Goal: Task Accomplishment & Management: Manage account settings

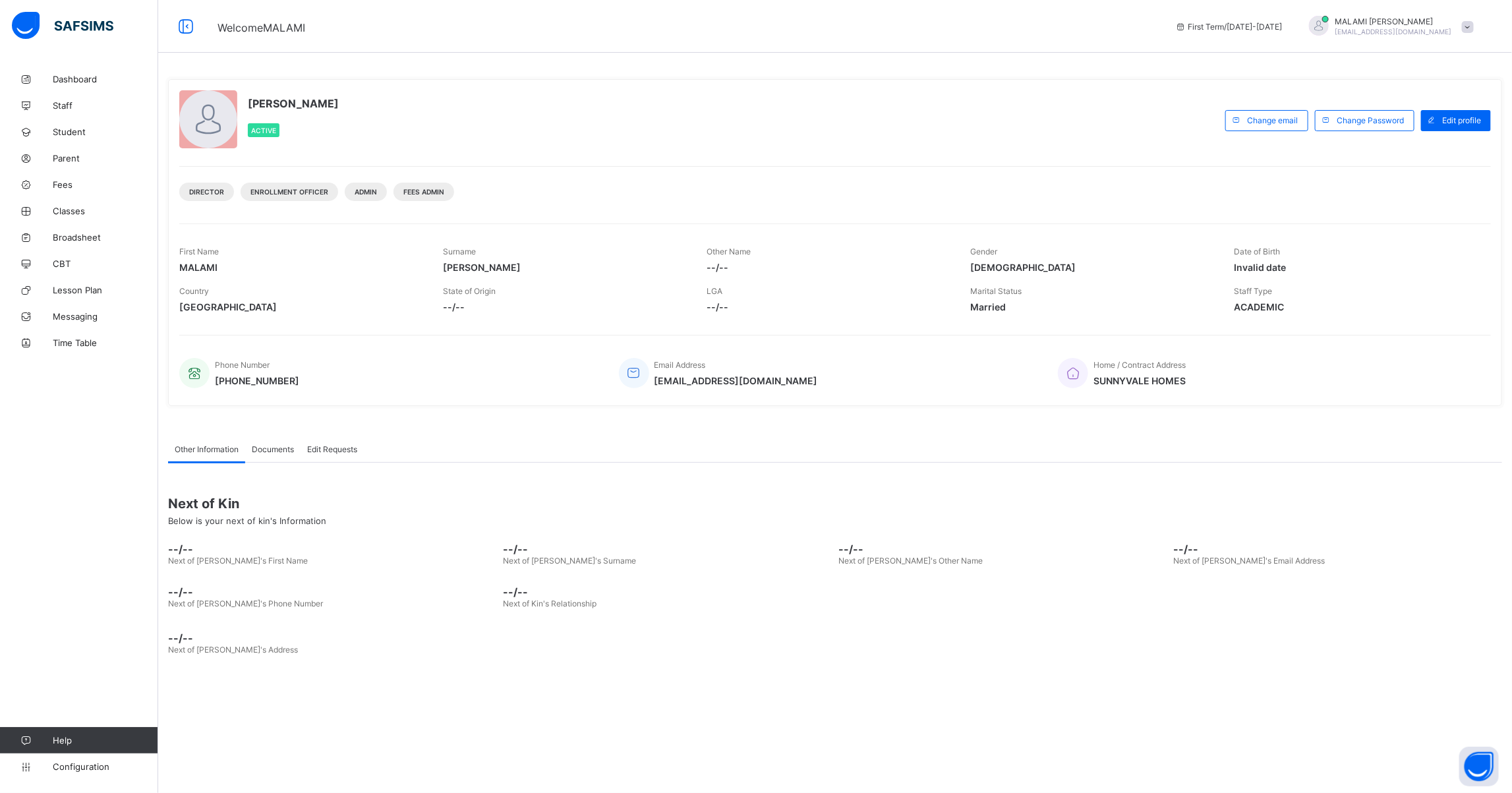
click at [1399, 26] on div "MALAMI MOHAMMED malamumisau@yahoo.com" at bounding box center [1394, 26] width 117 height 20
click at [1416, 26] on div "MALAMI MOHAMMED malamumisau@yahoo.com" at bounding box center [1394, 26] width 117 height 20
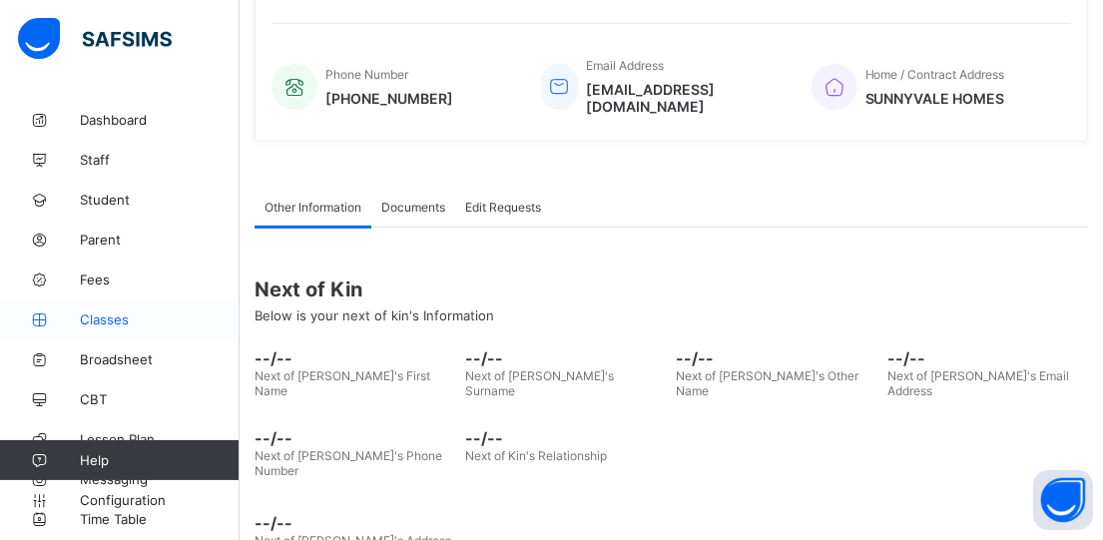
scroll to position [488, 0]
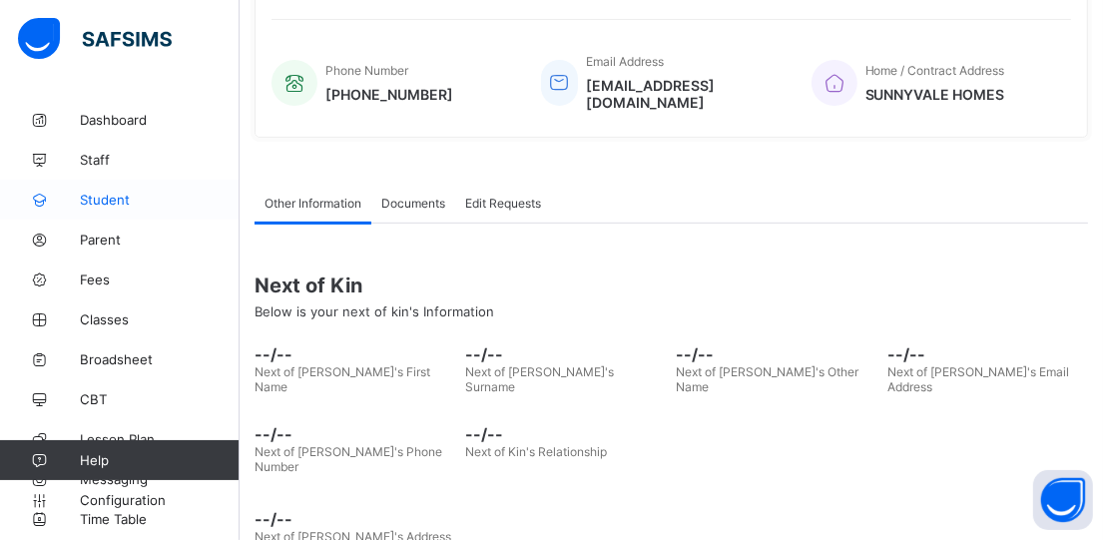
click at [102, 209] on link "Student" at bounding box center [119, 200] width 239 height 40
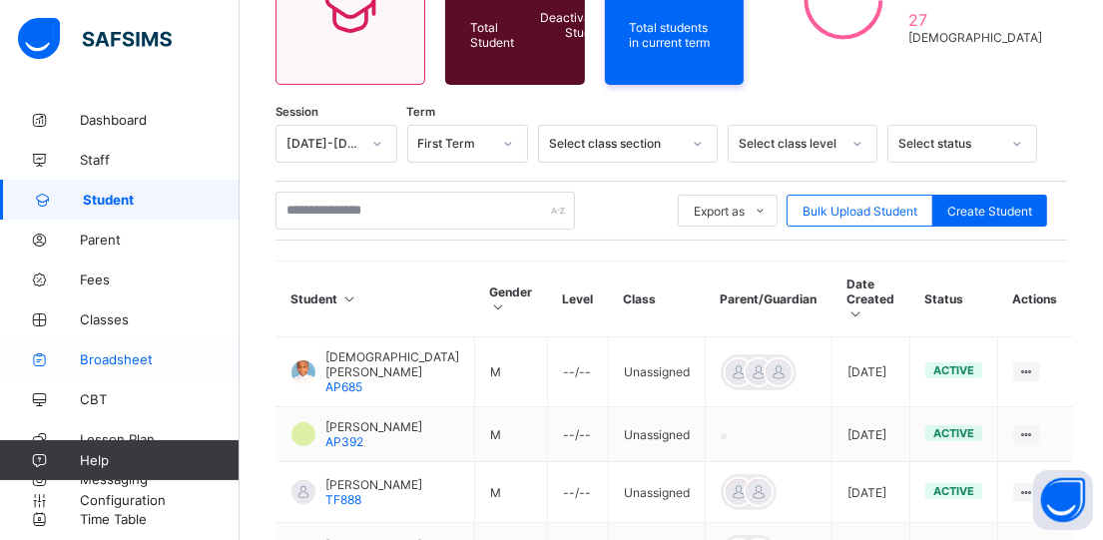
scroll to position [299, 0]
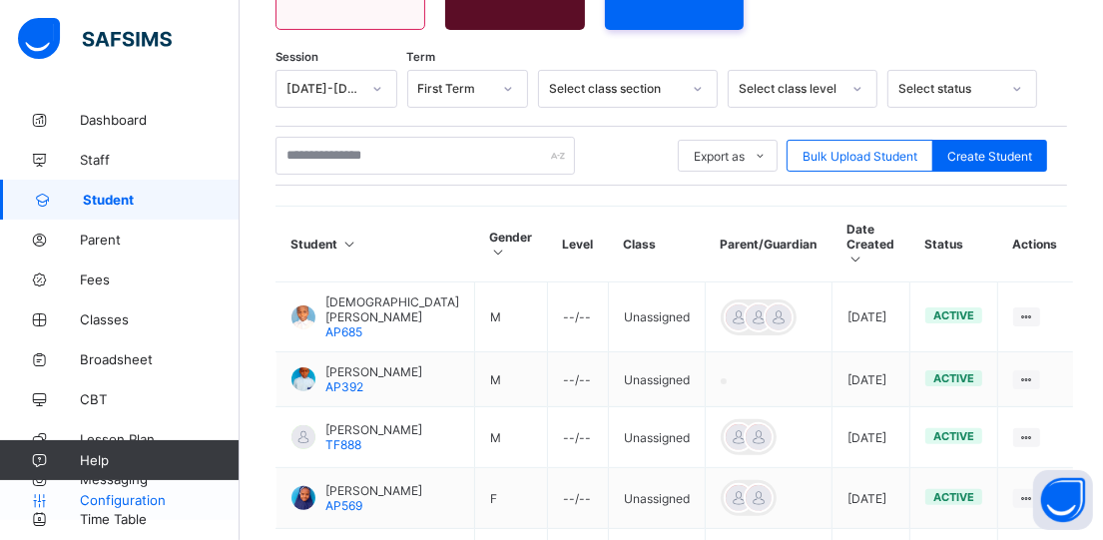
click at [133, 502] on span "Configuration" at bounding box center [159, 500] width 159 height 16
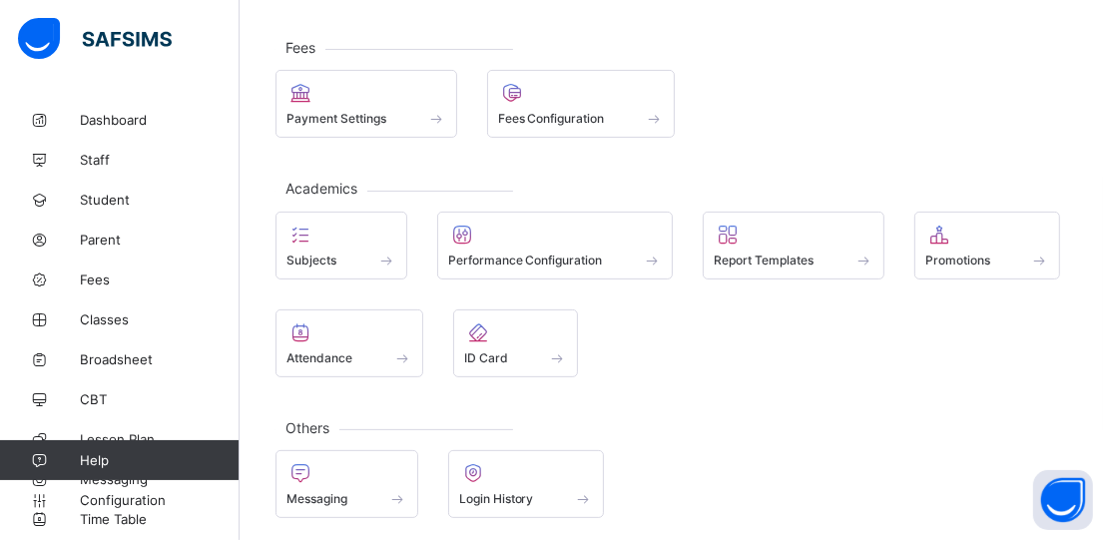
scroll to position [334, 0]
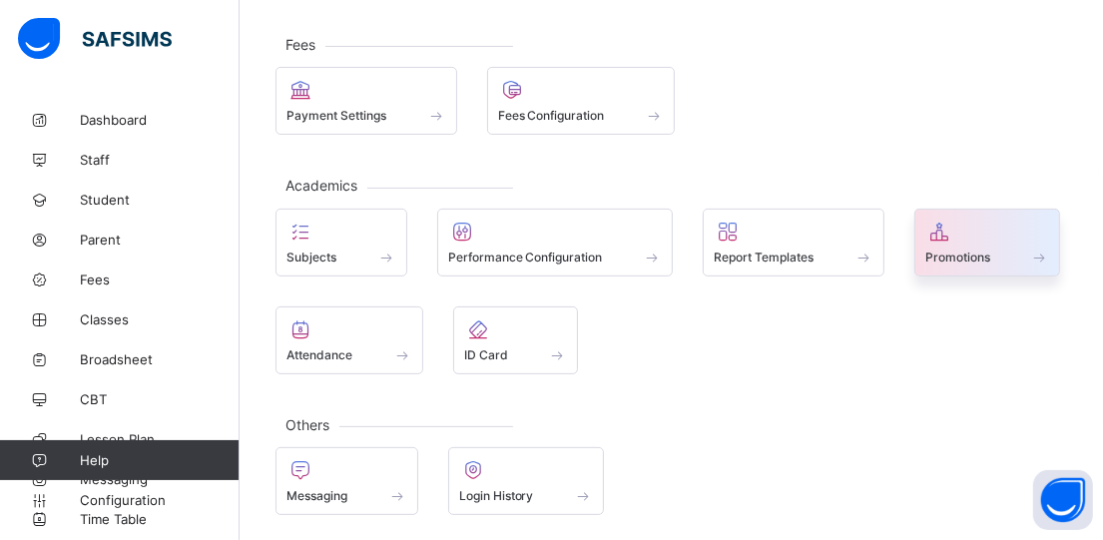
click at [1011, 248] on div "Promotions" at bounding box center [987, 256] width 125 height 17
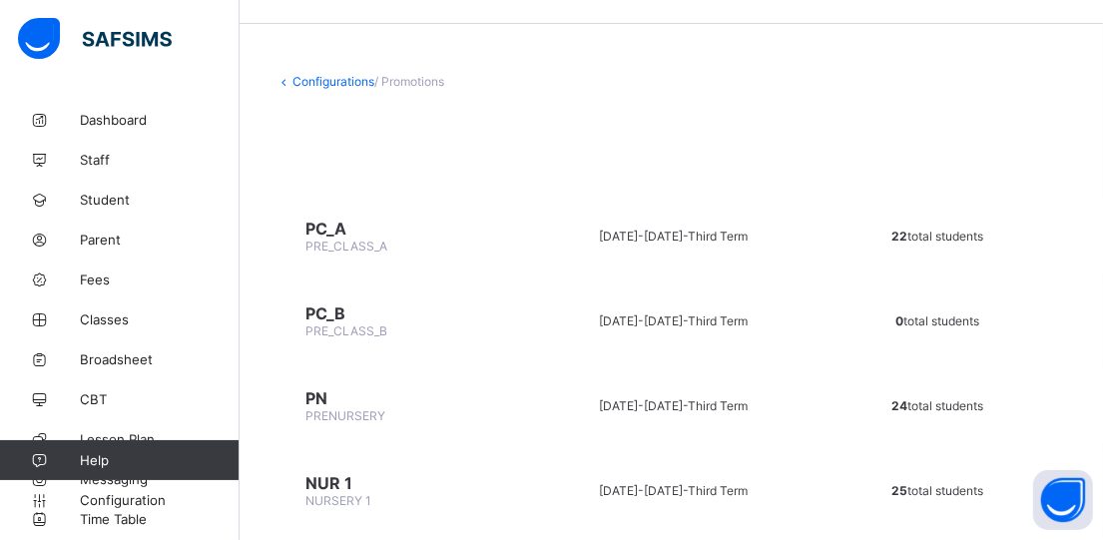
scroll to position [100, 0]
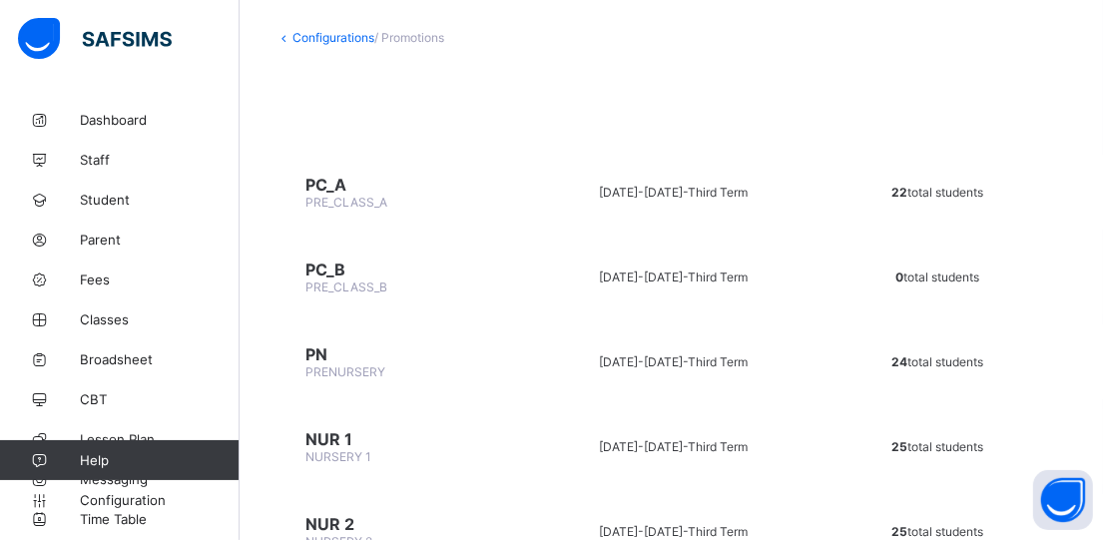
click at [318, 190] on span "PC_A" at bounding box center [398, 185] width 186 height 20
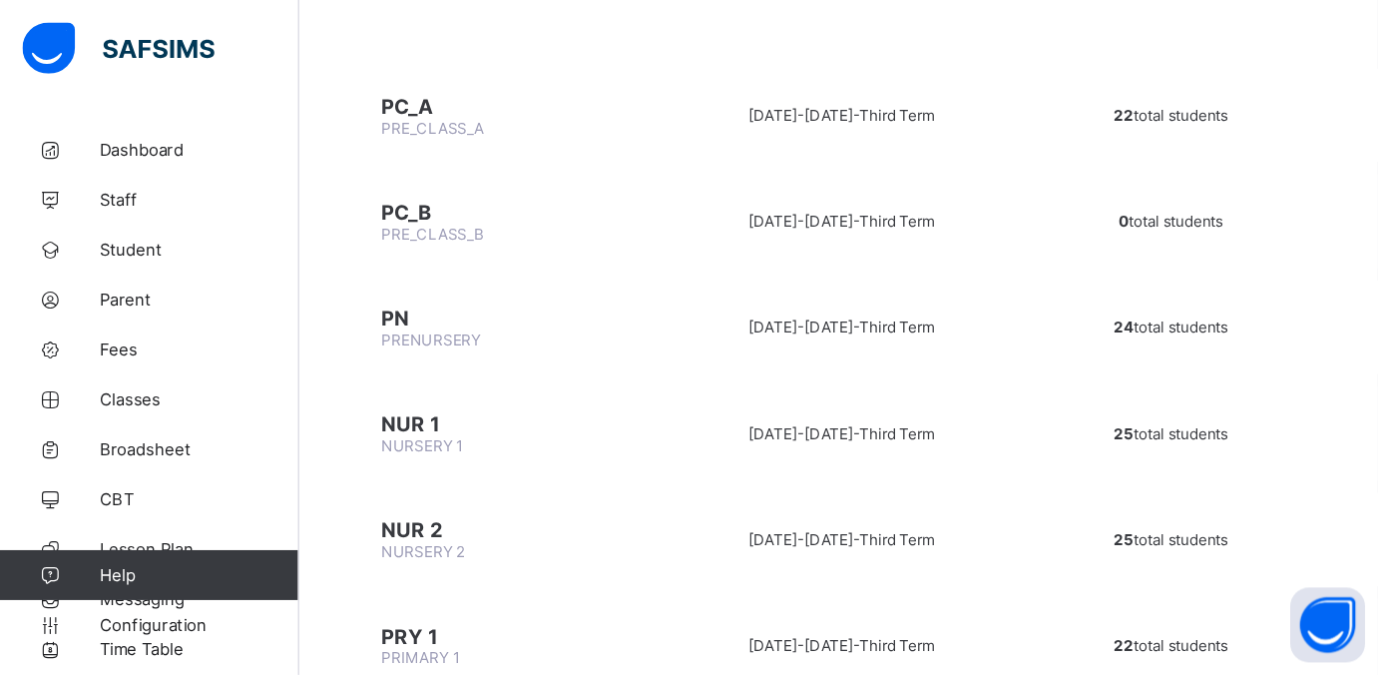
scroll to position [0, 0]
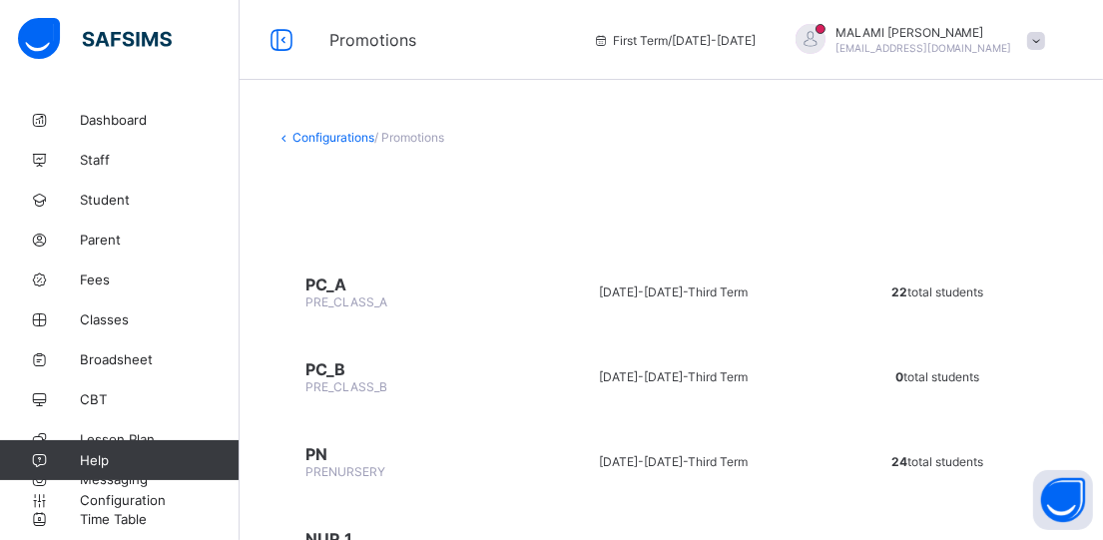
click at [318, 287] on span "PC_A" at bounding box center [398, 284] width 186 height 20
click at [338, 282] on span "PC_A" at bounding box center [398, 284] width 186 height 20
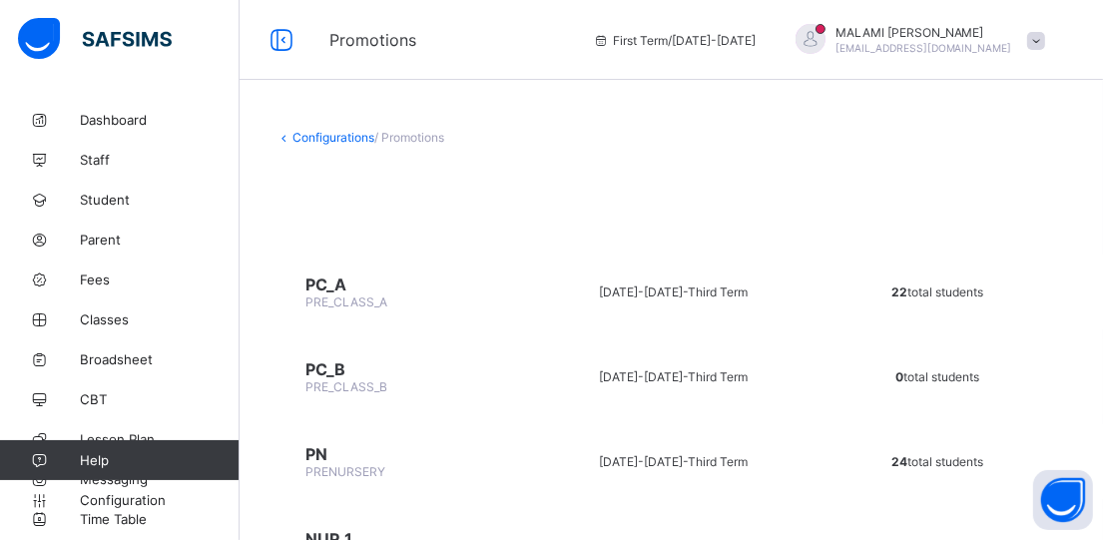
drag, startPoint x: 338, startPoint y: 282, endPoint x: 354, endPoint y: 301, distance: 24.8
click at [354, 301] on span "PRE_CLASS_A" at bounding box center [346, 301] width 82 height 15
click at [316, 286] on span "PC_A" at bounding box center [398, 284] width 186 height 20
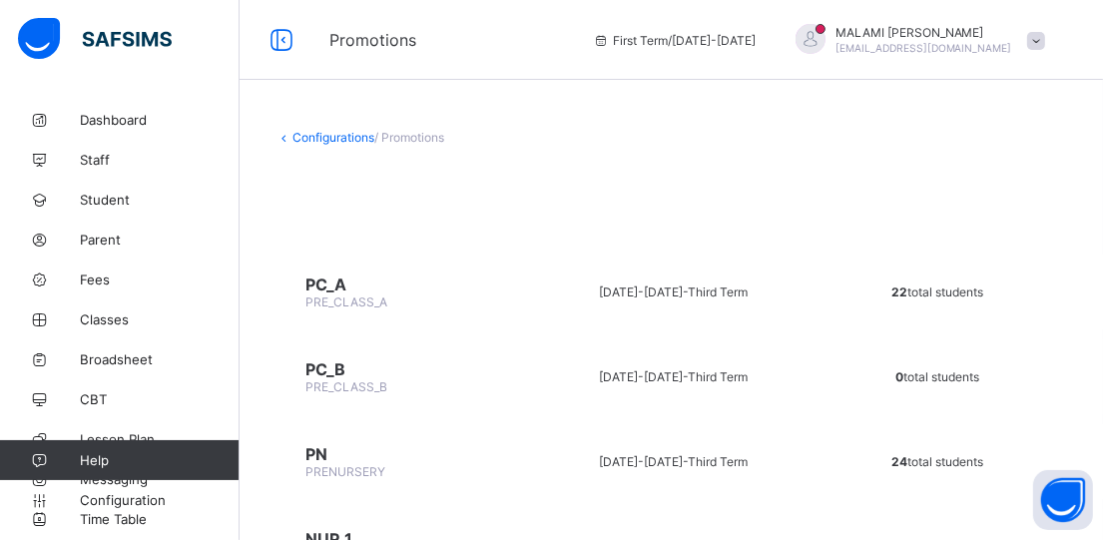
click at [320, 295] on span "PRE_CLASS_A" at bounding box center [346, 301] width 82 height 15
drag, startPoint x: 320, startPoint y: 295, endPoint x: 316, endPoint y: 280, distance: 15.5
click at [316, 280] on span "PC_A" at bounding box center [398, 284] width 186 height 20
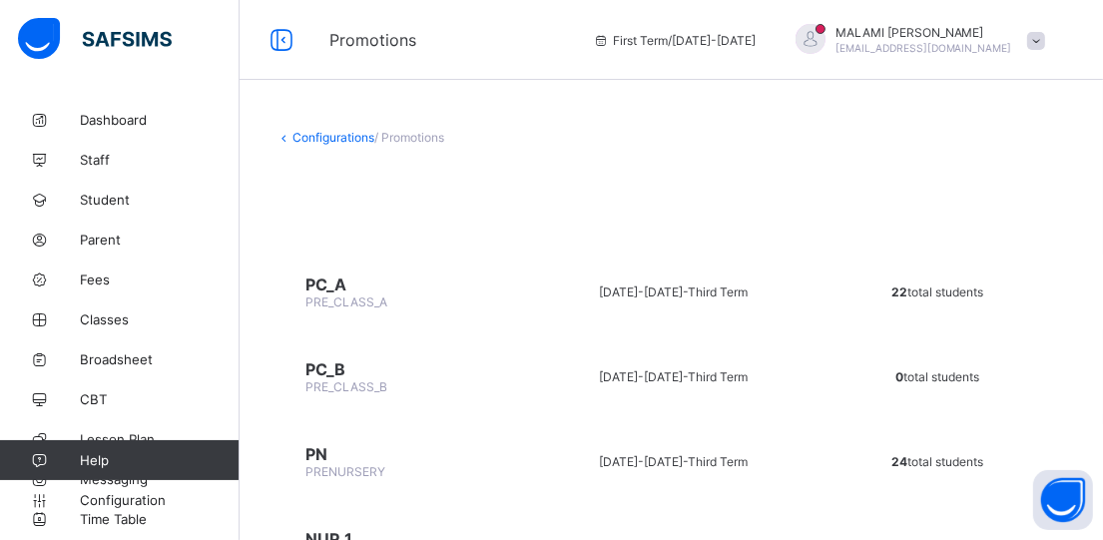
click at [332, 278] on span "PC_A" at bounding box center [398, 284] width 186 height 20
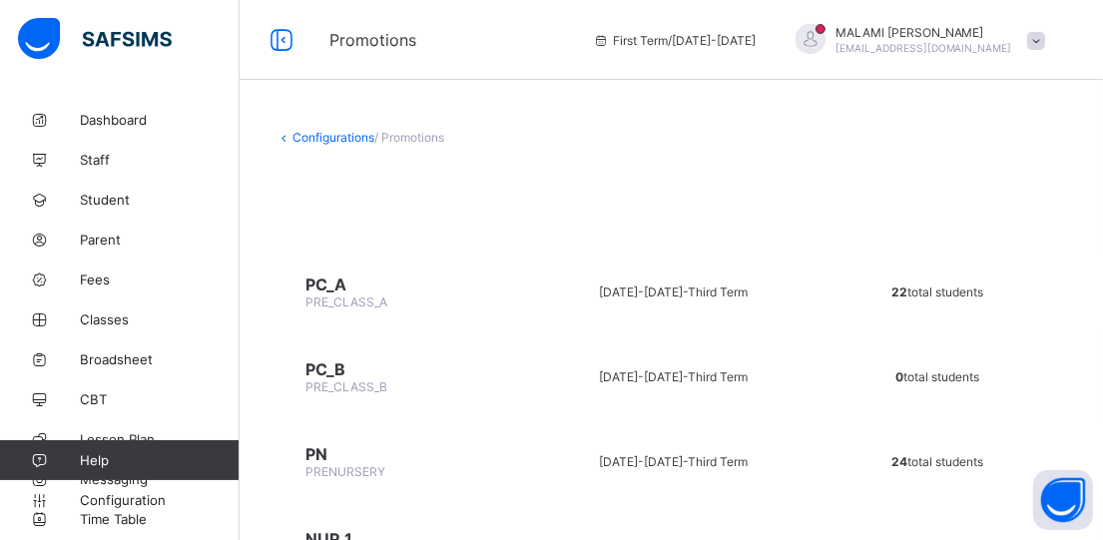
click at [366, 297] on span "PRE_CLASS_A" at bounding box center [346, 301] width 82 height 15
click at [327, 274] on span "PC_A" at bounding box center [398, 284] width 186 height 20
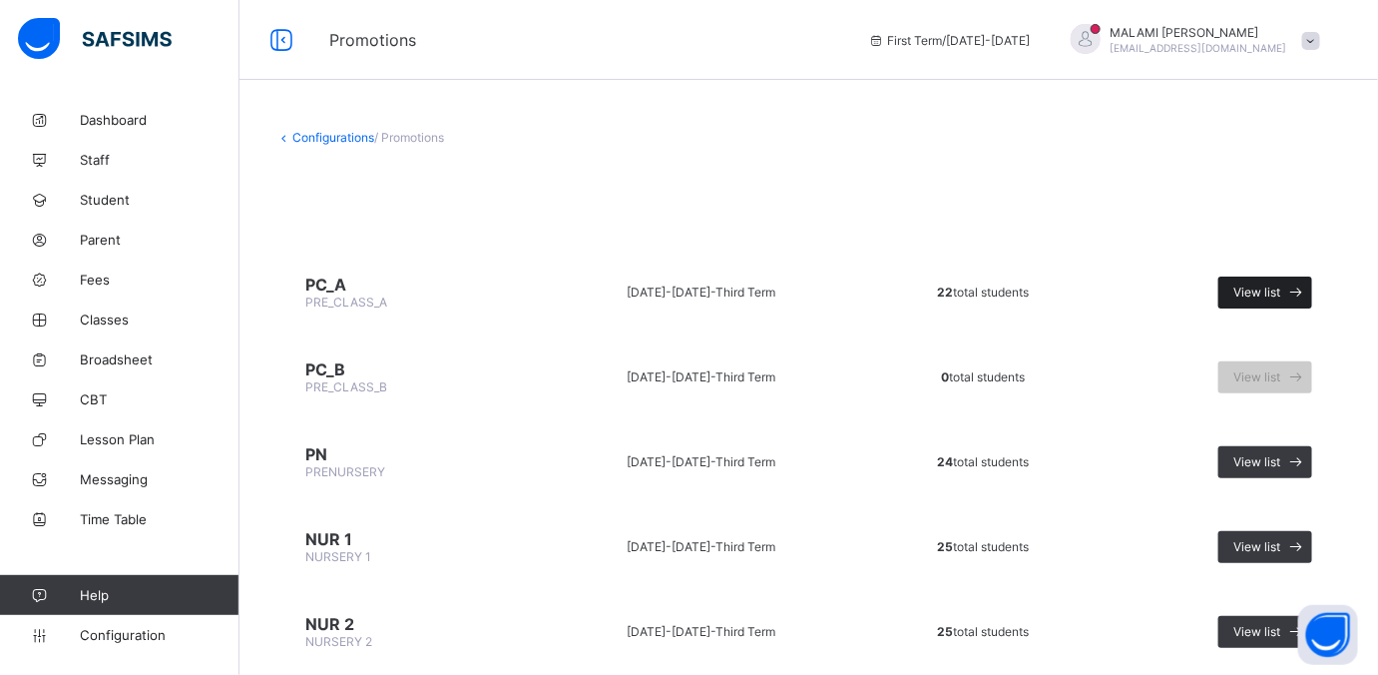
click at [1102, 291] on span "View list" at bounding box center [1256, 291] width 47 height 15
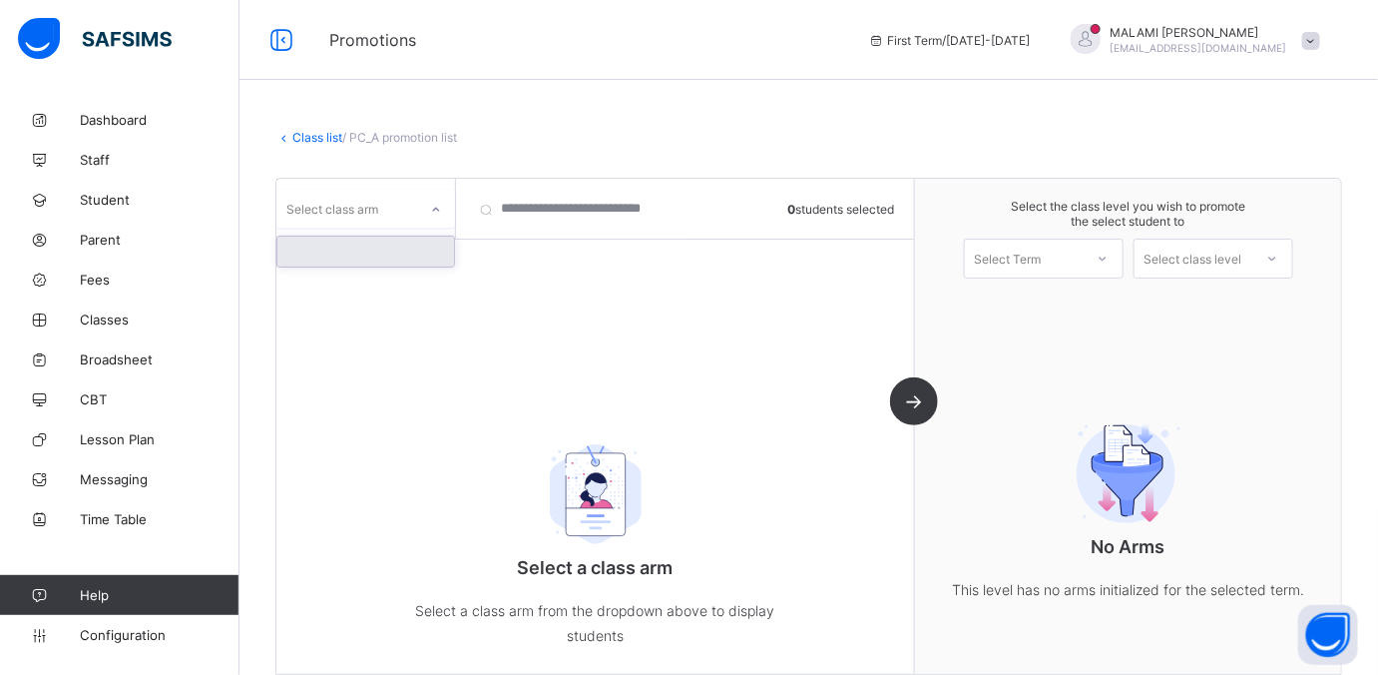
click at [427, 209] on div at bounding box center [436, 210] width 34 height 32
click at [433, 211] on icon at bounding box center [436, 210] width 12 height 20
click at [414, 205] on div "Select class arm" at bounding box center [346, 209] width 141 height 28
click at [326, 259] on div at bounding box center [365, 251] width 177 height 30
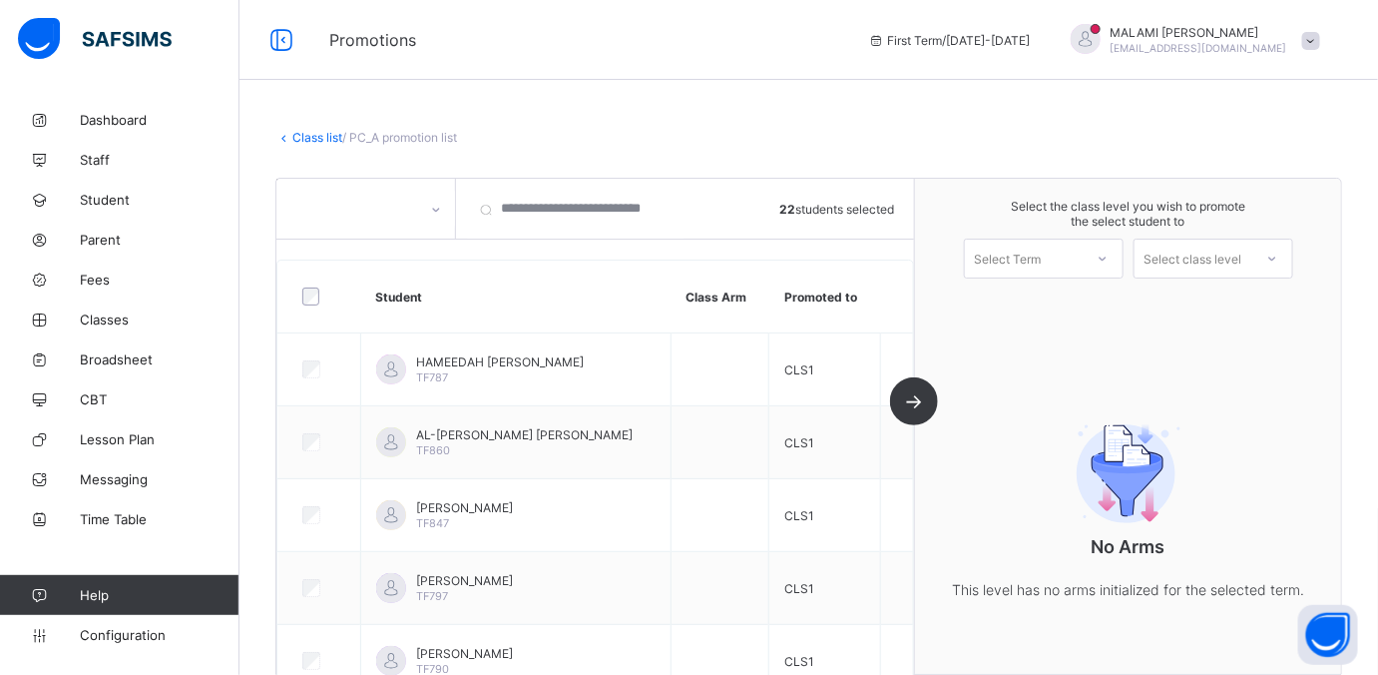
click at [571, 138] on div "Class list / PC_A promotion list" at bounding box center [808, 137] width 1067 height 15
click at [280, 38] on icon at bounding box center [281, 40] width 34 height 29
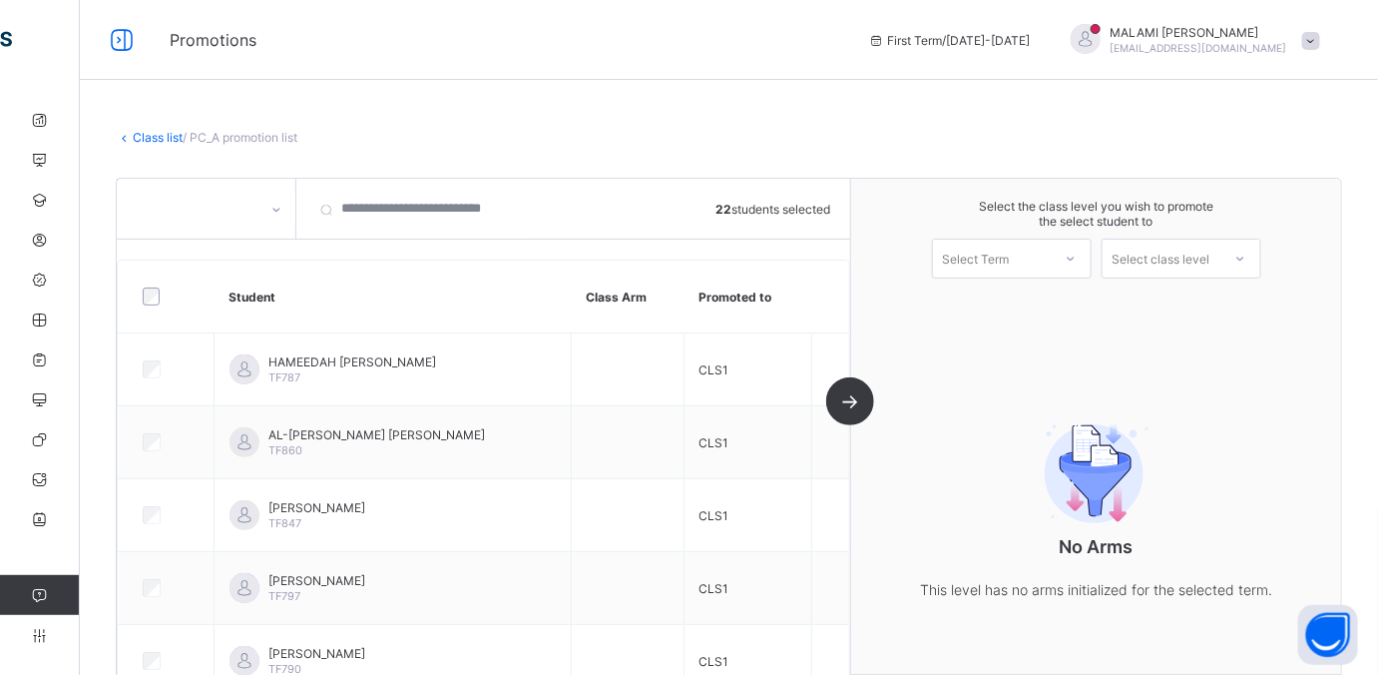
click at [166, 134] on link "Class list" at bounding box center [158, 137] width 50 height 15
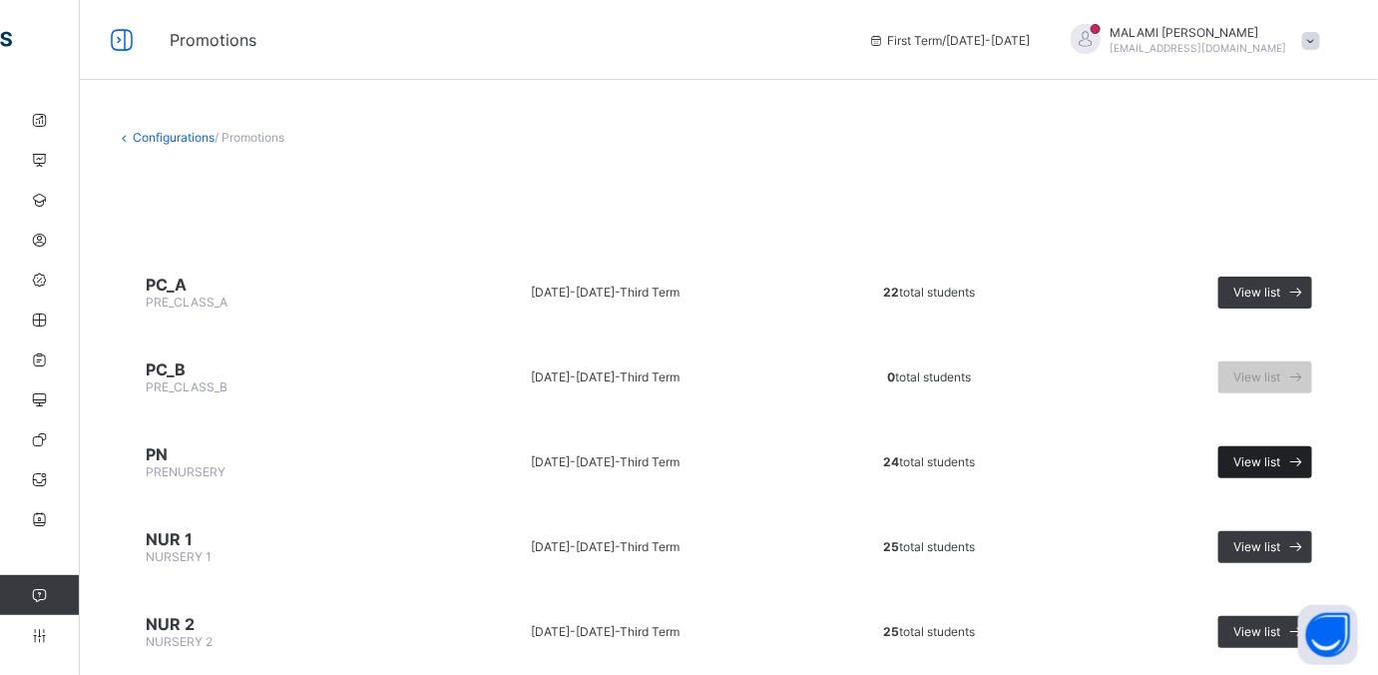
click at [1102, 466] on span at bounding box center [1296, 462] width 32 height 32
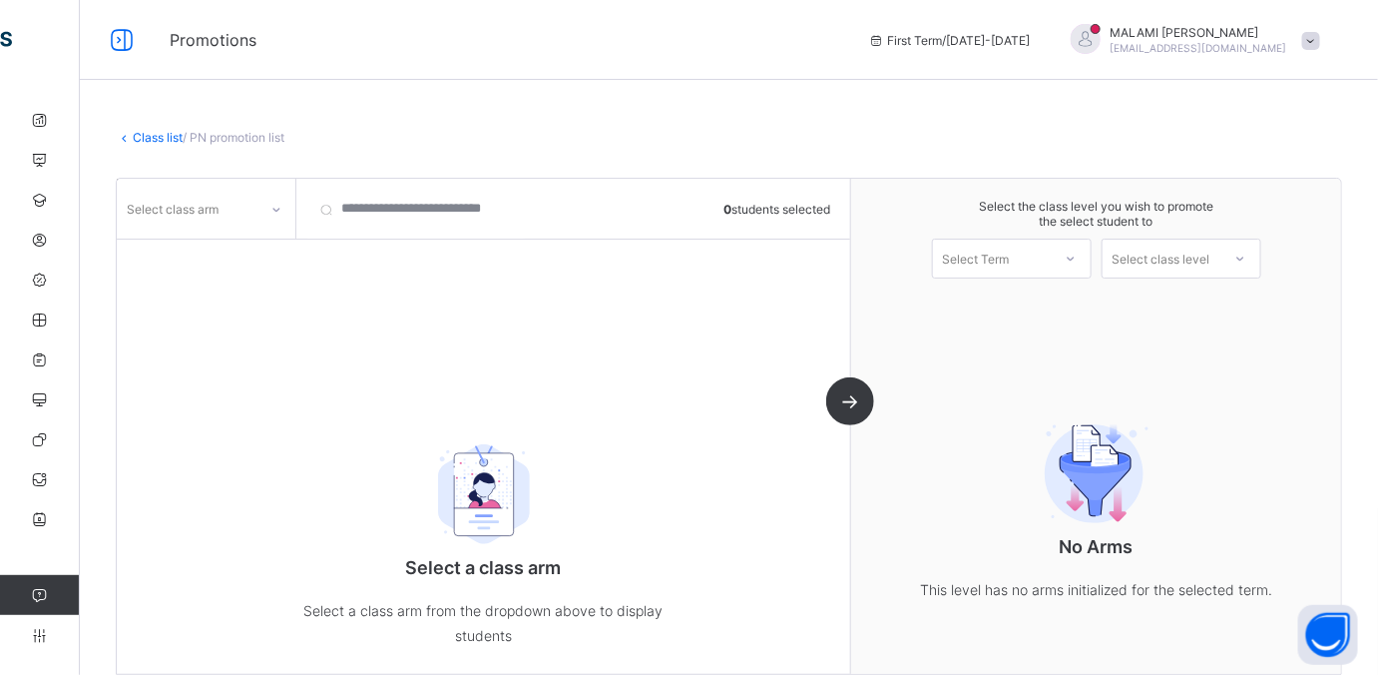
click at [276, 208] on icon at bounding box center [276, 210] width 12 height 20
click at [193, 244] on div at bounding box center [206, 251] width 177 height 30
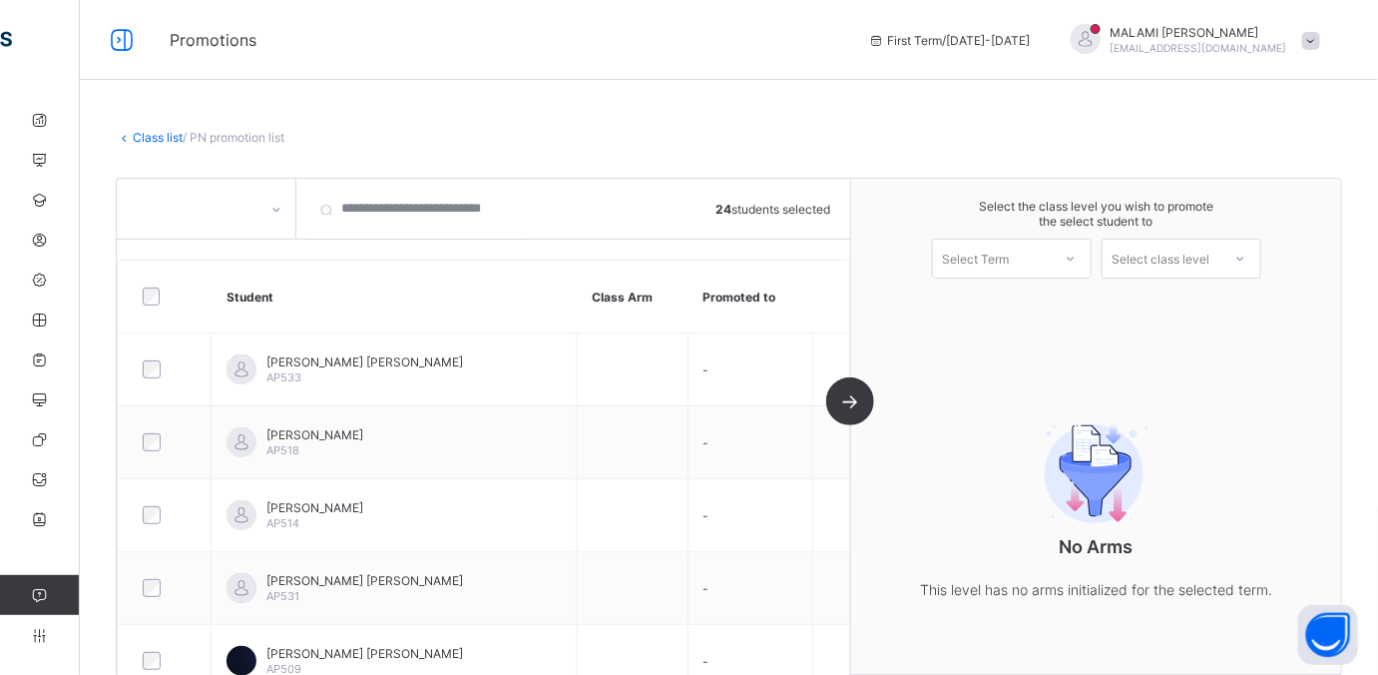
click at [1089, 258] on div at bounding box center [1071, 258] width 36 height 34
click at [1052, 305] on div "First Term 2025-2026" at bounding box center [1012, 310] width 158 height 46
click at [1102, 255] on icon at bounding box center [1240, 258] width 12 height 20
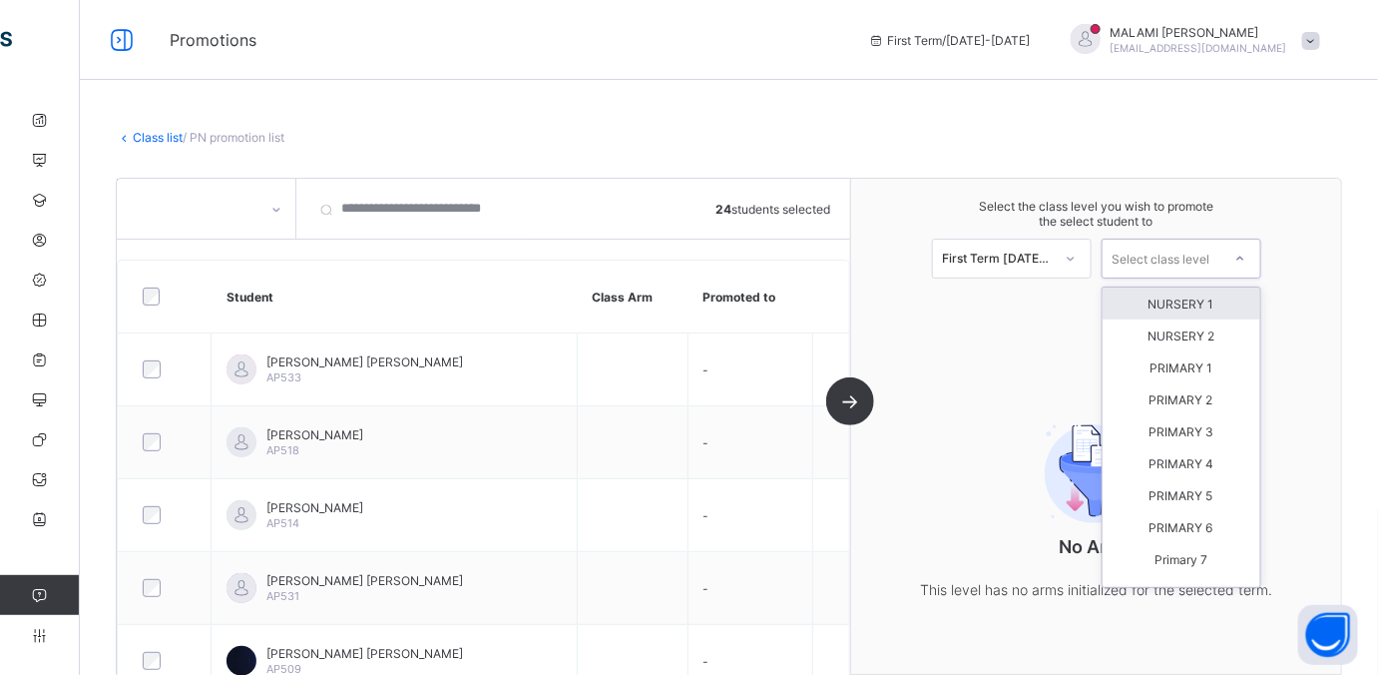
click at [1102, 305] on div "NURSERY 1" at bounding box center [1182, 303] width 158 height 32
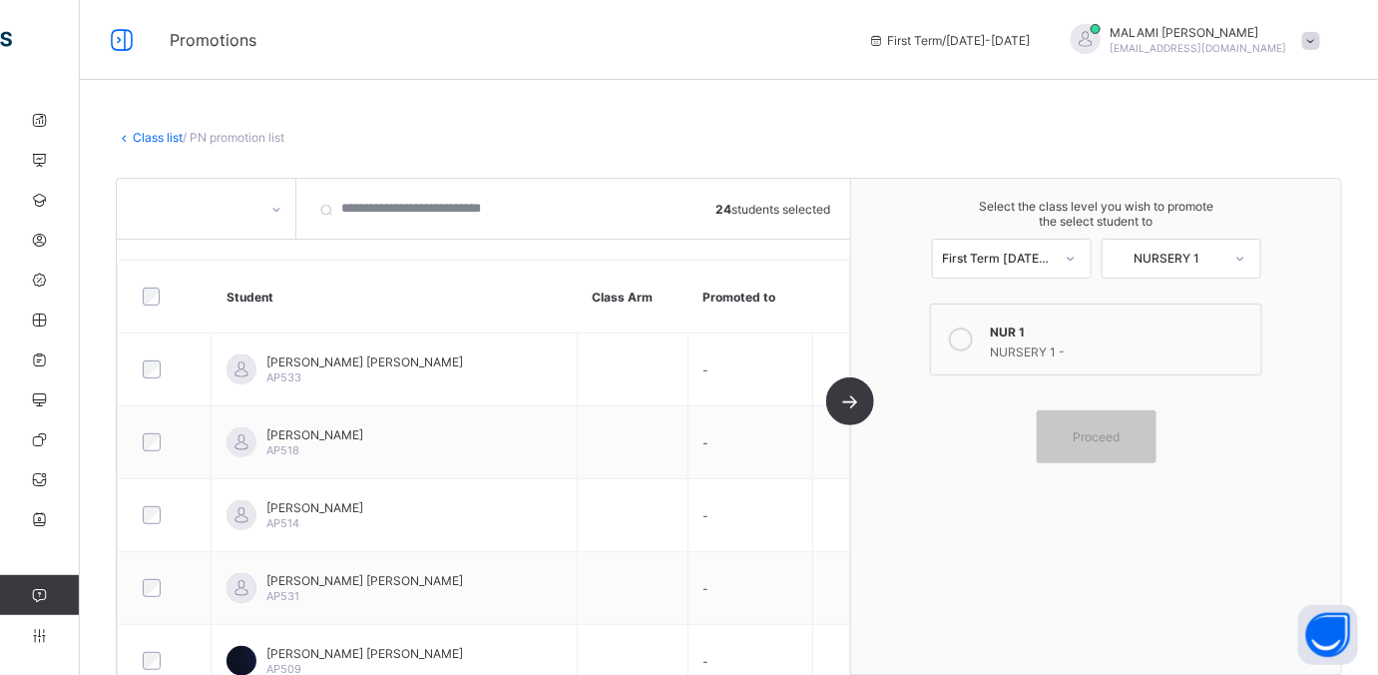
click at [973, 337] on icon at bounding box center [961, 339] width 24 height 24
click at [1102, 439] on span "Proceed" at bounding box center [1096, 436] width 47 height 15
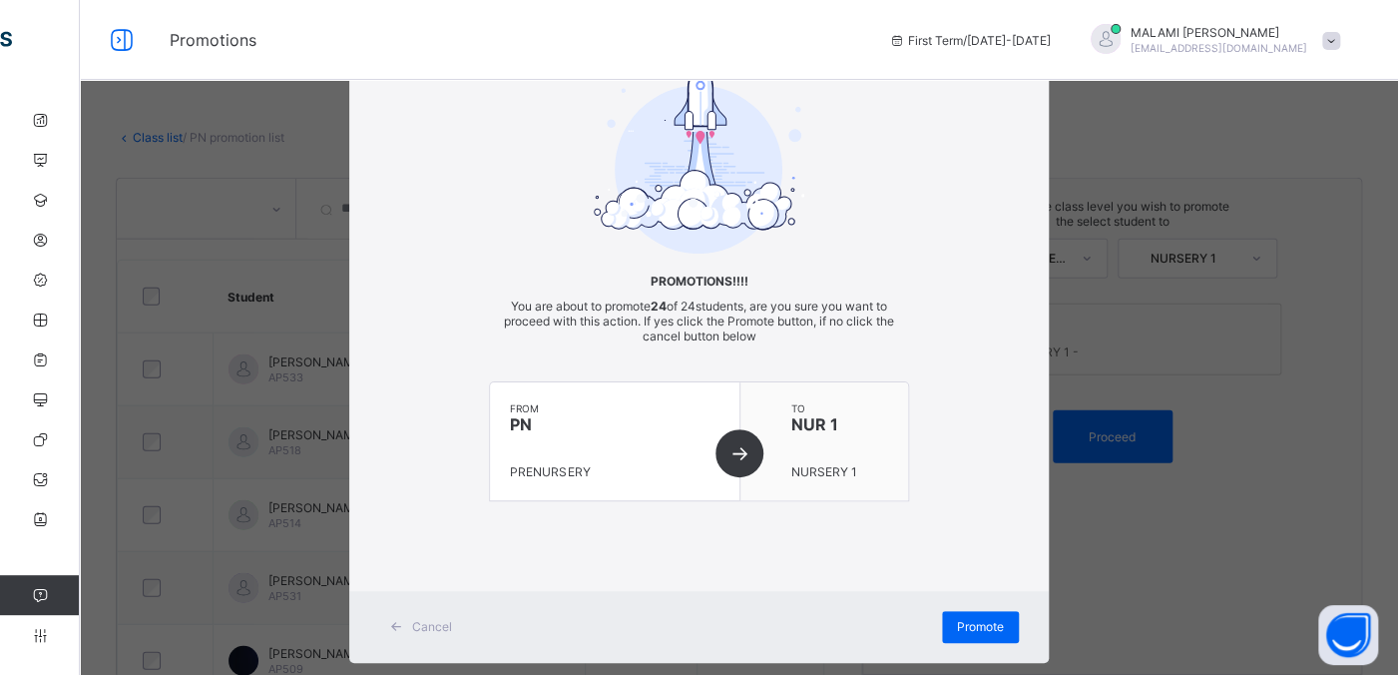
scroll to position [71, 0]
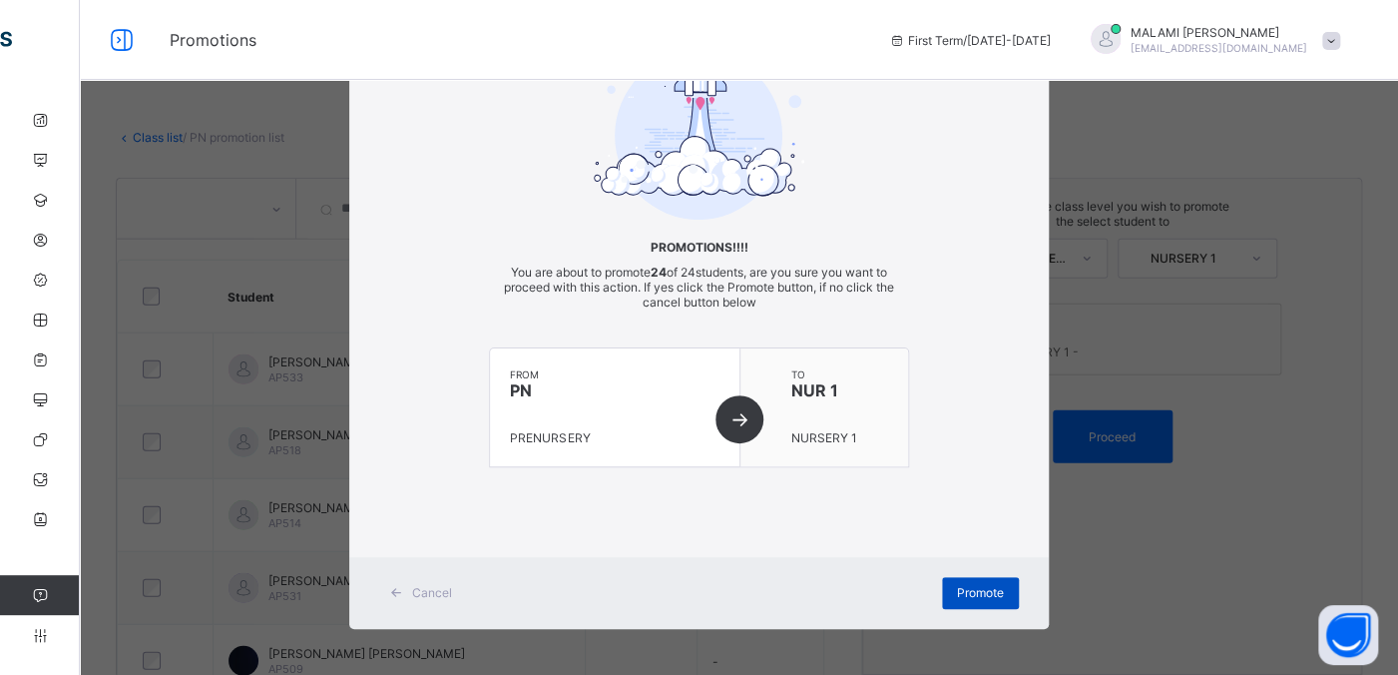
click at [980, 539] on span "Promote" at bounding box center [980, 592] width 47 height 15
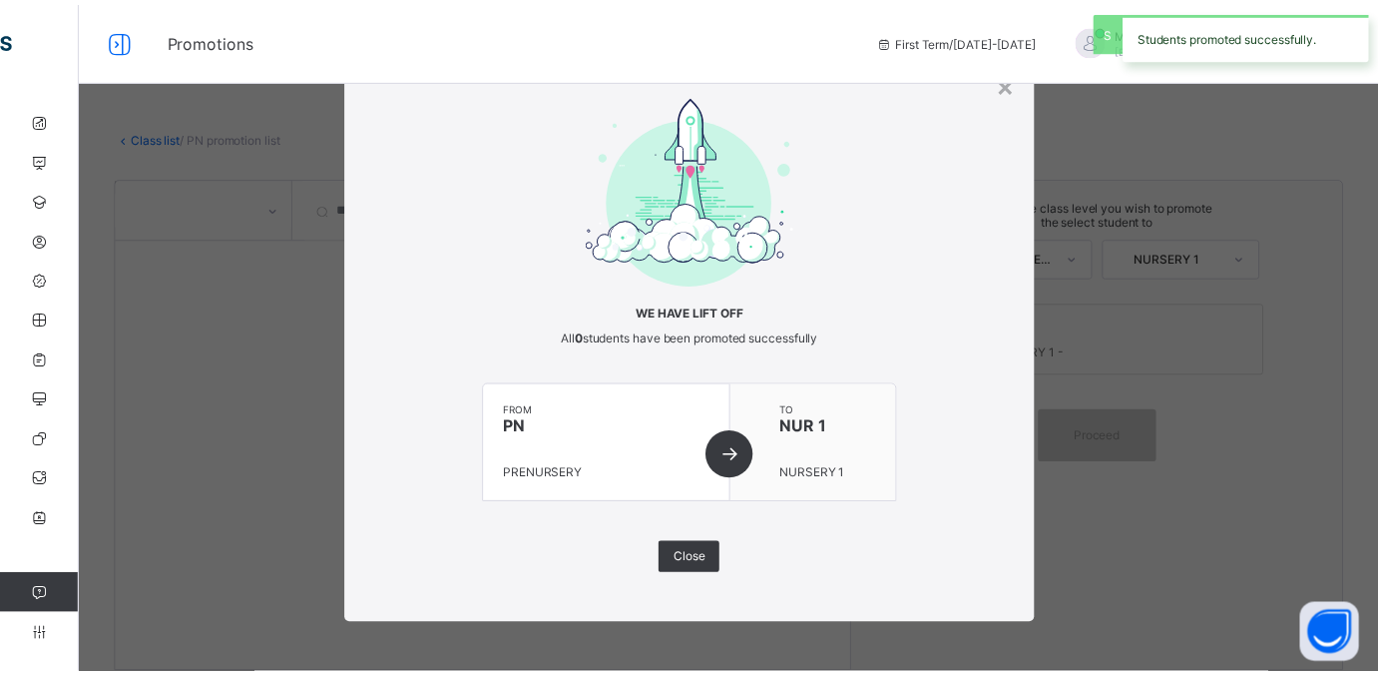
scroll to position [3, 0]
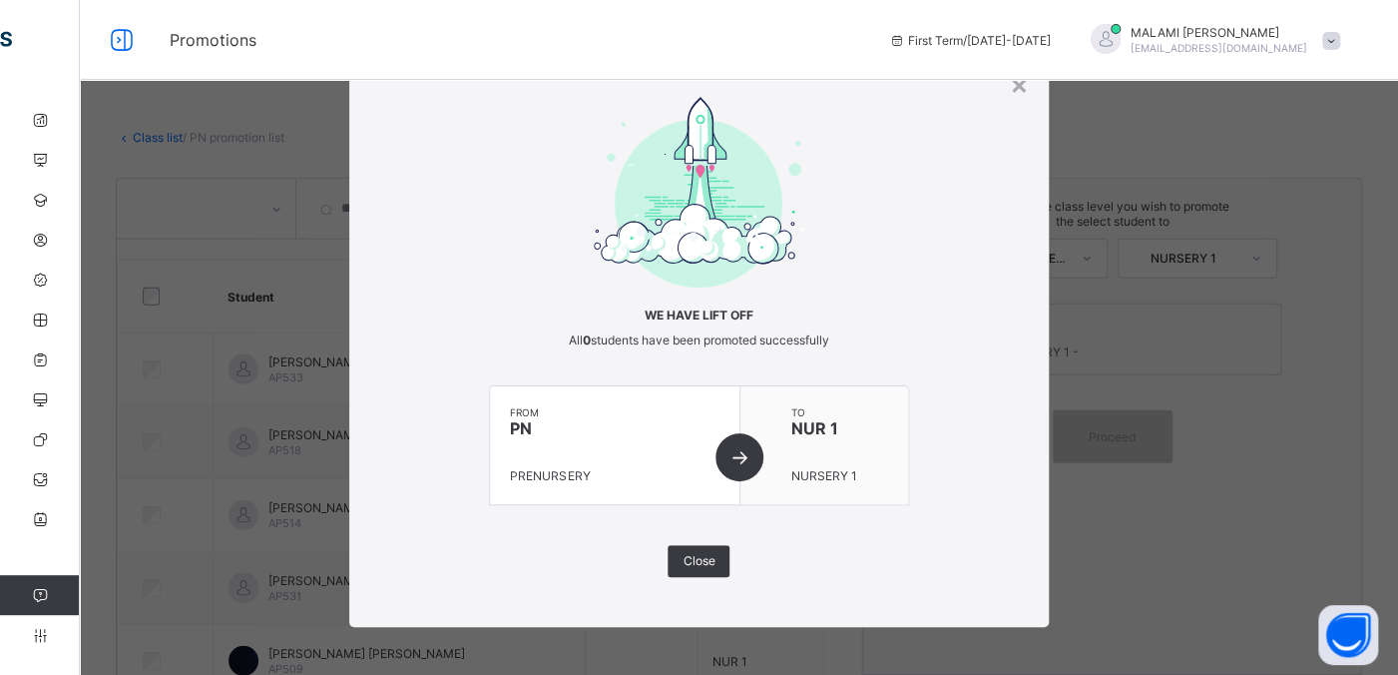
click at [1102, 460] on div "× We have lift off All 0 students have been promoted successfully from PN PRENU…" at bounding box center [699, 337] width 1398 height 675
click at [1010, 91] on div "×" at bounding box center [1019, 84] width 19 height 34
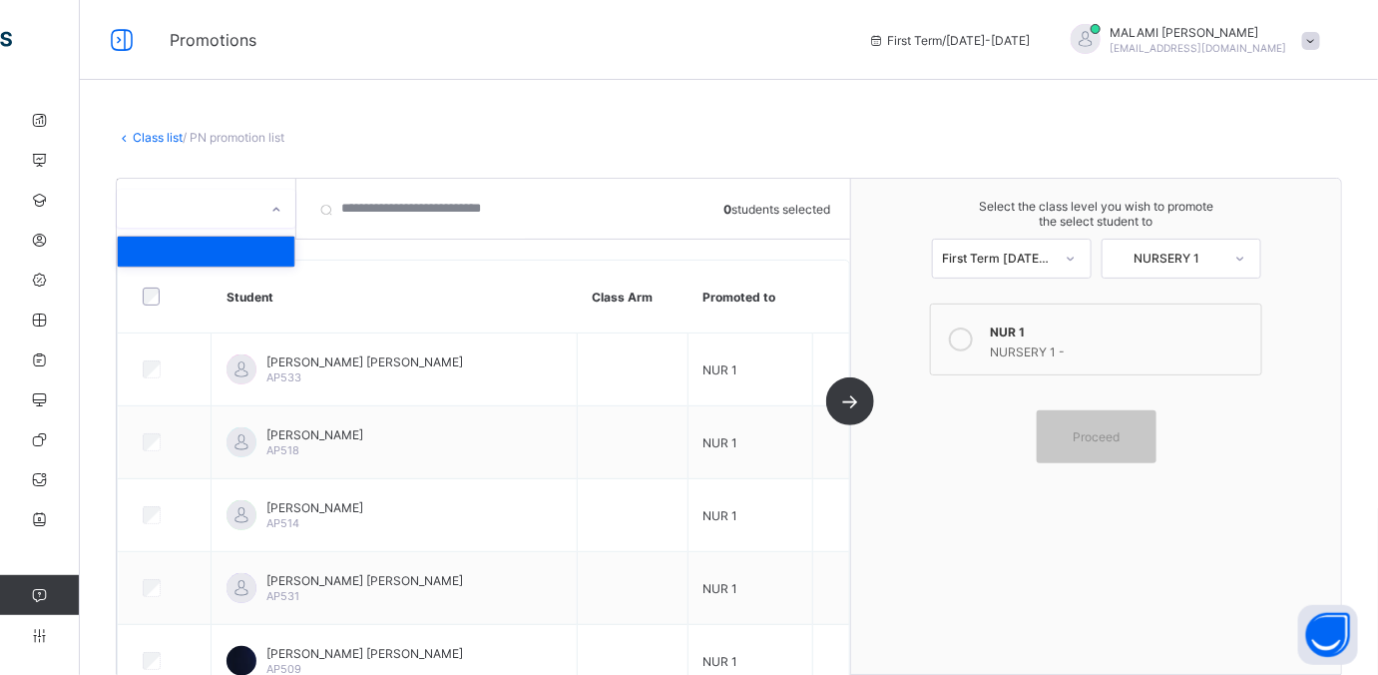
click at [273, 210] on icon at bounding box center [276, 210] width 12 height 20
click at [273, 211] on icon at bounding box center [276, 210] width 12 height 20
click at [206, 264] on div at bounding box center [206, 251] width 177 height 30
click at [153, 136] on link "Class list" at bounding box center [158, 137] width 50 height 15
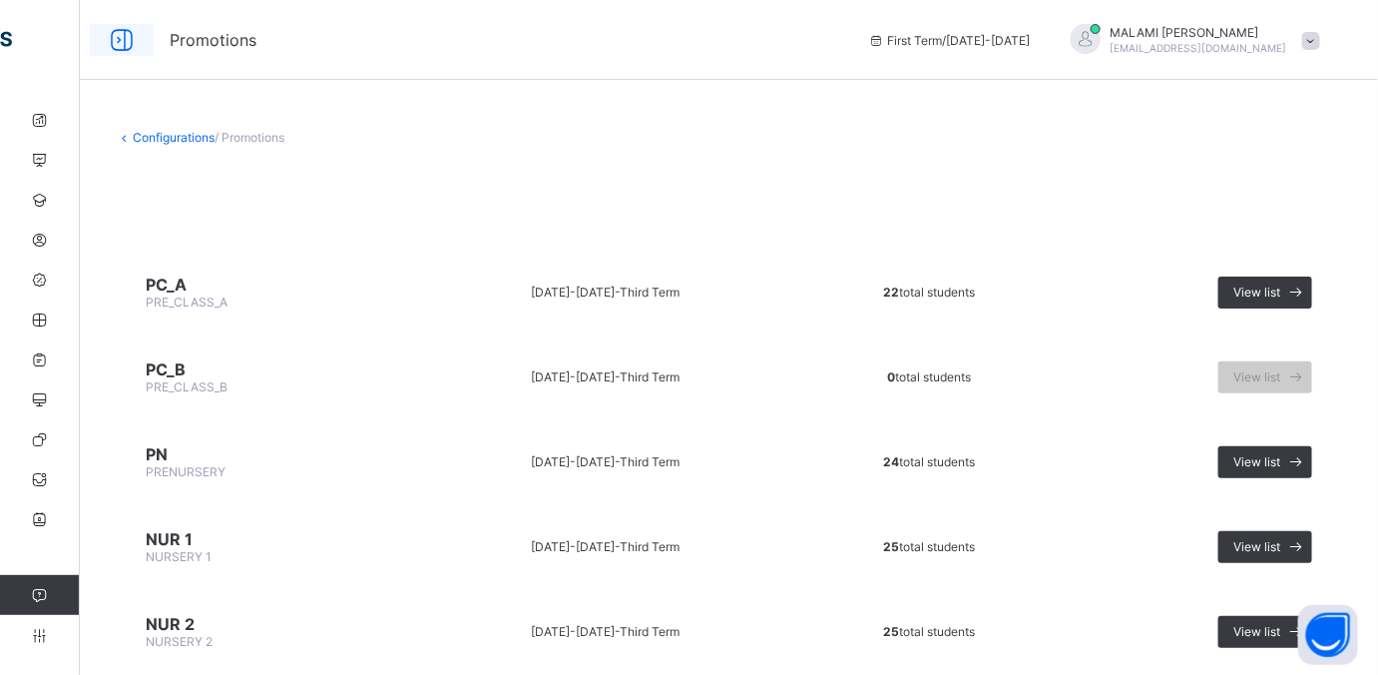
click at [119, 40] on icon at bounding box center [122, 40] width 34 height 29
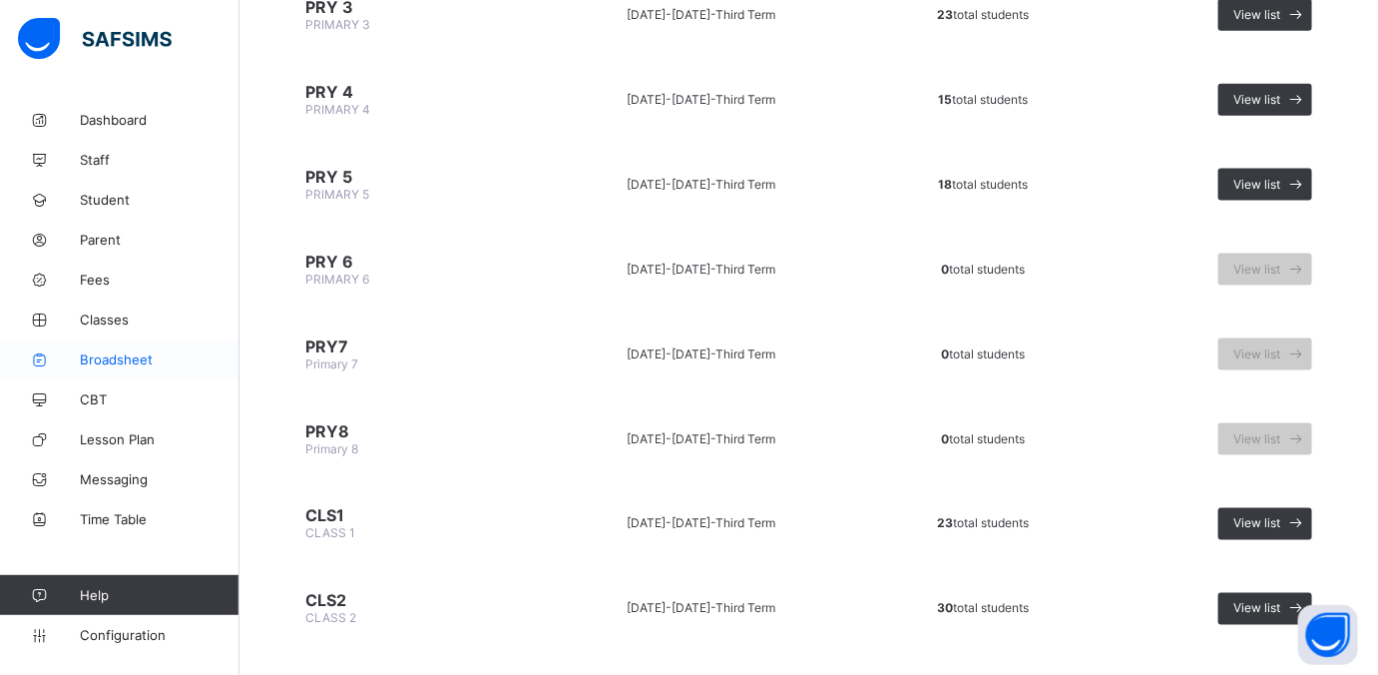
scroll to position [873, 0]
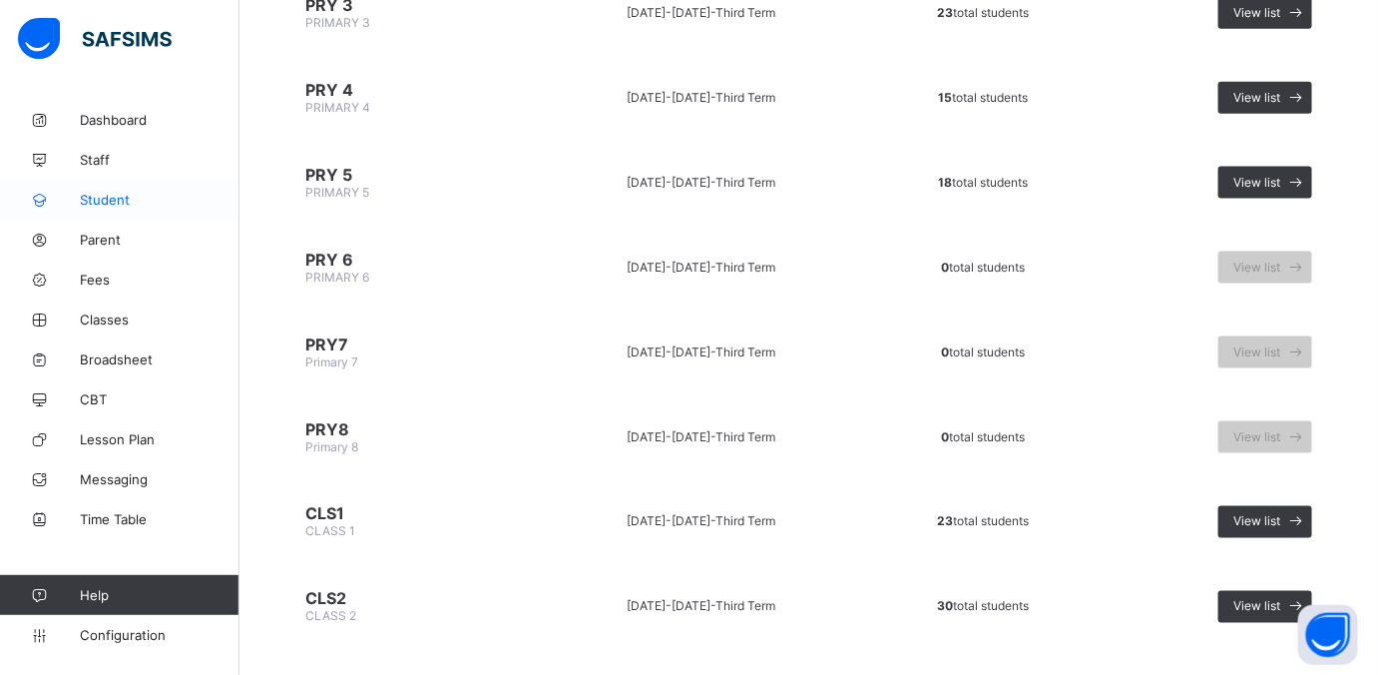
click at [121, 206] on span "Student" at bounding box center [160, 200] width 160 height 16
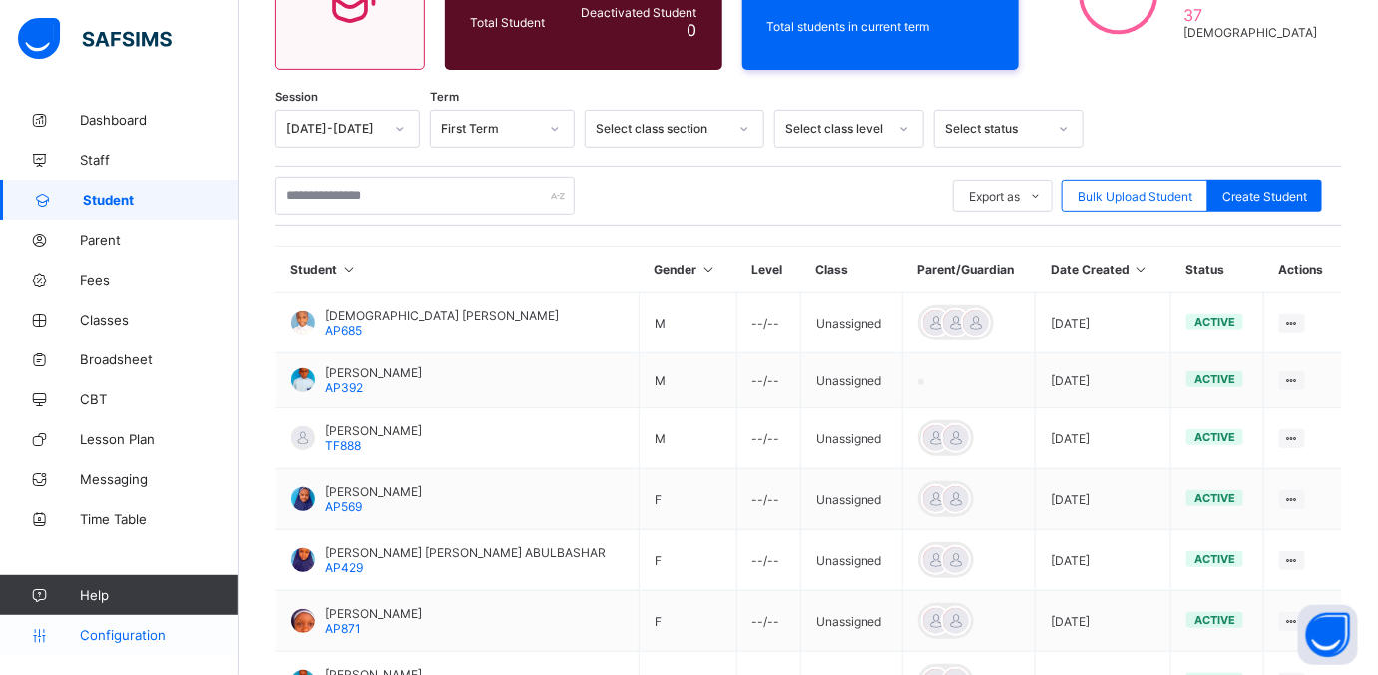
click at [112, 539] on span "Configuration" at bounding box center [159, 635] width 159 height 16
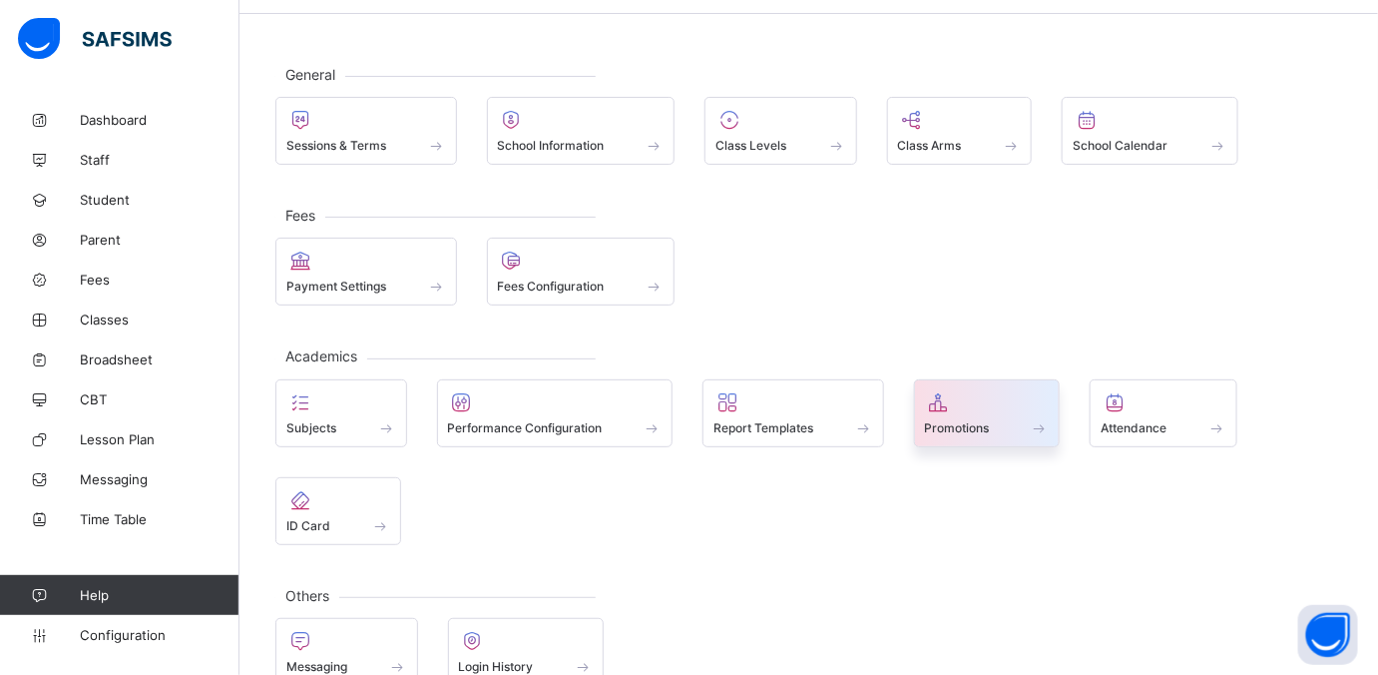
scroll to position [99, 0]
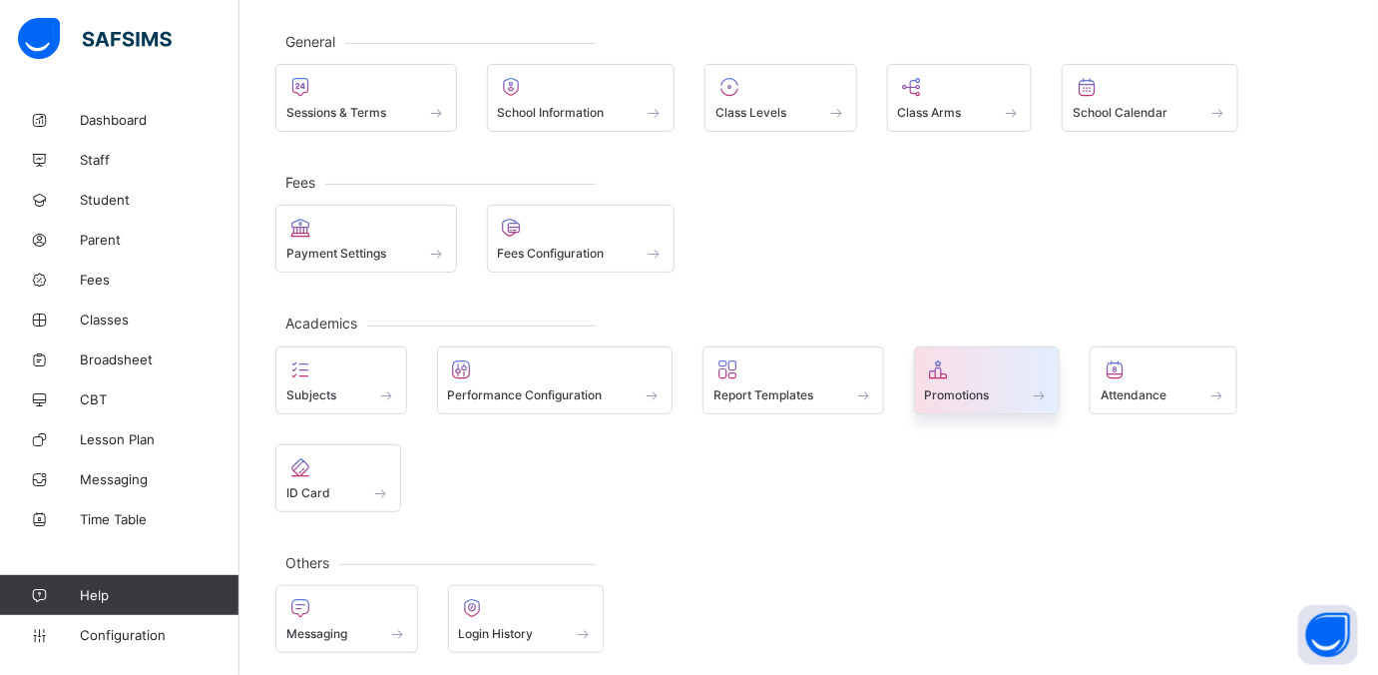
click at [1016, 373] on div at bounding box center [987, 369] width 125 height 24
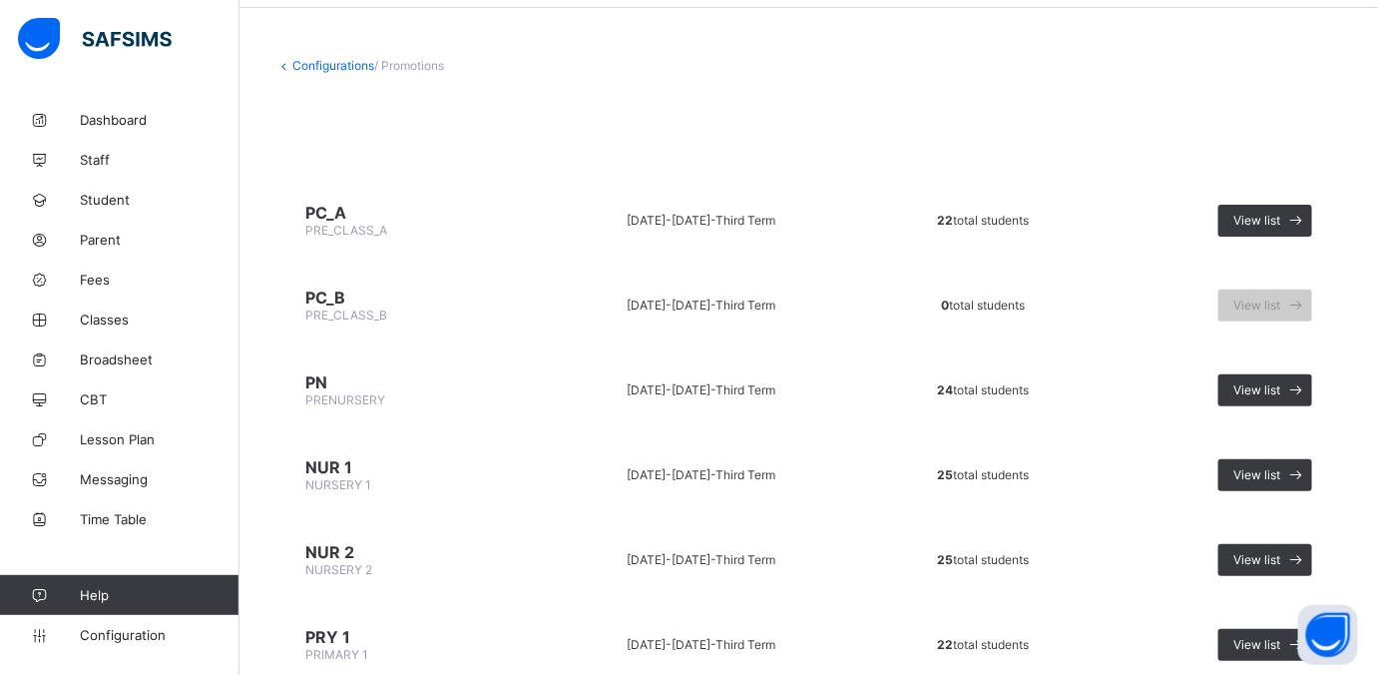
scroll to position [125, 0]
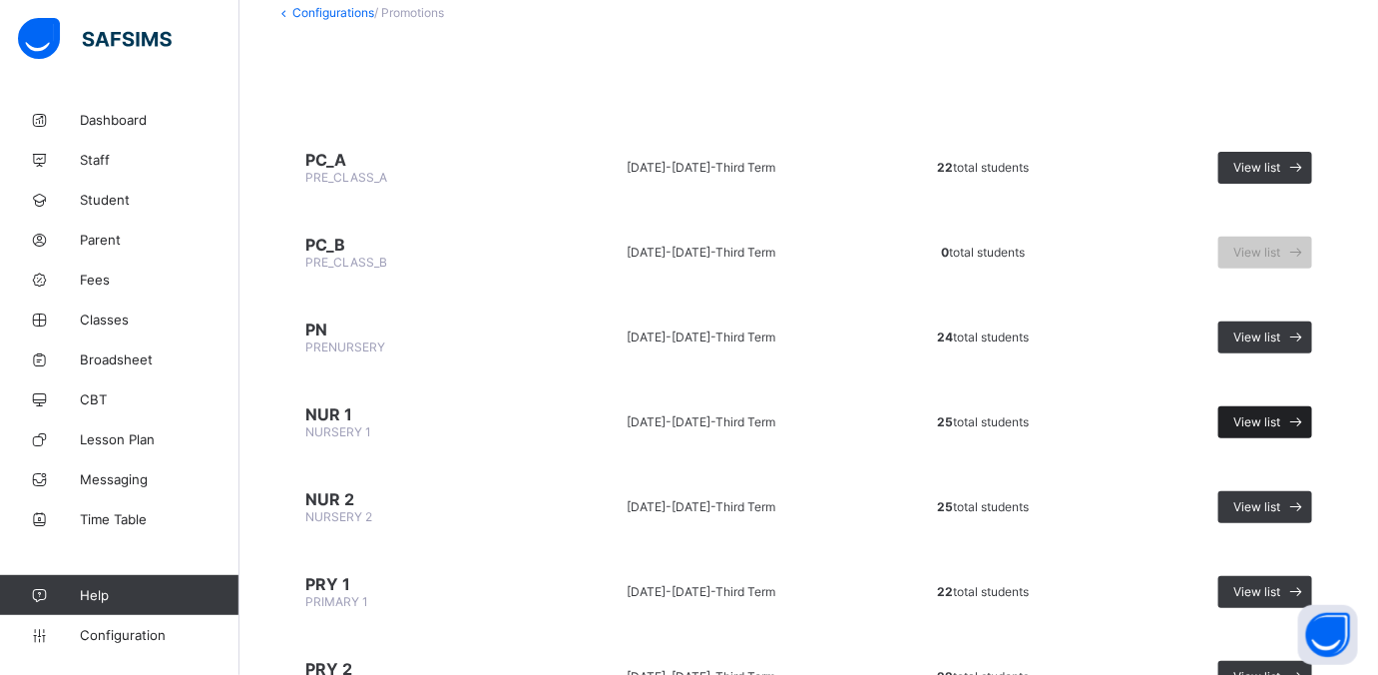
click at [1102, 416] on span "View list" at bounding box center [1256, 421] width 47 height 15
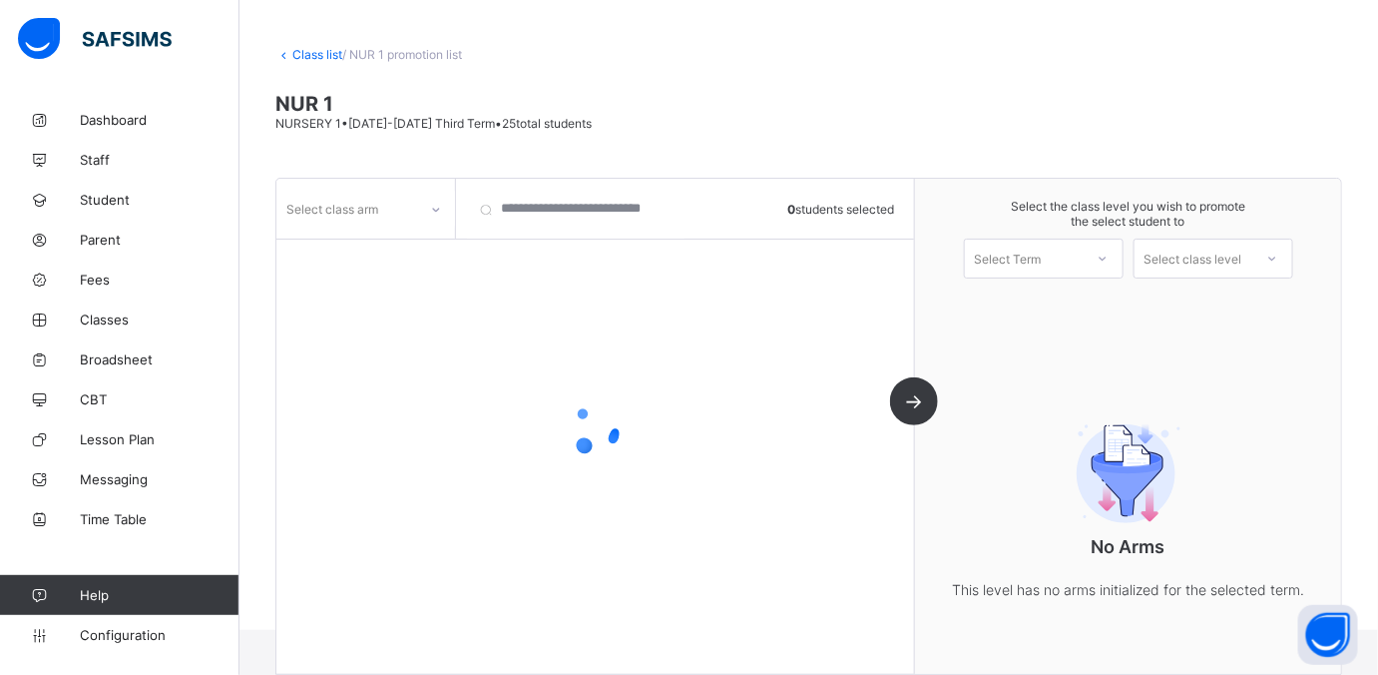
scroll to position [95, 0]
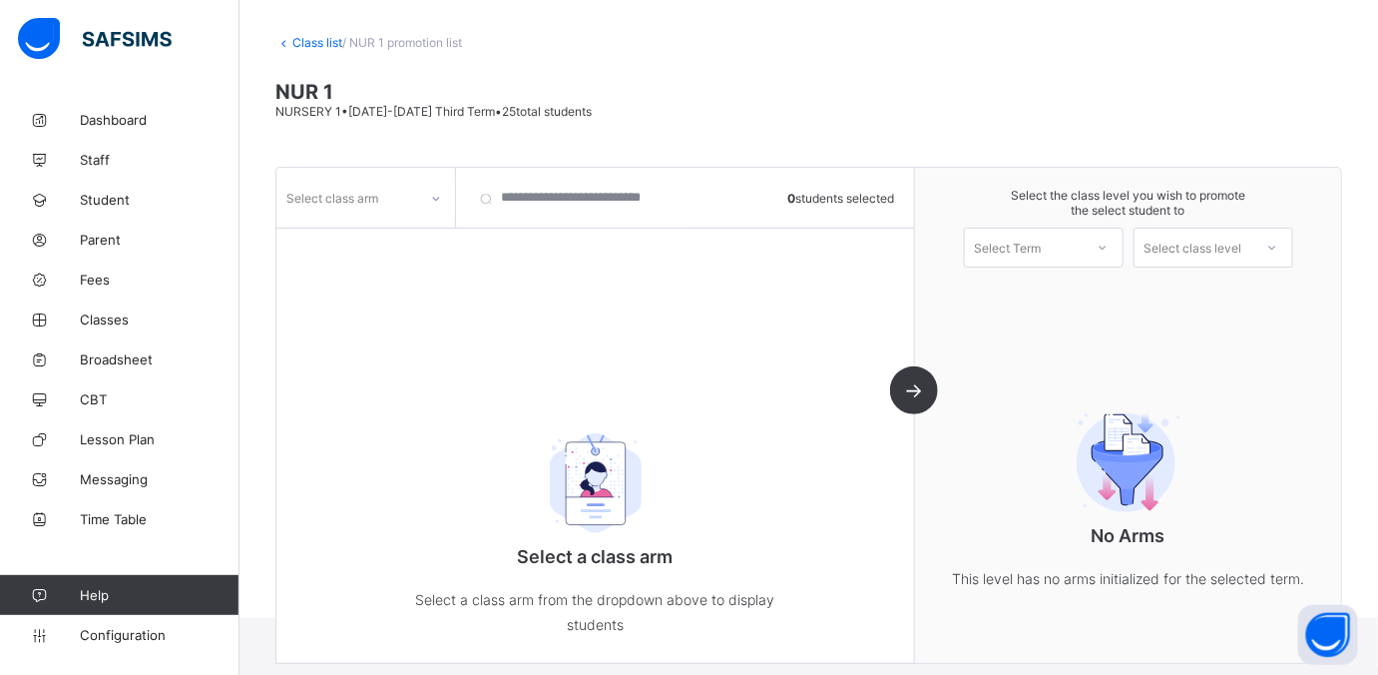
click at [431, 201] on icon at bounding box center [436, 199] width 12 height 20
click at [397, 239] on div at bounding box center [365, 241] width 177 height 30
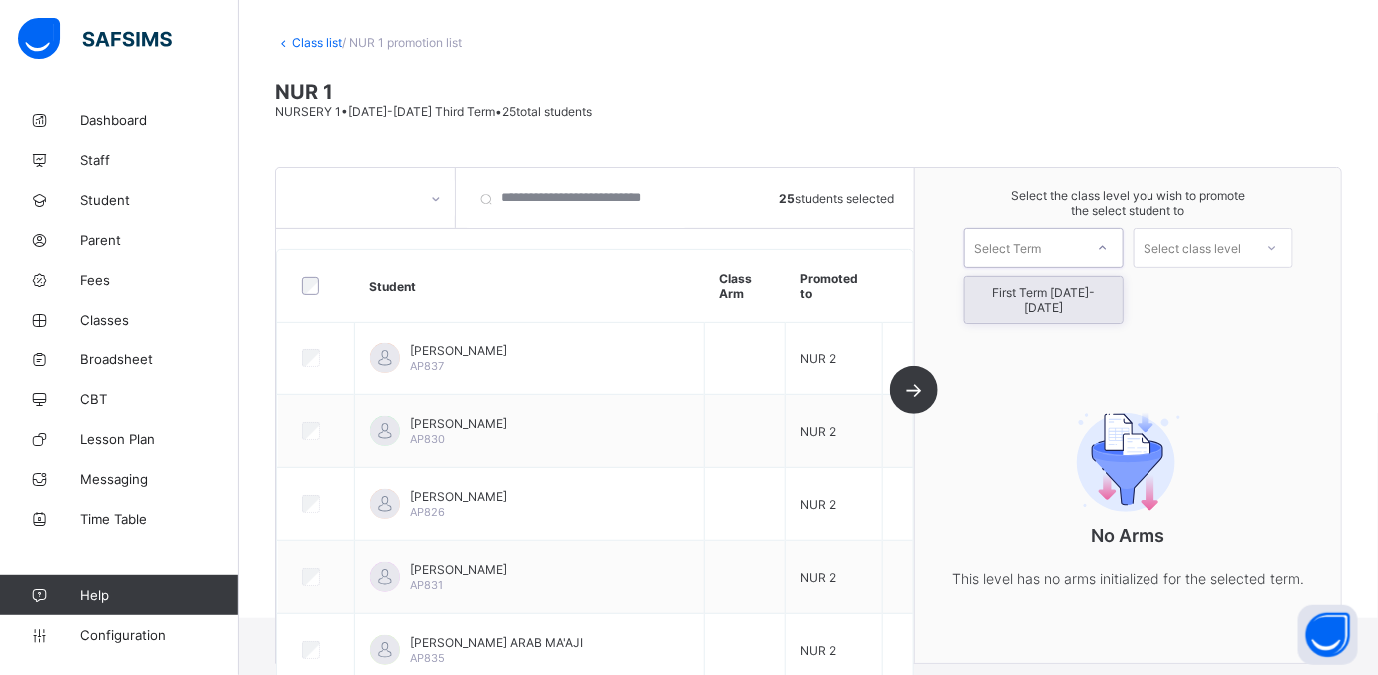
click at [1102, 235] on div at bounding box center [1103, 248] width 36 height 34
click at [1094, 293] on div "First Term 2025-2026" at bounding box center [1044, 299] width 158 height 46
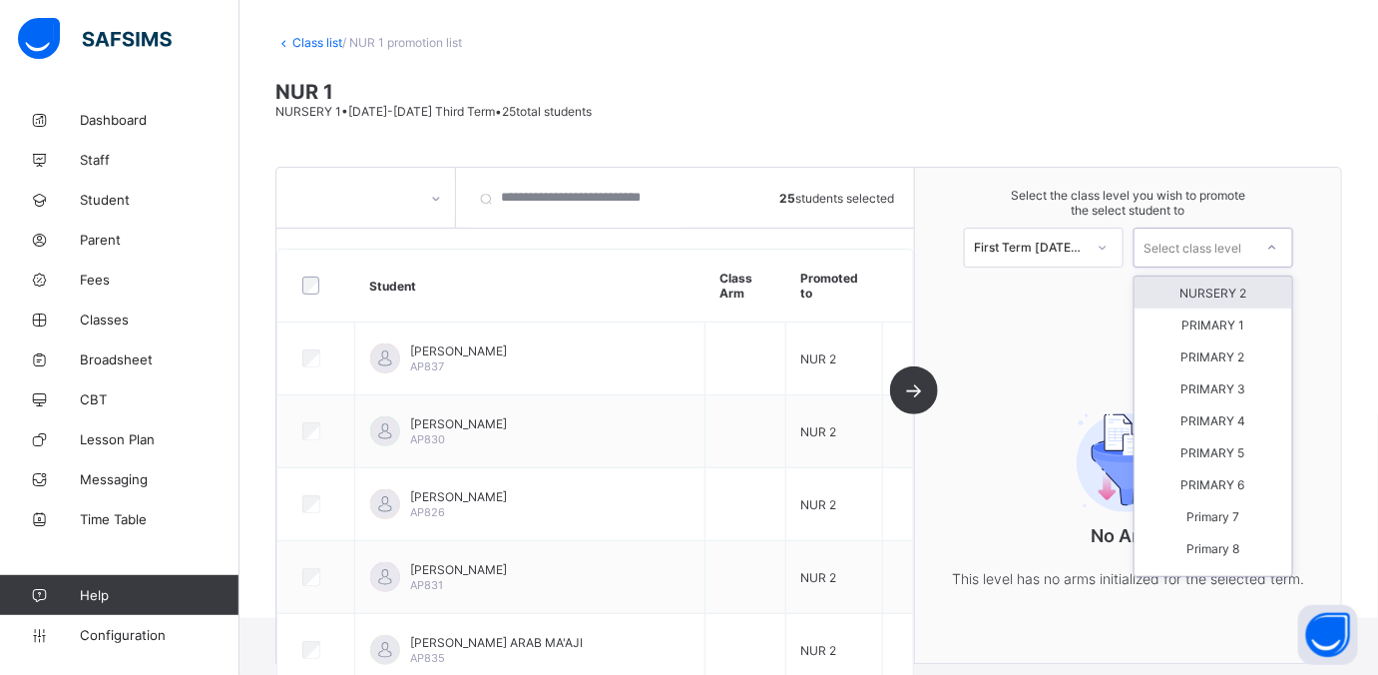
click at [1102, 243] on icon at bounding box center [1272, 247] width 12 height 20
click at [1102, 285] on div "NURSERY 2" at bounding box center [1214, 292] width 158 height 32
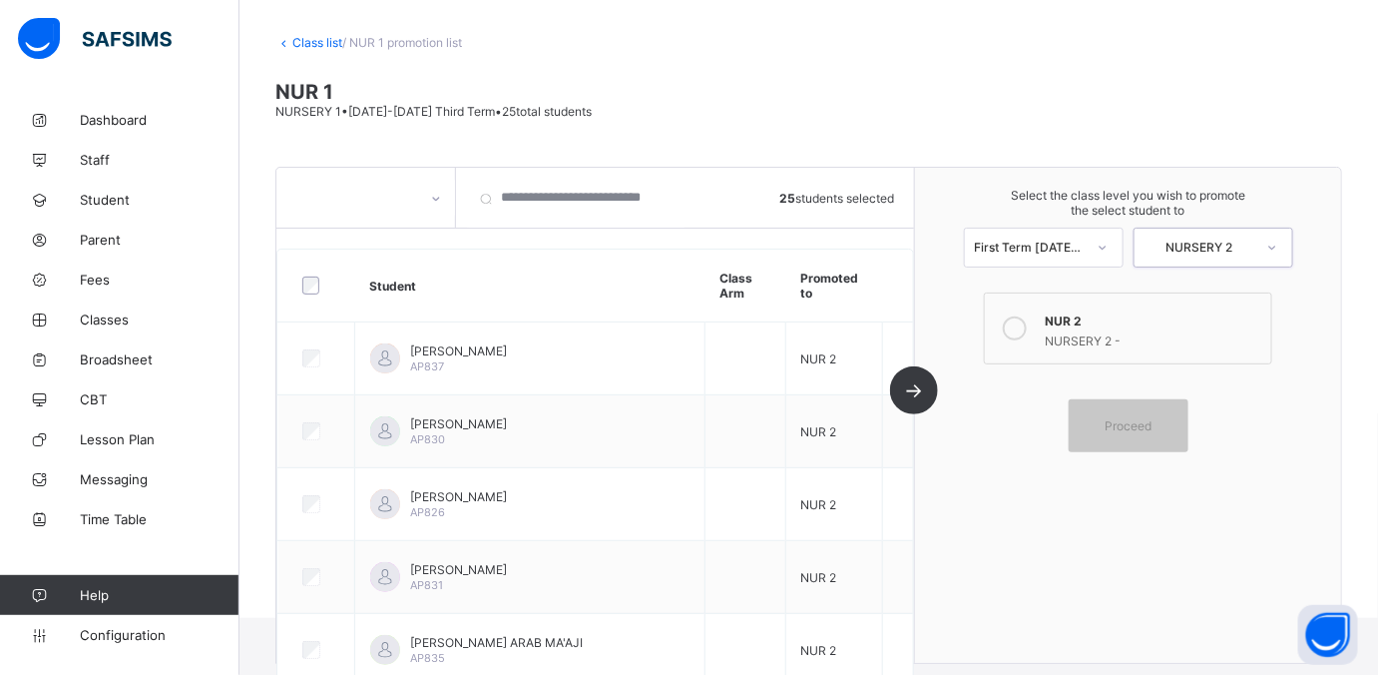
click at [1035, 324] on div at bounding box center [1015, 328] width 40 height 40
click at [1102, 426] on span "Proceed" at bounding box center [1128, 425] width 47 height 15
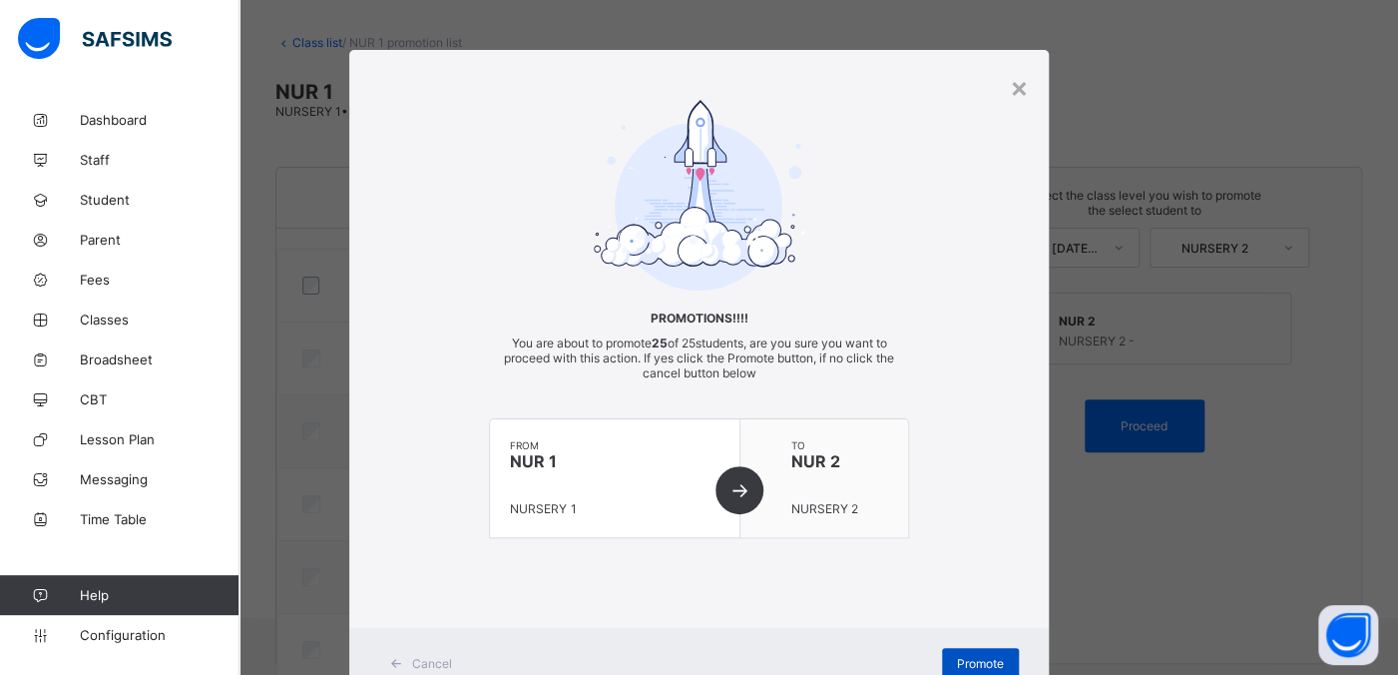
click at [967, 539] on span "Promote" at bounding box center [980, 663] width 47 height 15
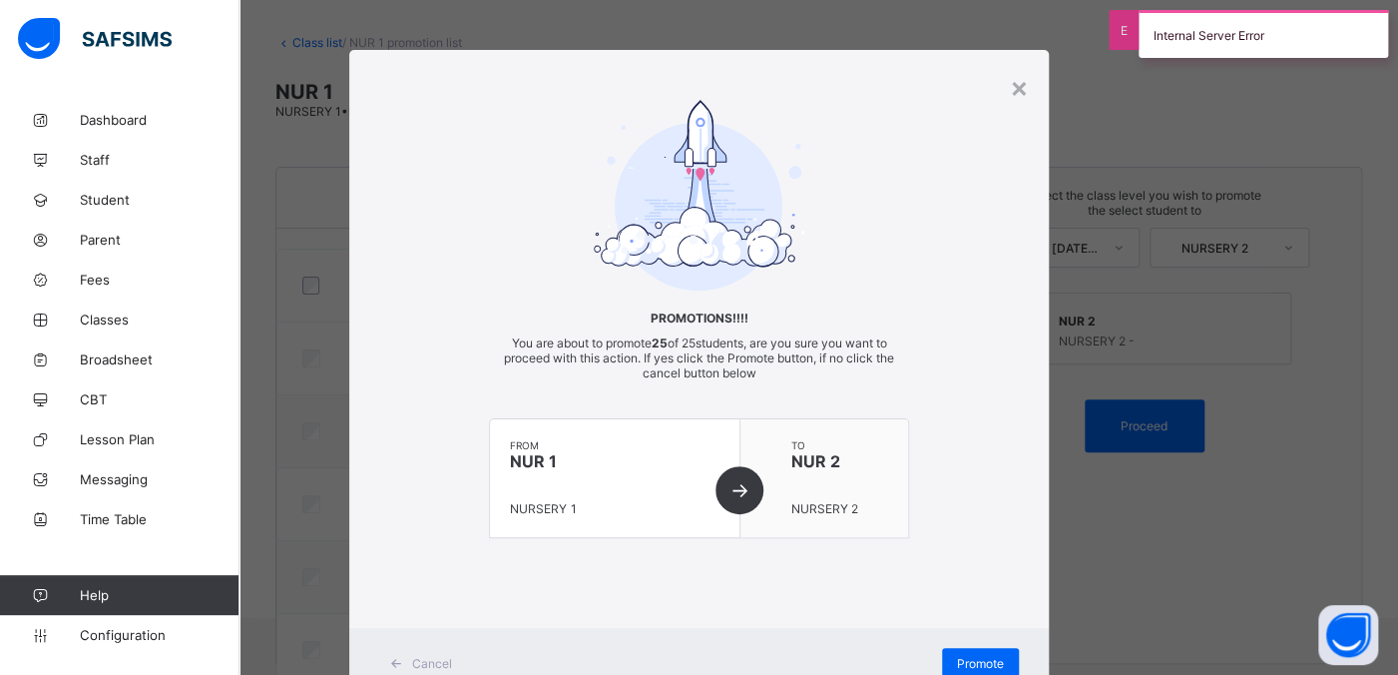
scroll to position [71, 0]
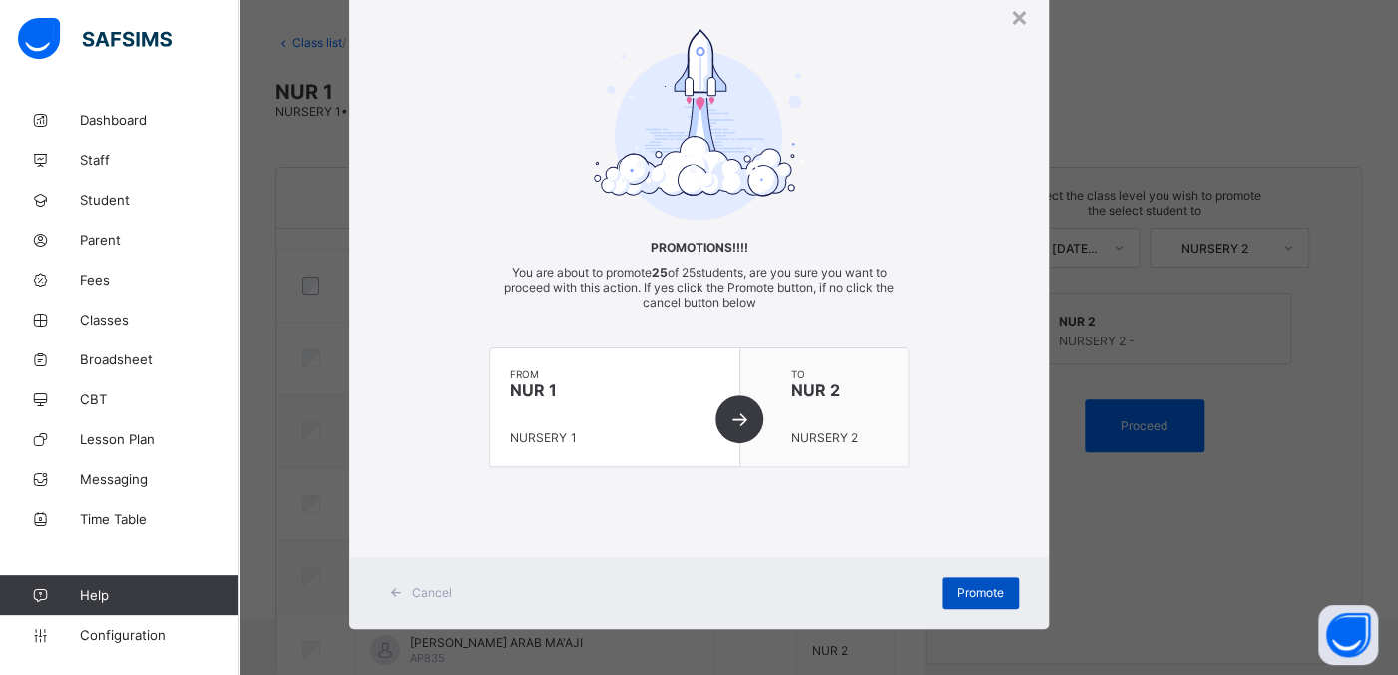
click at [981, 539] on div "Promote" at bounding box center [980, 593] width 77 height 32
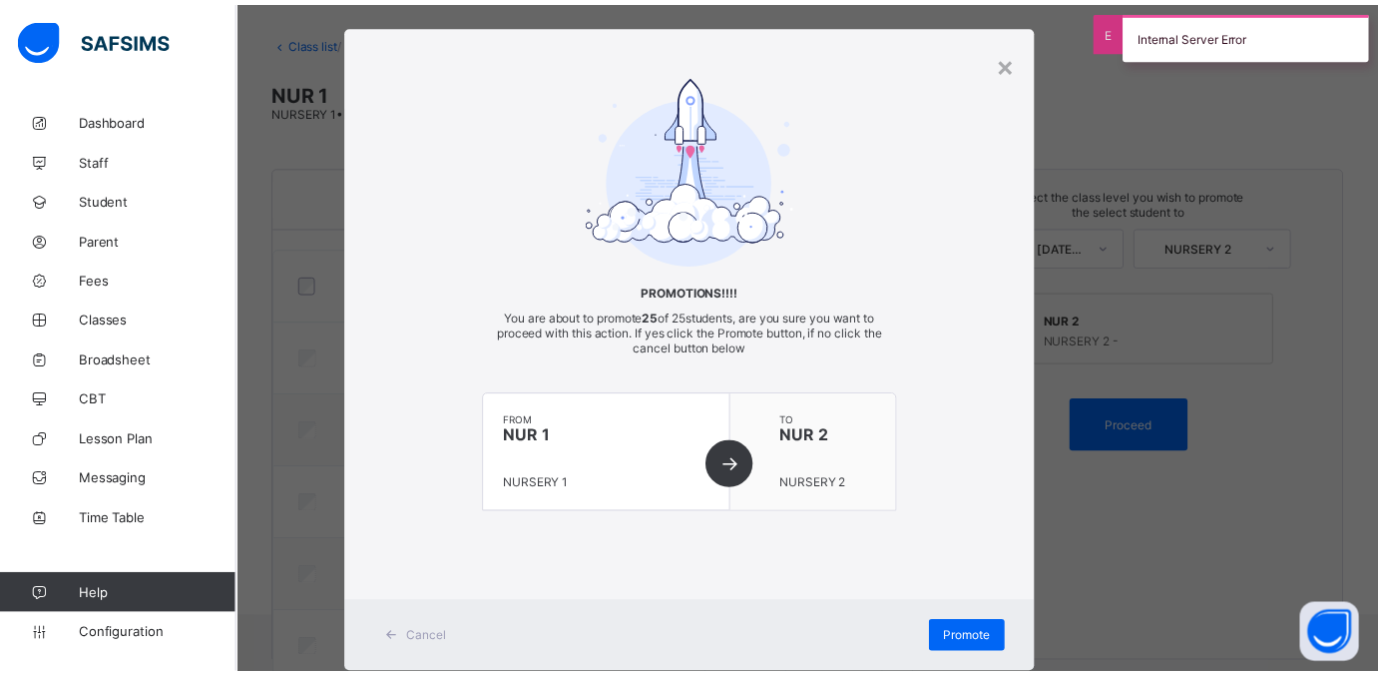
scroll to position [0, 0]
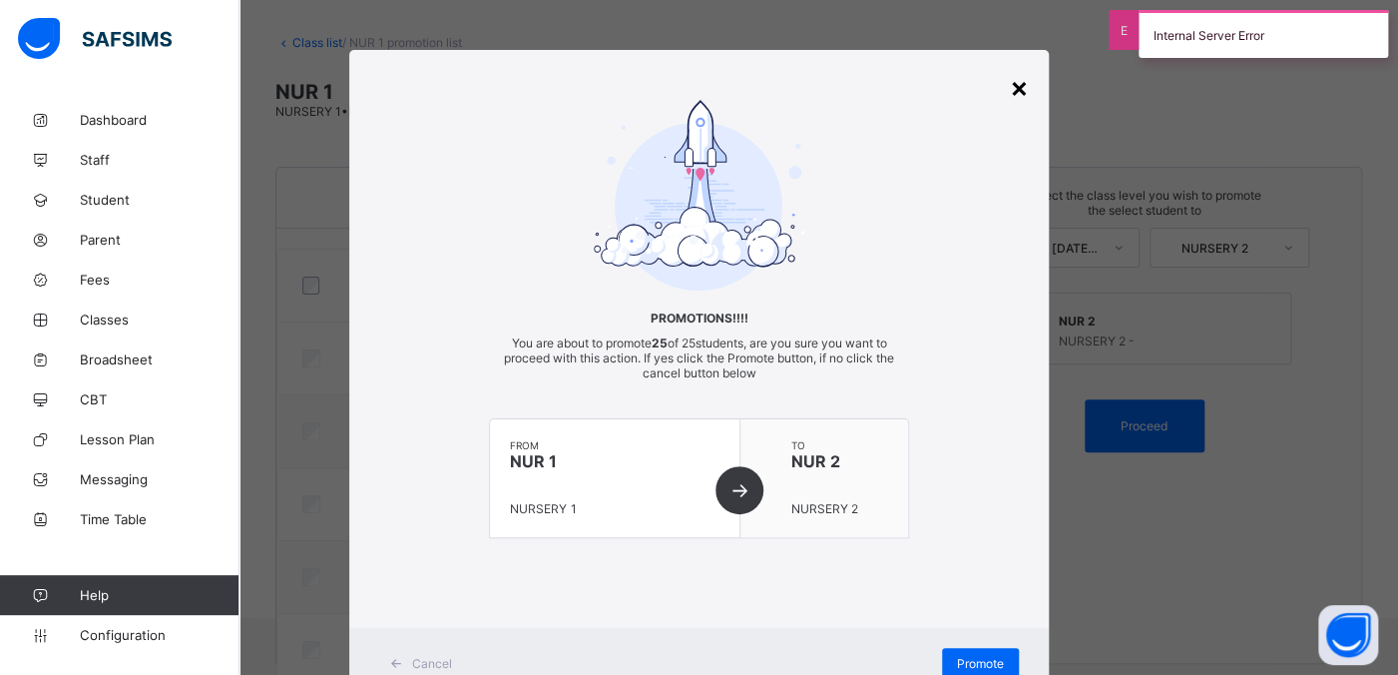
click at [1011, 84] on div "×" at bounding box center [1019, 87] width 19 height 34
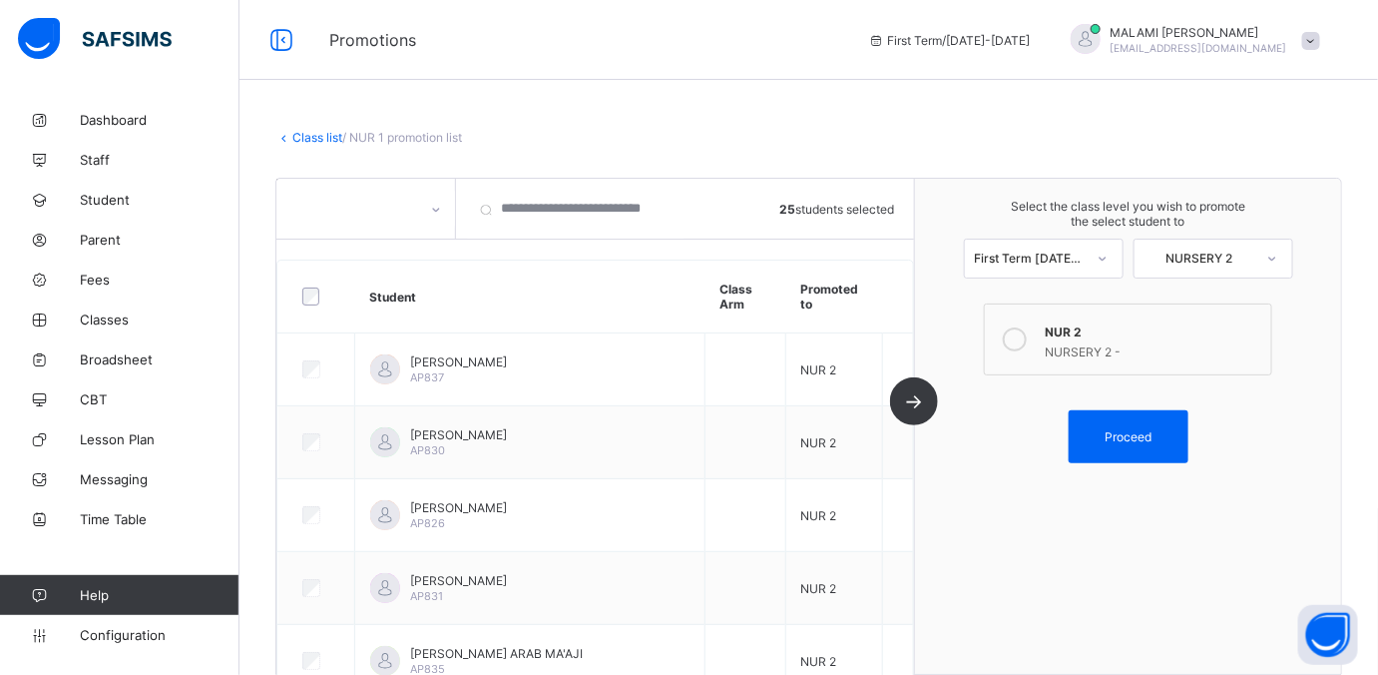
click at [319, 138] on link "Class list" at bounding box center [317, 137] width 50 height 15
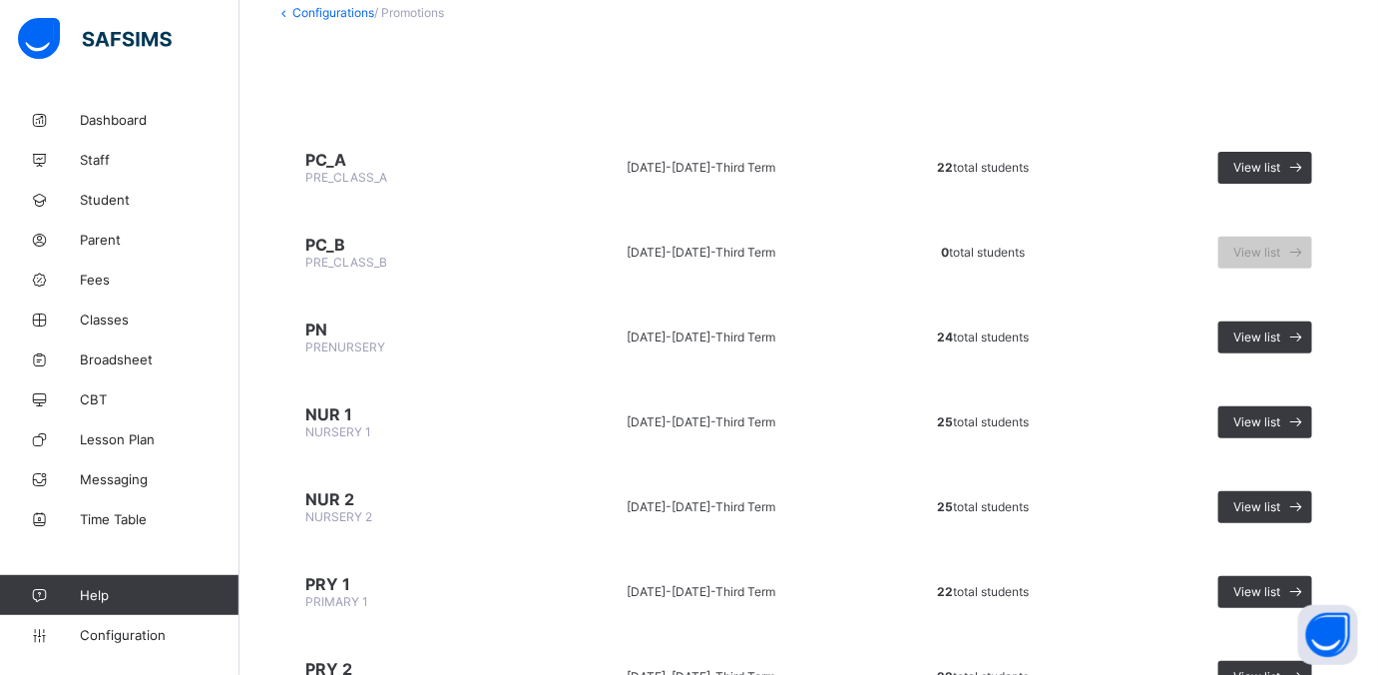
scroll to position [249, 0]
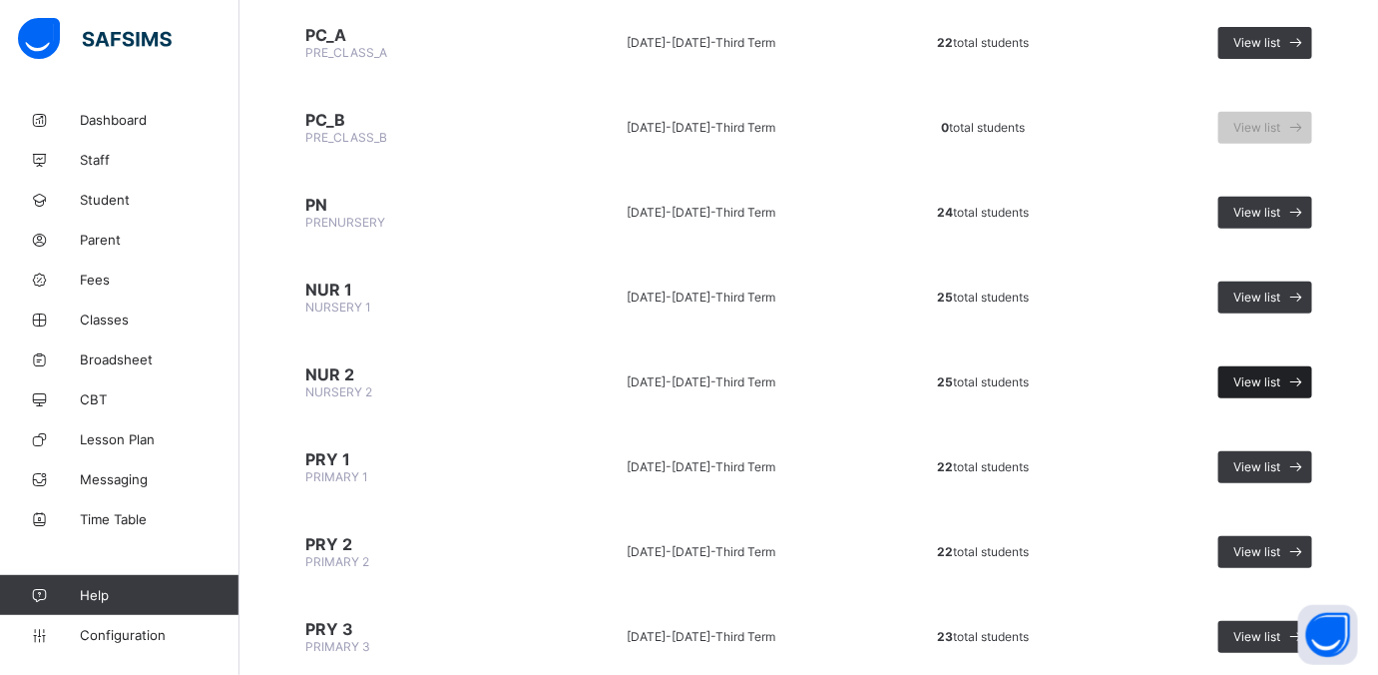
click at [1102, 377] on span "View list" at bounding box center [1256, 381] width 47 height 15
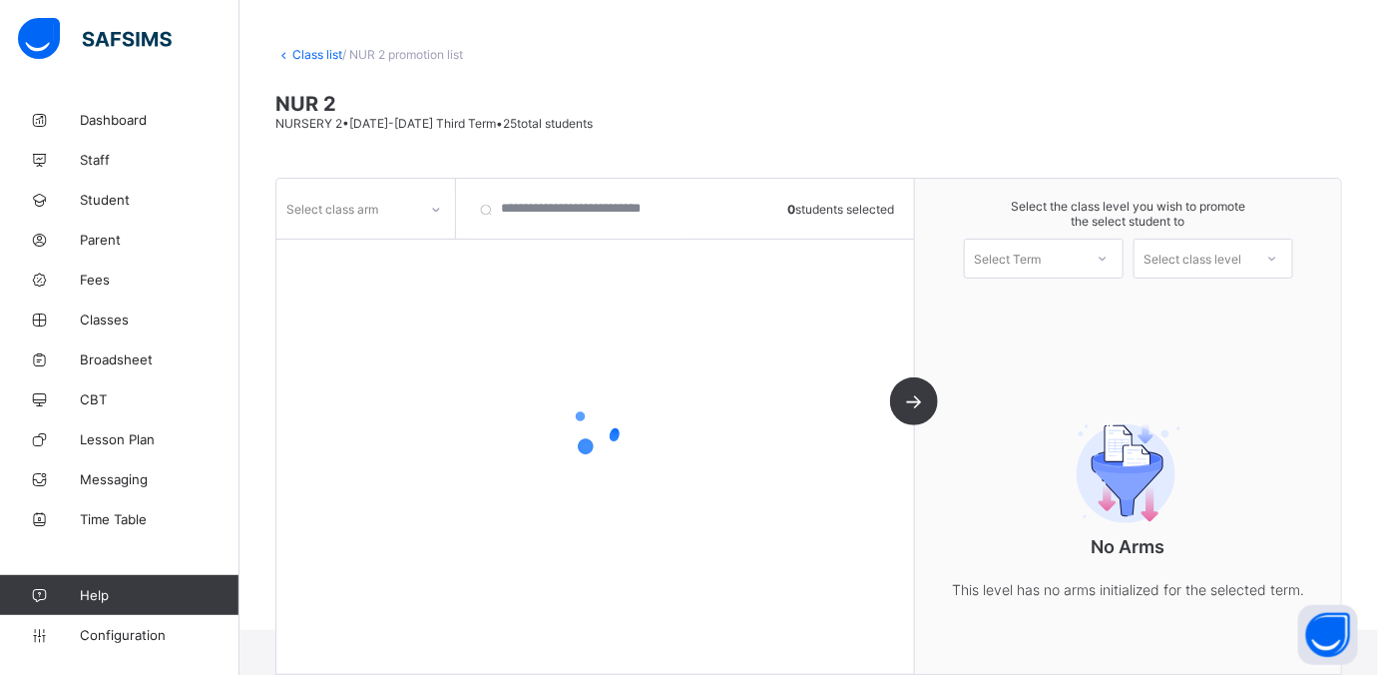
scroll to position [95, 0]
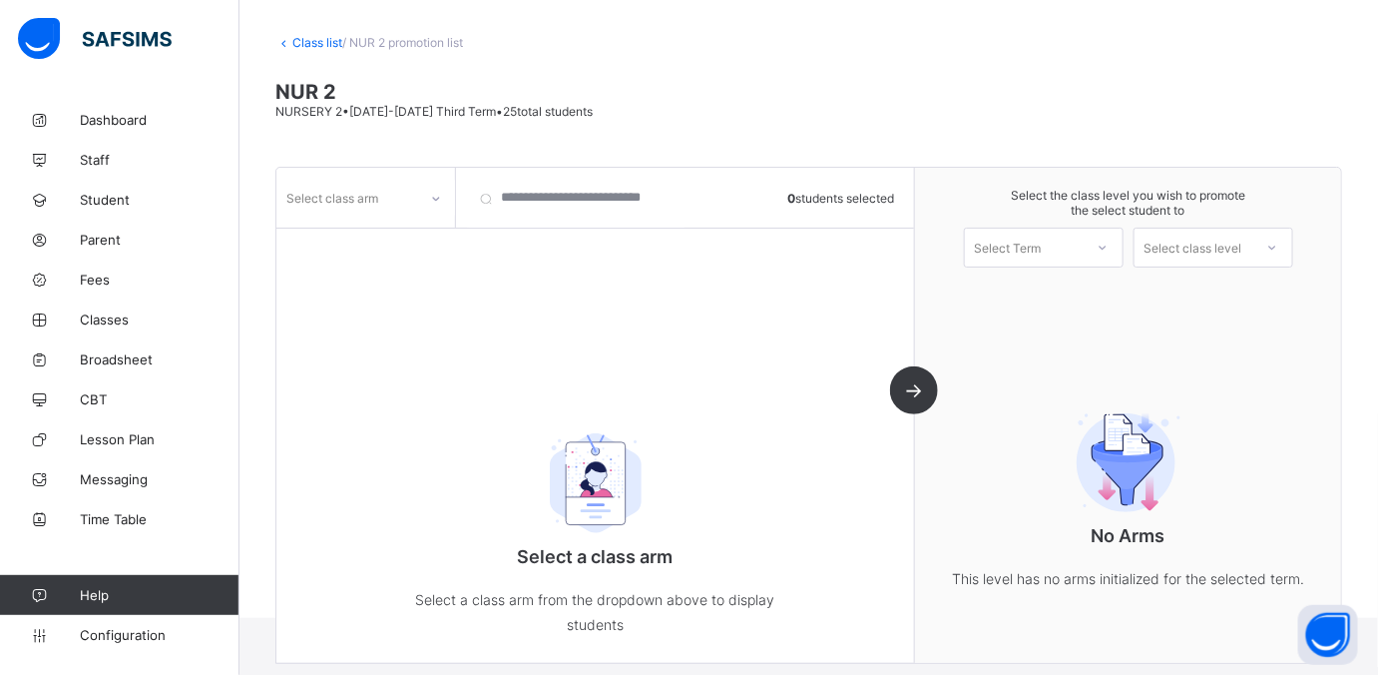
click at [432, 205] on div at bounding box center [436, 199] width 34 height 32
click at [401, 242] on div at bounding box center [365, 241] width 177 height 30
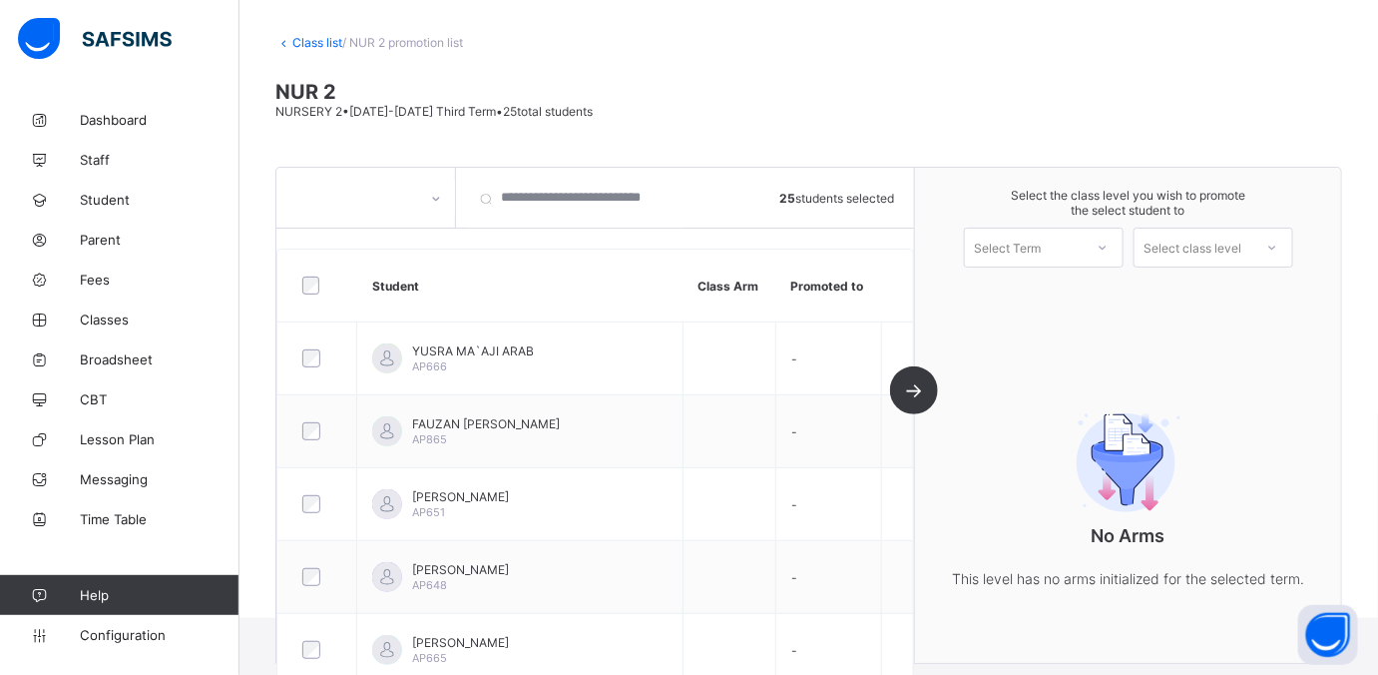
click at [1024, 245] on div "Select Term" at bounding box center [1008, 248] width 67 height 40
click at [1044, 307] on div "Select the class level you wish to promote the select student to option First T…" at bounding box center [1128, 415] width 426 height 495
click at [1061, 249] on div "Select Term" at bounding box center [1024, 247] width 118 height 28
click at [1050, 297] on div "First Term 2025-2026" at bounding box center [1044, 299] width 158 height 46
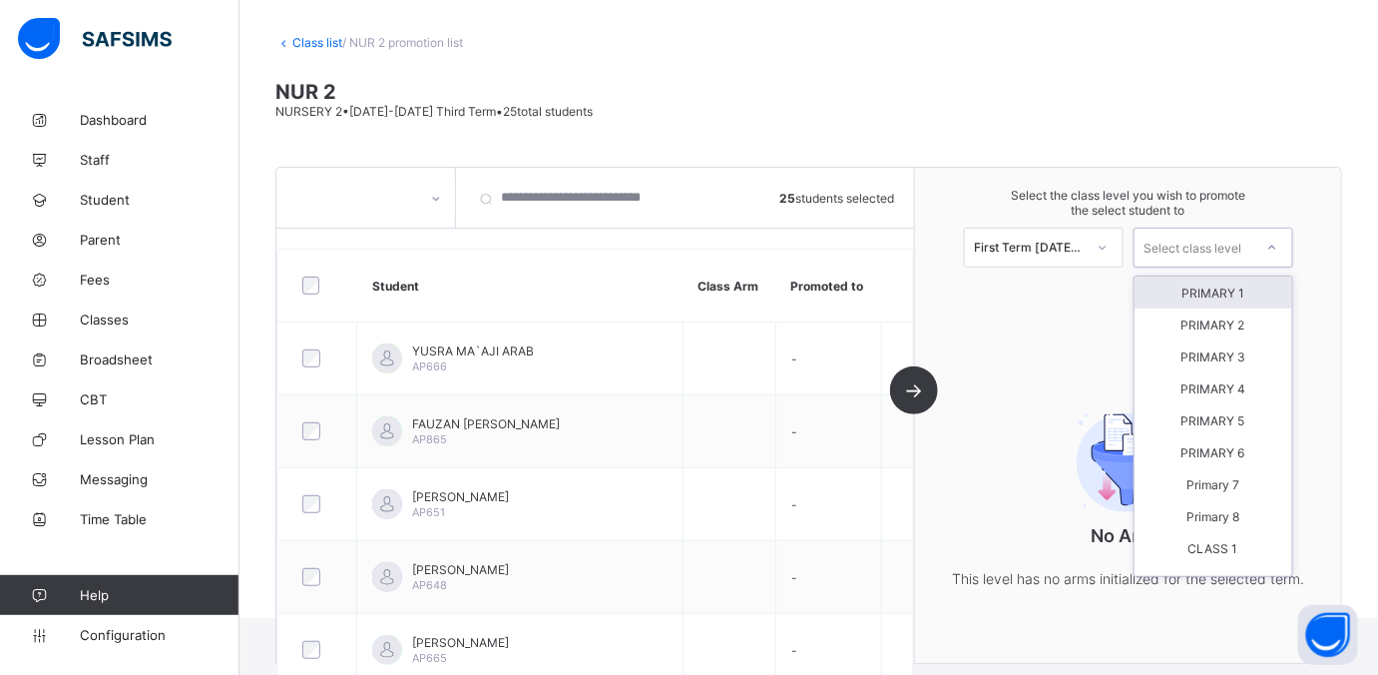
click at [1102, 243] on icon at bounding box center [1272, 247] width 12 height 20
click at [1102, 298] on div "PRIMARY 1" at bounding box center [1214, 292] width 158 height 32
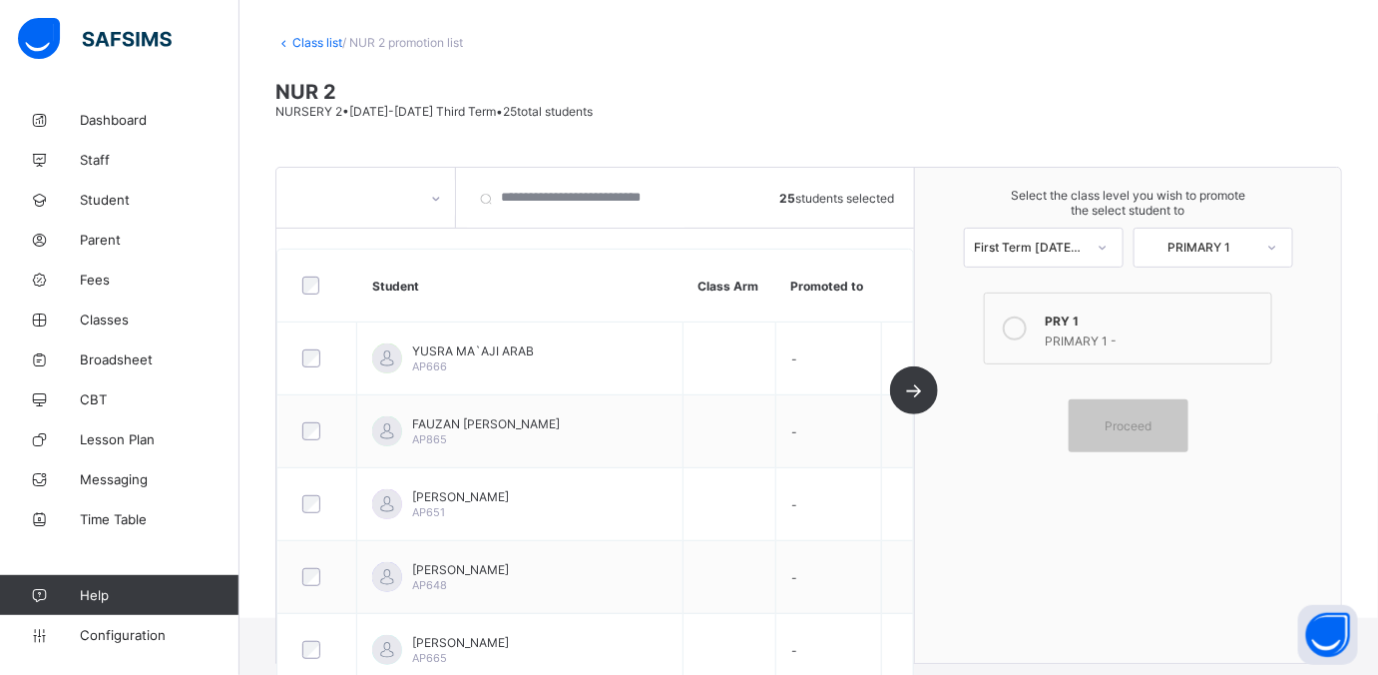
click at [1027, 316] on icon at bounding box center [1015, 328] width 24 height 24
click at [1102, 421] on span "Proceed" at bounding box center [1129, 425] width 90 height 15
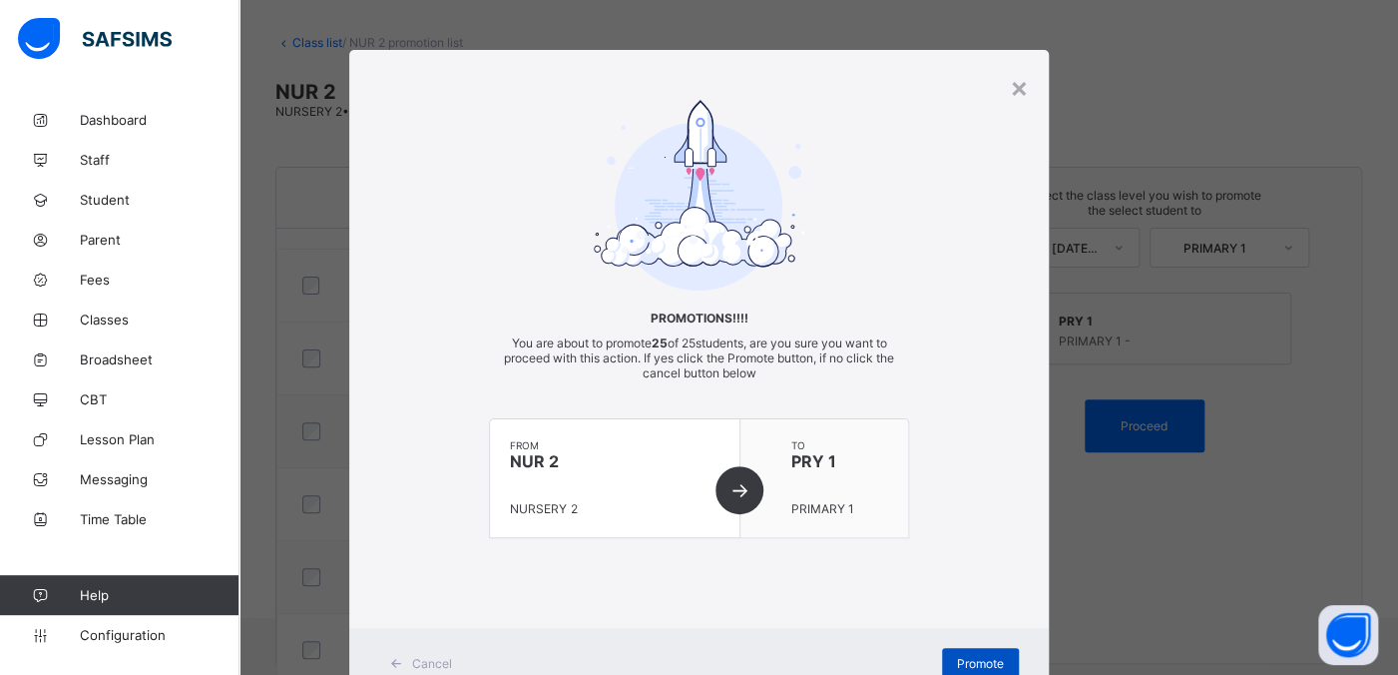
click at [966, 539] on div "Promote" at bounding box center [980, 664] width 77 height 32
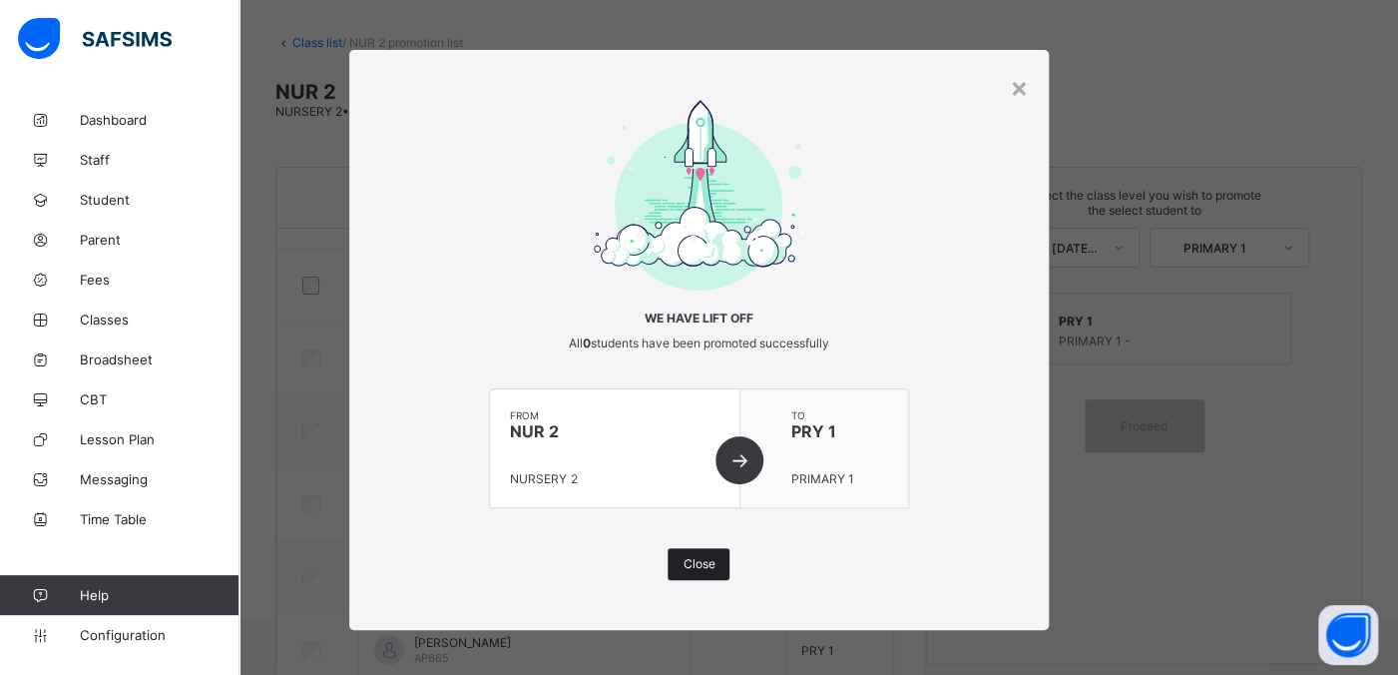
click at [704, 539] on span "Close" at bounding box center [699, 563] width 32 height 15
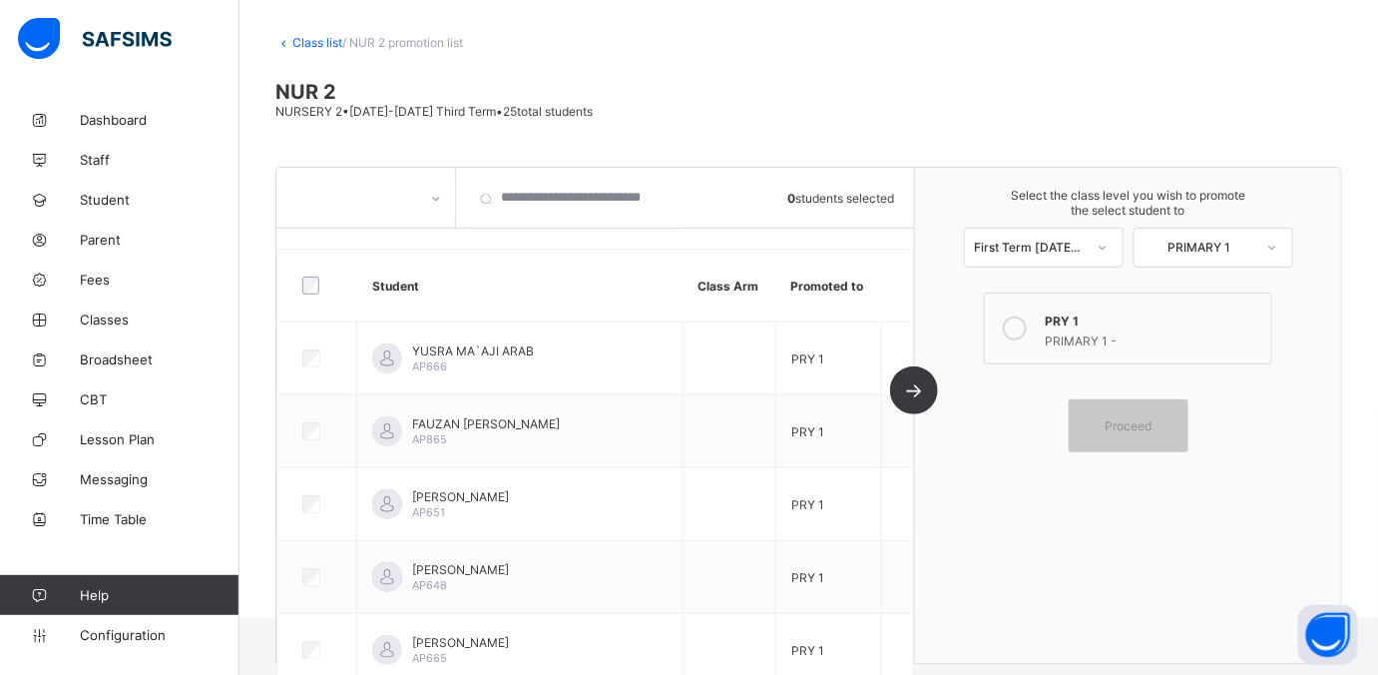
click at [439, 193] on icon at bounding box center [436, 199] width 12 height 20
click at [417, 233] on div at bounding box center [365, 241] width 177 height 30
click at [324, 47] on link "Class list" at bounding box center [317, 42] width 50 height 15
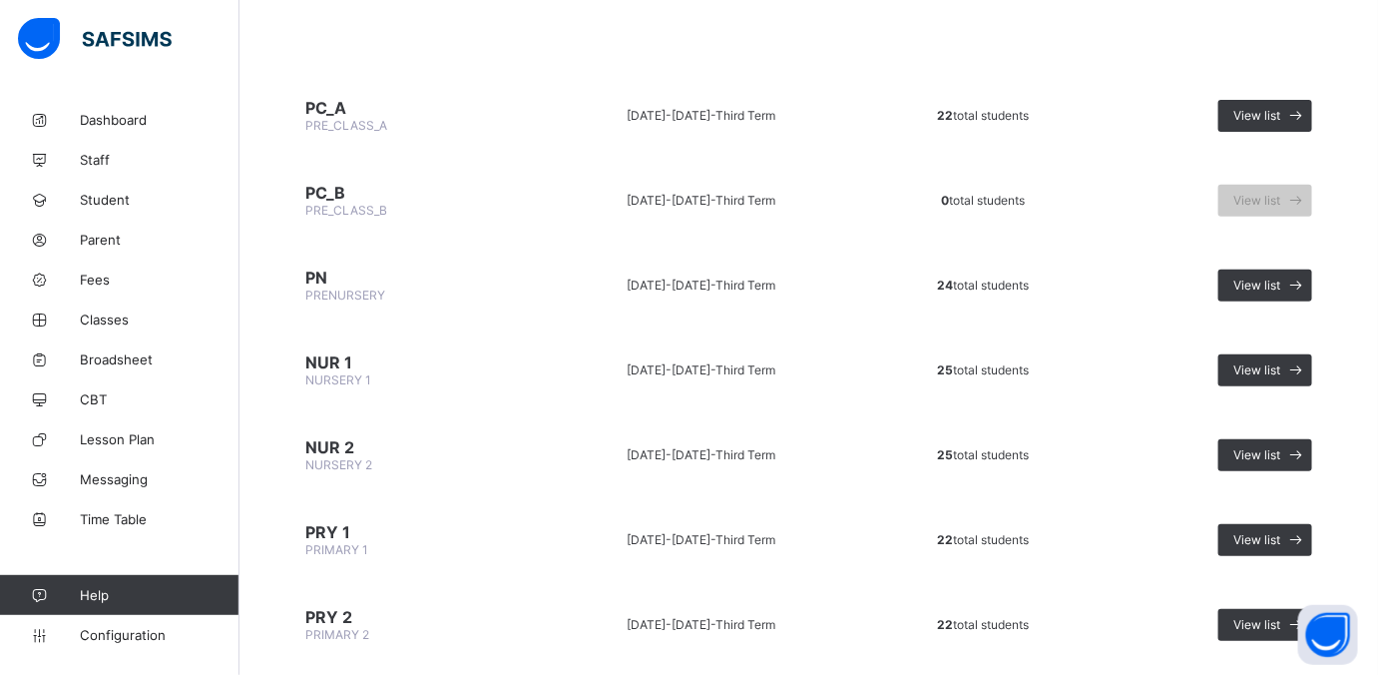
scroll to position [249, 0]
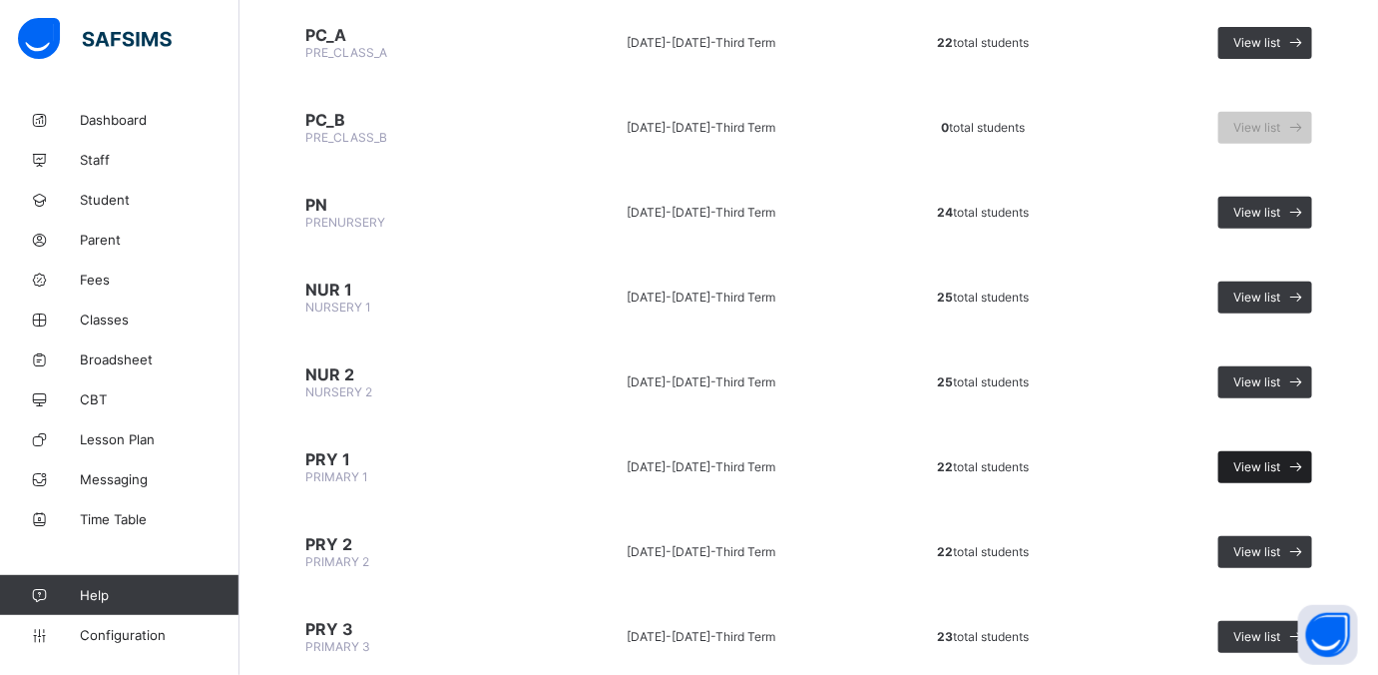
click at [1102, 464] on span "View list" at bounding box center [1256, 466] width 47 height 15
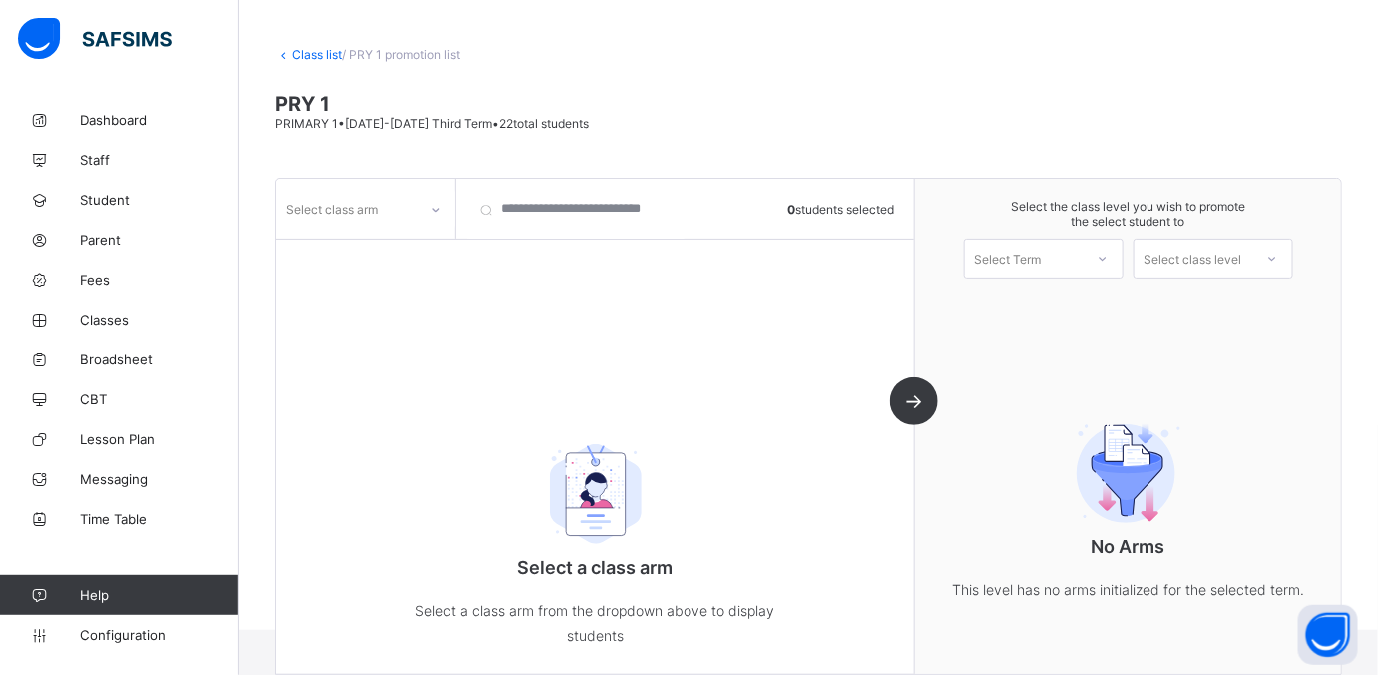
scroll to position [95, 0]
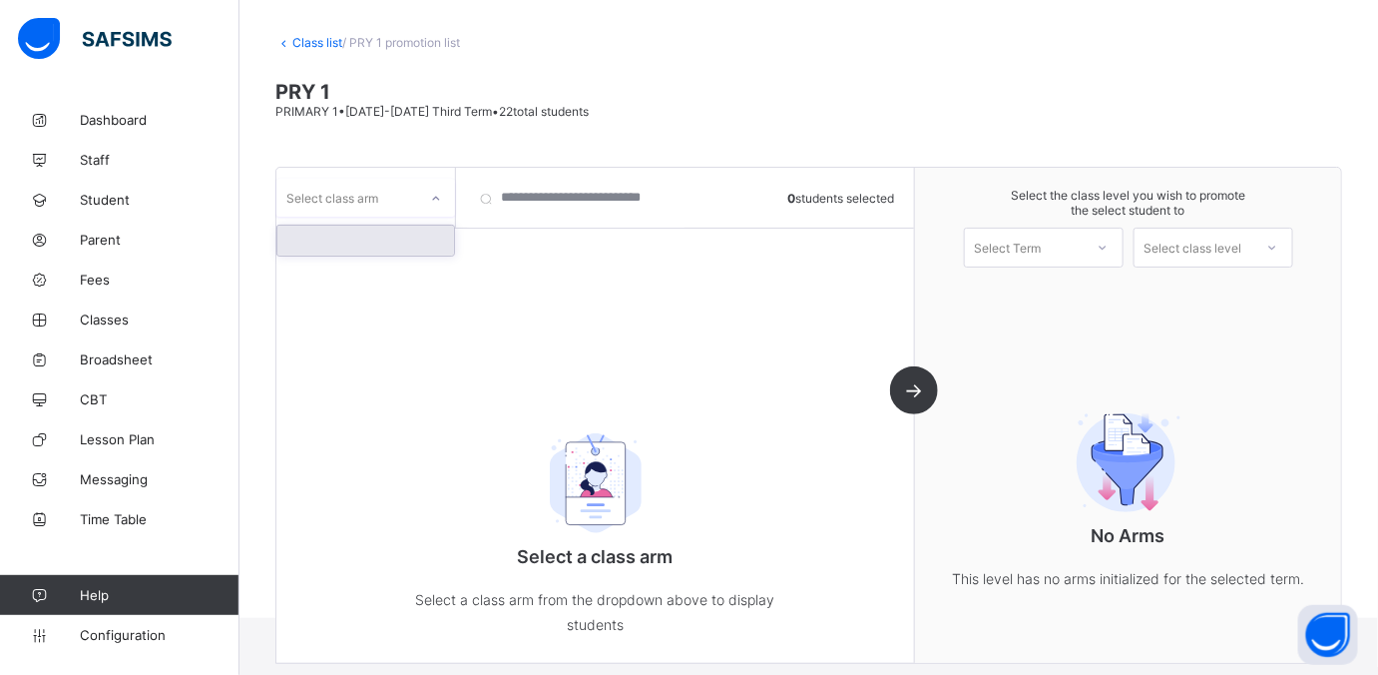
click at [432, 195] on icon at bounding box center [436, 199] width 12 height 20
click at [413, 236] on div at bounding box center [365, 241] width 177 height 30
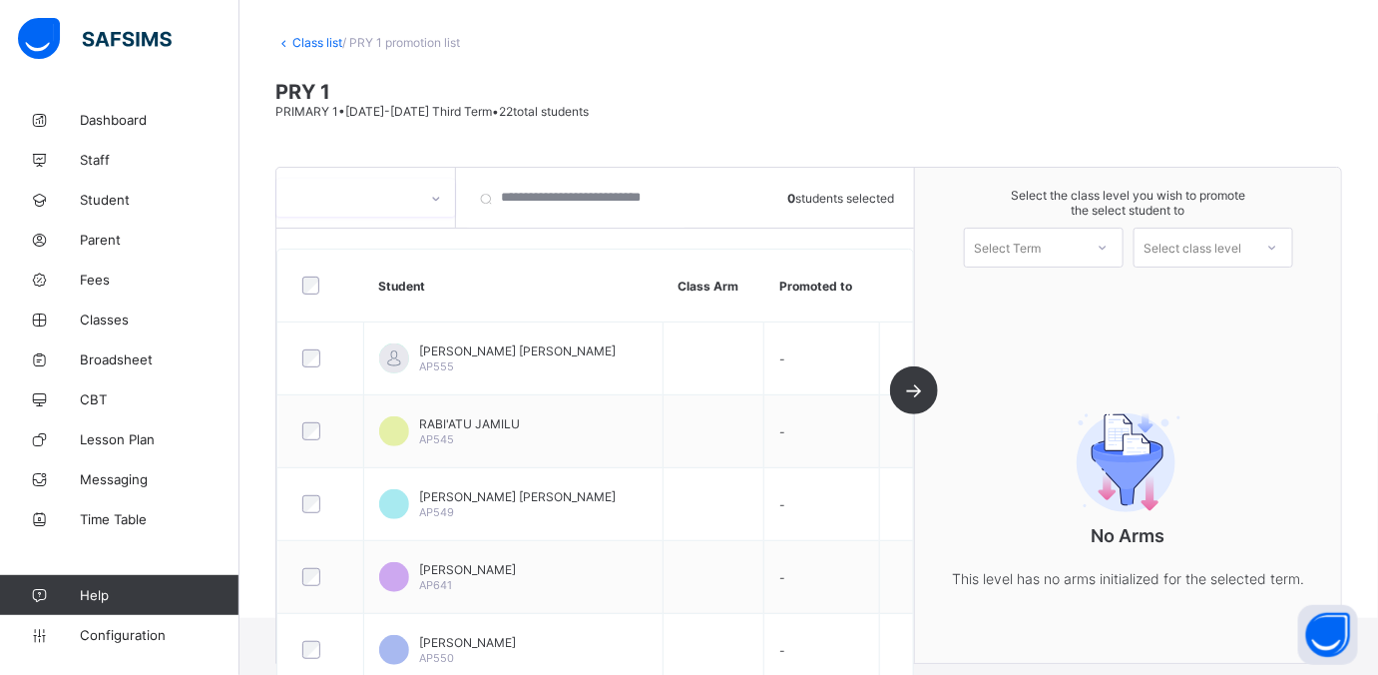
click at [299, 276] on div at bounding box center [321, 285] width 46 height 18
click at [1074, 242] on div "Select Term" at bounding box center [1024, 247] width 118 height 28
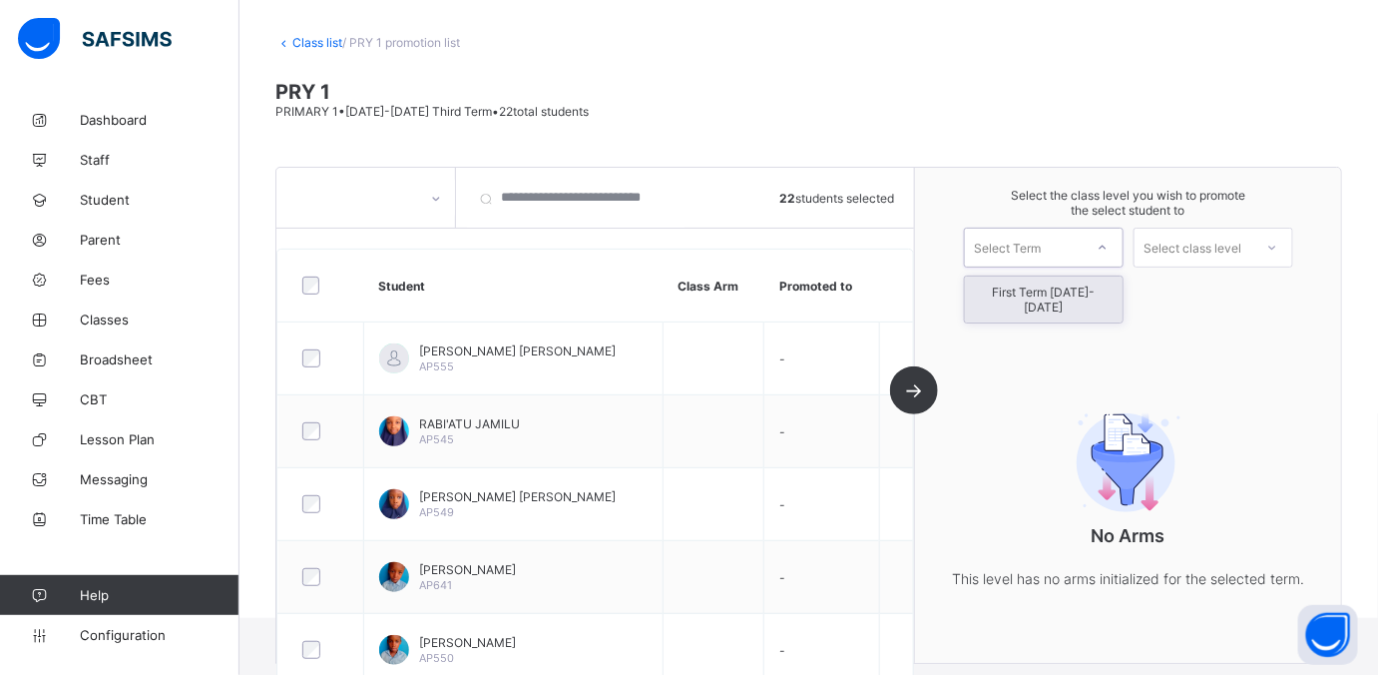
click at [1057, 295] on div "First Term 2025-2026" at bounding box center [1044, 299] width 158 height 46
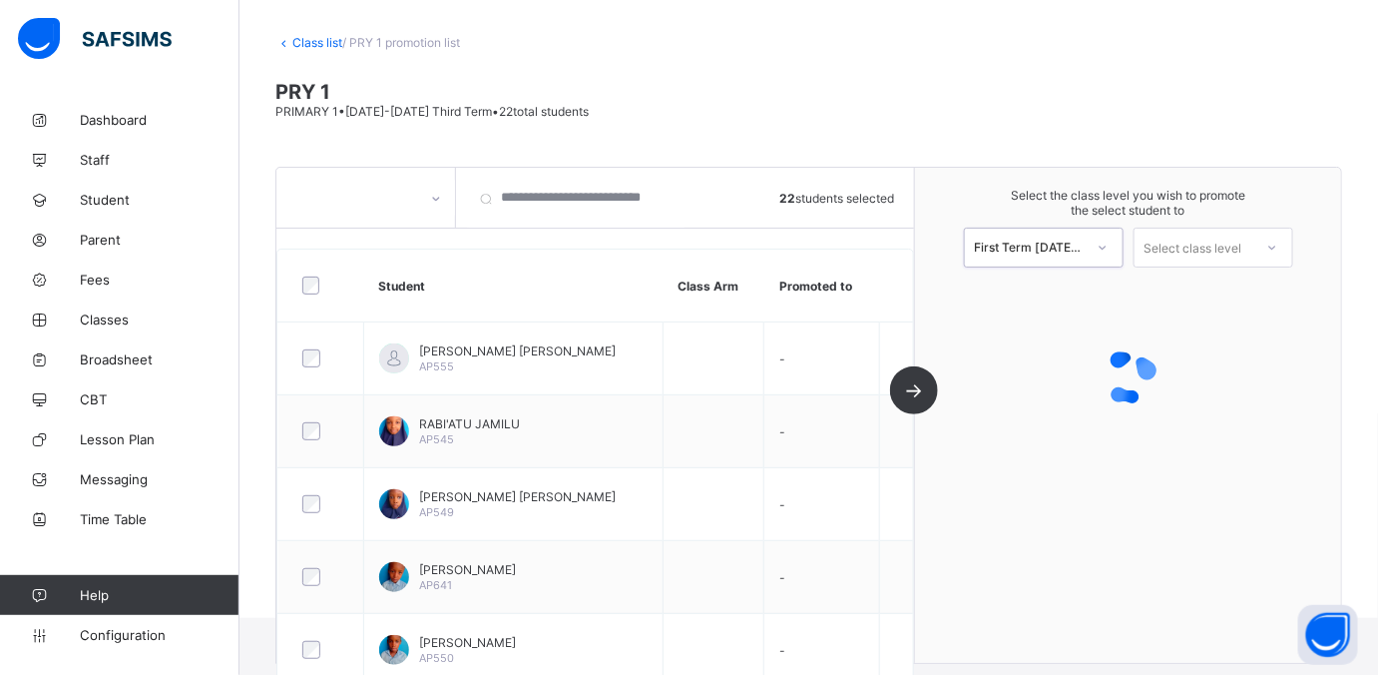
click at [1102, 249] on icon at bounding box center [1272, 247] width 12 height 20
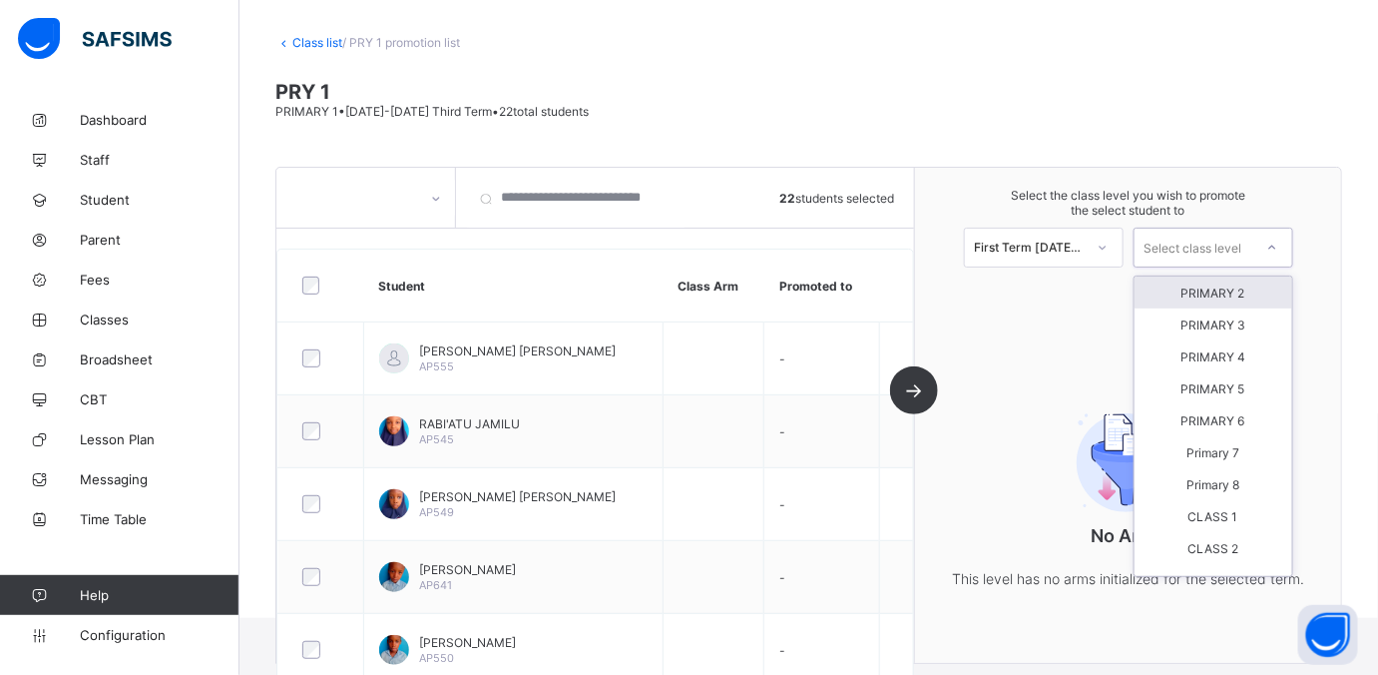
click at [1102, 288] on div "PRIMARY 2" at bounding box center [1214, 292] width 158 height 32
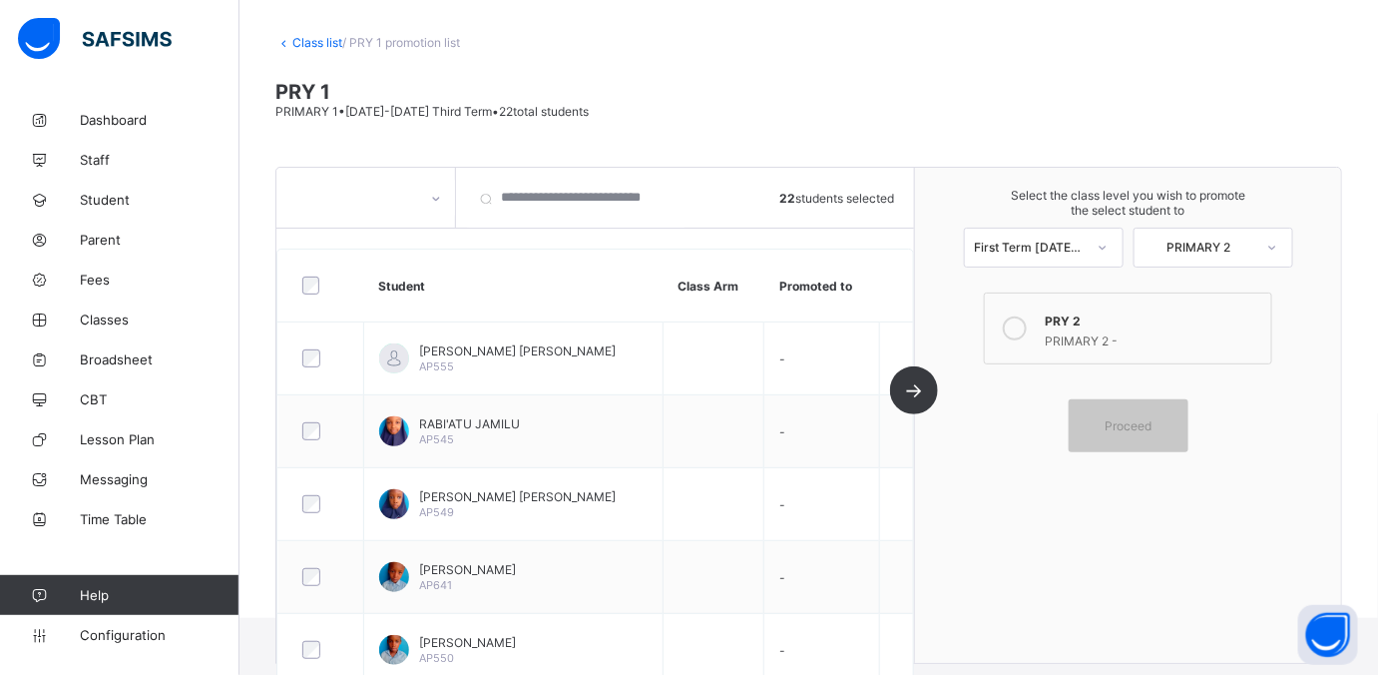
click at [1027, 321] on icon at bounding box center [1015, 328] width 24 height 24
click at [1102, 429] on div "Proceed" at bounding box center [1129, 425] width 120 height 53
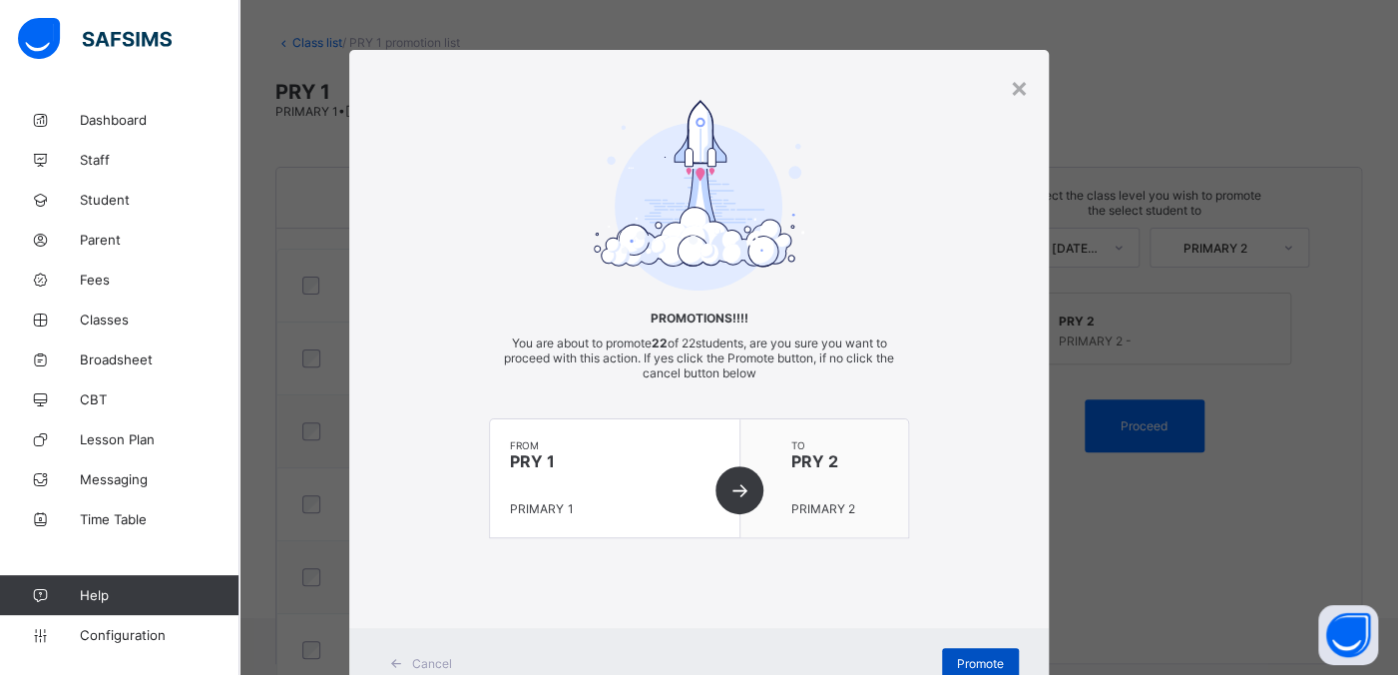
click at [968, 539] on span "Promote" at bounding box center [980, 663] width 47 height 15
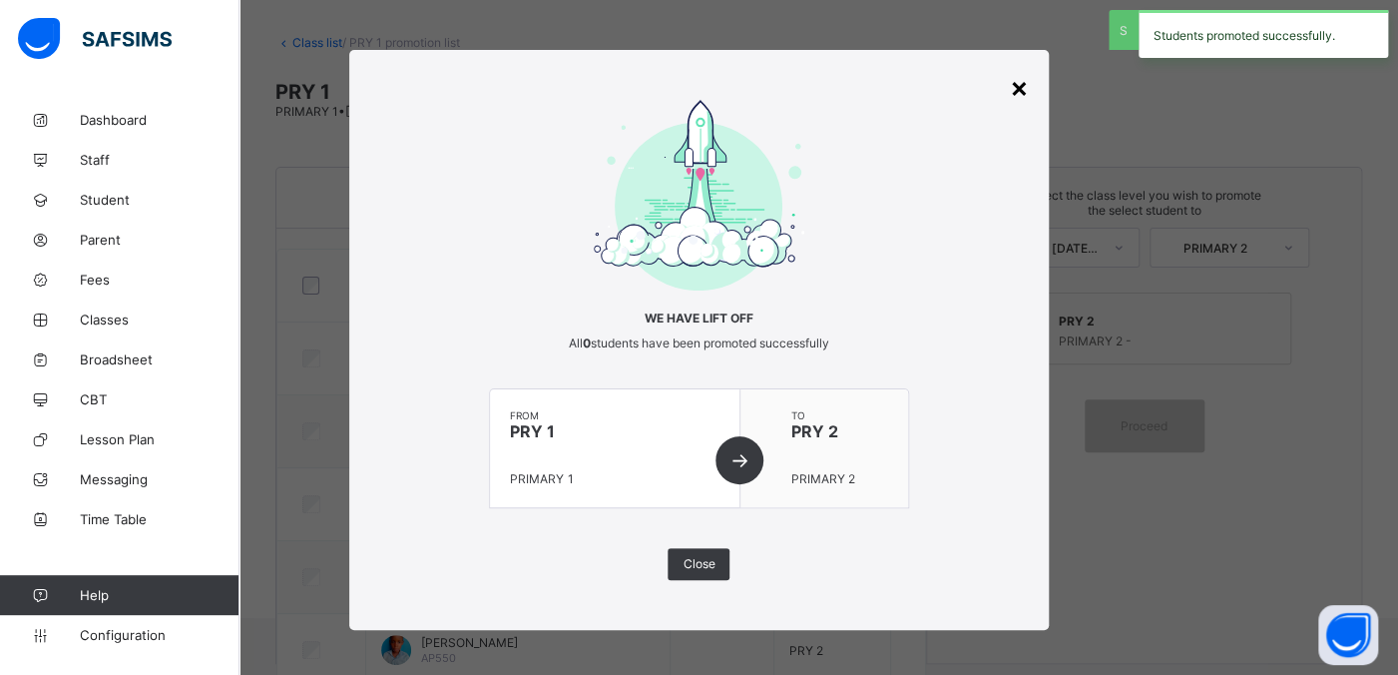
click at [1013, 85] on div "×" at bounding box center [1019, 87] width 19 height 34
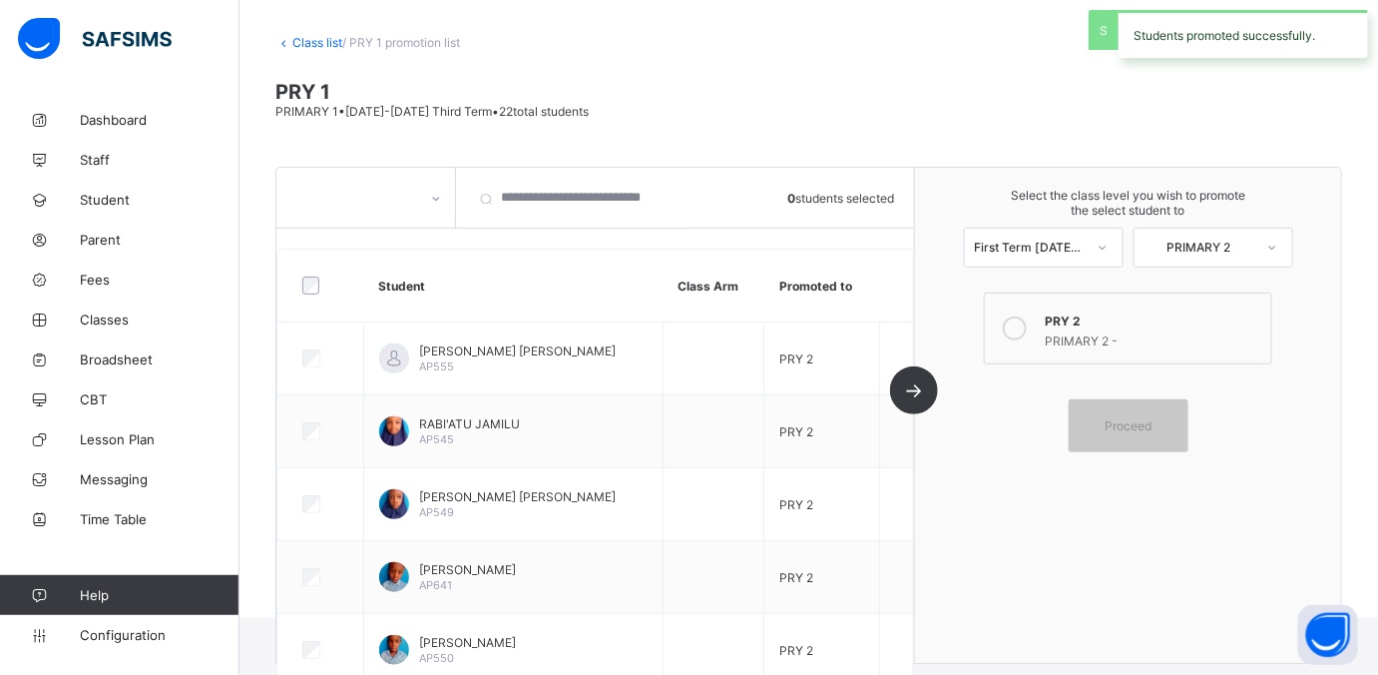
click at [314, 42] on link "Class list" at bounding box center [317, 42] width 50 height 15
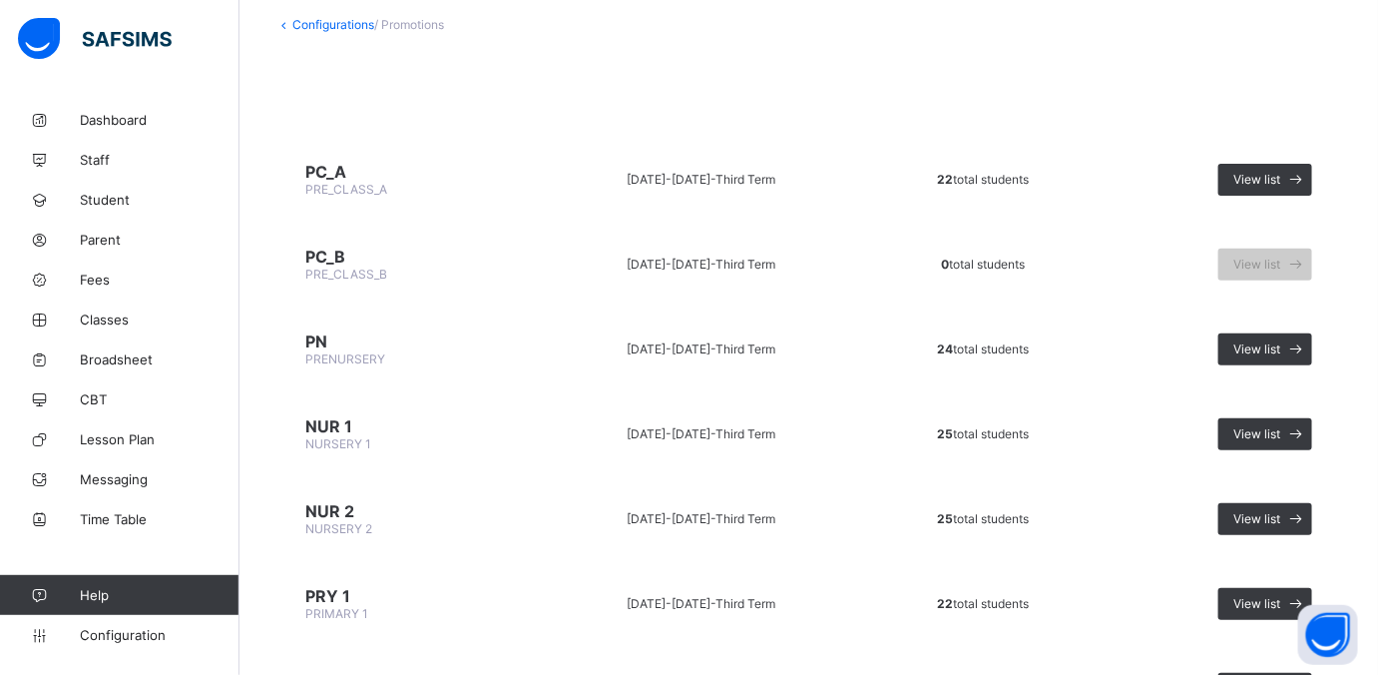
scroll to position [249, 0]
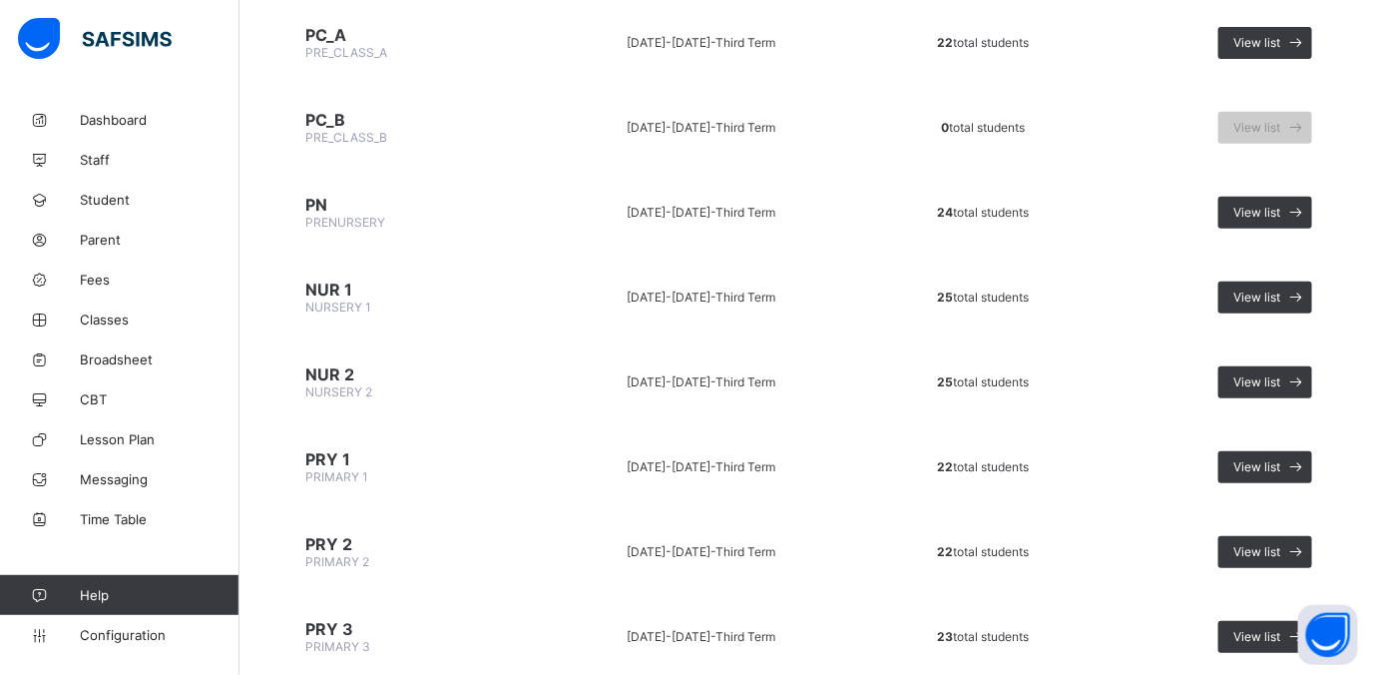
click at [335, 539] on span "PRIMARY 2" at bounding box center [337, 561] width 64 height 15
click at [1102, 536] on div "View list" at bounding box center [1265, 552] width 94 height 32
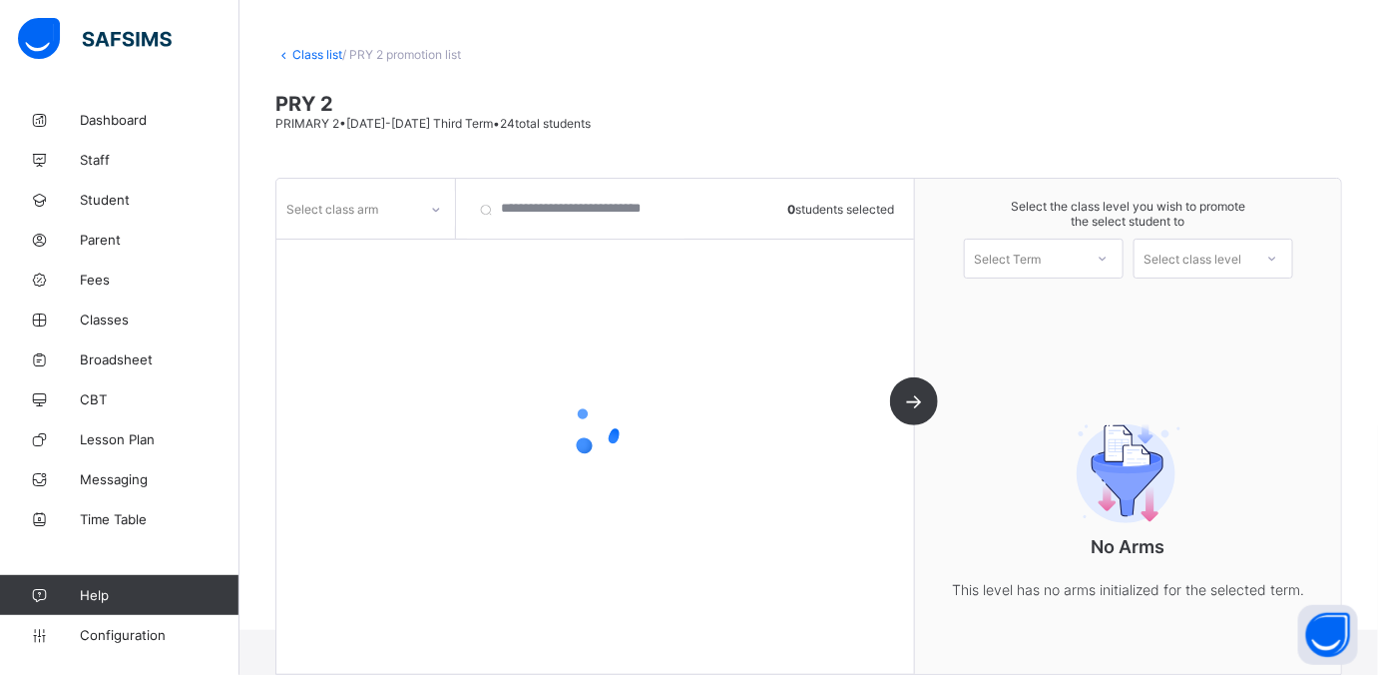
scroll to position [95, 0]
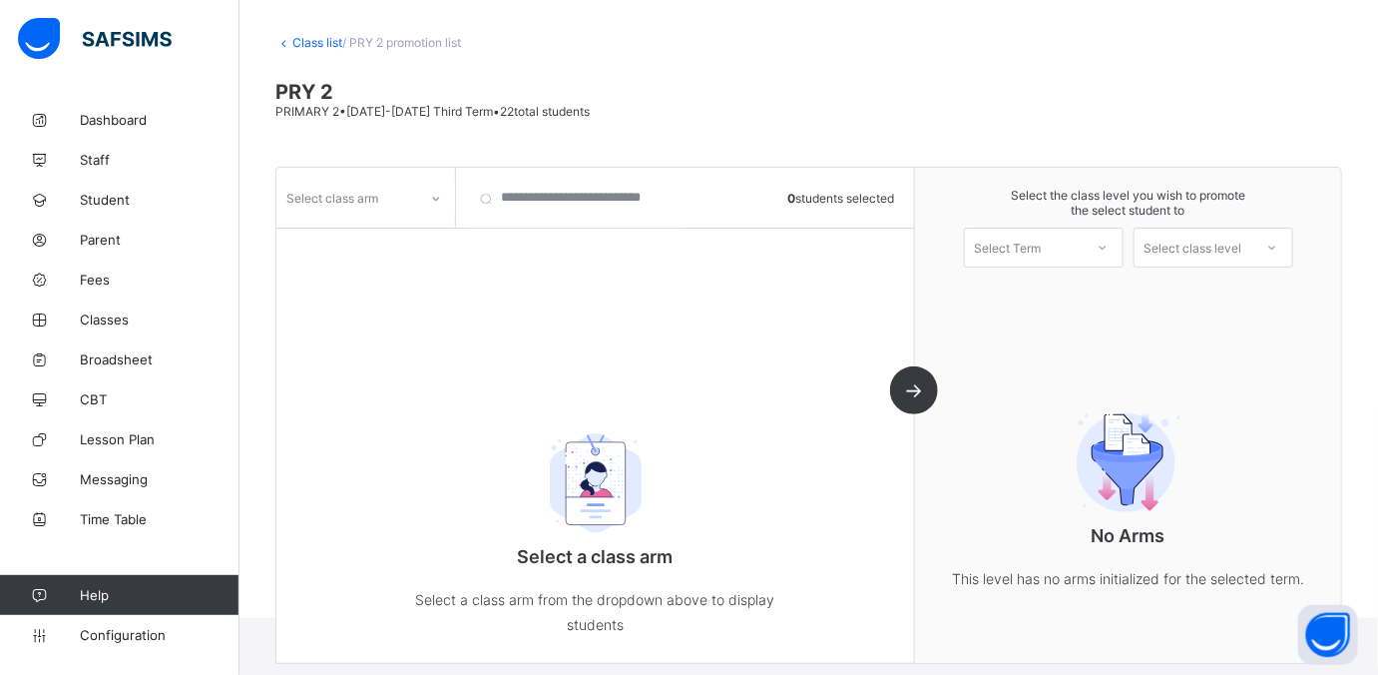
click at [434, 200] on icon at bounding box center [436, 199] width 12 height 20
click at [364, 239] on div at bounding box center [365, 241] width 177 height 30
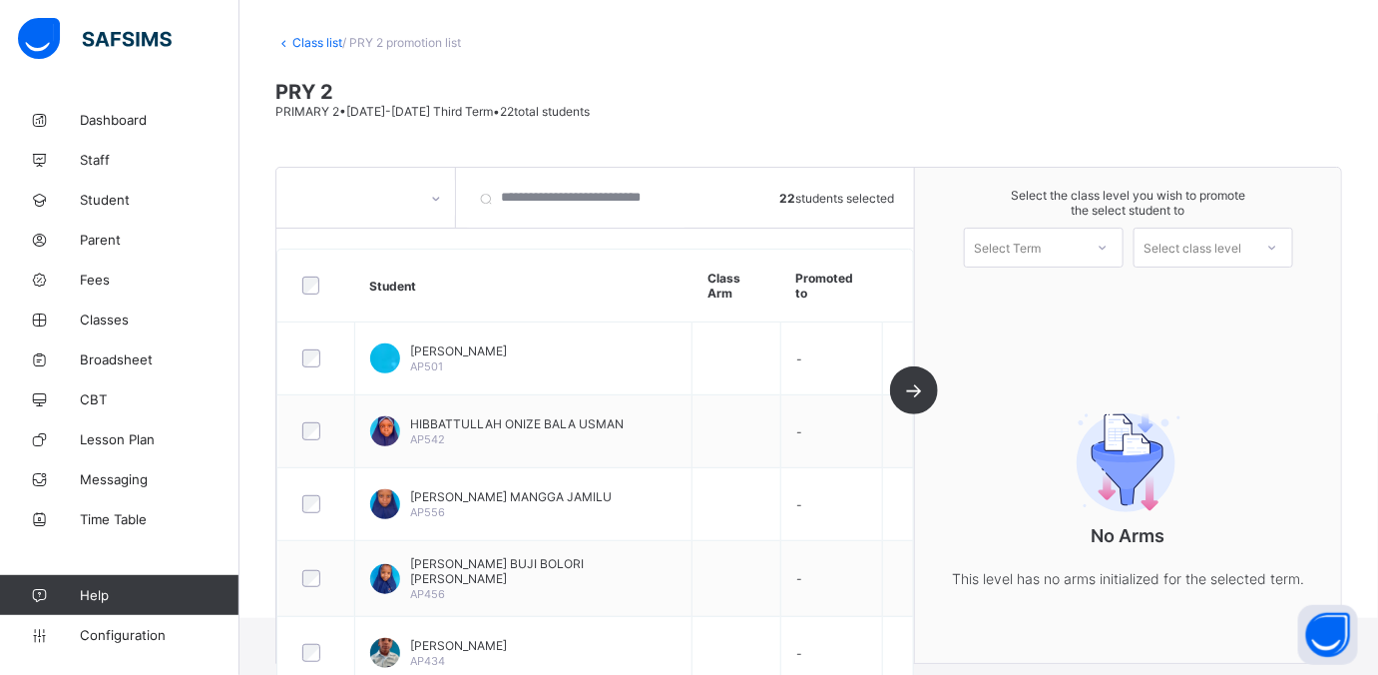
click at [1102, 243] on div at bounding box center [1103, 248] width 36 height 34
click at [1102, 295] on div "First Term 2025-2026" at bounding box center [1044, 299] width 158 height 46
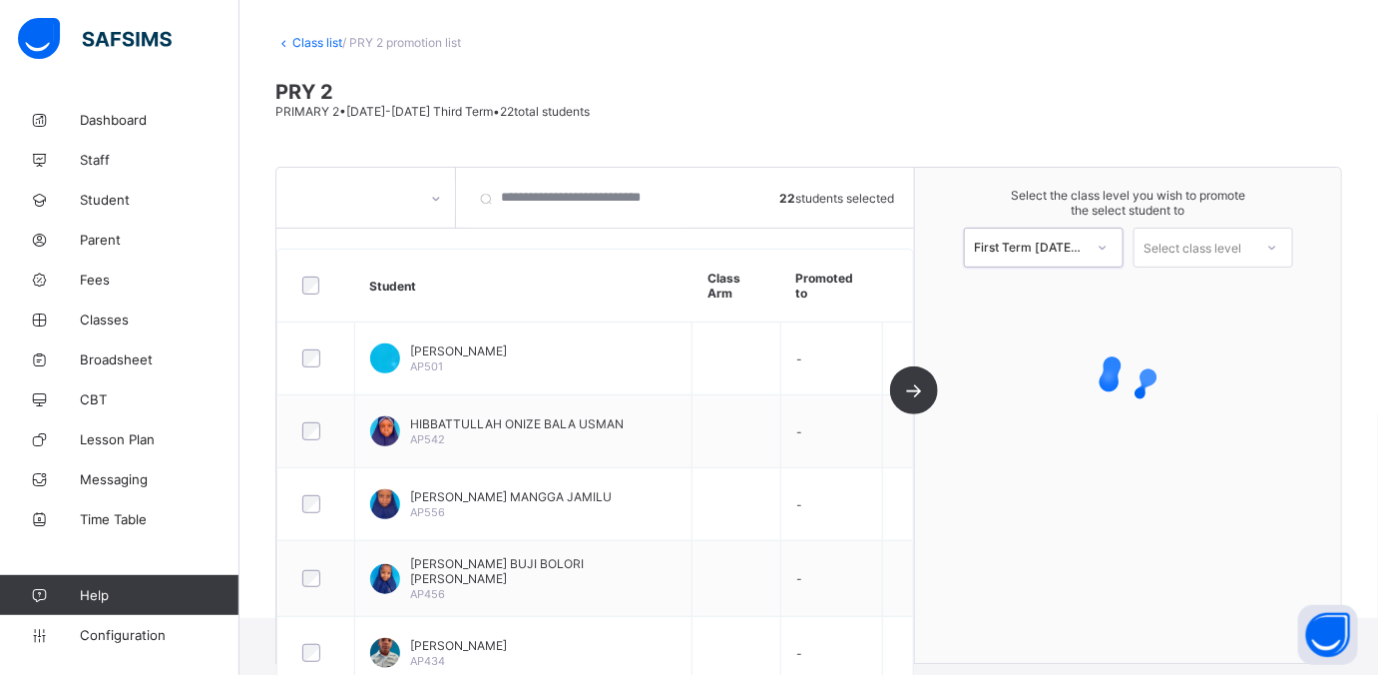
click at [1102, 235] on div at bounding box center [1272, 248] width 36 height 34
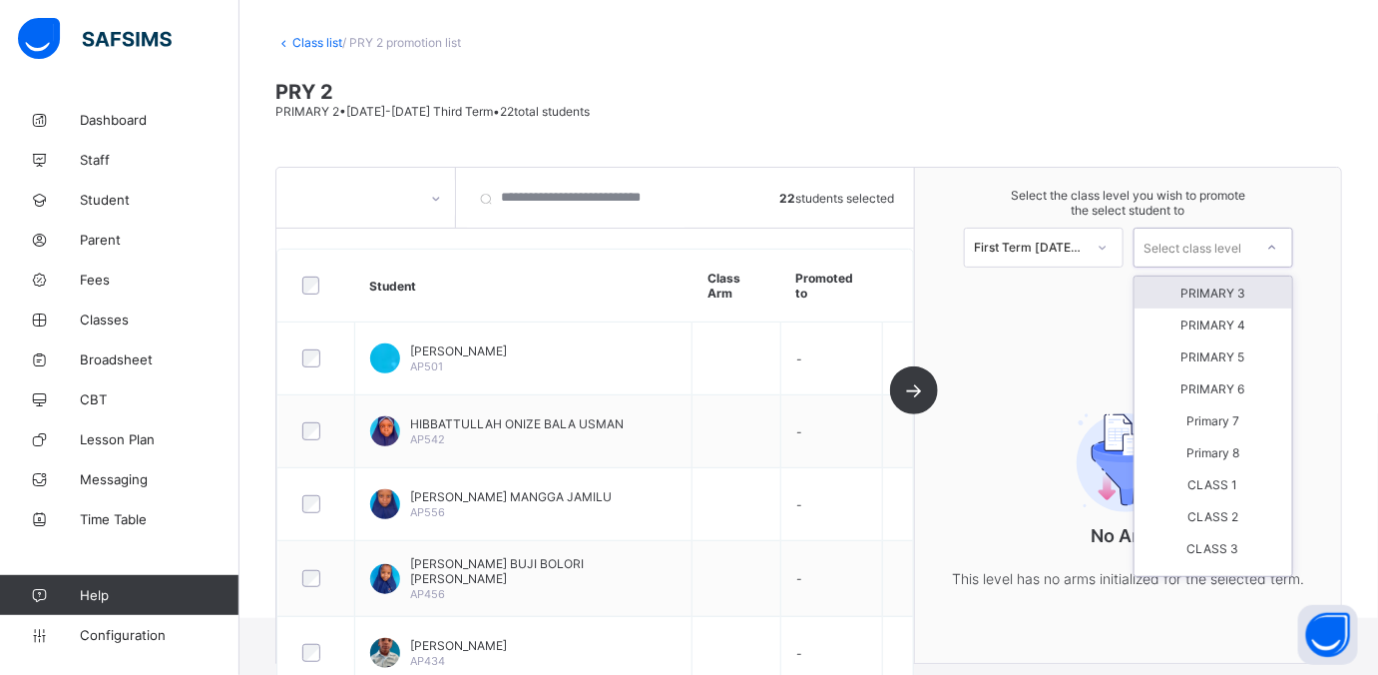
click at [1102, 283] on div "PRIMARY 3" at bounding box center [1214, 292] width 158 height 32
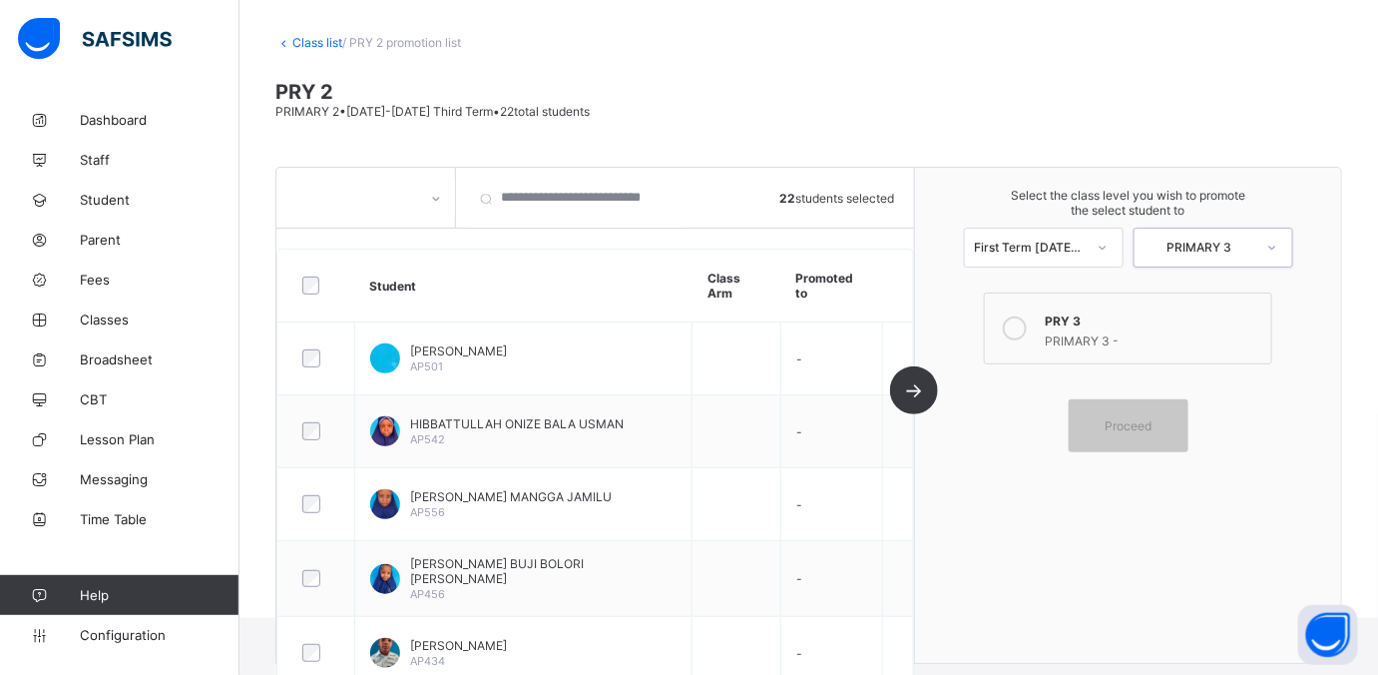
click at [1025, 331] on icon at bounding box center [1015, 328] width 24 height 24
click at [1102, 418] on span "Proceed" at bounding box center [1128, 425] width 47 height 15
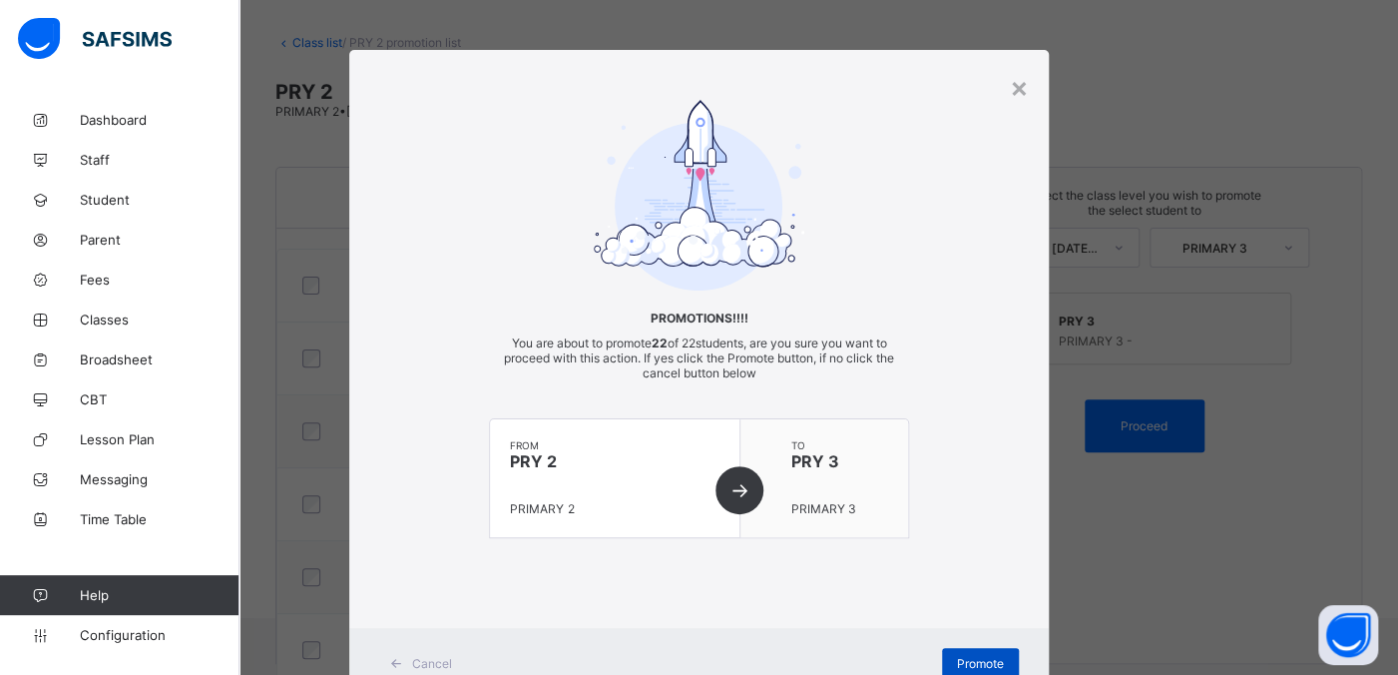
click at [969, 539] on span "Promote" at bounding box center [980, 663] width 47 height 15
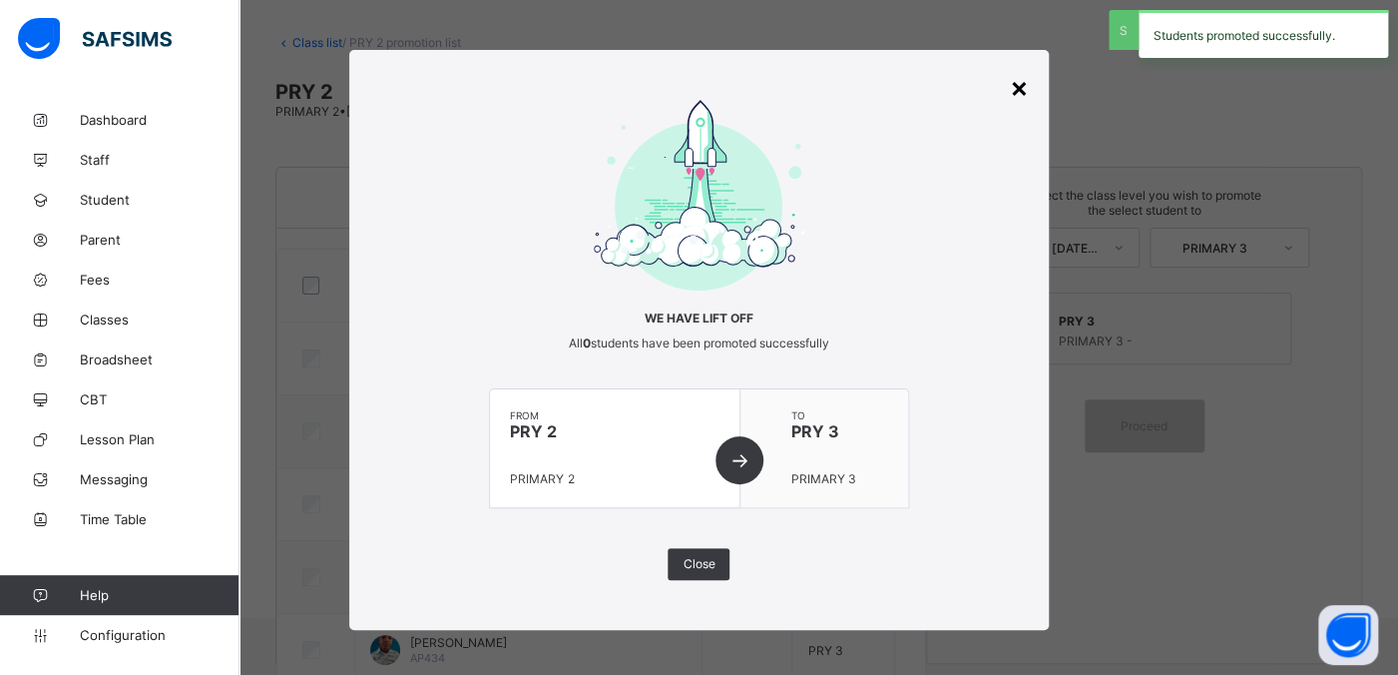
click at [1014, 84] on div "×" at bounding box center [1019, 87] width 19 height 34
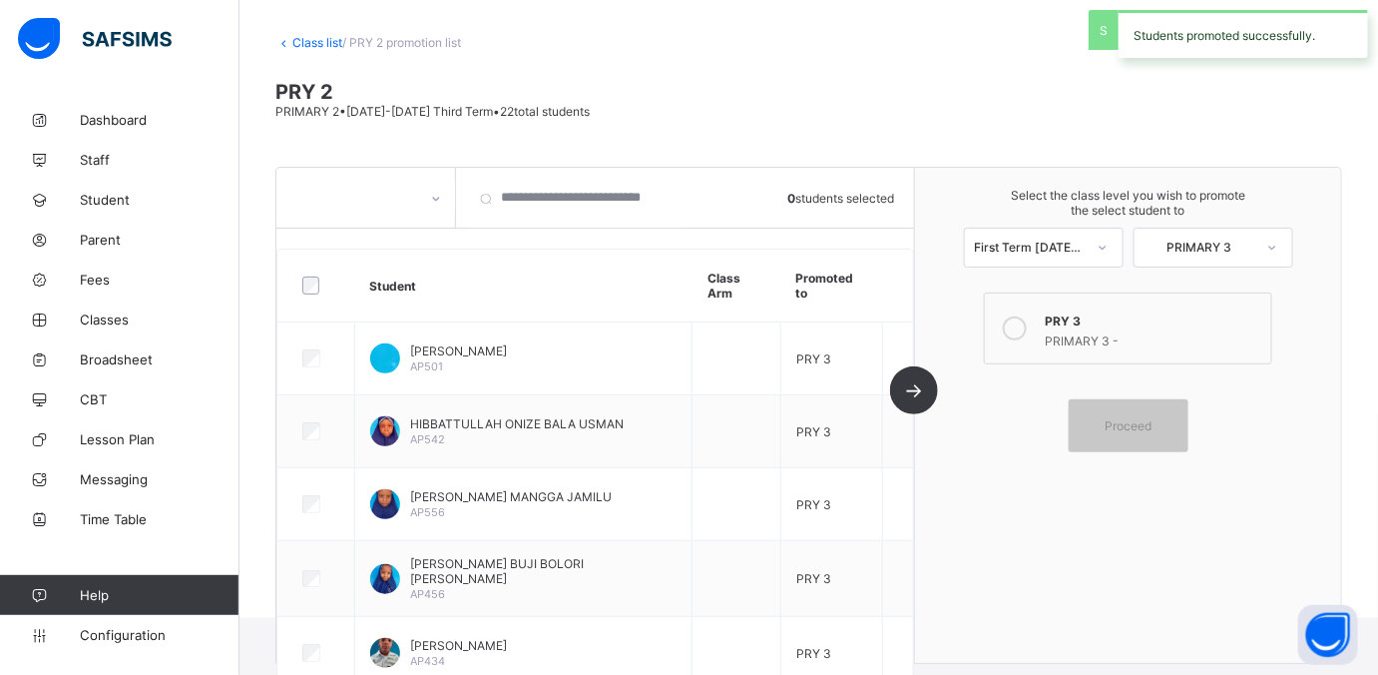
click at [299, 41] on link "Class list" at bounding box center [317, 42] width 50 height 15
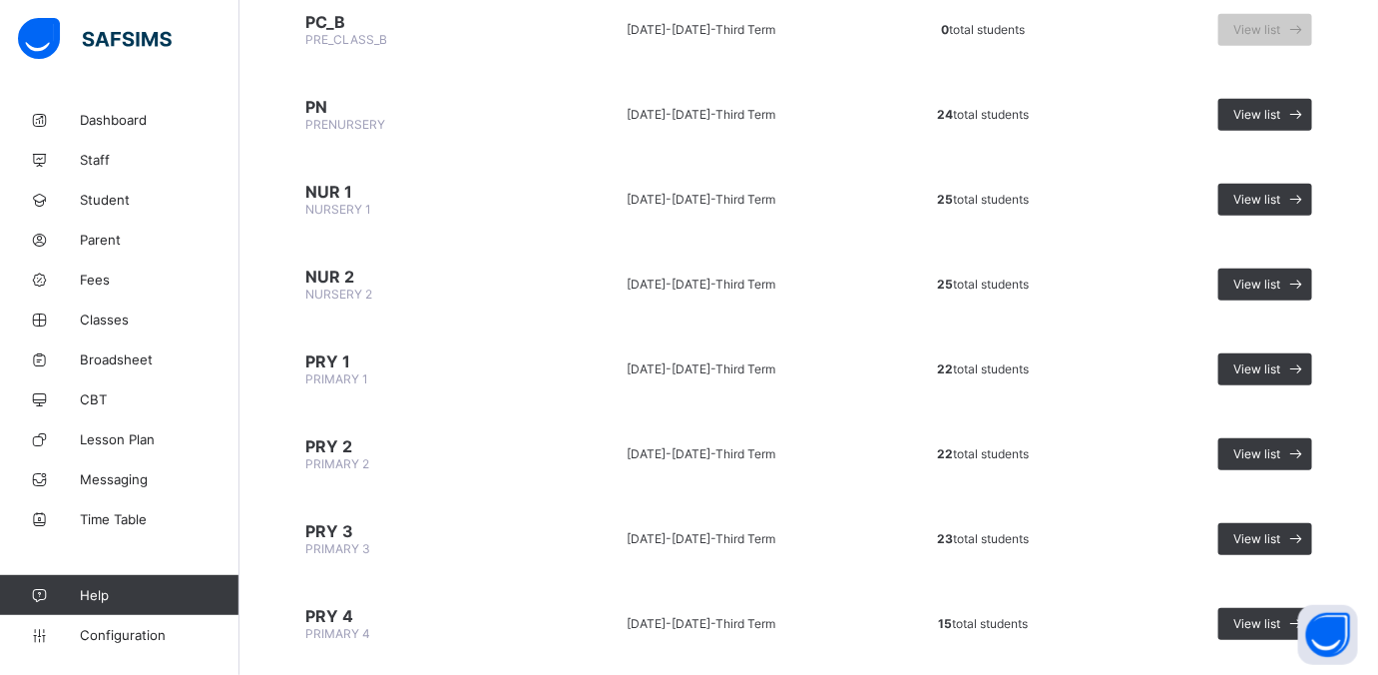
scroll to position [374, 0]
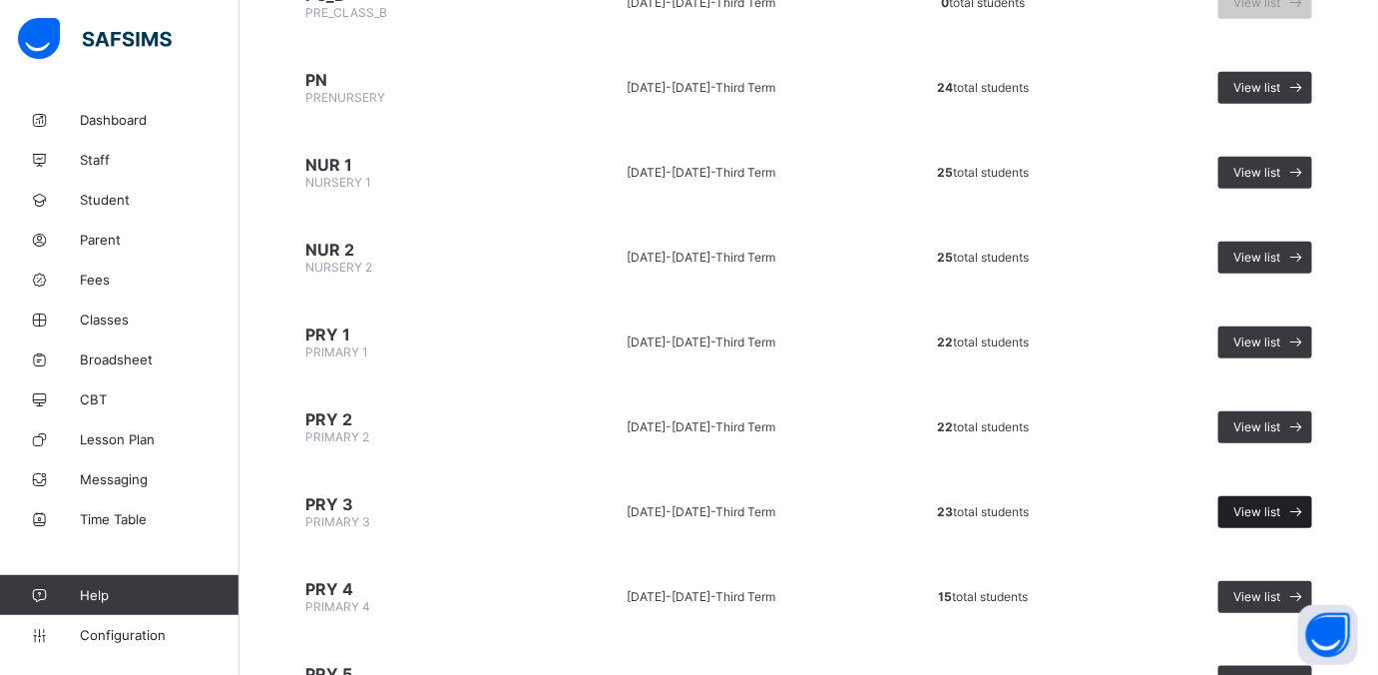
click at [1102, 504] on span "View list" at bounding box center [1256, 511] width 47 height 15
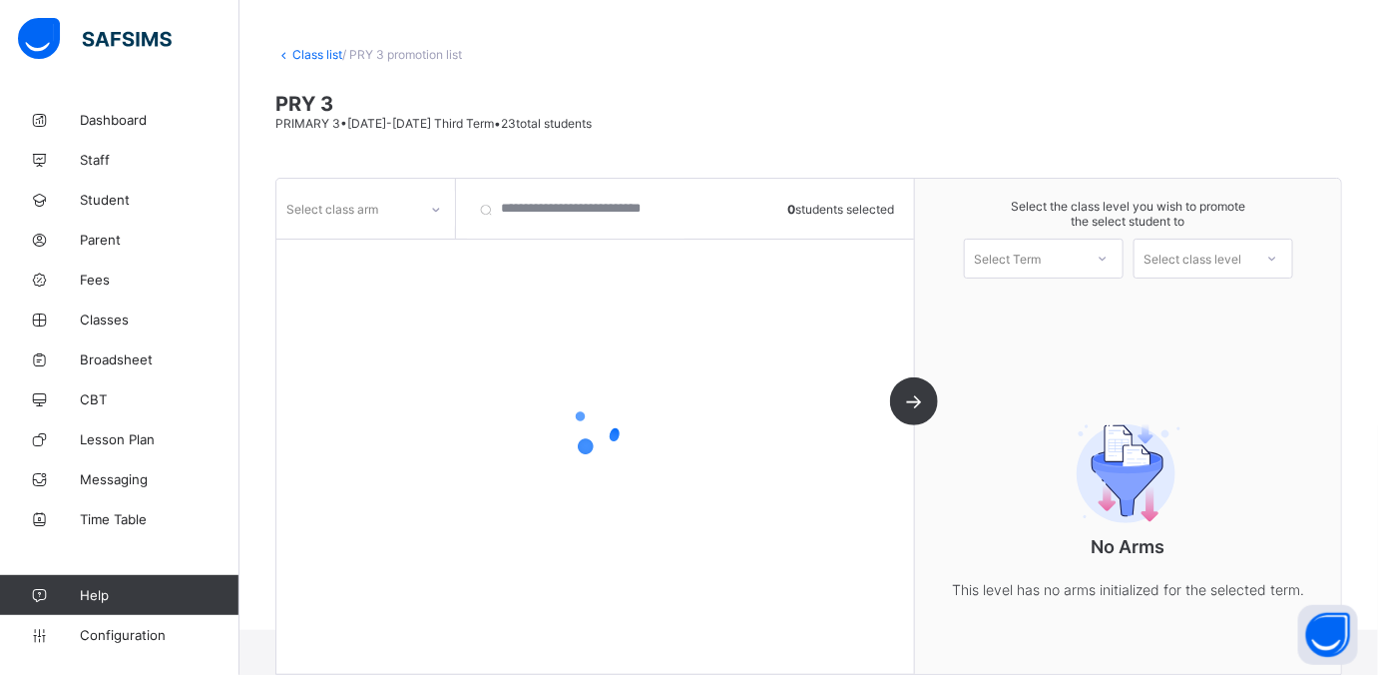
scroll to position [95, 0]
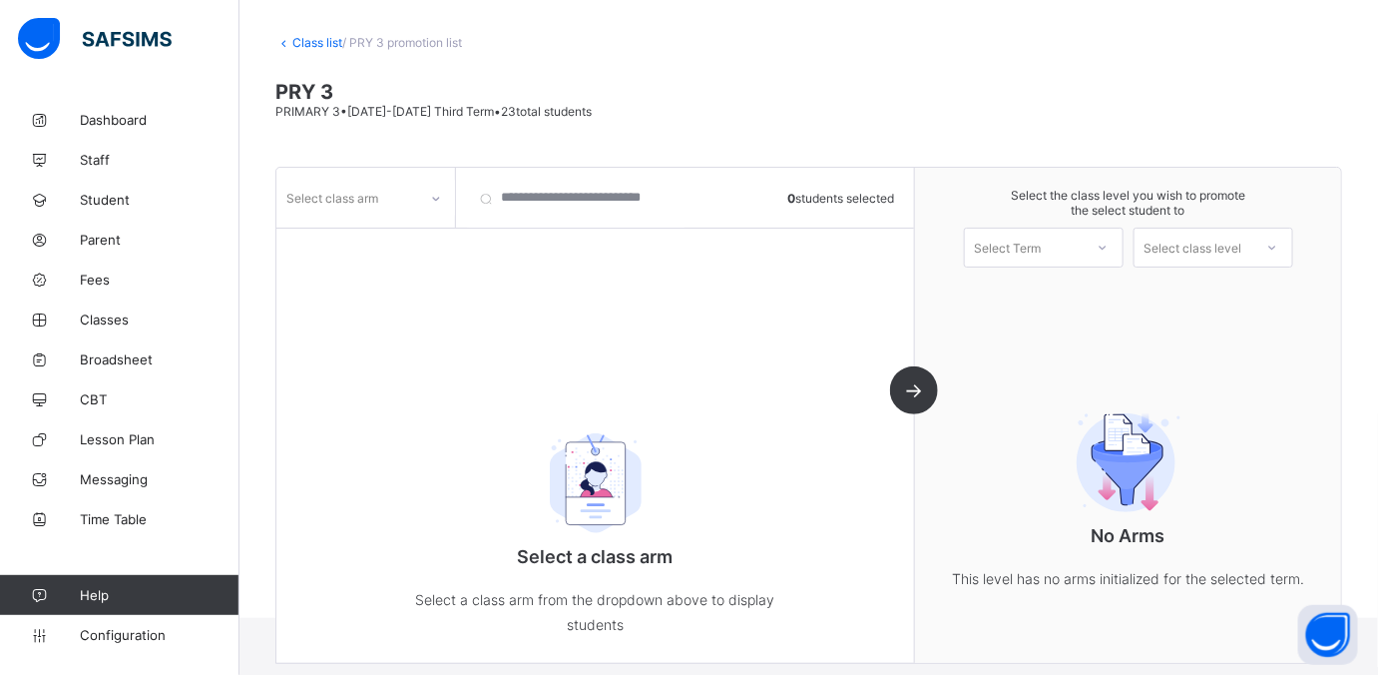
click at [423, 193] on div at bounding box center [436, 199] width 34 height 32
click at [413, 245] on div at bounding box center [365, 241] width 177 height 30
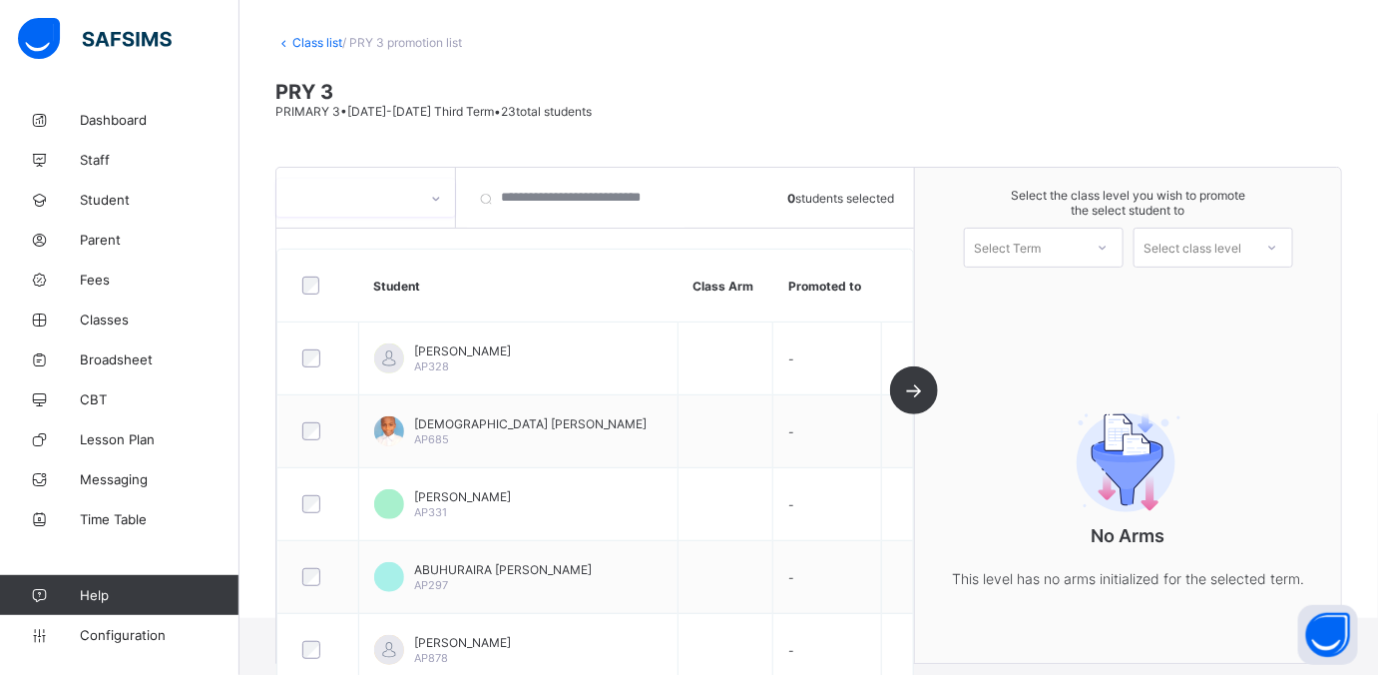
click at [306, 294] on div at bounding box center [318, 285] width 51 height 42
click at [1074, 247] on div "Select Term" at bounding box center [1024, 247] width 118 height 28
click at [1049, 301] on div "First Term 2025-2026" at bounding box center [1044, 299] width 158 height 46
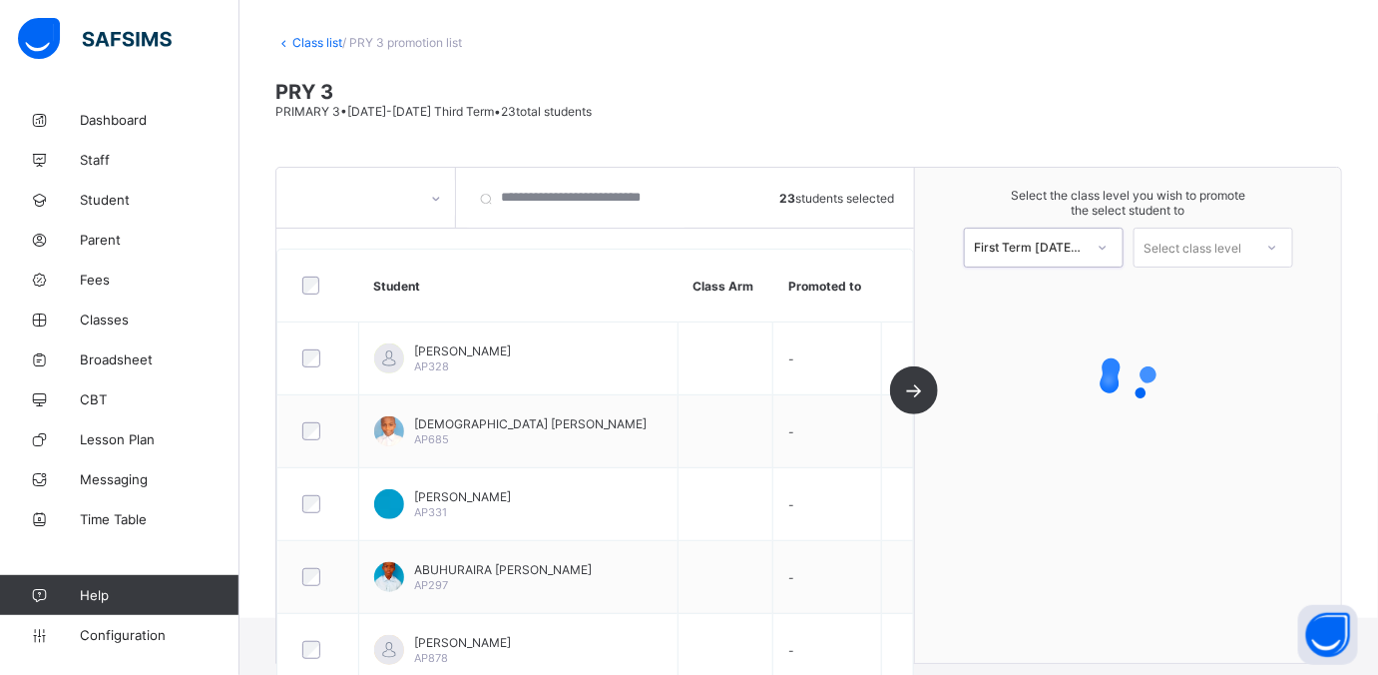
click at [1102, 244] on div "Select class level" at bounding box center [1194, 248] width 98 height 40
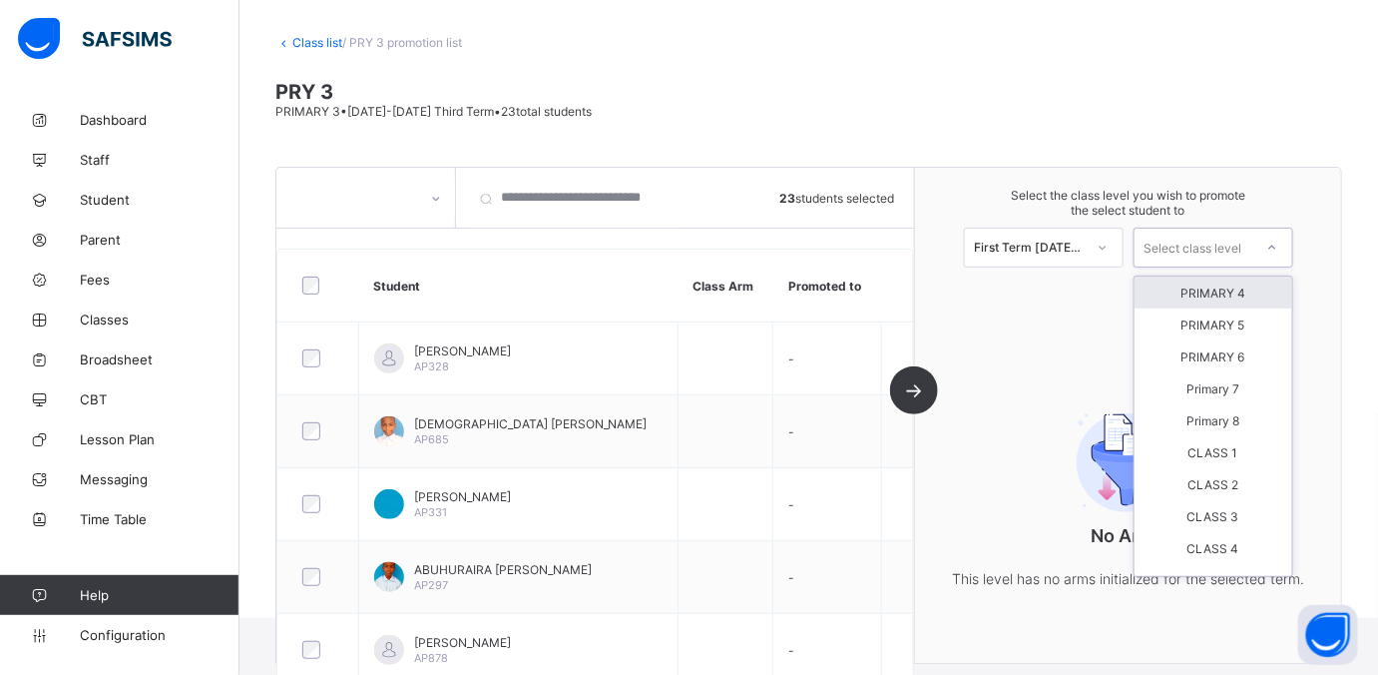
click at [1102, 292] on div "PRIMARY 4" at bounding box center [1214, 292] width 158 height 32
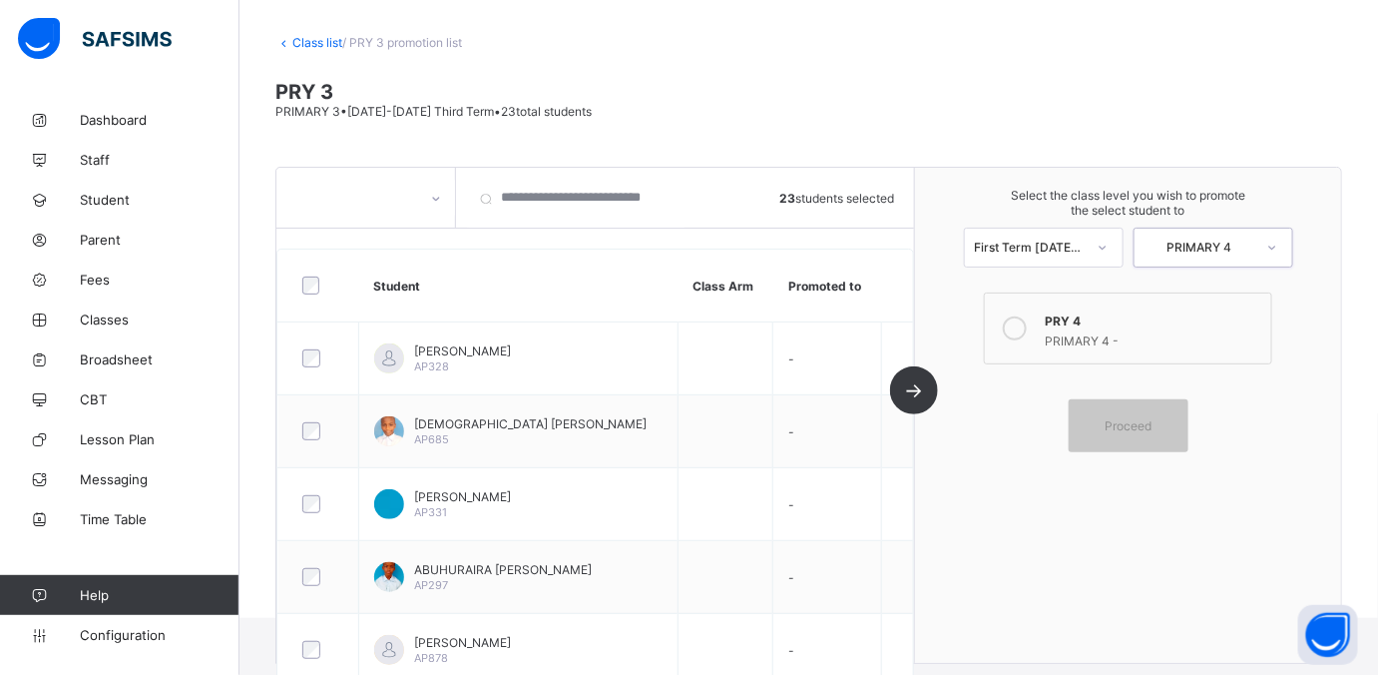
click at [1035, 318] on div at bounding box center [1015, 328] width 40 height 40
click at [1102, 418] on span "Proceed" at bounding box center [1128, 425] width 47 height 15
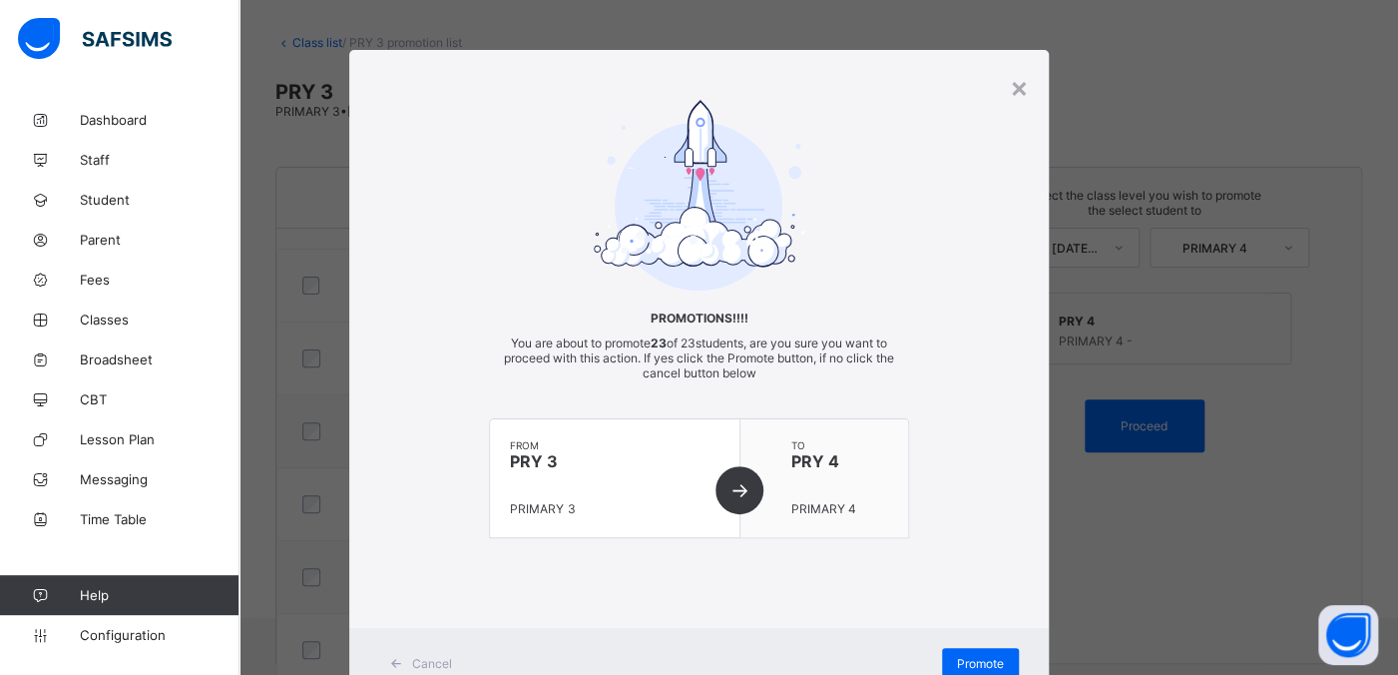
scroll to position [71, 0]
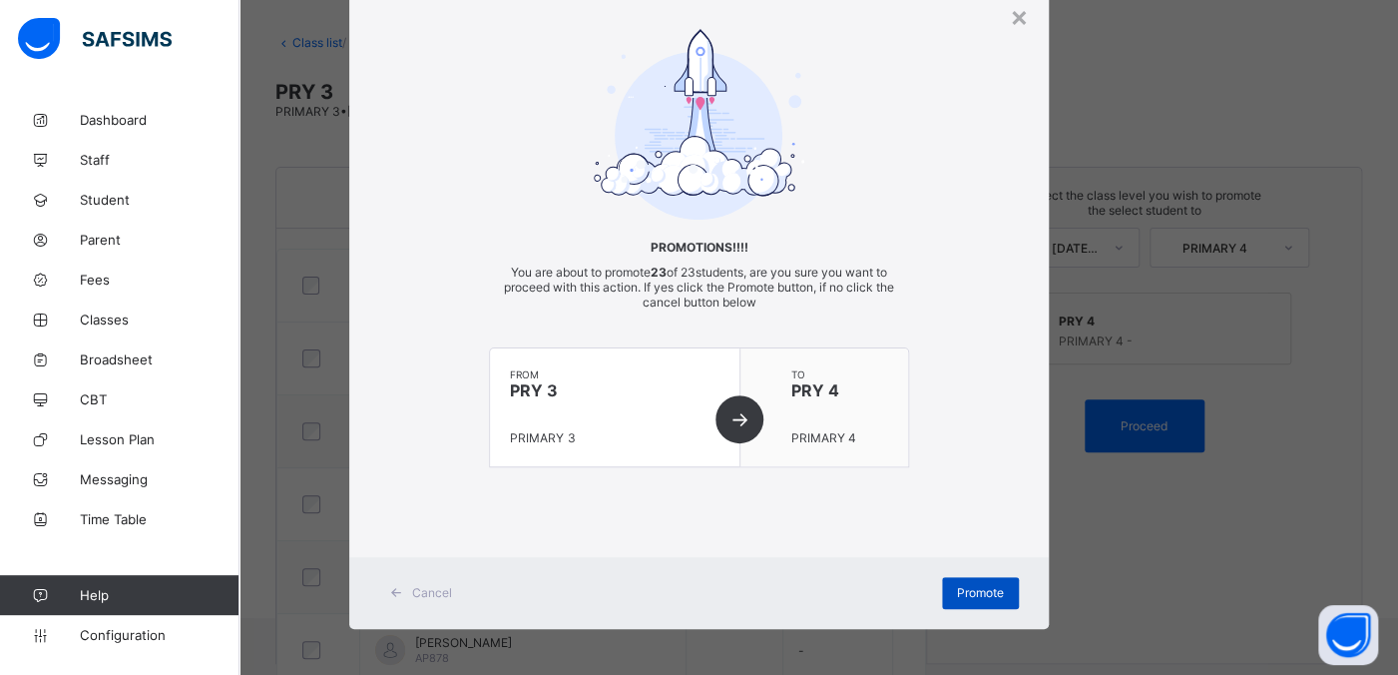
click at [979, 539] on div "Promote" at bounding box center [980, 593] width 77 height 32
click at [983, 539] on span "Promote" at bounding box center [980, 592] width 47 height 15
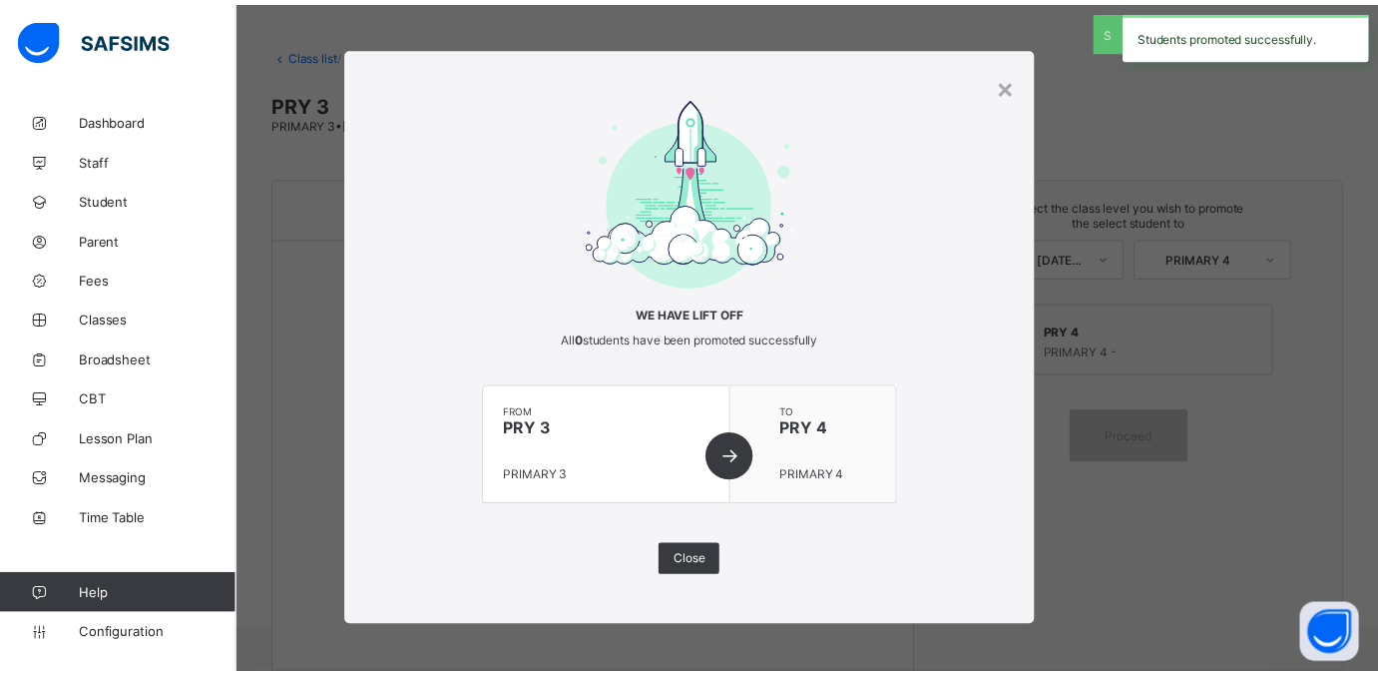
scroll to position [95, 0]
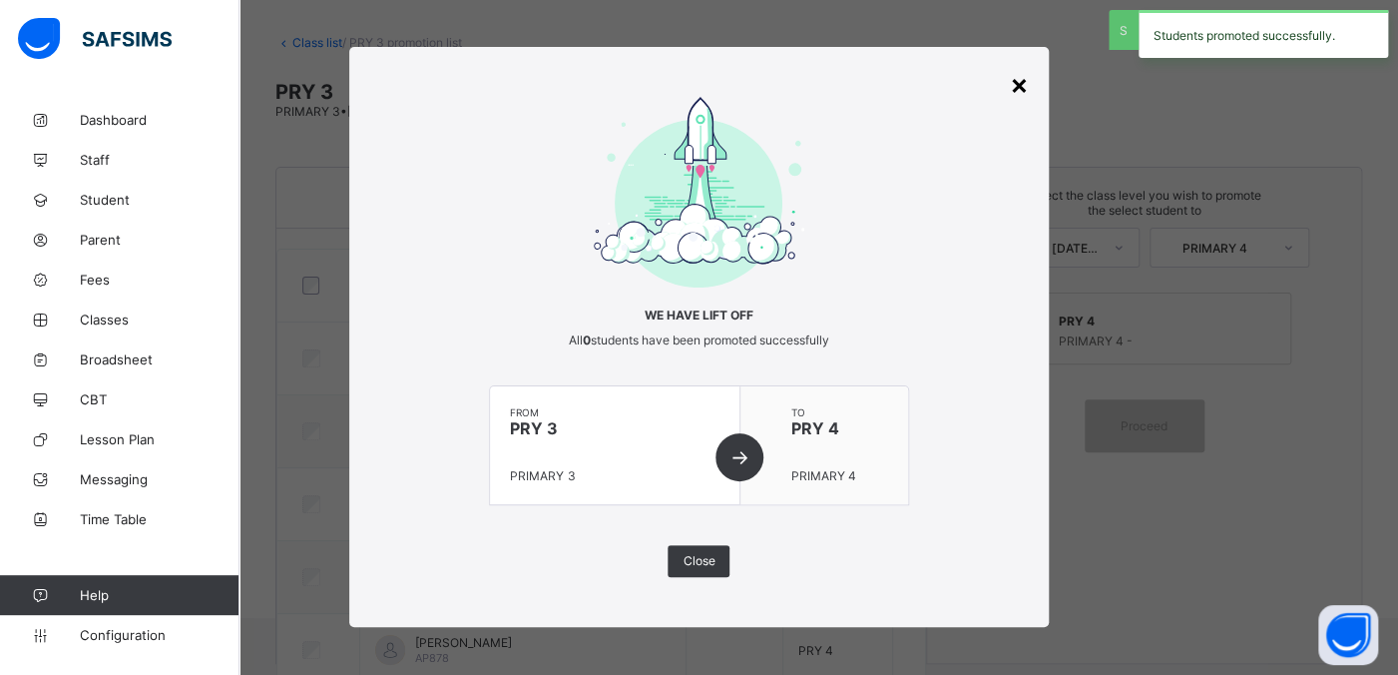
click at [1019, 85] on div "×" at bounding box center [1019, 84] width 19 height 34
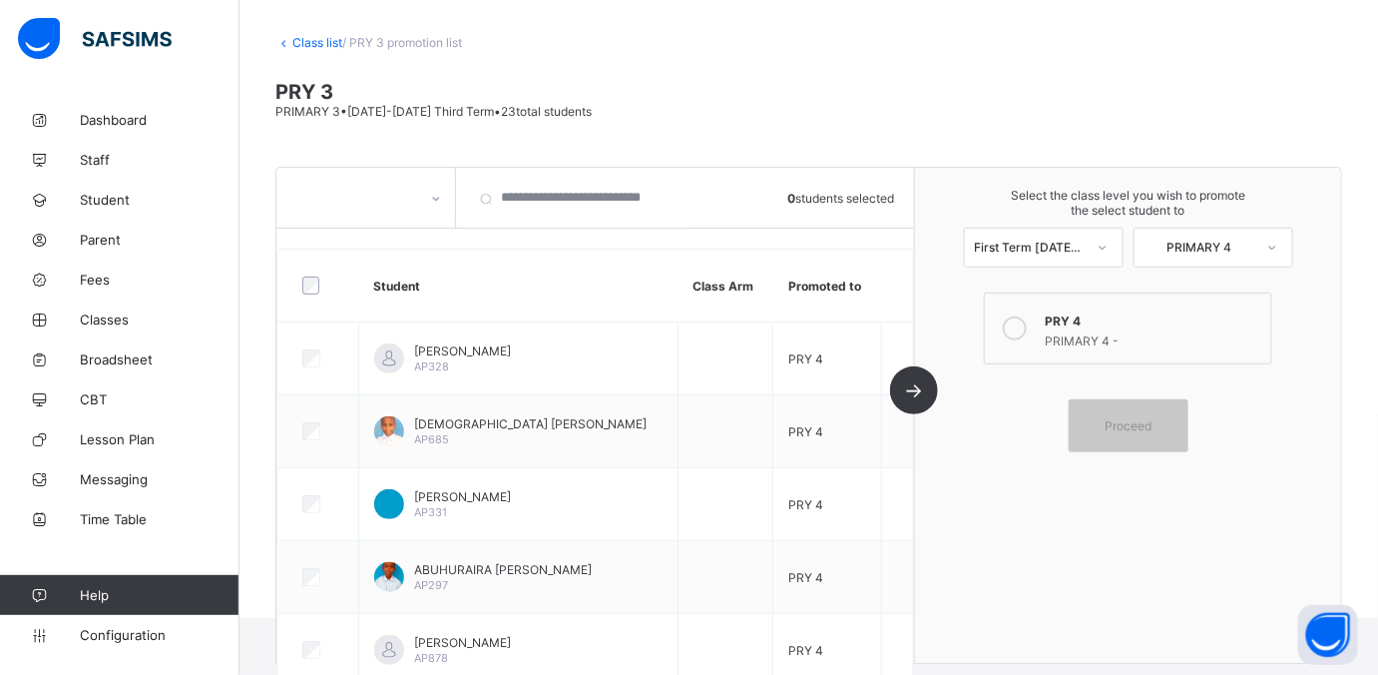
click at [322, 36] on link "Class list" at bounding box center [317, 42] width 50 height 15
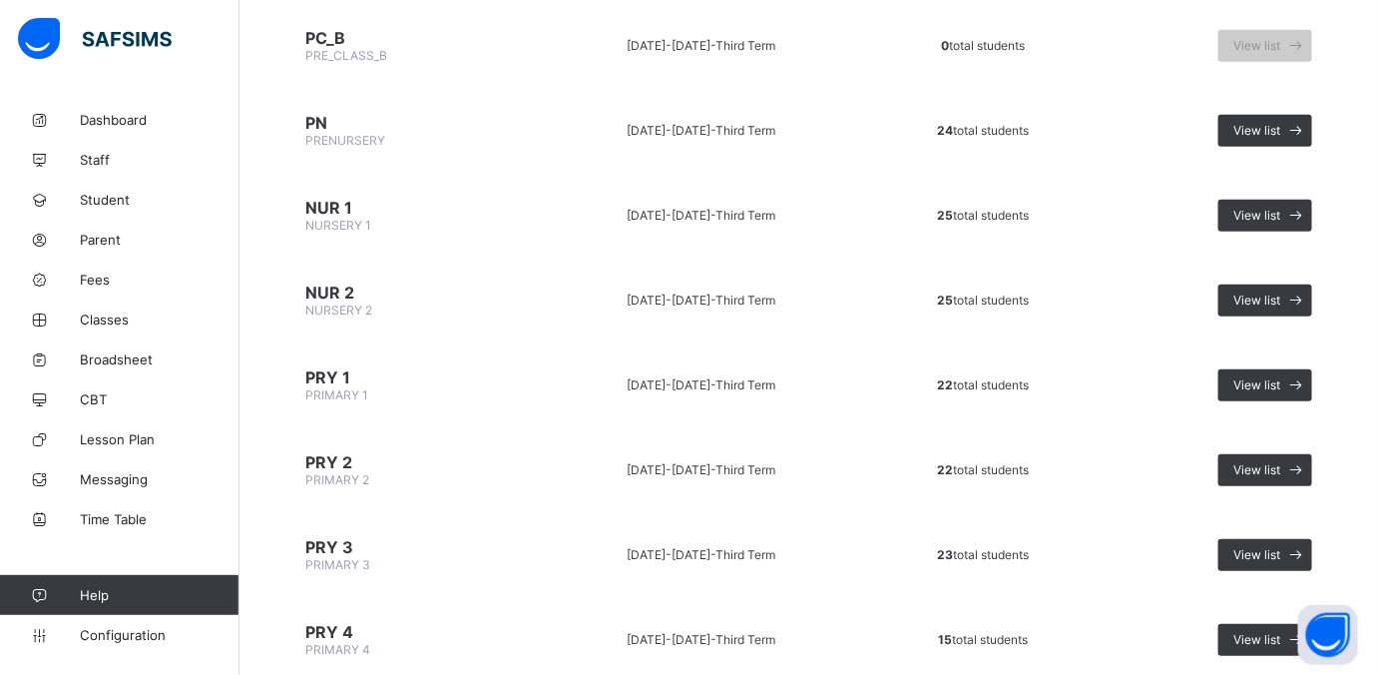
scroll to position [374, 0]
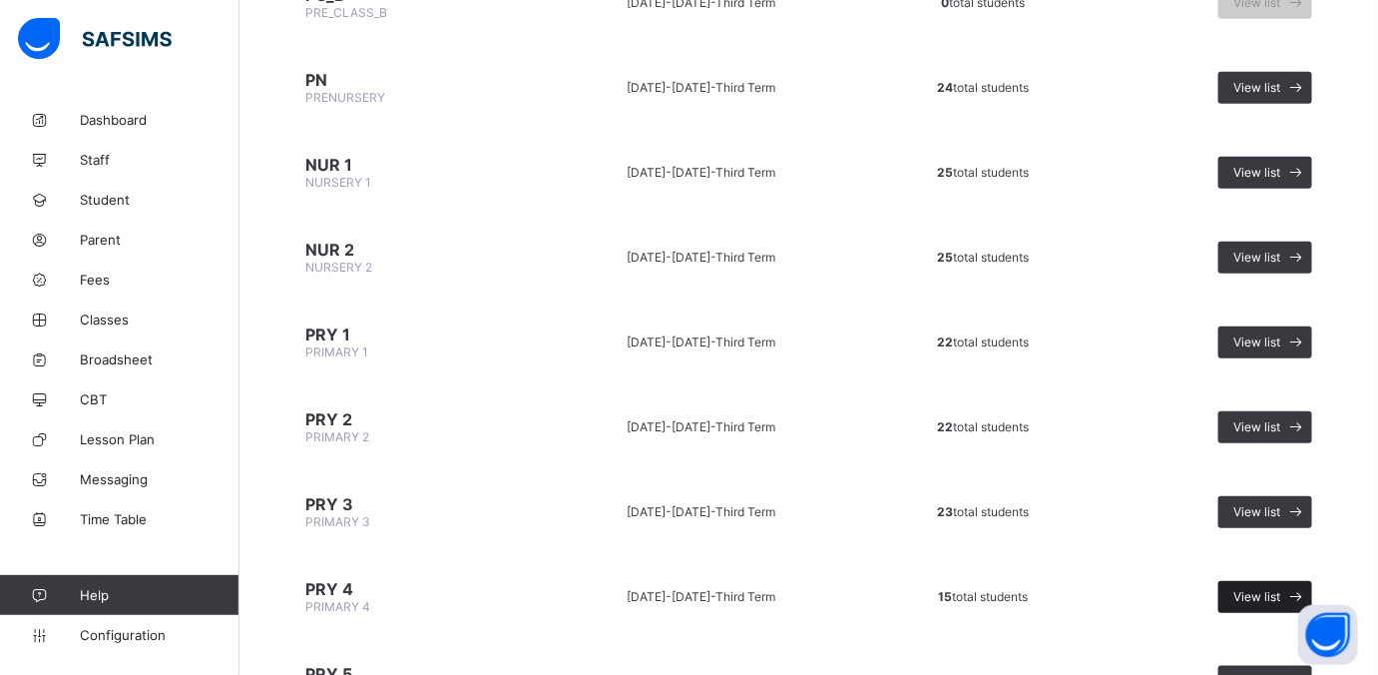
click at [1102, 539] on span at bounding box center [1296, 597] width 32 height 32
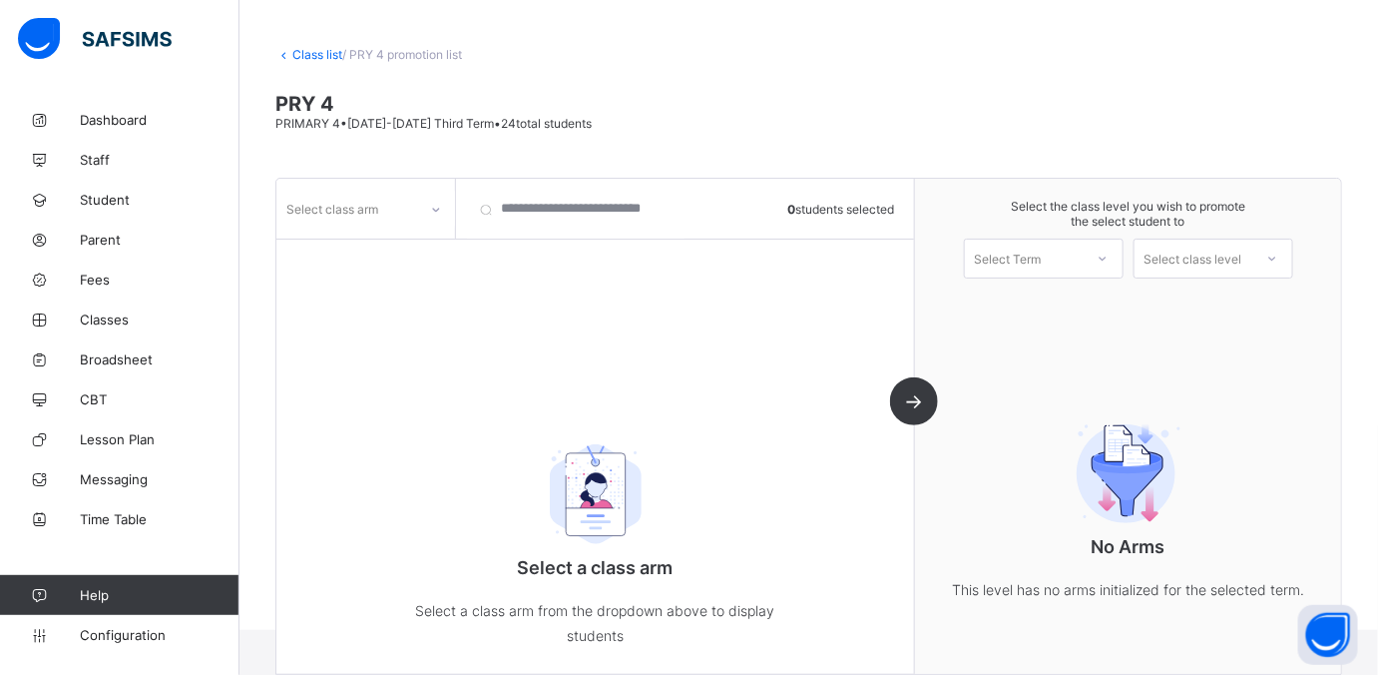
scroll to position [95, 0]
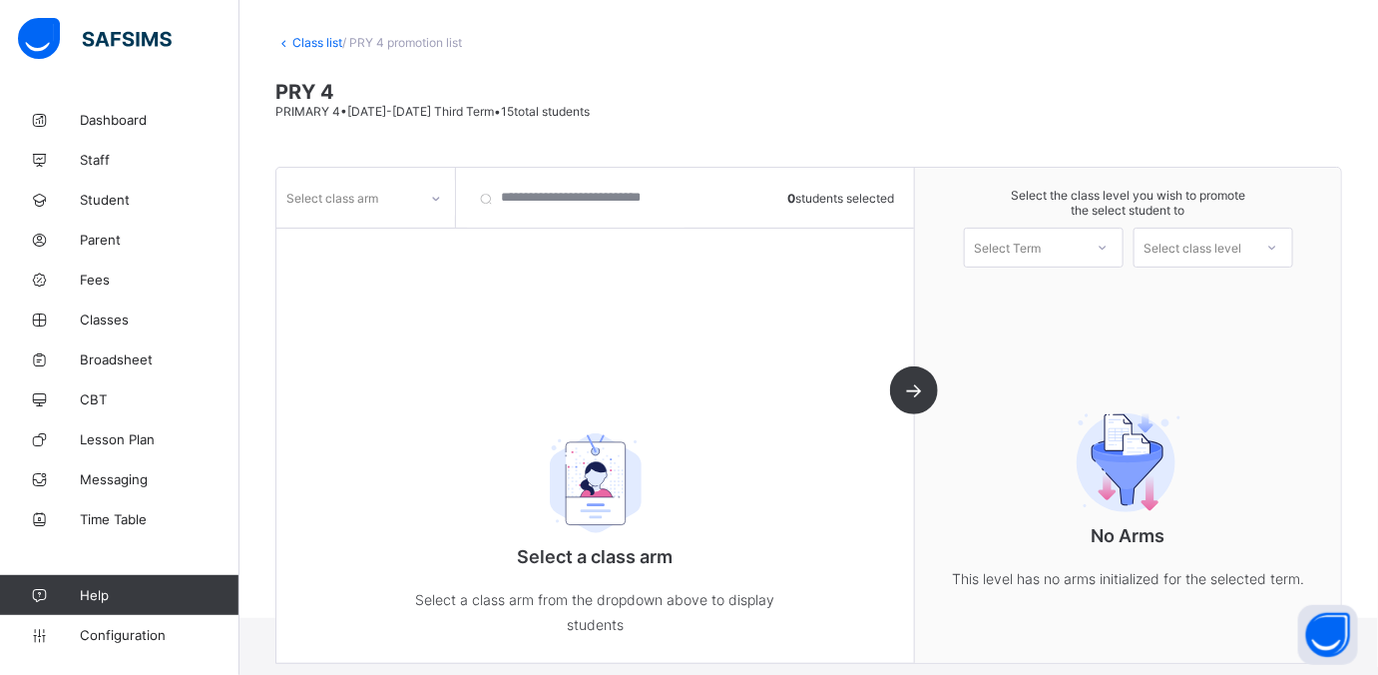
click at [430, 191] on div at bounding box center [436, 199] width 34 height 32
click at [407, 234] on div at bounding box center [365, 241] width 177 height 30
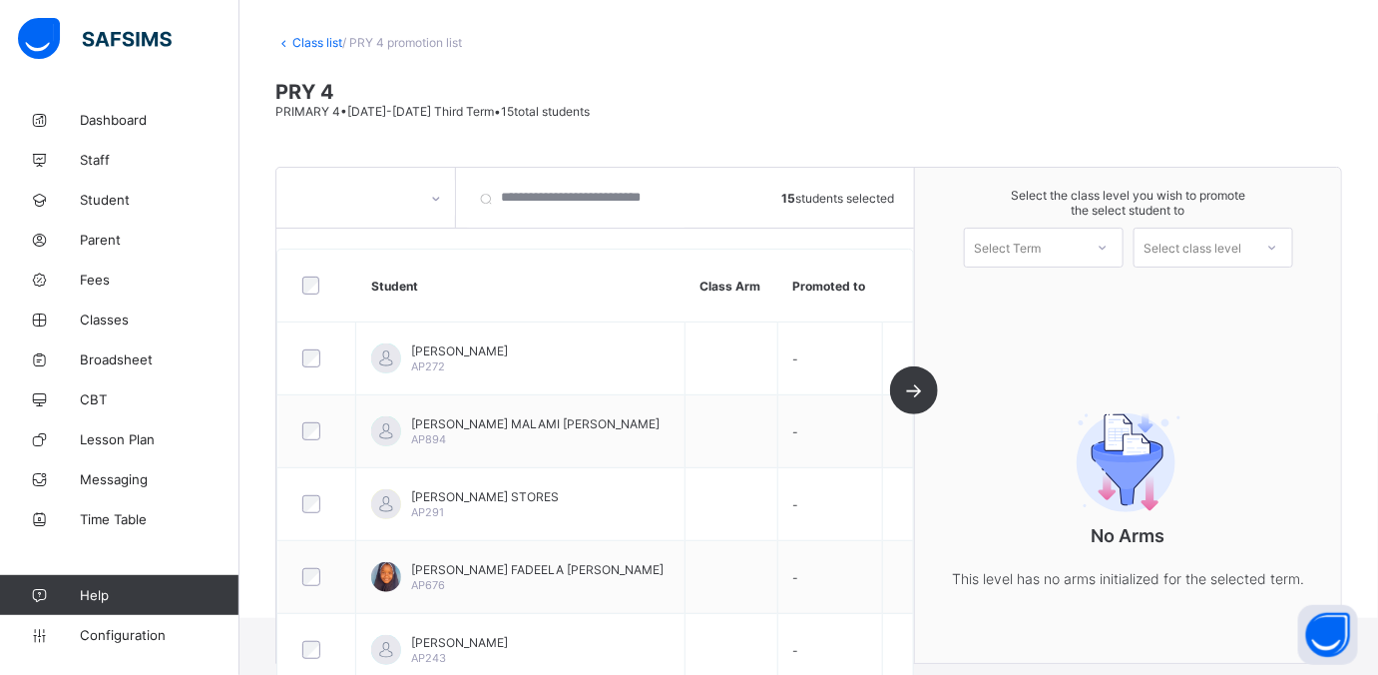
click at [1083, 248] on div "Select Term" at bounding box center [1024, 247] width 118 height 28
click at [1019, 292] on div "First Term 2025-2026" at bounding box center [1044, 299] width 158 height 46
click at [1102, 240] on div "Select class level" at bounding box center [1194, 247] width 118 height 28
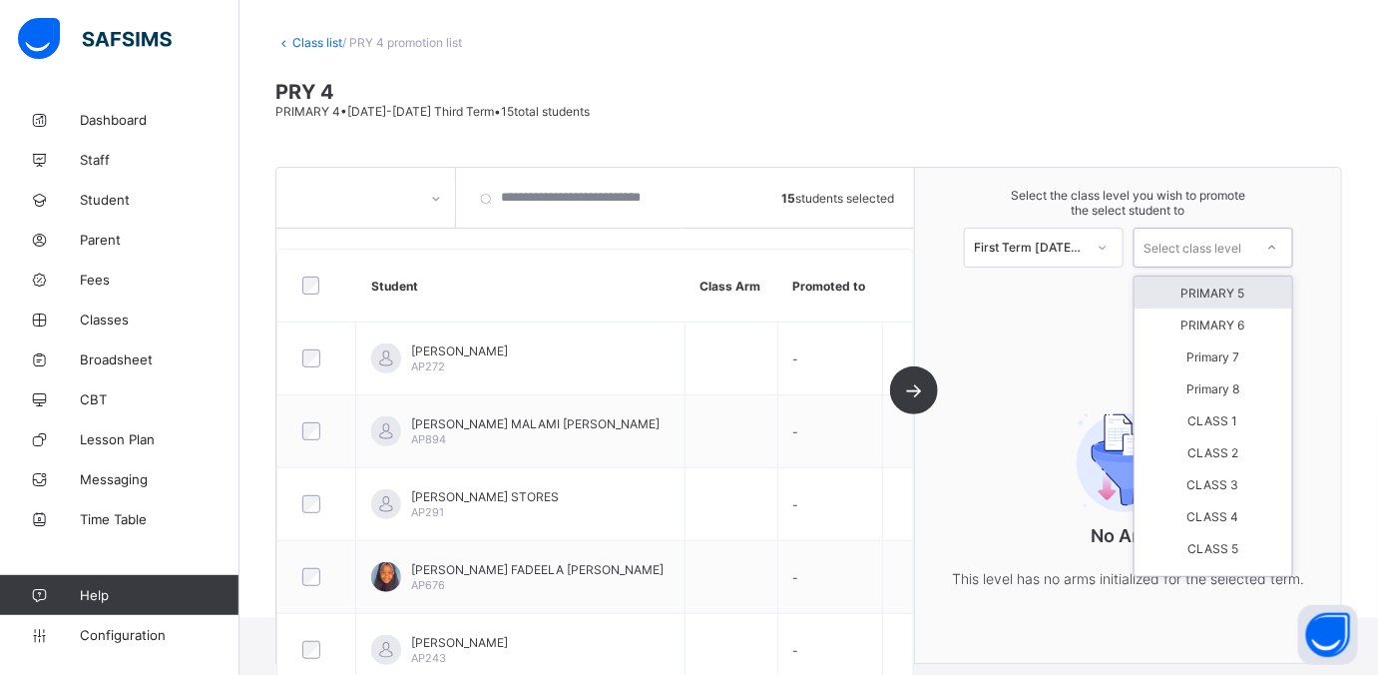
click at [1102, 290] on div "PRIMARY 5" at bounding box center [1214, 292] width 158 height 32
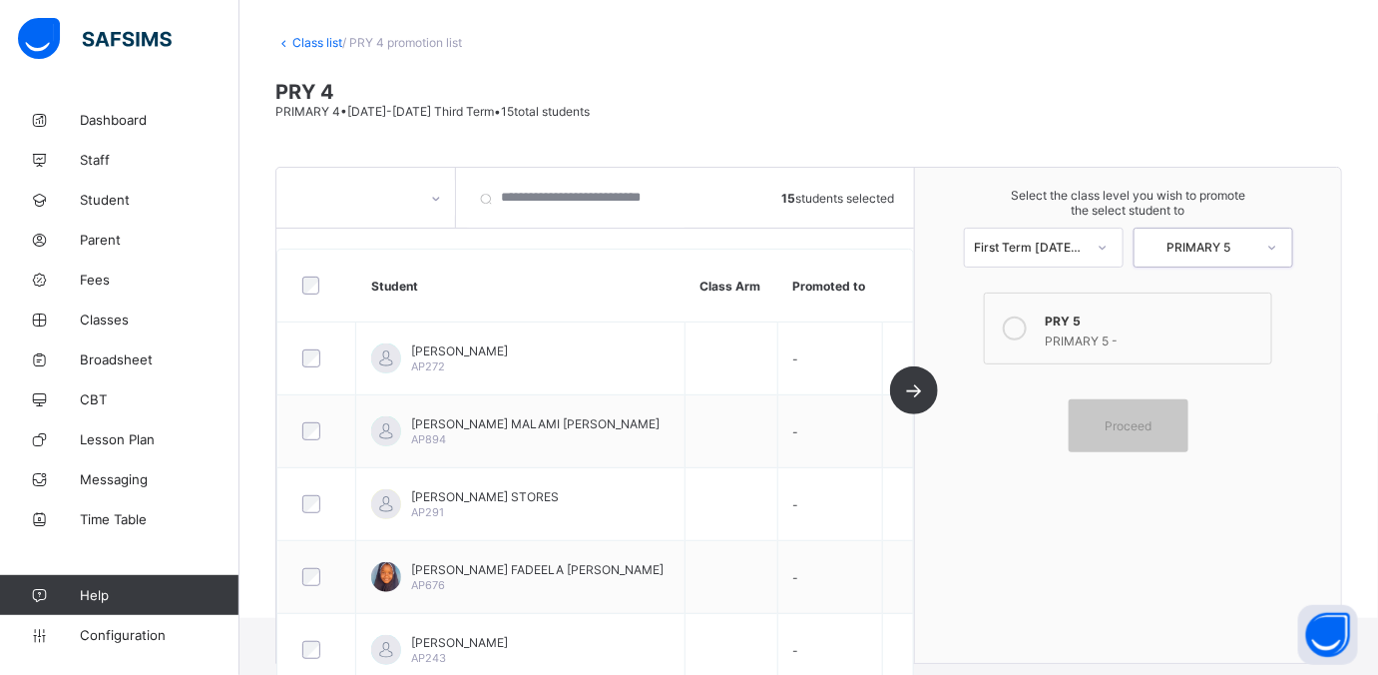
click at [1027, 321] on icon at bounding box center [1015, 328] width 24 height 24
click at [1102, 412] on div "Proceed" at bounding box center [1129, 425] width 120 height 53
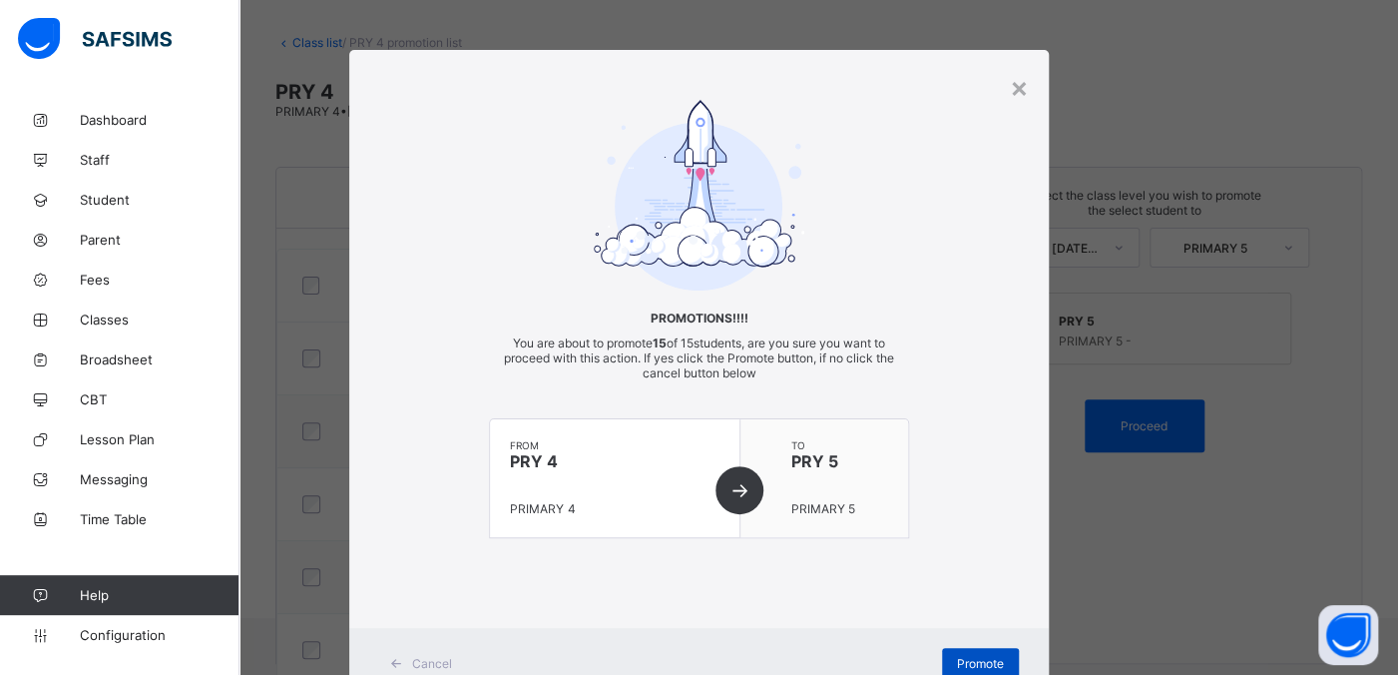
click at [948, 539] on div "Promote" at bounding box center [980, 664] width 77 height 32
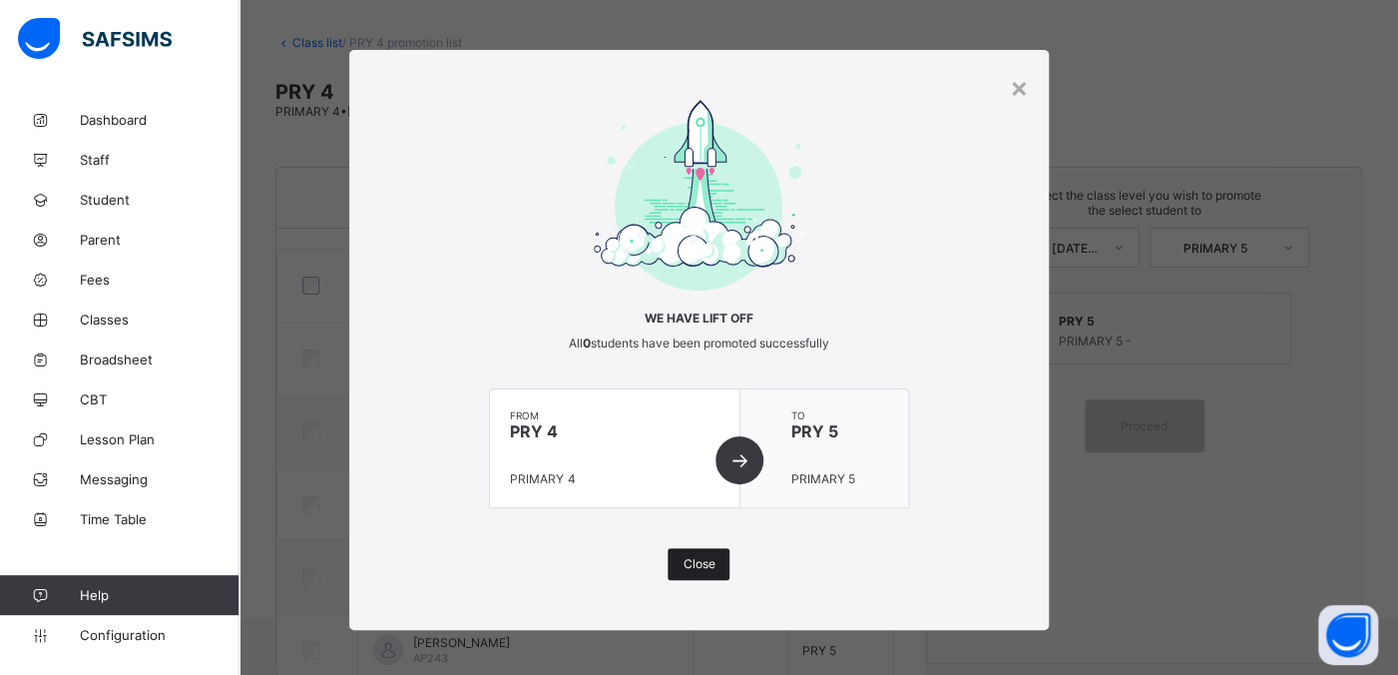
click at [687, 539] on span "Close" at bounding box center [699, 563] width 32 height 15
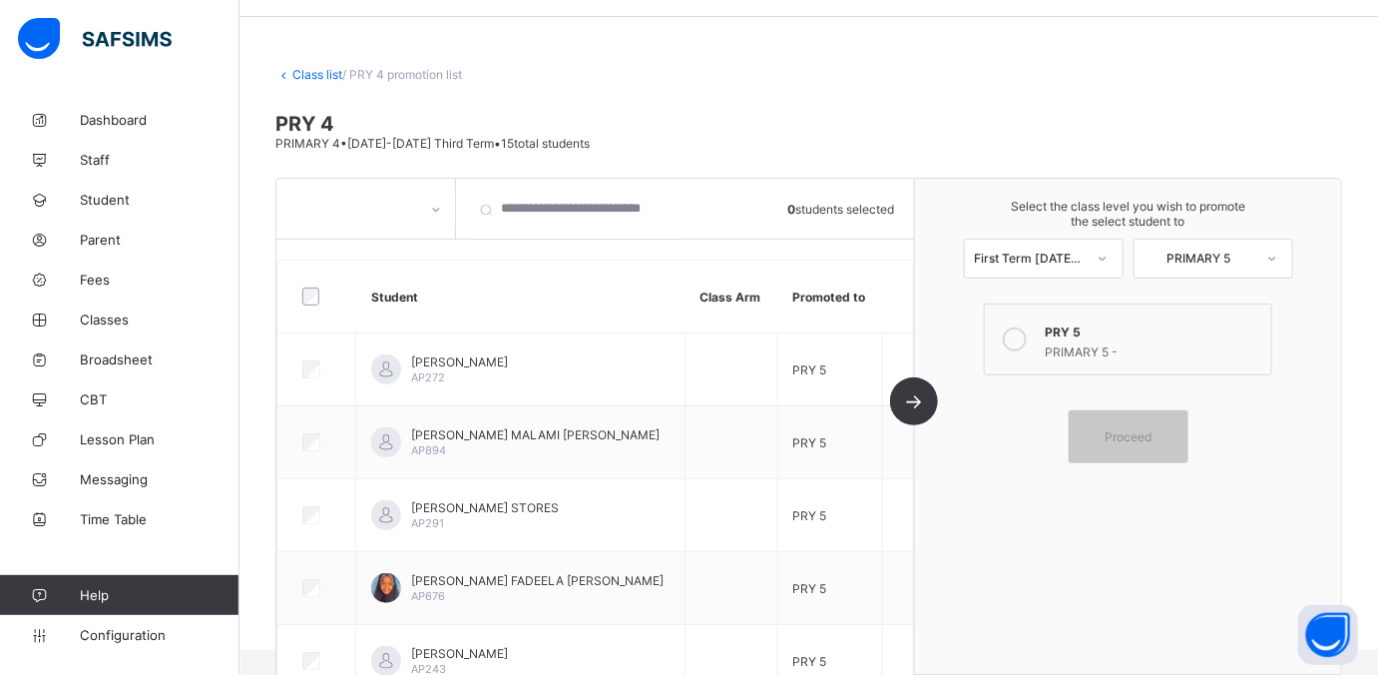
scroll to position [0, 0]
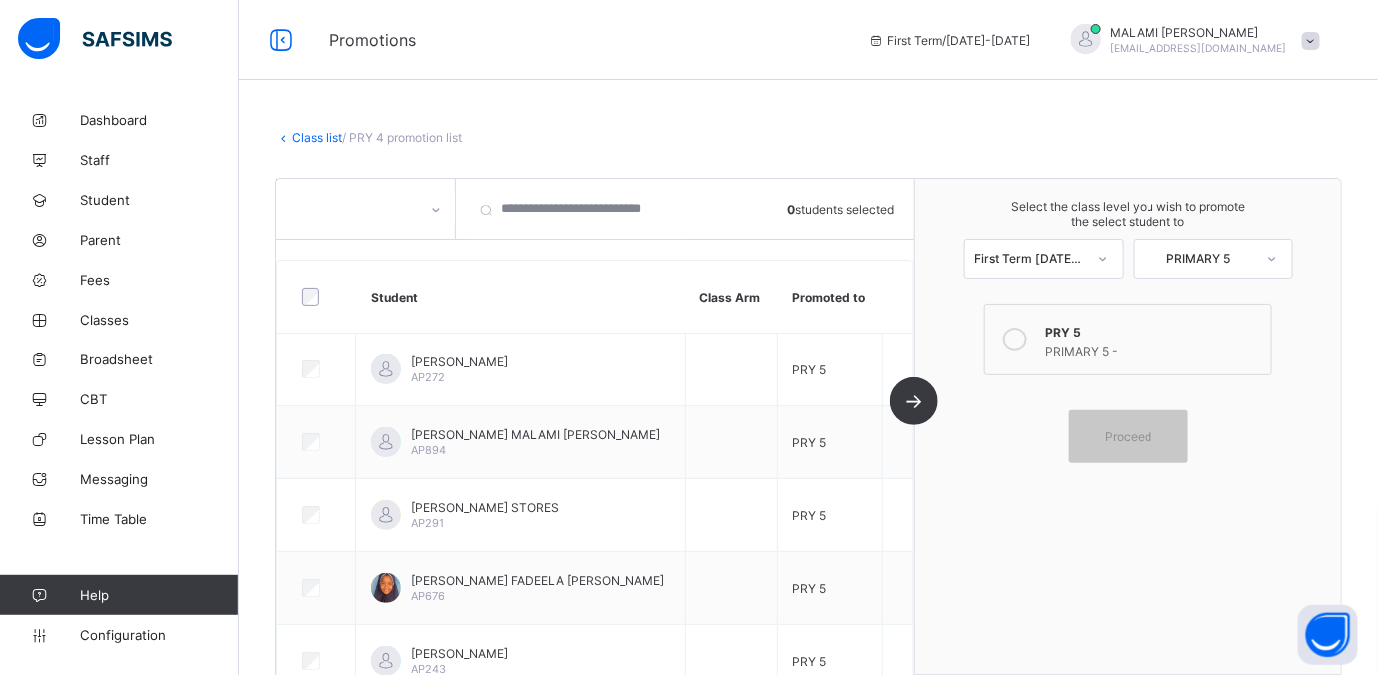
click at [308, 137] on link "Class list" at bounding box center [317, 137] width 50 height 15
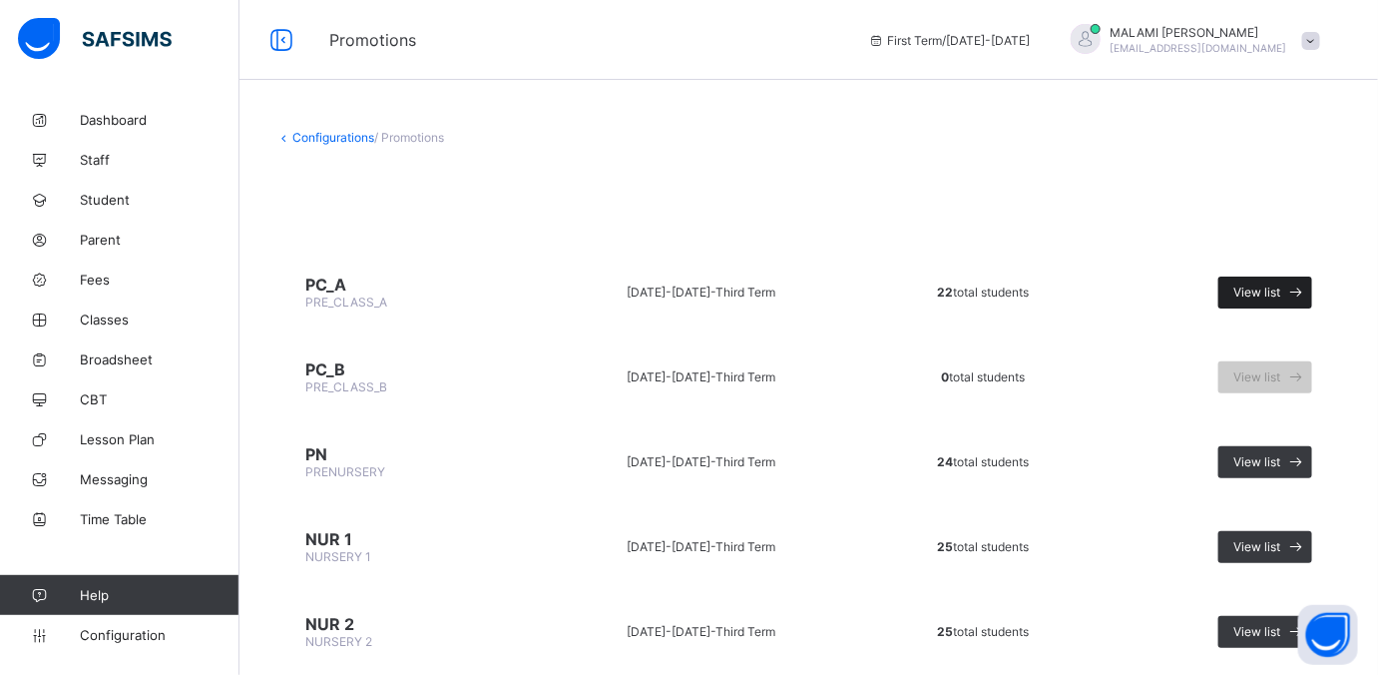
click at [1102, 295] on span "View list" at bounding box center [1256, 291] width 47 height 15
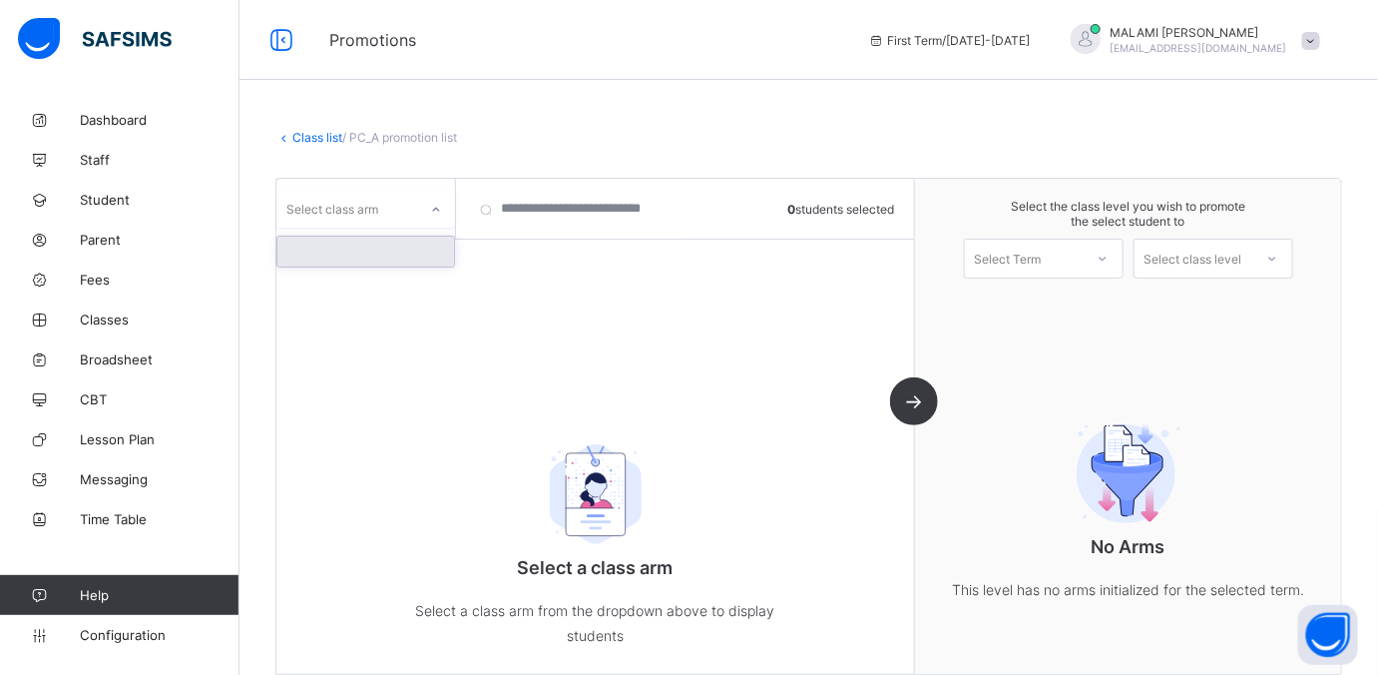
click at [413, 205] on div "Select class arm" at bounding box center [346, 209] width 141 height 28
click at [360, 252] on div at bounding box center [365, 251] width 177 height 30
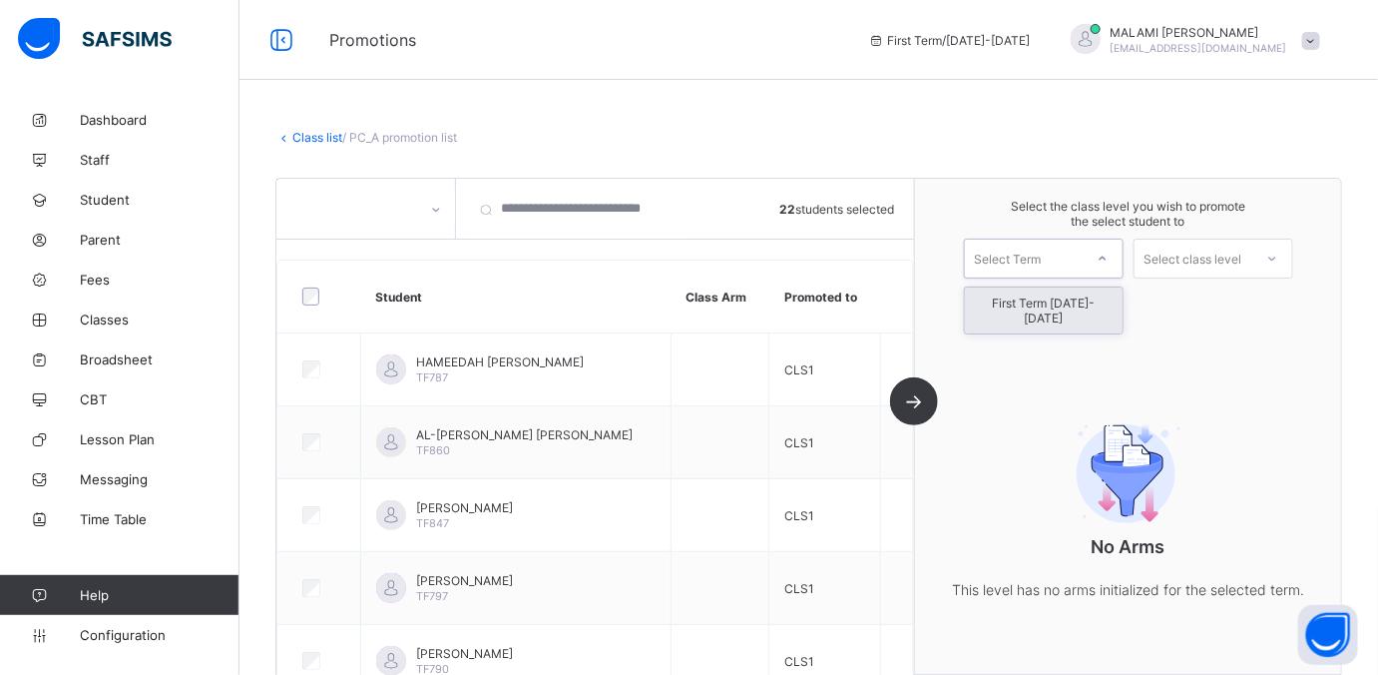
click at [1102, 256] on div at bounding box center [1103, 258] width 36 height 34
click at [1026, 308] on div "First Term 2025-2026" at bounding box center [1044, 310] width 158 height 46
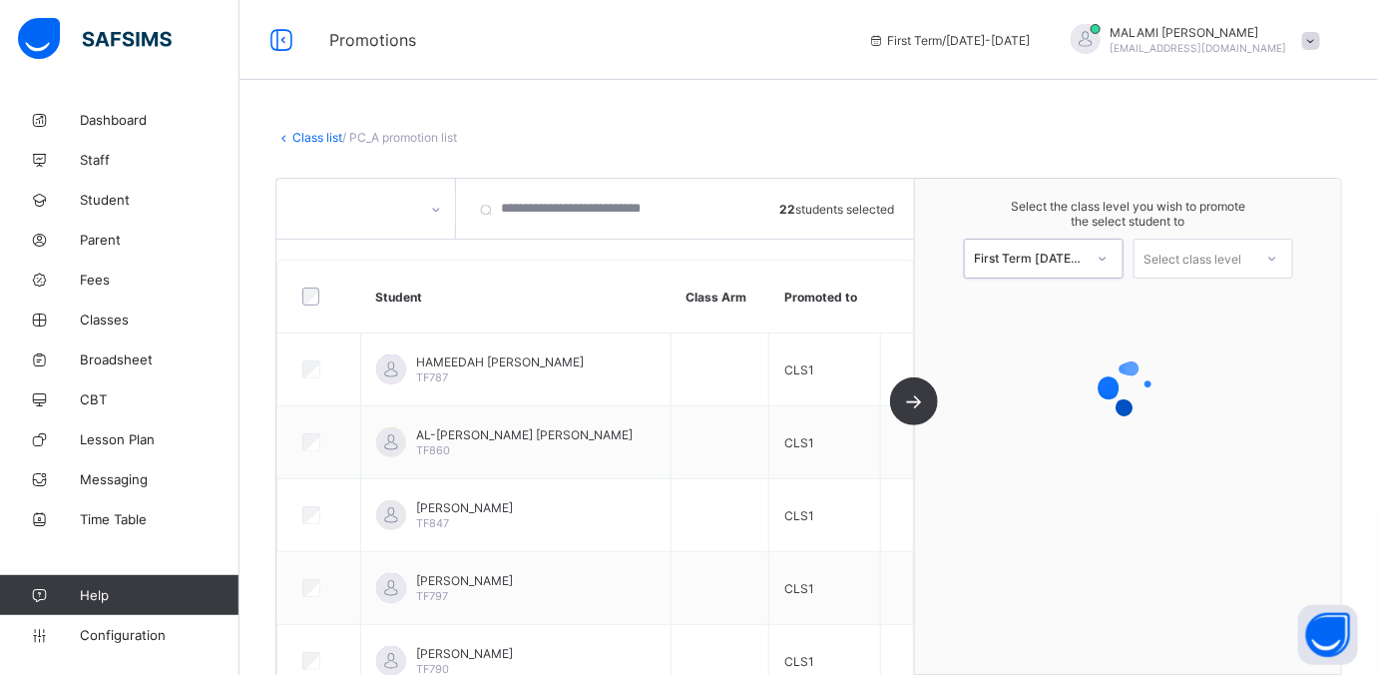
click at [1102, 253] on div "Select class level" at bounding box center [1194, 258] width 118 height 28
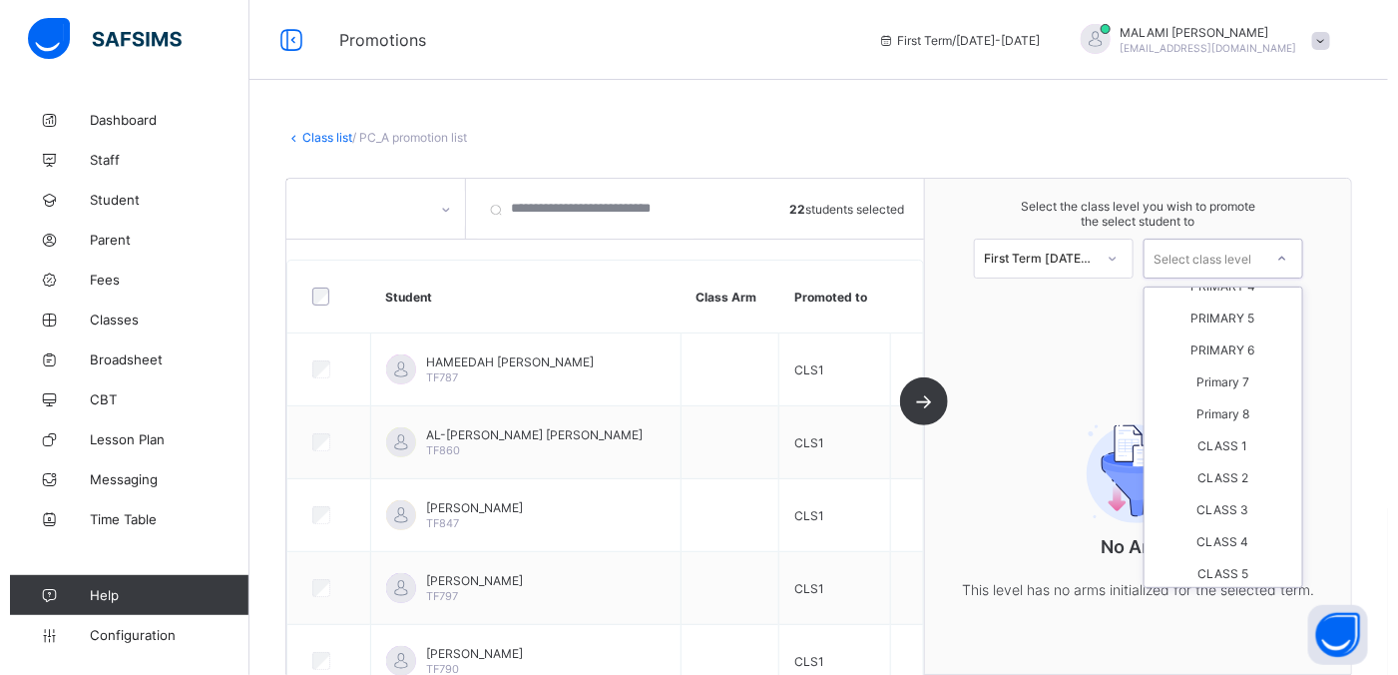
scroll to position [249, 0]
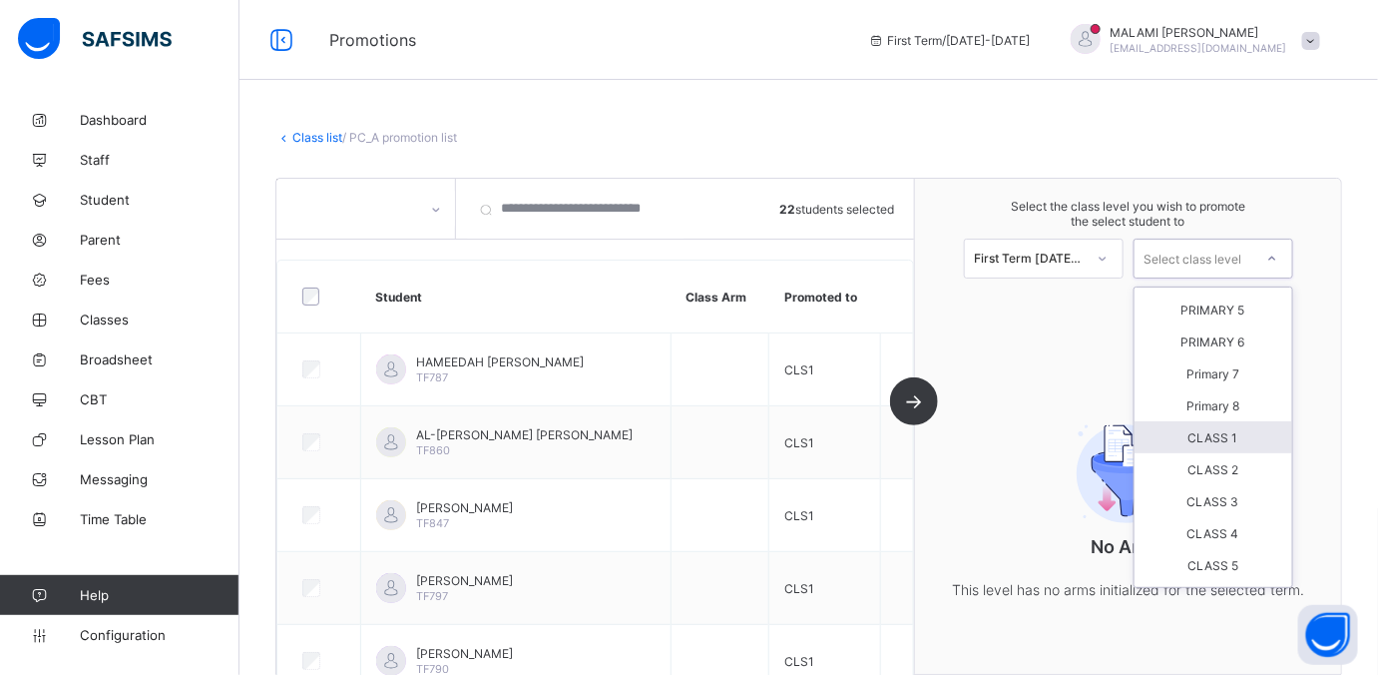
click at [1102, 428] on div "CLASS 1" at bounding box center [1214, 437] width 158 height 32
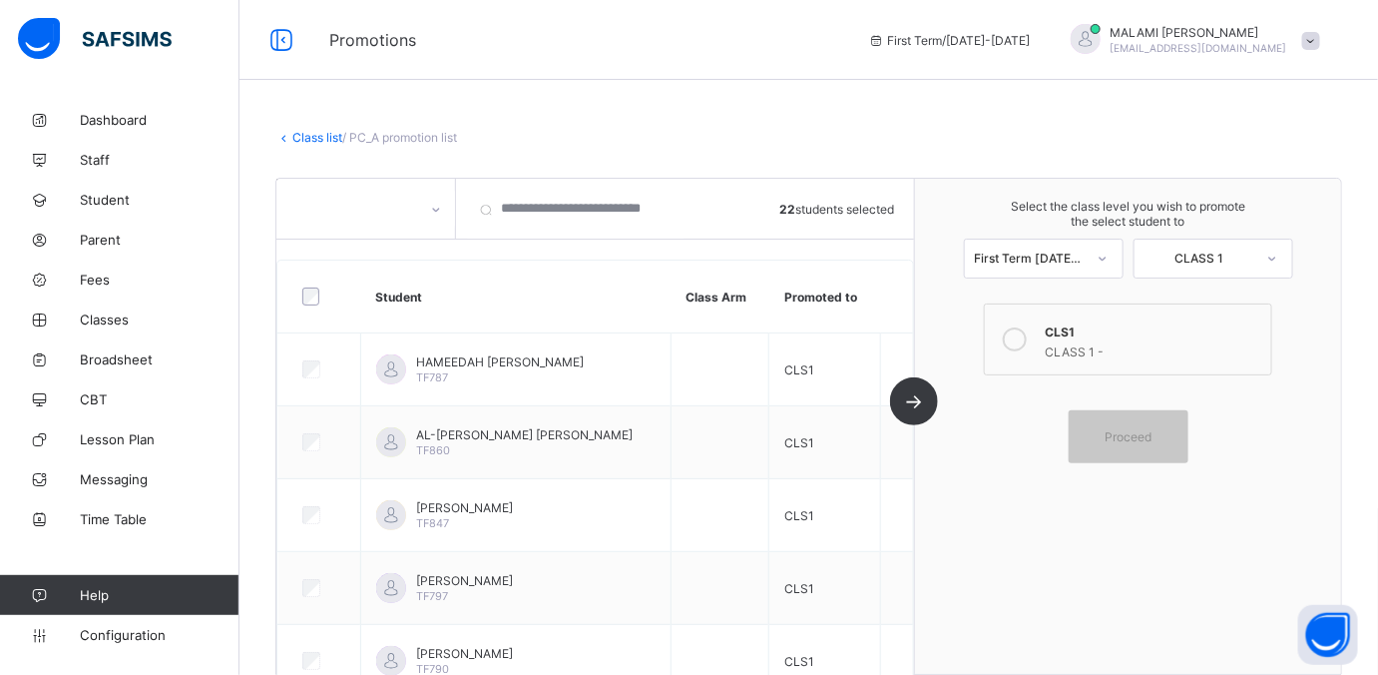
click at [1026, 344] on icon at bounding box center [1015, 339] width 24 height 24
click at [1102, 435] on span "Proceed" at bounding box center [1128, 436] width 47 height 15
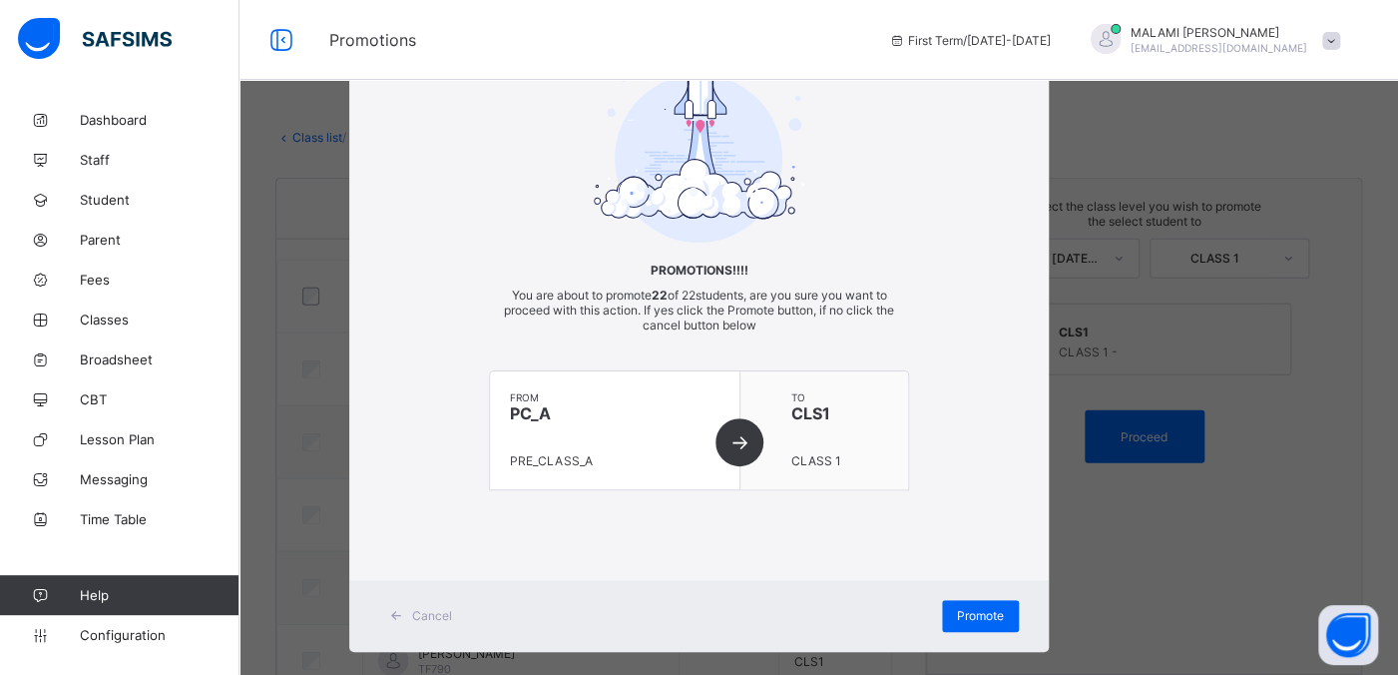
scroll to position [71, 0]
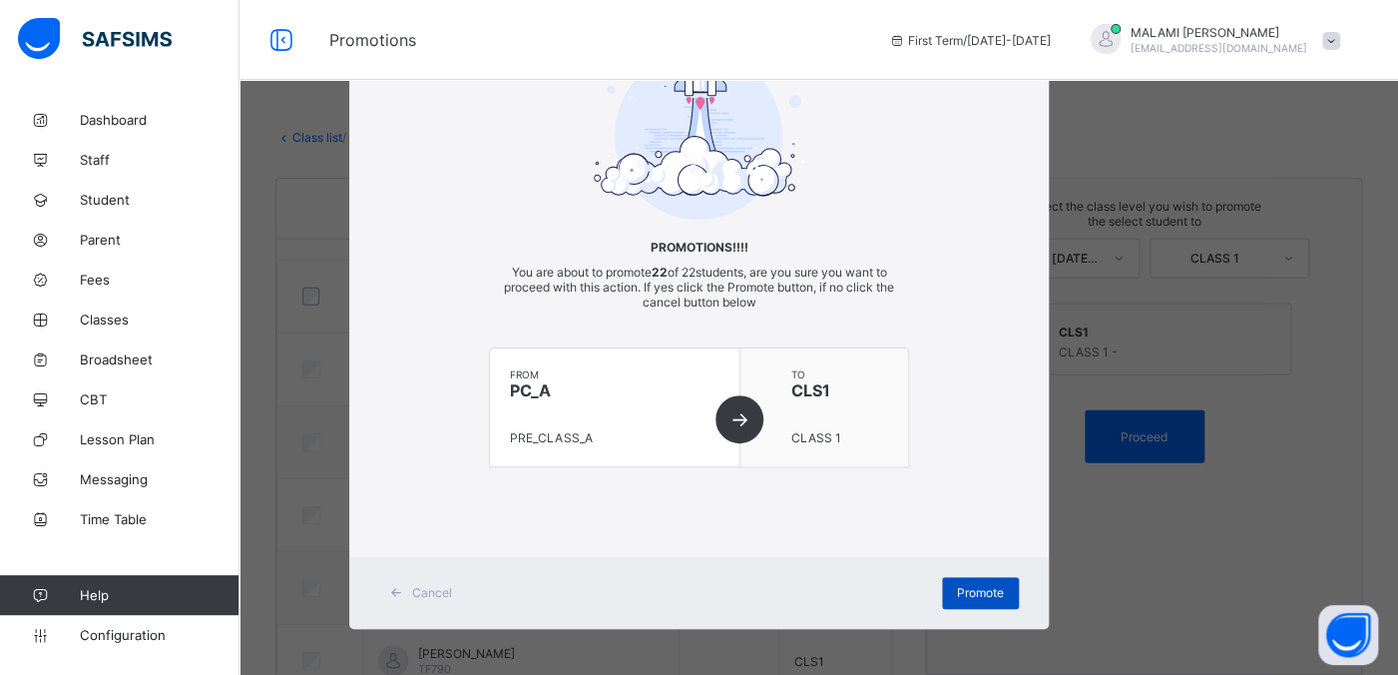
click at [959, 539] on span "Promote" at bounding box center [980, 592] width 47 height 15
click at [979, 539] on span "Promote" at bounding box center [980, 592] width 47 height 15
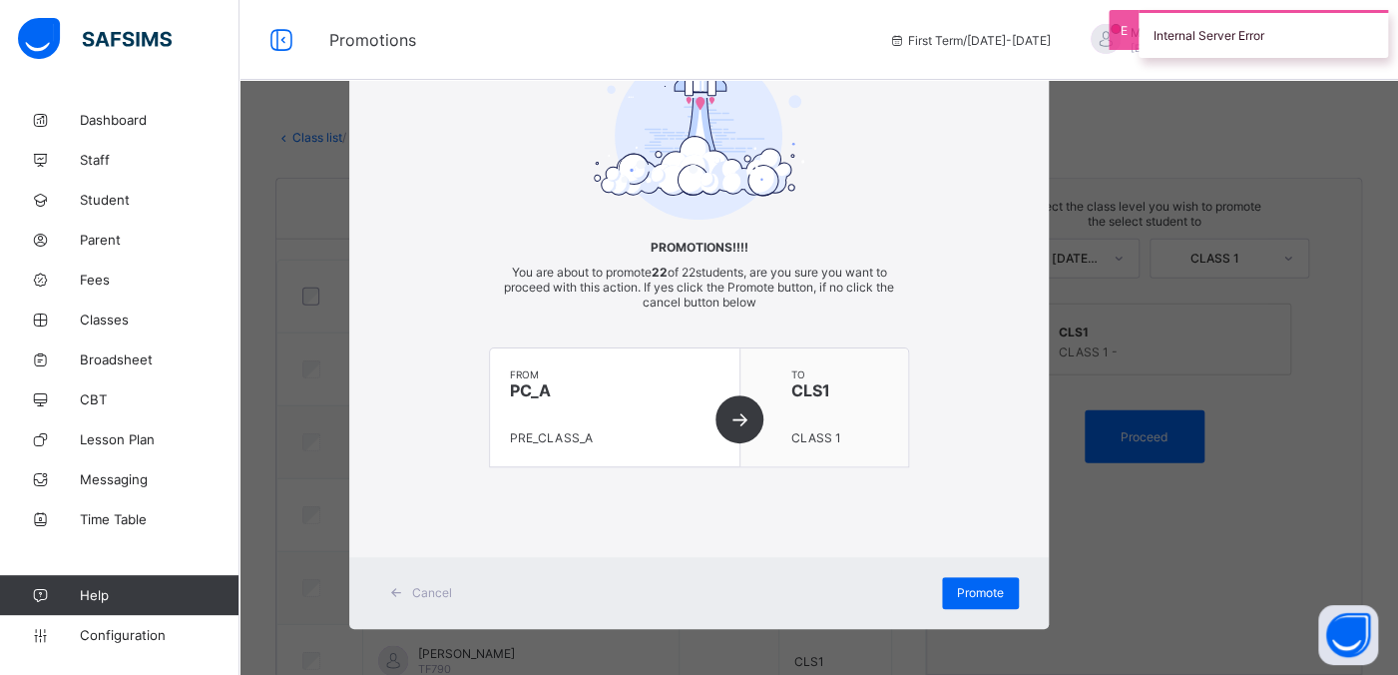
click at [1102, 126] on div "× Promotions!!!! You are about to promote 22 of 22 students, are you sure you w…" at bounding box center [699, 337] width 1398 height 675
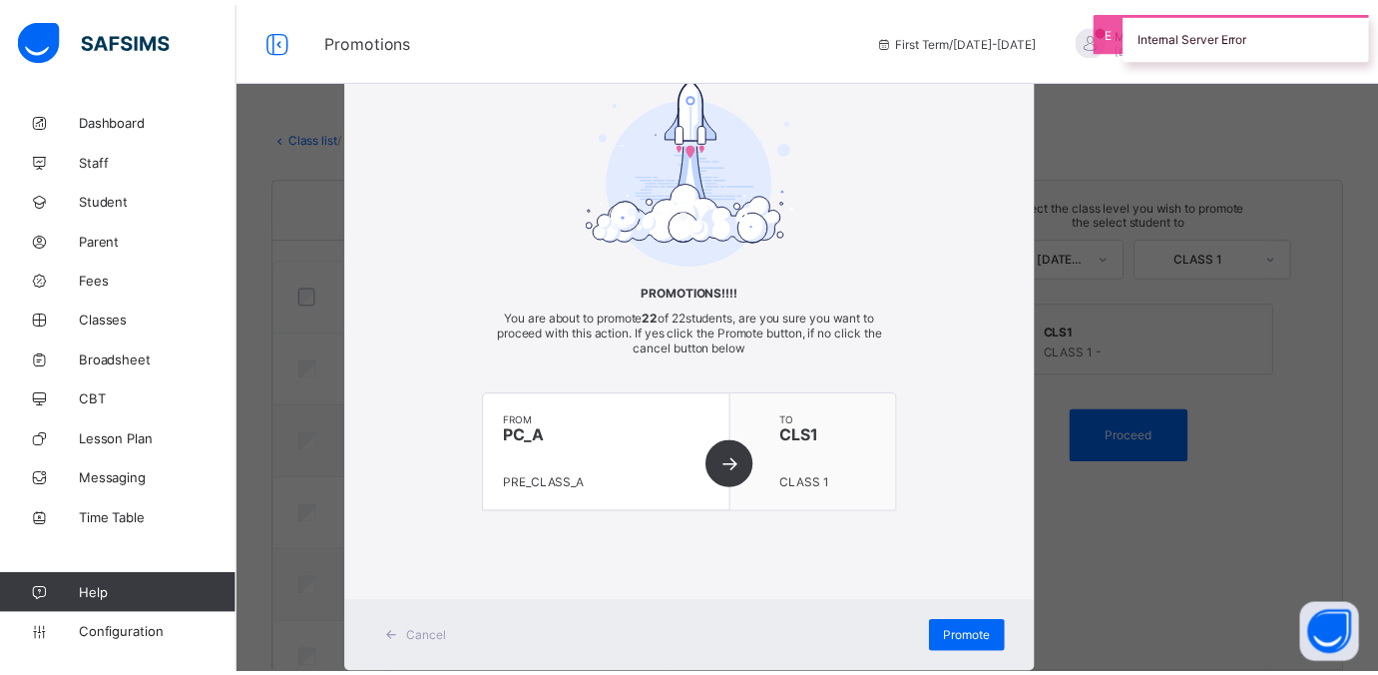
scroll to position [0, 0]
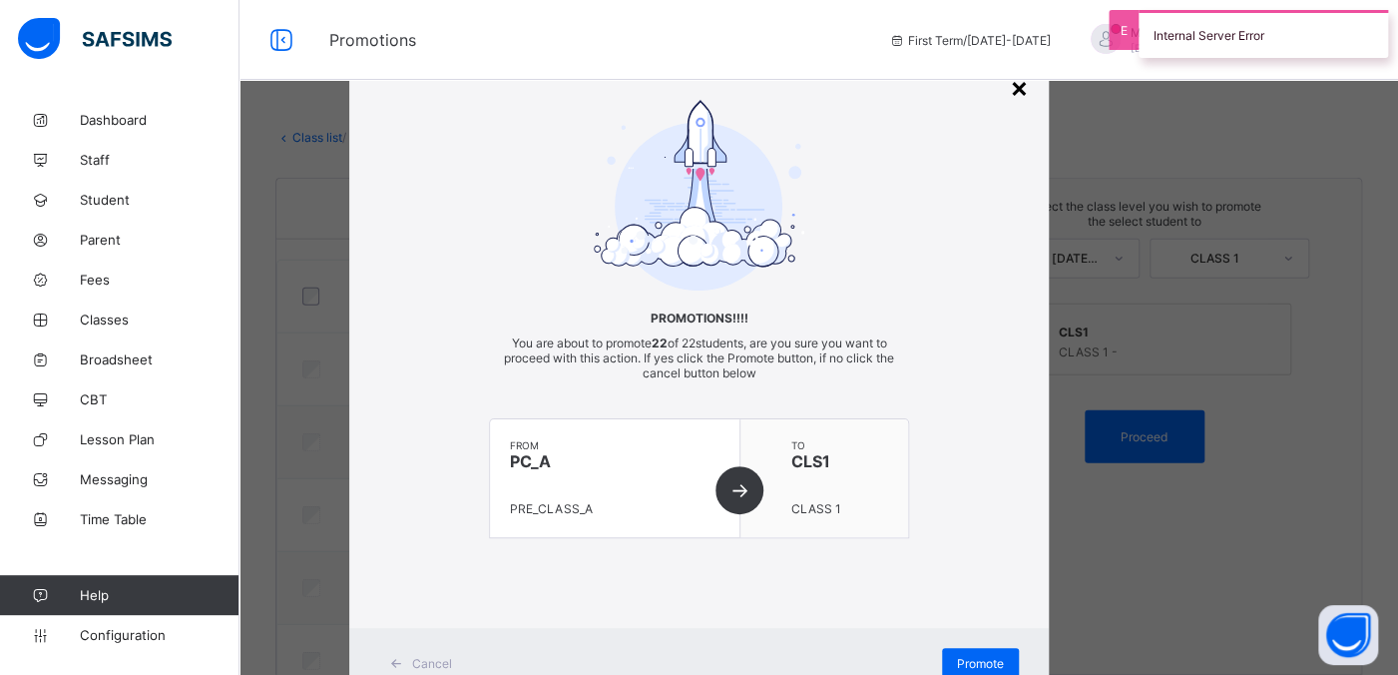
click at [1018, 88] on div "×" at bounding box center [1019, 87] width 19 height 34
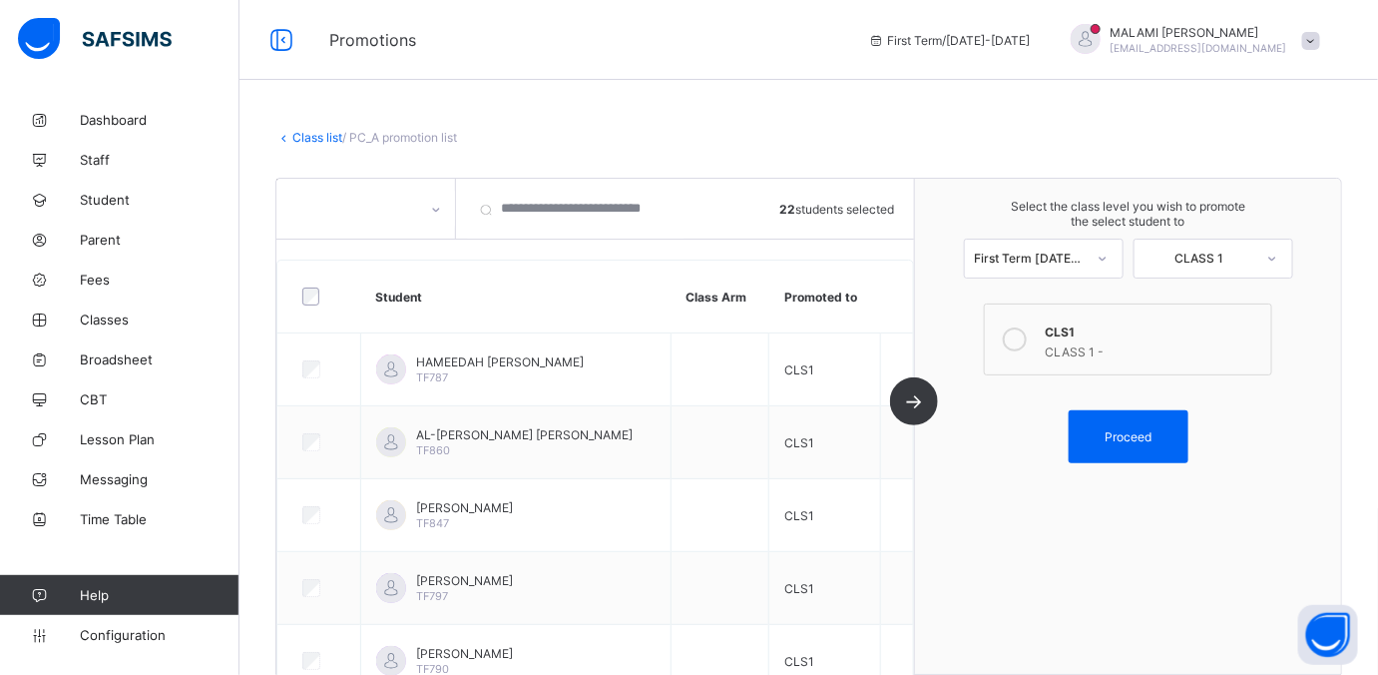
click at [972, 483] on div "Select the class level you wish to promote the select student to First Term 202…" at bounding box center [1128, 426] width 426 height 495
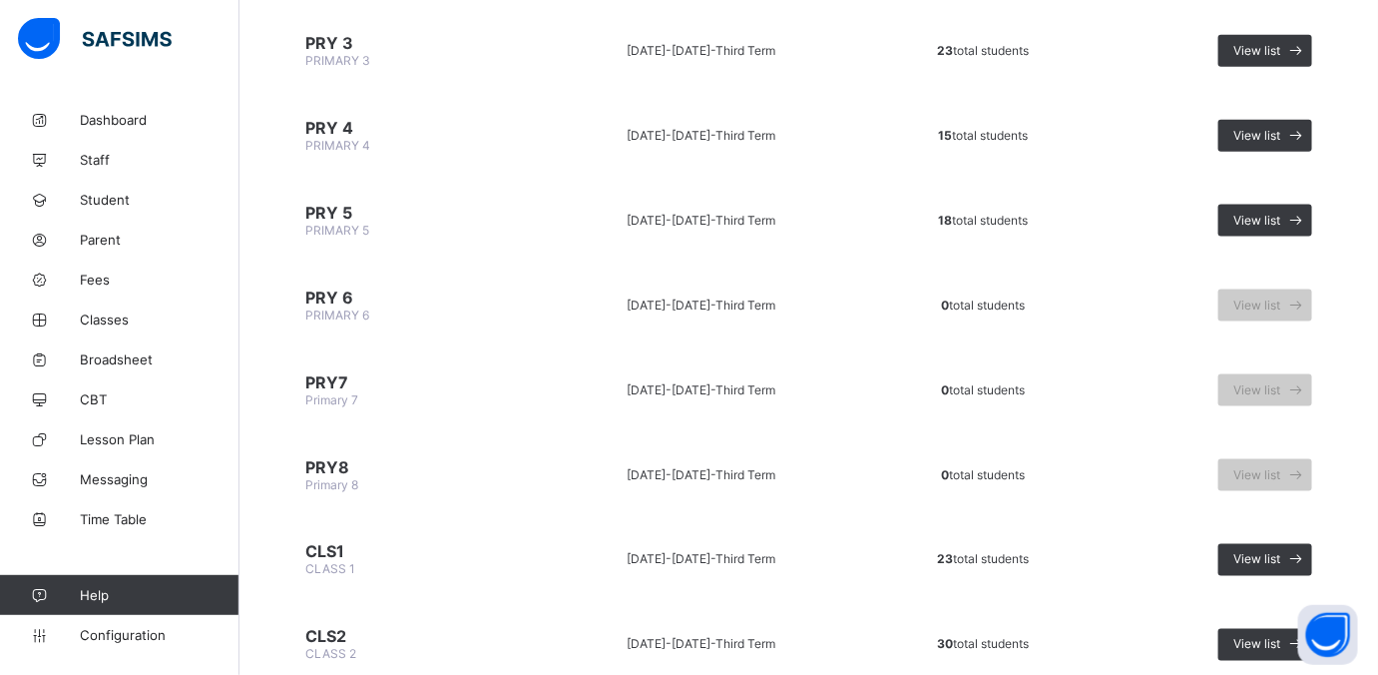
scroll to position [873, 0]
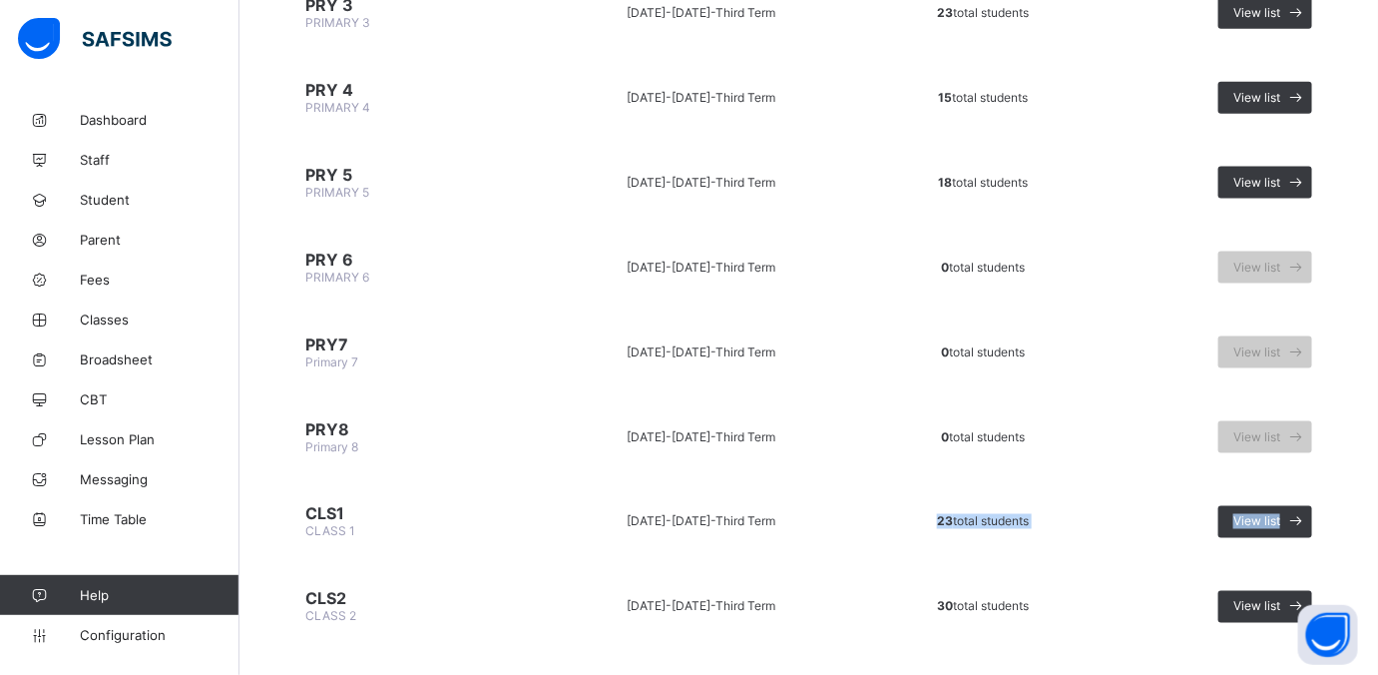
drag, startPoint x: 1301, startPoint y: 501, endPoint x: 814, endPoint y: 509, distance: 487.0
click at [814, 509] on tr "CLS1 CLASS 1 2024-2025 - Third Term 23 total students View list" at bounding box center [808, 521] width 1067 height 75
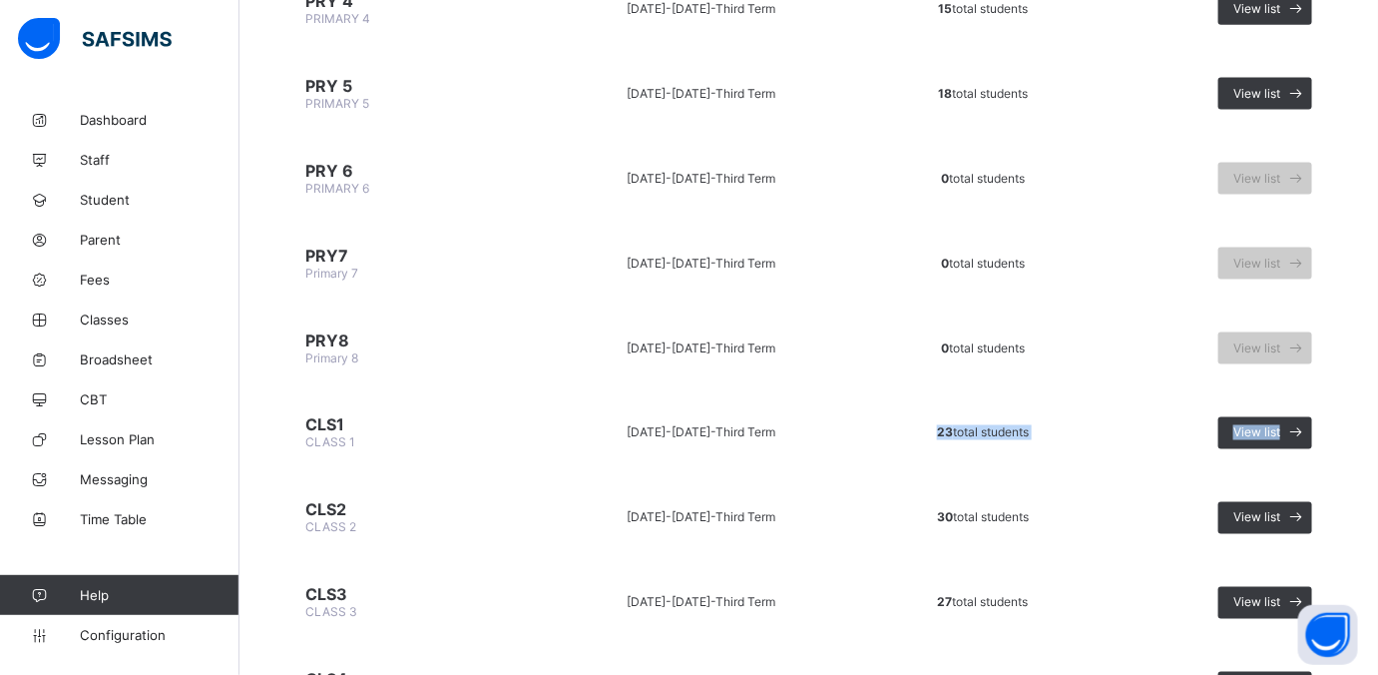
scroll to position [998, 0]
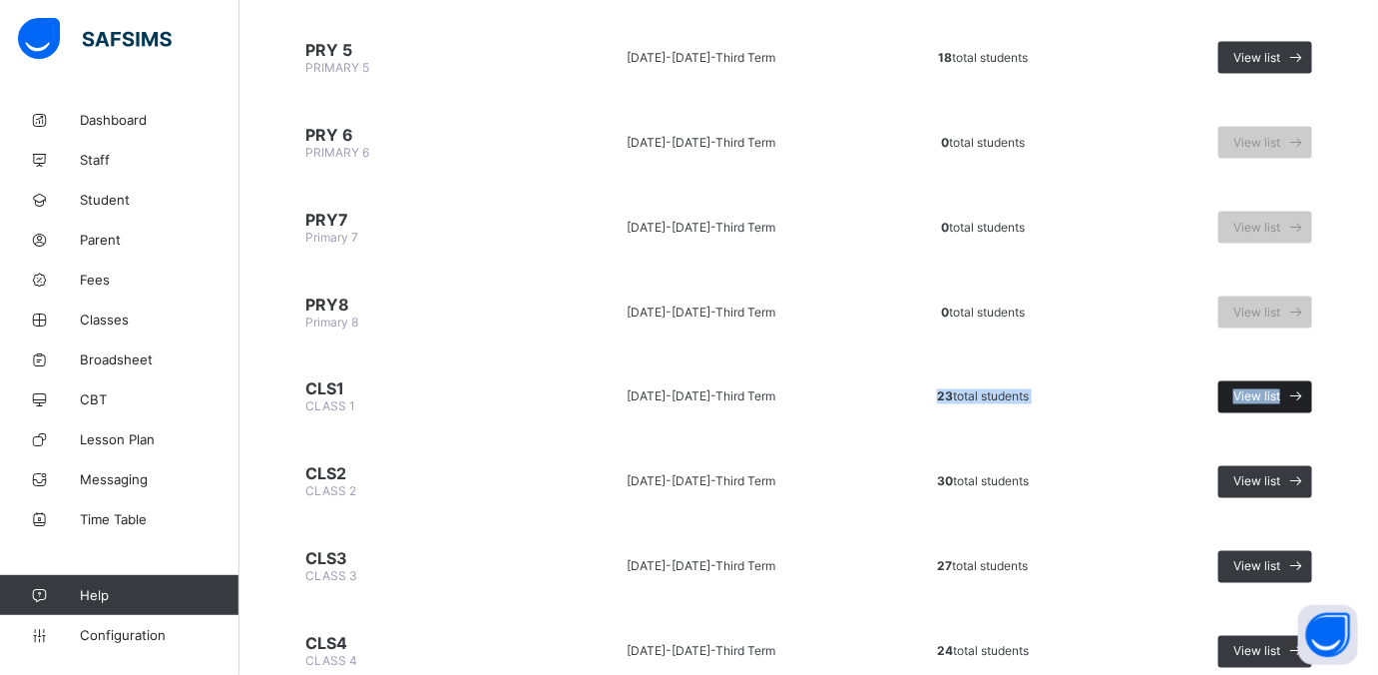
click at [1102, 389] on span "View list" at bounding box center [1256, 396] width 47 height 15
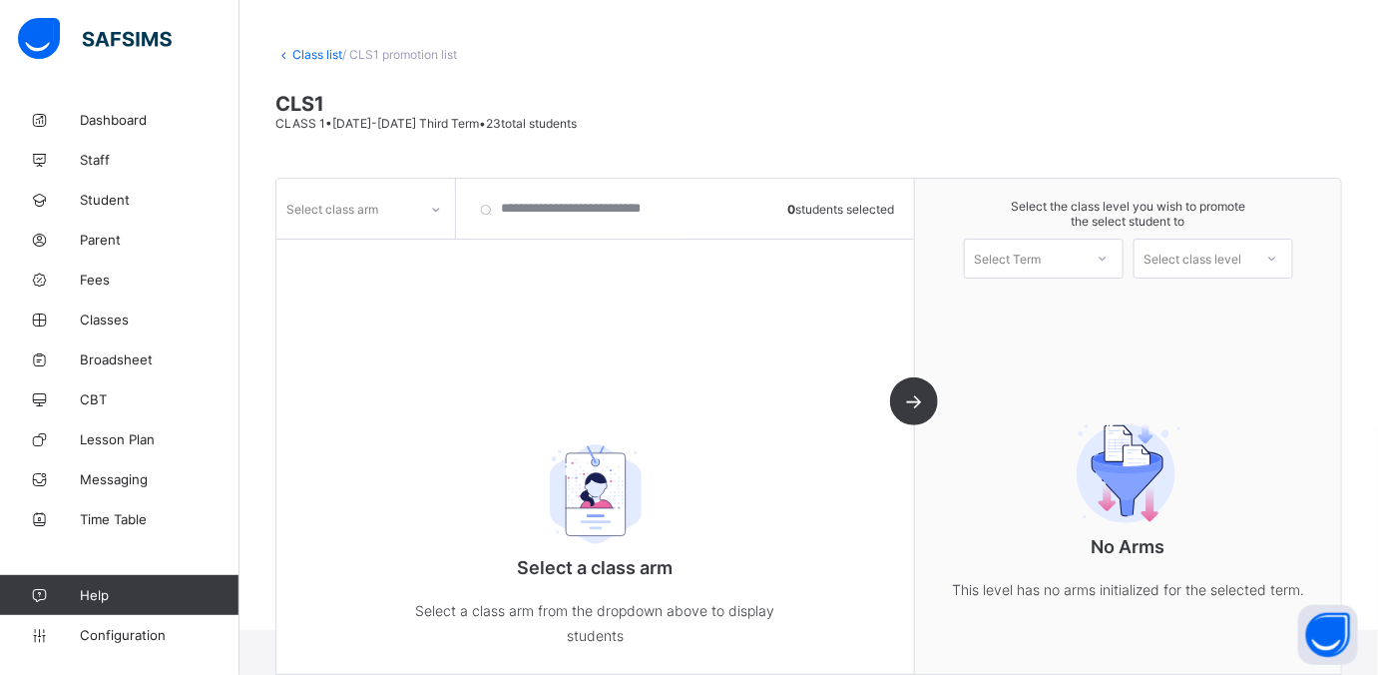
scroll to position [95, 0]
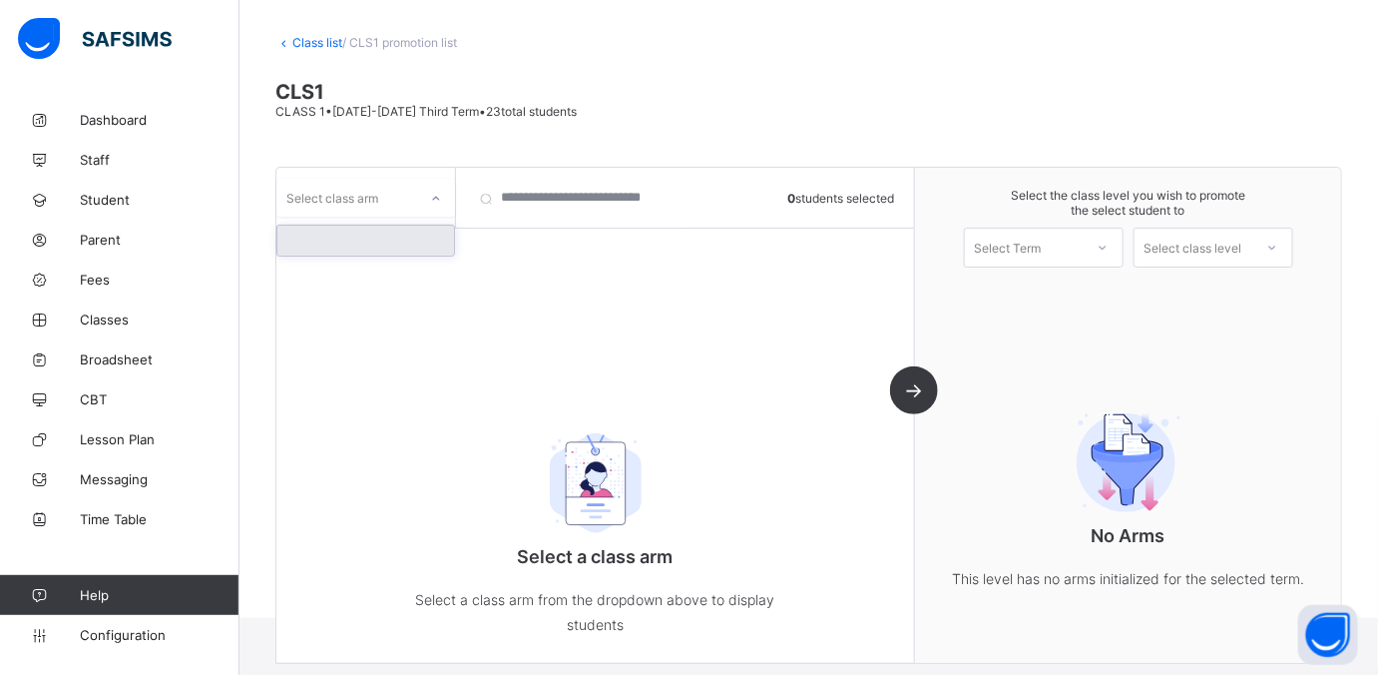
click at [428, 194] on div at bounding box center [436, 199] width 34 height 32
click at [320, 246] on div at bounding box center [365, 241] width 177 height 30
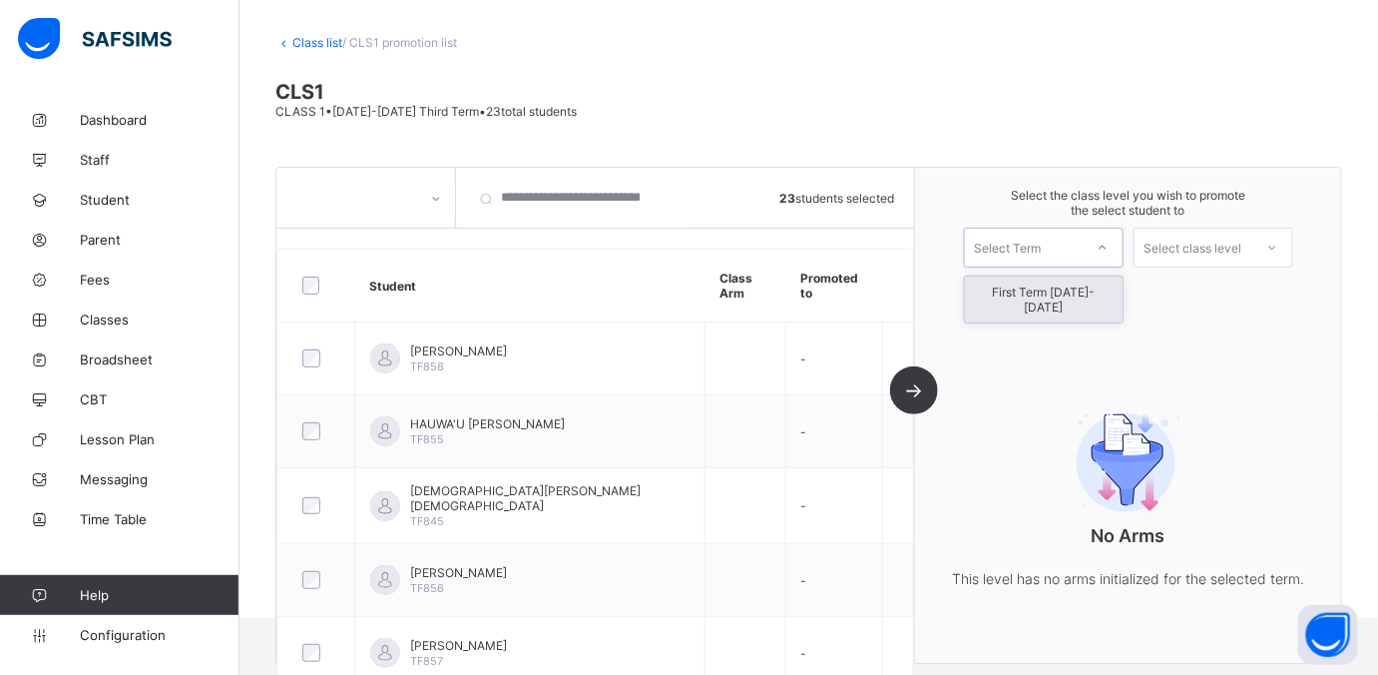
click at [1083, 238] on div "Select Term" at bounding box center [1024, 247] width 118 height 28
click at [1019, 288] on div "First Term 2025-2026" at bounding box center [1044, 299] width 158 height 46
click at [1102, 245] on icon at bounding box center [1271, 247] width 7 height 4
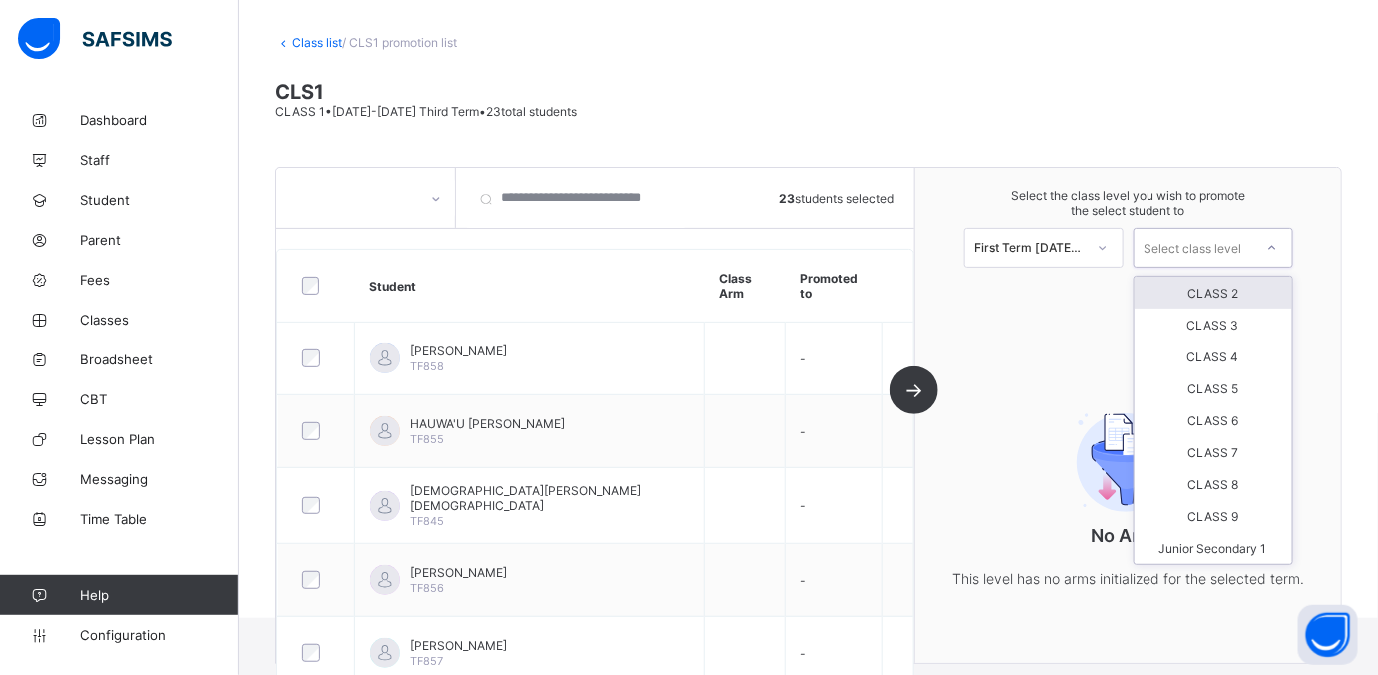
click at [1102, 288] on div "CLASS 2" at bounding box center [1214, 292] width 158 height 32
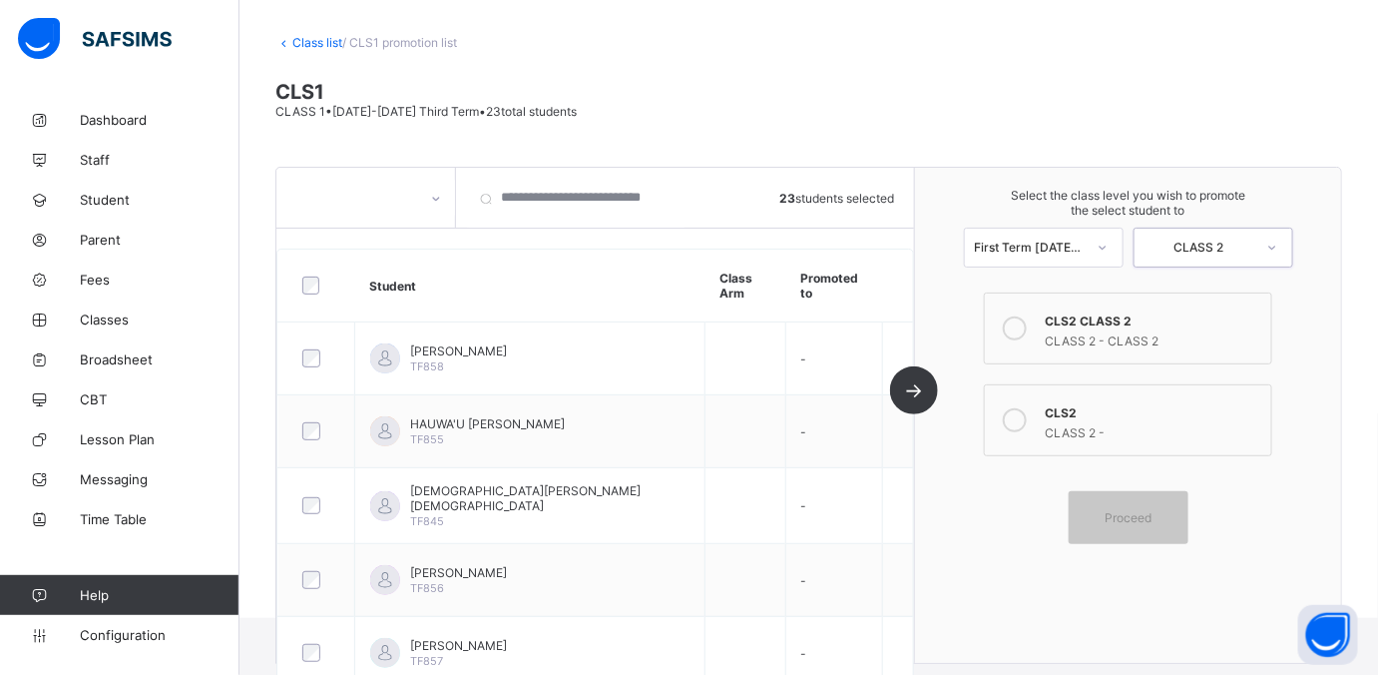
scroll to position [0, 0]
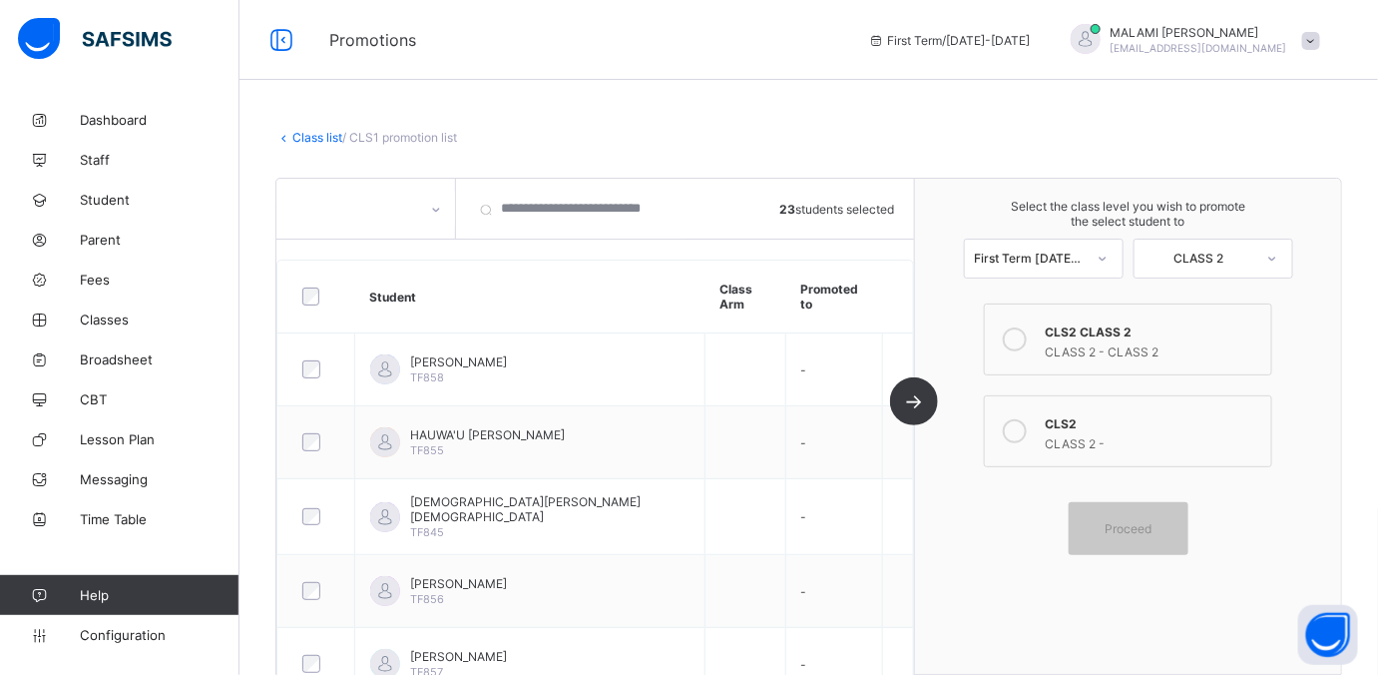
click at [306, 135] on link "Class list" at bounding box center [317, 137] width 50 height 15
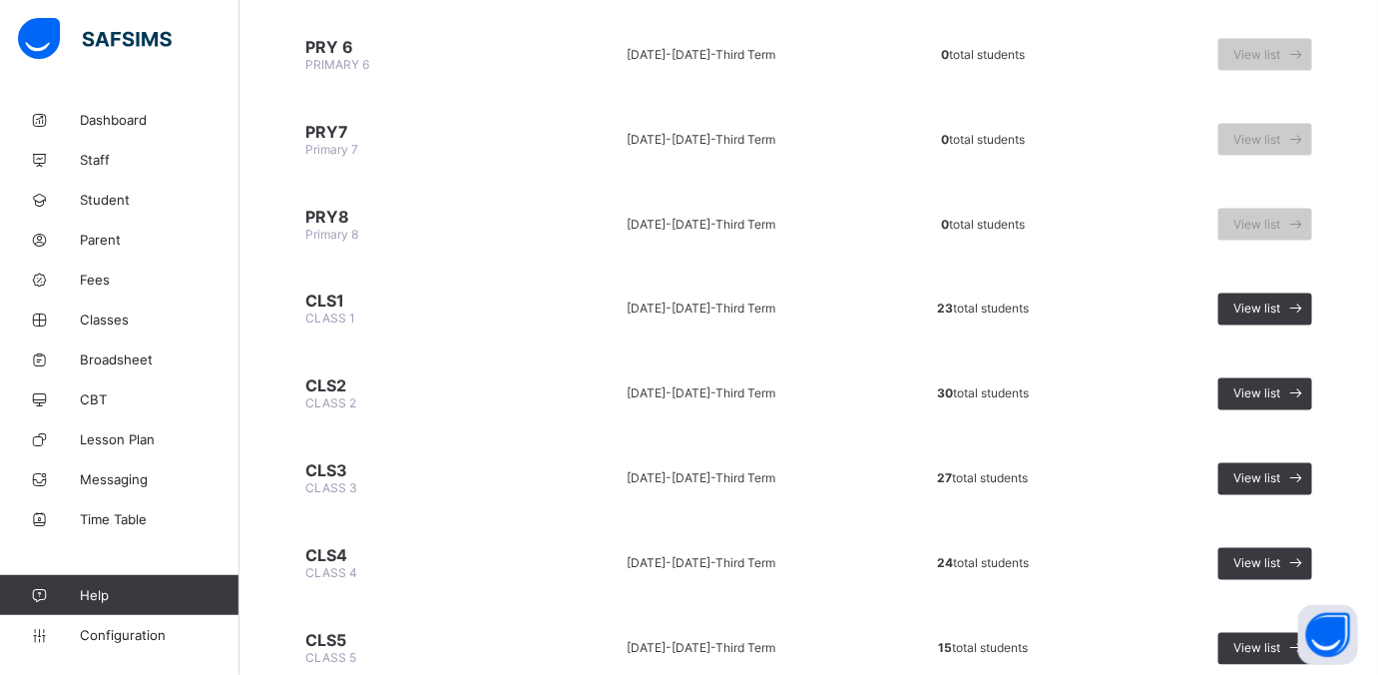
scroll to position [1123, 0]
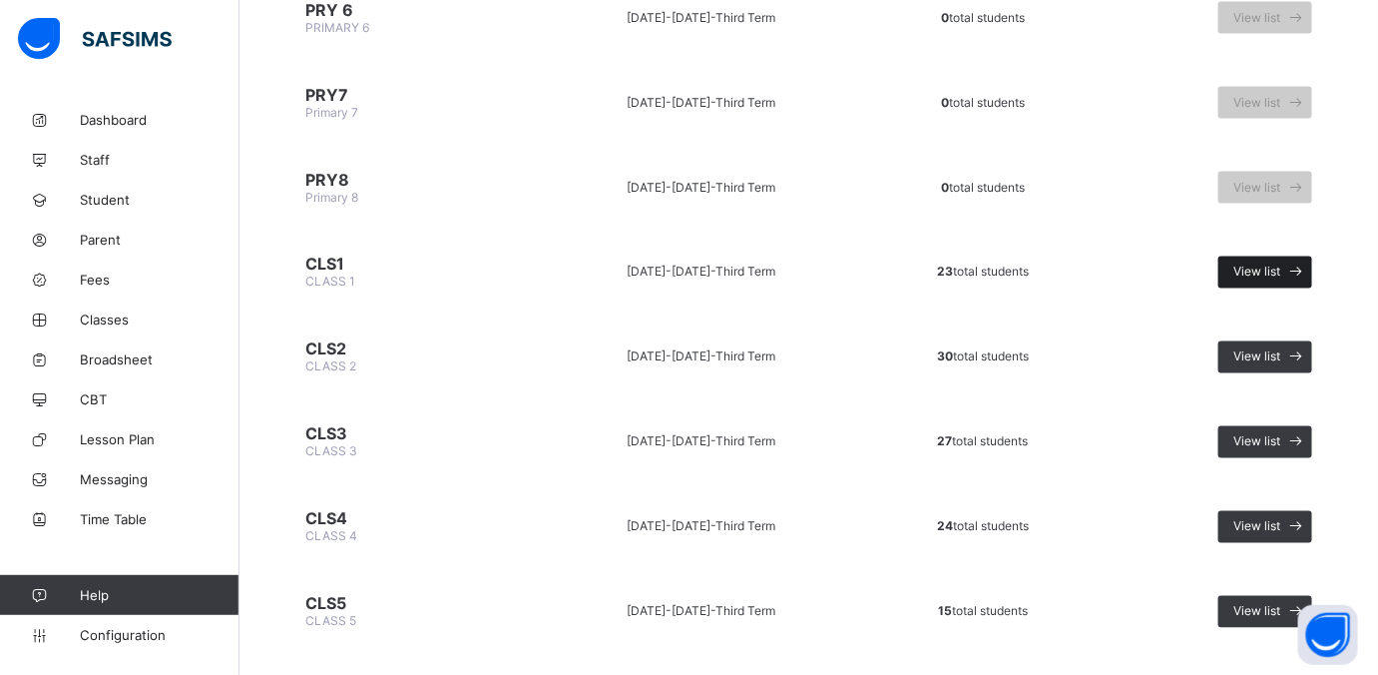
click at [1102, 264] on span "View list" at bounding box center [1256, 271] width 47 height 15
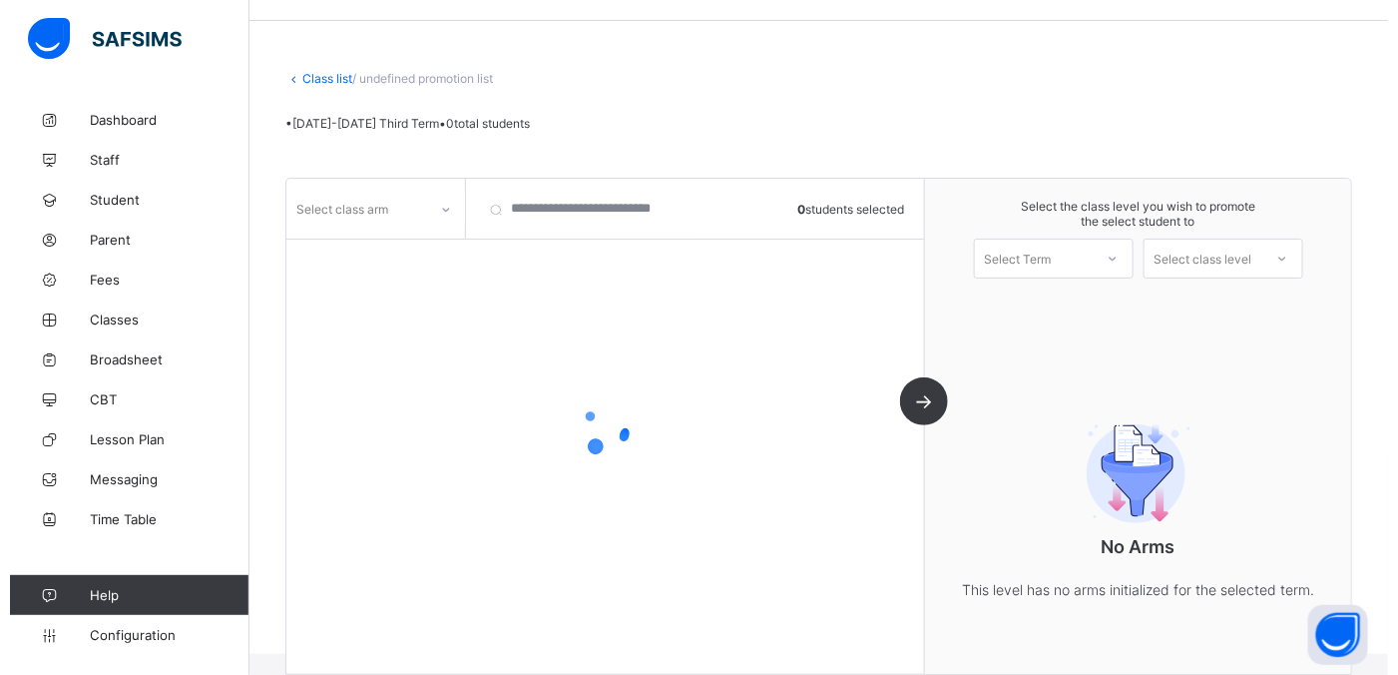
scroll to position [83, 0]
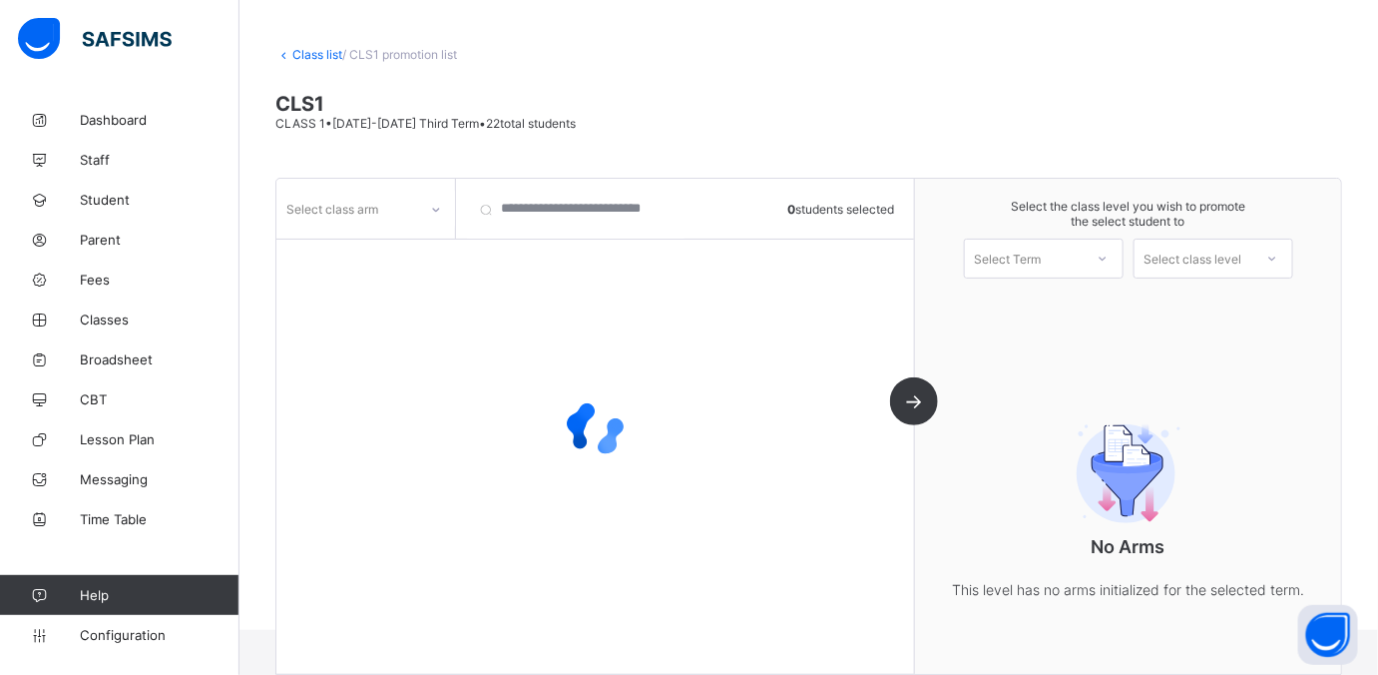
click at [434, 215] on icon at bounding box center [436, 210] width 12 height 20
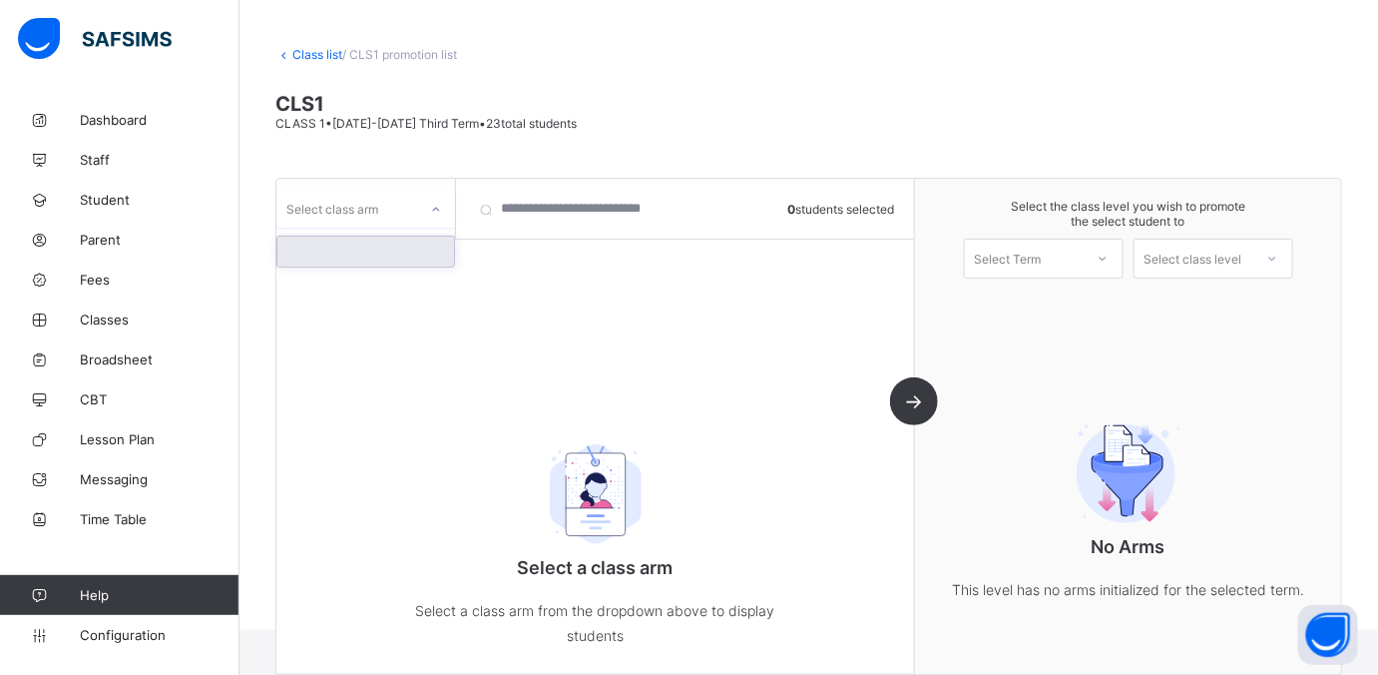
click at [336, 253] on div at bounding box center [365, 251] width 177 height 30
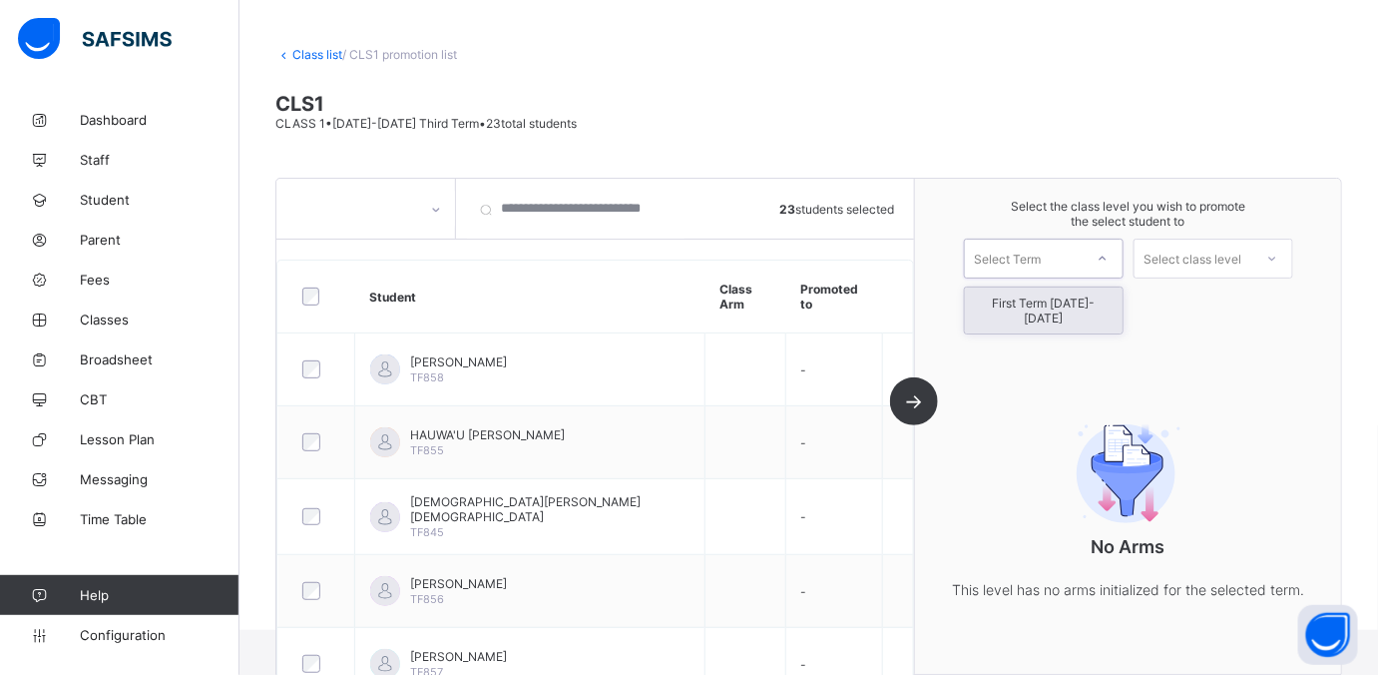
click at [1102, 255] on div at bounding box center [1103, 258] width 36 height 34
click at [1040, 301] on div "First Term 2025-2026" at bounding box center [1044, 310] width 158 height 46
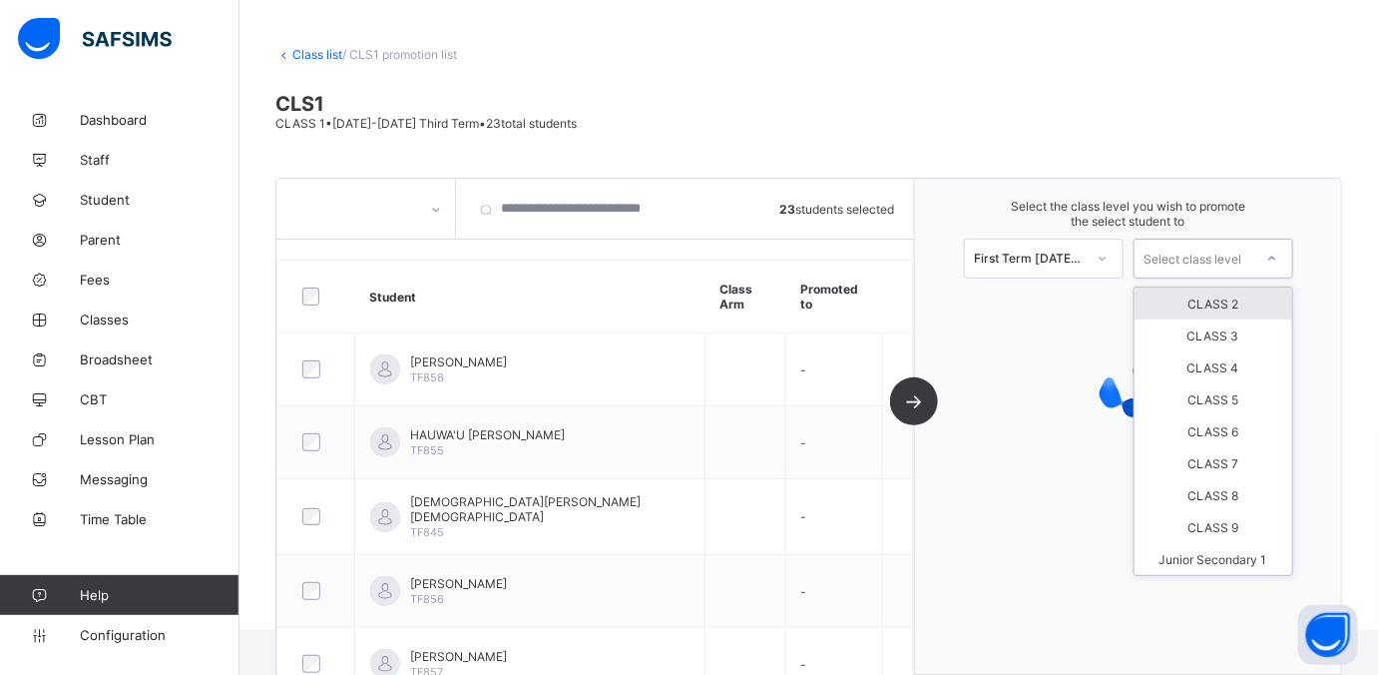
click at [1102, 253] on div "Select class level" at bounding box center [1194, 258] width 98 height 40
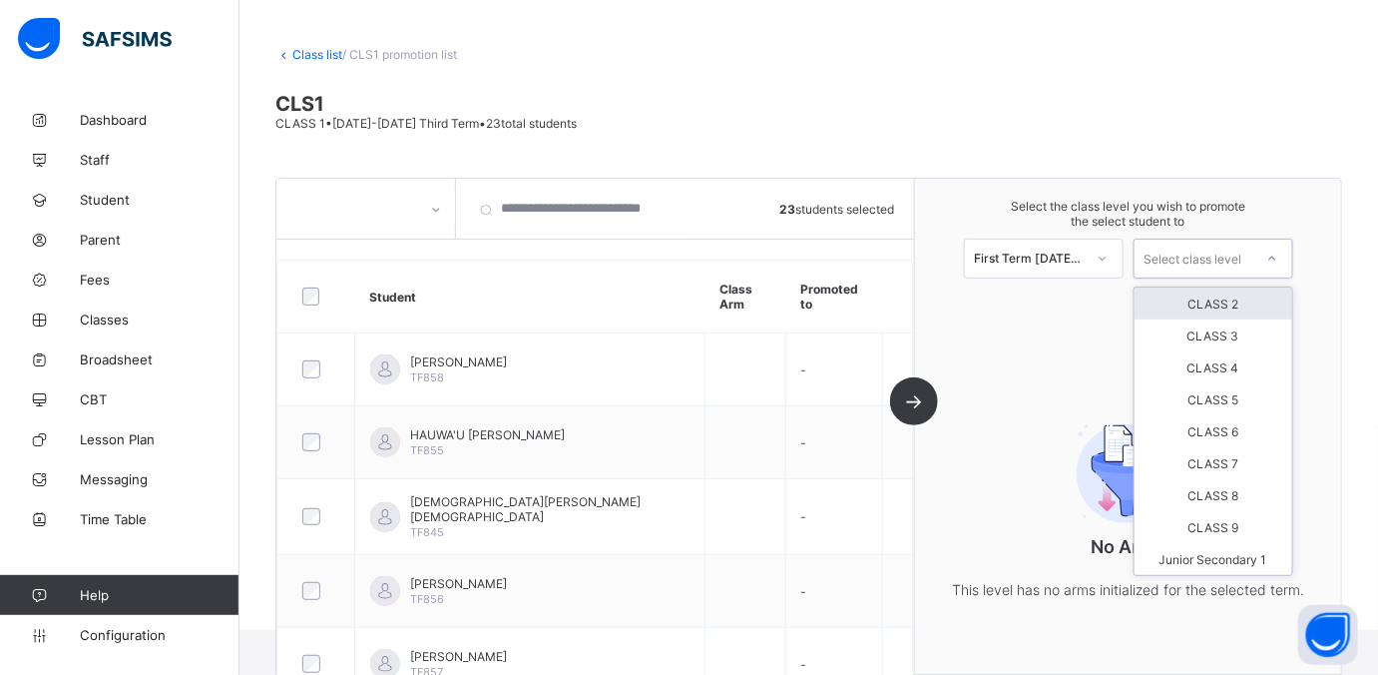
click at [1102, 300] on div "CLASS 2" at bounding box center [1214, 303] width 158 height 32
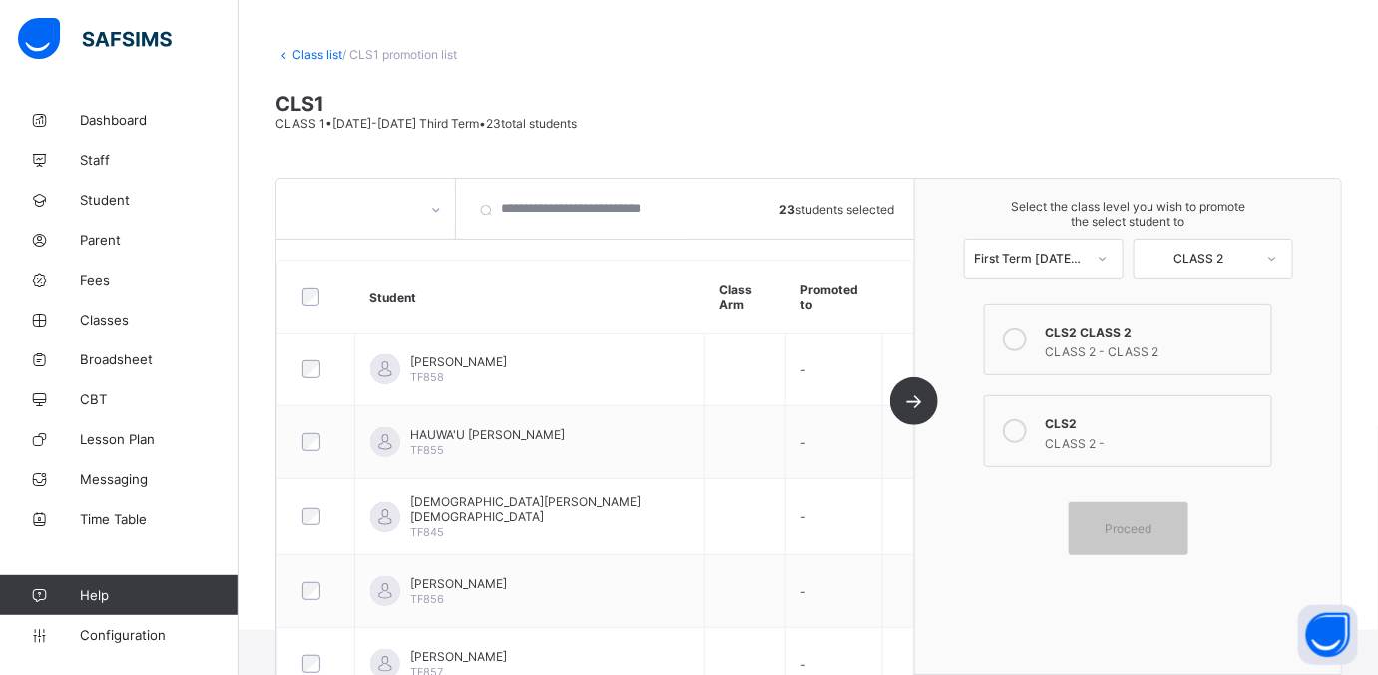
click at [1099, 435] on div "CLASS 2 -" at bounding box center [1153, 441] width 217 height 20
click at [1102, 524] on span "Proceed" at bounding box center [1128, 528] width 47 height 15
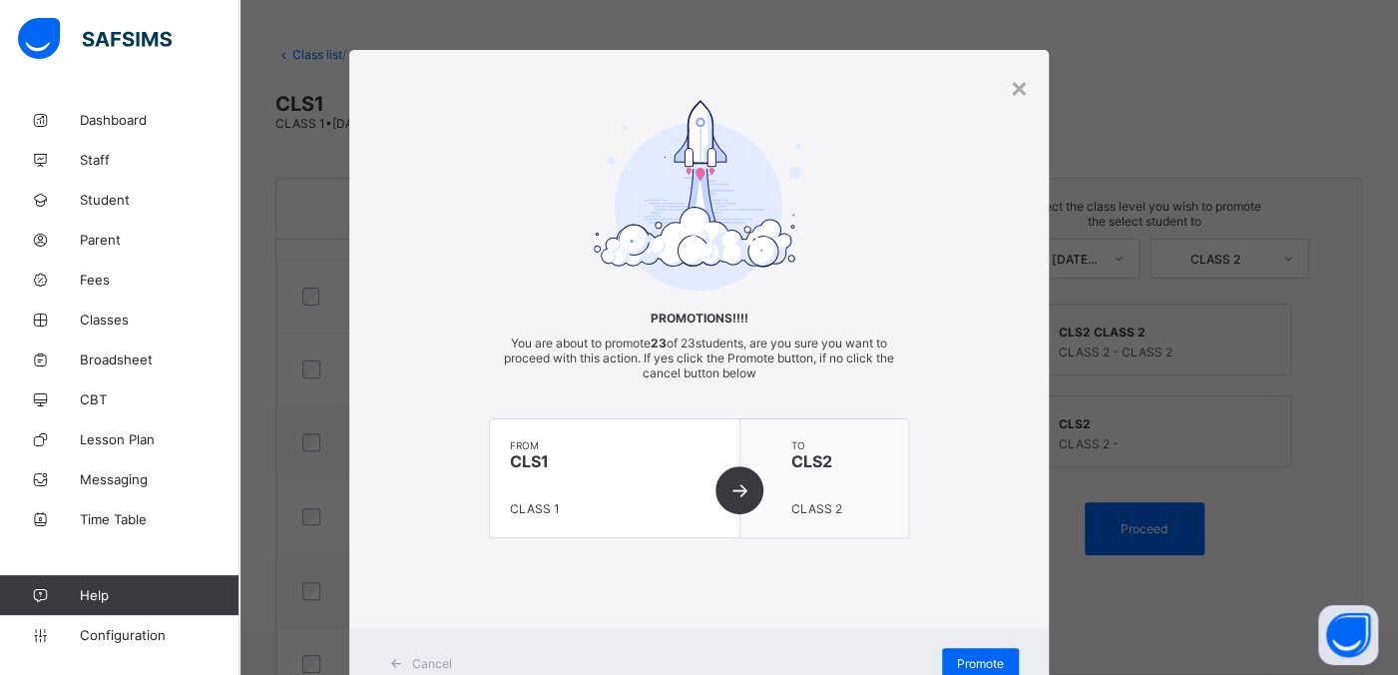
scroll to position [71, 0]
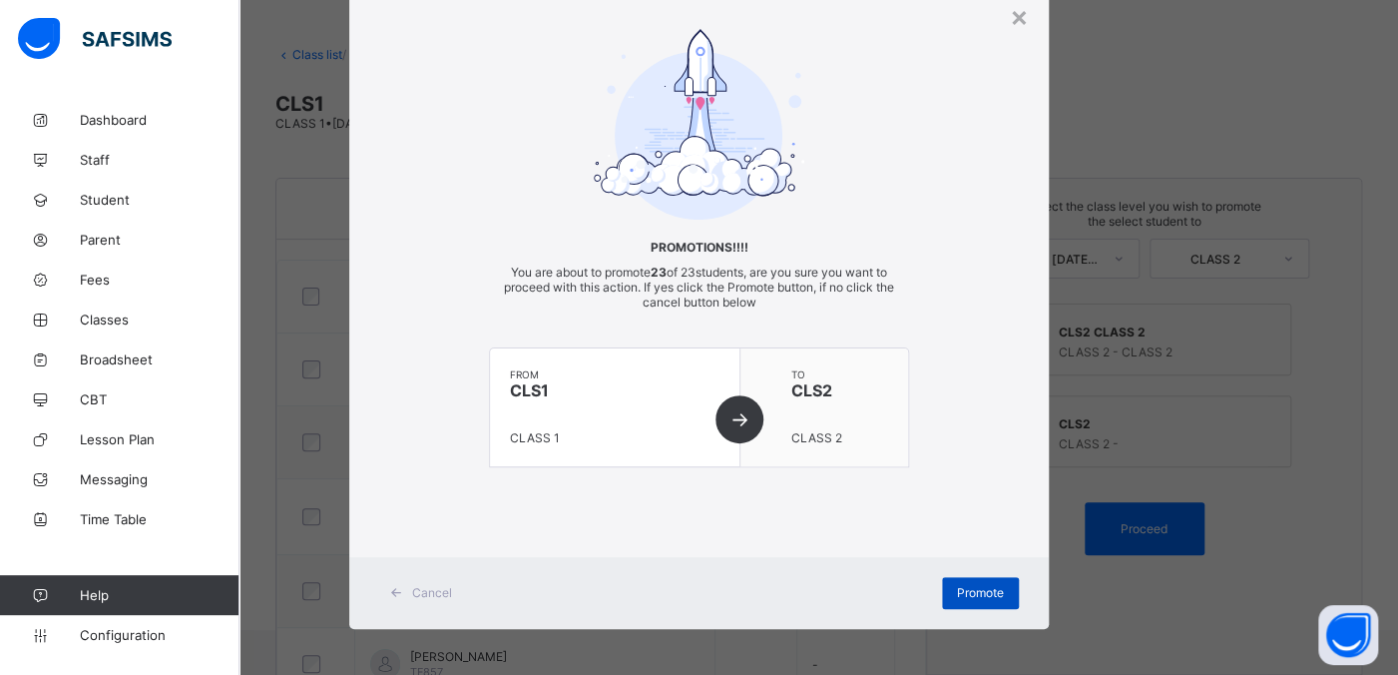
click at [959, 539] on span "Promote" at bounding box center [980, 592] width 47 height 15
click at [959, 539] on div "Promote" at bounding box center [980, 593] width 77 height 32
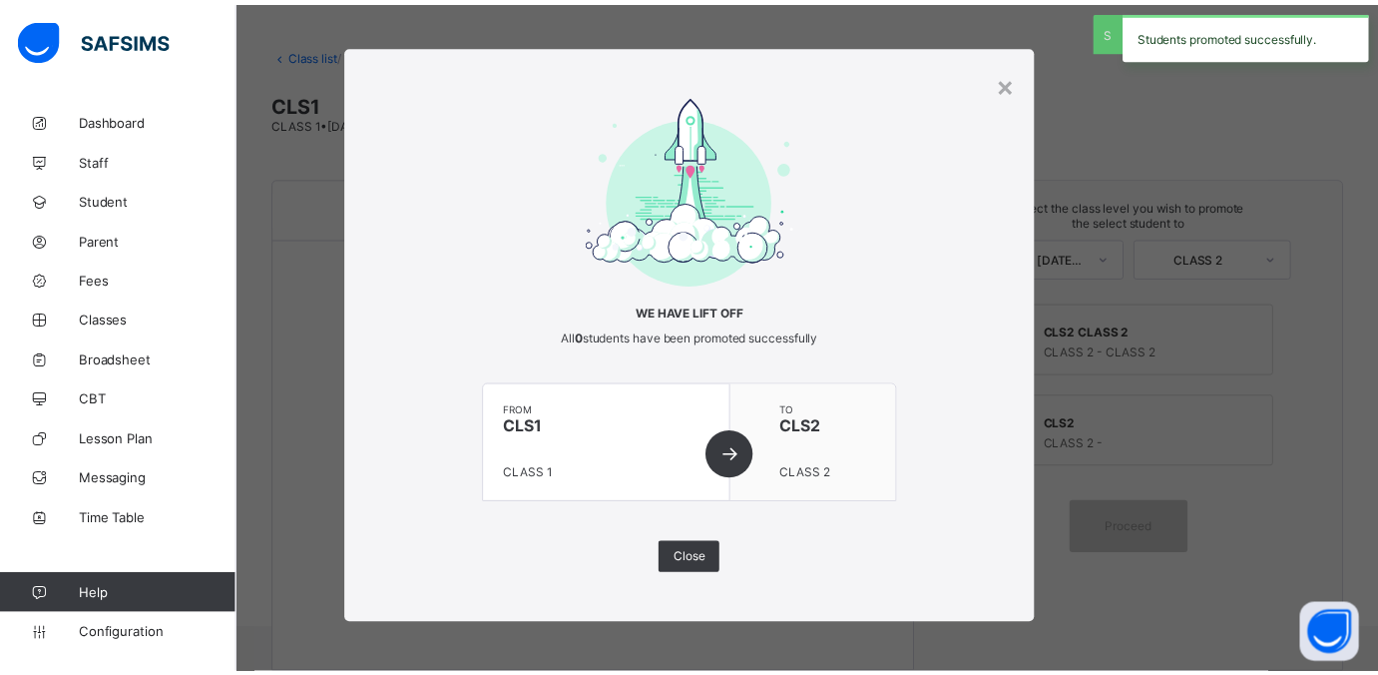
scroll to position [3, 0]
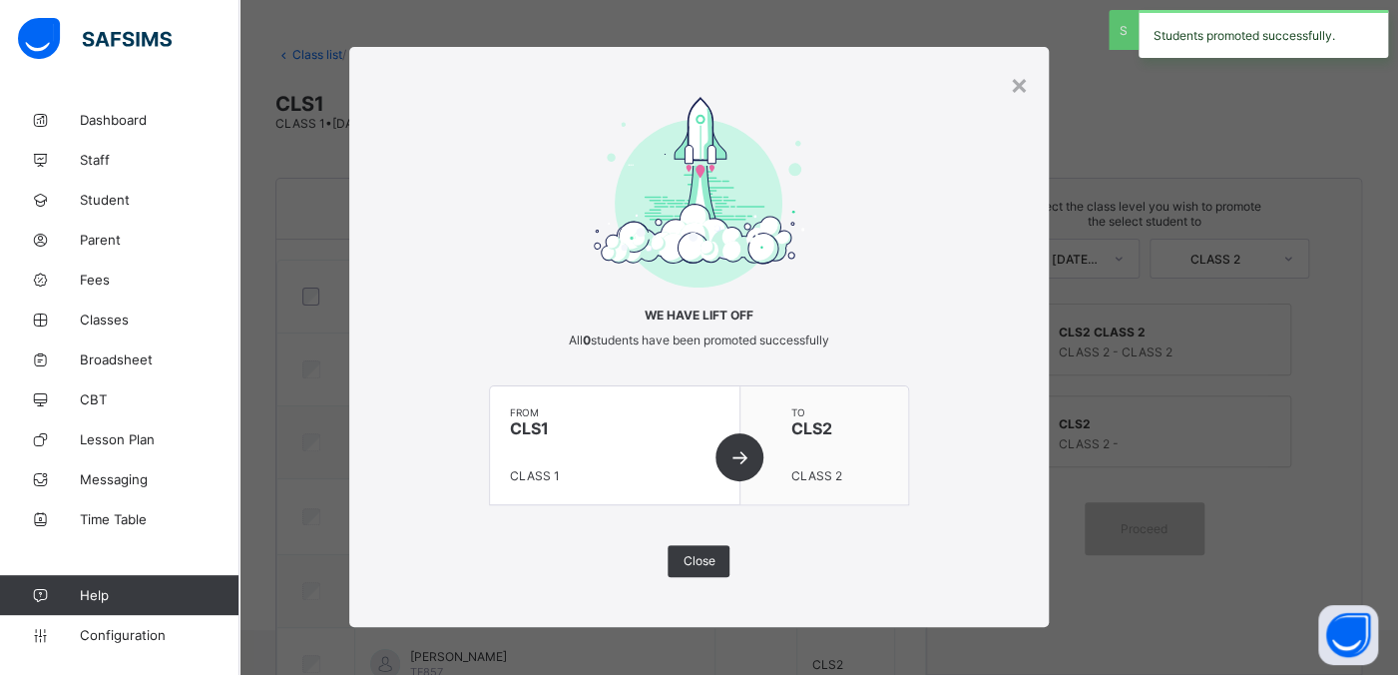
click at [1003, 82] on div "× We have lift off All 0 students have been promoted successfully from CLS1 CLA…" at bounding box center [698, 337] width 699 height 580
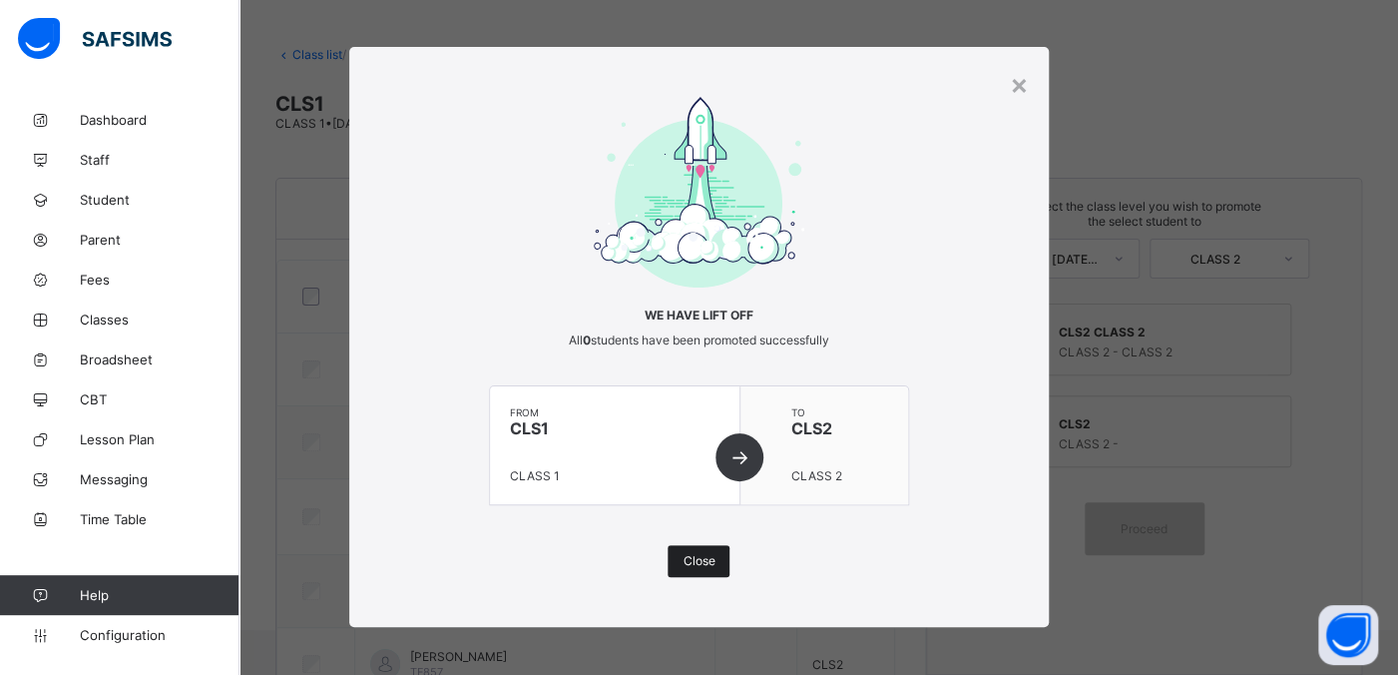
click at [701, 539] on span "Close" at bounding box center [699, 560] width 32 height 15
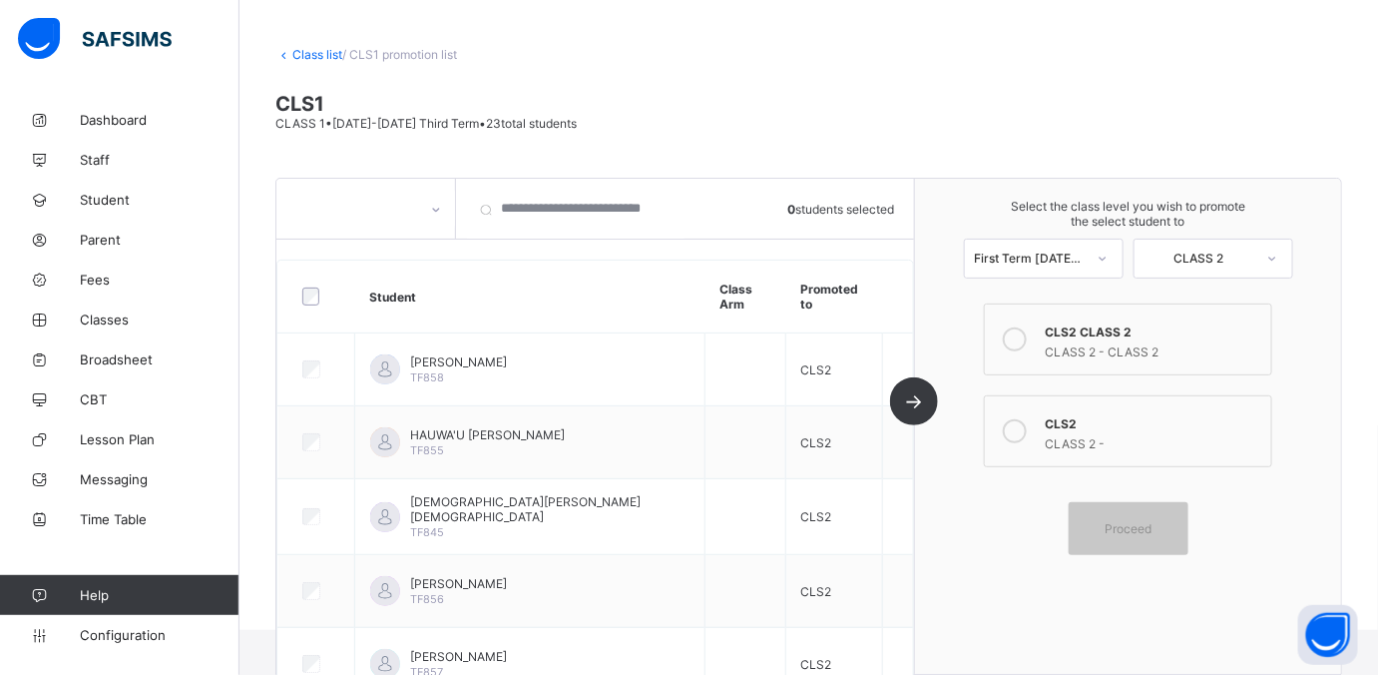
click at [302, 59] on link "Class list" at bounding box center [317, 54] width 50 height 15
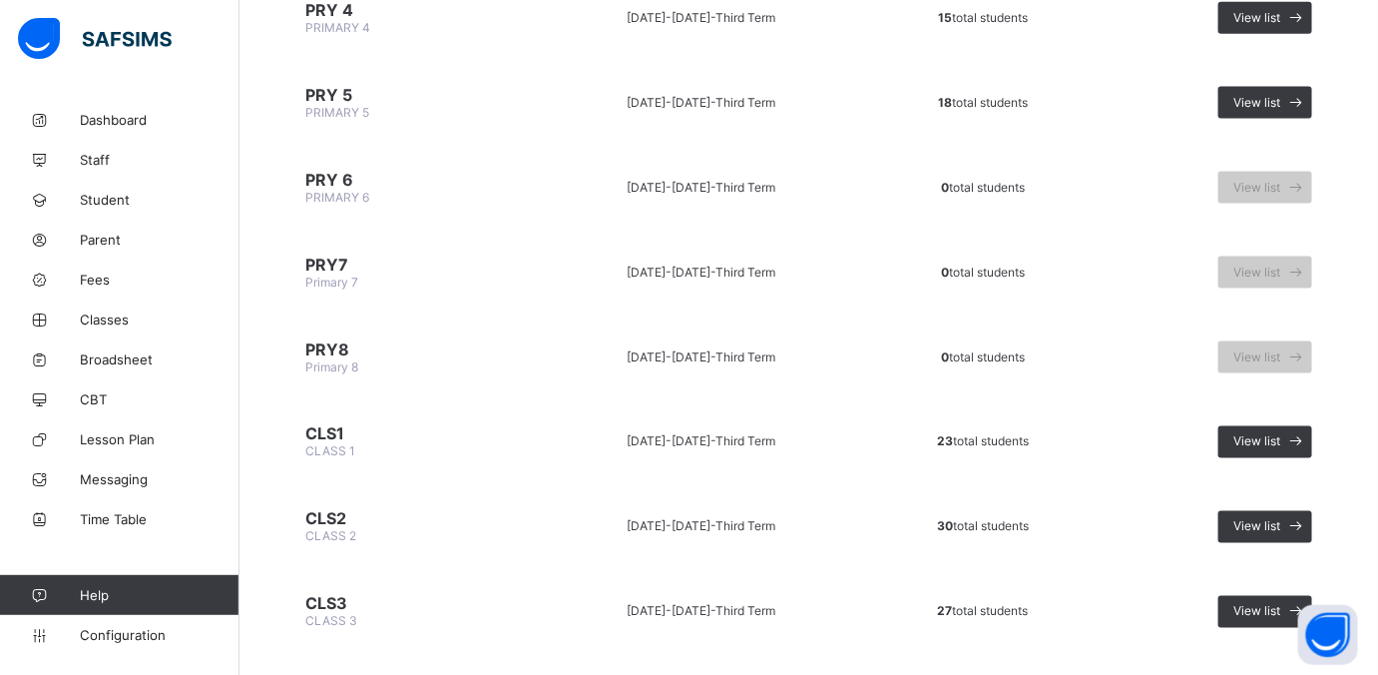
scroll to position [998, 0]
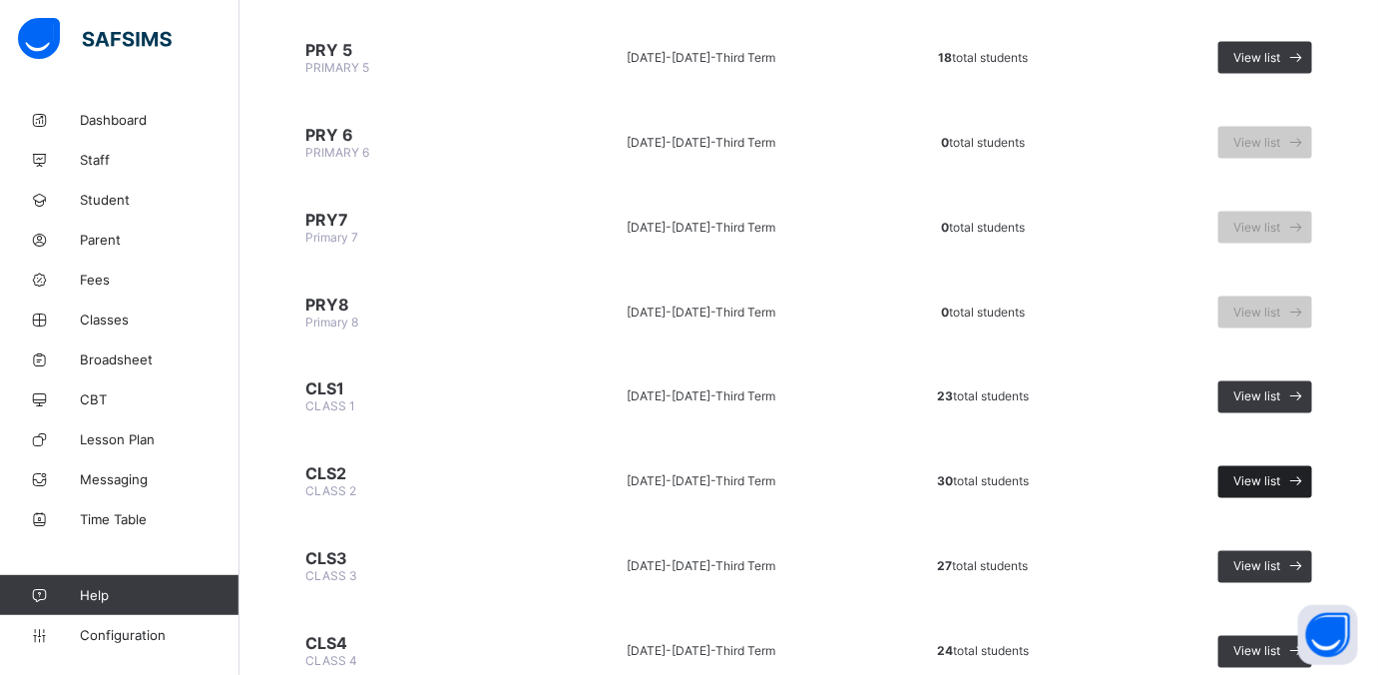
click at [1102, 474] on span "View list" at bounding box center [1256, 481] width 47 height 15
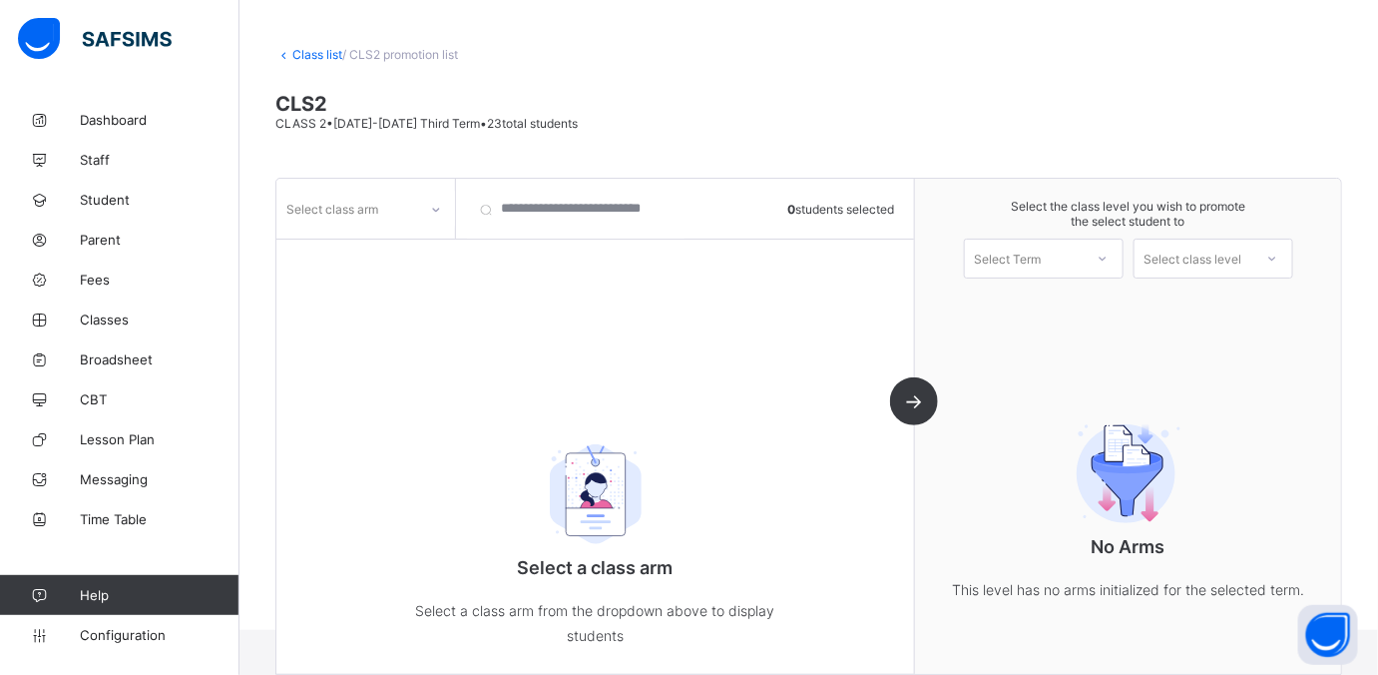
scroll to position [95, 0]
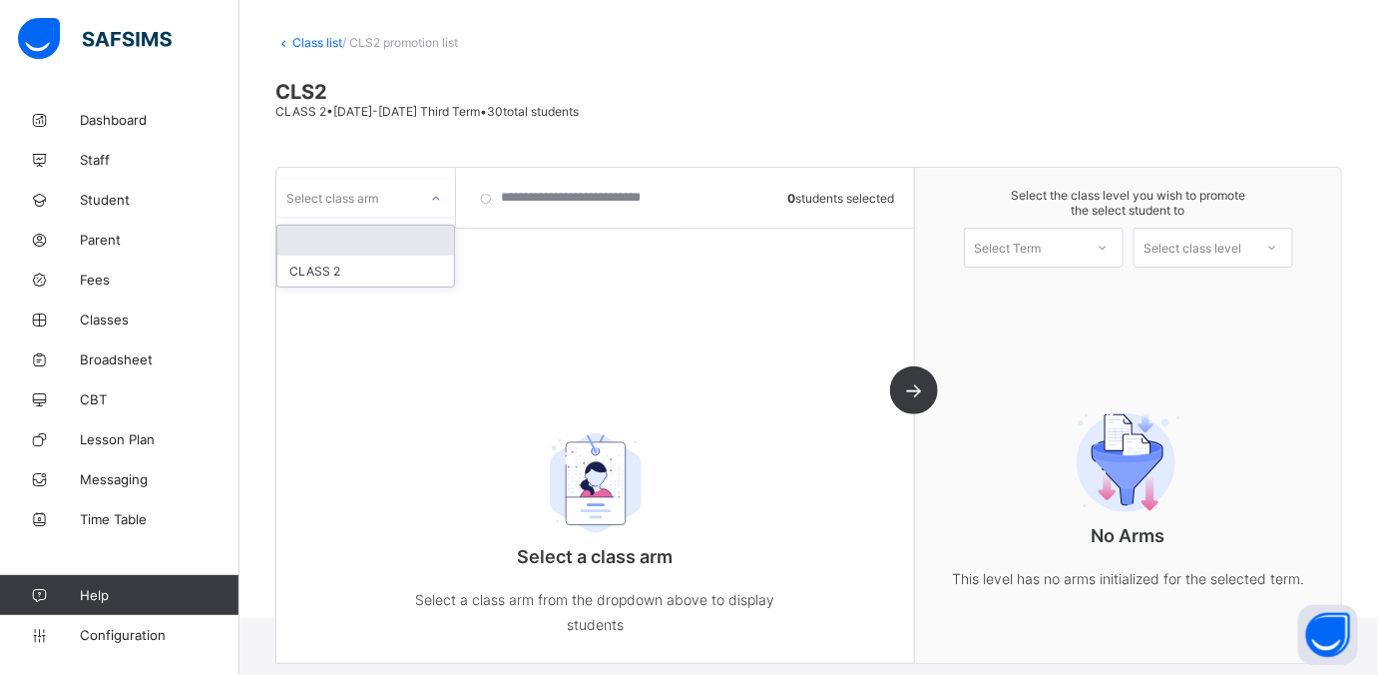
click at [415, 184] on div "Select class arm" at bounding box center [346, 198] width 141 height 28
click at [366, 267] on div "CLASS 2" at bounding box center [365, 270] width 177 height 31
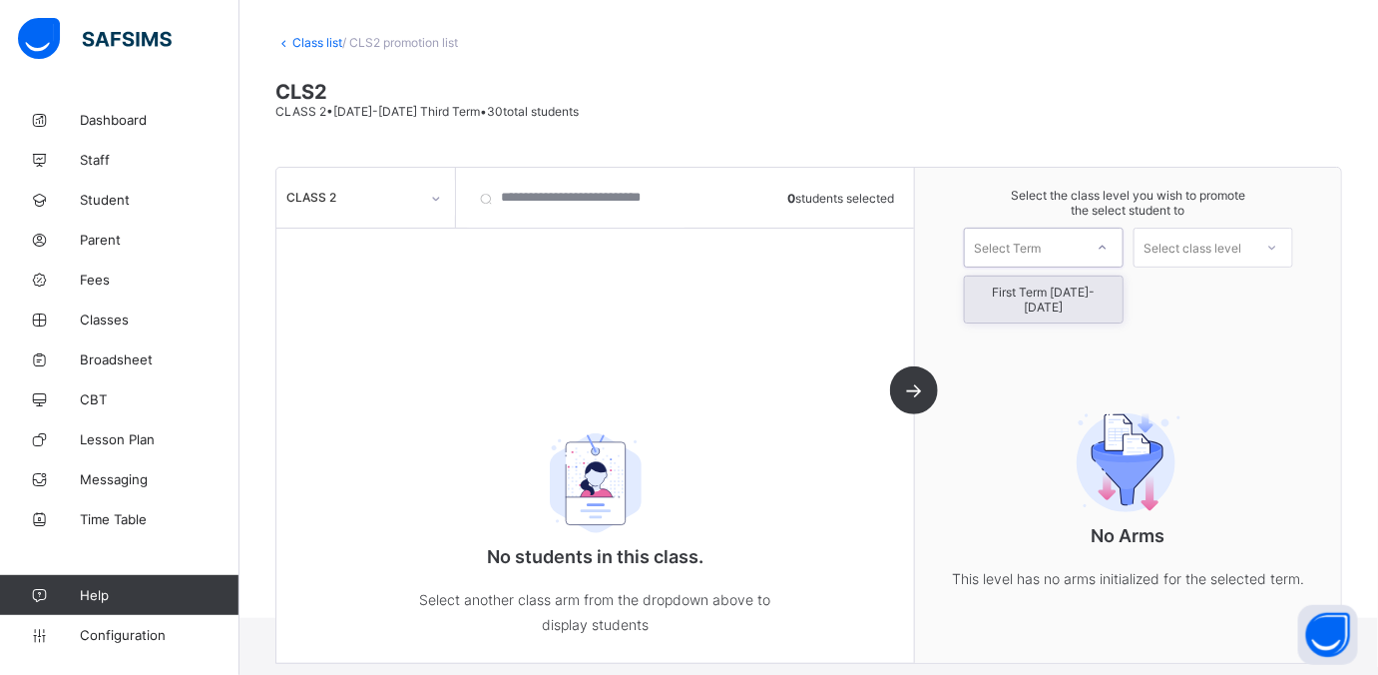
click at [1082, 242] on div "Select Term" at bounding box center [1024, 247] width 118 height 28
click at [1059, 282] on div "First Term 2025-2026" at bounding box center [1044, 299] width 158 height 46
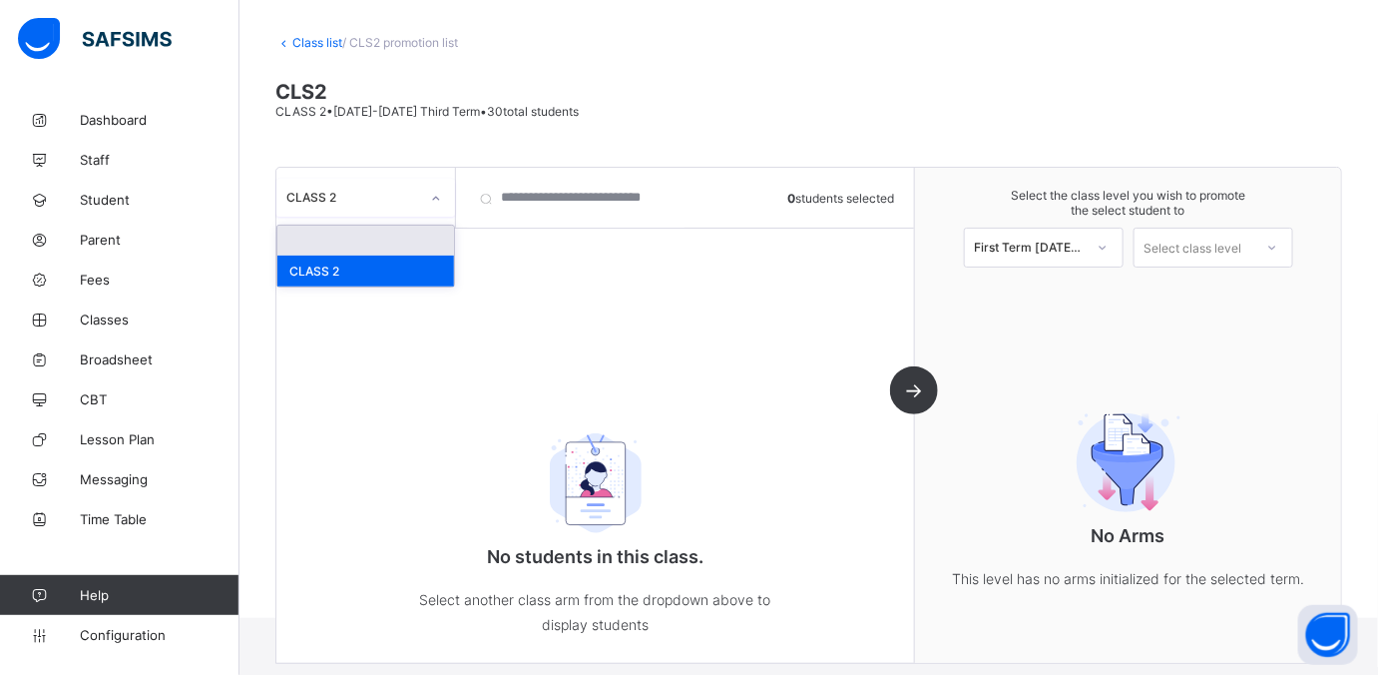
click at [447, 203] on div at bounding box center [436, 199] width 34 height 32
click at [375, 263] on div "CLASS 2" at bounding box center [365, 270] width 177 height 31
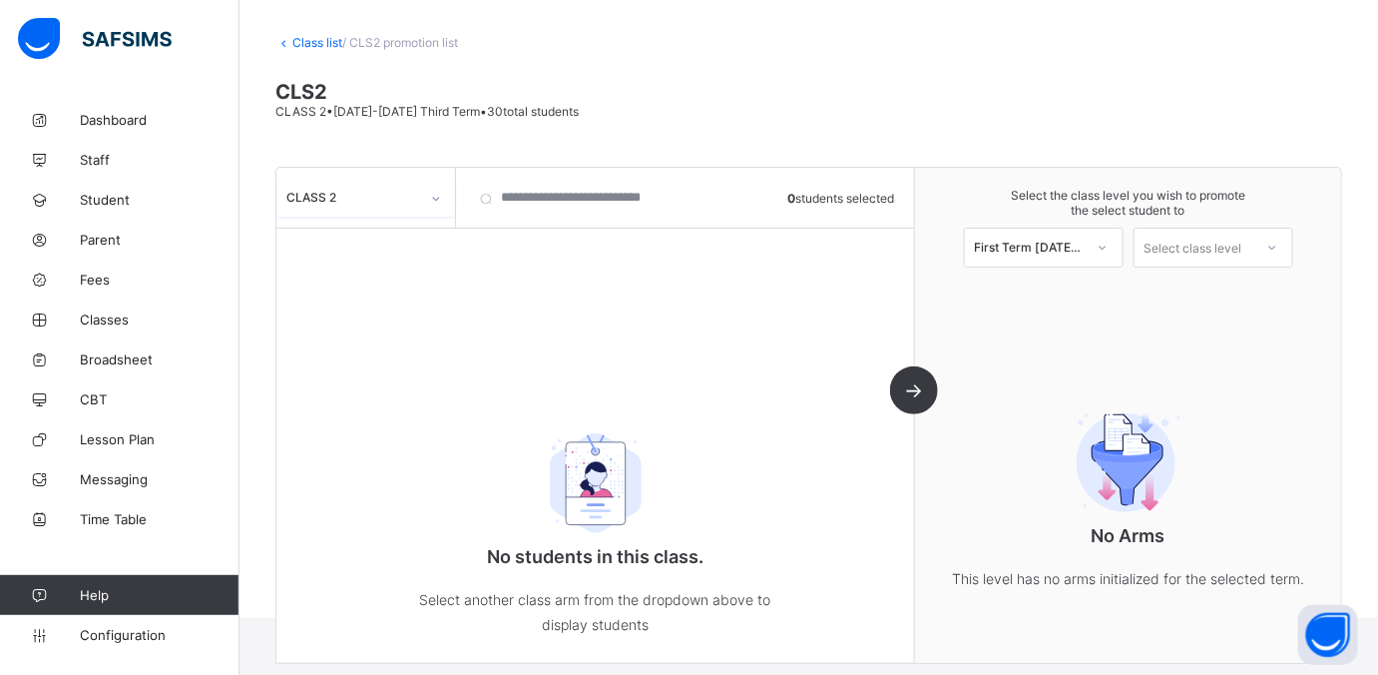
click at [438, 197] on icon at bounding box center [436, 199] width 12 height 20
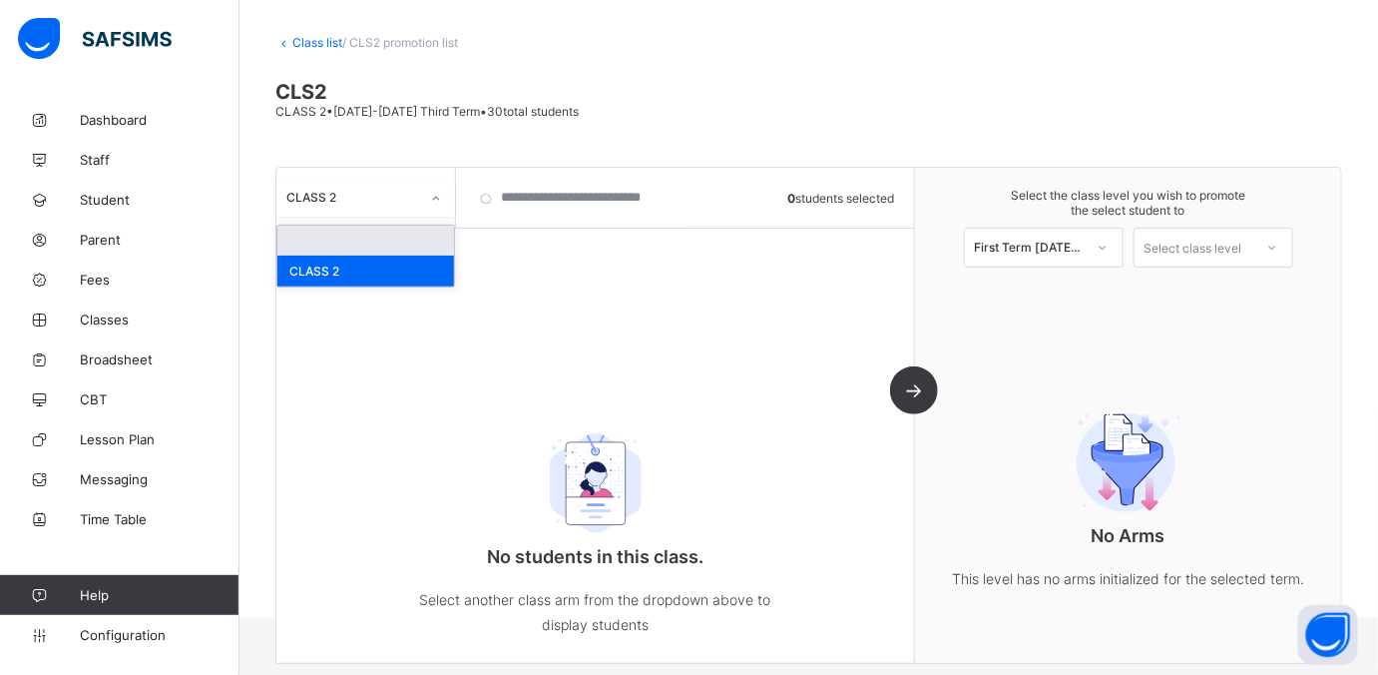
click at [394, 229] on div at bounding box center [365, 241] width 177 height 30
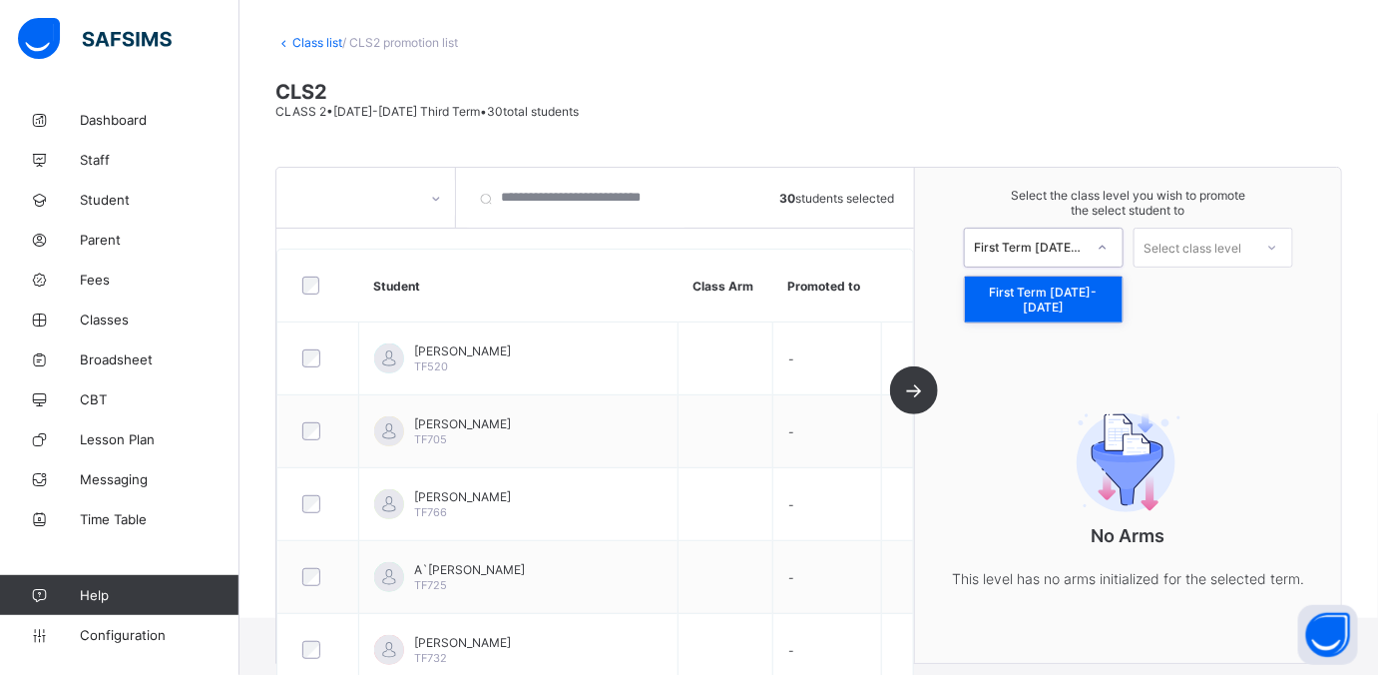
click at [1102, 247] on icon at bounding box center [1103, 247] width 12 height 20
click at [1061, 286] on div "First Term 2025-2026" at bounding box center [1044, 299] width 158 height 46
click at [1102, 240] on div "Select class level" at bounding box center [1194, 248] width 98 height 40
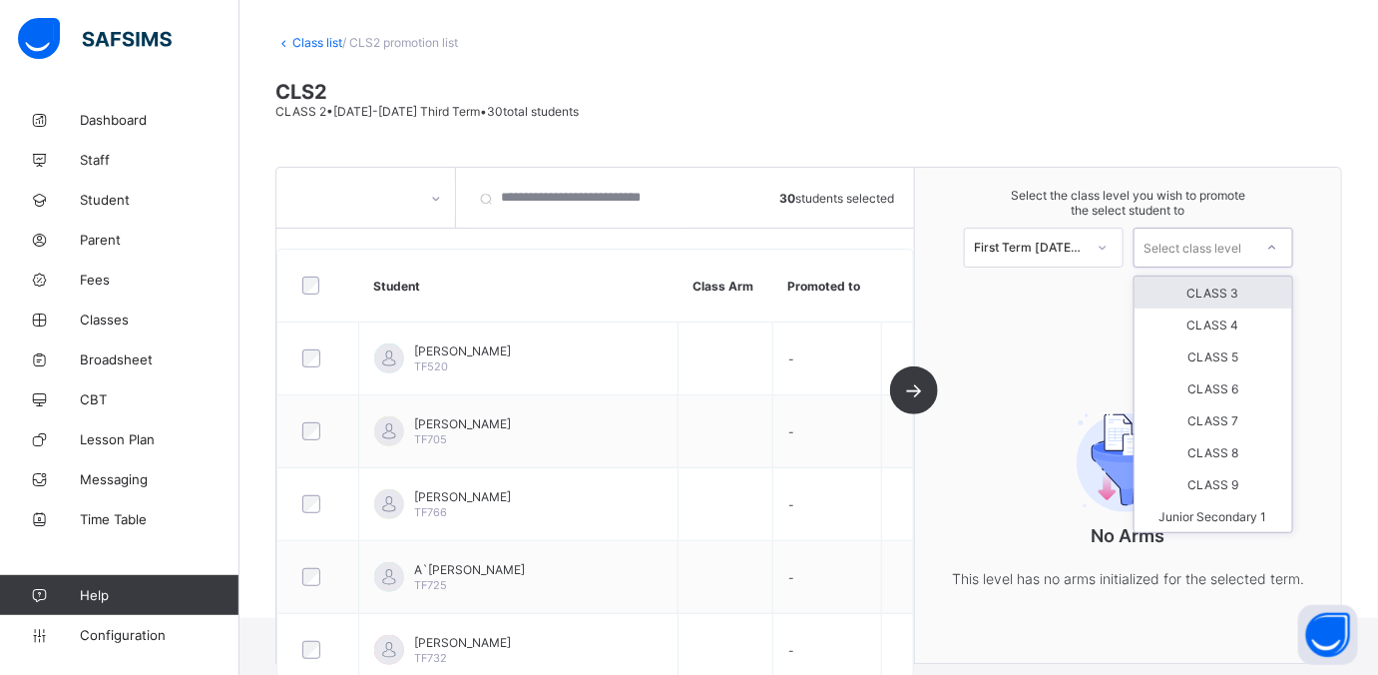
click at [1102, 282] on div "CLASS 3" at bounding box center [1214, 292] width 158 height 32
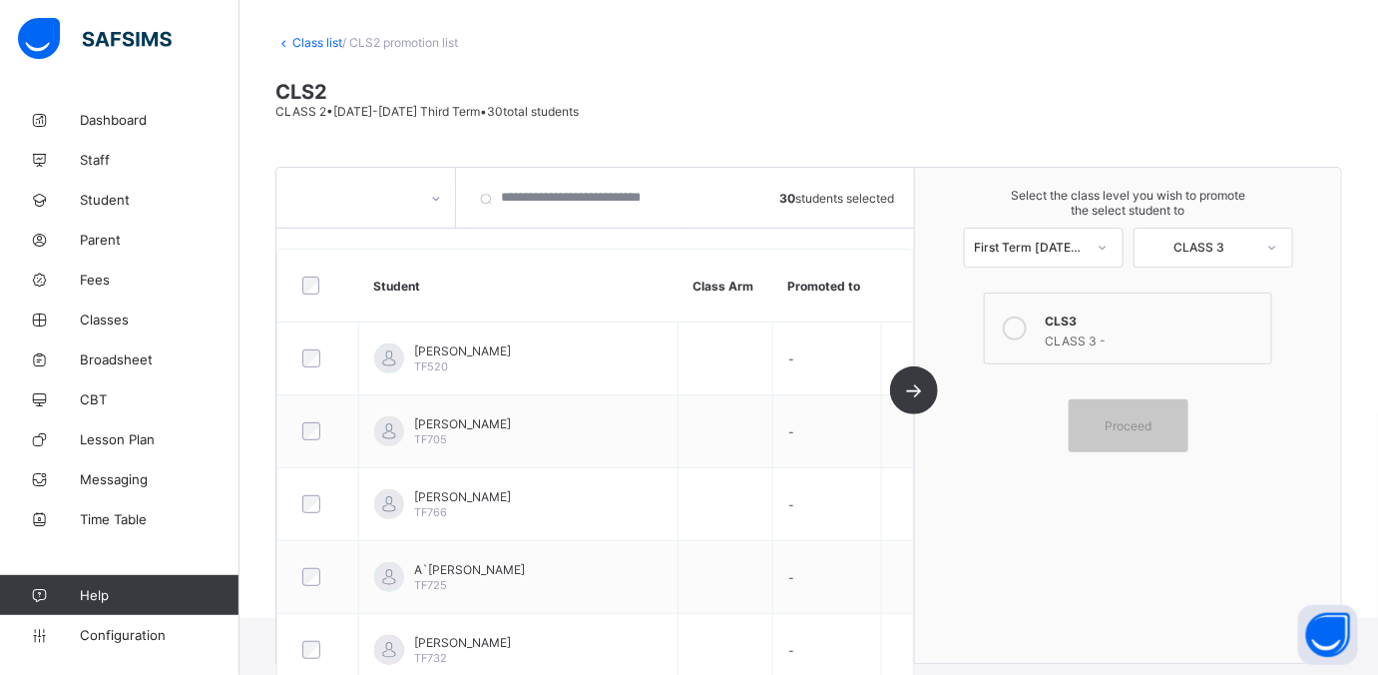
click at [1027, 320] on icon at bounding box center [1015, 328] width 24 height 24
click at [1102, 433] on div "Proceed" at bounding box center [1129, 425] width 120 height 53
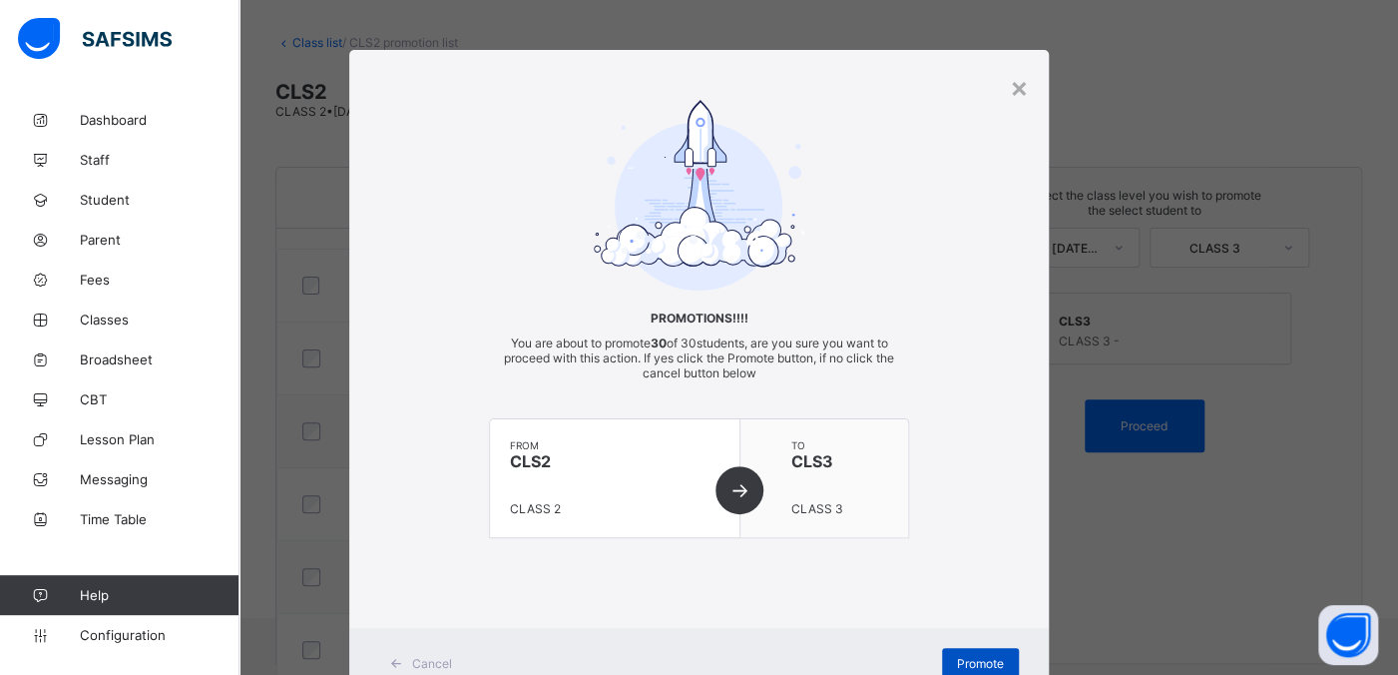
drag, startPoint x: 974, startPoint y: 664, endPoint x: 967, endPoint y: 653, distance: 13.0
click at [973, 539] on span "Promote" at bounding box center [980, 663] width 47 height 15
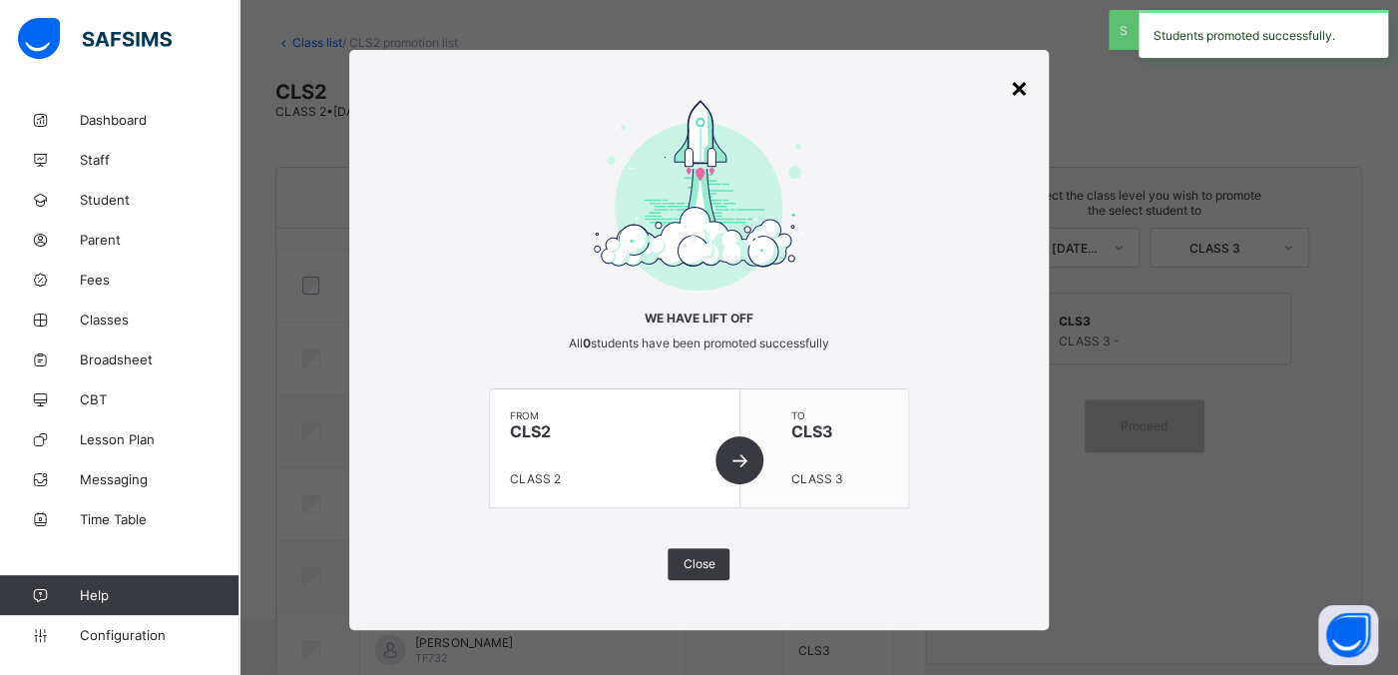
click at [1022, 87] on div "×" at bounding box center [1019, 87] width 19 height 34
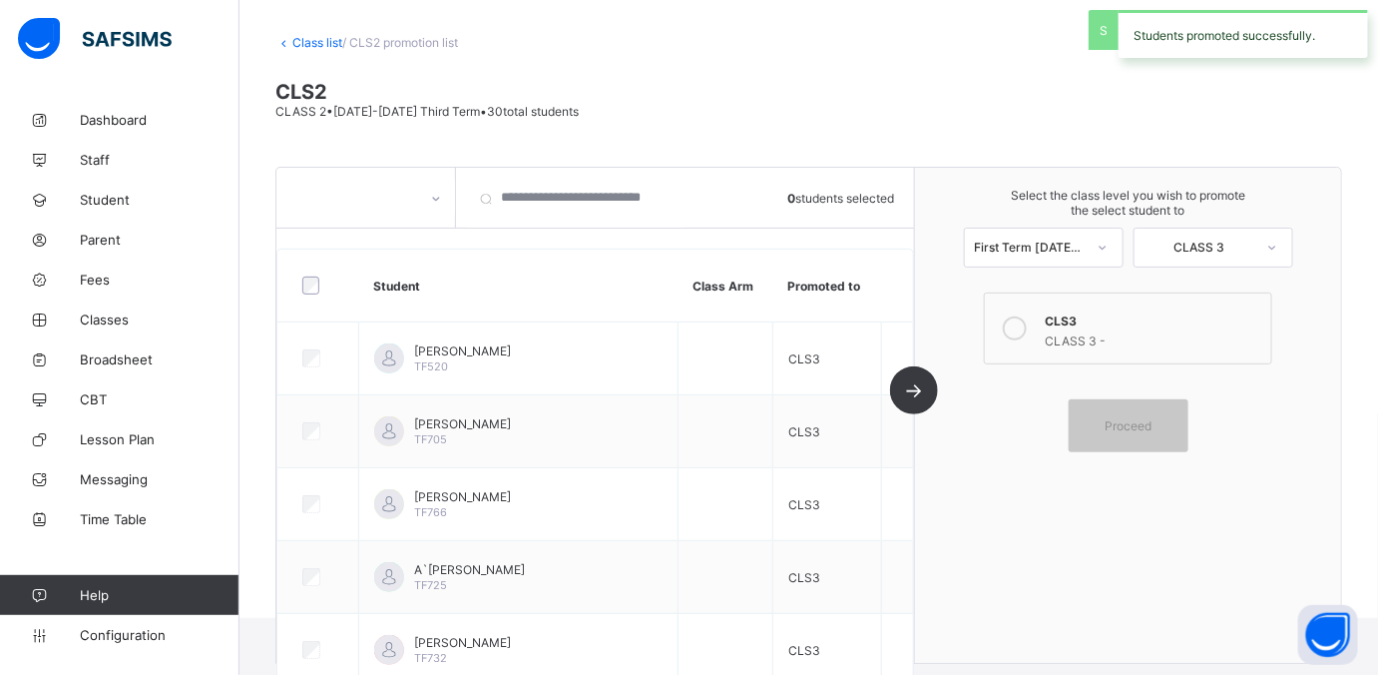
click at [306, 40] on link "Class list" at bounding box center [317, 42] width 50 height 15
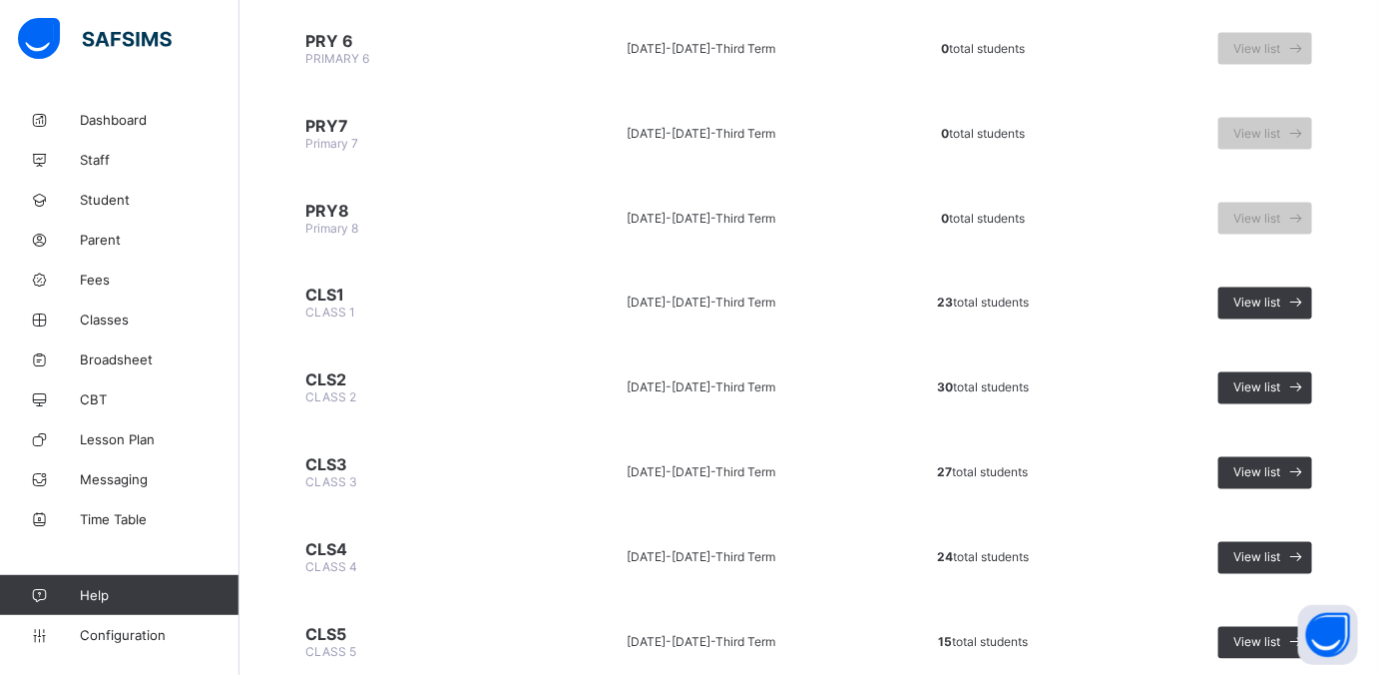
scroll to position [1247, 0]
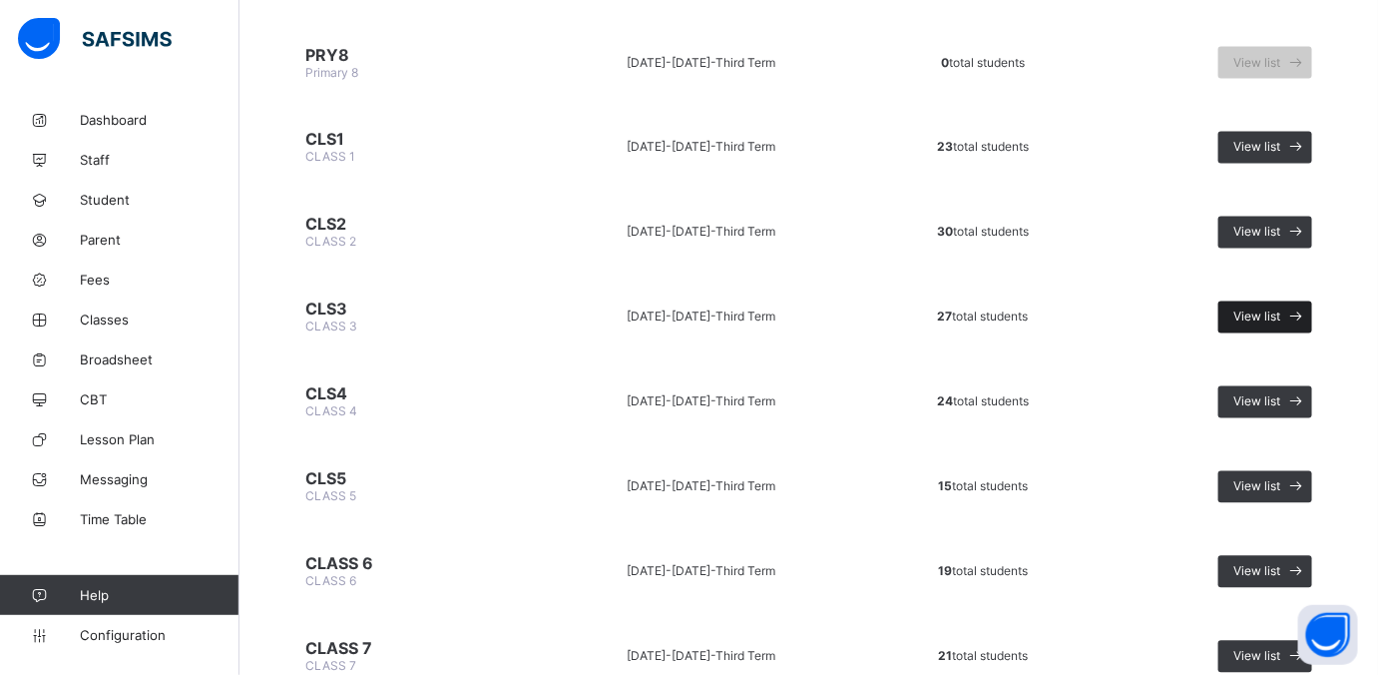
click at [1102, 309] on span "View list" at bounding box center [1256, 316] width 47 height 15
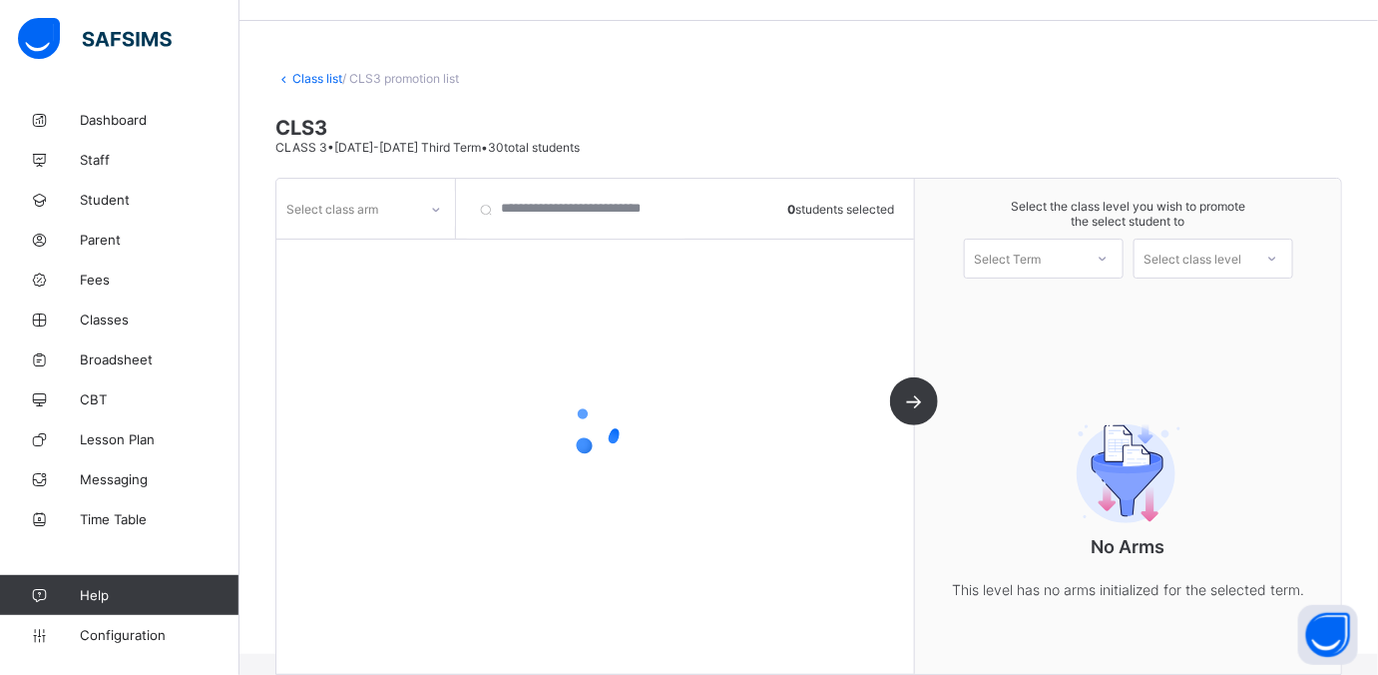
scroll to position [83, 0]
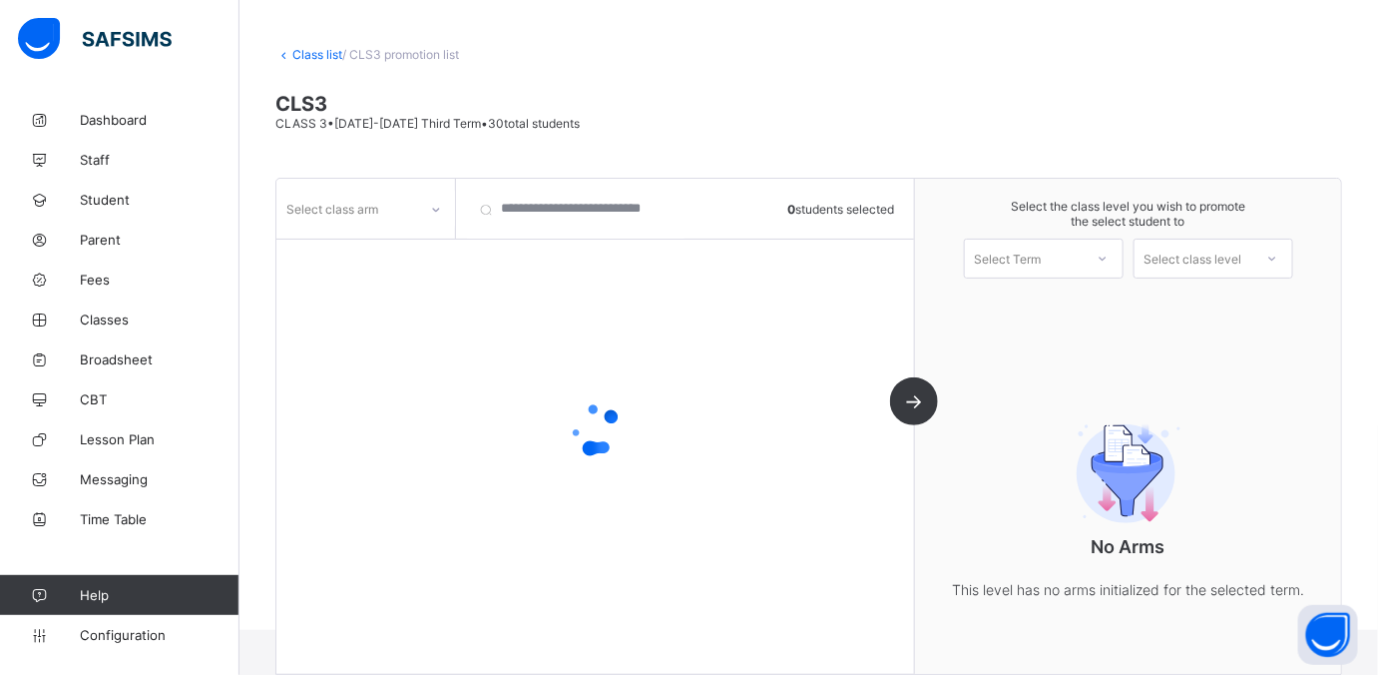
click at [430, 207] on icon at bounding box center [436, 210] width 12 height 20
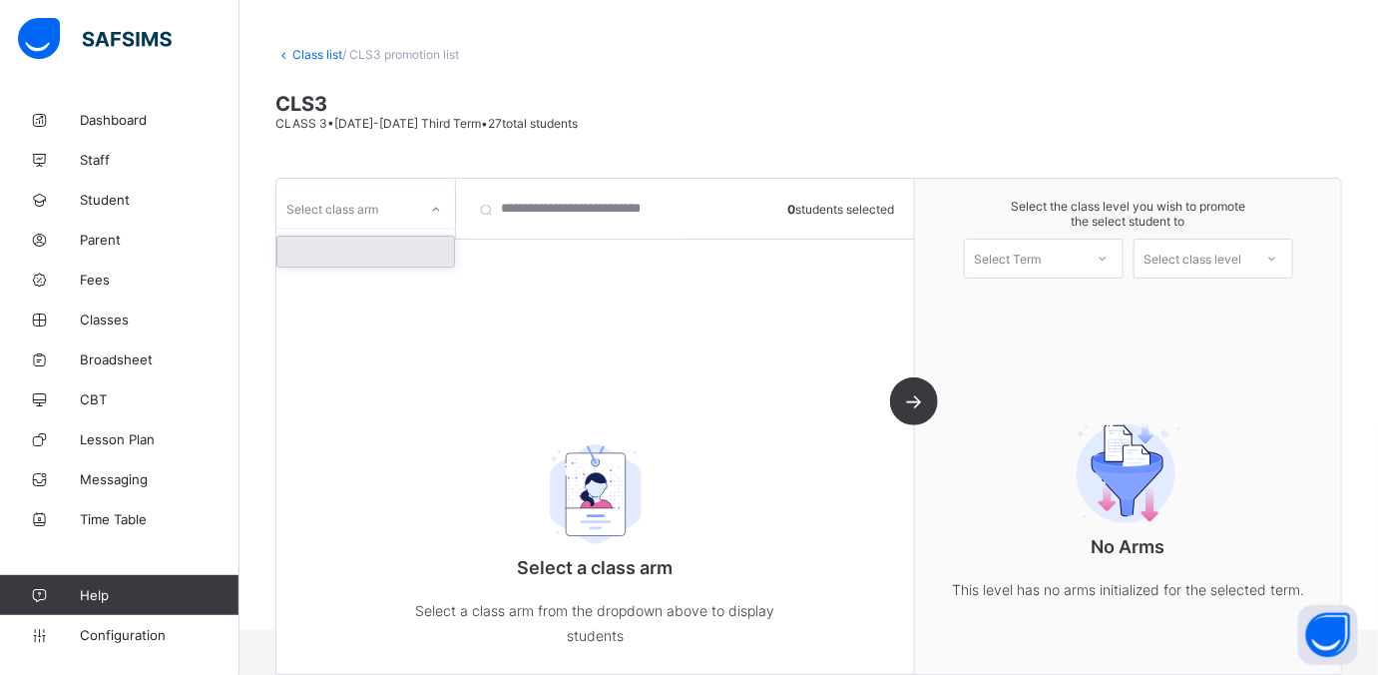
click at [409, 258] on div at bounding box center [365, 251] width 177 height 30
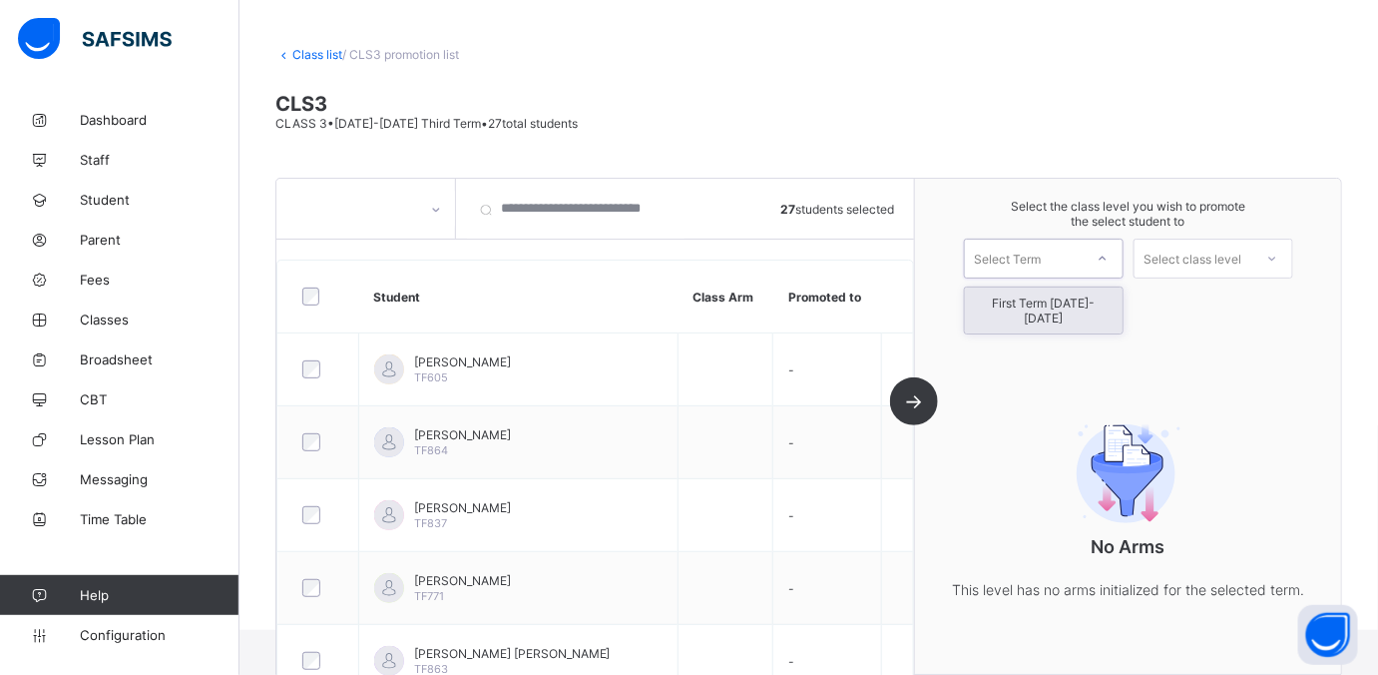
click at [1102, 253] on icon at bounding box center [1103, 258] width 12 height 20
click at [1082, 302] on div "First Term 2025-2026" at bounding box center [1044, 310] width 158 height 46
click at [1102, 253] on icon at bounding box center [1272, 258] width 12 height 20
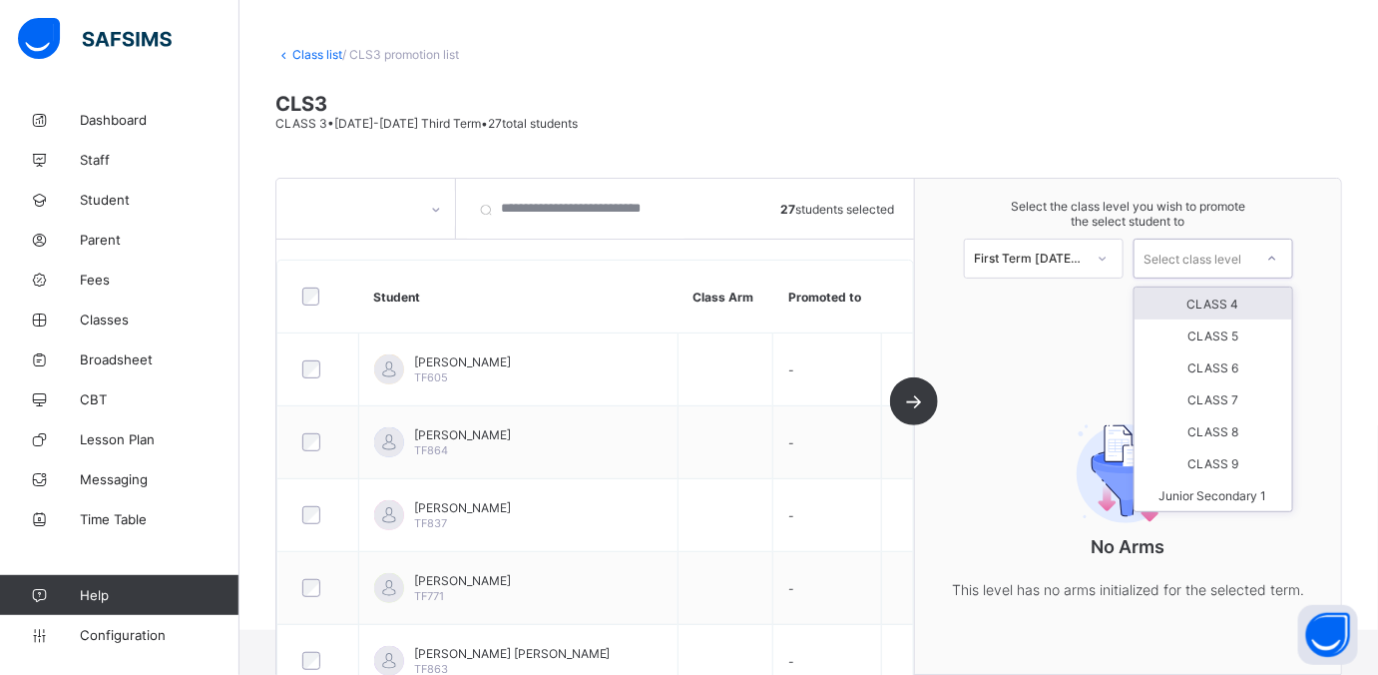
click at [1102, 295] on div "CLASS 4" at bounding box center [1214, 303] width 158 height 32
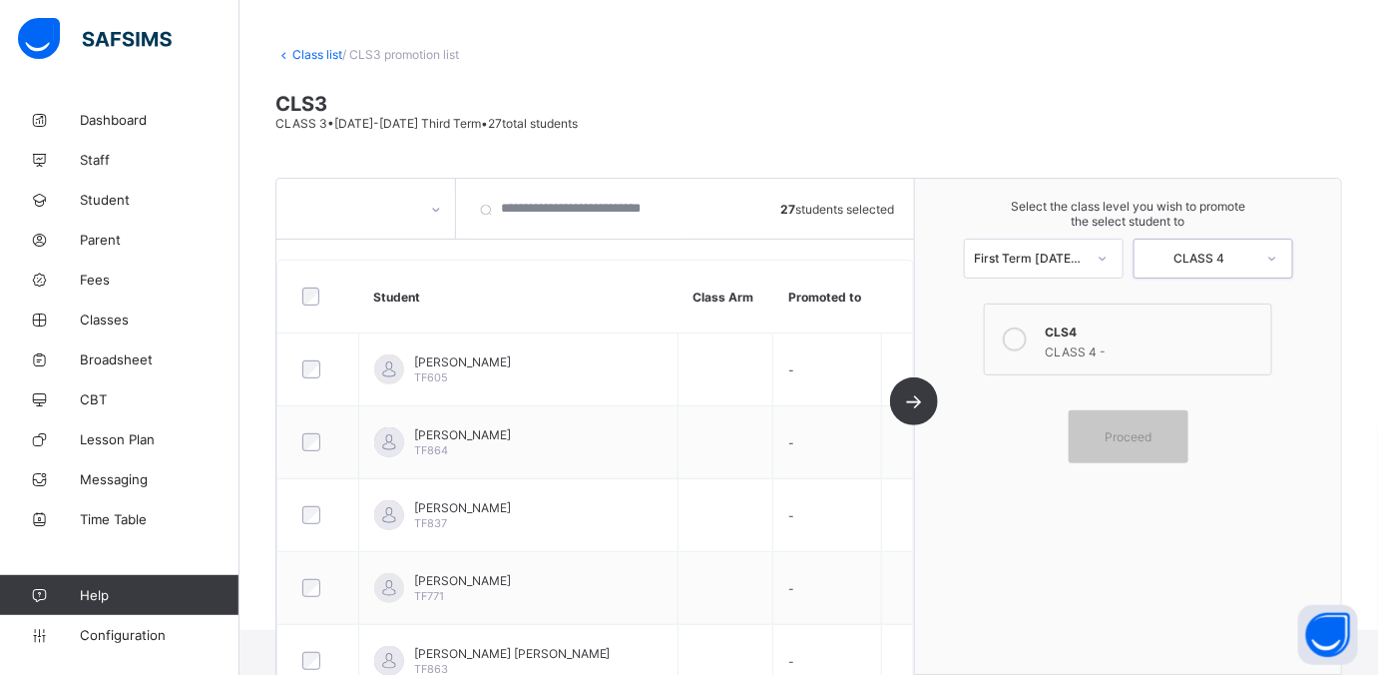
click at [1051, 337] on label "CLS4 CLASS 4 -" at bounding box center [1128, 339] width 288 height 72
click at [1102, 436] on span "Proceed" at bounding box center [1128, 436] width 47 height 15
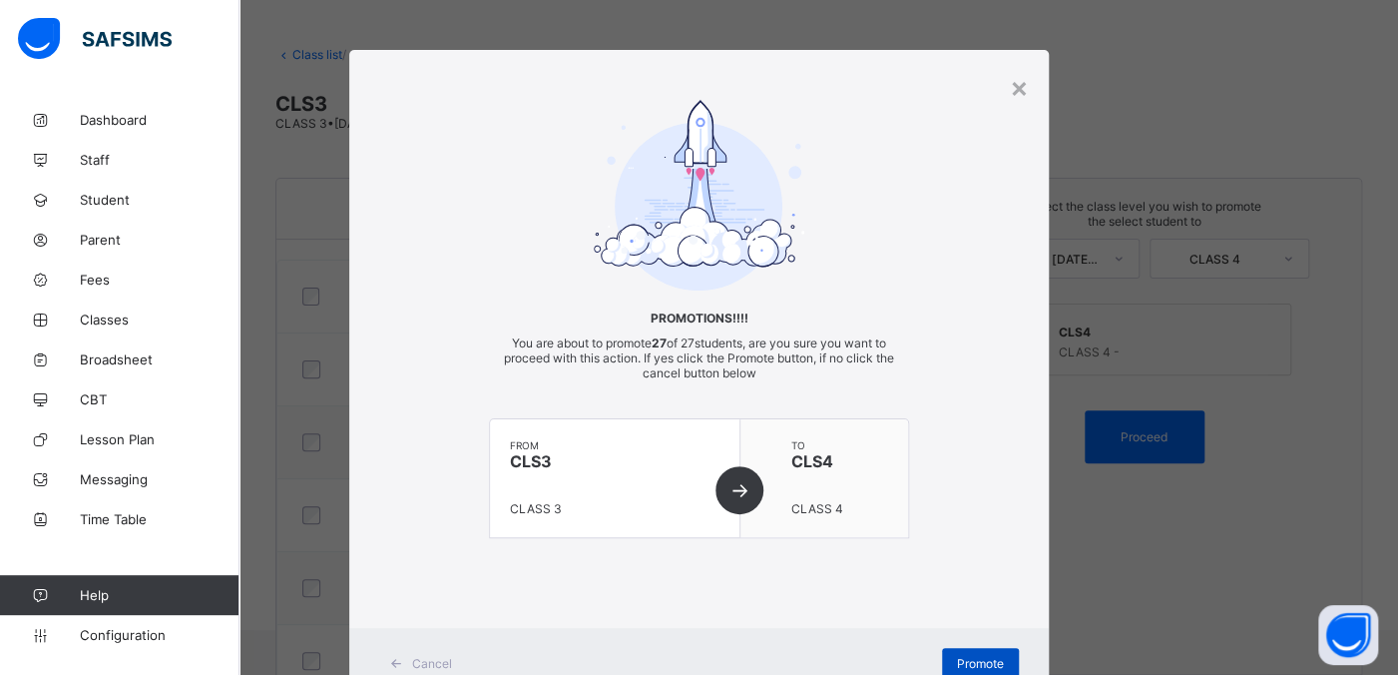
click at [943, 539] on div "Promote" at bounding box center [980, 664] width 77 height 32
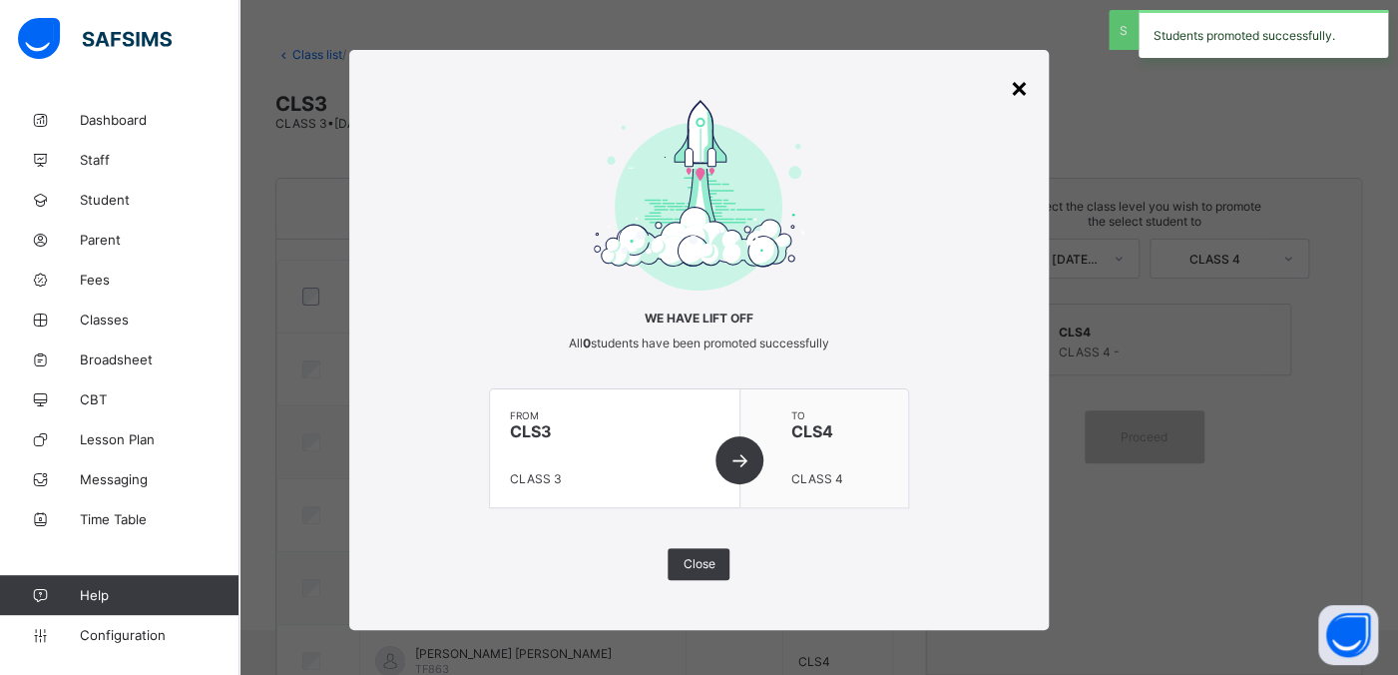
click at [1010, 88] on div "×" at bounding box center [1019, 87] width 19 height 34
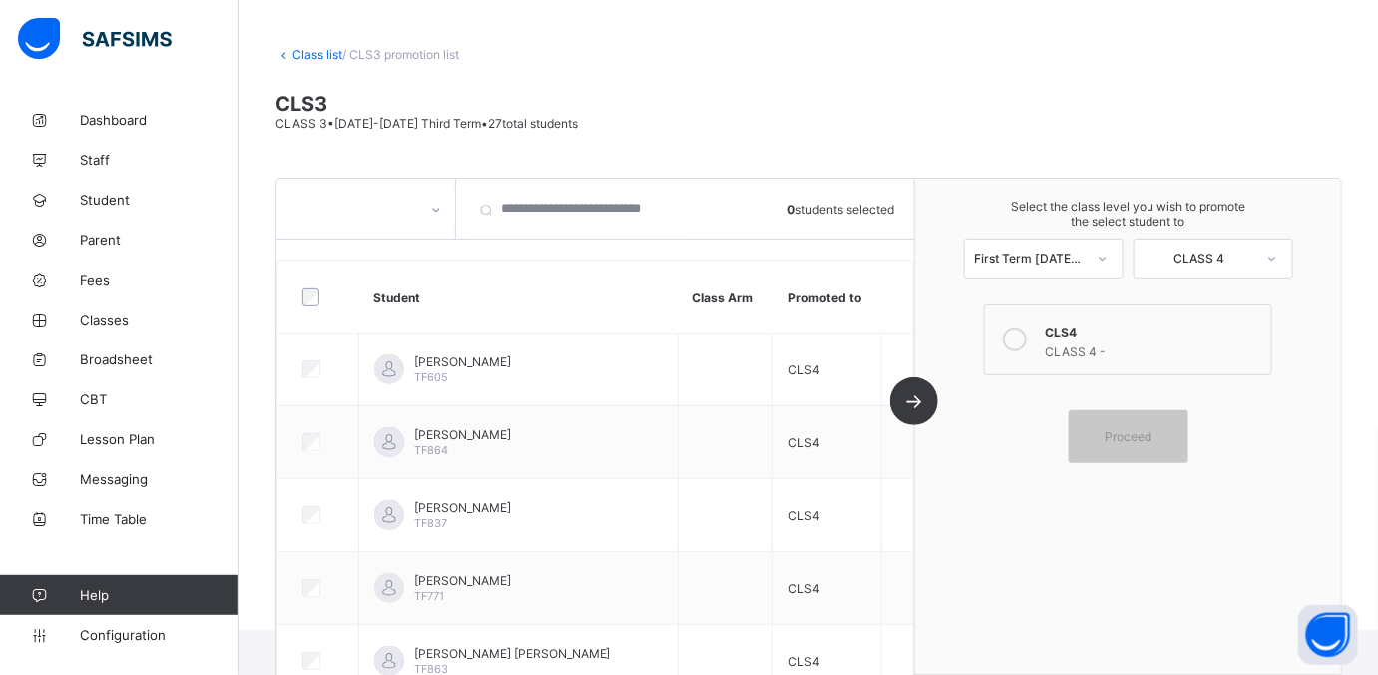
click at [425, 195] on div at bounding box center [436, 209] width 38 height 38
click at [300, 57] on link "Class list" at bounding box center [317, 54] width 50 height 15
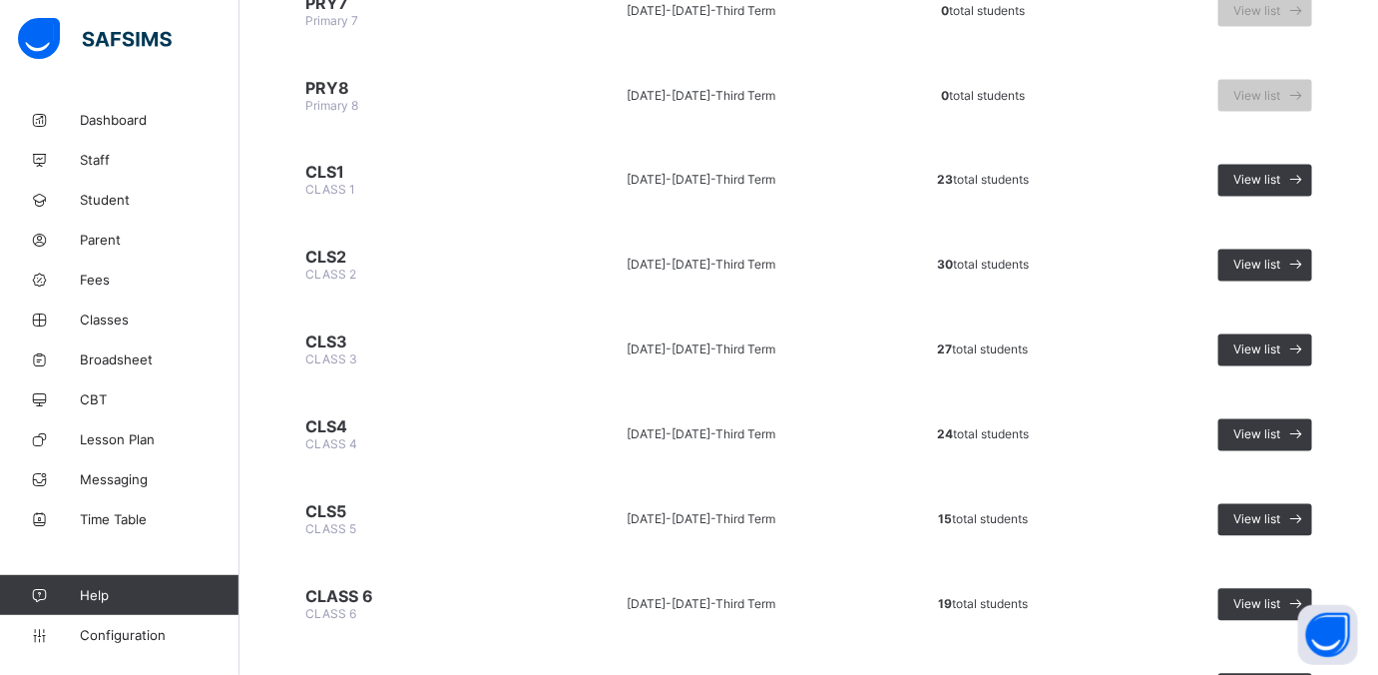
scroll to position [1247, 0]
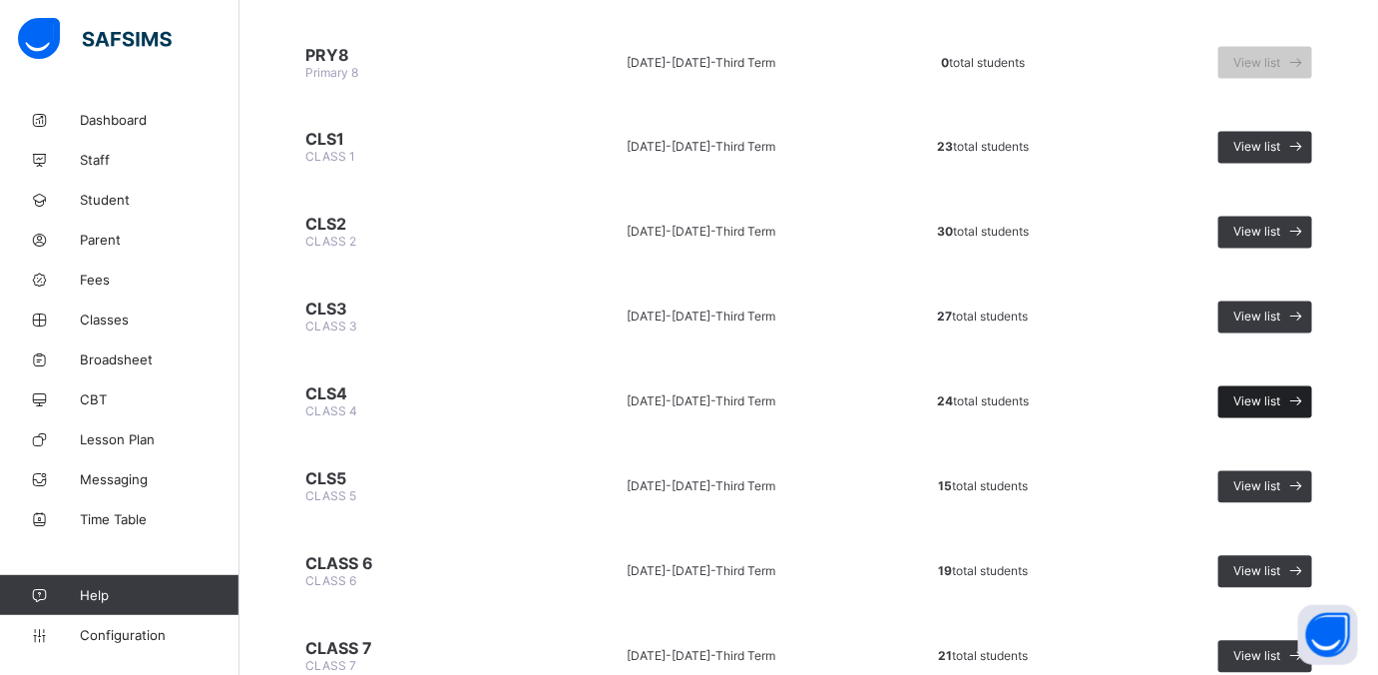
click at [1102, 392] on icon at bounding box center [1296, 401] width 21 height 19
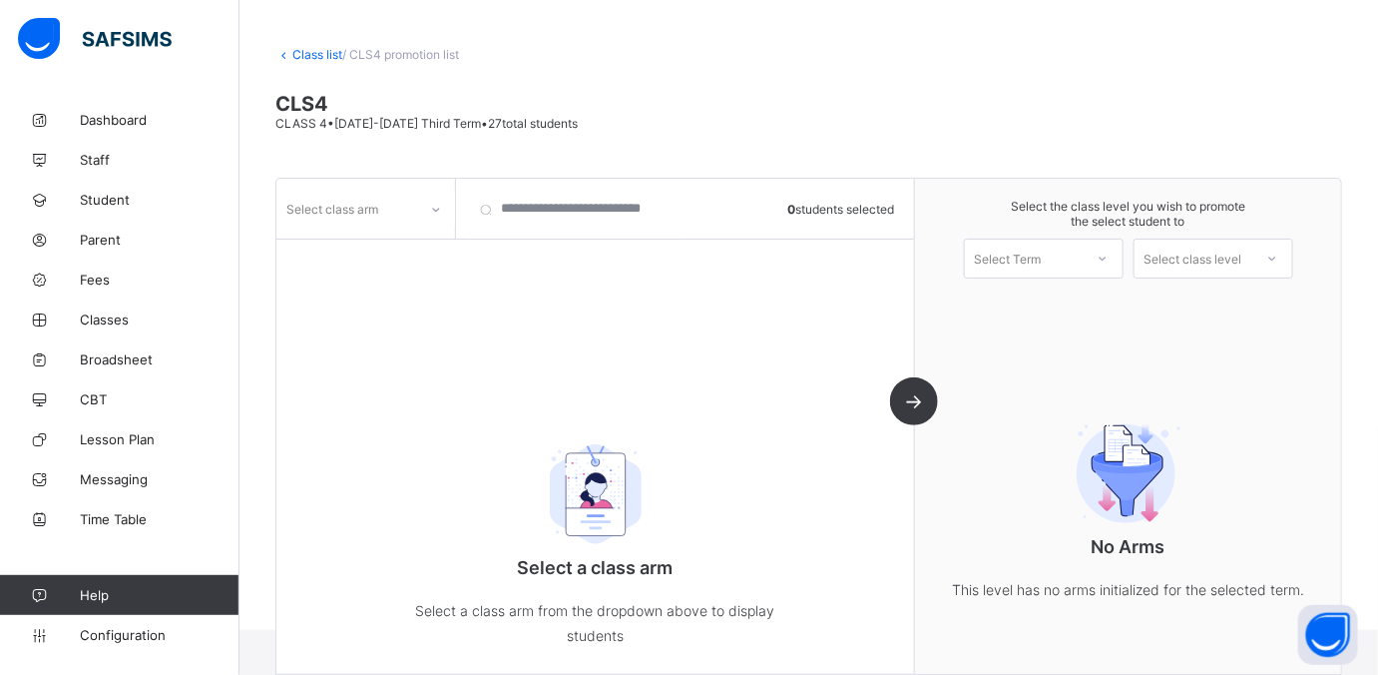
scroll to position [95, 0]
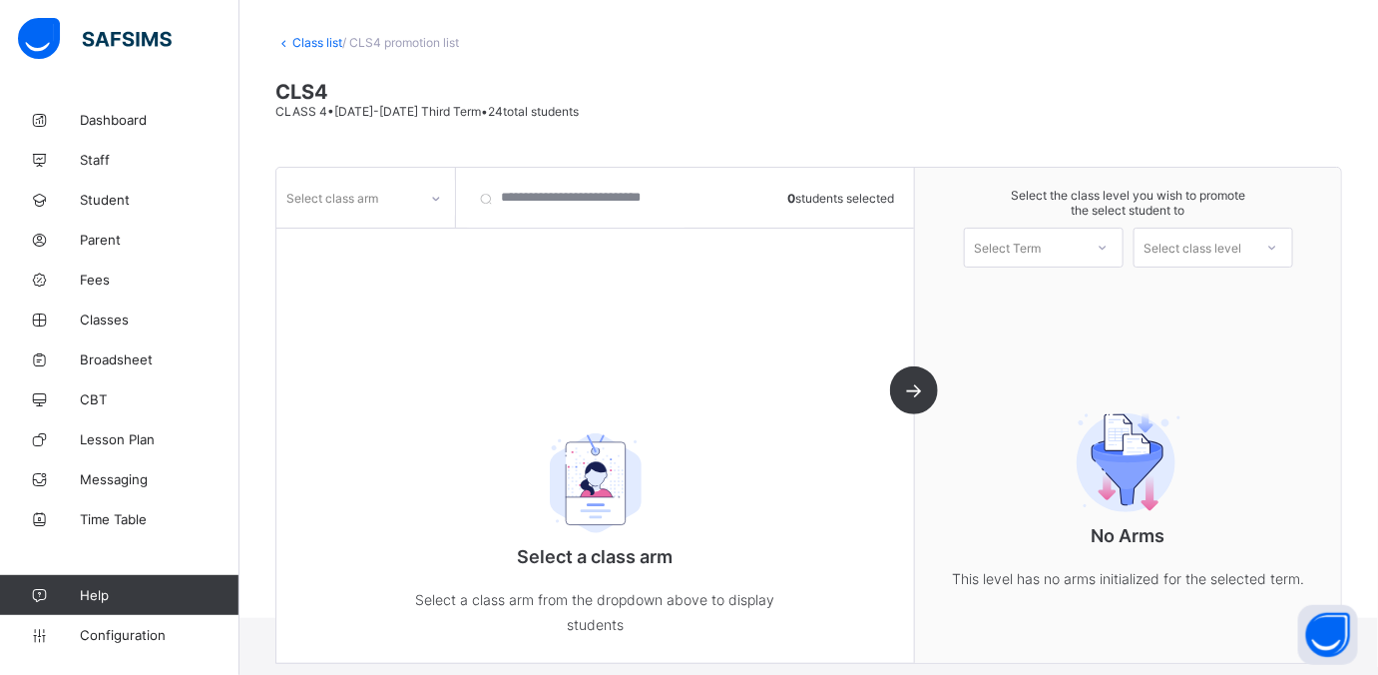
click at [414, 195] on div "Select class arm" at bounding box center [346, 198] width 141 height 28
click at [381, 246] on div at bounding box center [365, 241] width 177 height 30
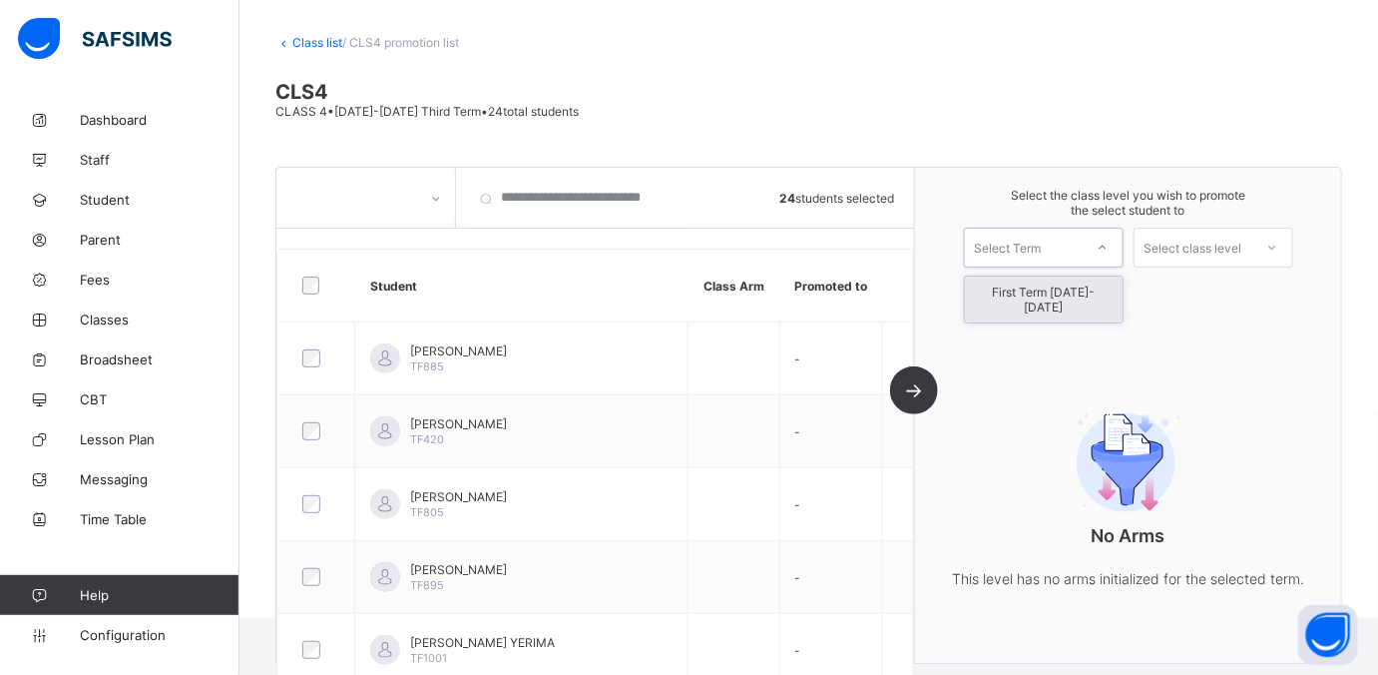
click at [1083, 250] on div "Select Term" at bounding box center [1024, 247] width 118 height 28
click at [1068, 286] on div "First Term 2025-2026" at bounding box center [1044, 299] width 158 height 46
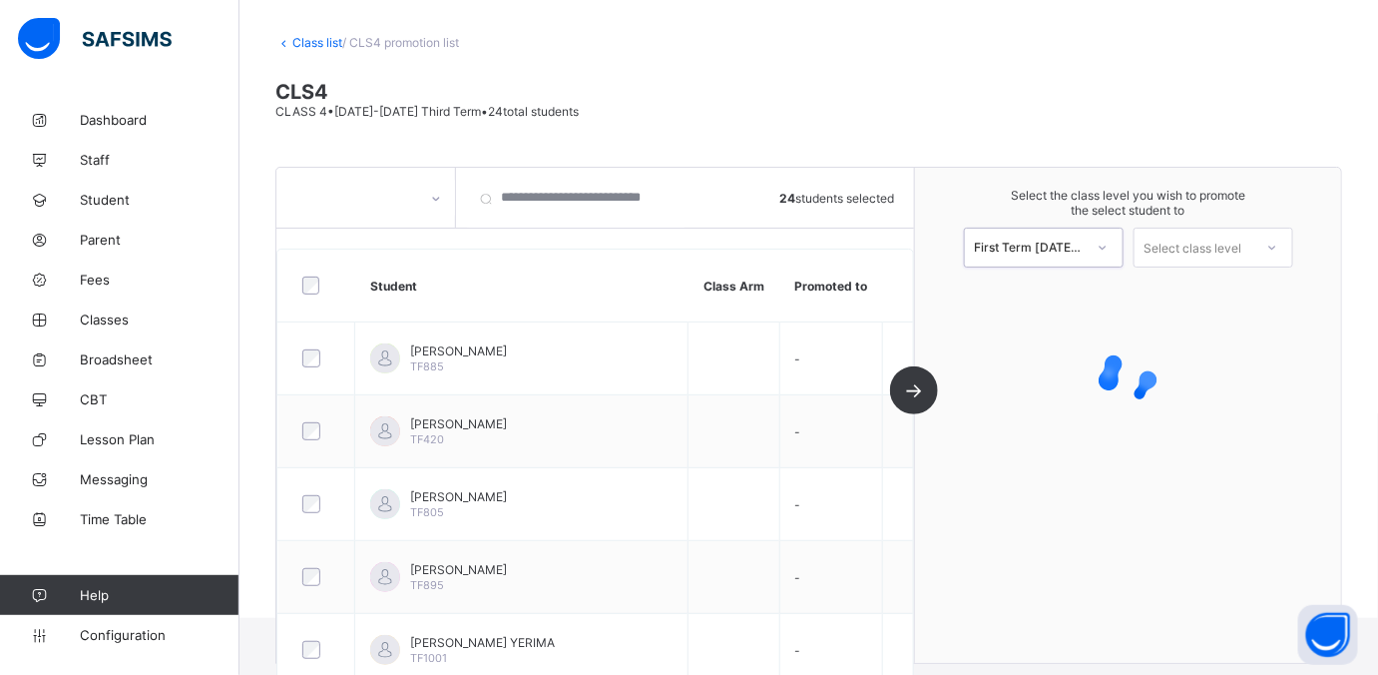
click at [1102, 243] on div "Select class level" at bounding box center [1194, 248] width 98 height 40
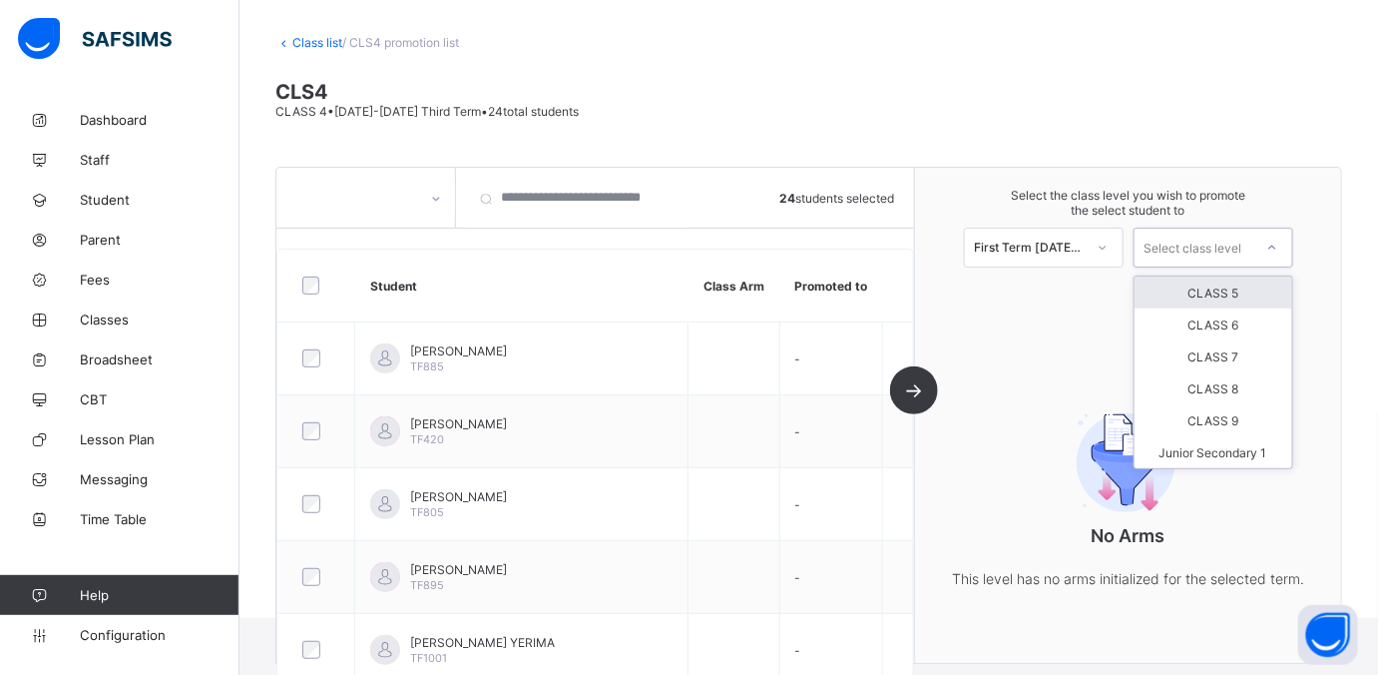
click at [1102, 300] on div "CLASS 5" at bounding box center [1214, 292] width 158 height 32
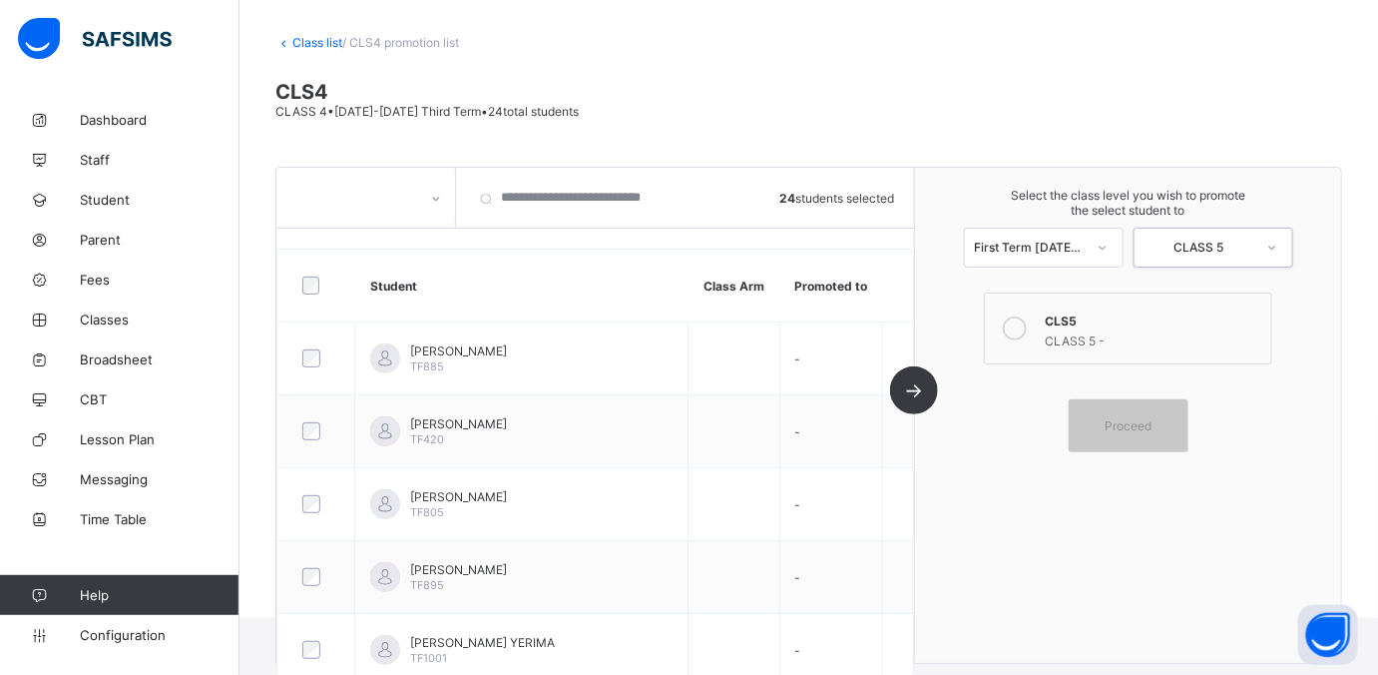
click at [1030, 336] on div at bounding box center [1015, 328] width 40 height 40
click at [1102, 428] on span "Proceed" at bounding box center [1128, 425] width 47 height 15
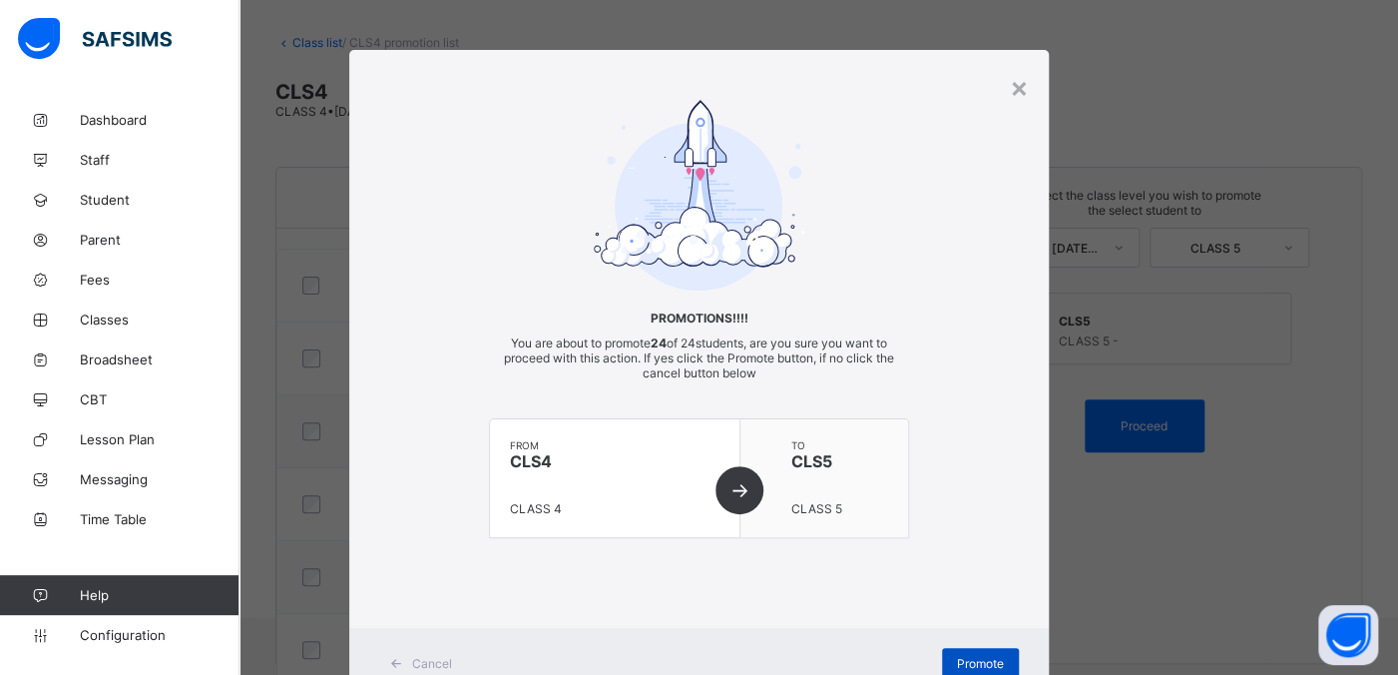
click at [980, 539] on div "Promote" at bounding box center [980, 664] width 77 height 32
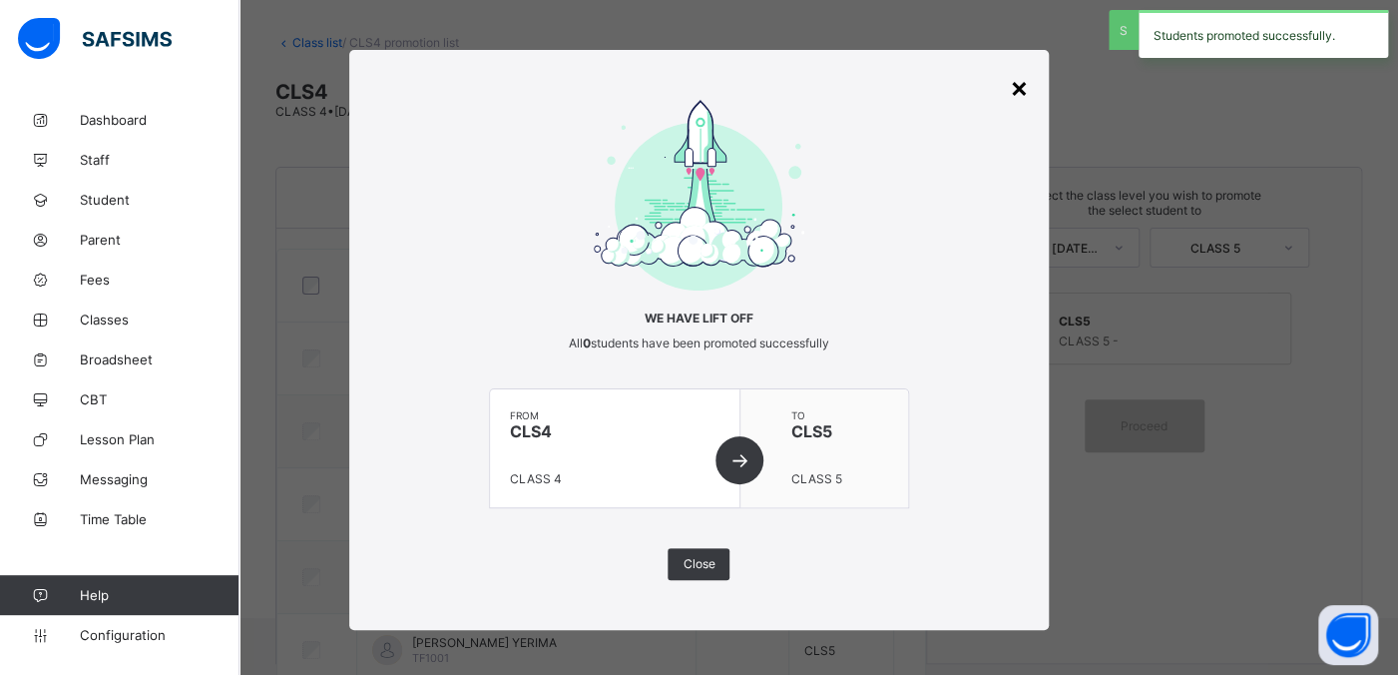
click at [1010, 88] on div "×" at bounding box center [1019, 87] width 19 height 34
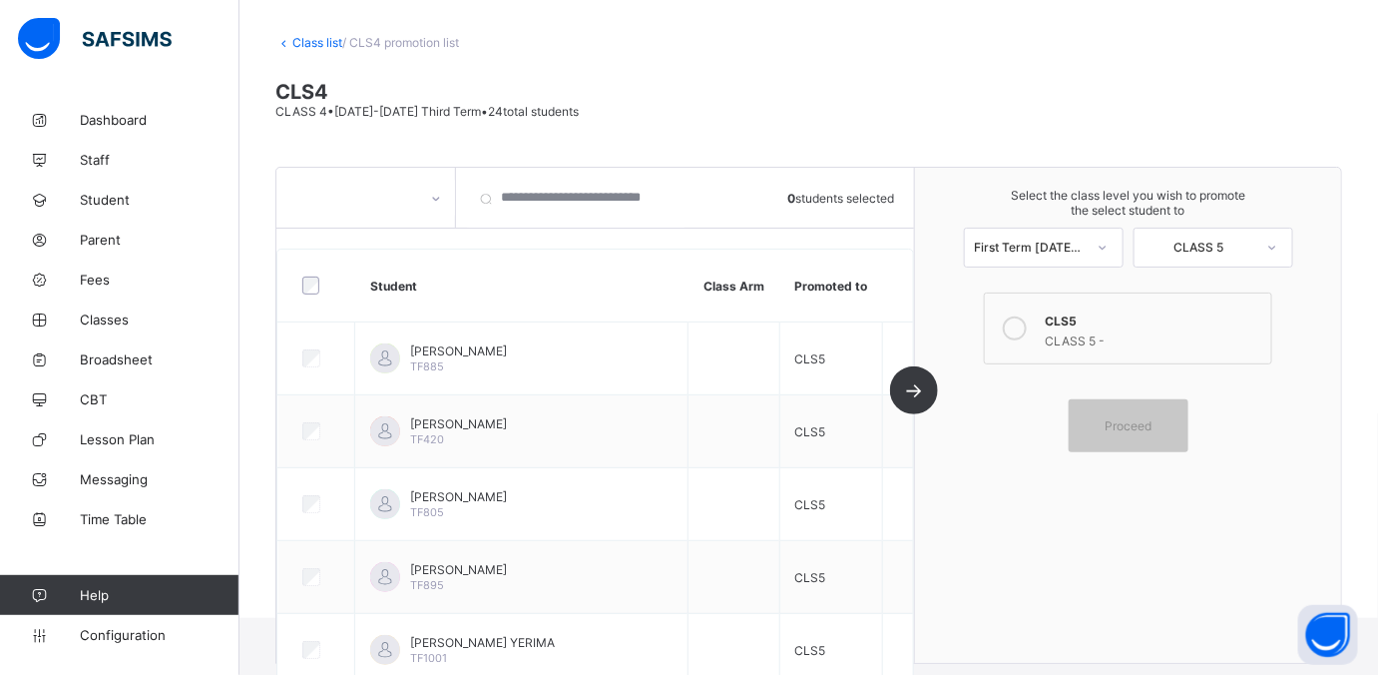
click at [318, 40] on link "Class list" at bounding box center [317, 42] width 50 height 15
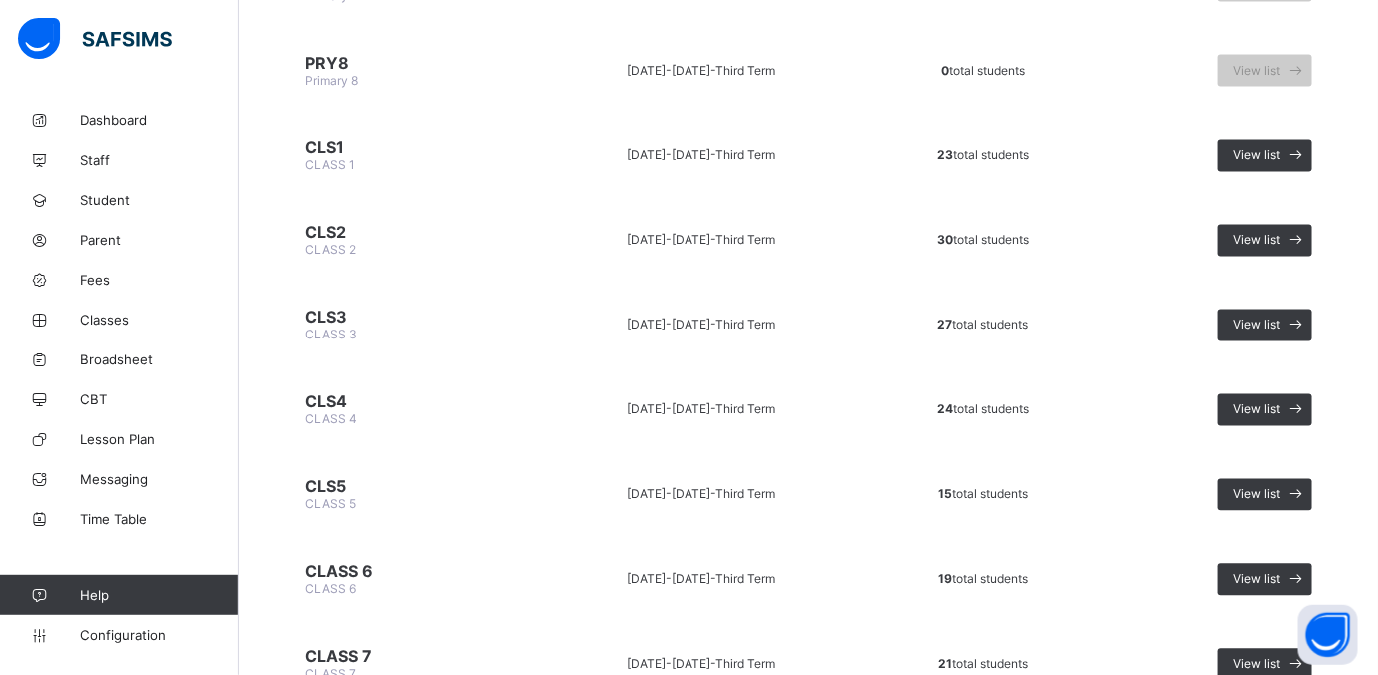
scroll to position [1247, 0]
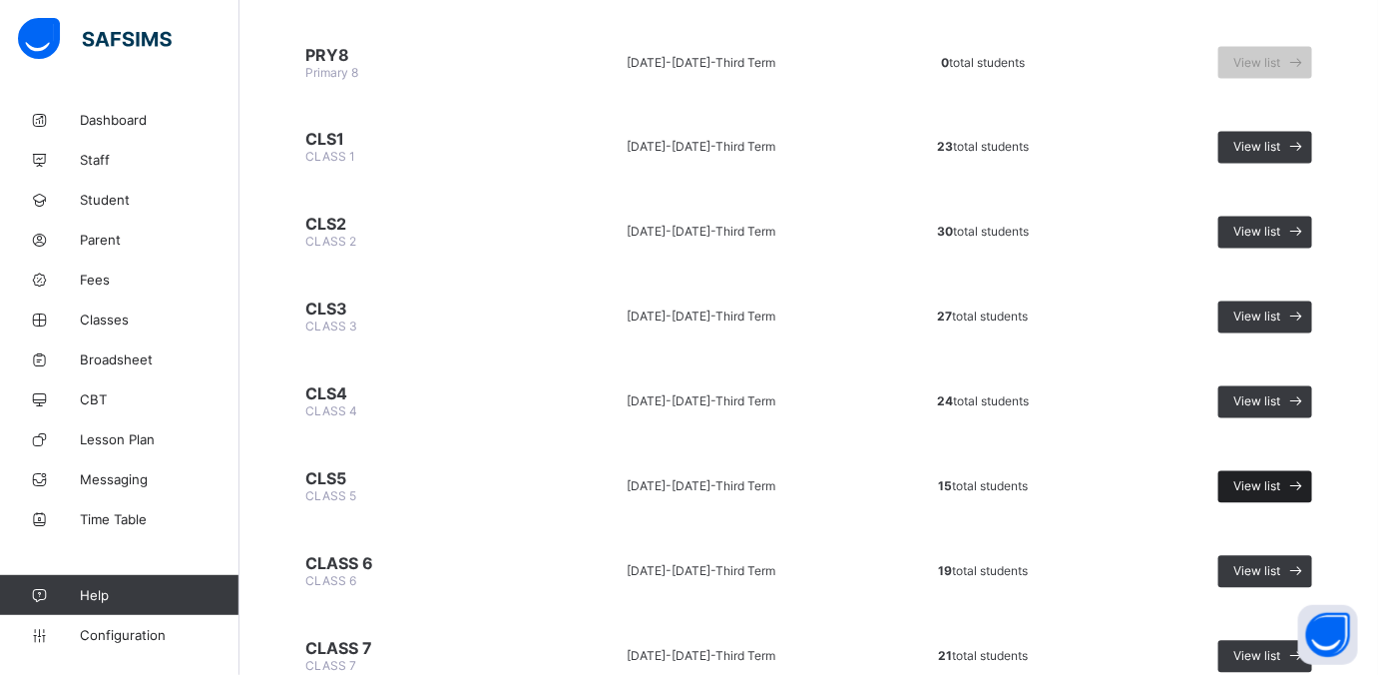
click at [1102, 471] on div "View list" at bounding box center [1265, 487] width 94 height 32
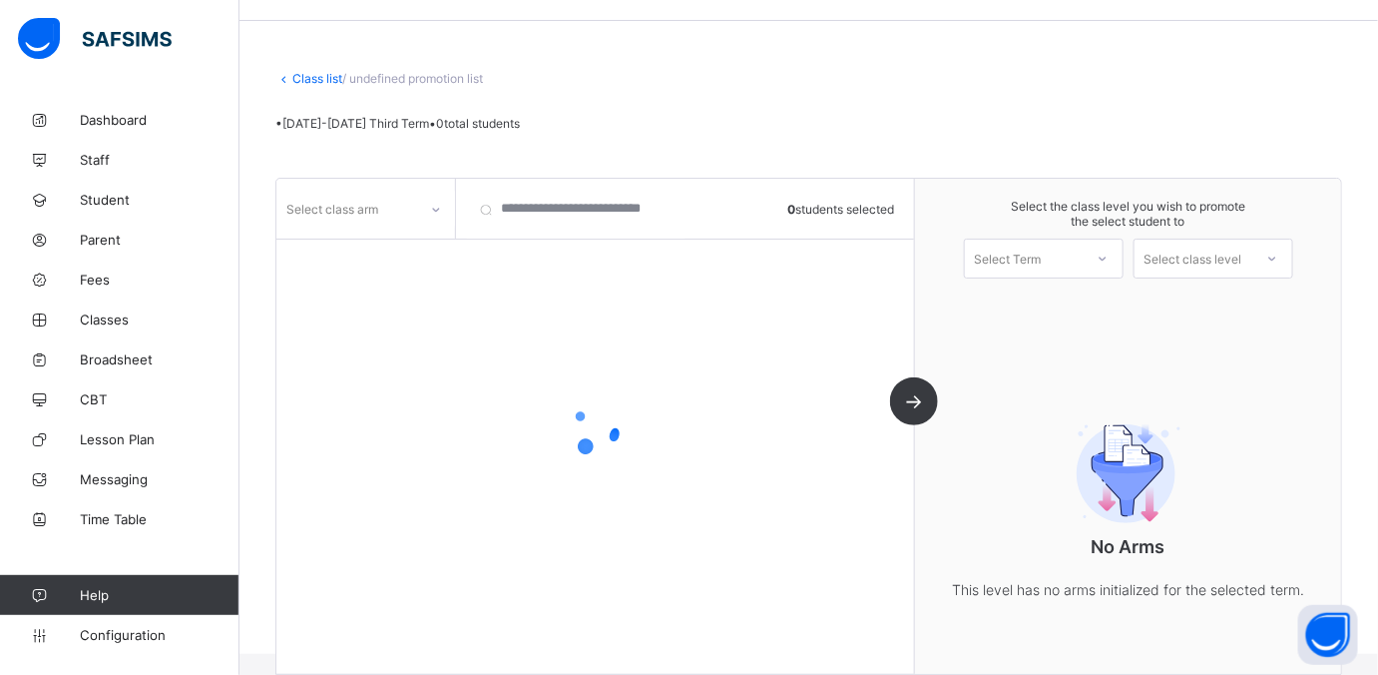
scroll to position [95, 0]
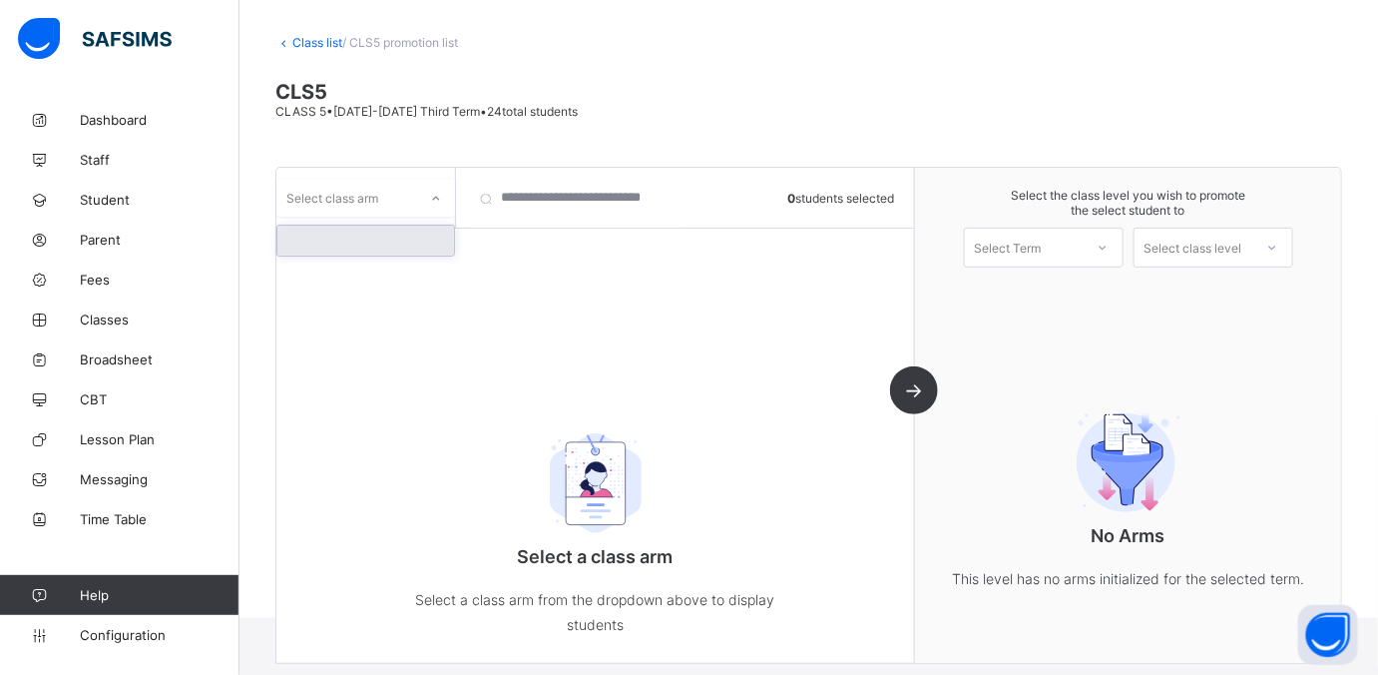
click at [442, 206] on div at bounding box center [436, 199] width 34 height 32
click at [394, 237] on div at bounding box center [365, 241] width 177 height 30
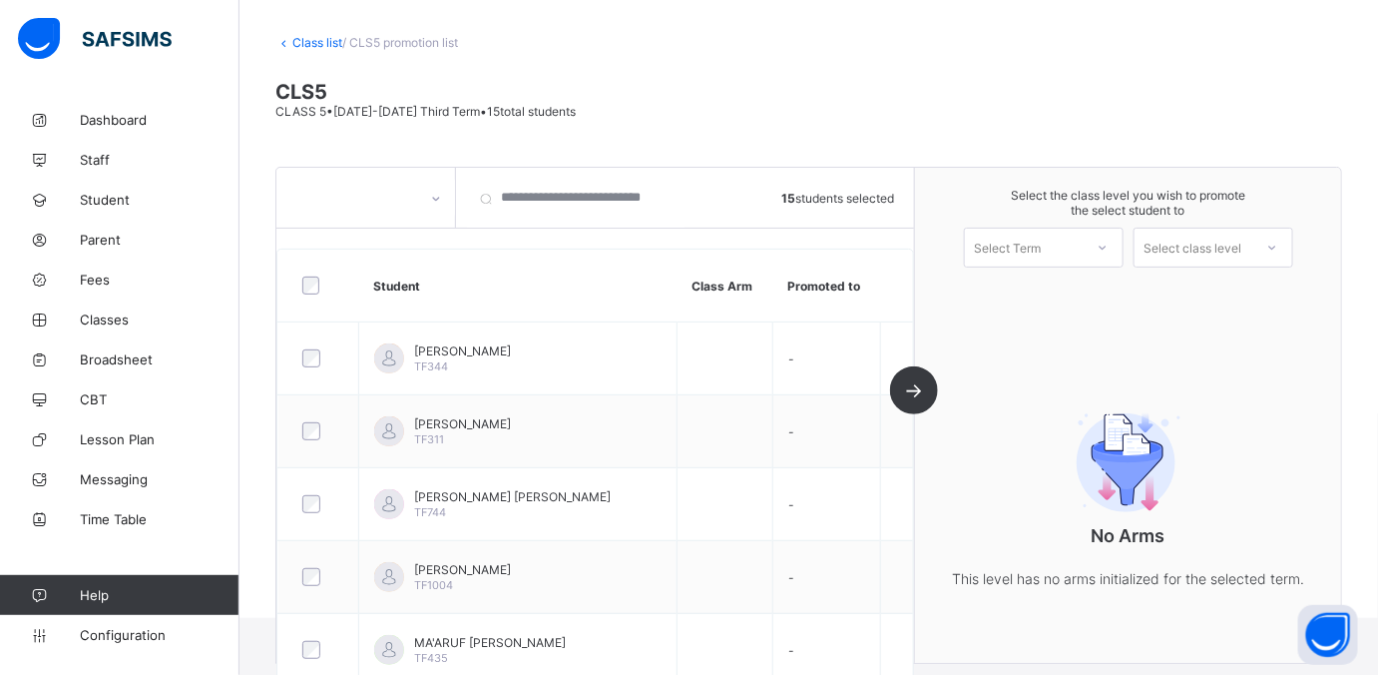
click at [1077, 233] on div "Select Term" at bounding box center [1024, 247] width 118 height 28
click at [1068, 291] on div "First Term 2025-2026" at bounding box center [1044, 299] width 158 height 46
click at [1102, 241] on icon at bounding box center [1272, 247] width 12 height 20
click at [1102, 295] on div "CLASS 6" at bounding box center [1214, 292] width 158 height 32
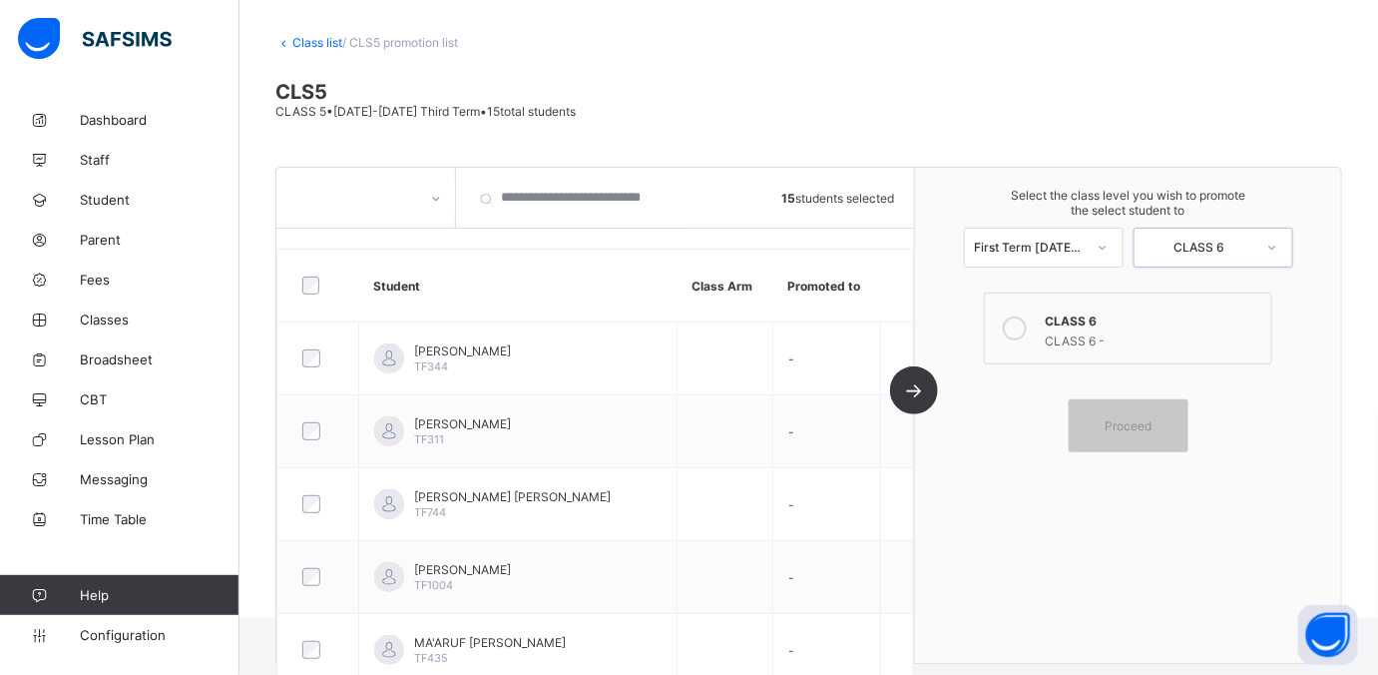
click at [1059, 332] on div "CLASS 6 -" at bounding box center [1153, 338] width 217 height 20
click at [1102, 418] on span "Proceed" at bounding box center [1129, 425] width 90 height 15
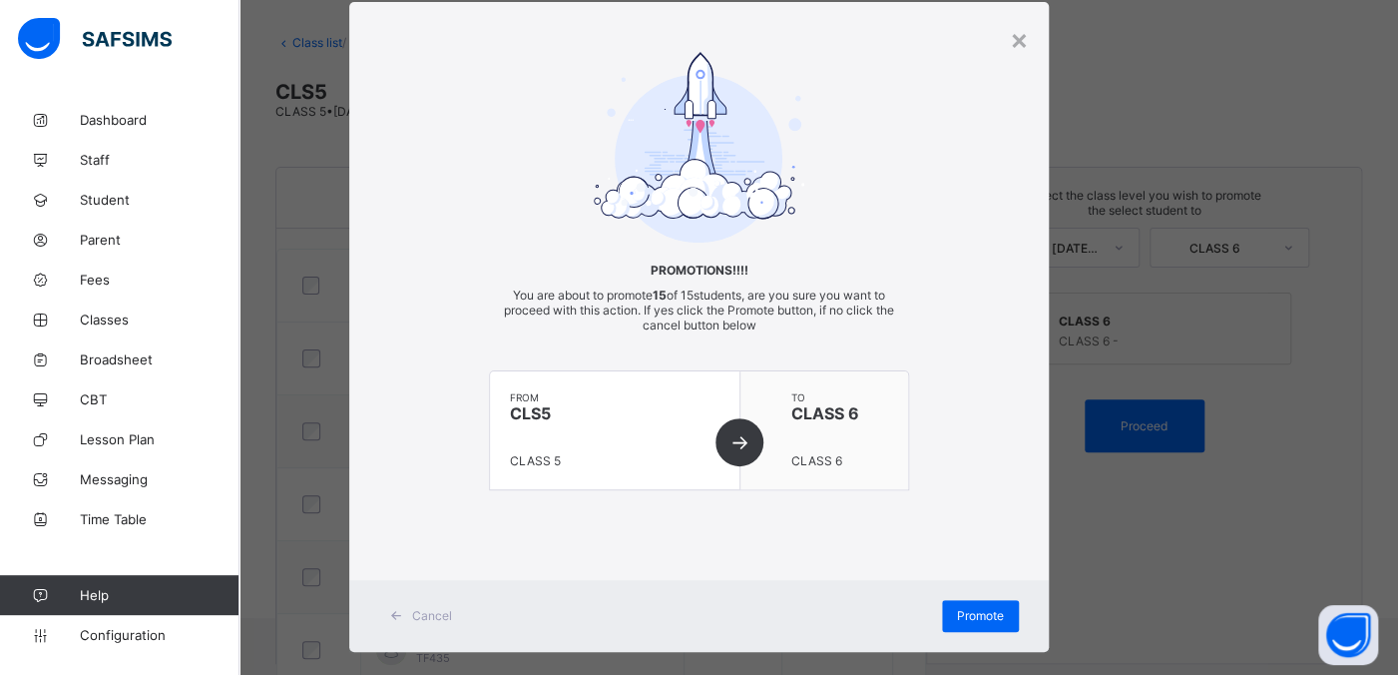
scroll to position [71, 0]
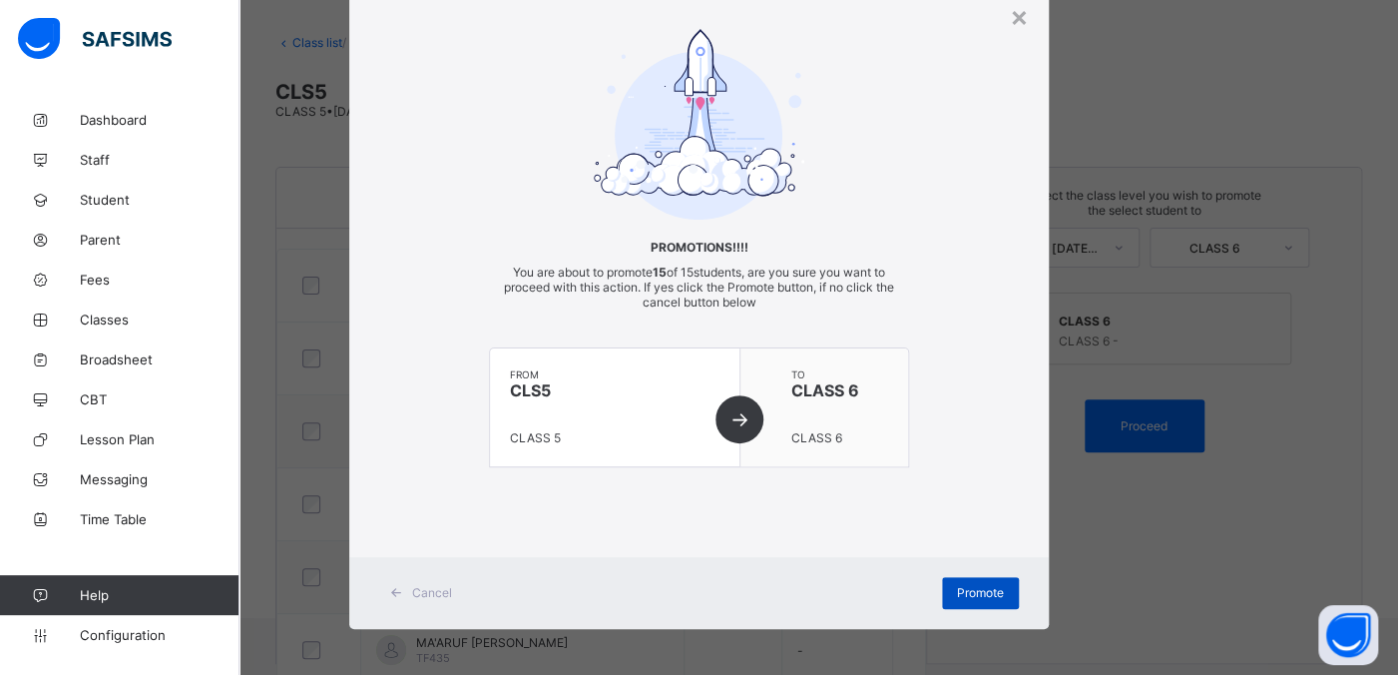
click at [942, 539] on div "Promote" at bounding box center [980, 593] width 77 height 32
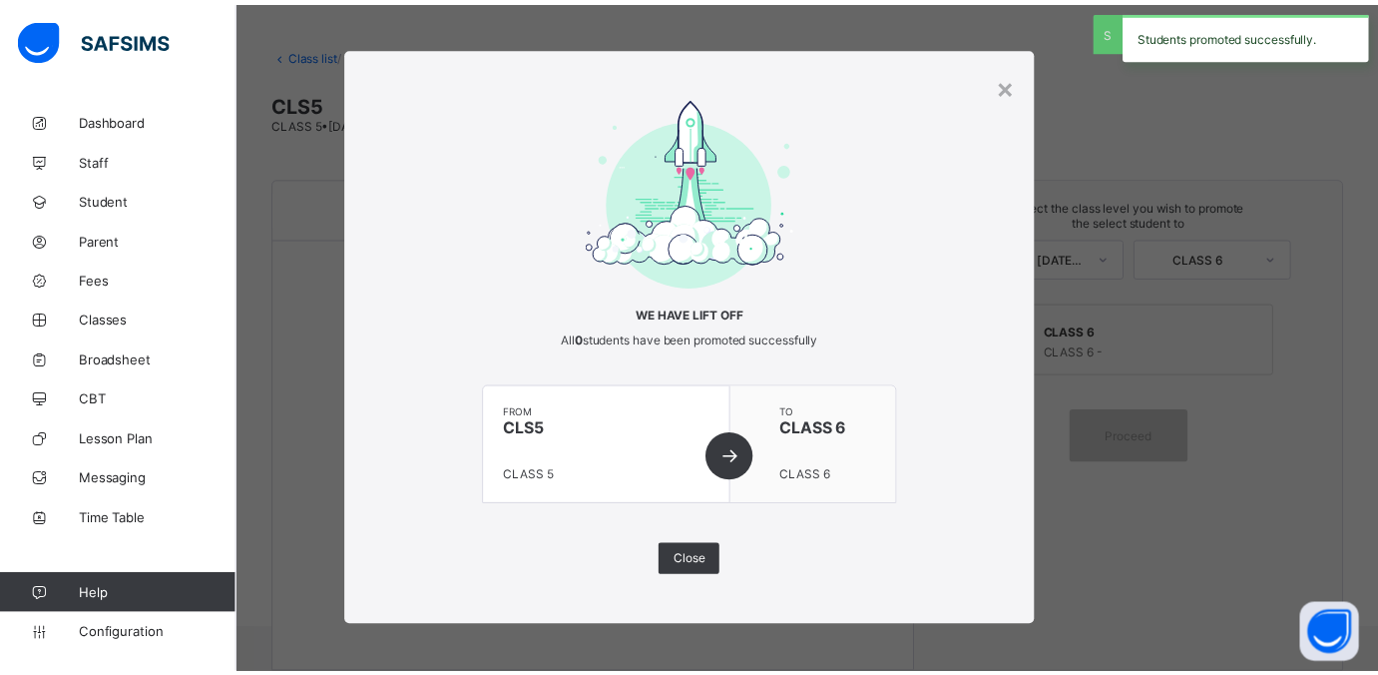
scroll to position [95, 0]
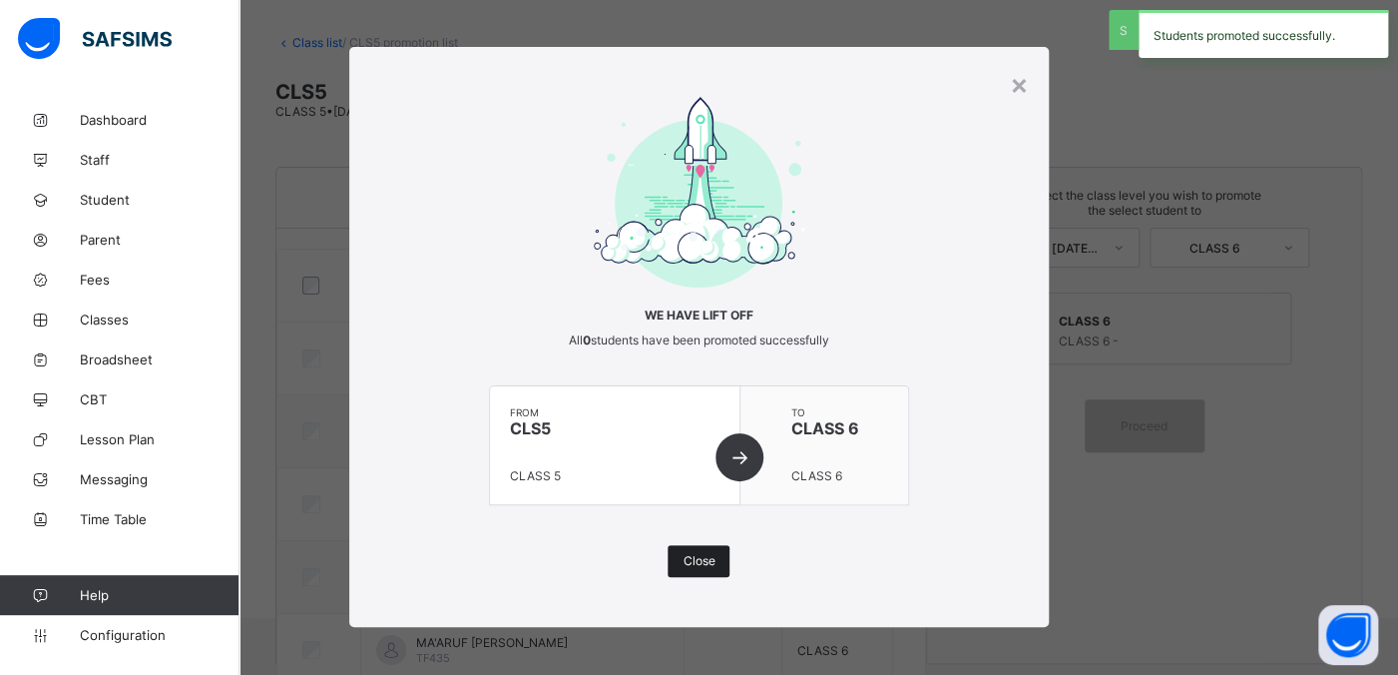
click at [668, 539] on div "Close" at bounding box center [699, 561] width 62 height 32
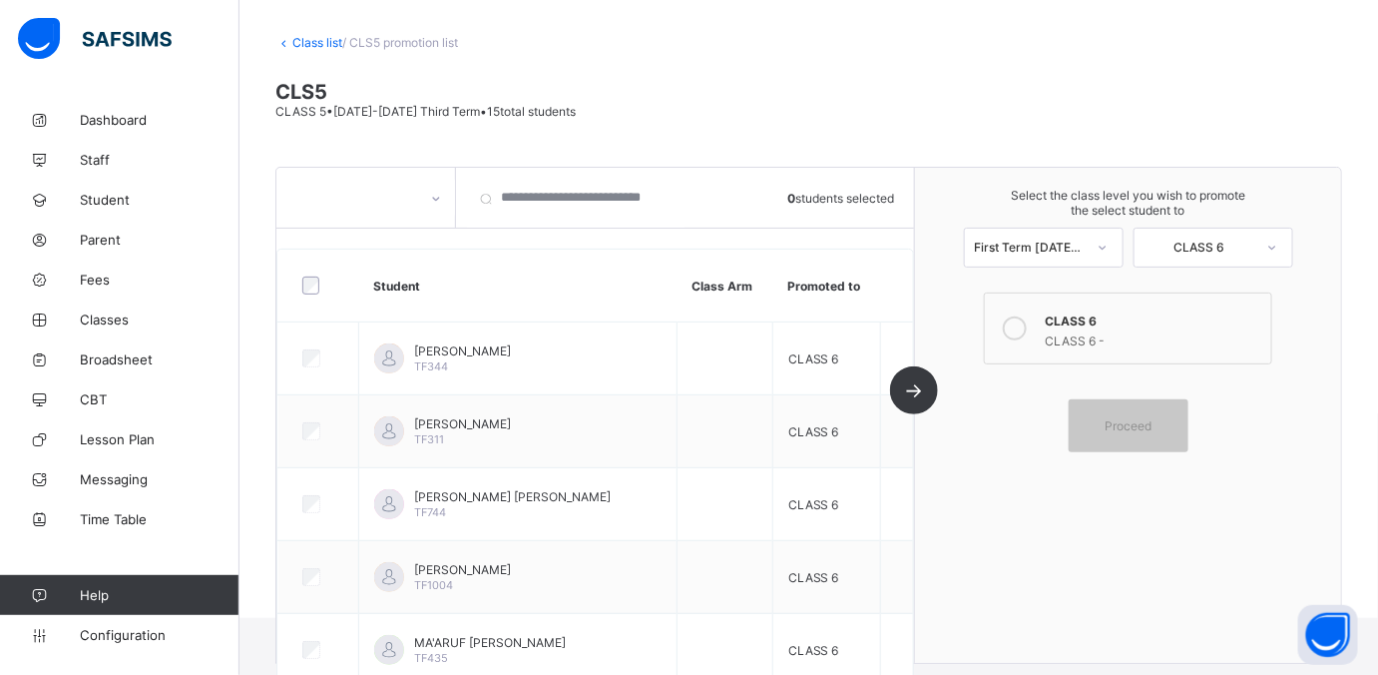
click at [315, 43] on link "Class list" at bounding box center [317, 42] width 50 height 15
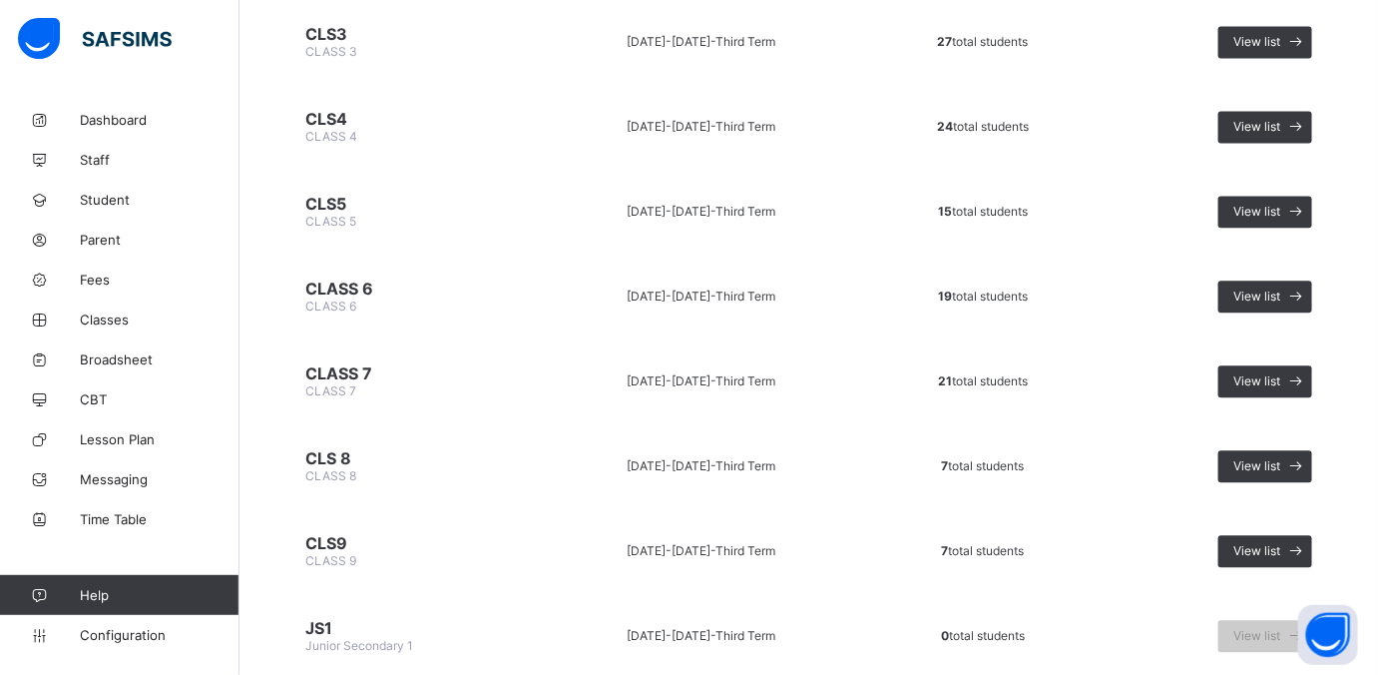
scroll to position [1556, 0]
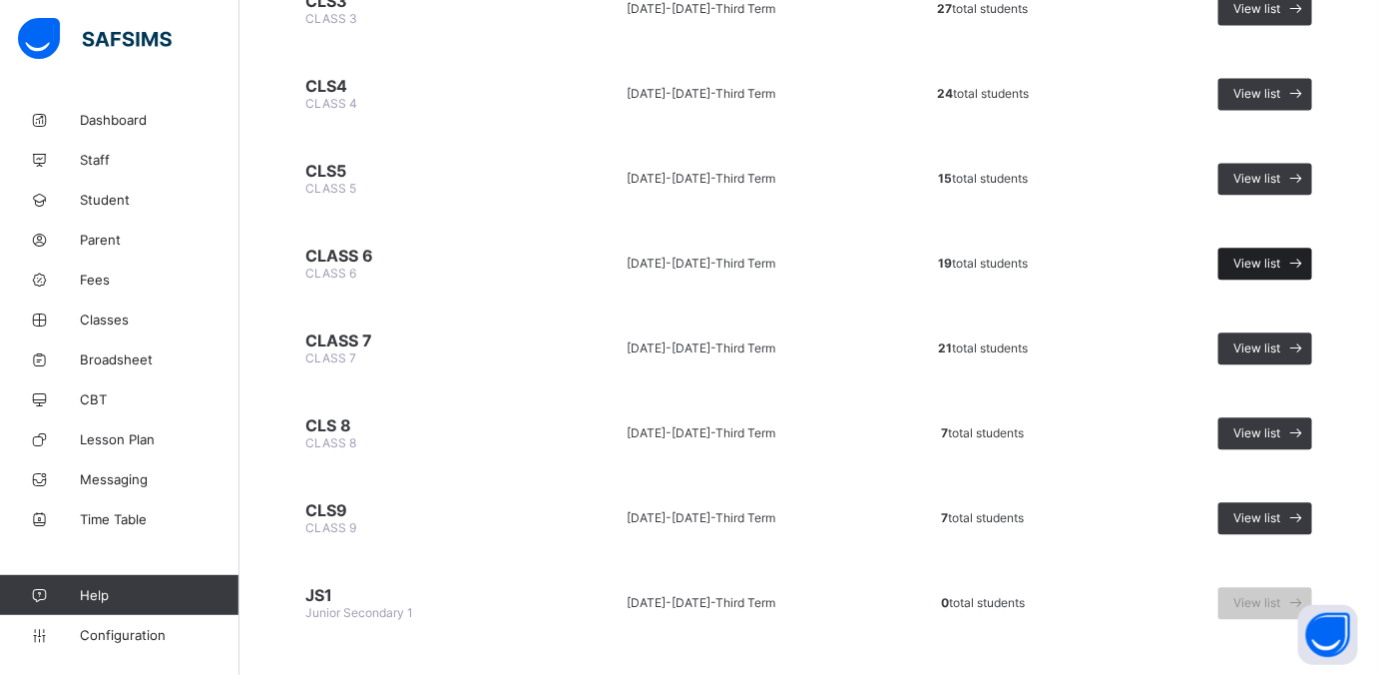
click at [1102, 247] on div "View list" at bounding box center [1265, 263] width 94 height 32
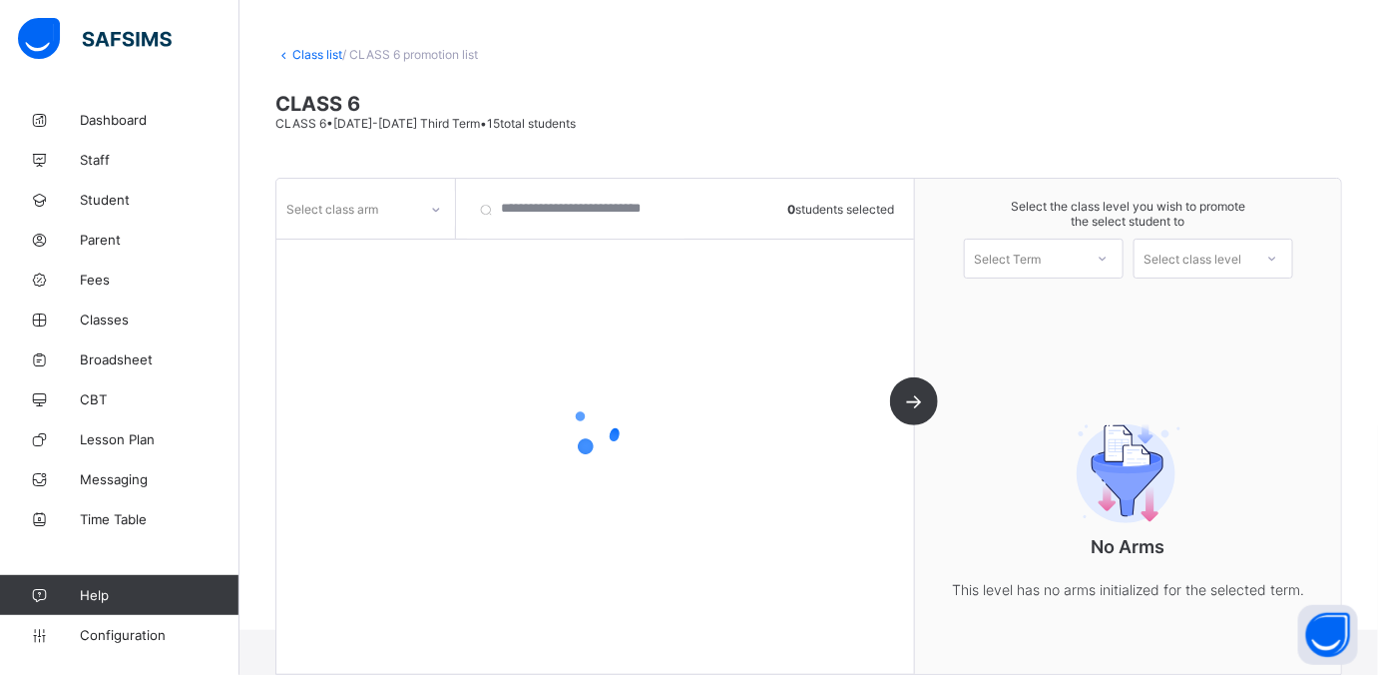
scroll to position [95, 0]
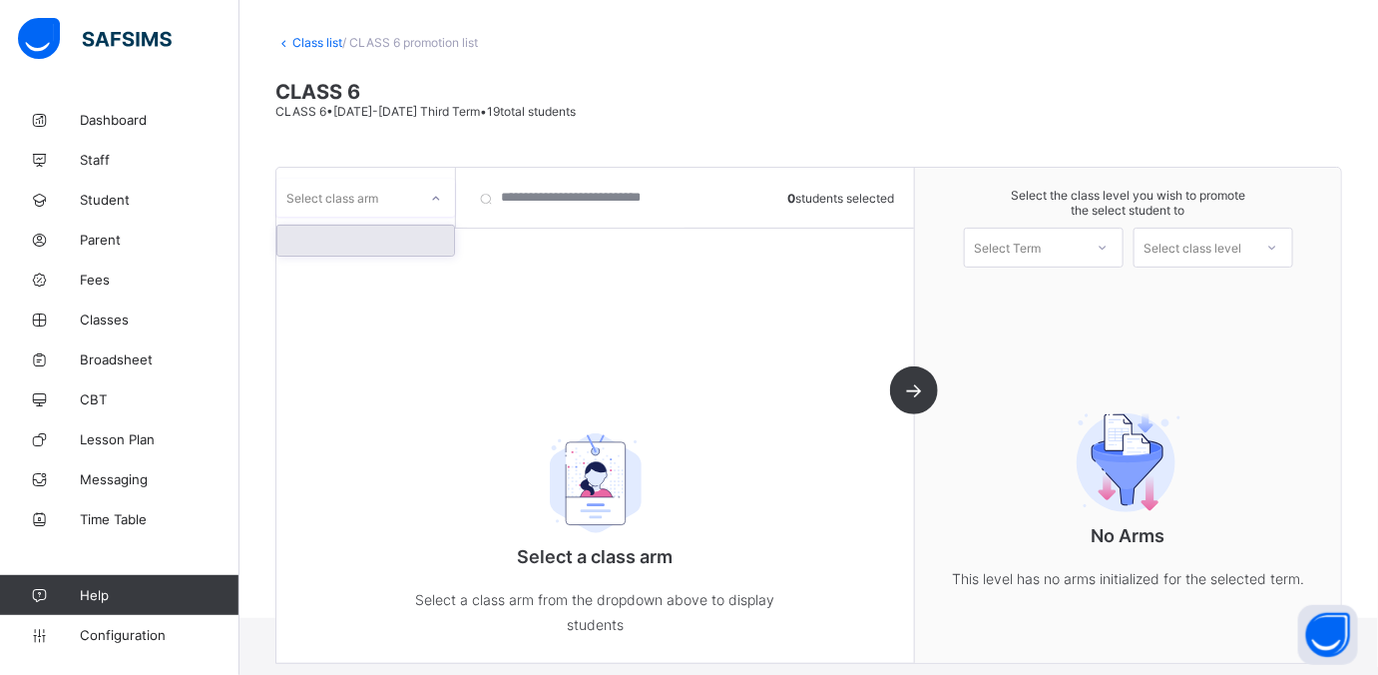
click at [434, 205] on div at bounding box center [436, 199] width 34 height 32
click at [398, 232] on div at bounding box center [365, 241] width 177 height 30
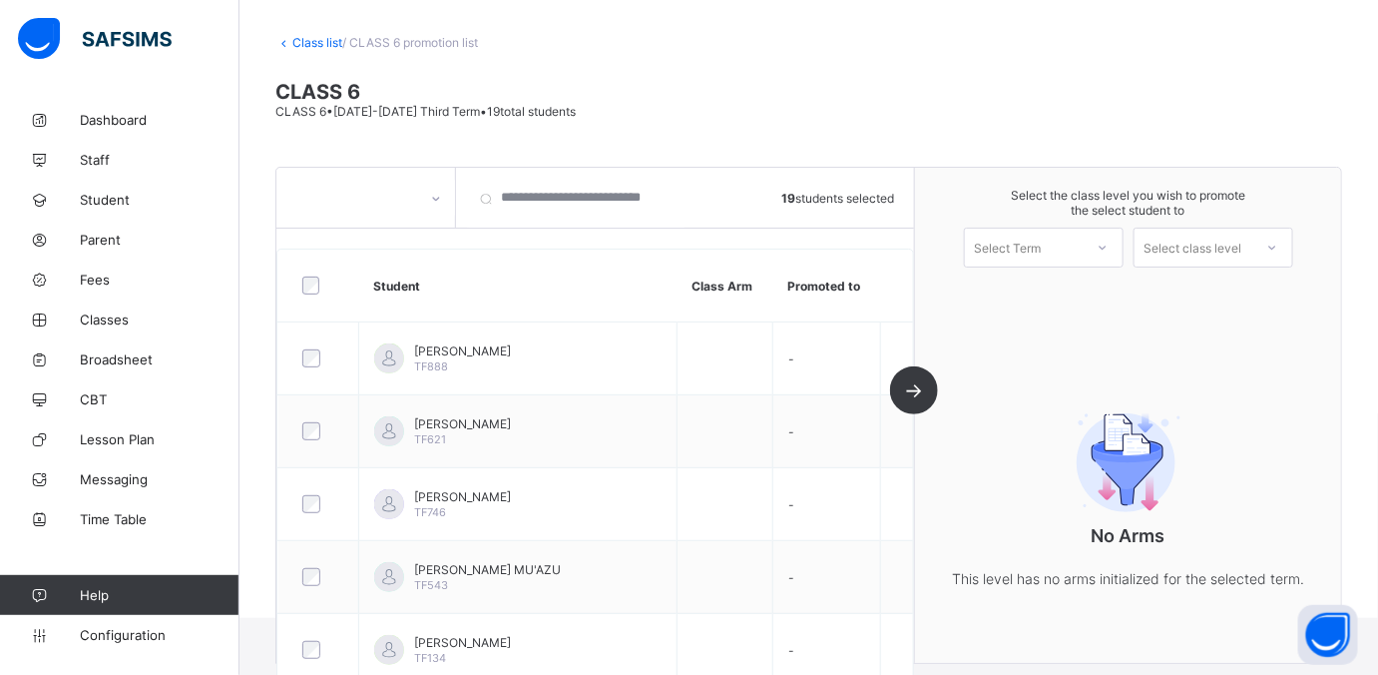
click at [987, 256] on div "Select Term" at bounding box center [1024, 247] width 118 height 28
click at [990, 287] on div "First Term 2025-2026" at bounding box center [1044, 299] width 158 height 46
click at [1102, 244] on div "Select class level" at bounding box center [1194, 247] width 118 height 28
click at [1102, 285] on div "CLASS 7" at bounding box center [1214, 292] width 158 height 32
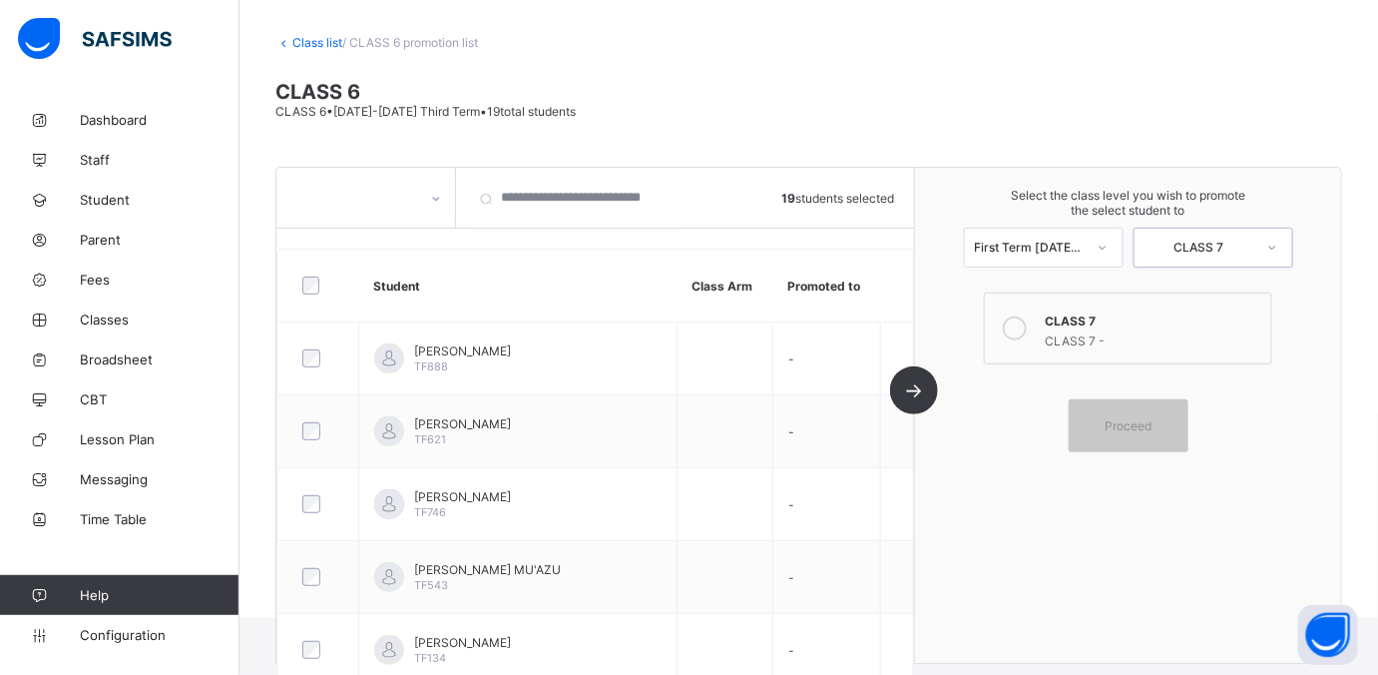
click at [1048, 303] on label "CLASS 7 CLASS 7 -" at bounding box center [1128, 328] width 288 height 72
click at [1102, 434] on div "Proceed" at bounding box center [1129, 425] width 120 height 53
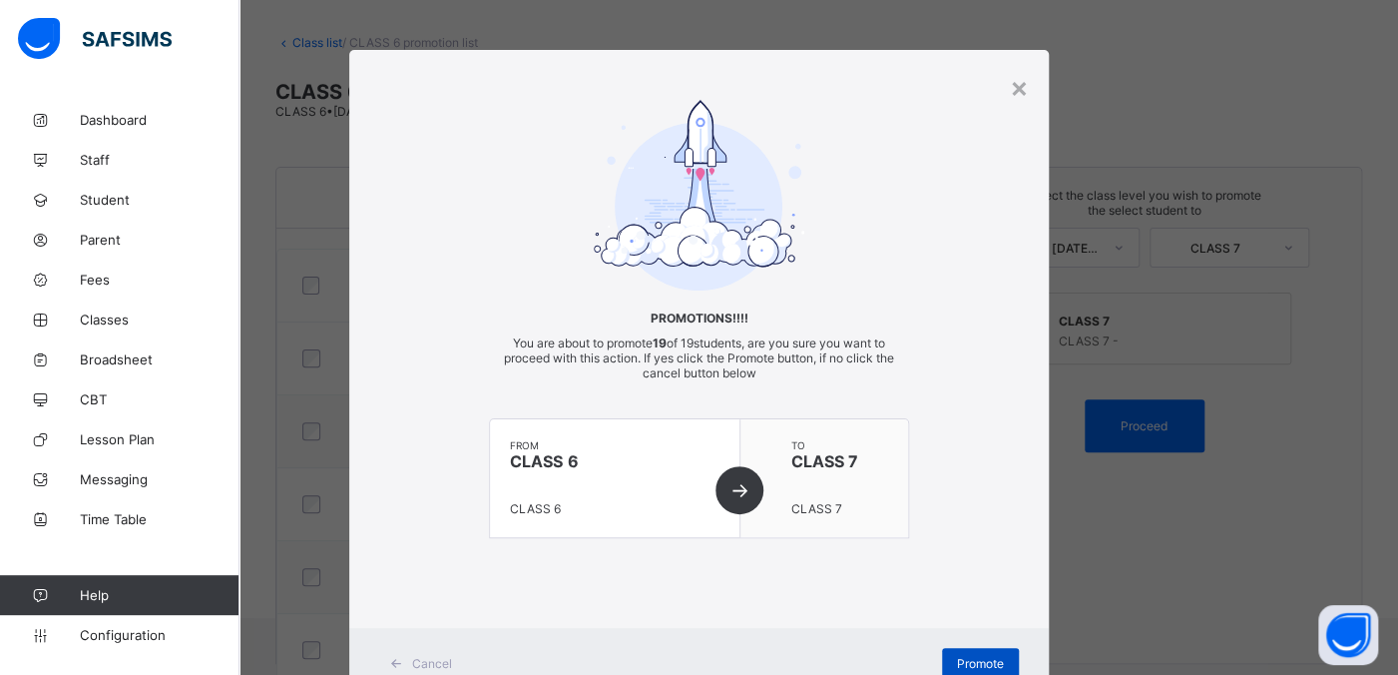
click at [978, 539] on span "Promote" at bounding box center [980, 663] width 47 height 15
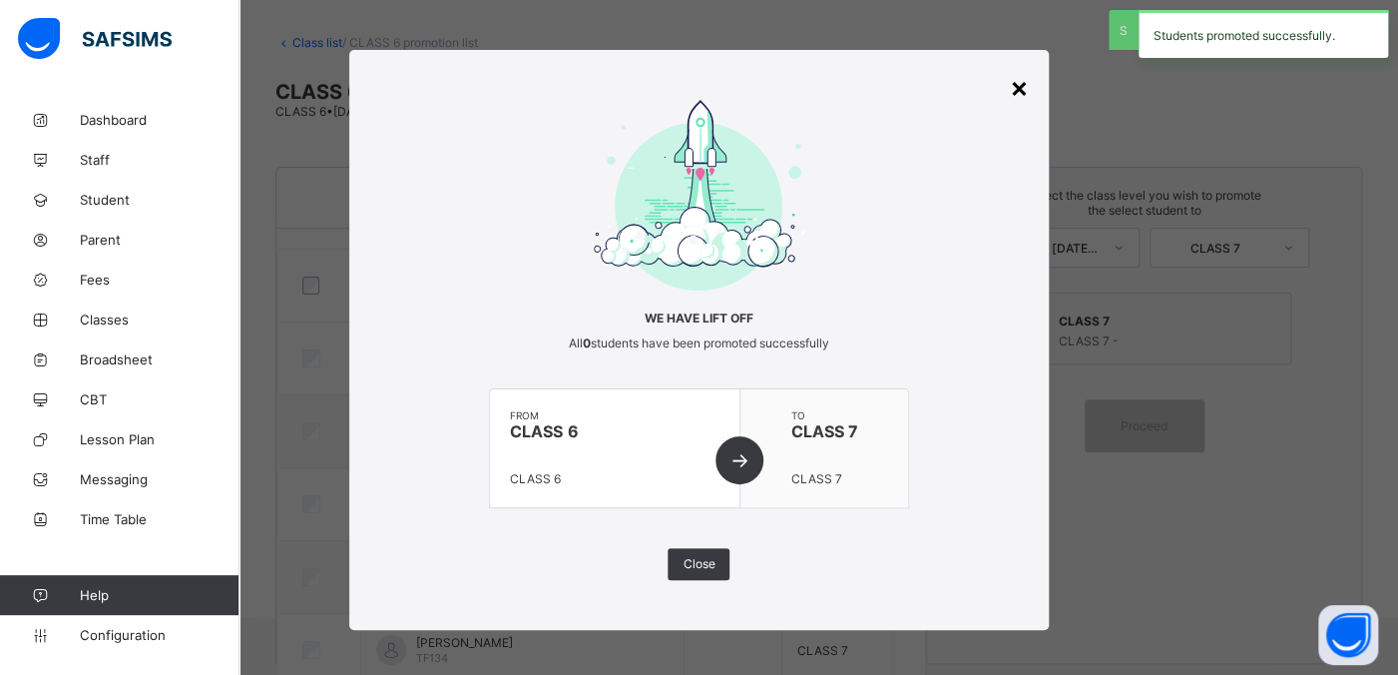
click at [1015, 88] on div "×" at bounding box center [1019, 87] width 19 height 34
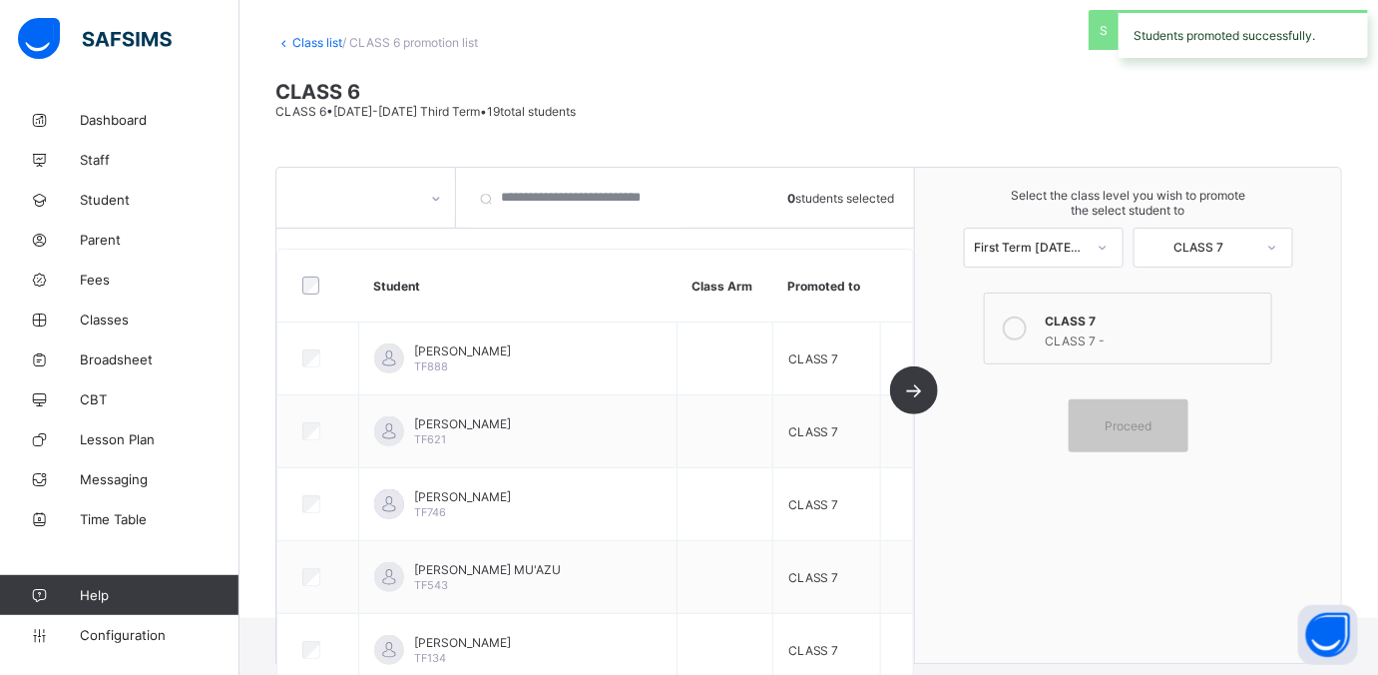
click at [305, 33] on div "Class list / CLASS 6 promotion list CLASS 6 CLASS 6 • 2024-2025 Third Term • 19…" at bounding box center [808, 311] width 1139 height 613
click at [307, 42] on link "Class list" at bounding box center [317, 42] width 50 height 15
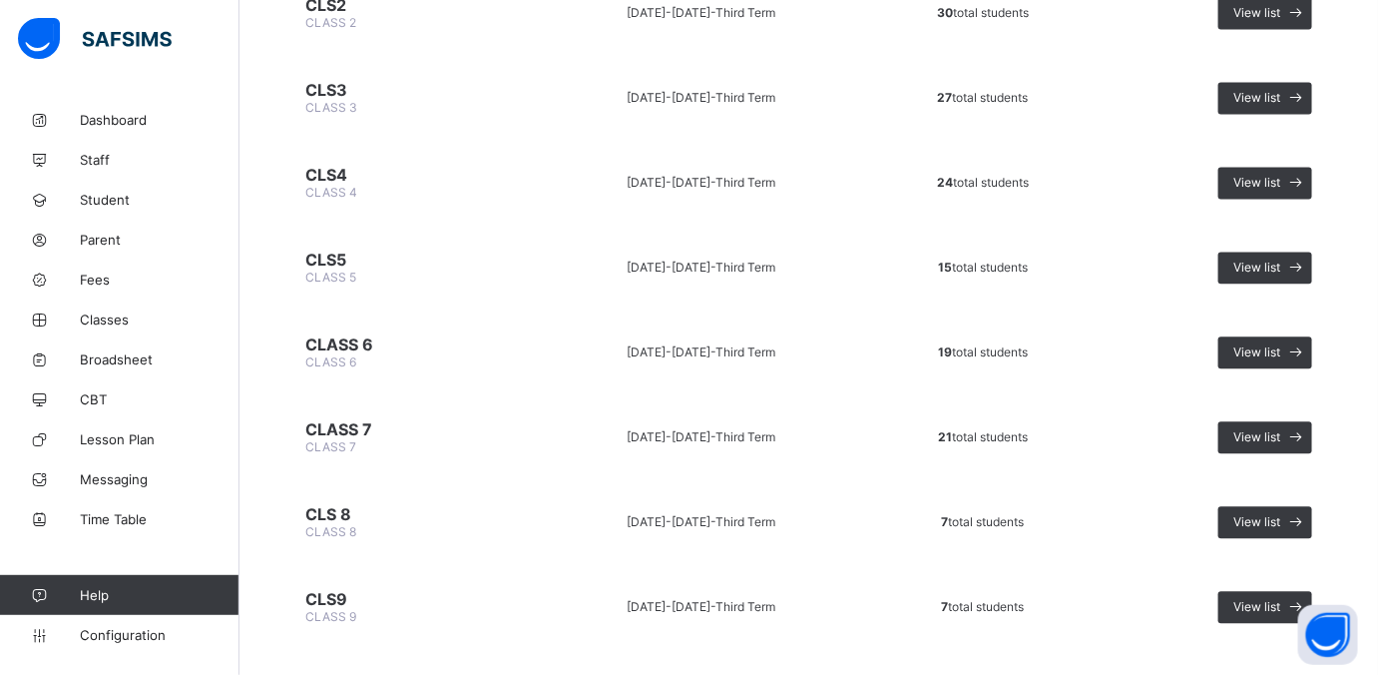
scroll to position [1497, 0]
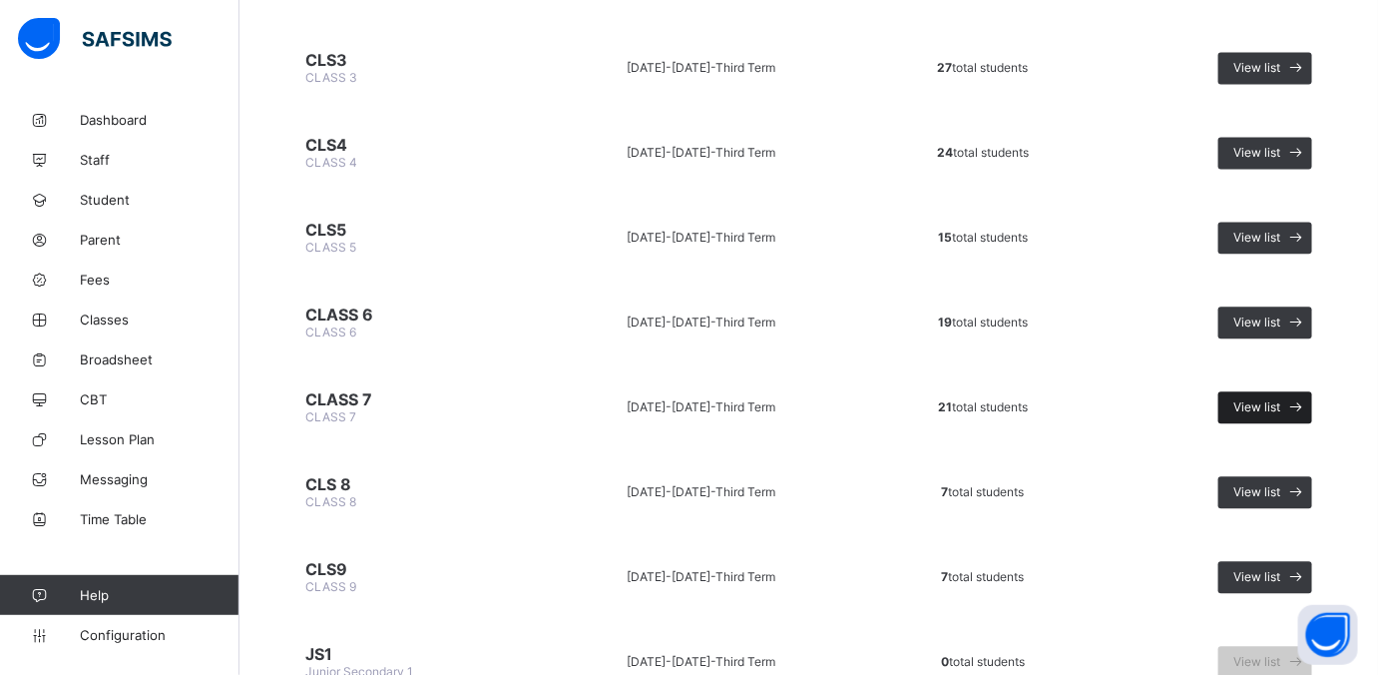
click at [1102, 399] on span "View list" at bounding box center [1256, 406] width 47 height 15
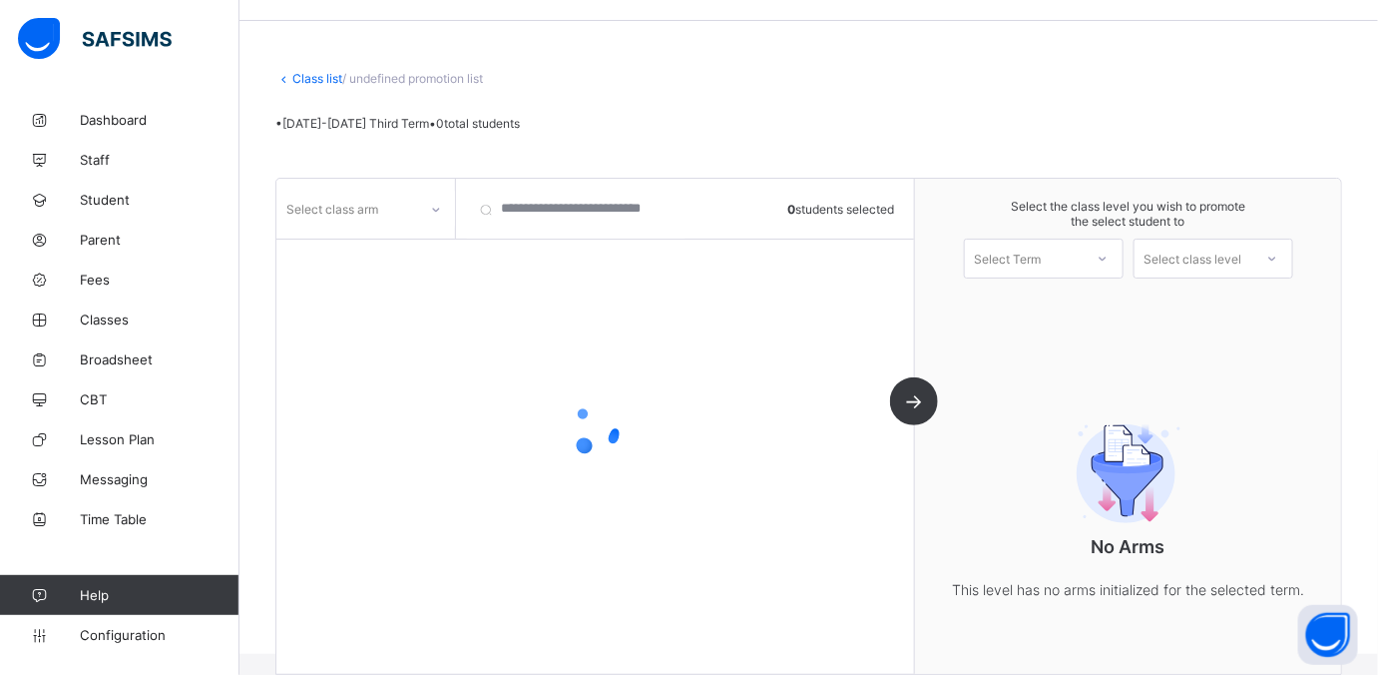
scroll to position [95, 0]
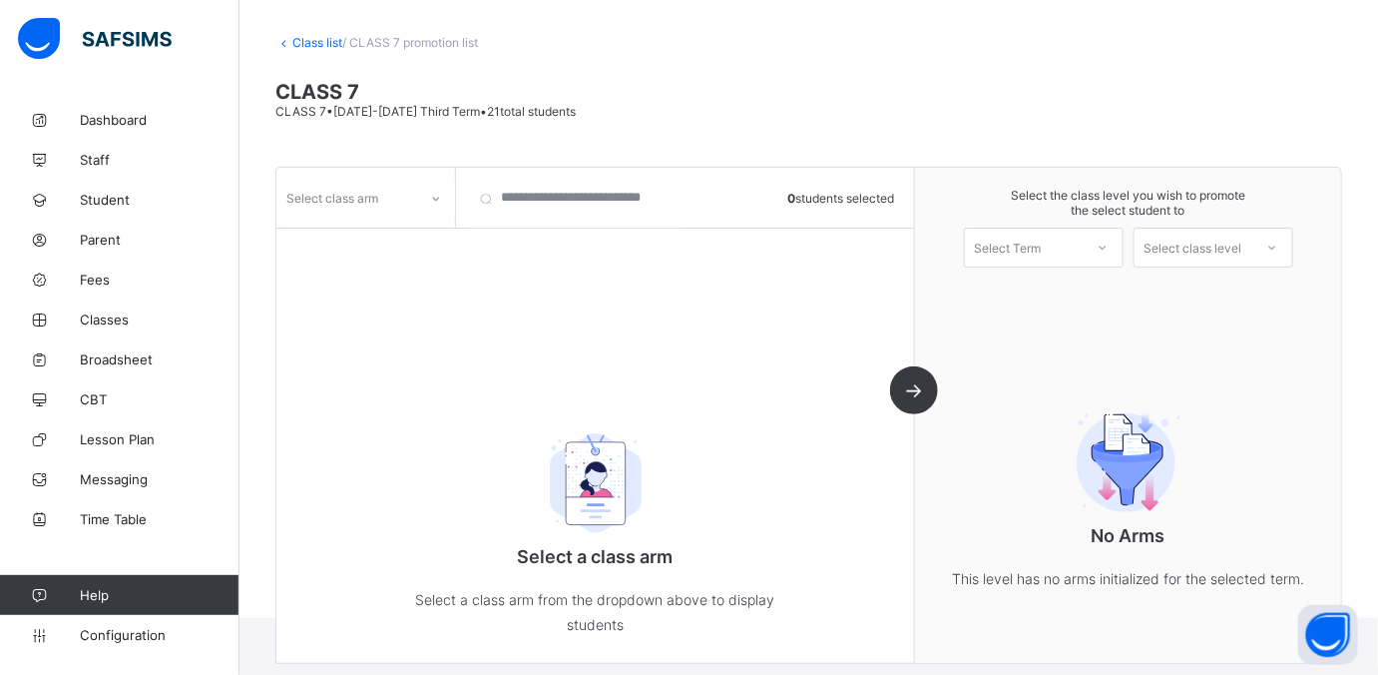
click at [433, 196] on icon at bounding box center [436, 199] width 12 height 20
click at [390, 239] on div at bounding box center [365, 241] width 177 height 30
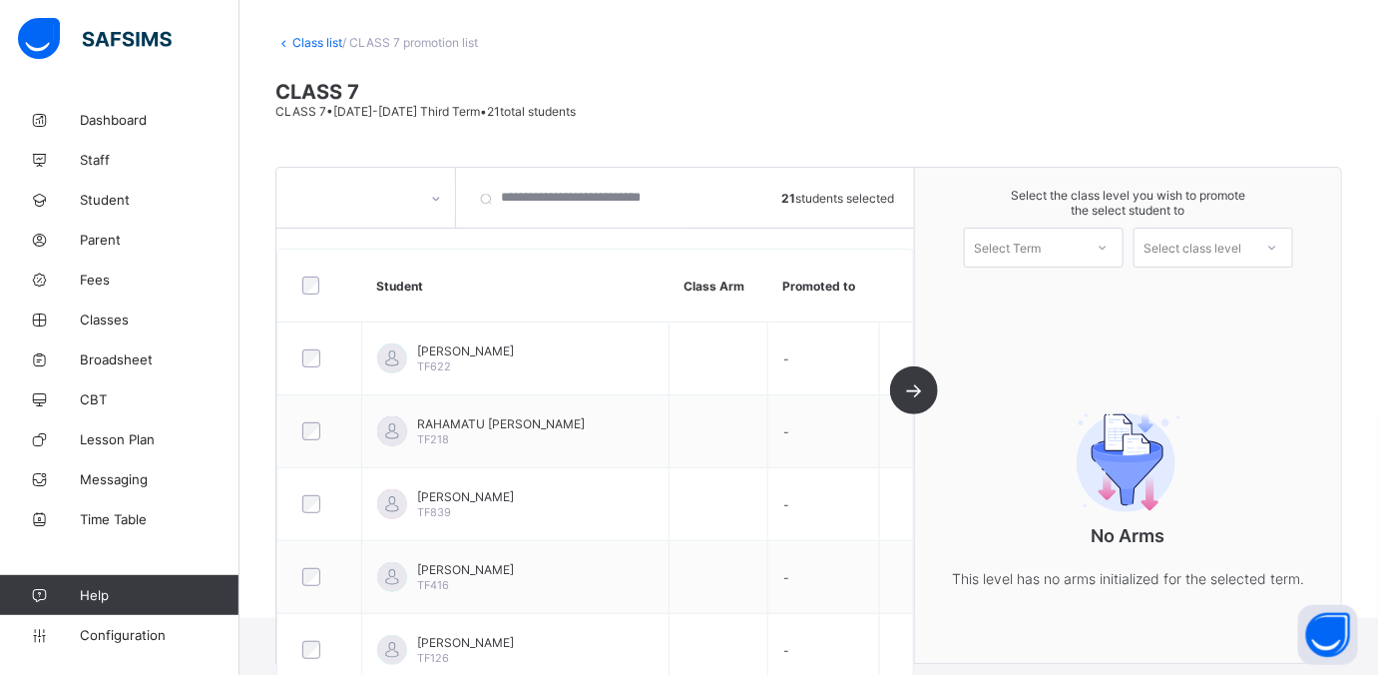
click at [1083, 243] on div "Select Term" at bounding box center [1024, 247] width 118 height 28
click at [1042, 287] on div "First Term 2025-2026" at bounding box center [1044, 299] width 158 height 46
click at [1102, 243] on div "Select class level" at bounding box center [1194, 248] width 98 height 40
click at [1102, 288] on div "CLASS 8" at bounding box center [1214, 292] width 158 height 32
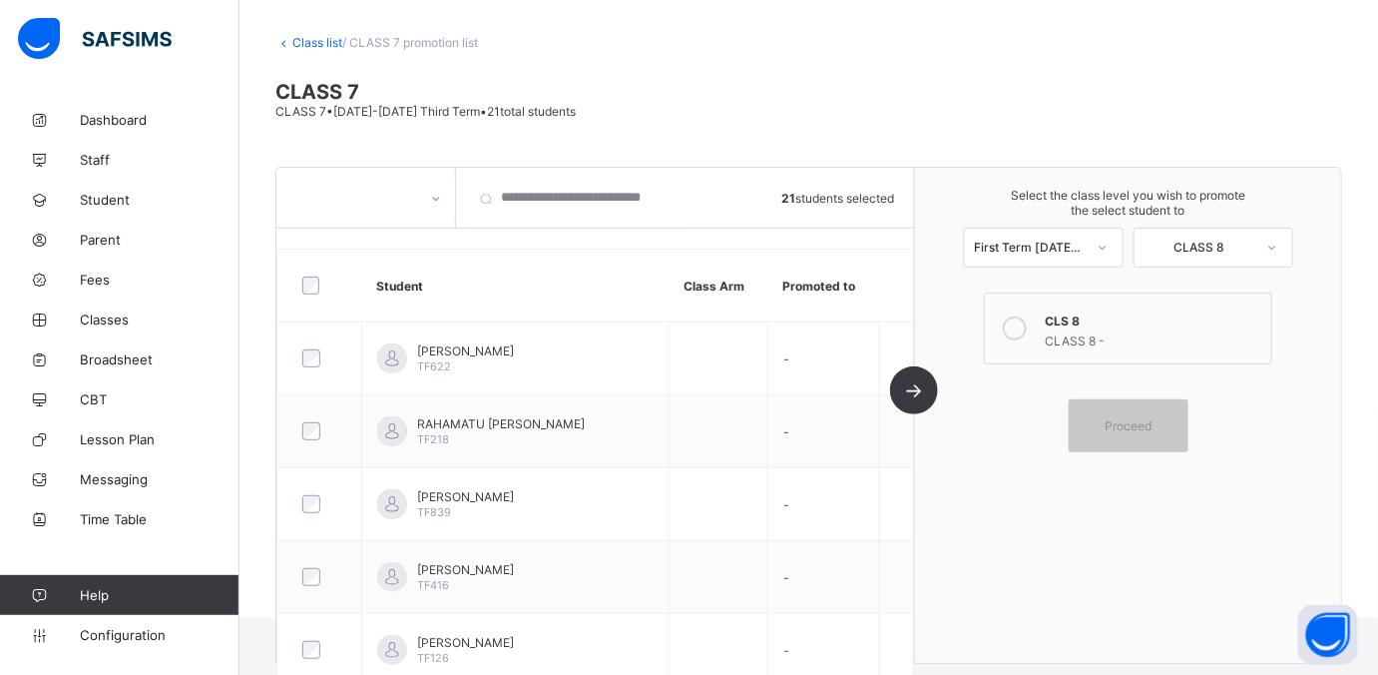
click at [1035, 333] on div at bounding box center [1015, 328] width 40 height 40
click at [1102, 418] on span "Proceed" at bounding box center [1128, 425] width 47 height 15
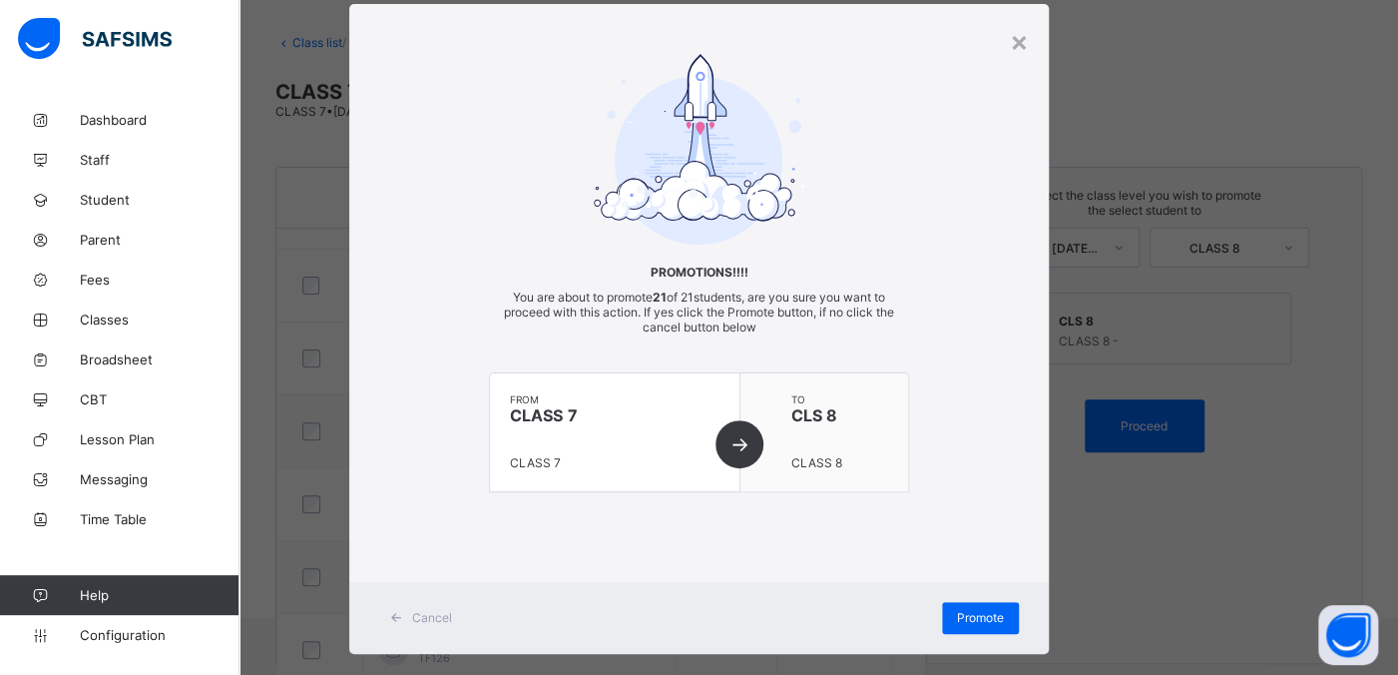
scroll to position [71, 0]
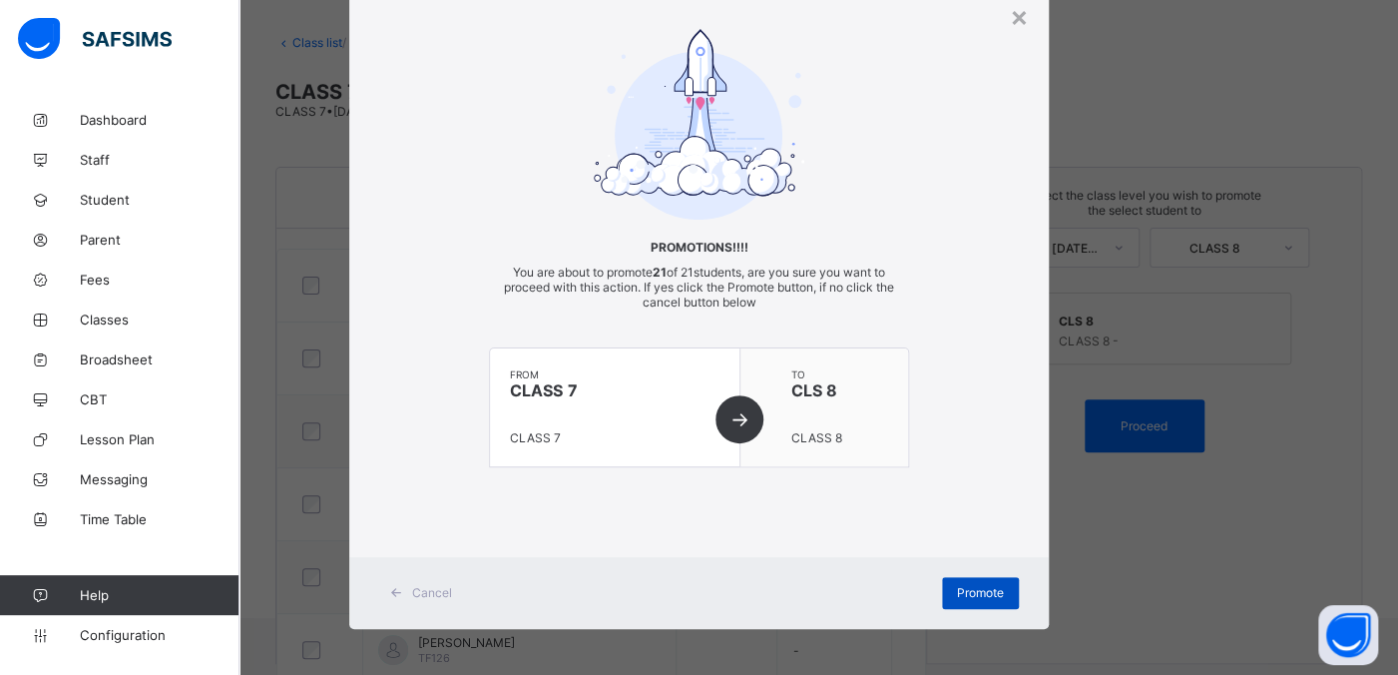
click at [954, 539] on div "Promote" at bounding box center [980, 593] width 77 height 32
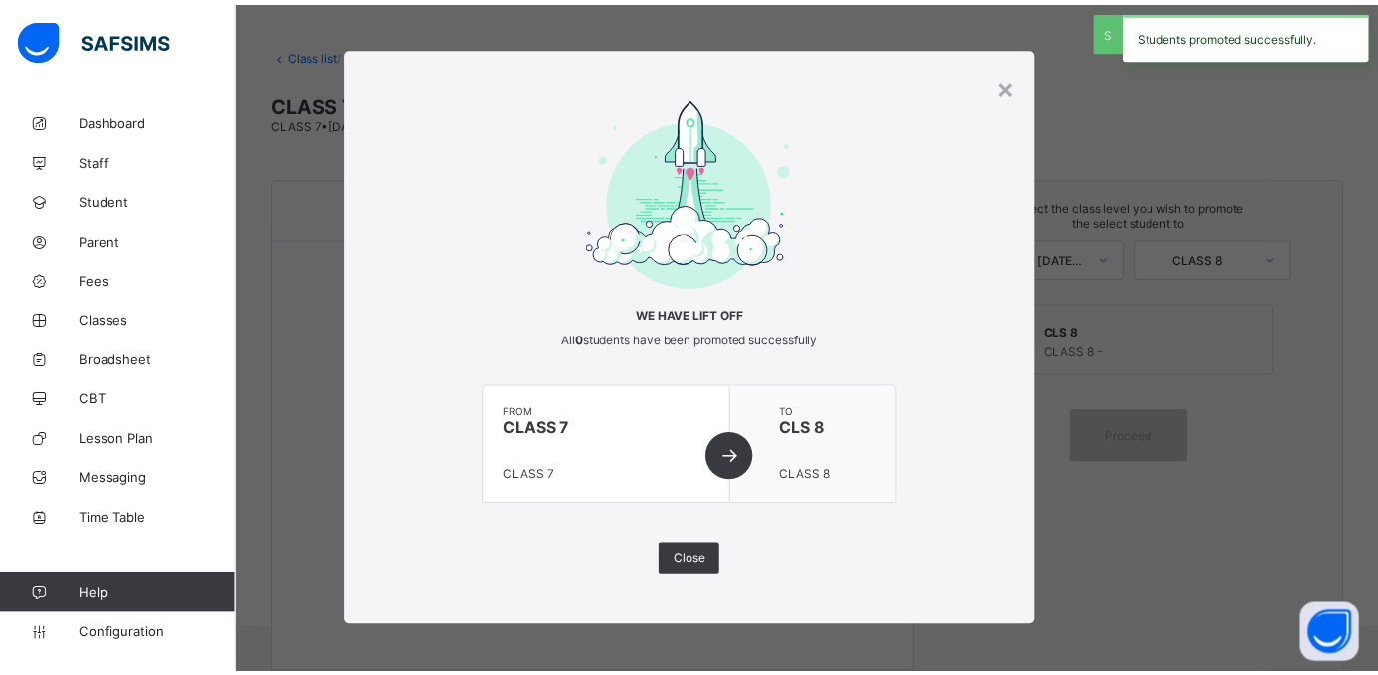
scroll to position [95, 0]
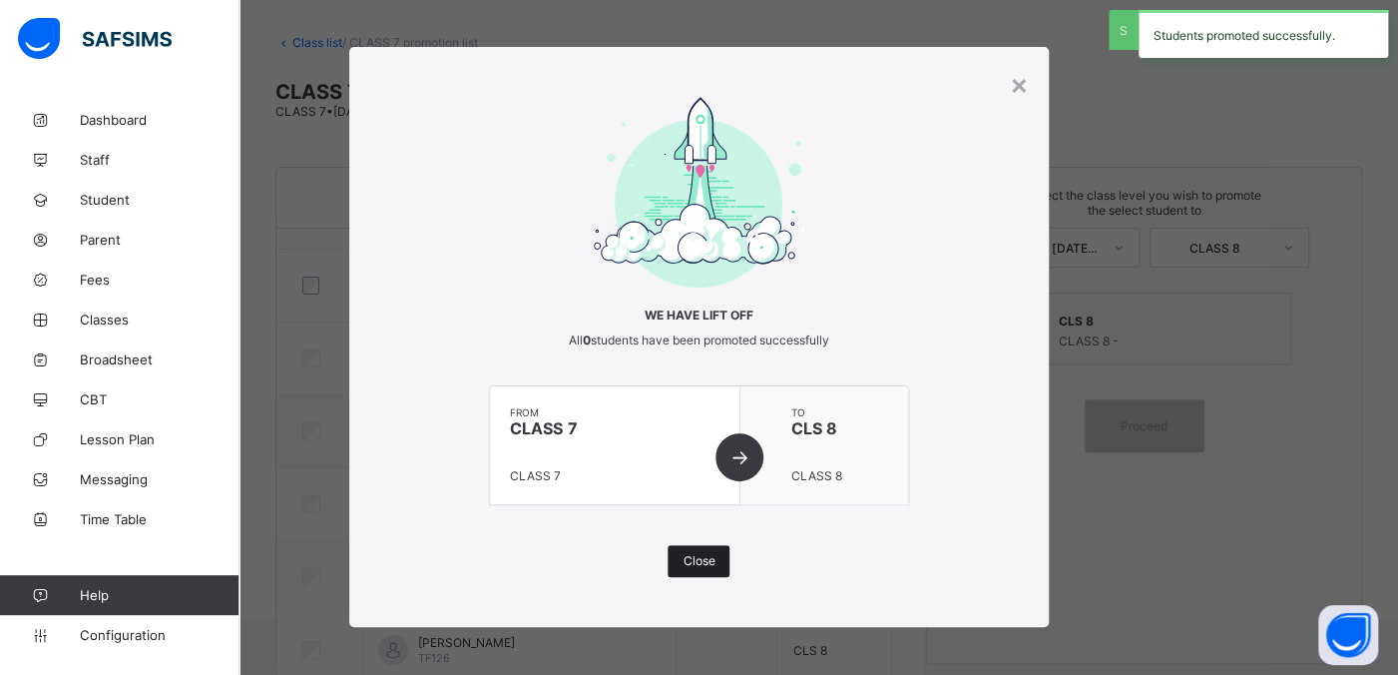
click at [695, 539] on span "Close" at bounding box center [699, 560] width 32 height 15
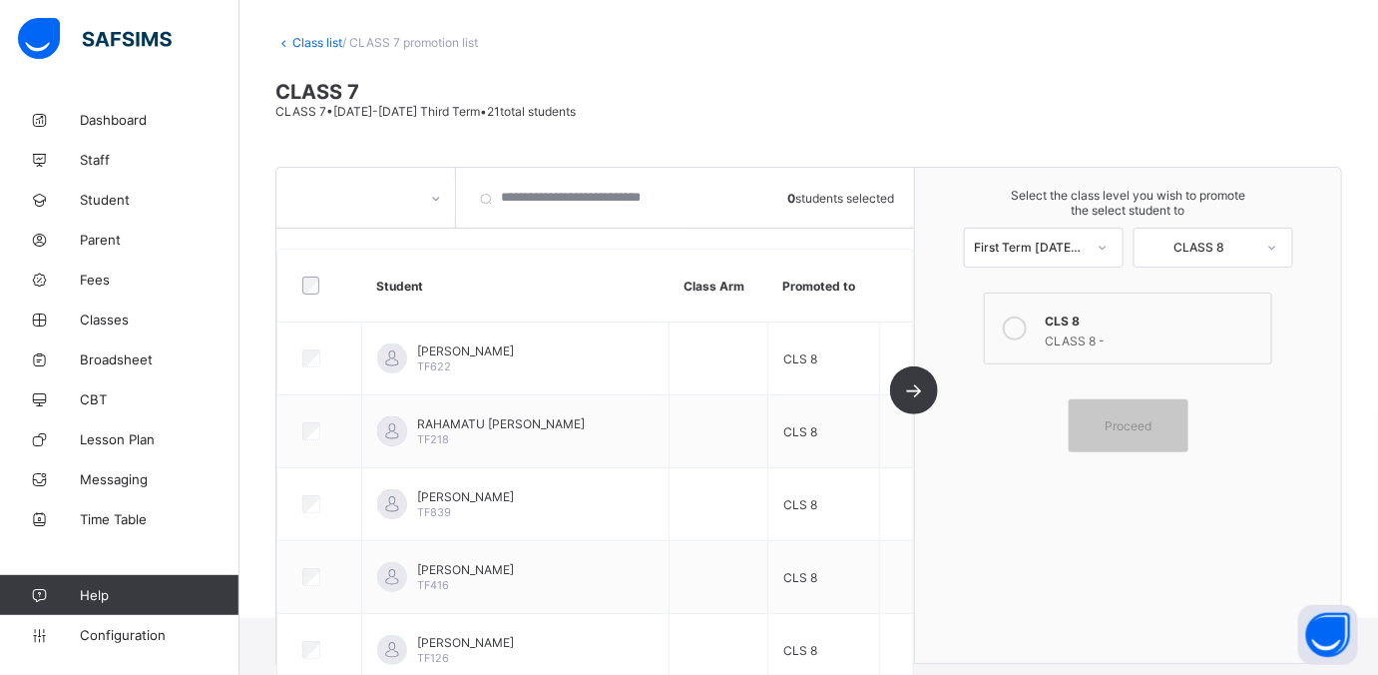
click at [326, 39] on link "Class list" at bounding box center [317, 42] width 50 height 15
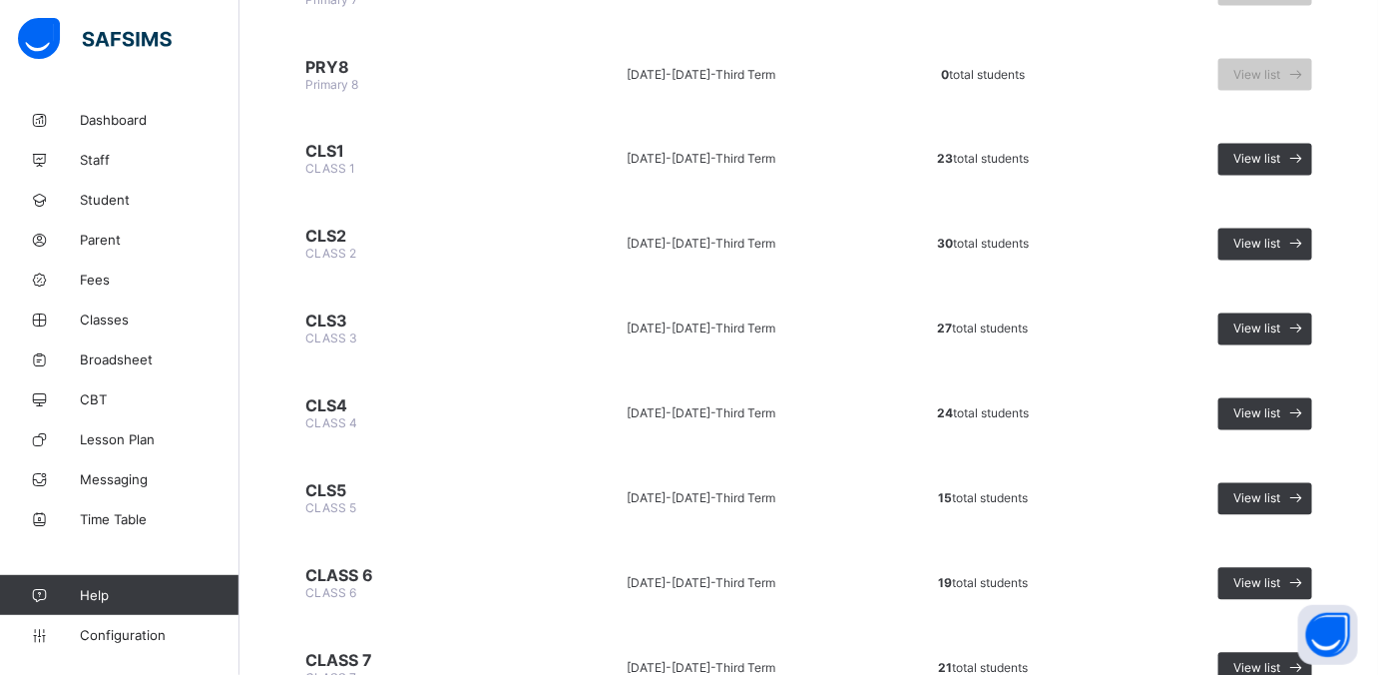
scroll to position [1556, 0]
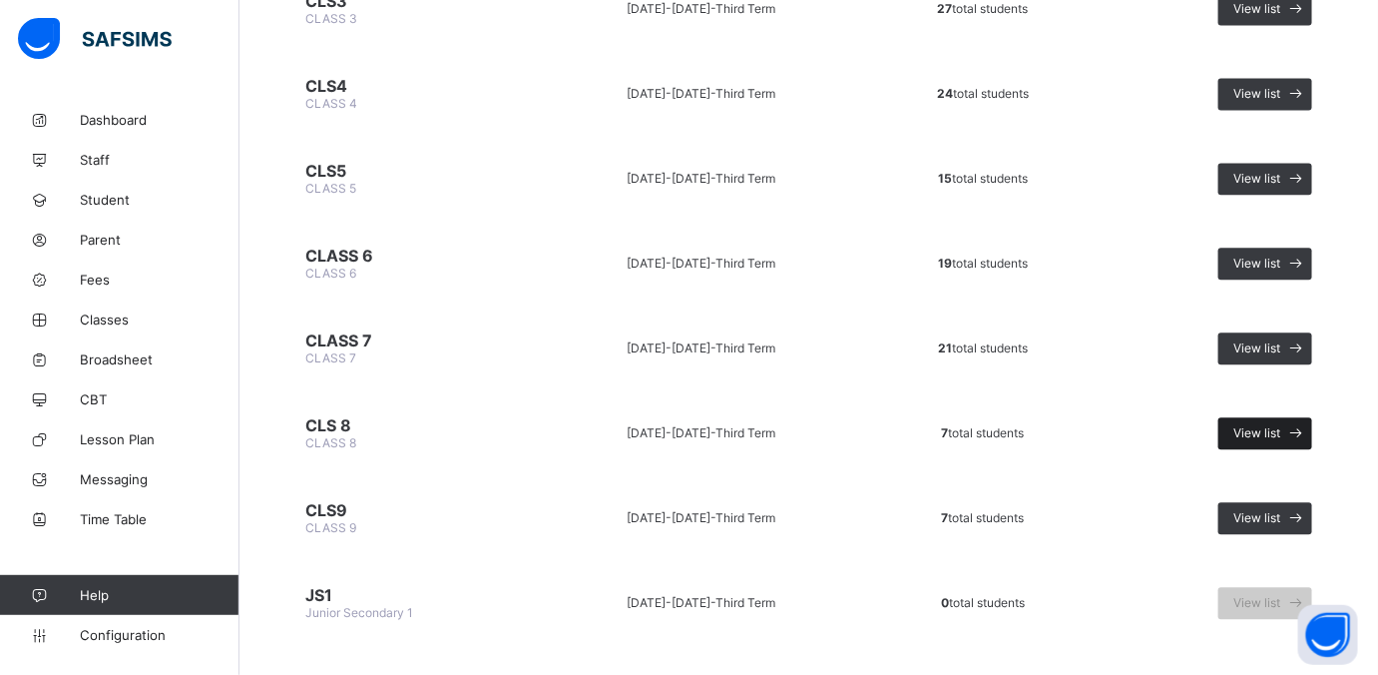
click at [1102, 425] on span "View list" at bounding box center [1256, 432] width 47 height 15
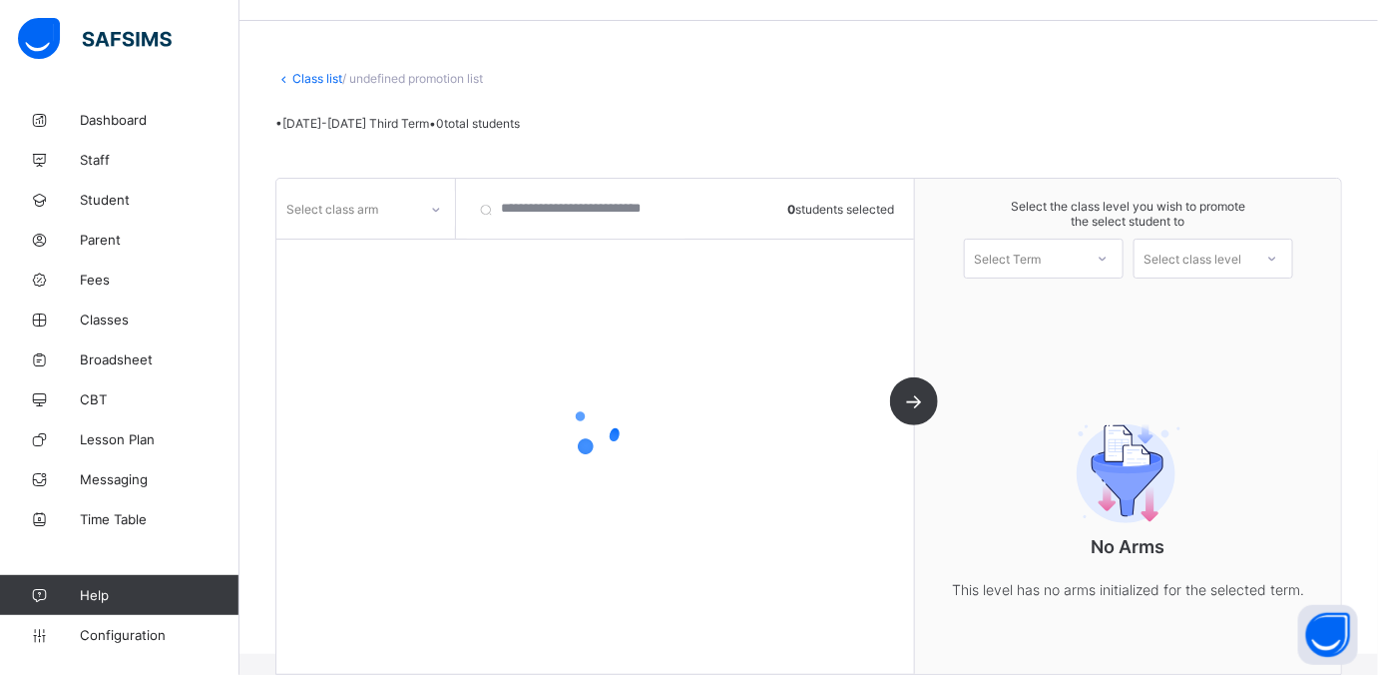
scroll to position [83, 0]
click at [432, 211] on icon at bounding box center [436, 210] width 12 height 20
click at [416, 252] on div "No options" at bounding box center [365, 251] width 177 height 31
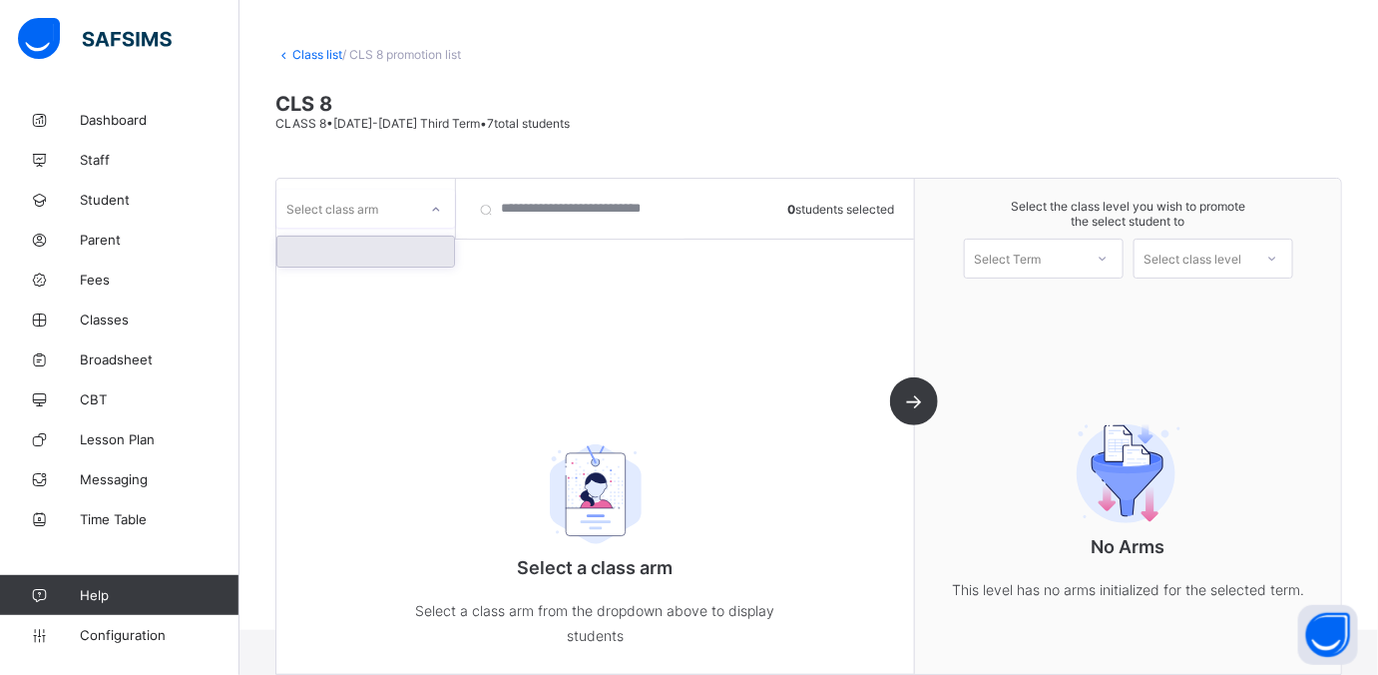
click at [304, 236] on div at bounding box center [365, 251] width 177 height 30
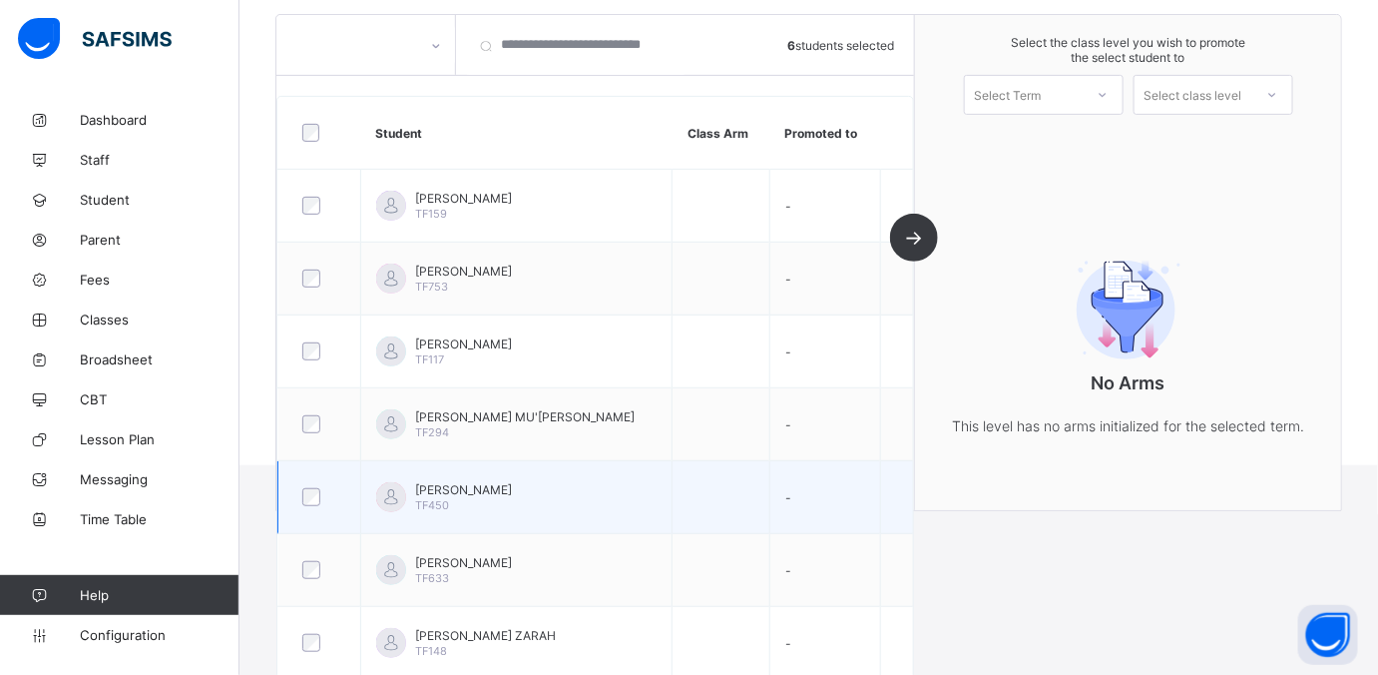
scroll to position [123, 0]
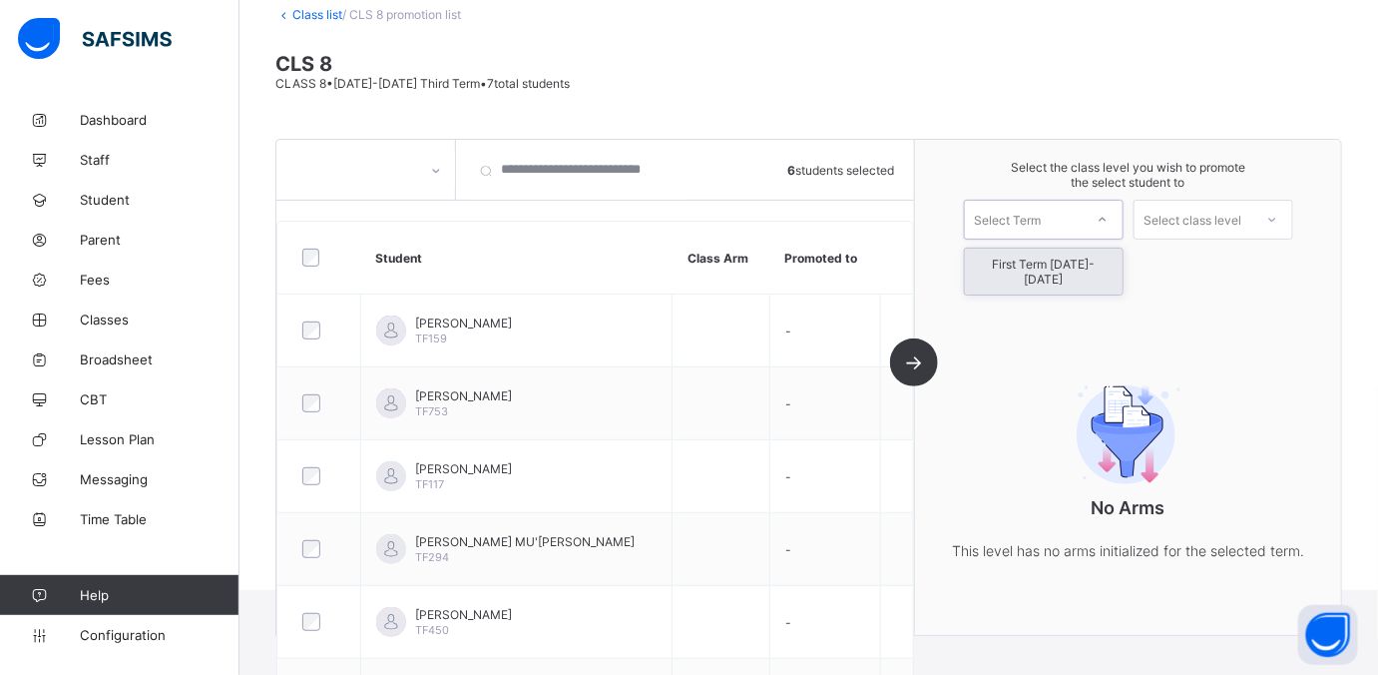
click at [1083, 215] on div "Select Term" at bounding box center [1024, 220] width 118 height 28
click at [1076, 260] on div "First Term 2025-2026" at bounding box center [1044, 271] width 158 height 46
click at [99, 312] on span "Classes" at bounding box center [160, 319] width 160 height 16
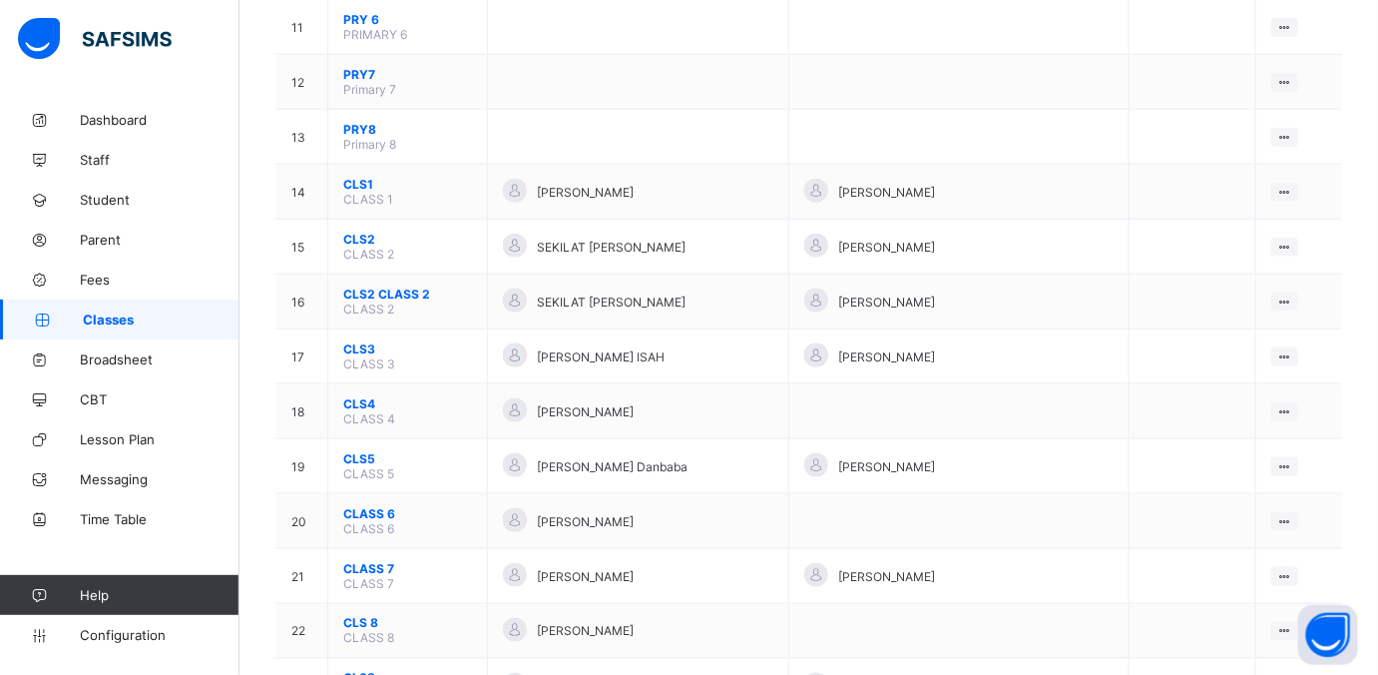
scroll to position [897, 0]
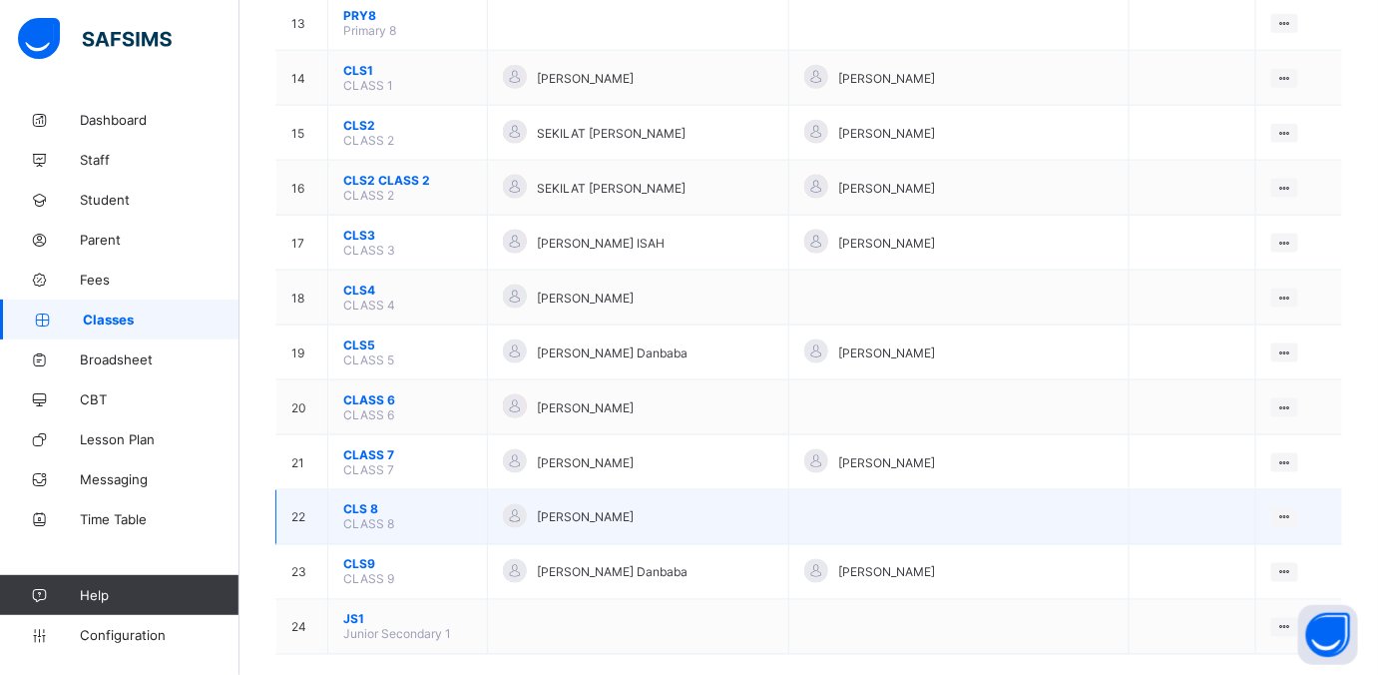
click at [368, 502] on span "CLS 8" at bounding box center [407, 509] width 129 height 15
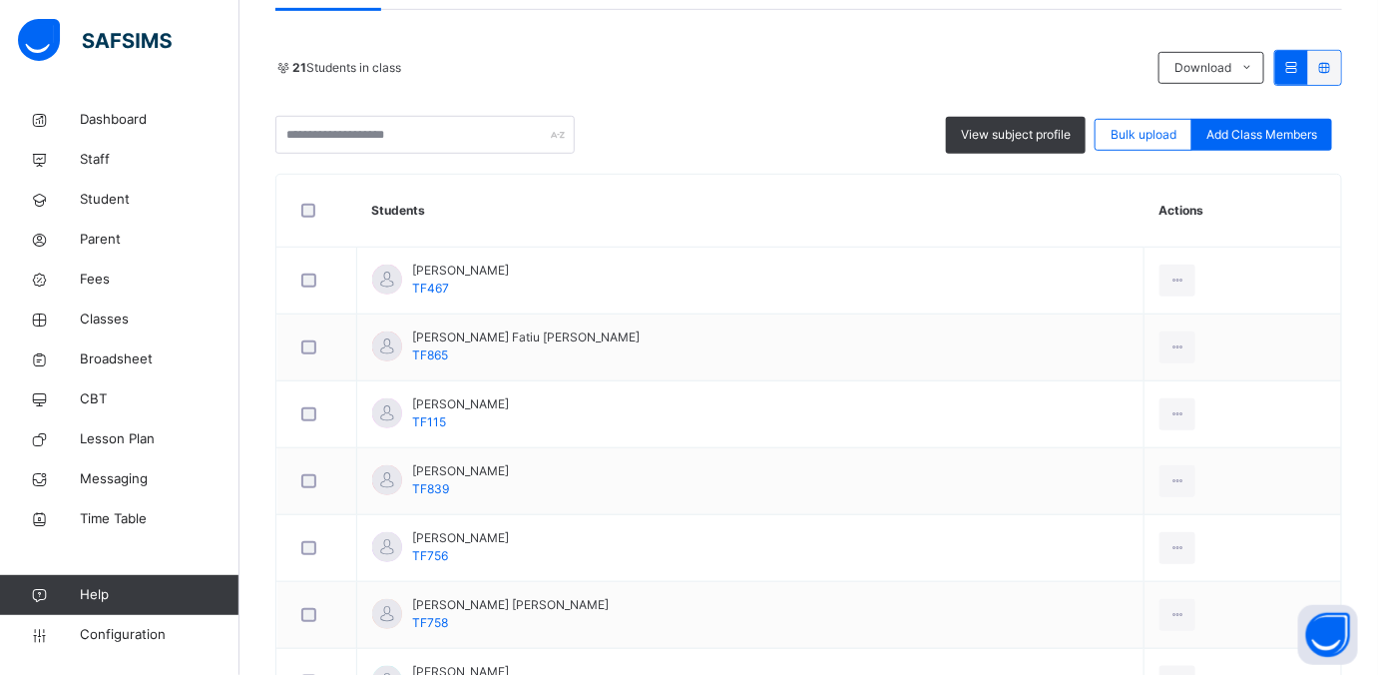
scroll to position [113, 0]
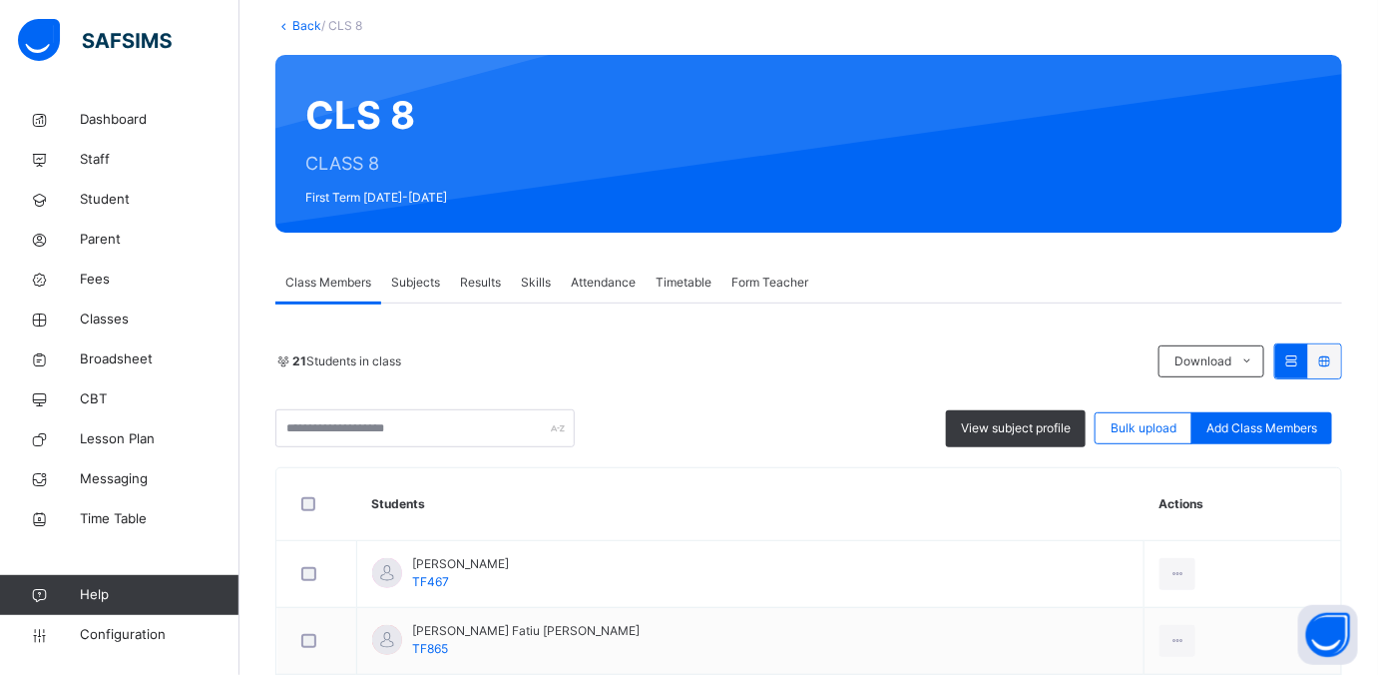
click at [1102, 443] on div "View subject profile Bulk upload Add Class Members" at bounding box center [808, 428] width 1067 height 38
click at [1102, 434] on span "Add Class Members" at bounding box center [1261, 428] width 111 height 18
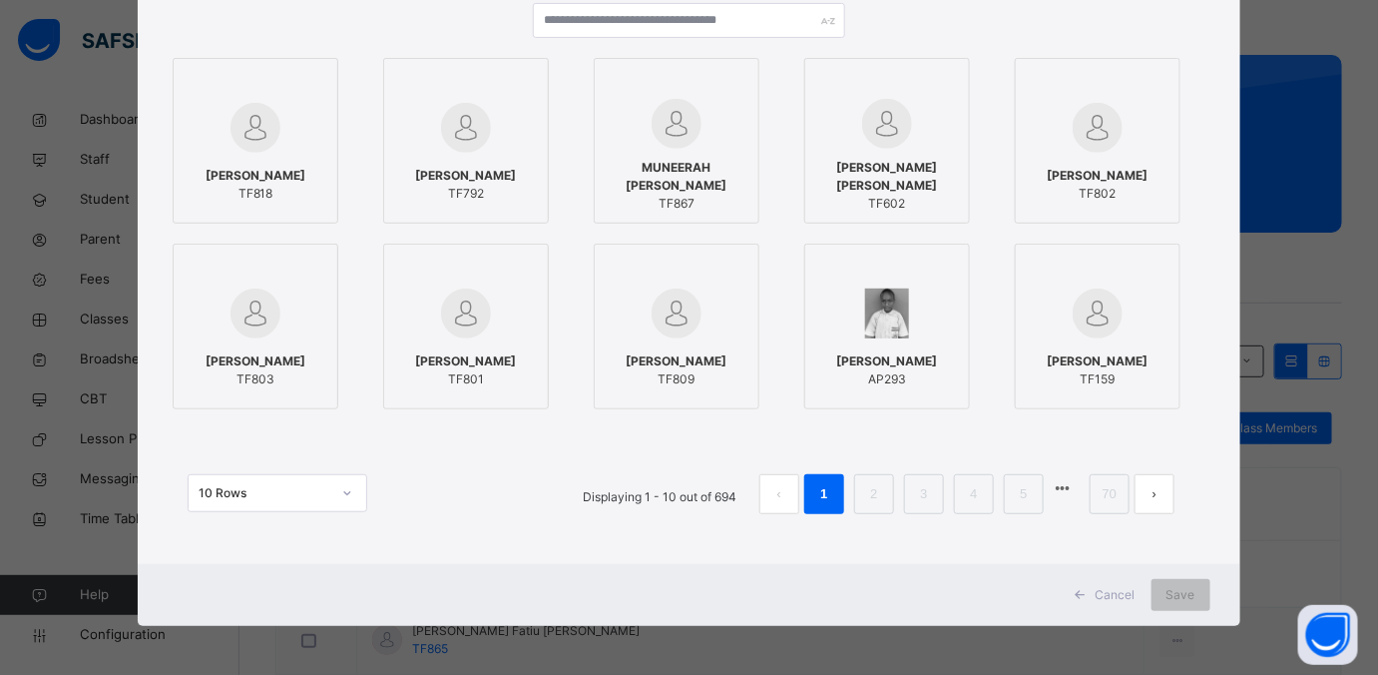
scroll to position [0, 0]
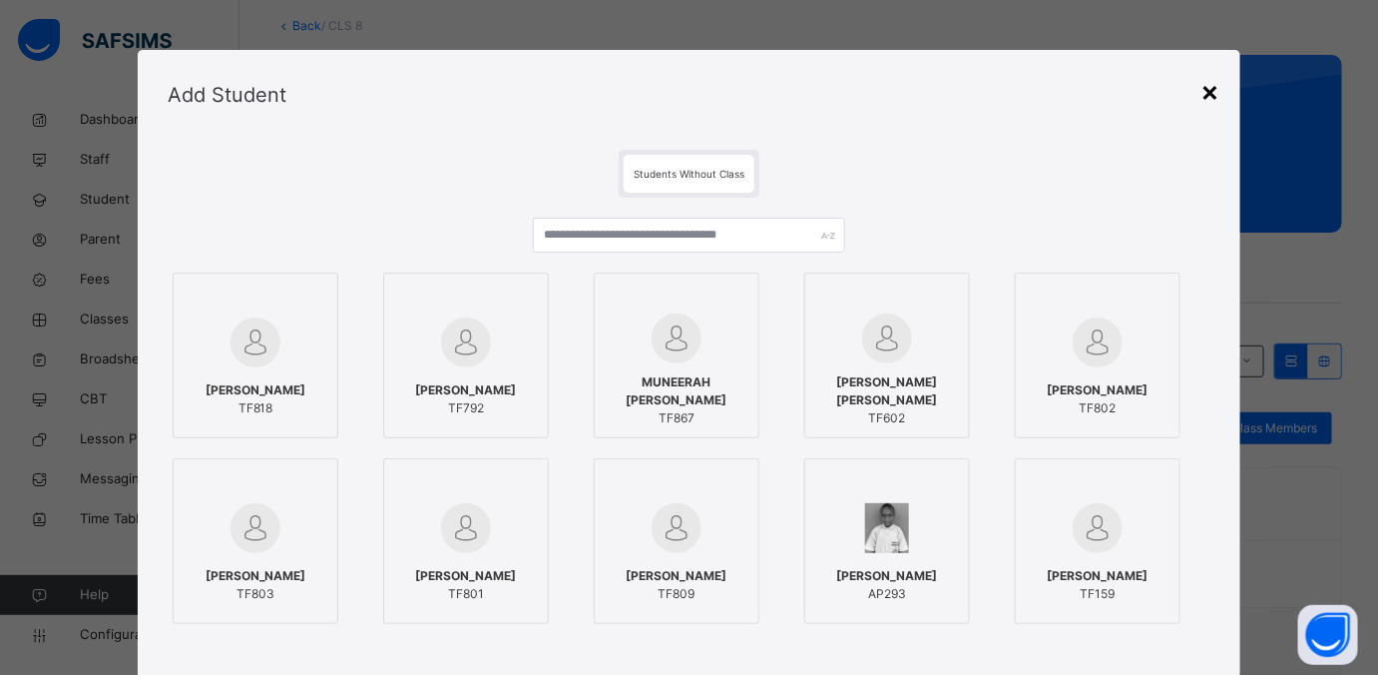
click at [1102, 91] on div "×" at bounding box center [1210, 91] width 19 height 42
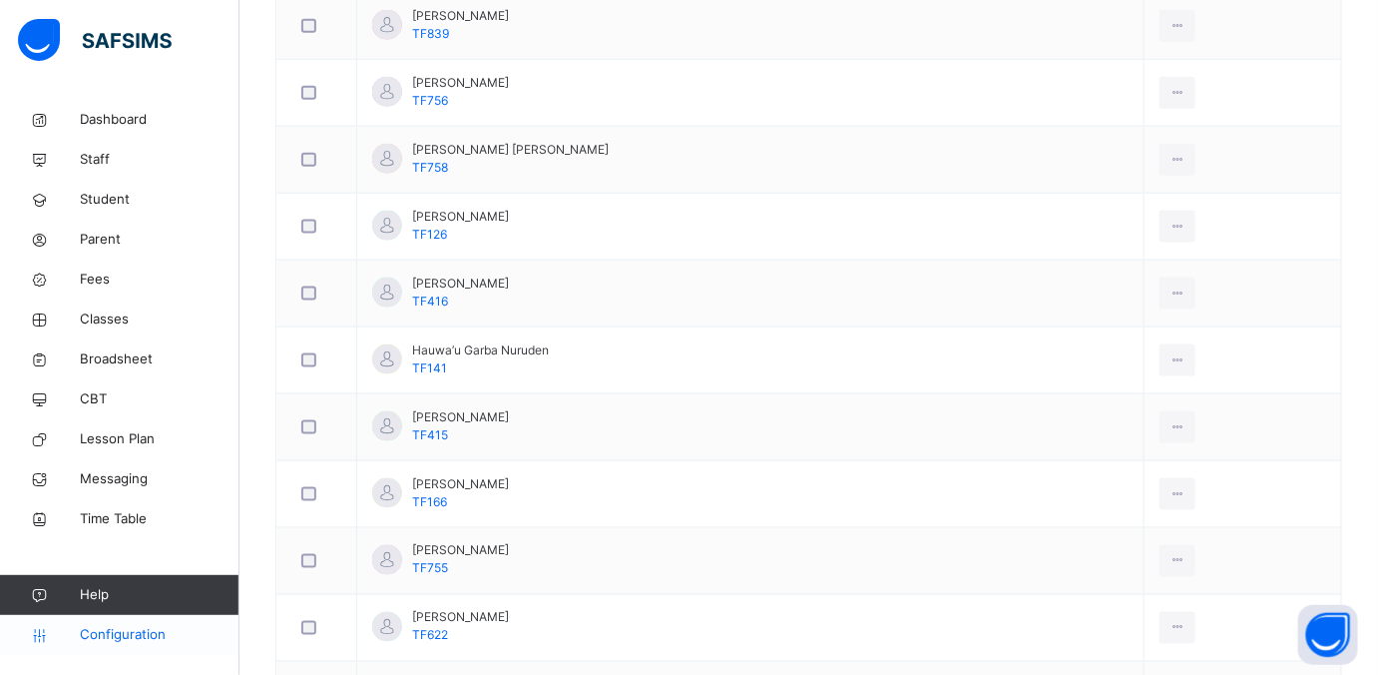
click at [103, 539] on span "Configuration" at bounding box center [159, 635] width 159 height 20
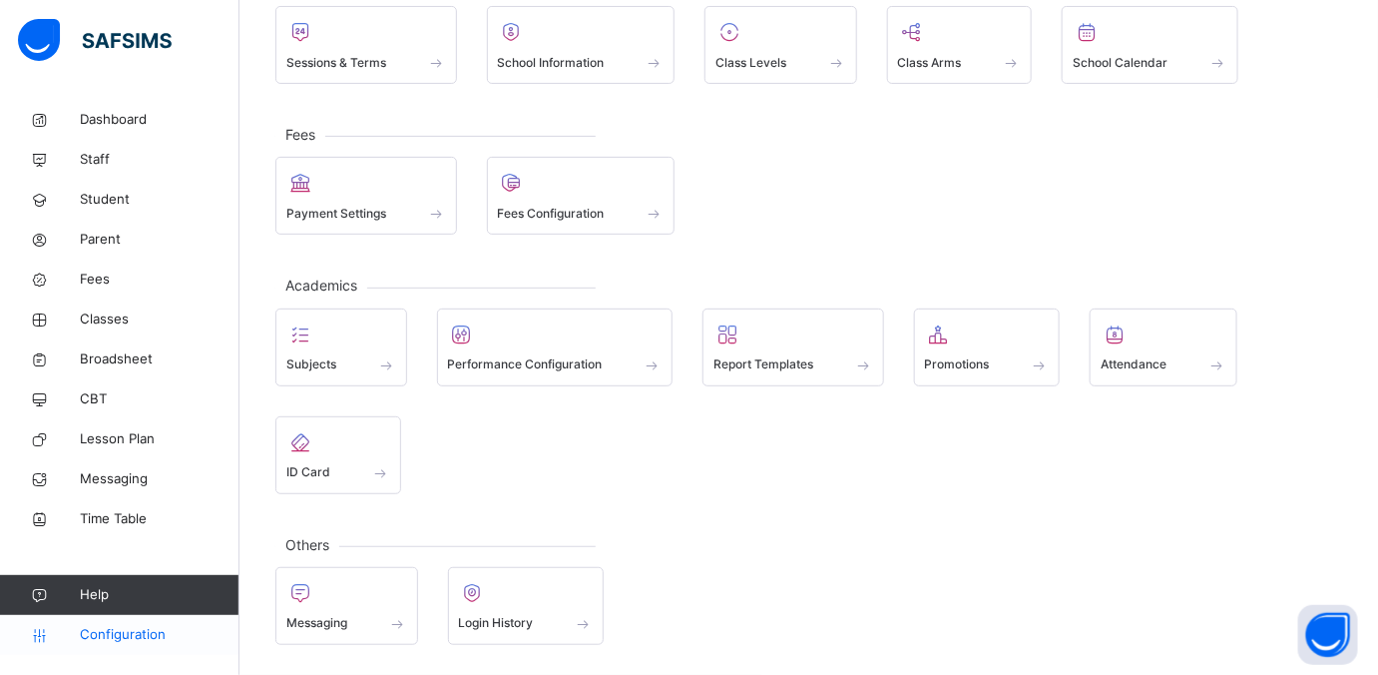
scroll to position [152, 0]
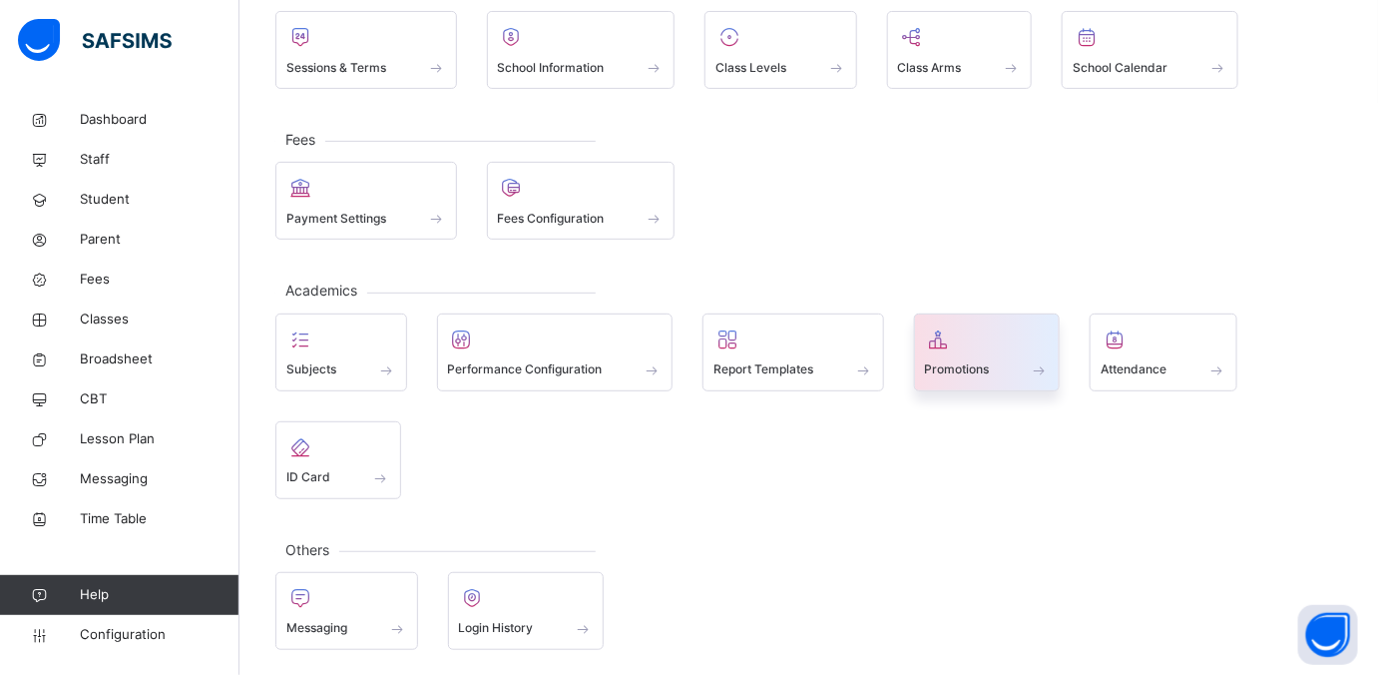
click at [1023, 340] on div at bounding box center [987, 339] width 125 height 30
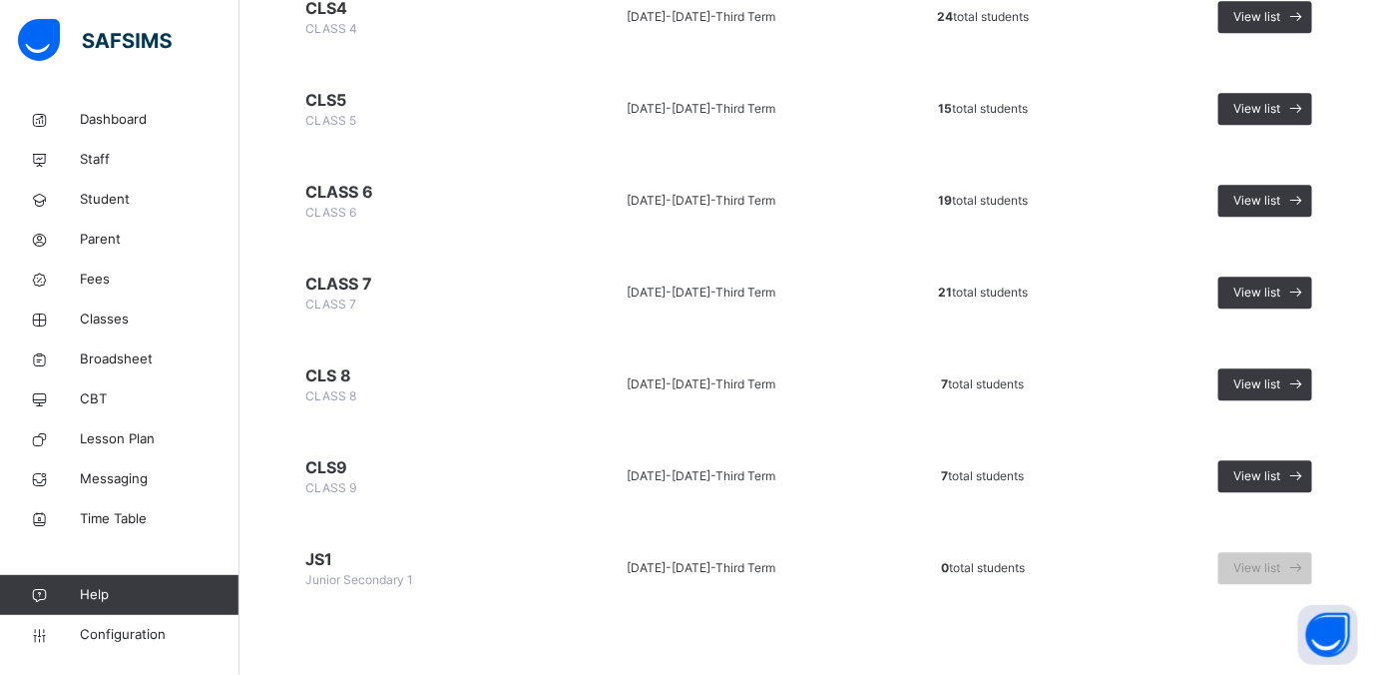
scroll to position [1751, 0]
click at [1102, 476] on span "View list" at bounding box center [1256, 475] width 47 height 18
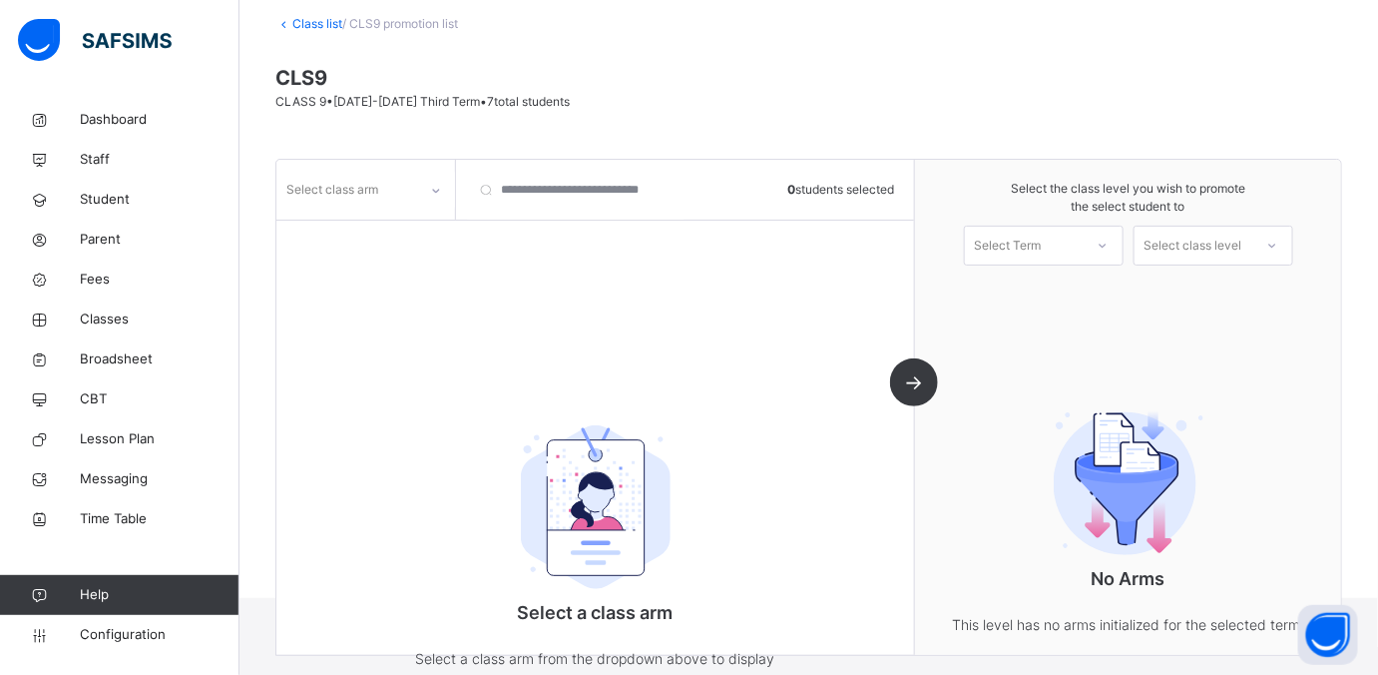
scroll to position [174, 0]
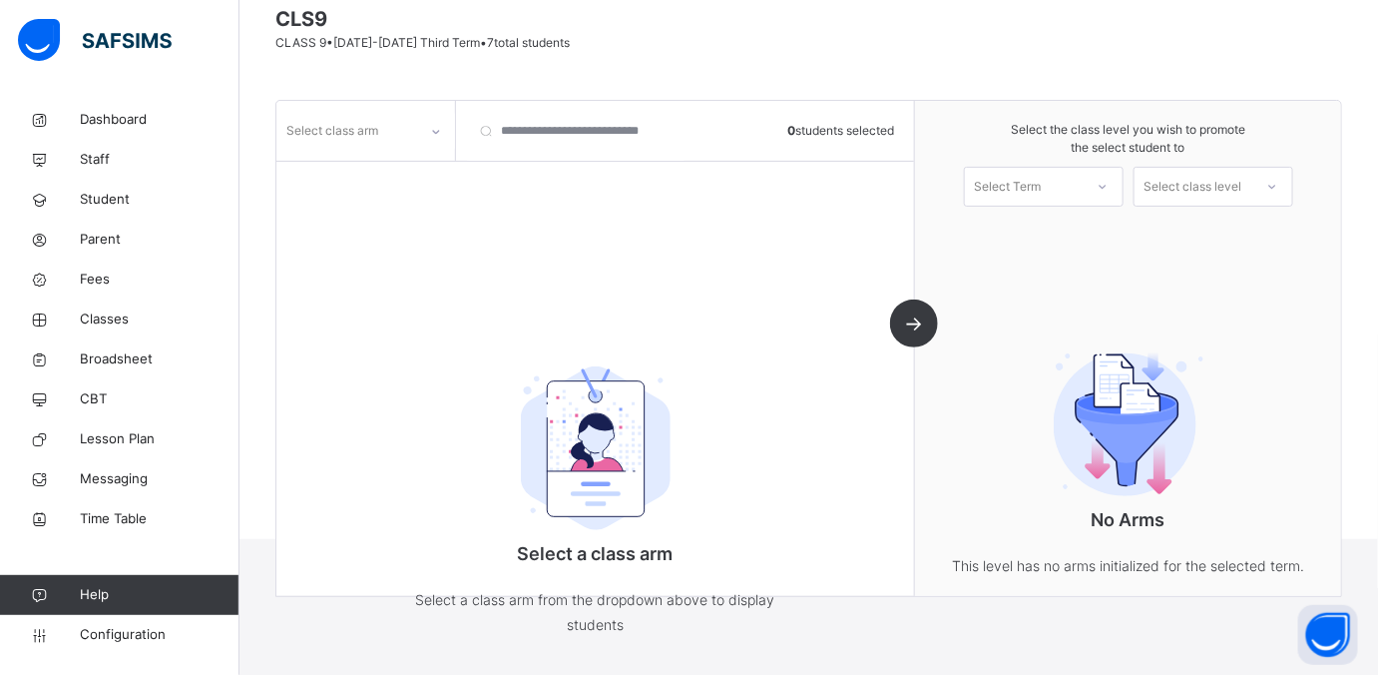
click at [430, 136] on icon at bounding box center [436, 132] width 12 height 20
click at [373, 185] on div at bounding box center [365, 174] width 177 height 30
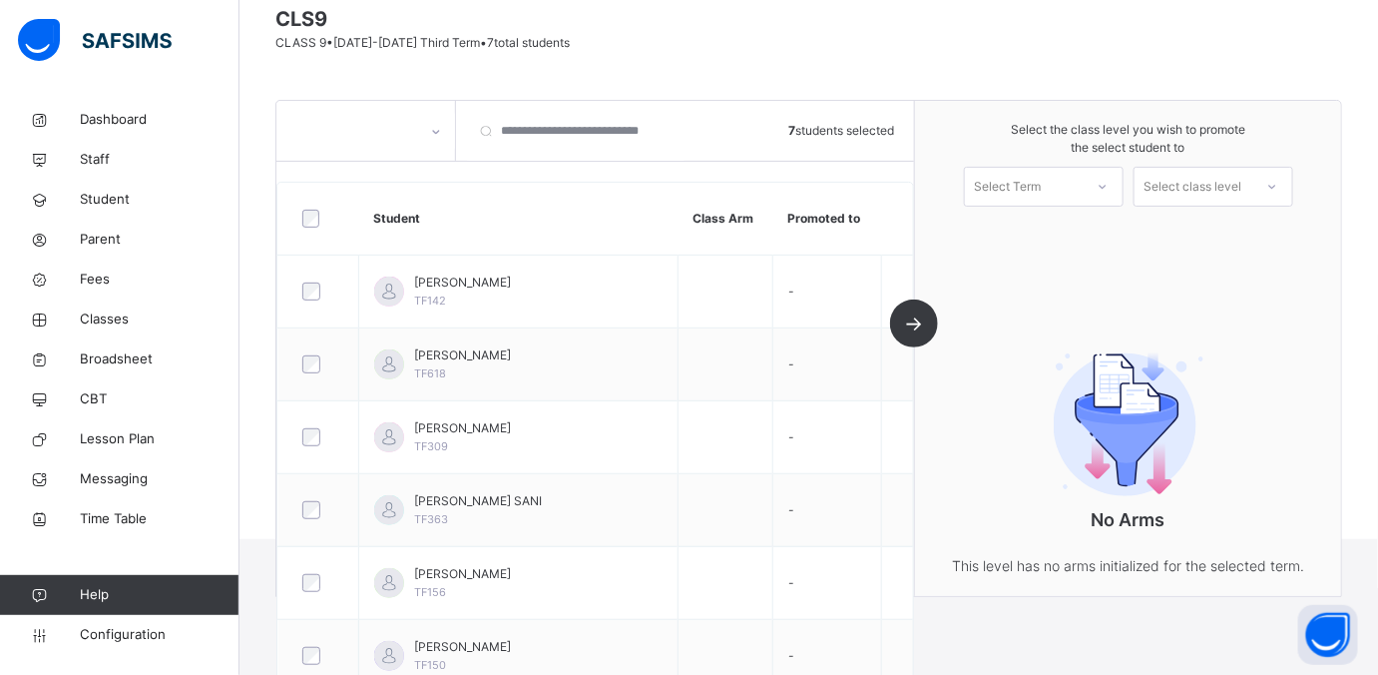
click at [1083, 195] on div "Select Term" at bounding box center [1024, 187] width 118 height 31
click at [1072, 234] on div "First Term 2025-2026" at bounding box center [1044, 242] width 158 height 52
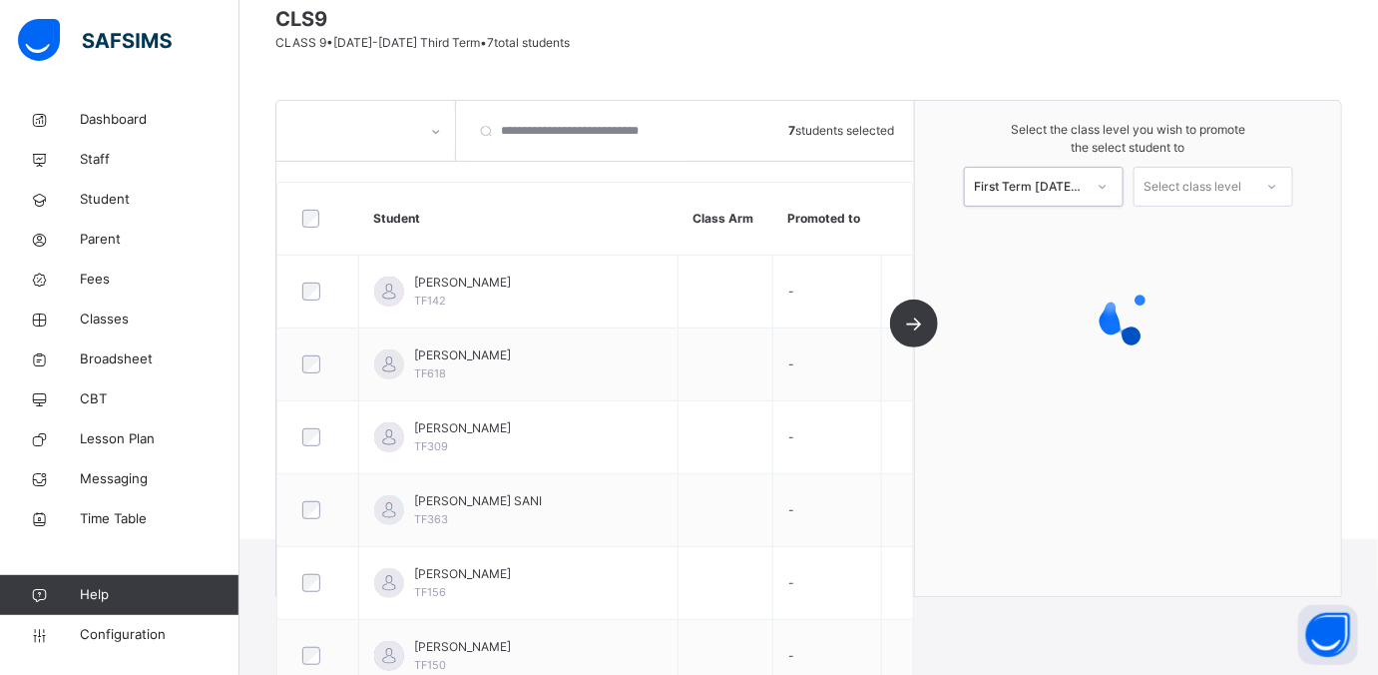
click at [1102, 193] on div "Select class level" at bounding box center [1194, 187] width 118 height 31
click at [1102, 134] on span "Select the class level you wish to promote the select student to" at bounding box center [1128, 139] width 386 height 36
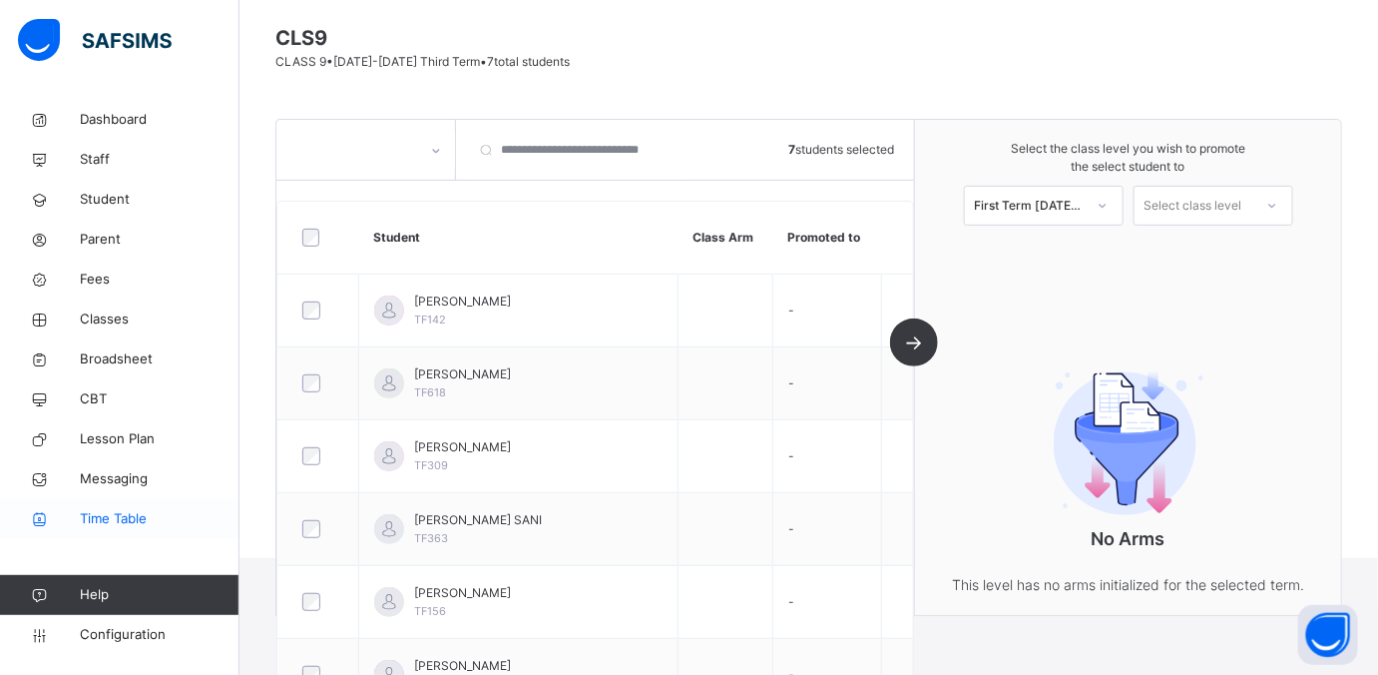
scroll to position [11, 0]
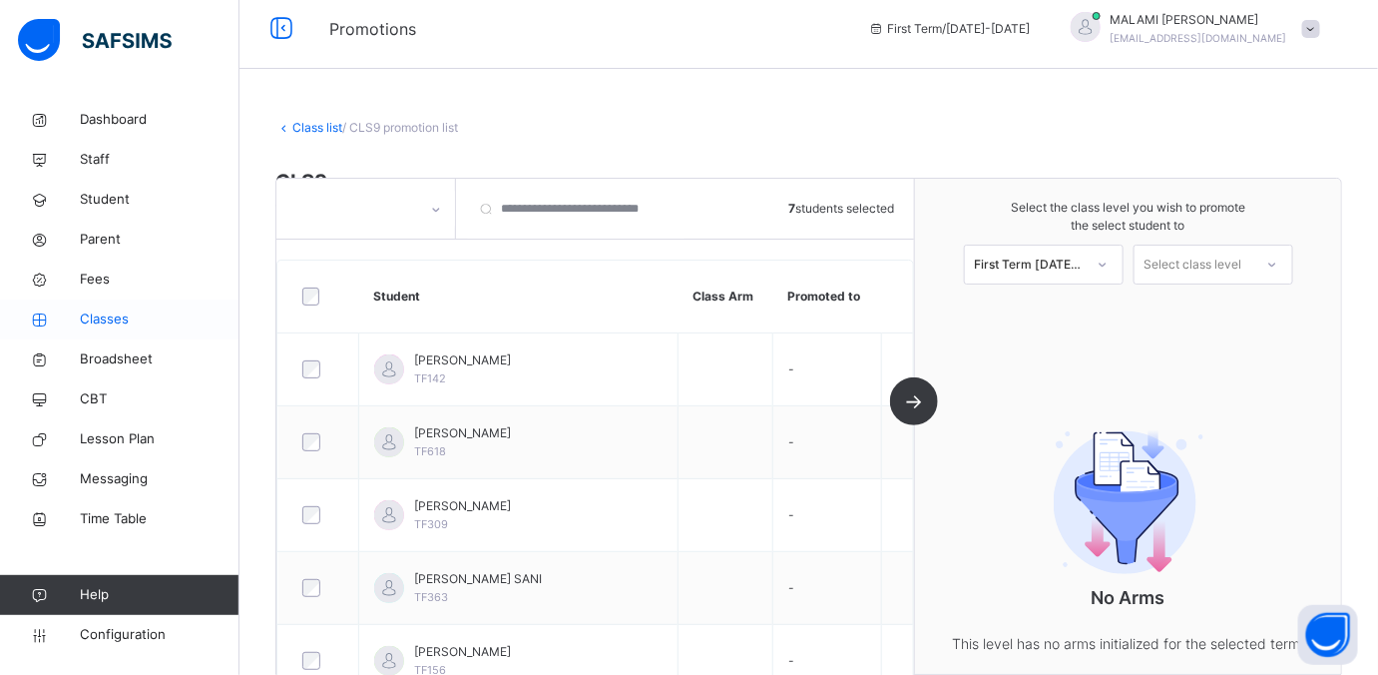
click at [99, 303] on link "Classes" at bounding box center [119, 319] width 239 height 40
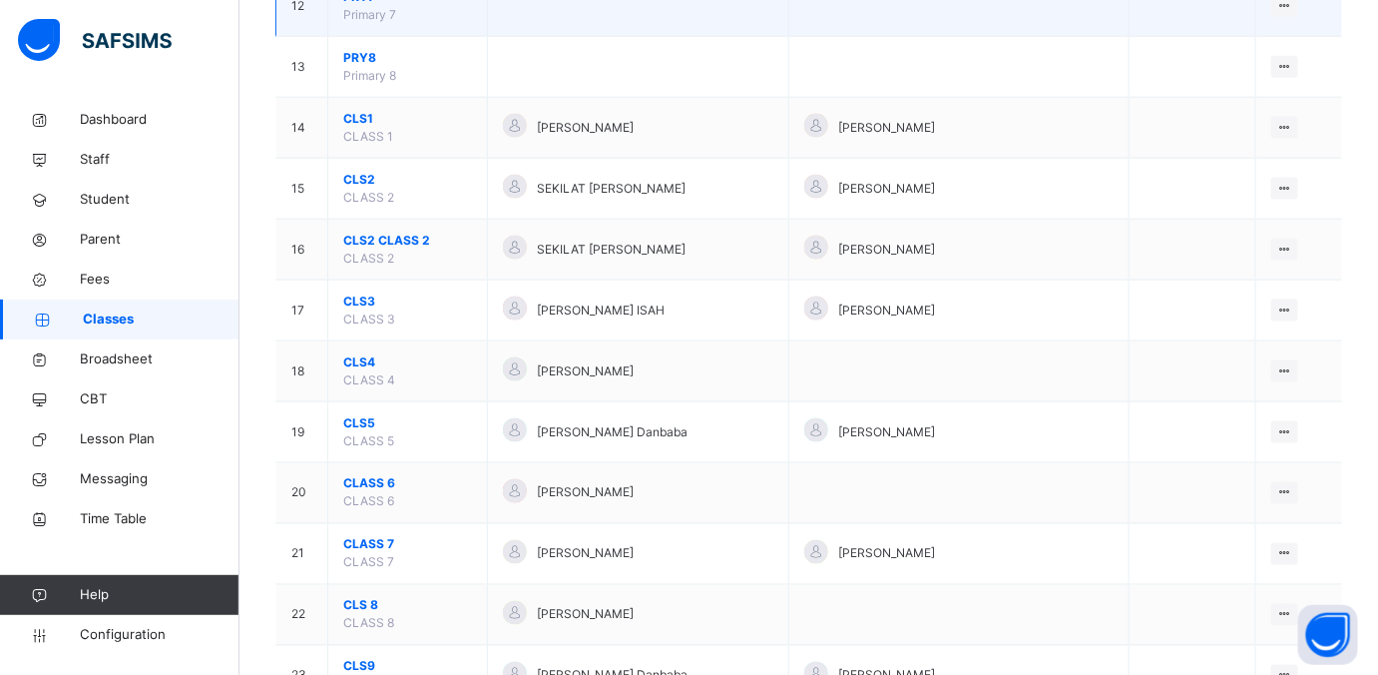
scroll to position [1066, 0]
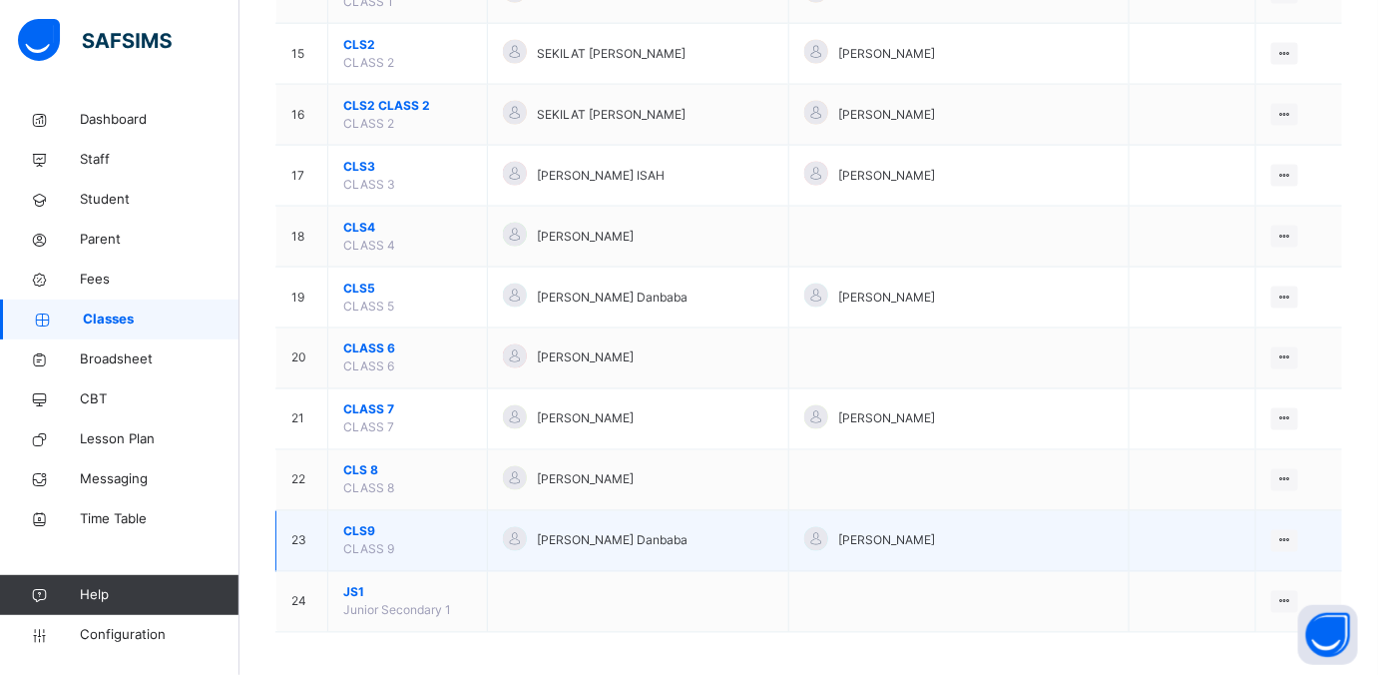
click at [358, 528] on span "CLS9" at bounding box center [407, 532] width 129 height 18
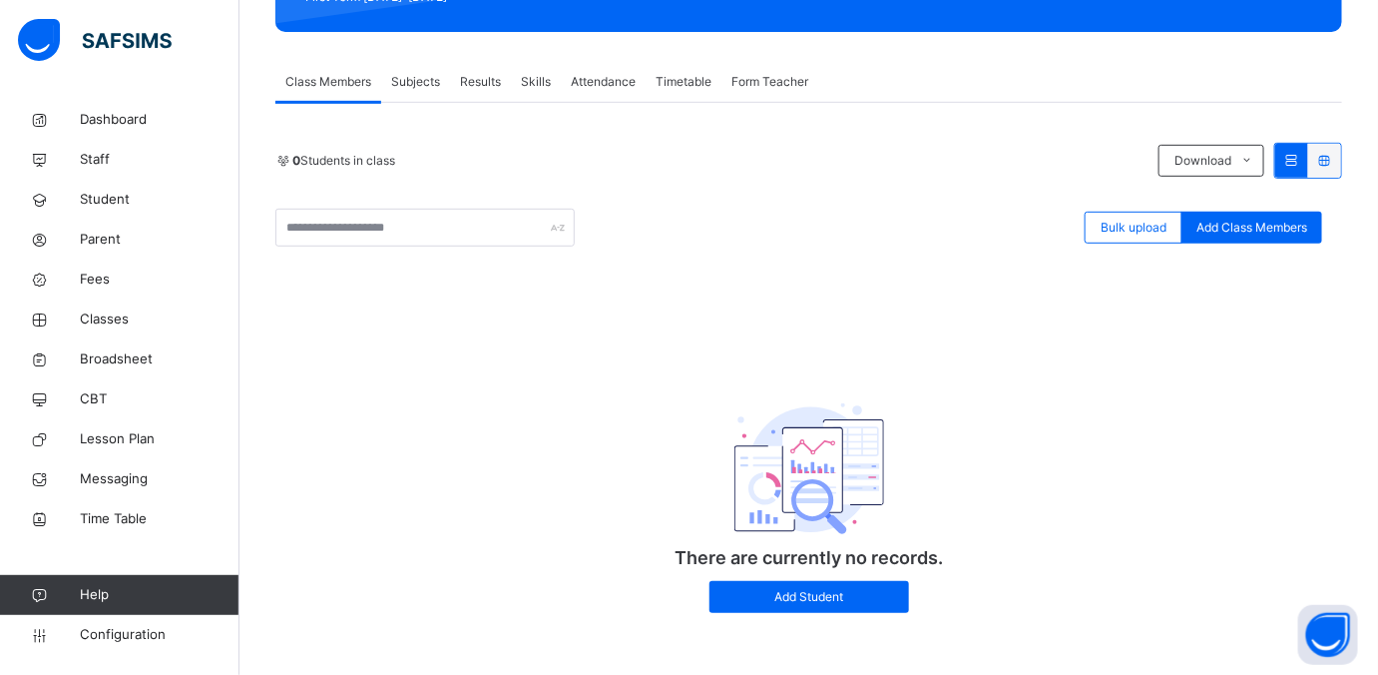
scroll to position [321, 0]
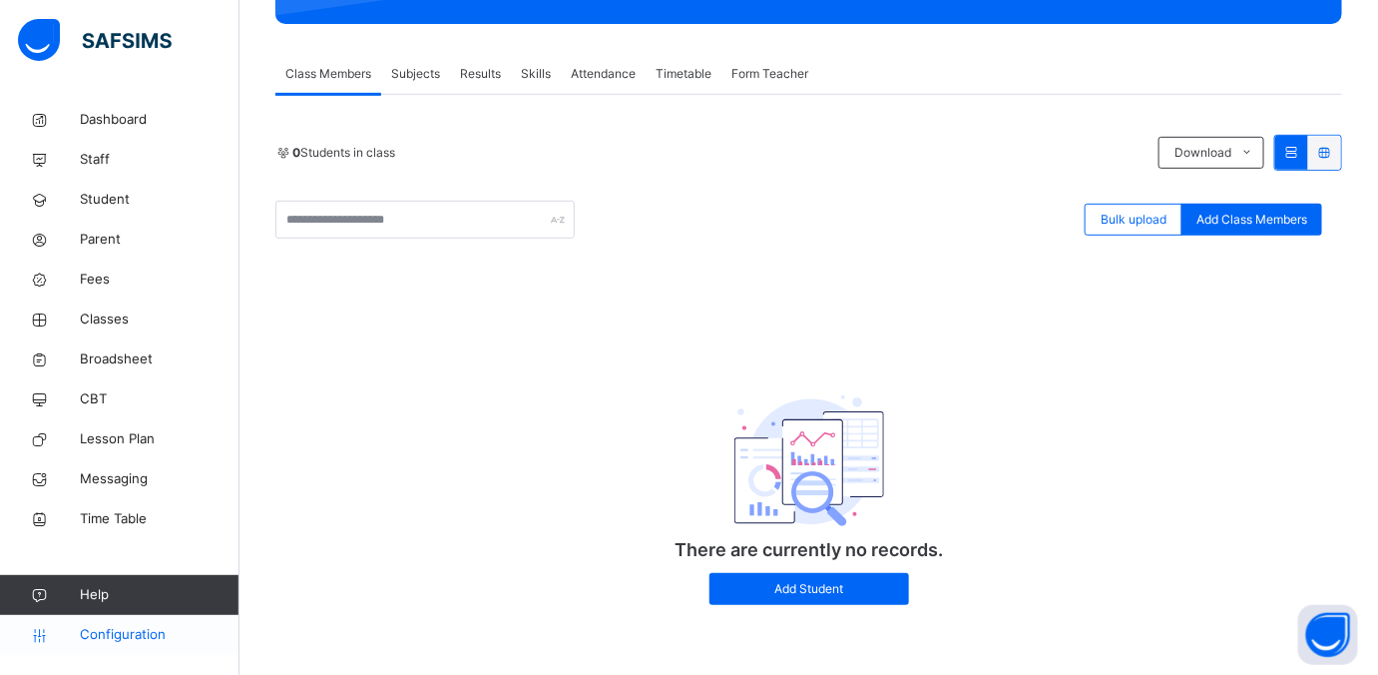
click at [88, 539] on span "Configuration" at bounding box center [159, 635] width 159 height 20
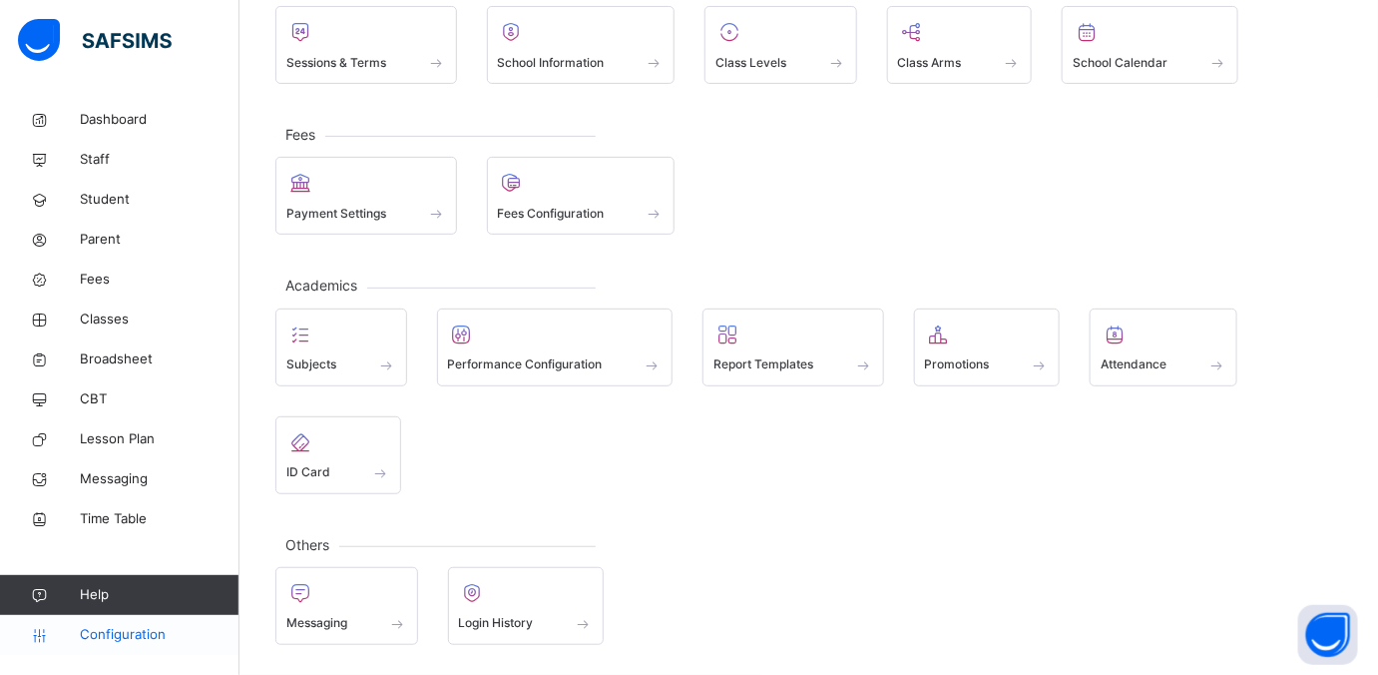
scroll to position [152, 0]
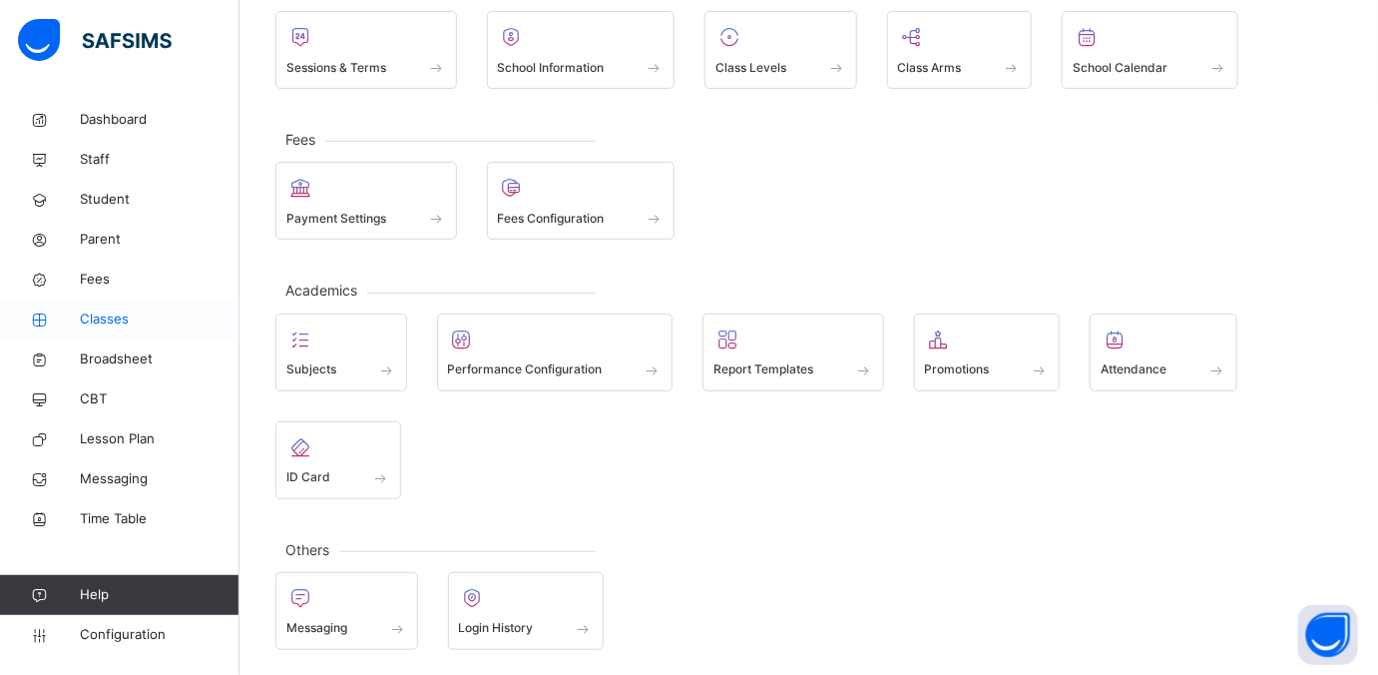
click at [86, 321] on span "Classes" at bounding box center [160, 319] width 160 height 20
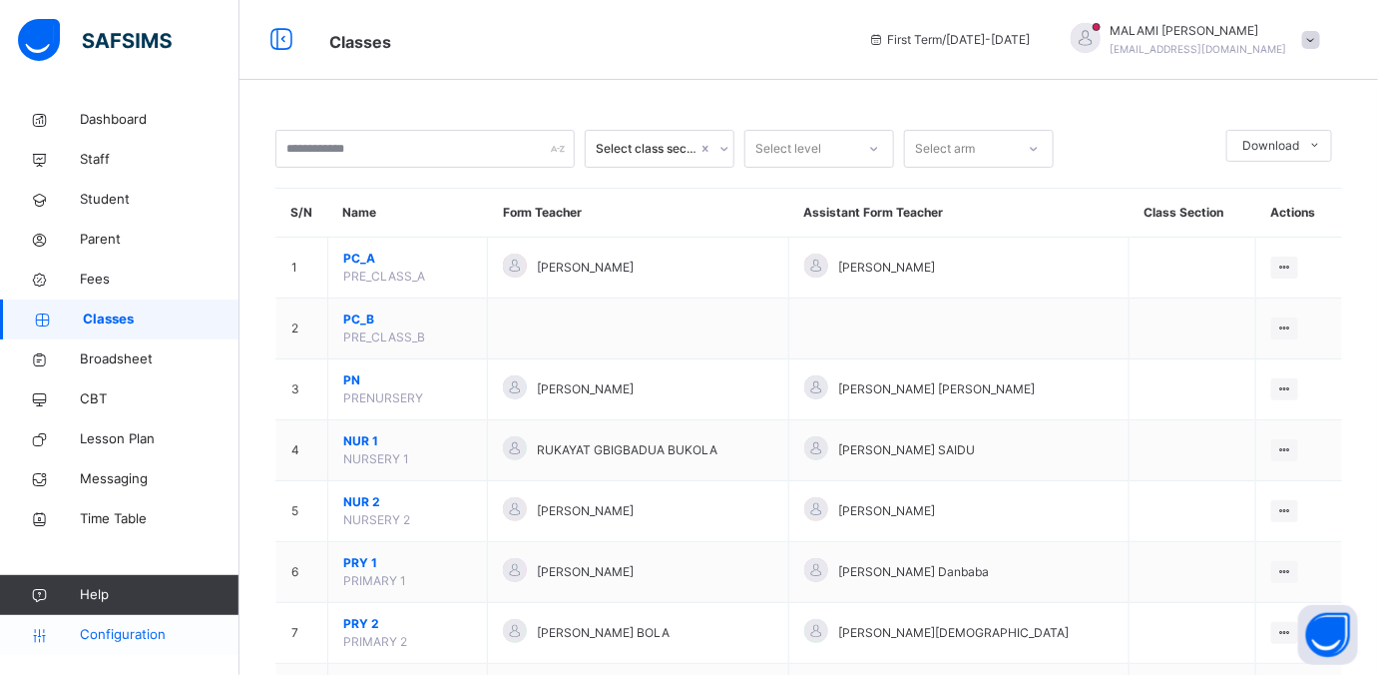
click at [131, 539] on span "Configuration" at bounding box center [159, 635] width 159 height 20
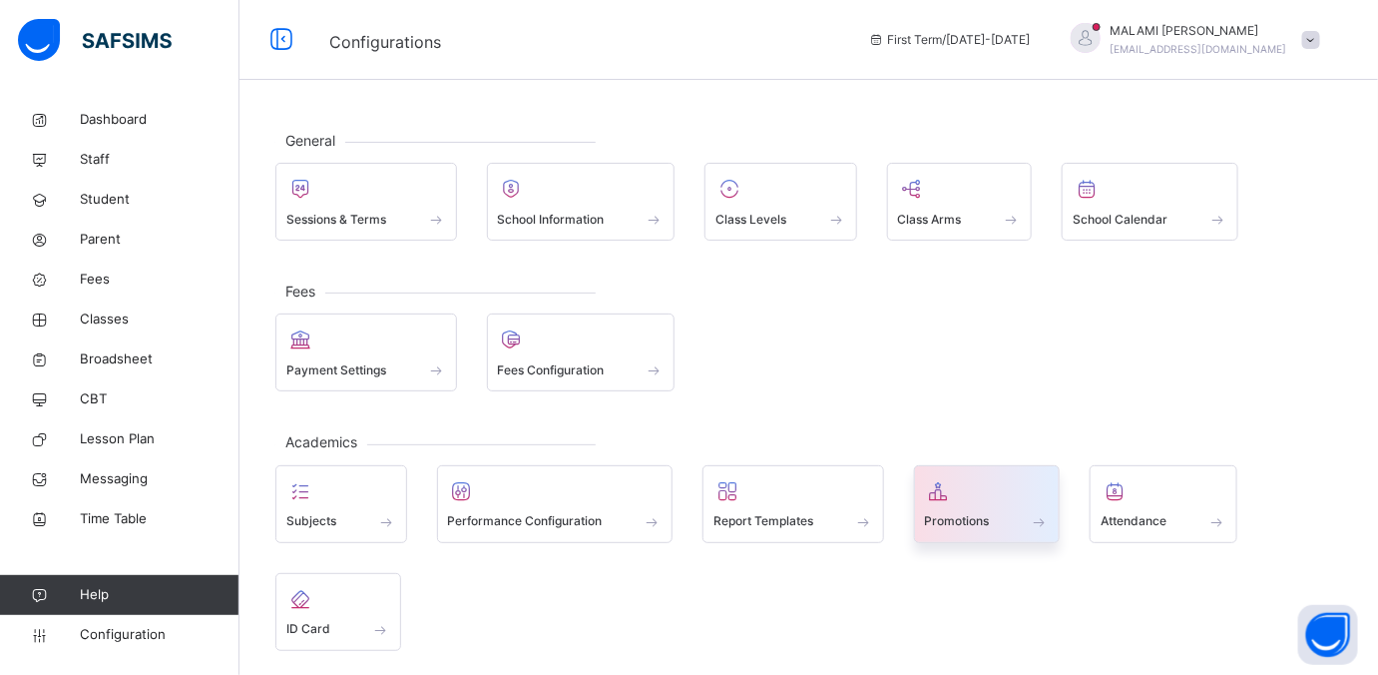
click at [999, 506] on span at bounding box center [987, 508] width 125 height 5
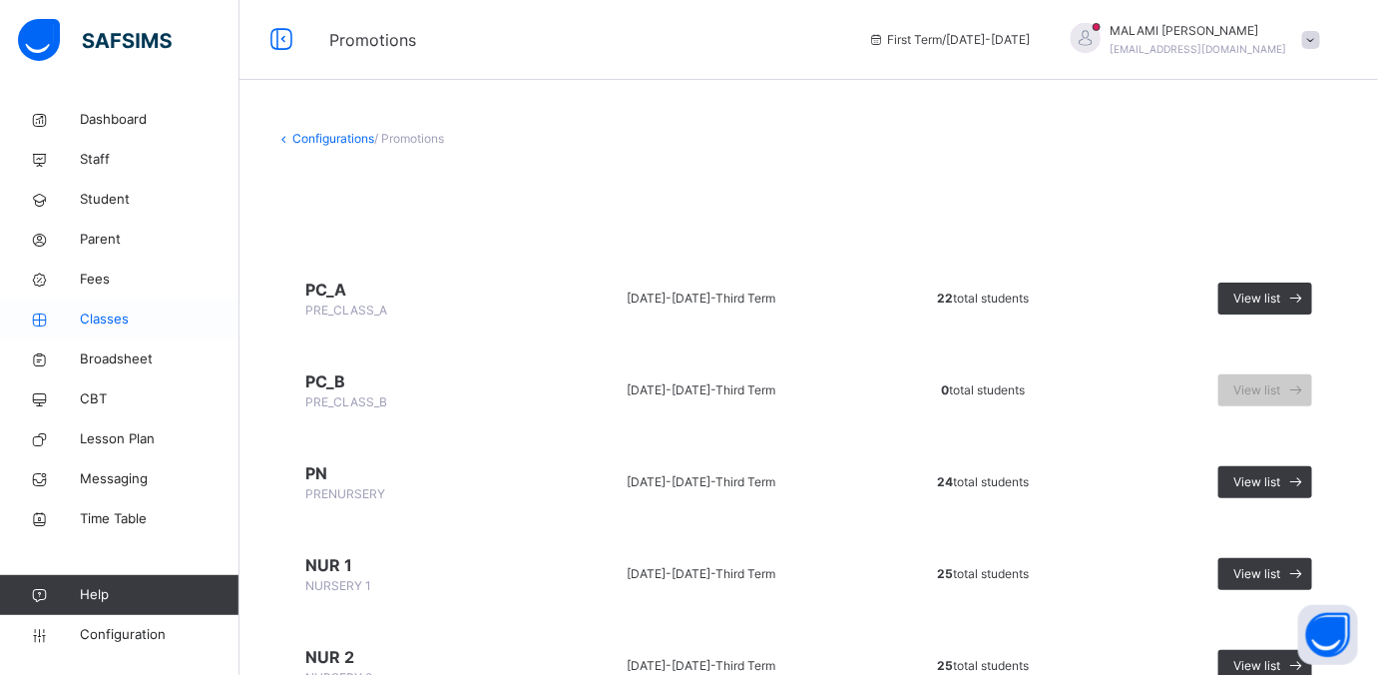
click at [102, 321] on span "Classes" at bounding box center [160, 319] width 160 height 20
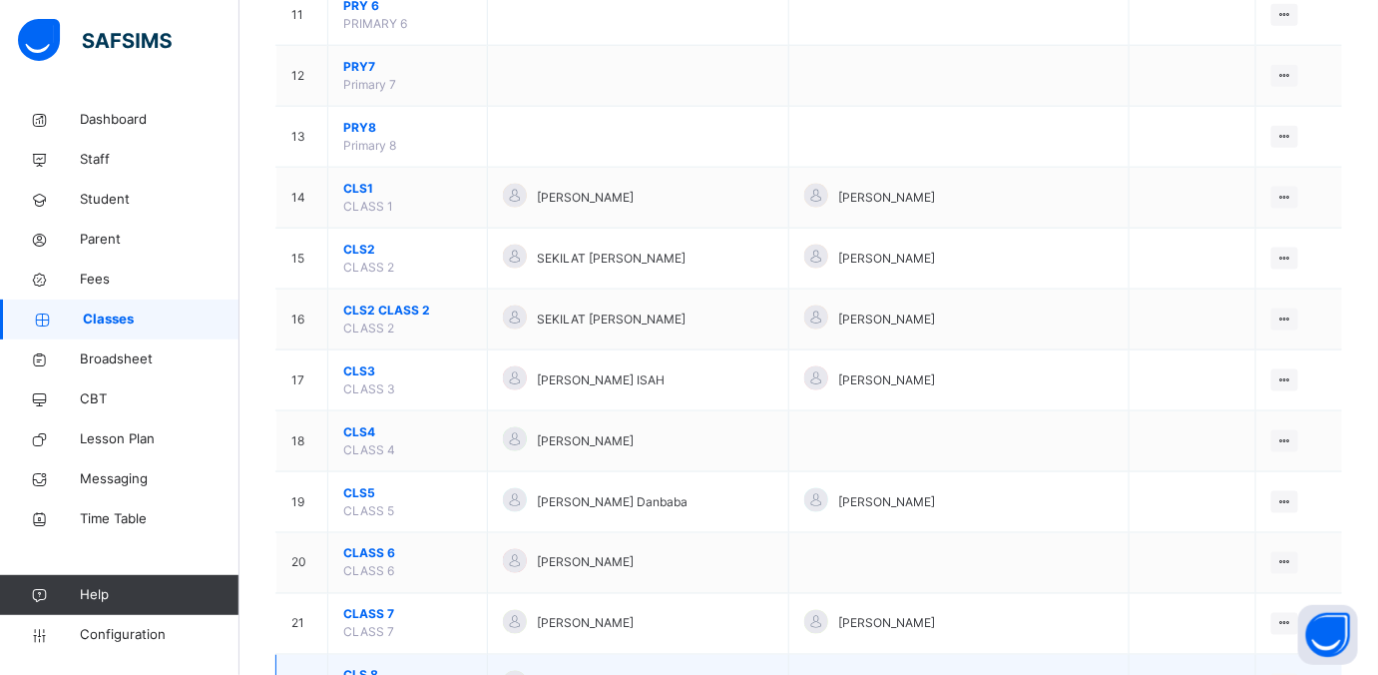
scroll to position [1066, 0]
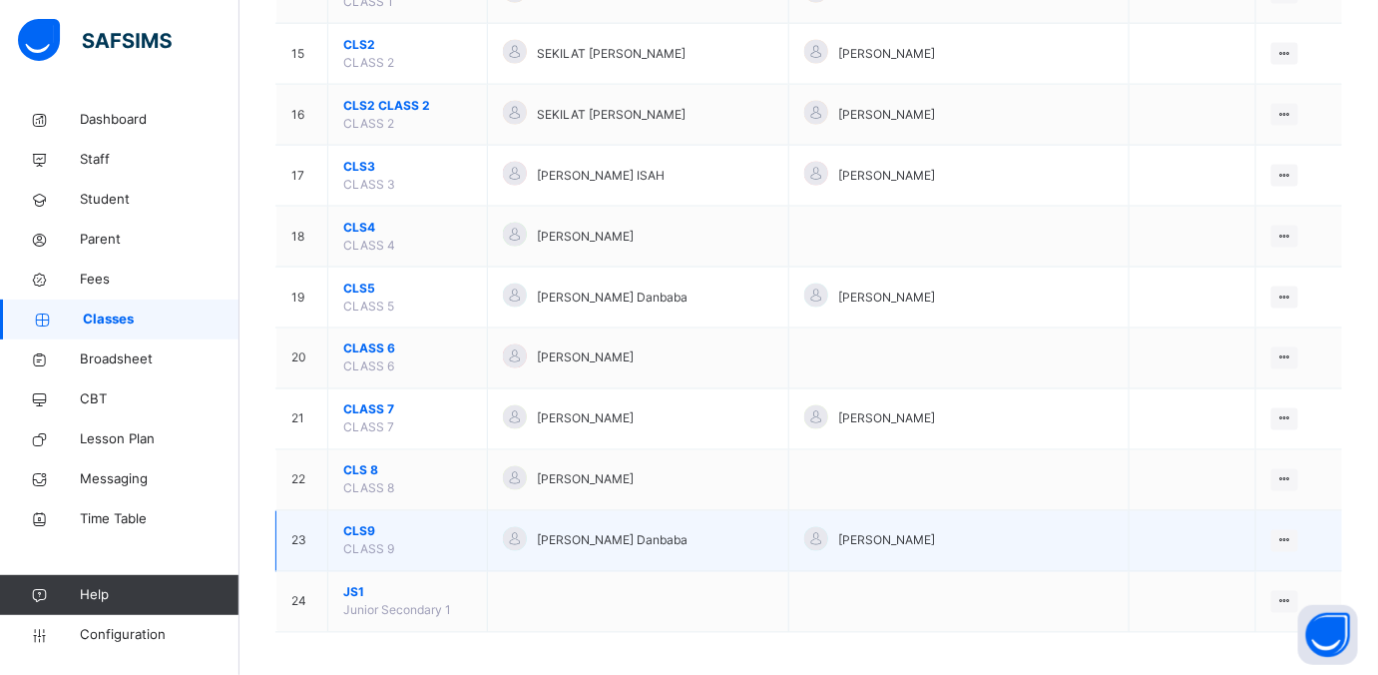
click at [358, 523] on span "CLS9" at bounding box center [407, 532] width 129 height 18
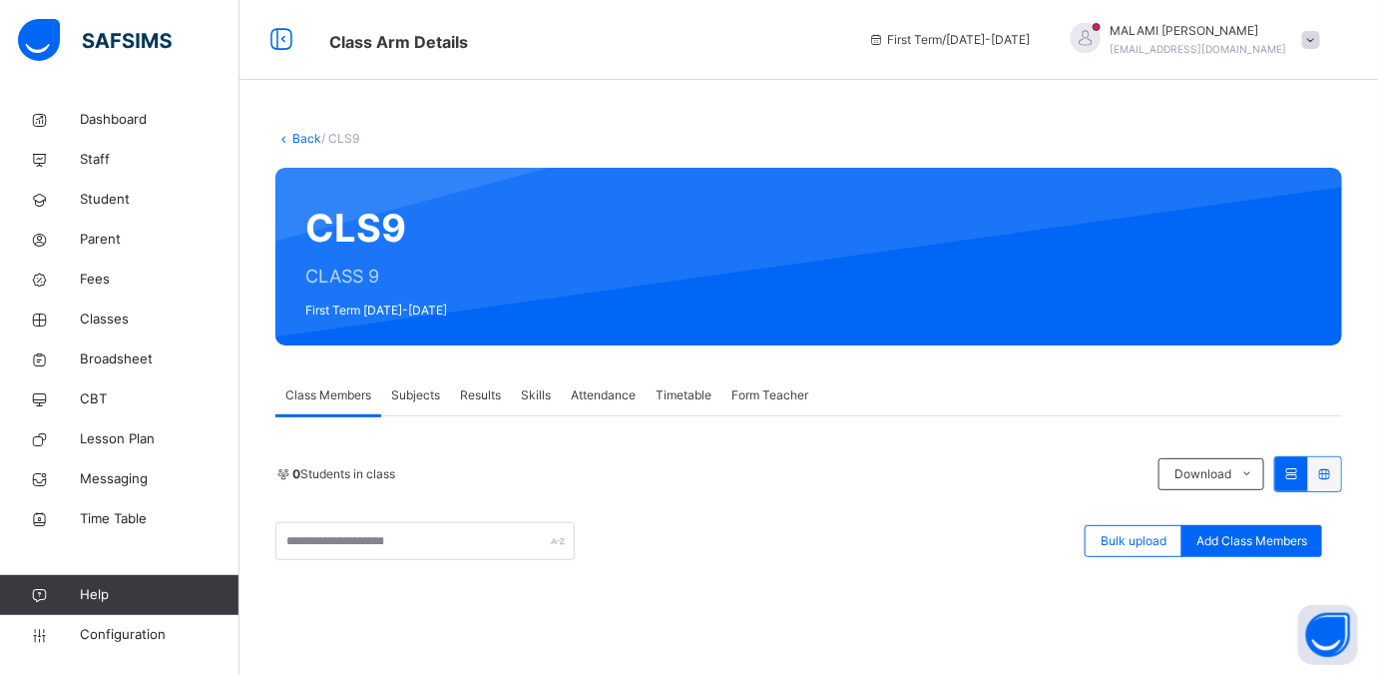
click at [303, 138] on link "Back" at bounding box center [306, 138] width 29 height 15
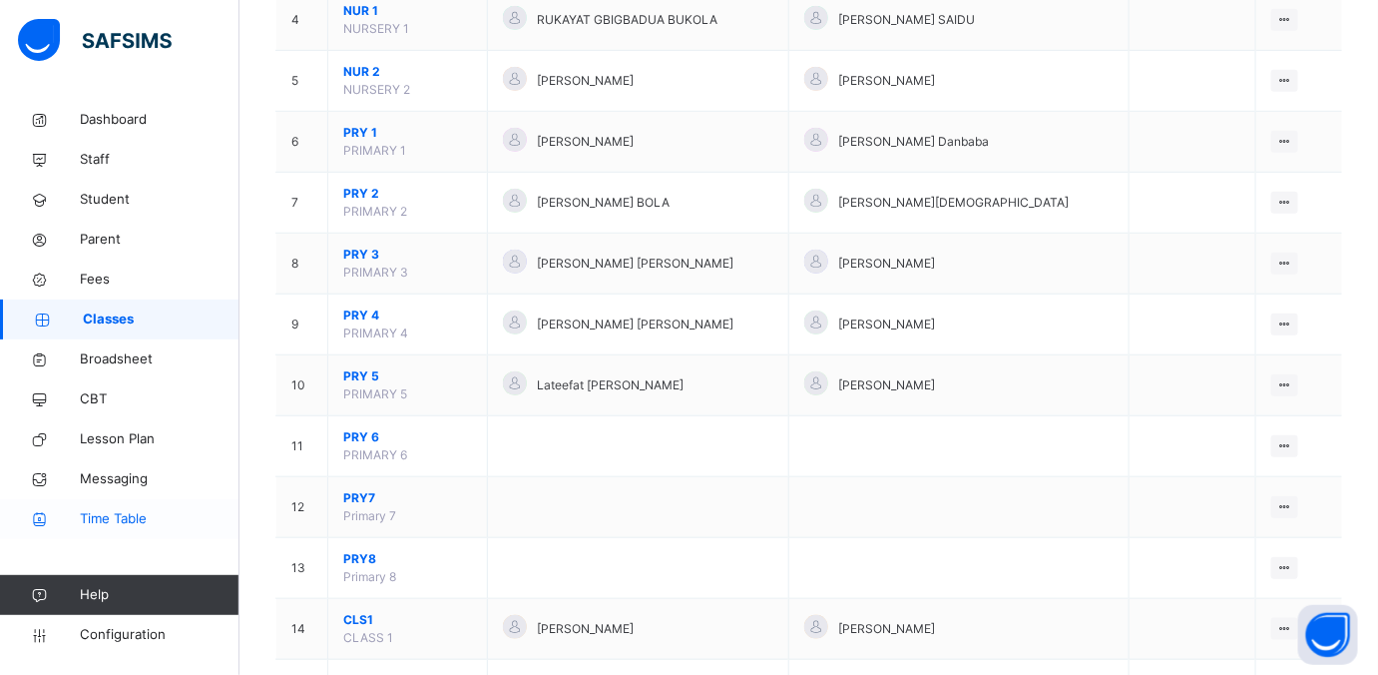
scroll to position [499, 0]
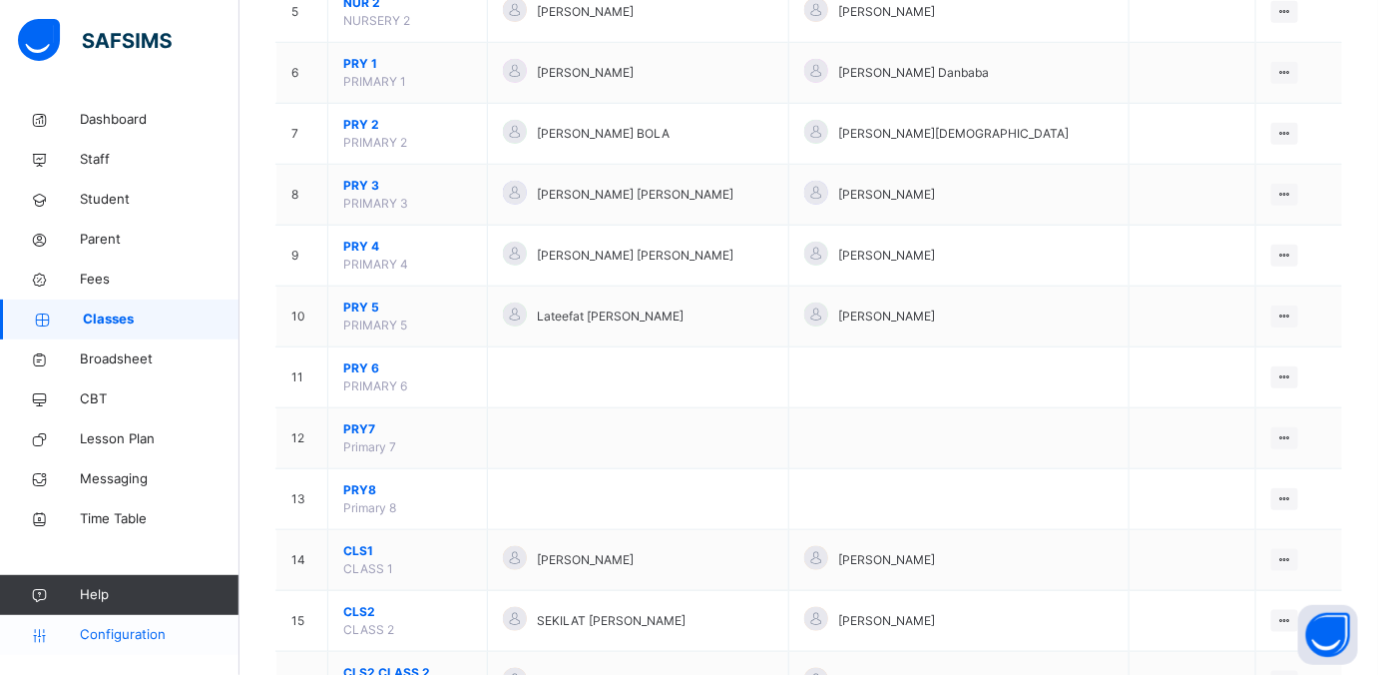
click at [91, 539] on span "Configuration" at bounding box center [159, 635] width 159 height 20
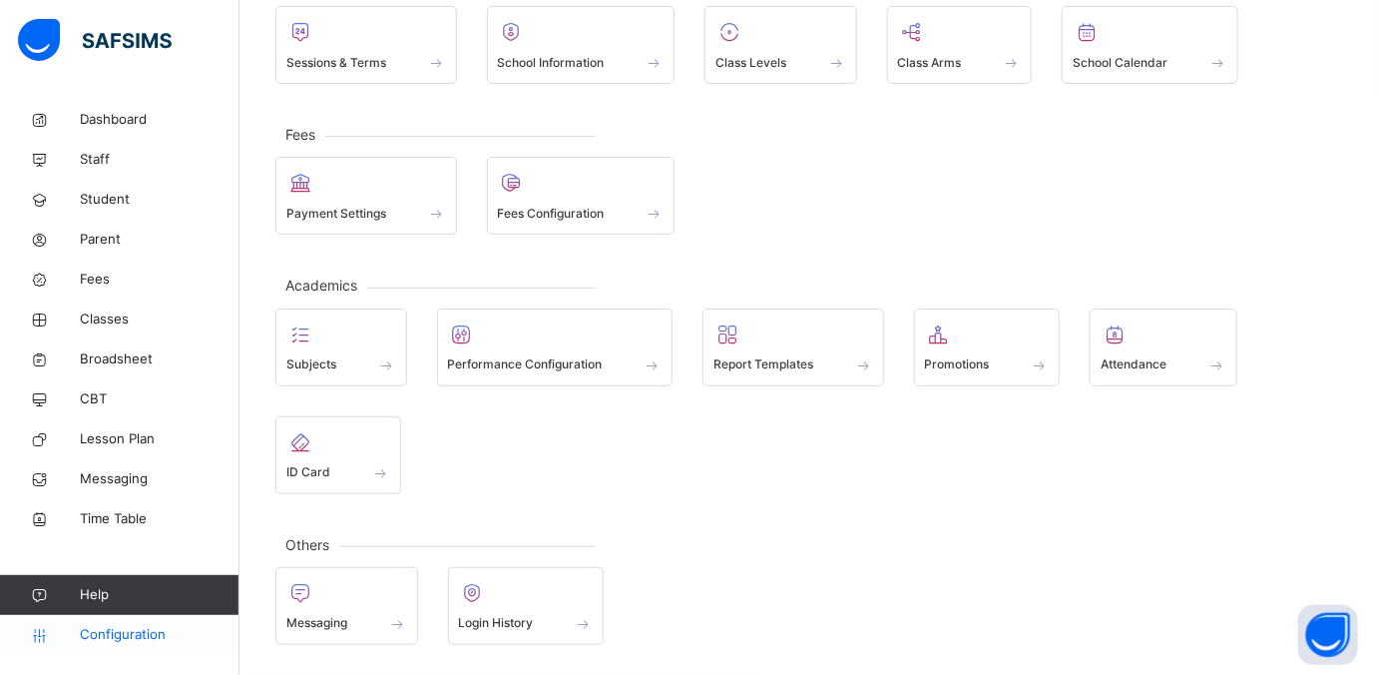
scroll to position [152, 0]
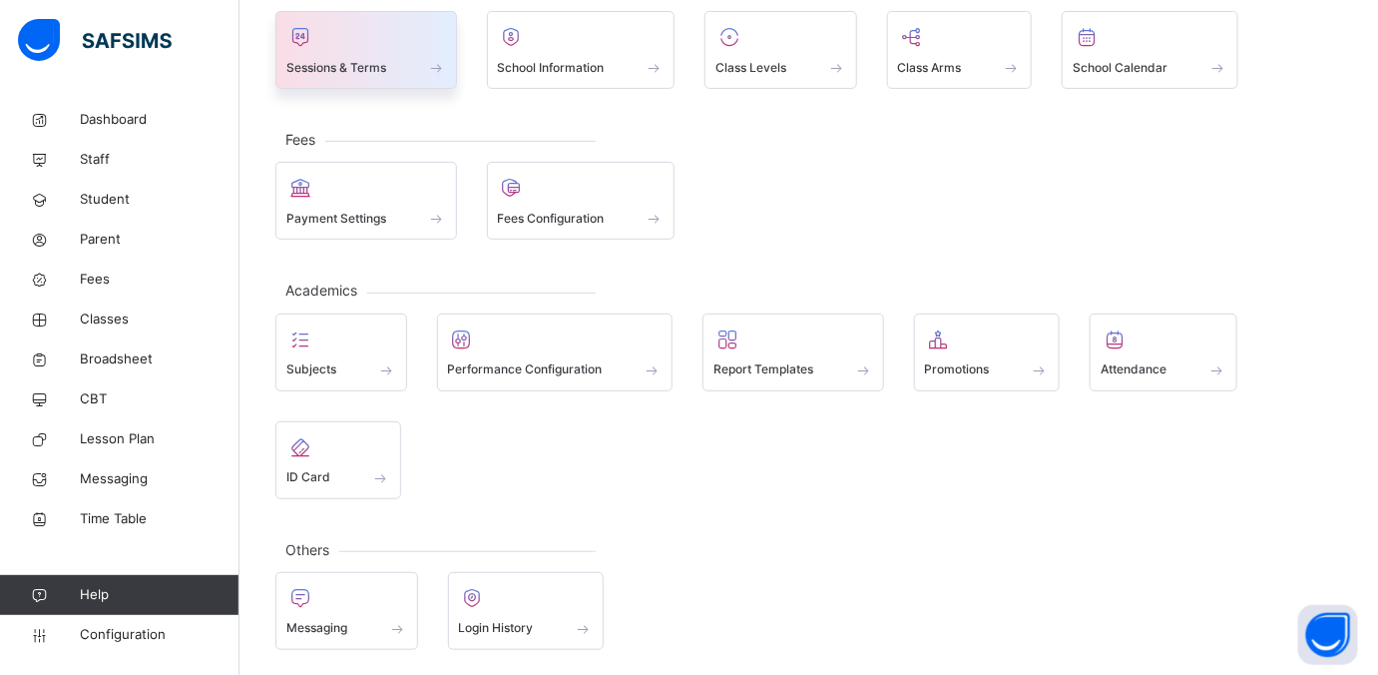
click at [288, 38] on icon at bounding box center [300, 37] width 28 height 24
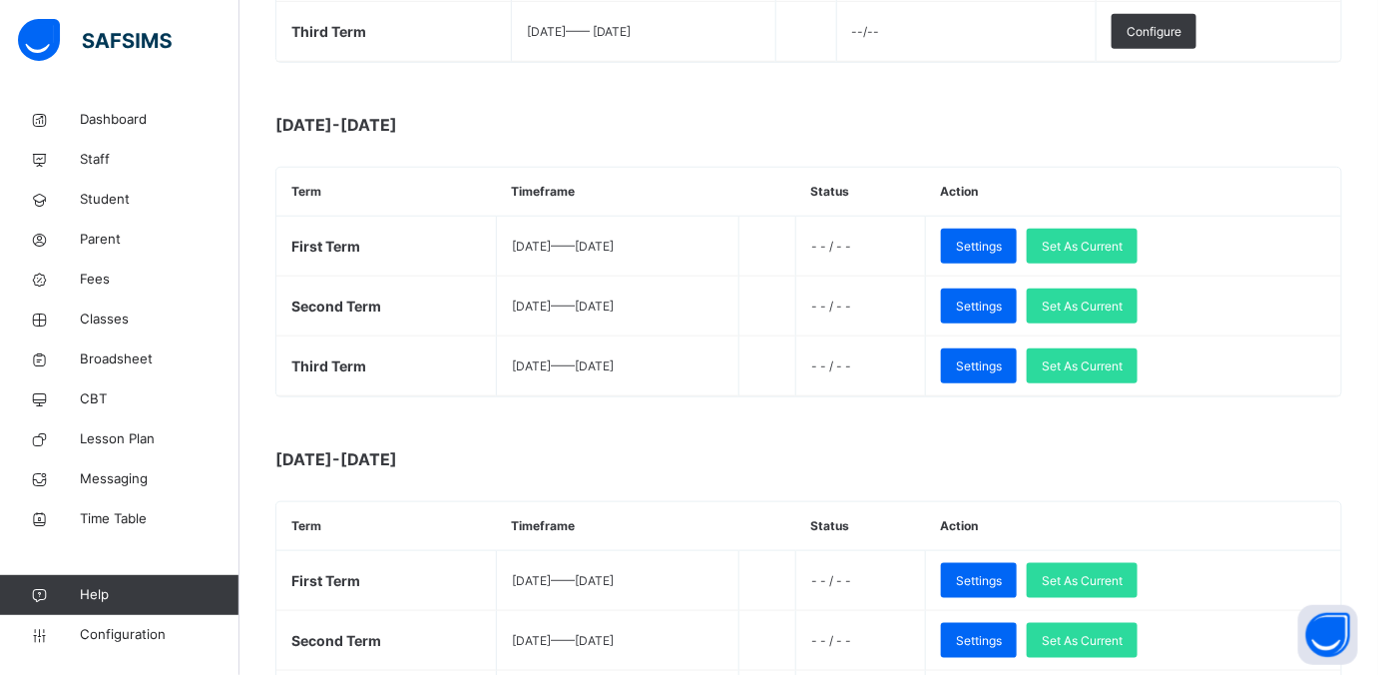
scroll to position [499, 0]
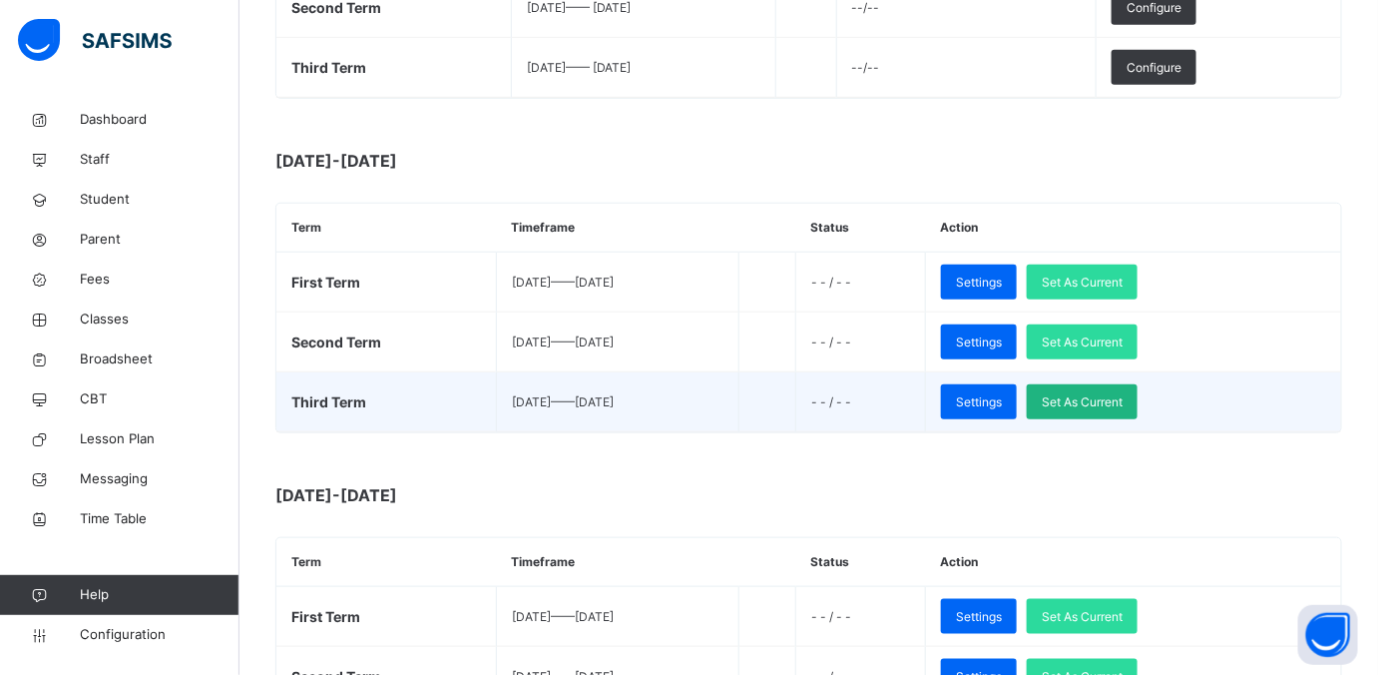
click at [1102, 399] on span "Set As Current" at bounding box center [1082, 402] width 81 height 18
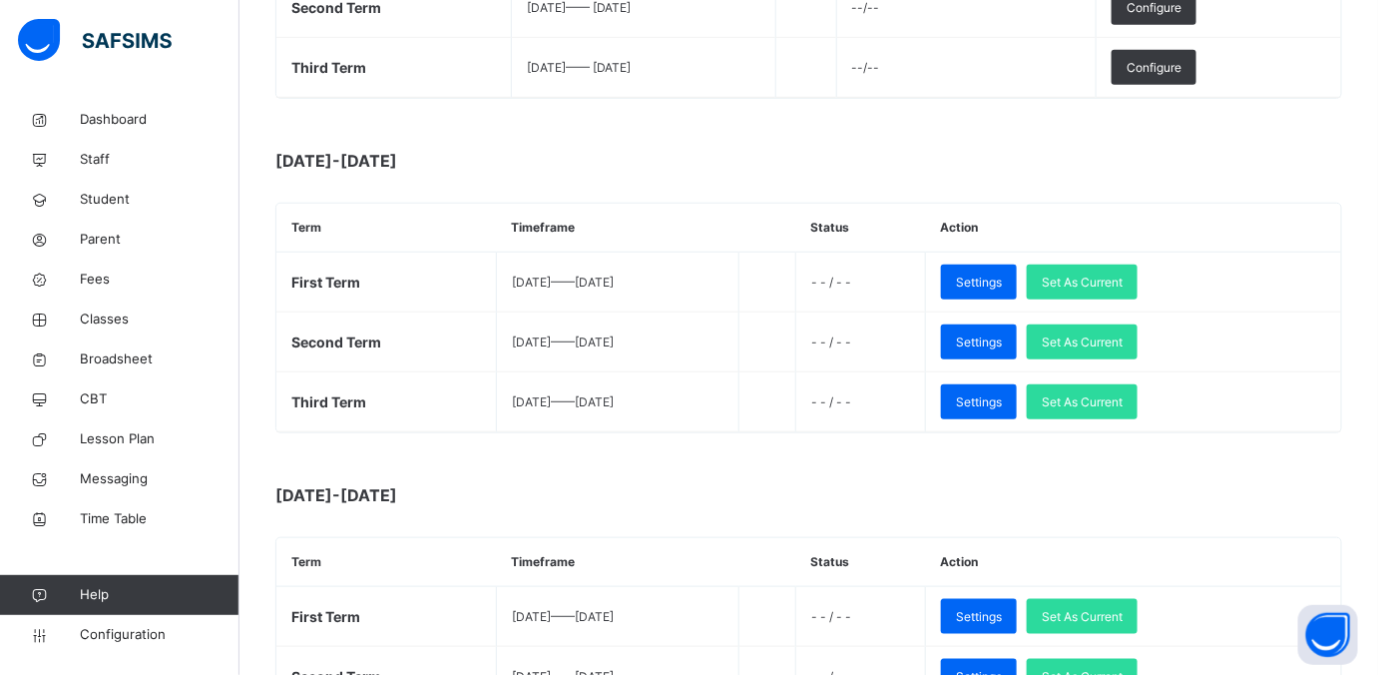
scroll to position [0, 0]
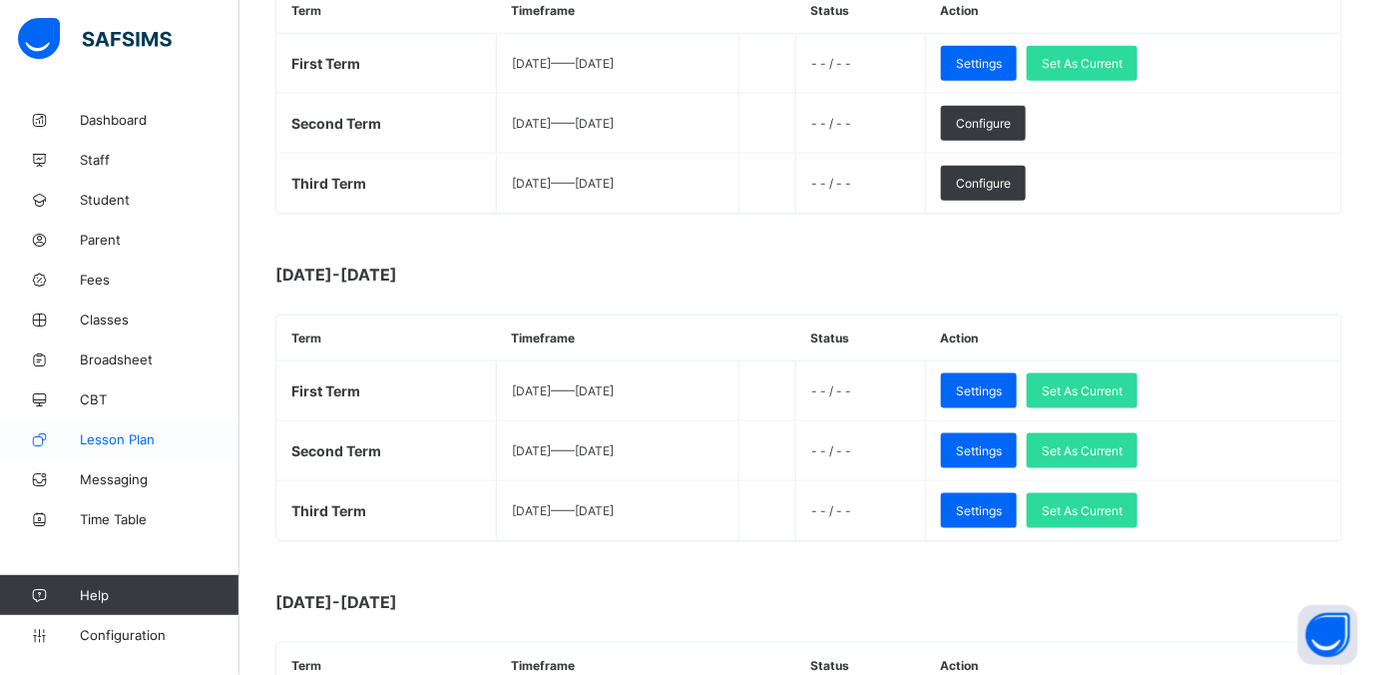
scroll to position [748, 0]
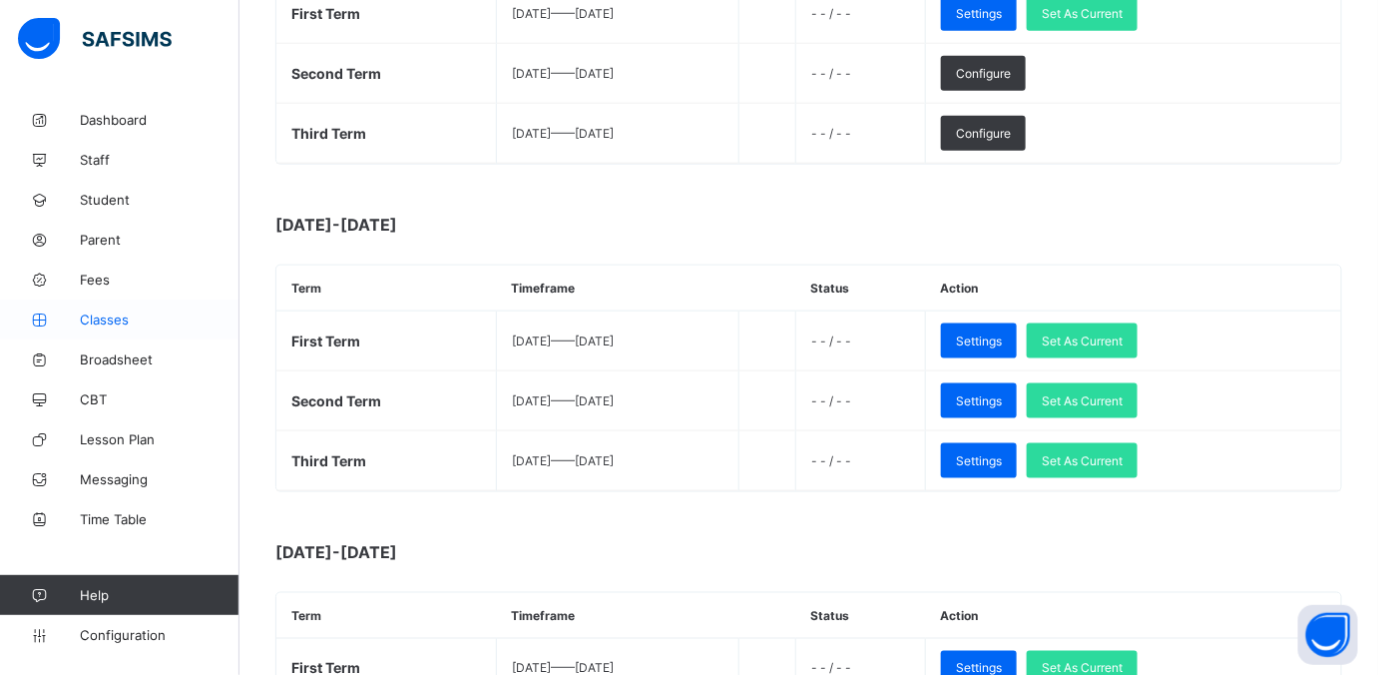
click at [102, 316] on span "Classes" at bounding box center [160, 319] width 160 height 16
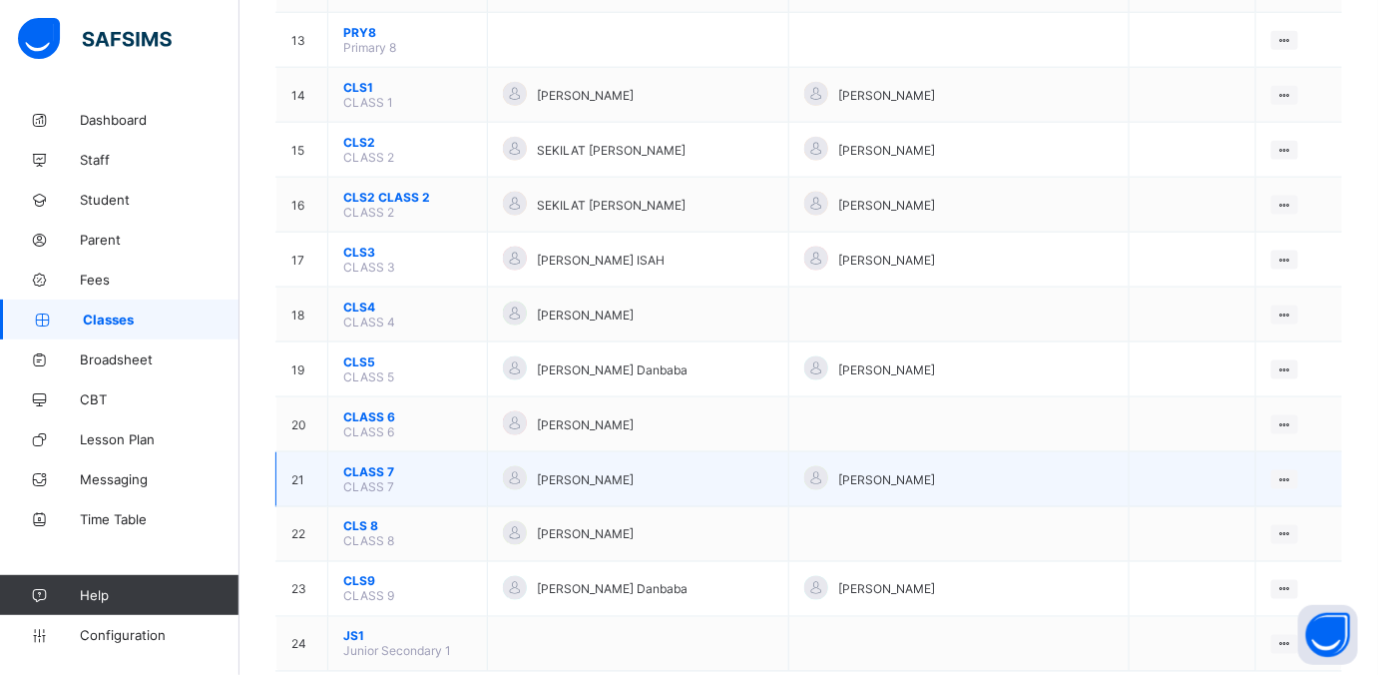
scroll to position [897, 0]
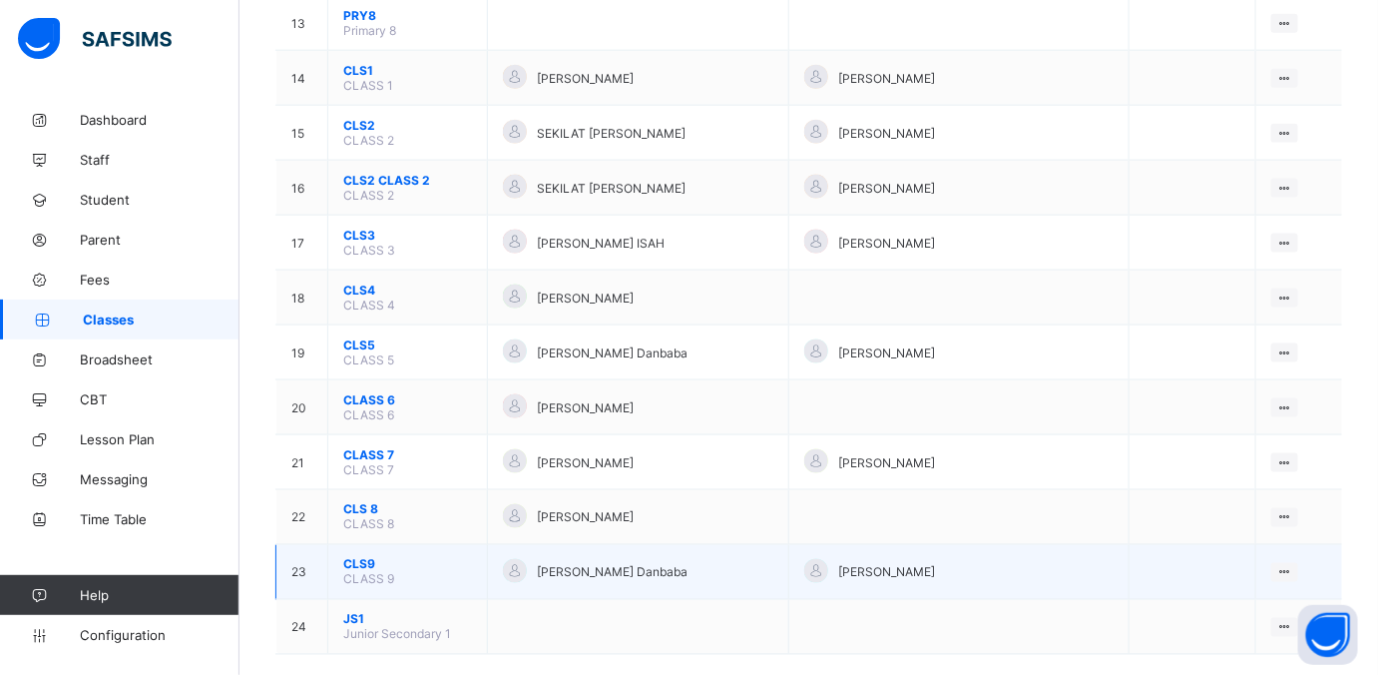
click at [371, 557] on span "CLS9" at bounding box center [407, 564] width 129 height 15
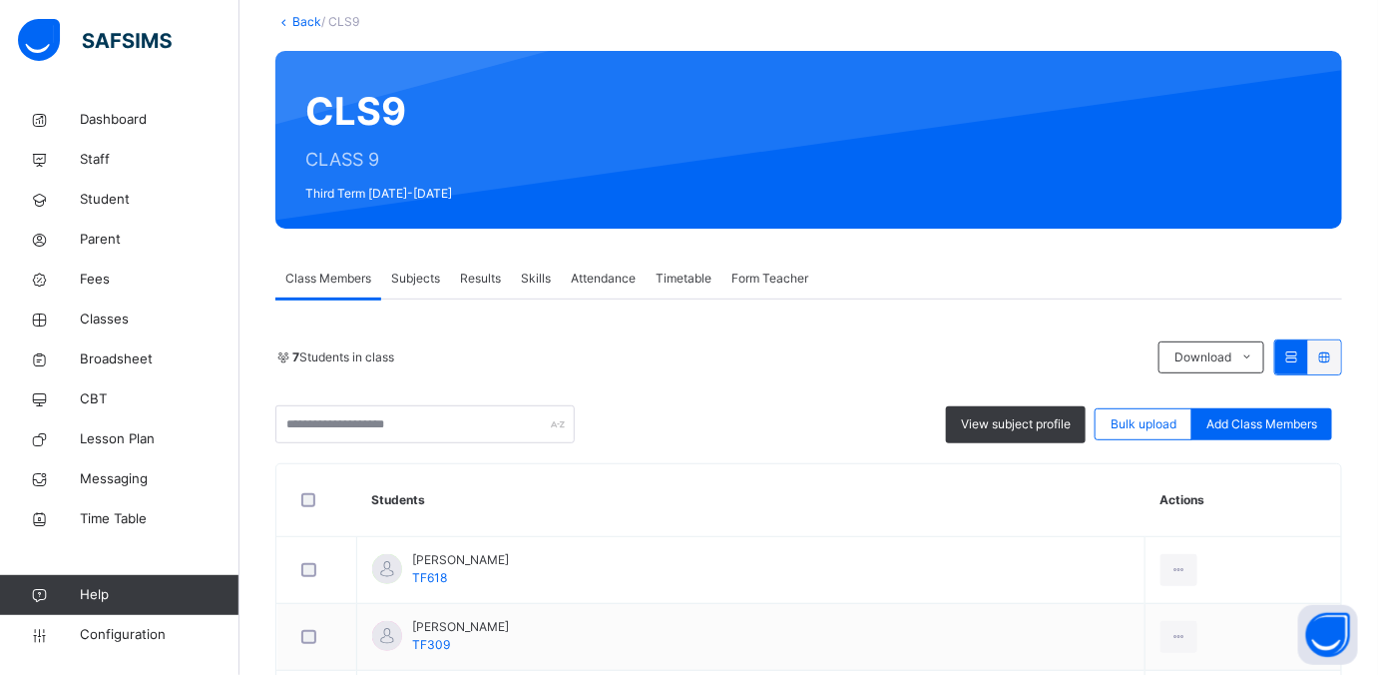
scroll to position [249, 0]
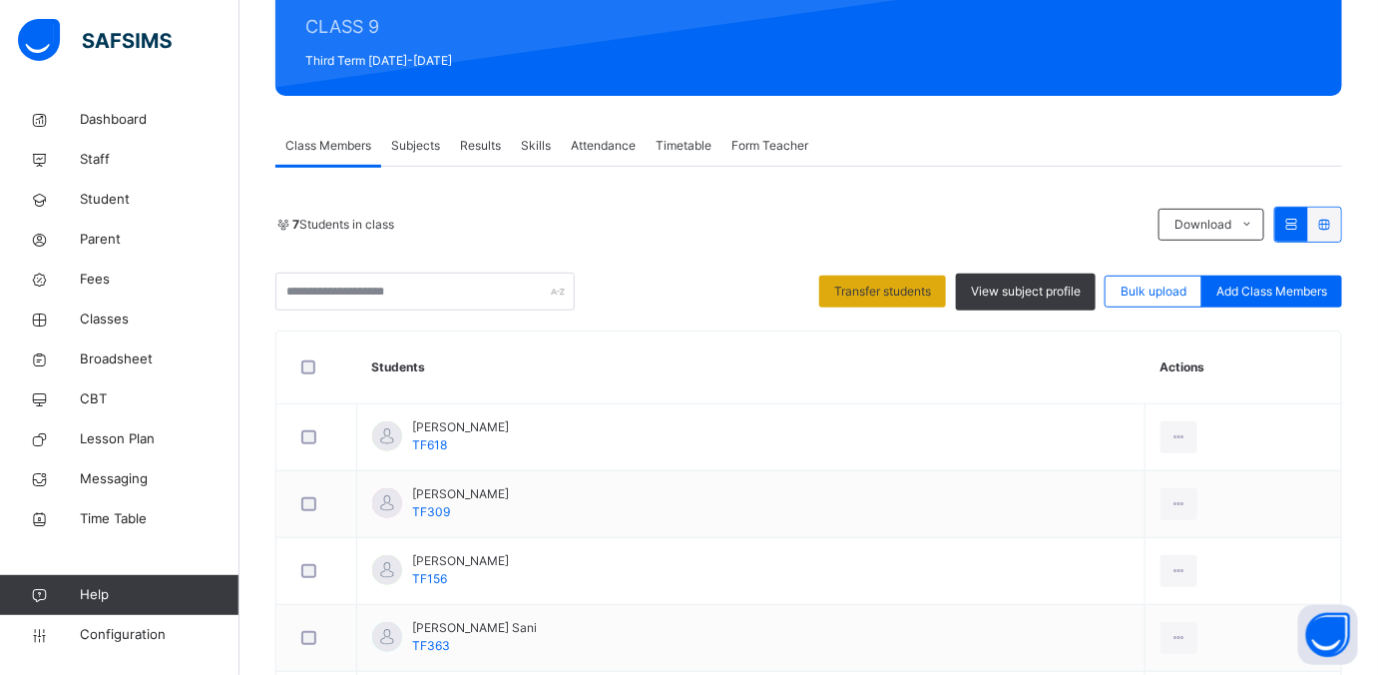
click at [905, 287] on span "Transfer students" at bounding box center [882, 291] width 97 height 18
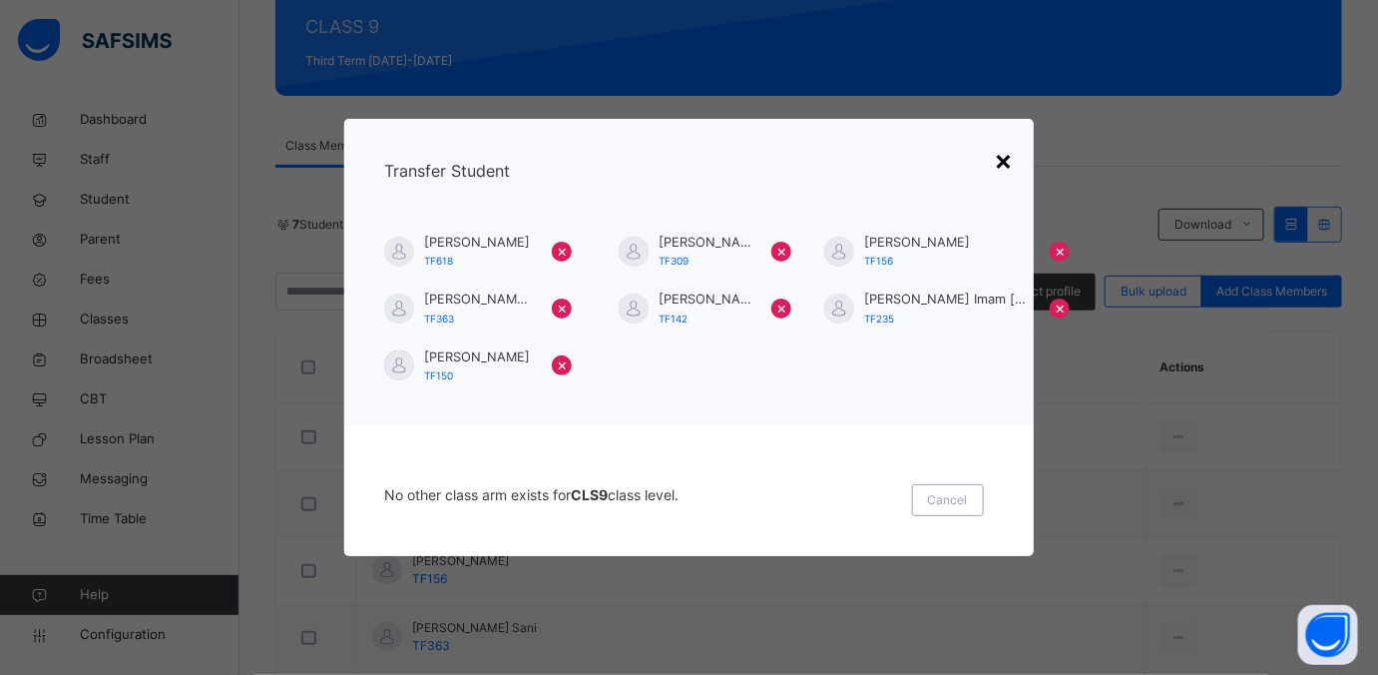
click at [1010, 153] on div "×" at bounding box center [1004, 160] width 19 height 42
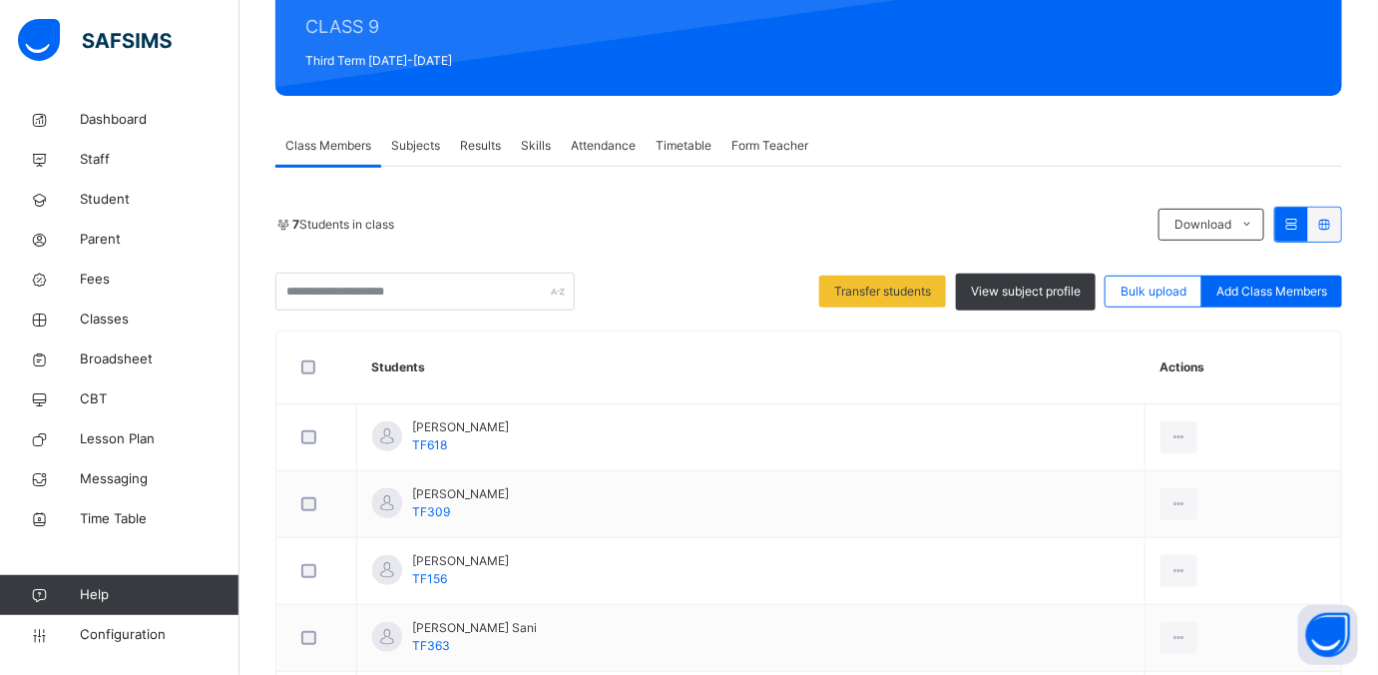
click at [640, 216] on div "7 Students in class" at bounding box center [711, 225] width 873 height 18
click at [99, 321] on span "Classes" at bounding box center [160, 319] width 160 height 20
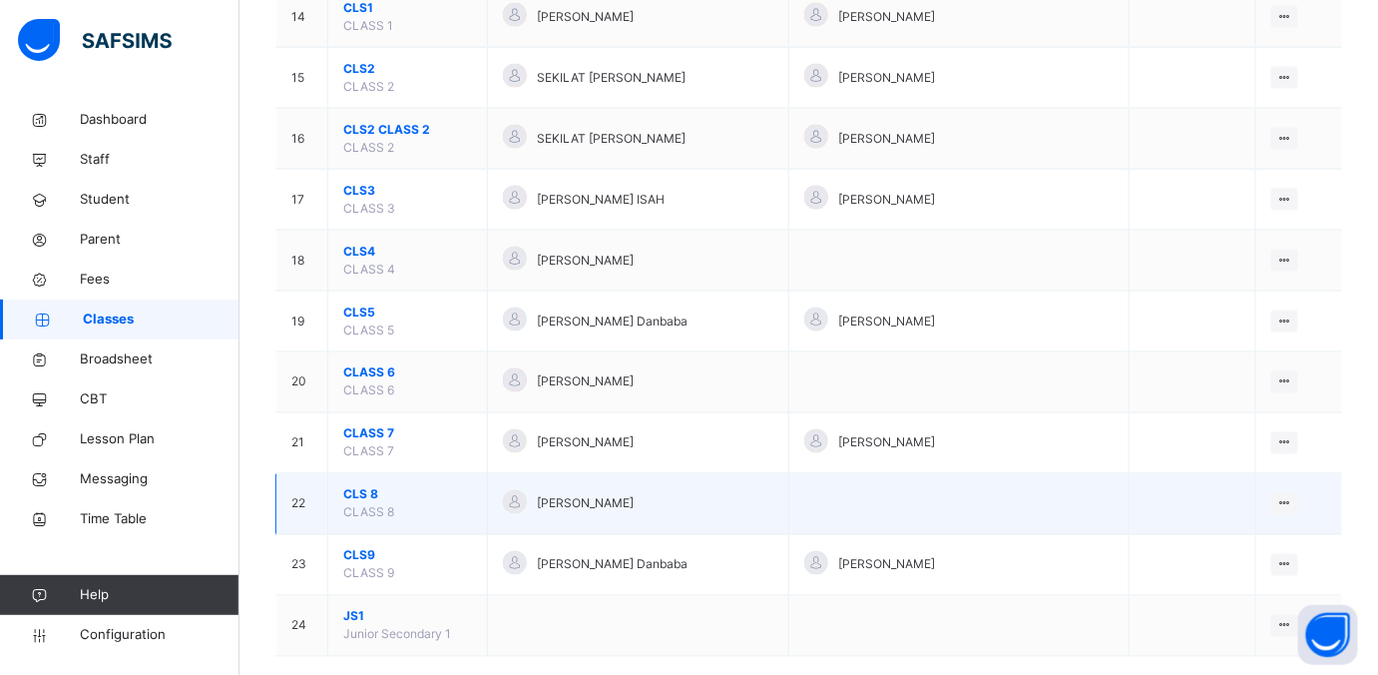
scroll to position [1066, 0]
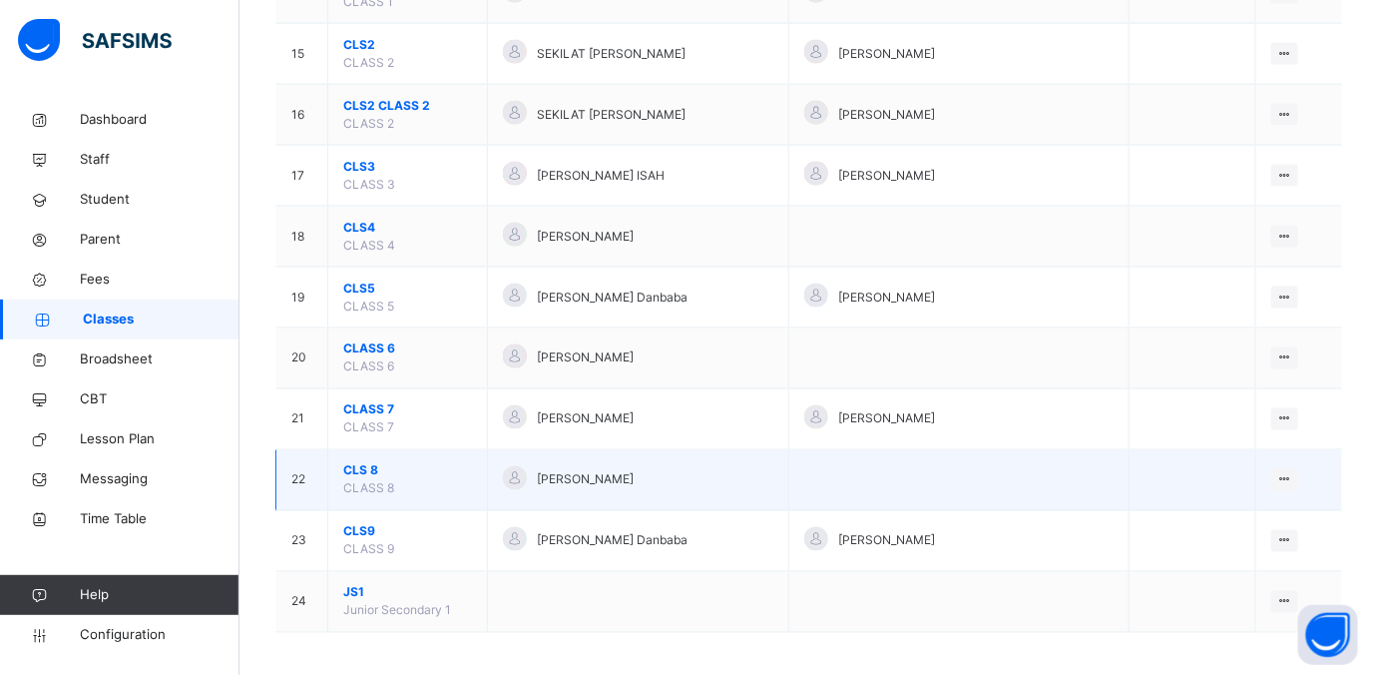
click at [364, 464] on span "CLS 8" at bounding box center [407, 471] width 129 height 18
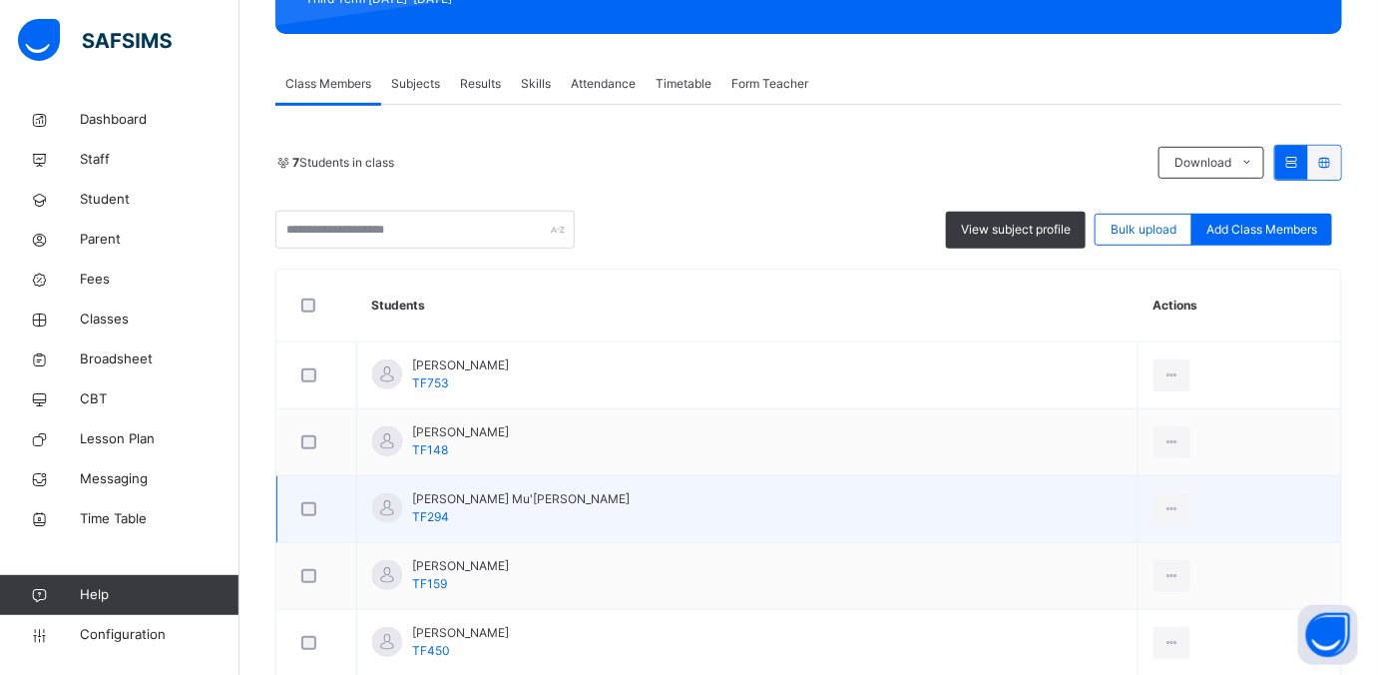
scroll to position [303, 0]
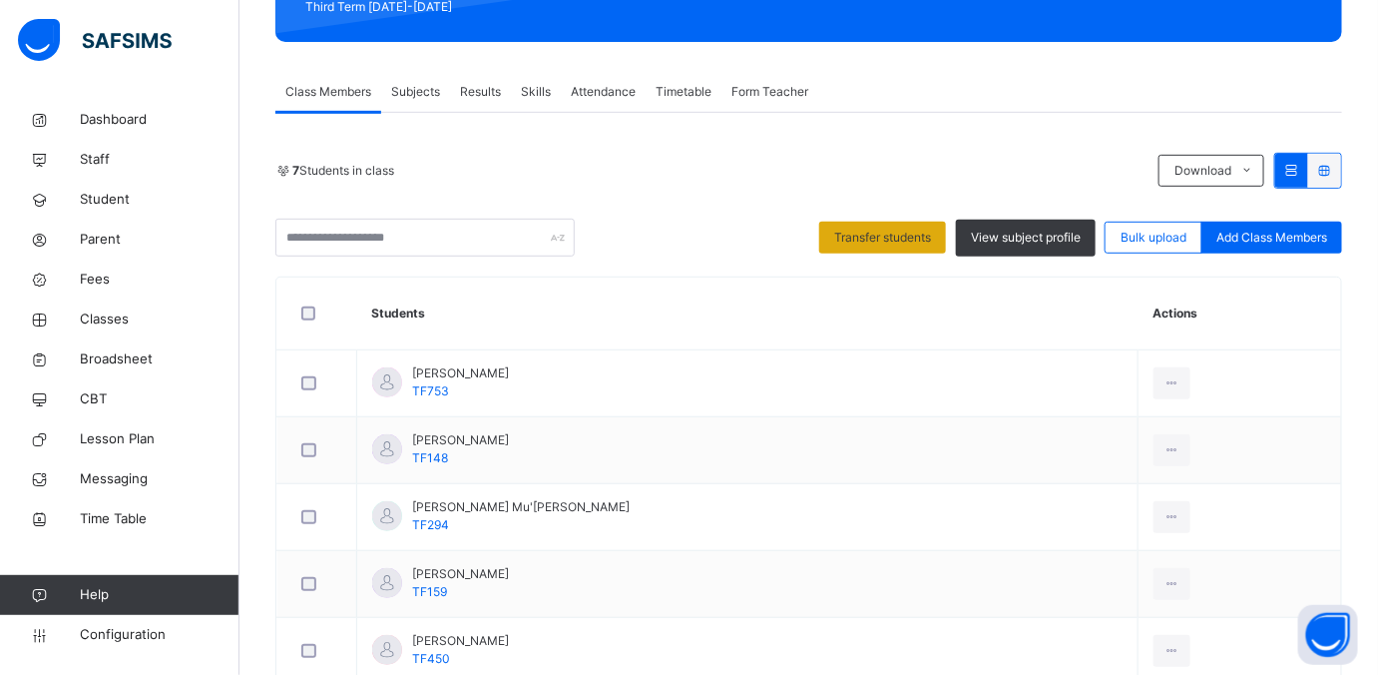
click at [880, 240] on span "Transfer students" at bounding box center [882, 238] width 97 height 18
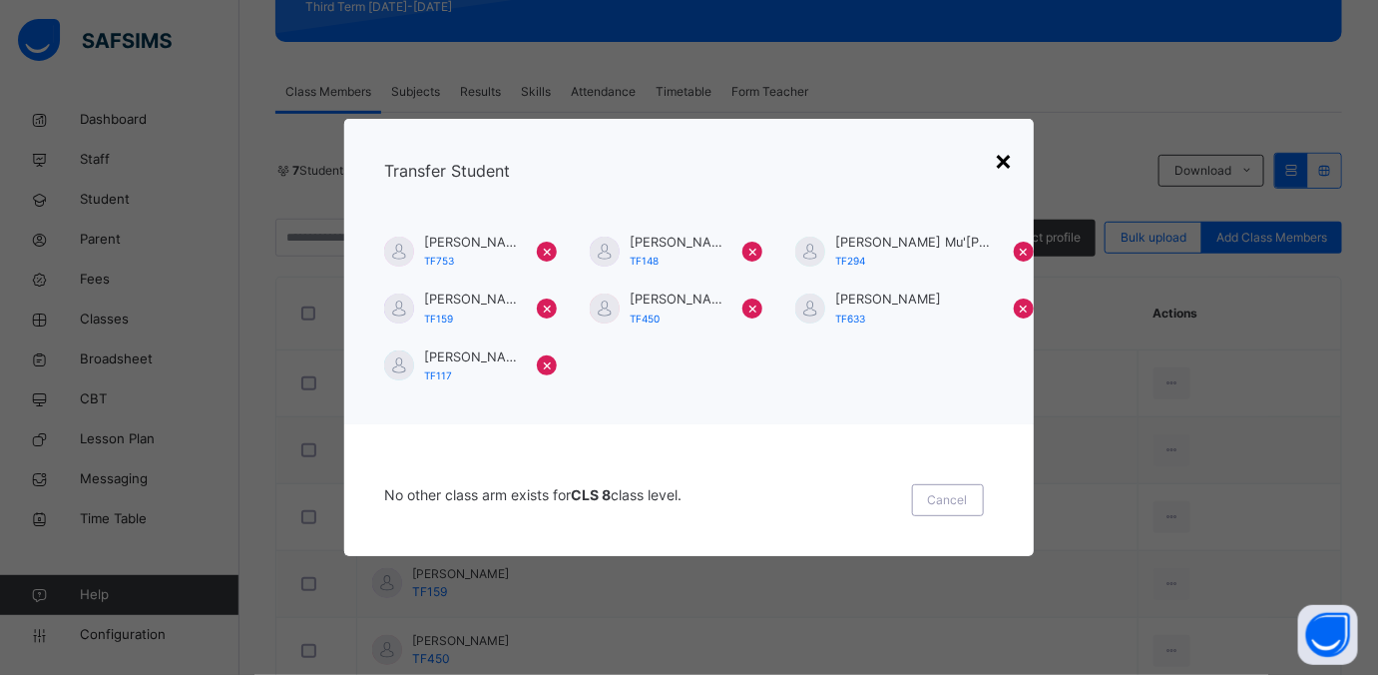
click at [1006, 156] on div "×" at bounding box center [1004, 160] width 19 height 42
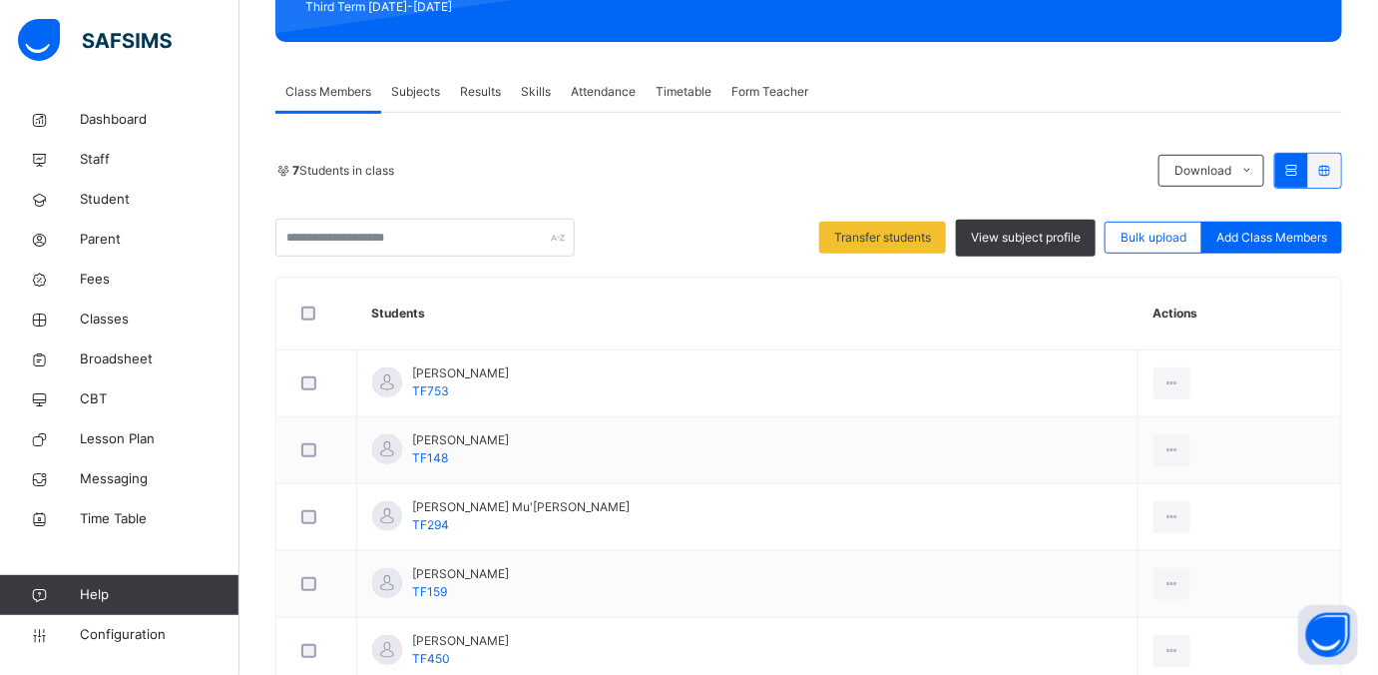
click at [585, 166] on div "7 Students in class" at bounding box center [711, 171] width 873 height 18
click at [558, 174] on div "7 Students in class" at bounding box center [711, 171] width 873 height 18
click at [690, 205] on div "7 Students in class Download Pdf Report Excel Report Transfer students View sub…" at bounding box center [808, 205] width 1067 height 104
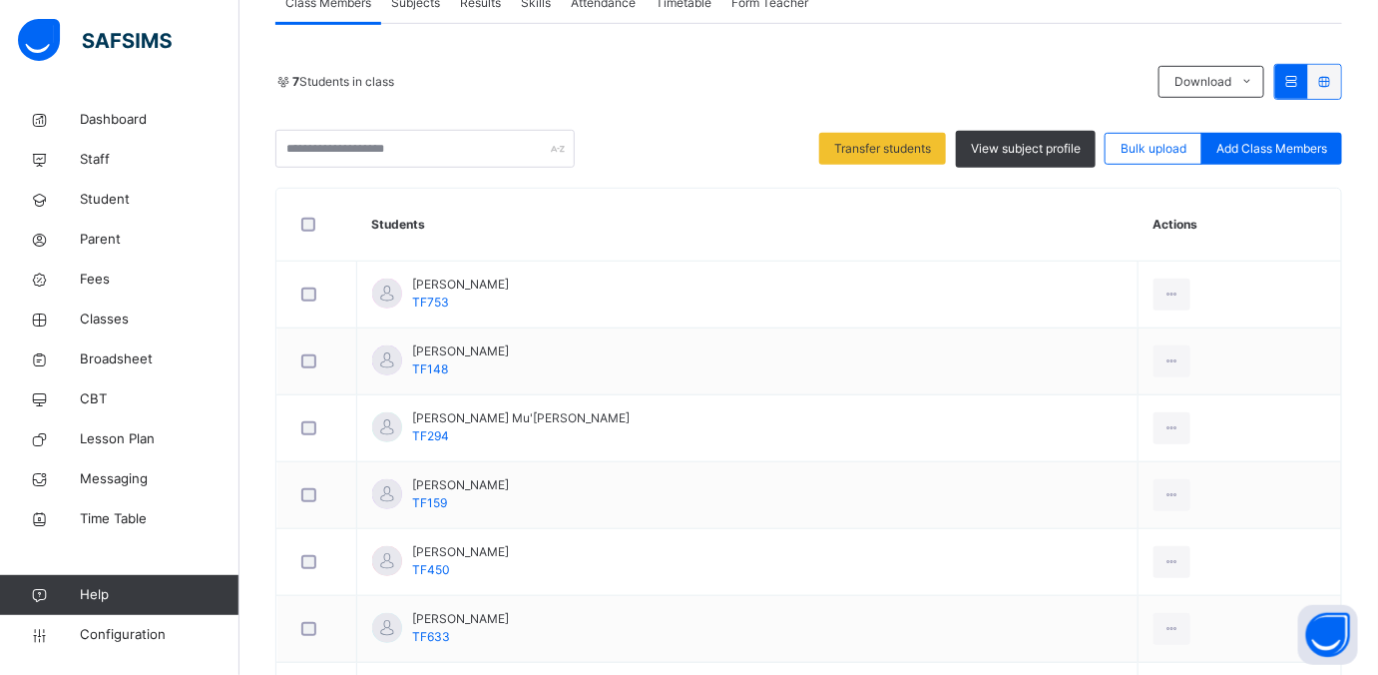
scroll to position [428, 0]
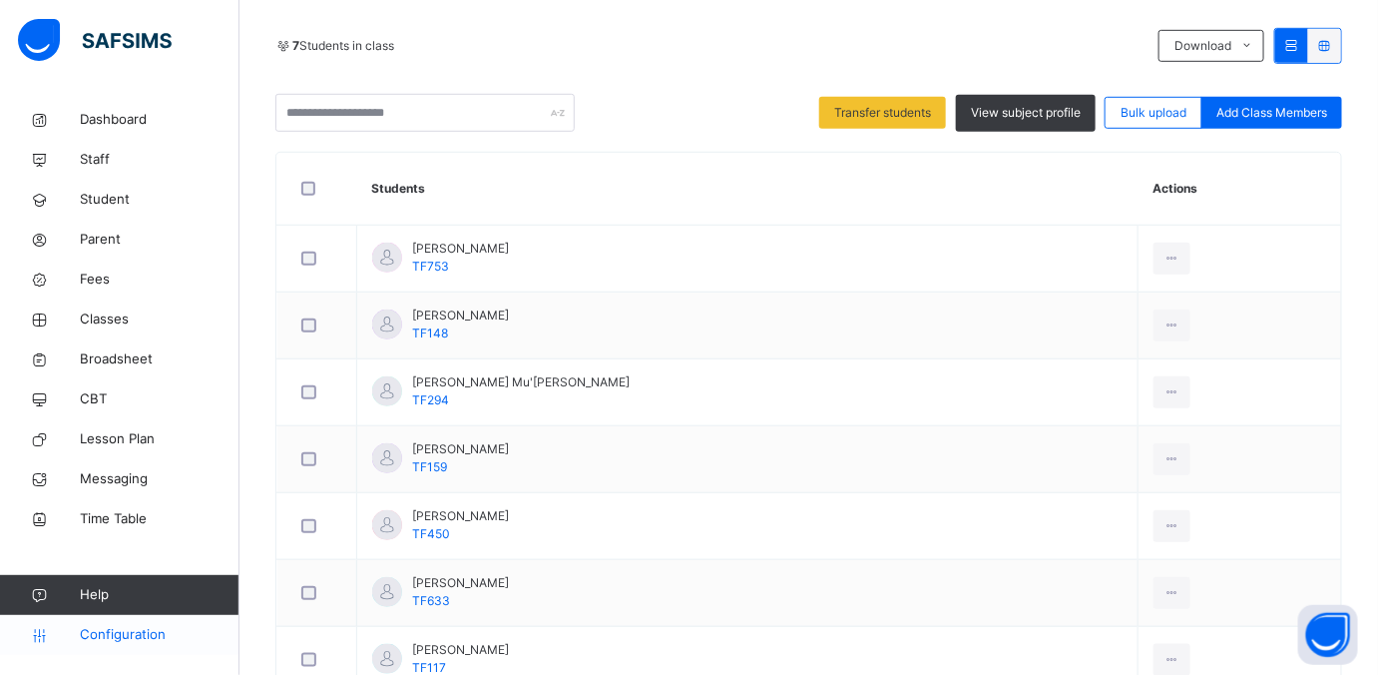
click at [89, 633] on span "Configuration" at bounding box center [159, 635] width 159 height 20
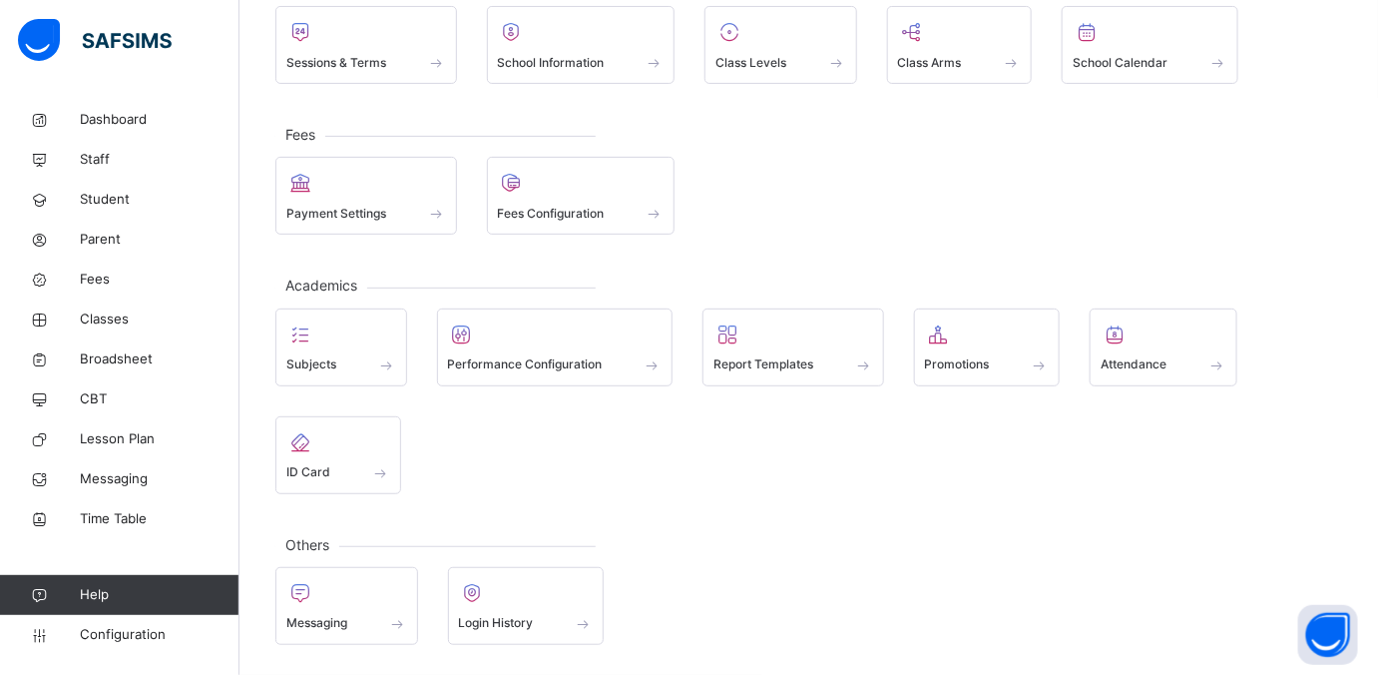
scroll to position [152, 0]
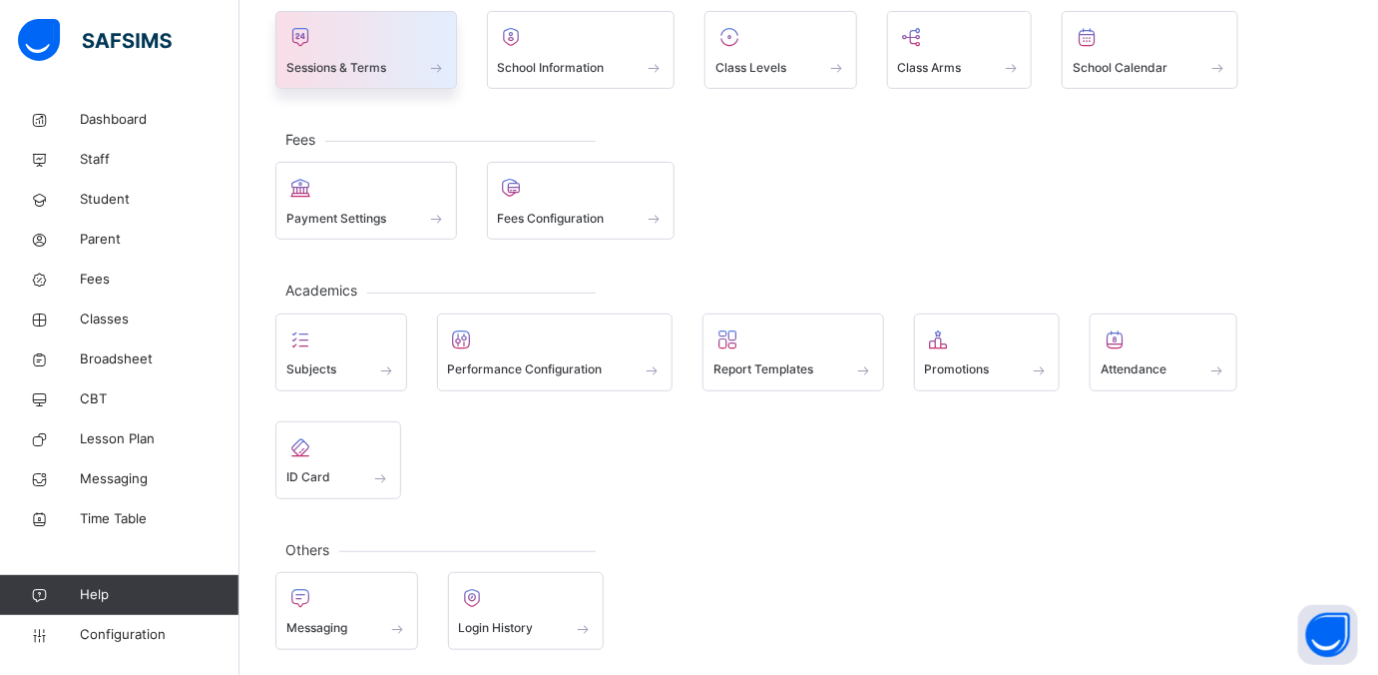
click at [356, 52] on span at bounding box center [366, 54] width 160 height 5
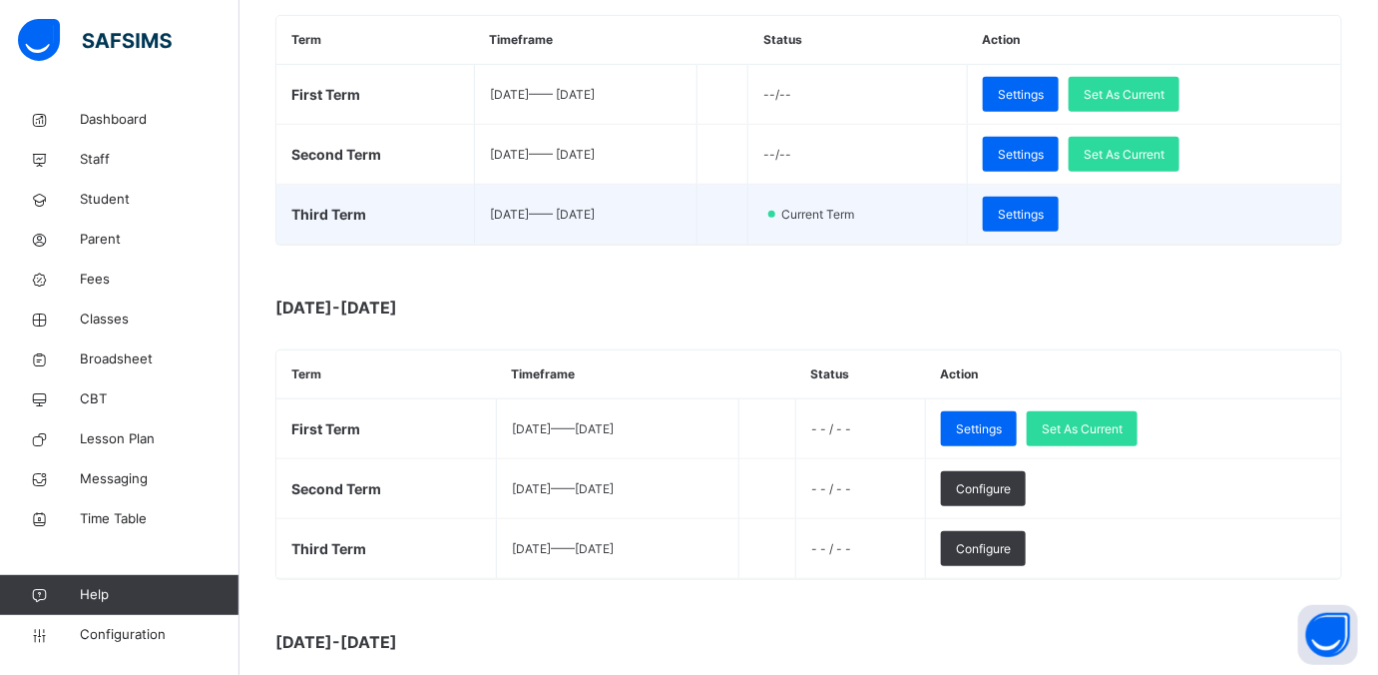
scroll to position [499, 0]
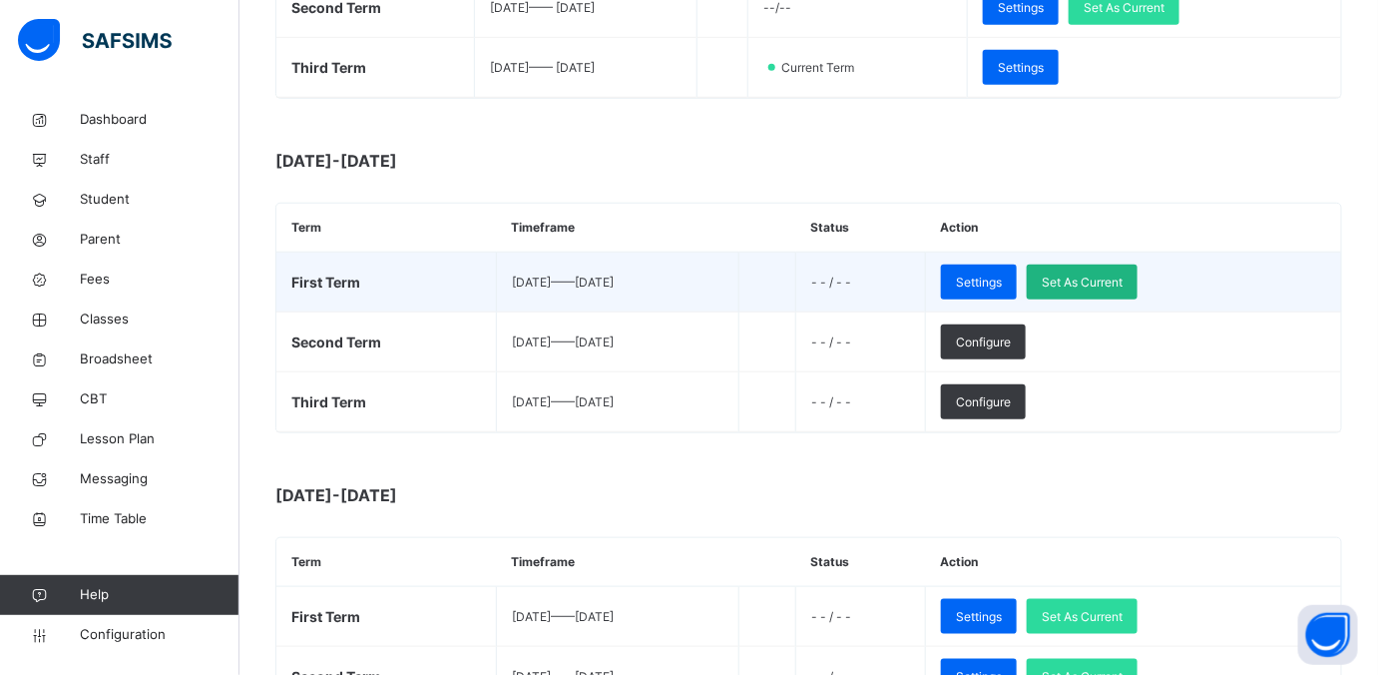
click at [1123, 282] on span "Set As Current" at bounding box center [1082, 282] width 81 height 18
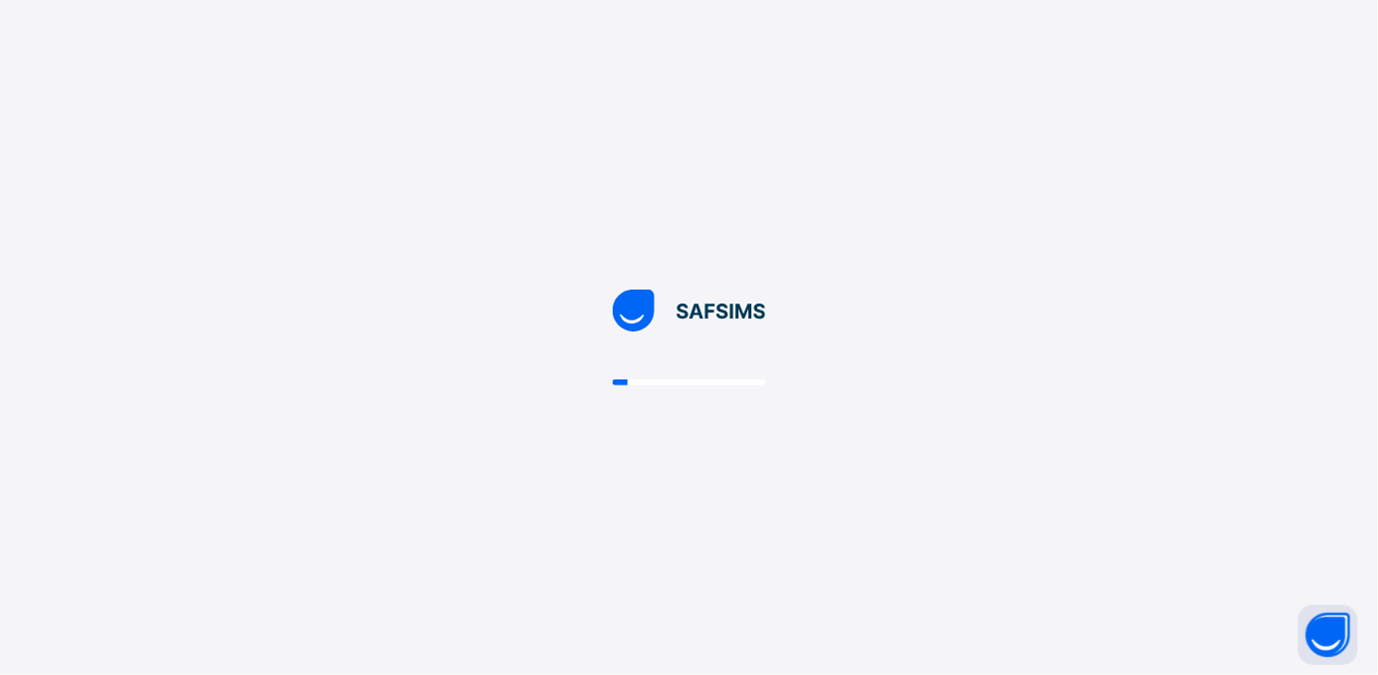
scroll to position [0, 0]
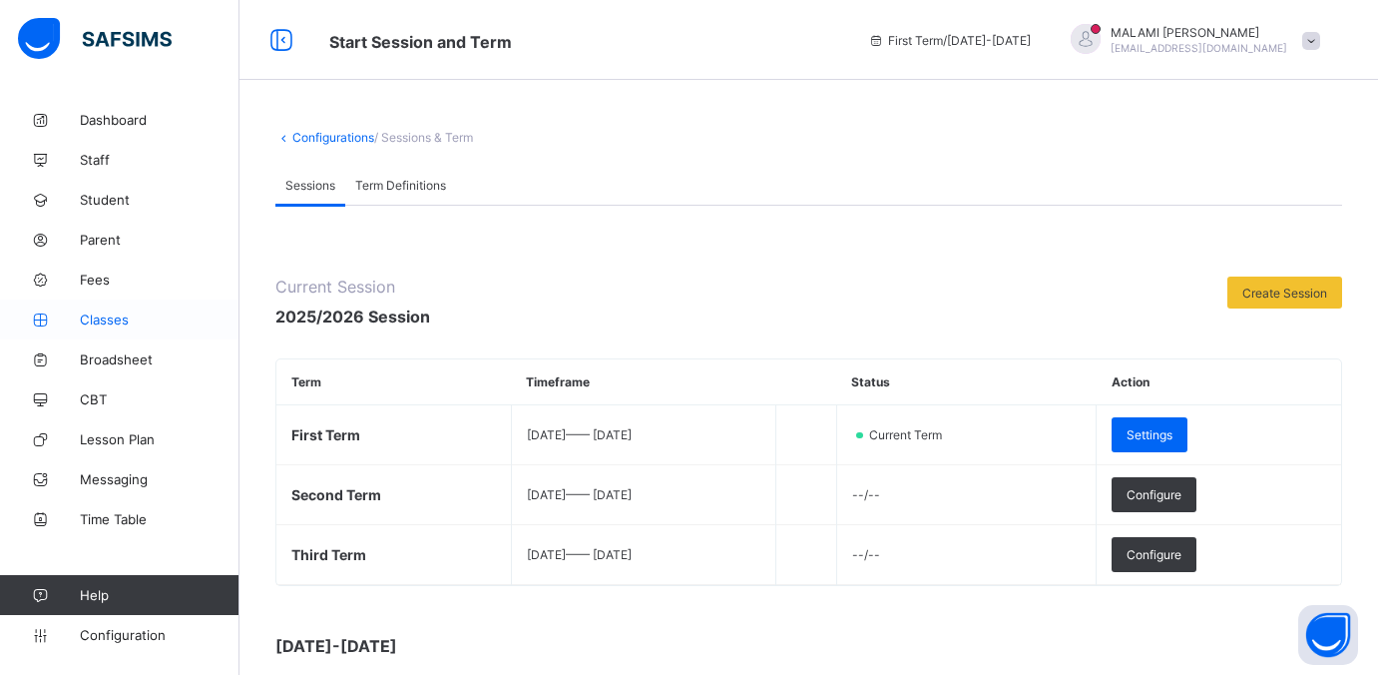
scroll to position [125, 0]
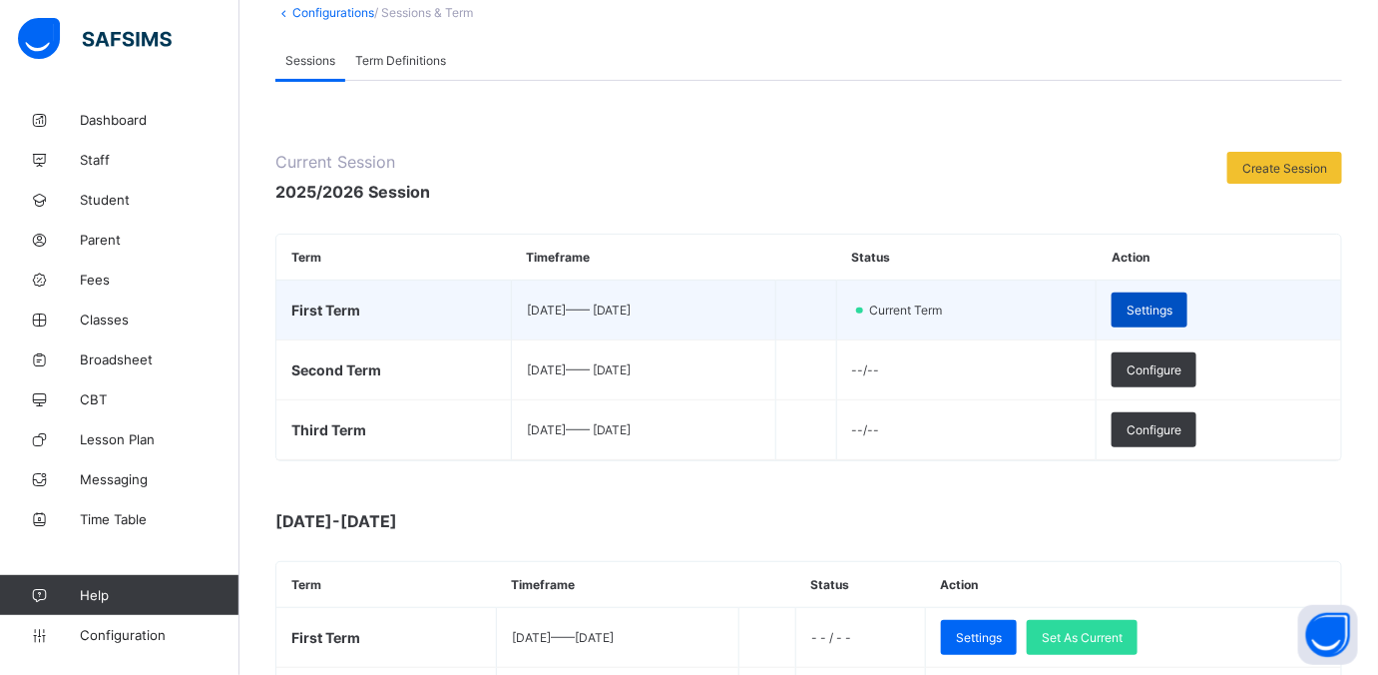
click at [1172, 305] on span "Settings" at bounding box center [1150, 309] width 46 height 15
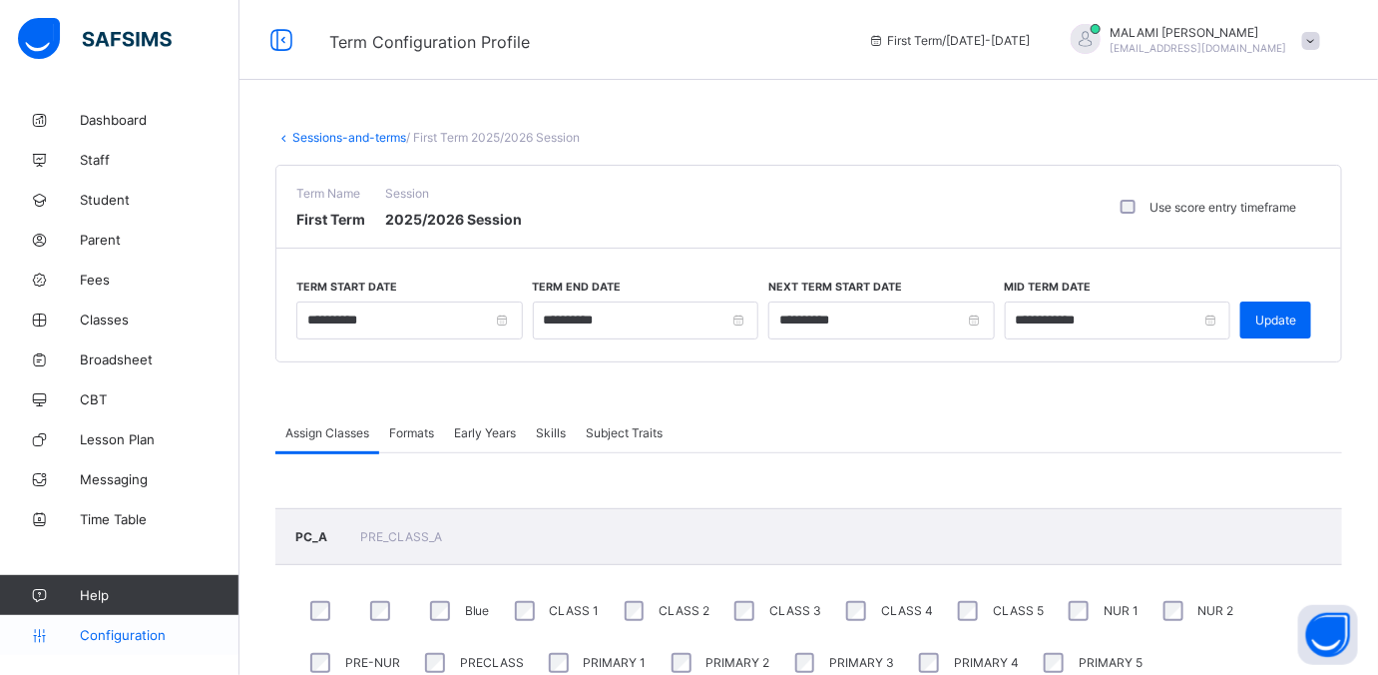
click at [93, 639] on span "Configuration" at bounding box center [159, 635] width 159 height 16
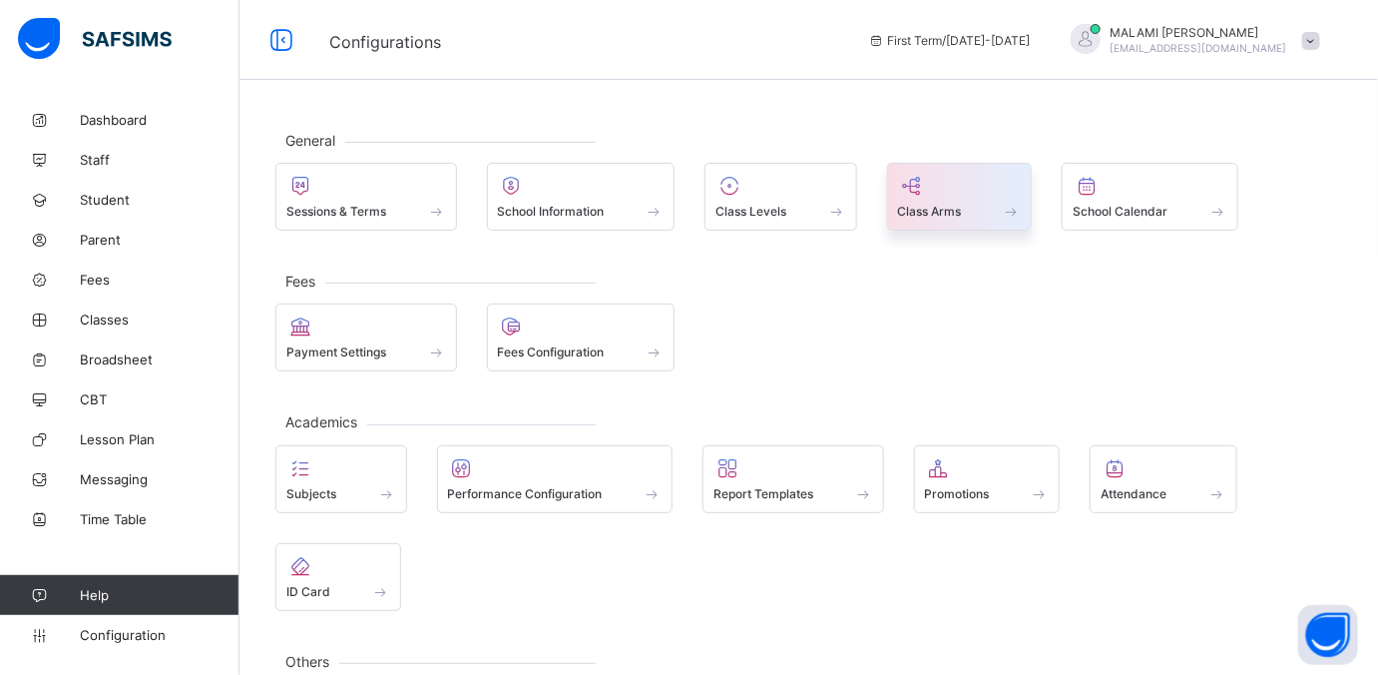
click at [932, 195] on div at bounding box center [960, 186] width 124 height 24
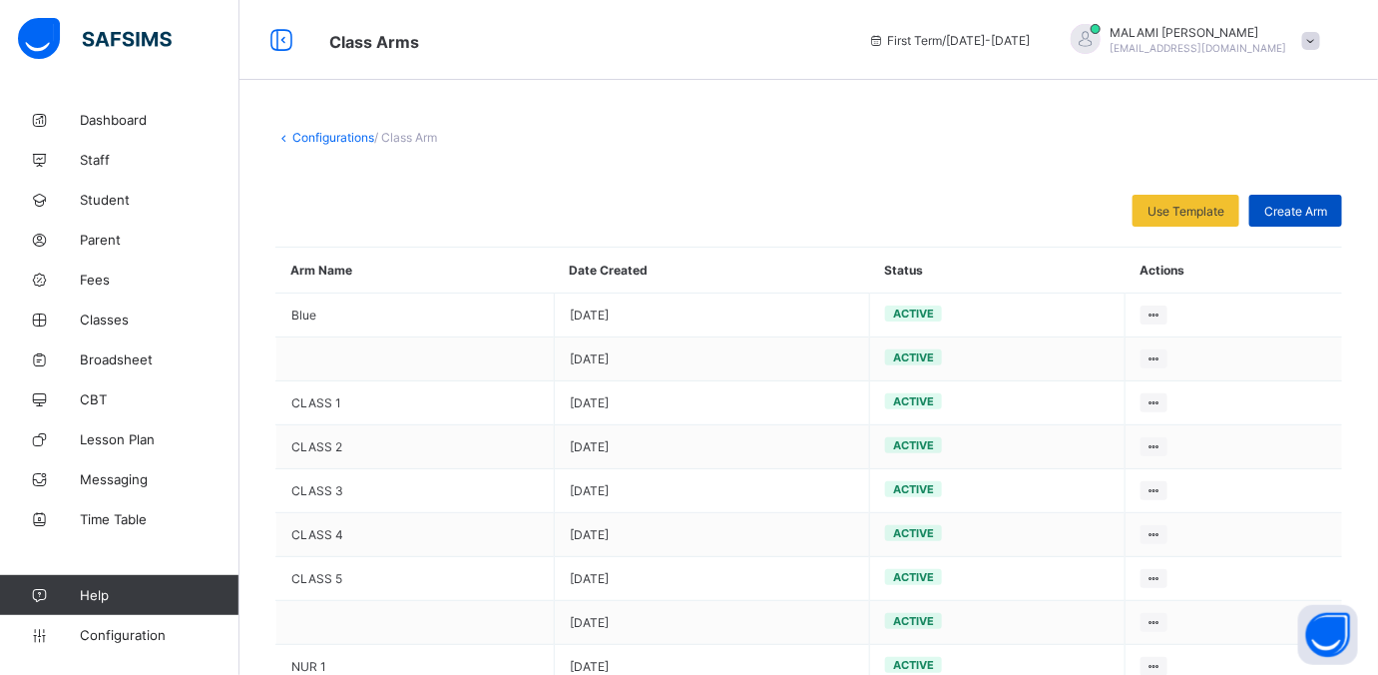
click at [1326, 211] on span "Create Arm" at bounding box center [1295, 211] width 63 height 15
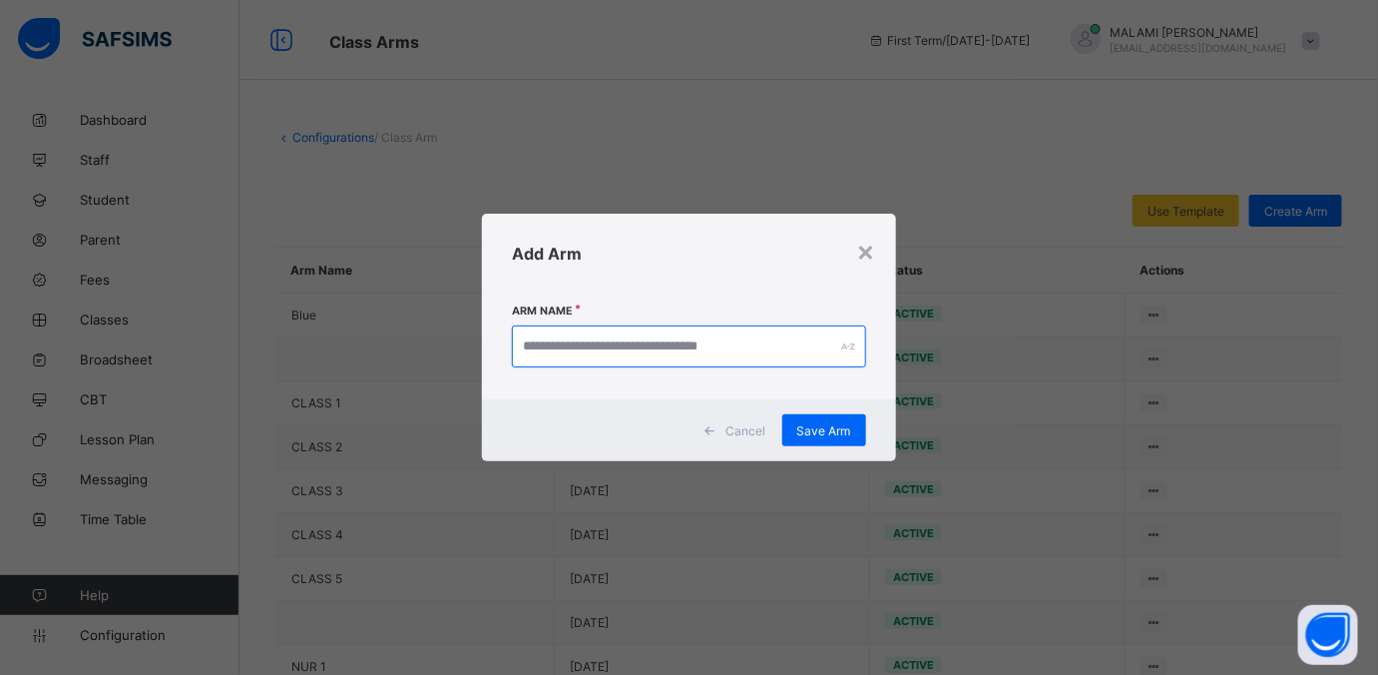
drag, startPoint x: 622, startPoint y: 347, endPoint x: 752, endPoint y: 352, distance: 130.8
click at [621, 347] on input "text" at bounding box center [688, 346] width 353 height 42
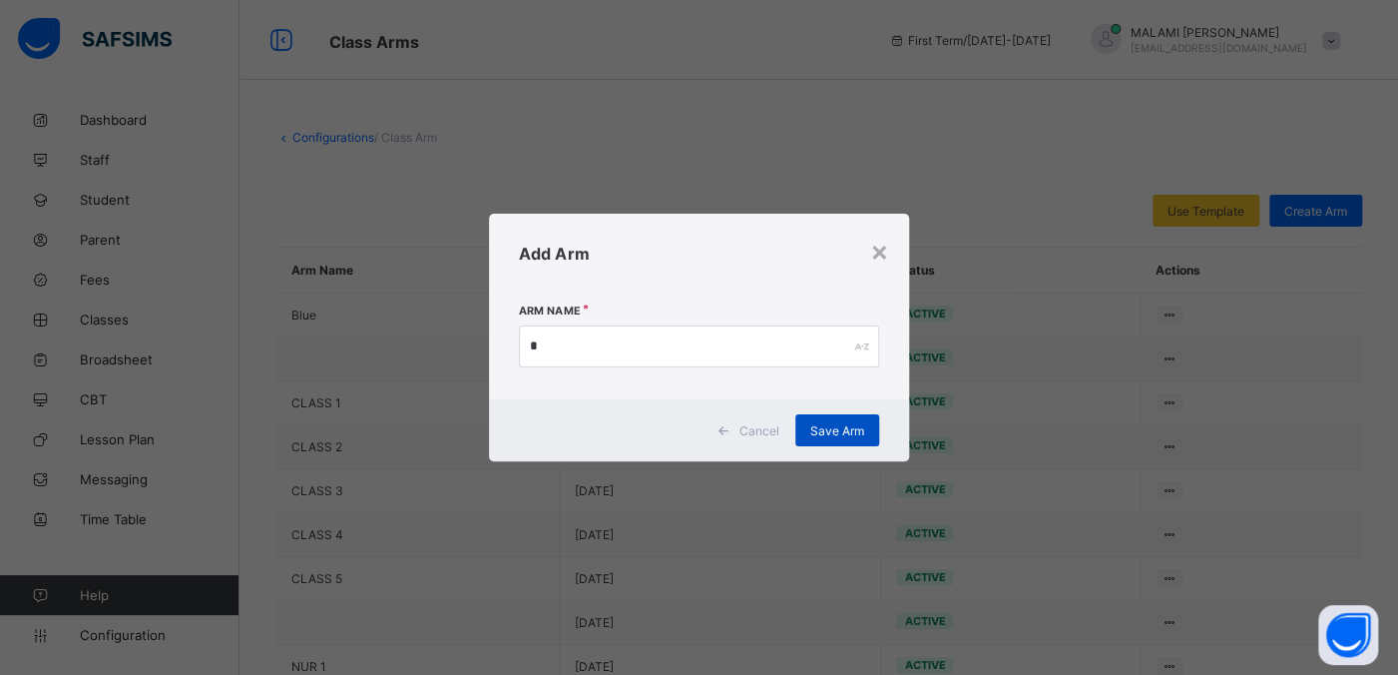
click at [829, 431] on span "Save Arm" at bounding box center [837, 430] width 54 height 15
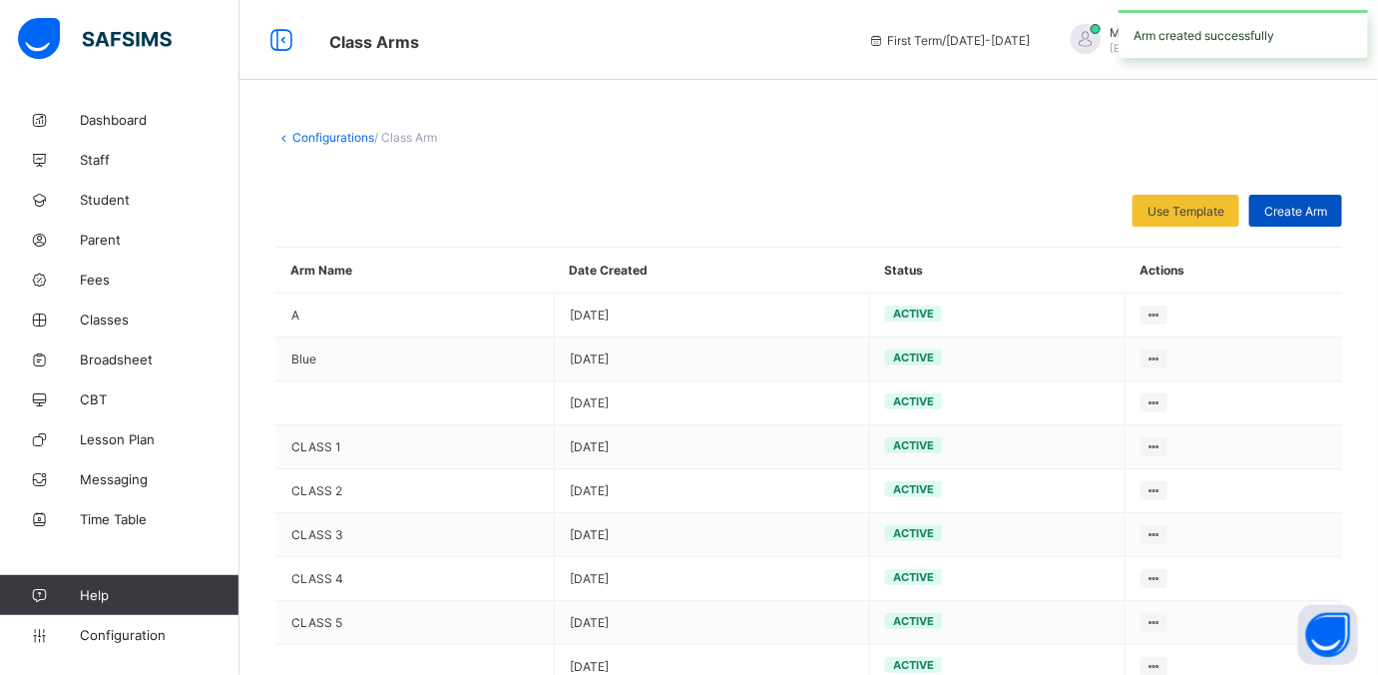
click at [1306, 209] on span "Create Arm" at bounding box center [1295, 211] width 63 height 15
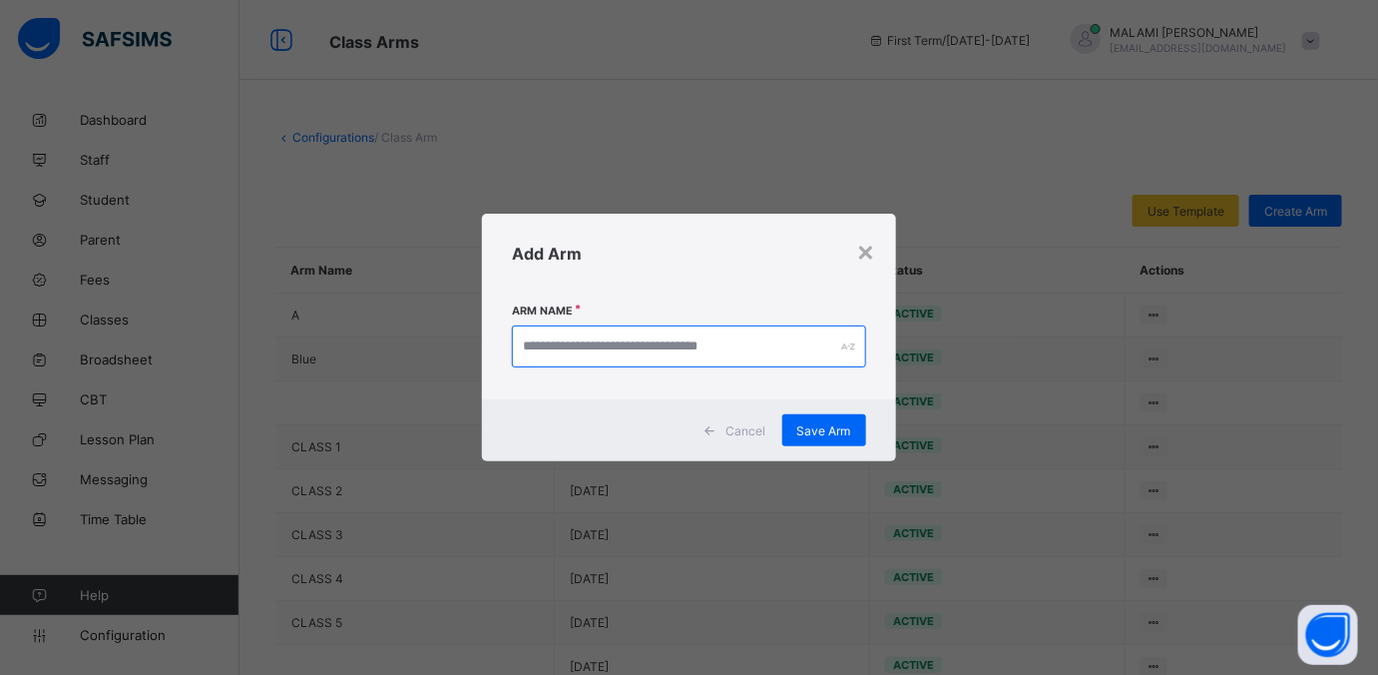
click at [582, 337] on input "text" at bounding box center [688, 346] width 353 height 42
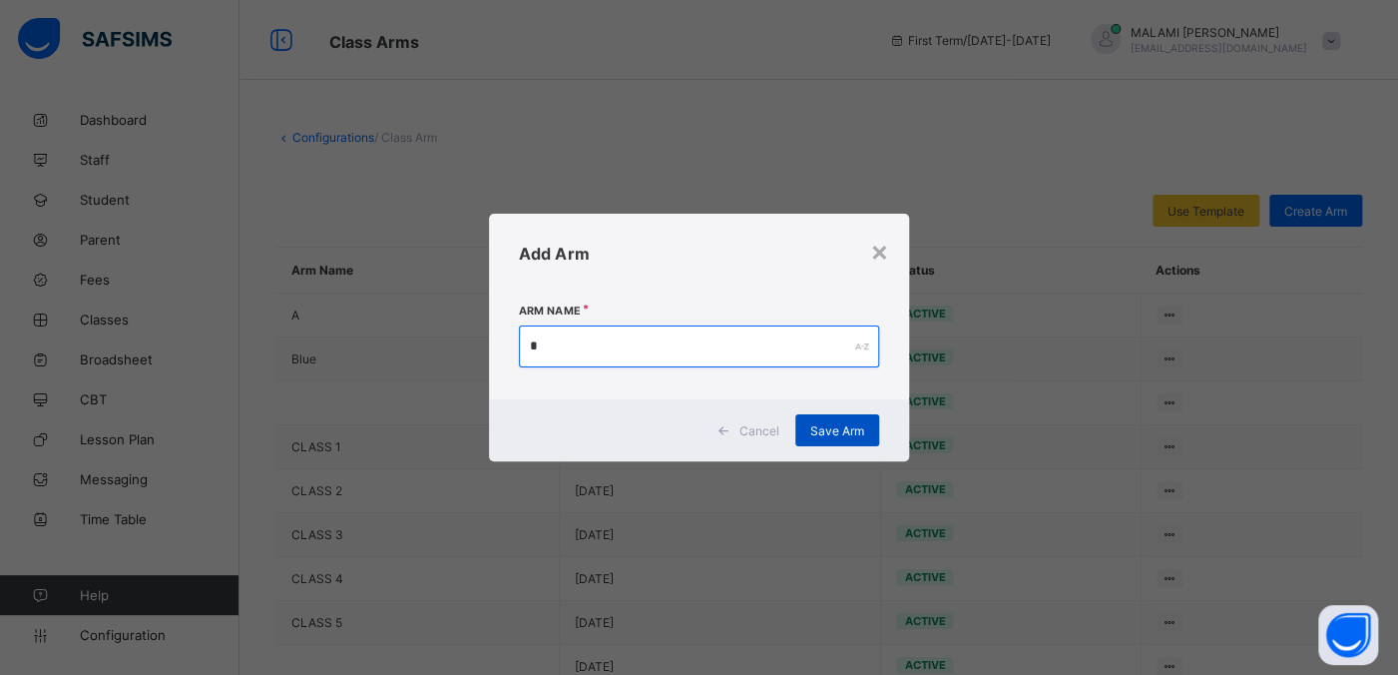
type input "*"
click at [846, 428] on span "Save Arm" at bounding box center [837, 430] width 54 height 15
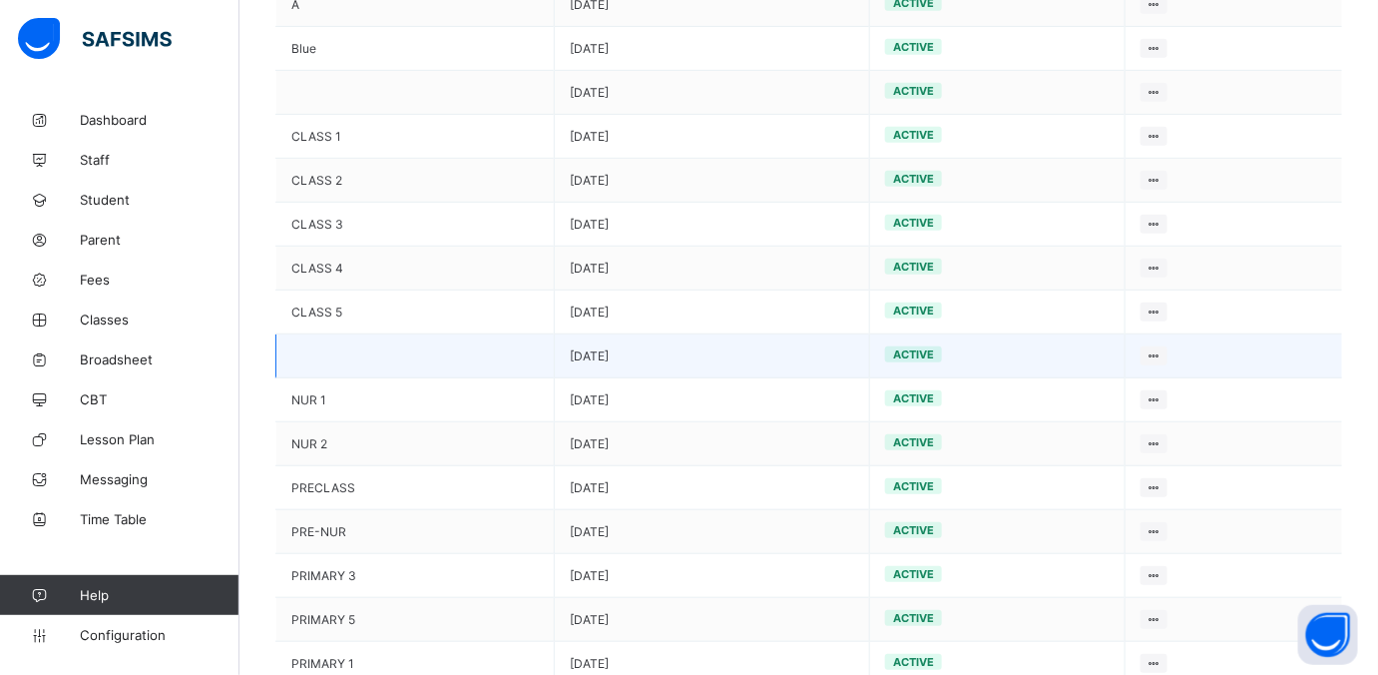
scroll to position [374, 0]
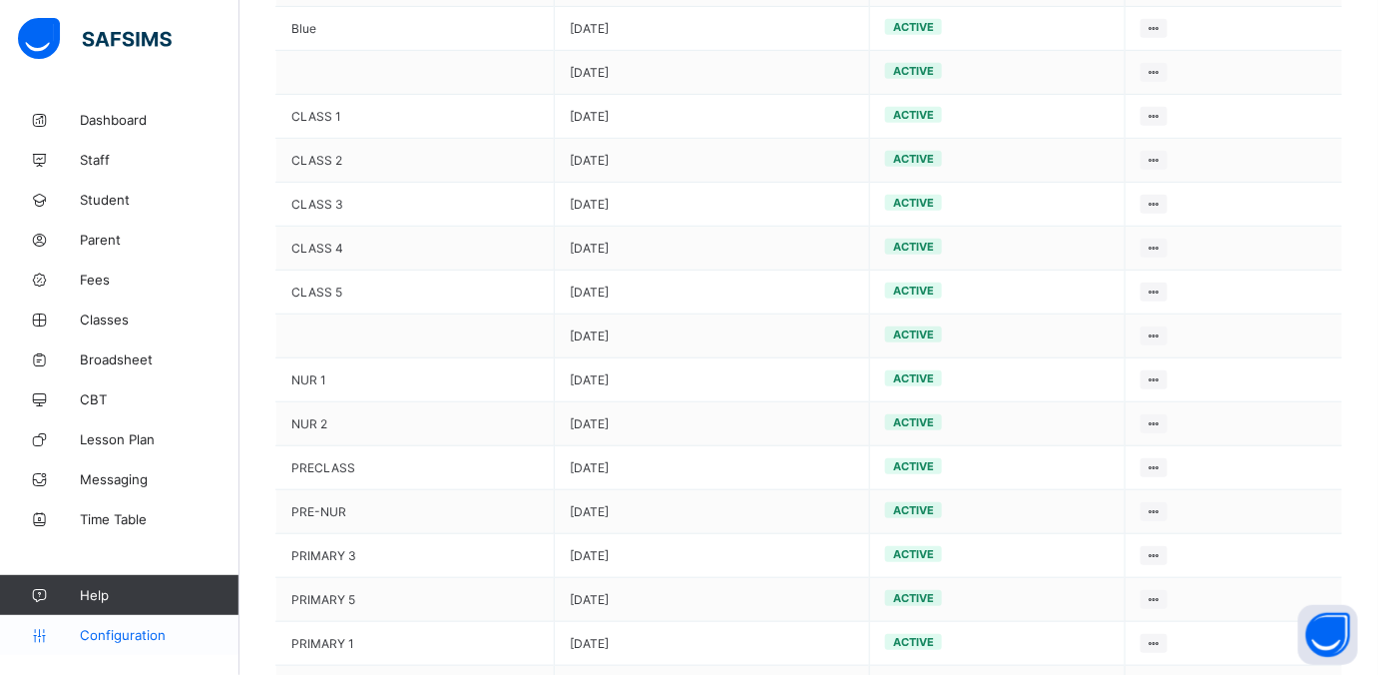
click at [143, 645] on link "Configuration" at bounding box center [119, 635] width 238 height 40
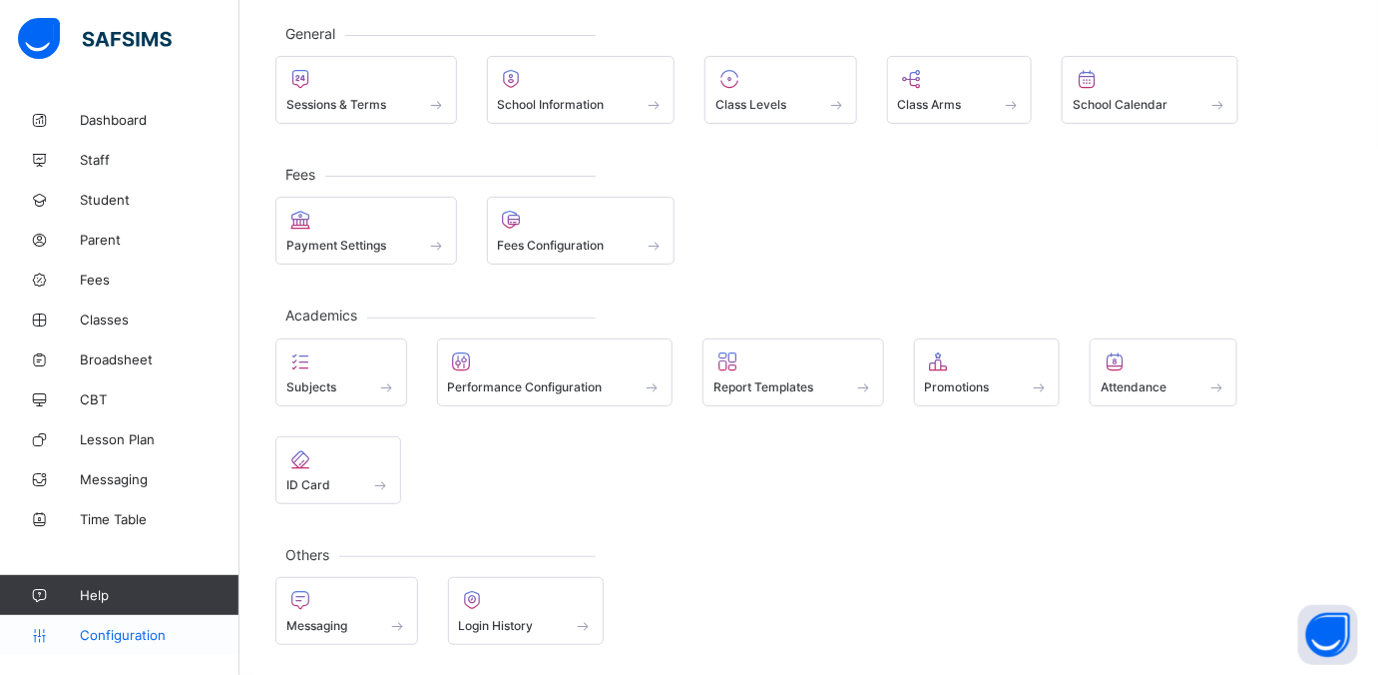
scroll to position [99, 0]
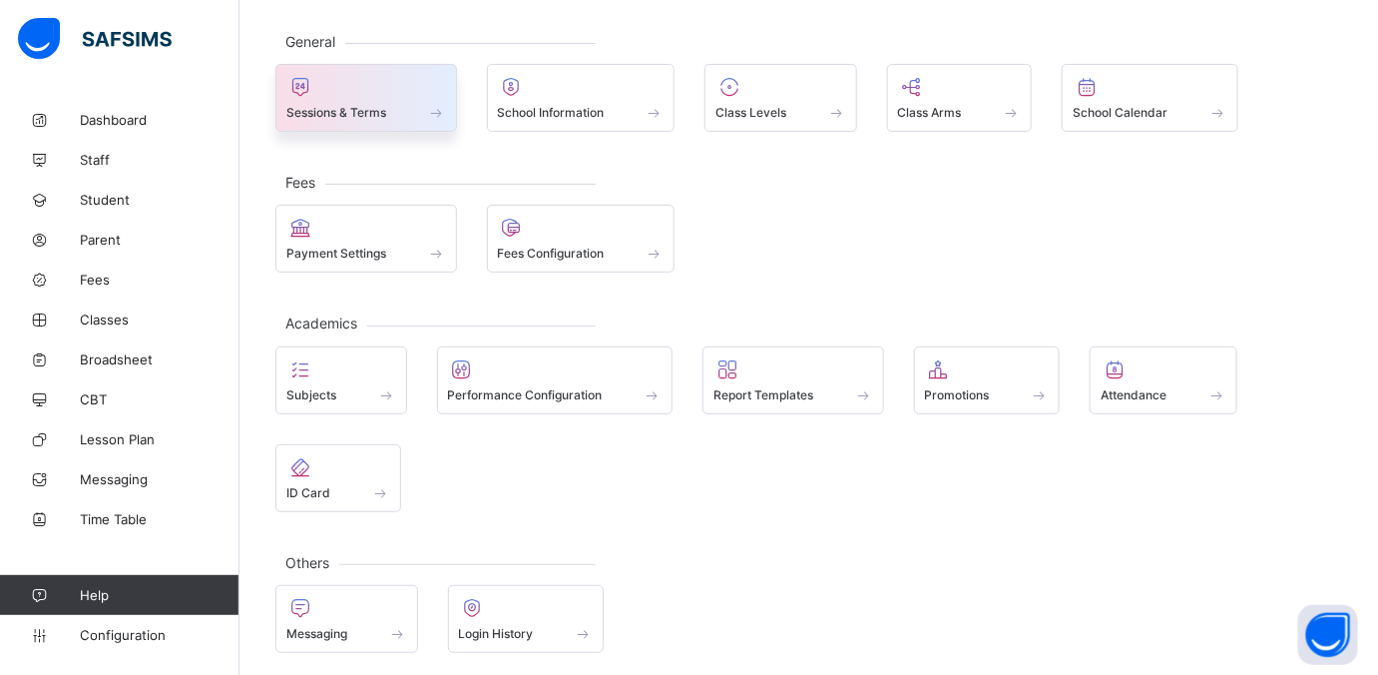
click at [337, 114] on span "Sessions & Terms" at bounding box center [336, 112] width 100 height 15
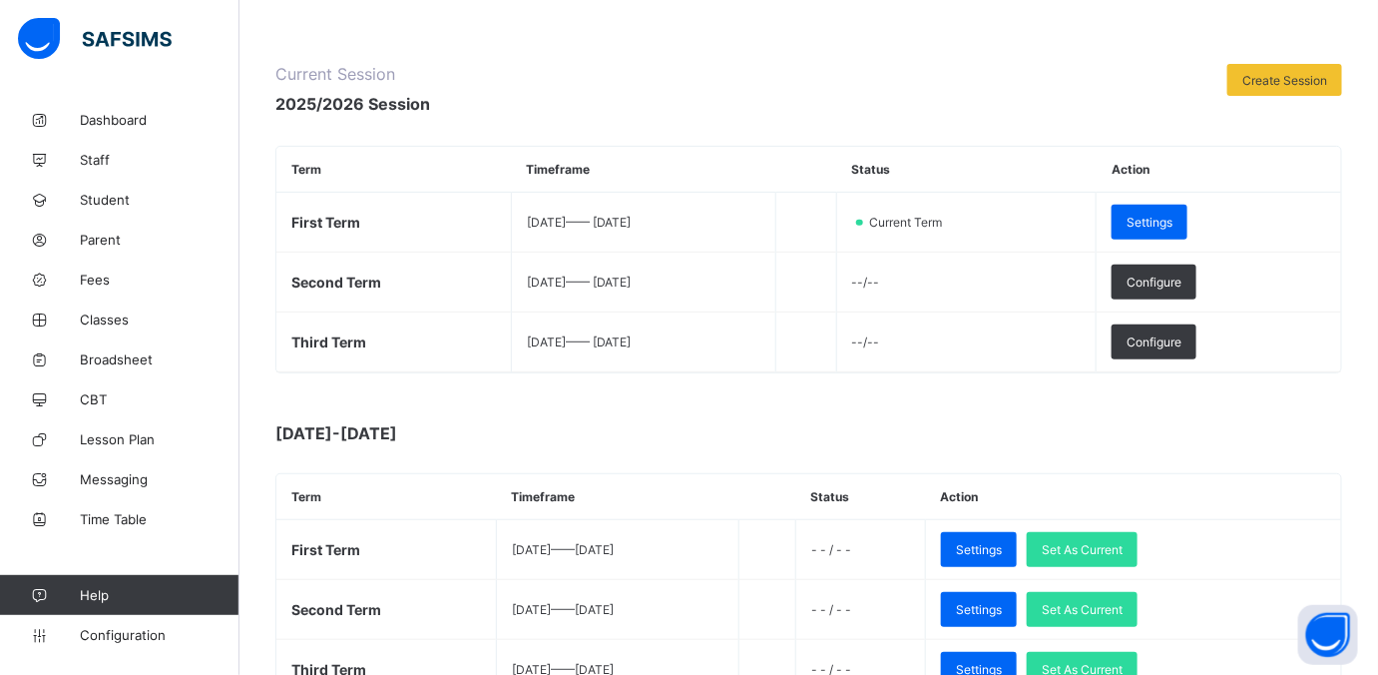
scroll to position [249, 0]
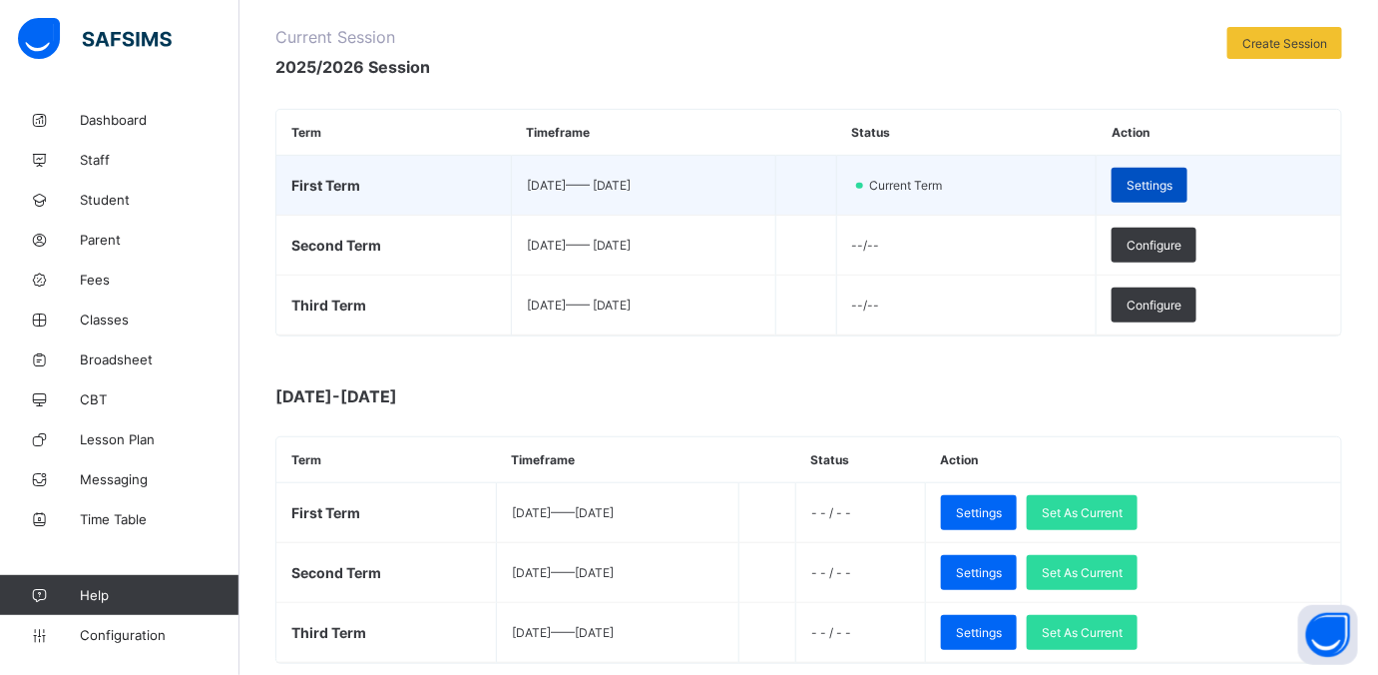
click at [1171, 181] on span "Settings" at bounding box center [1150, 185] width 46 height 15
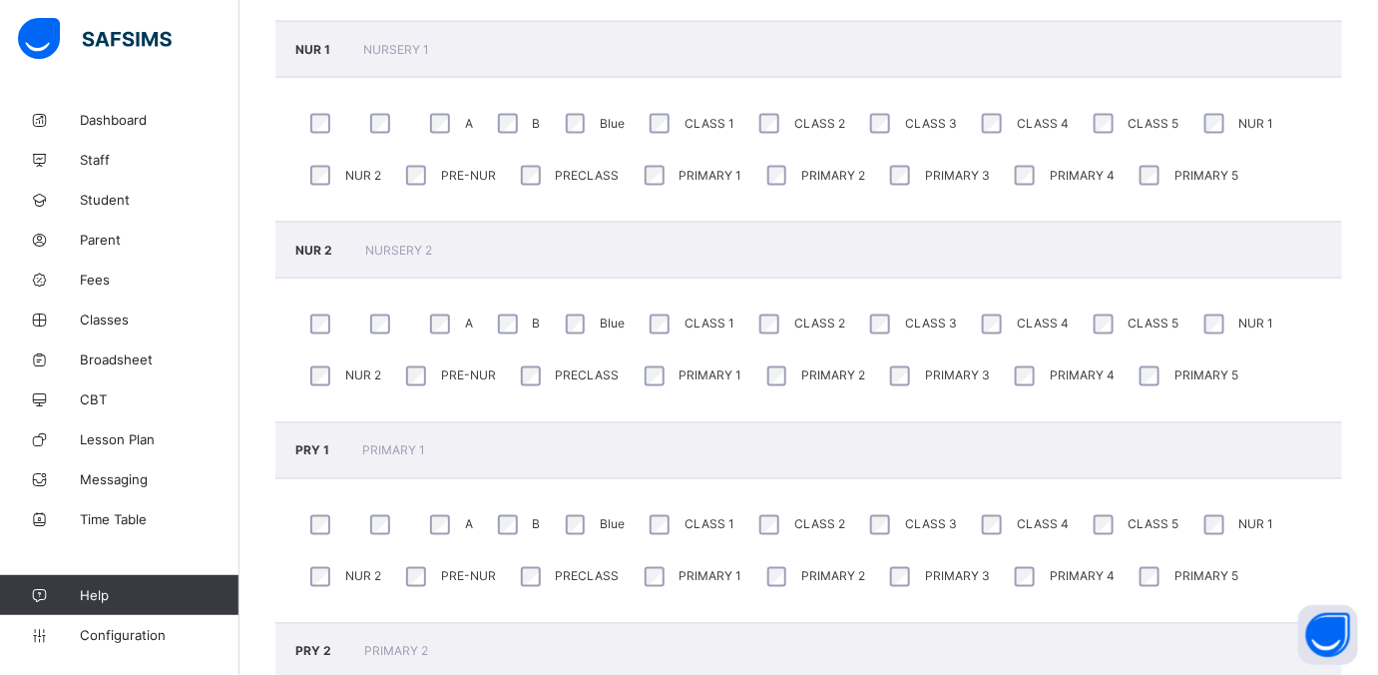
scroll to position [1123, 0]
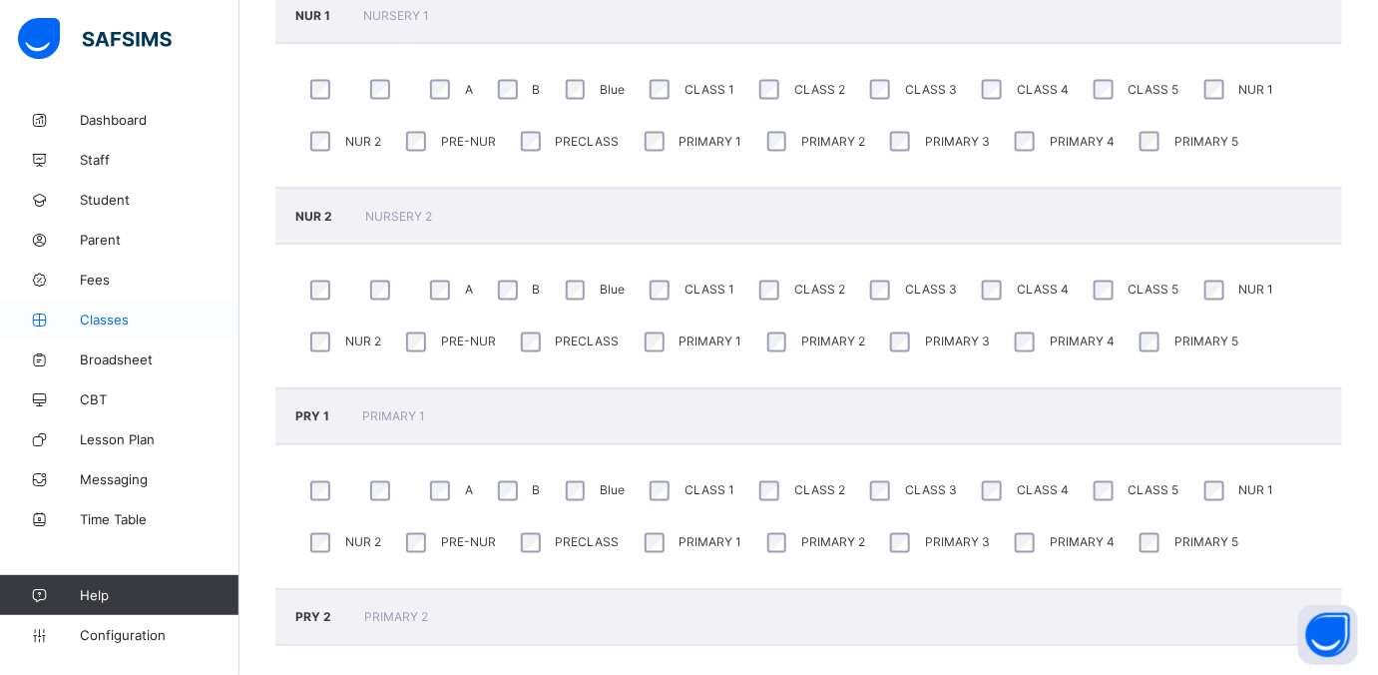
click at [99, 318] on span "Classes" at bounding box center [160, 319] width 160 height 16
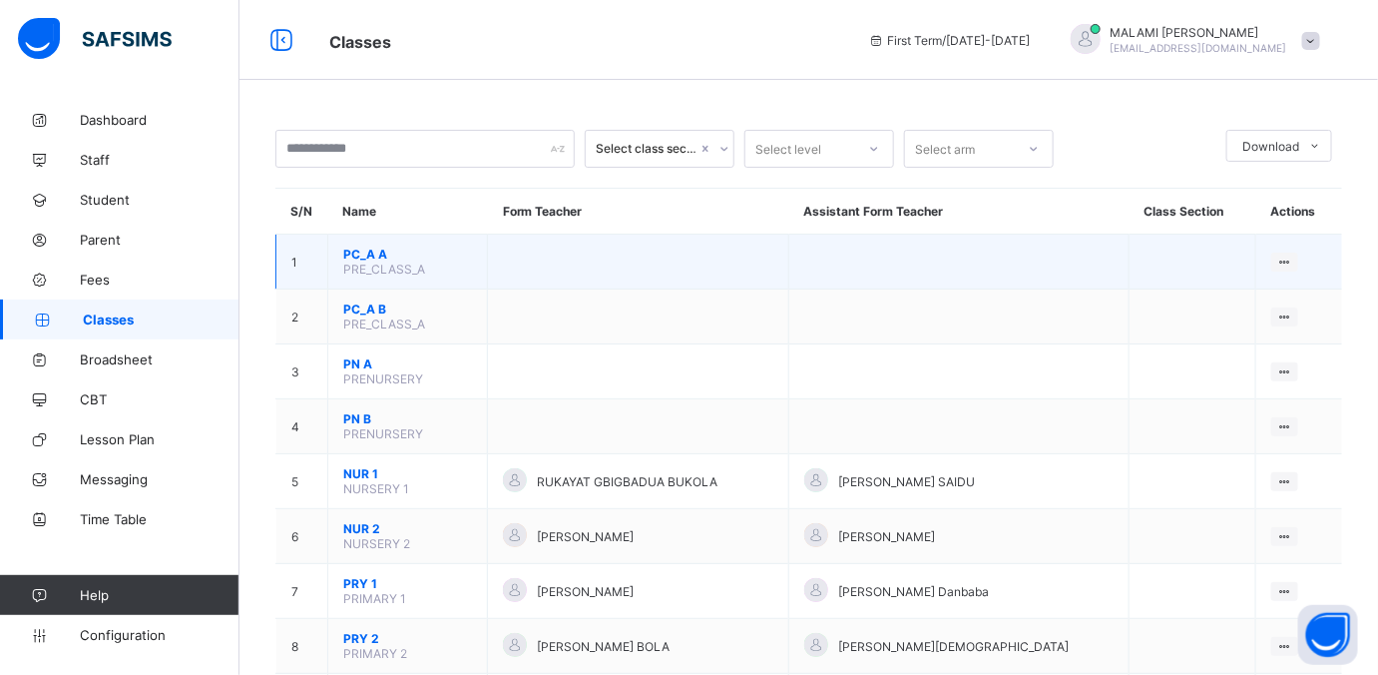
click at [378, 247] on span "PC_A A" at bounding box center [407, 253] width 129 height 15
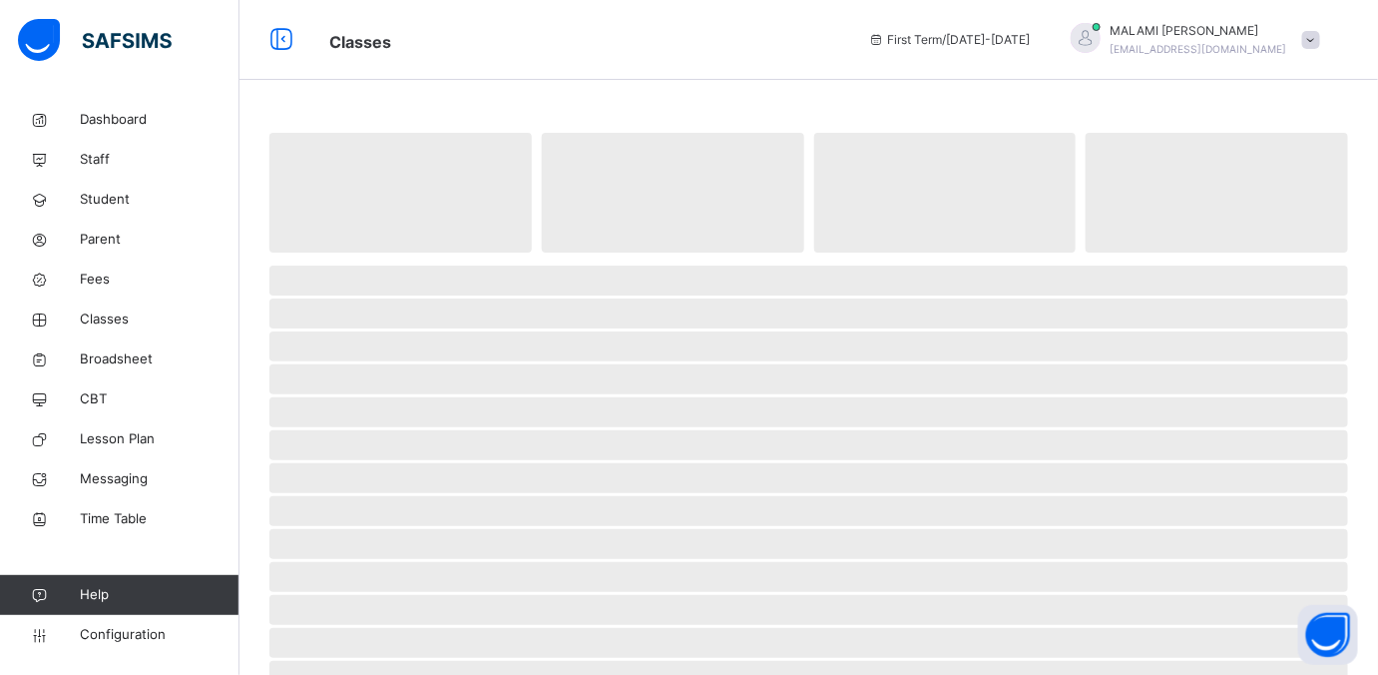
click at [379, 248] on span "‌" at bounding box center [400, 193] width 262 height 120
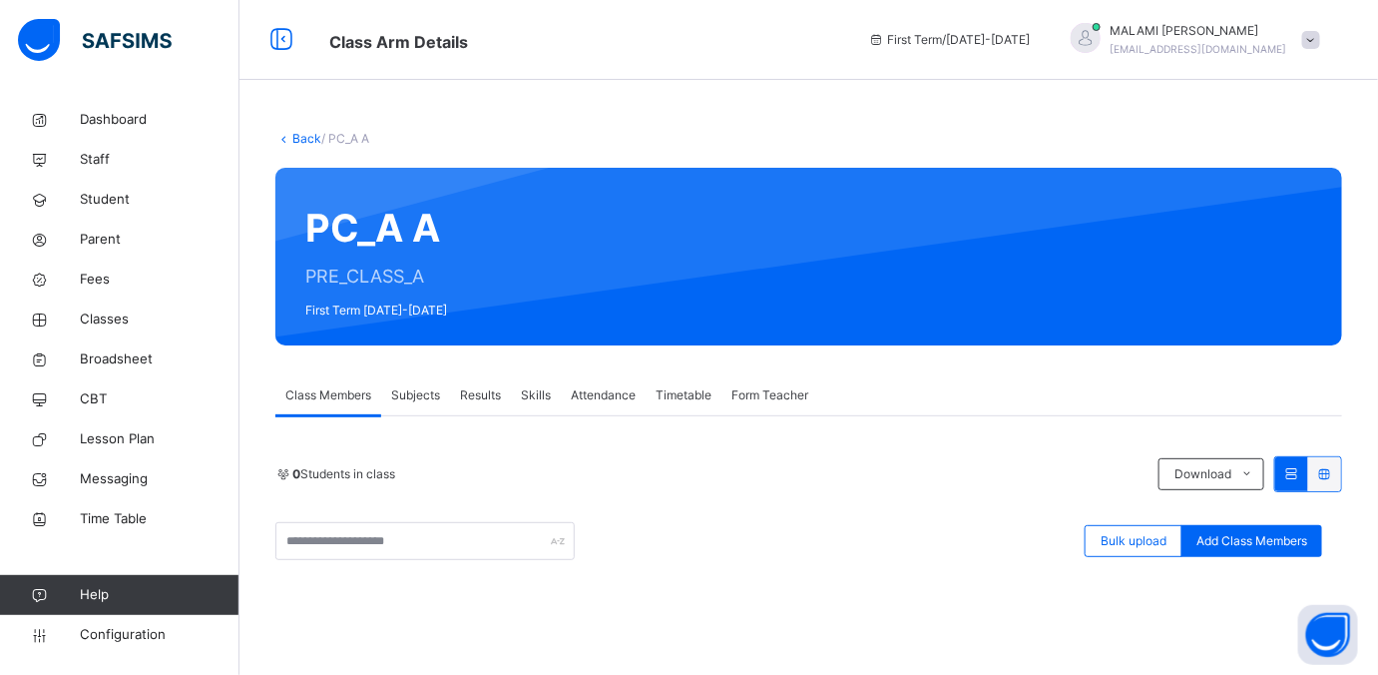
click at [405, 392] on span "Subjects" at bounding box center [415, 395] width 49 height 18
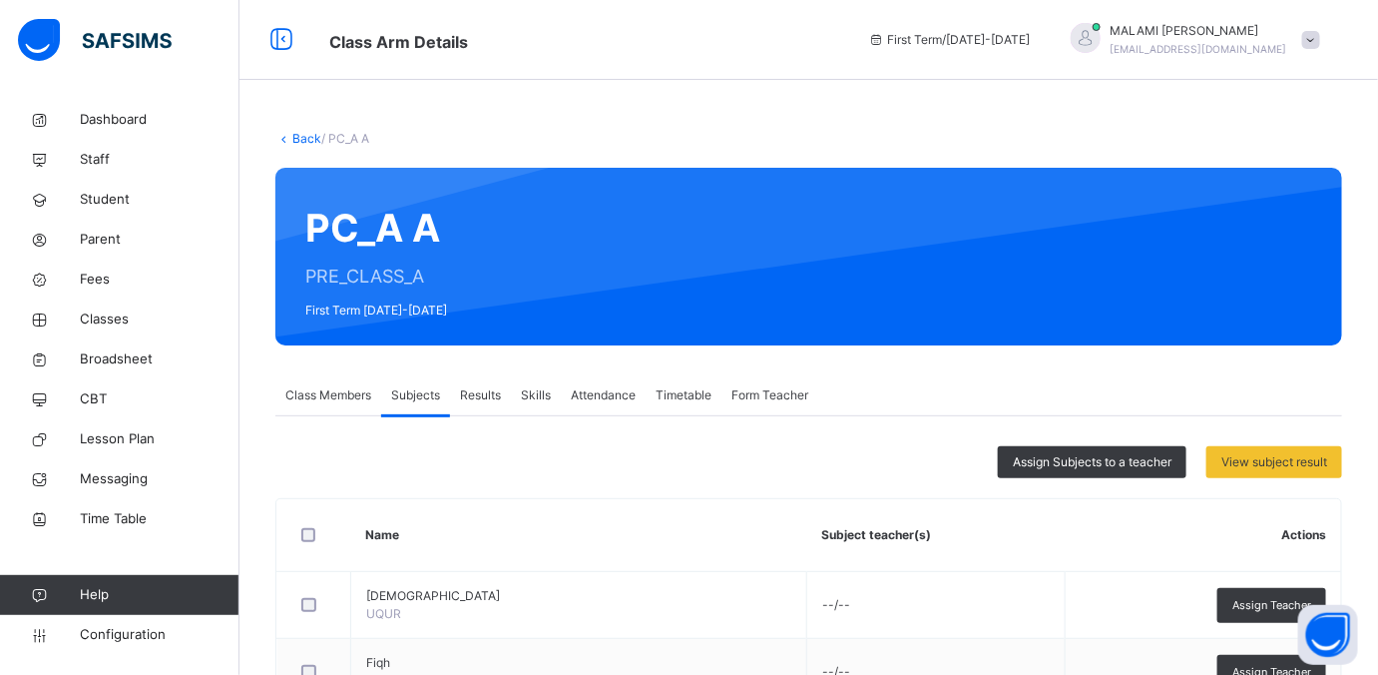
scroll to position [125, 0]
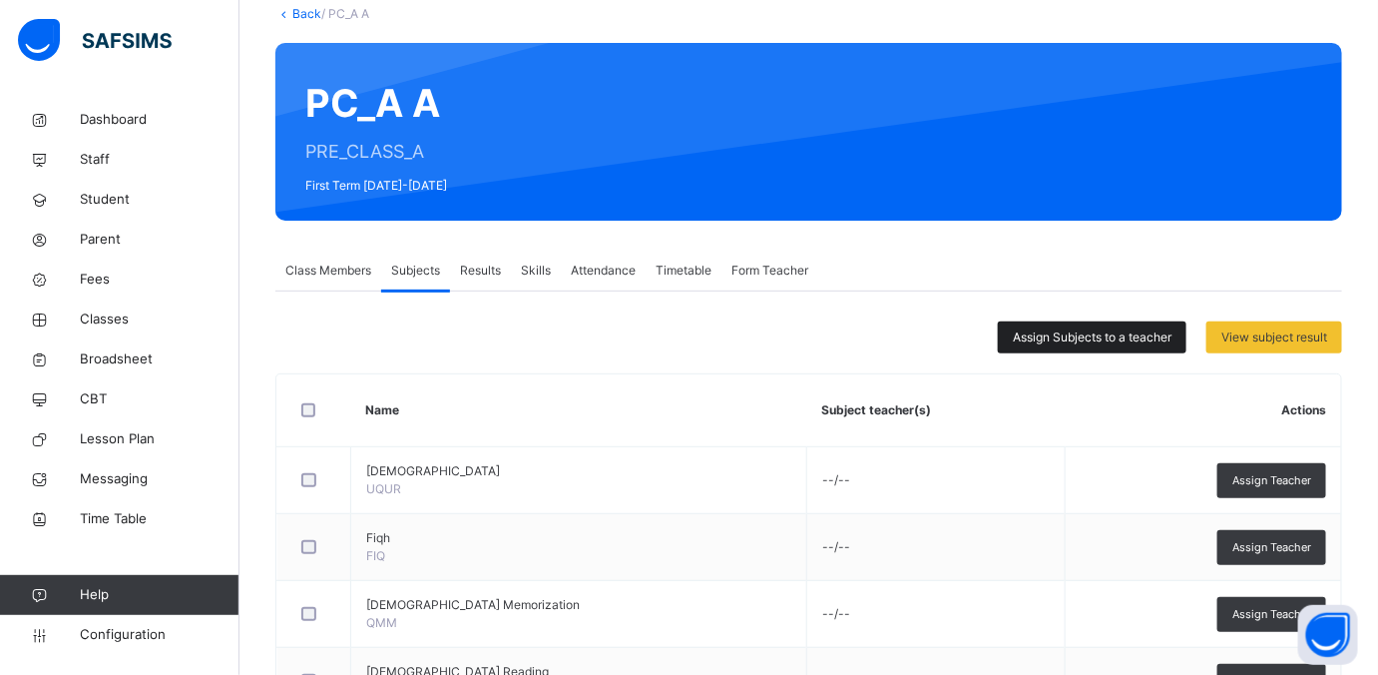
click at [1130, 334] on span "Assign Subjects to a teacher" at bounding box center [1092, 337] width 159 height 18
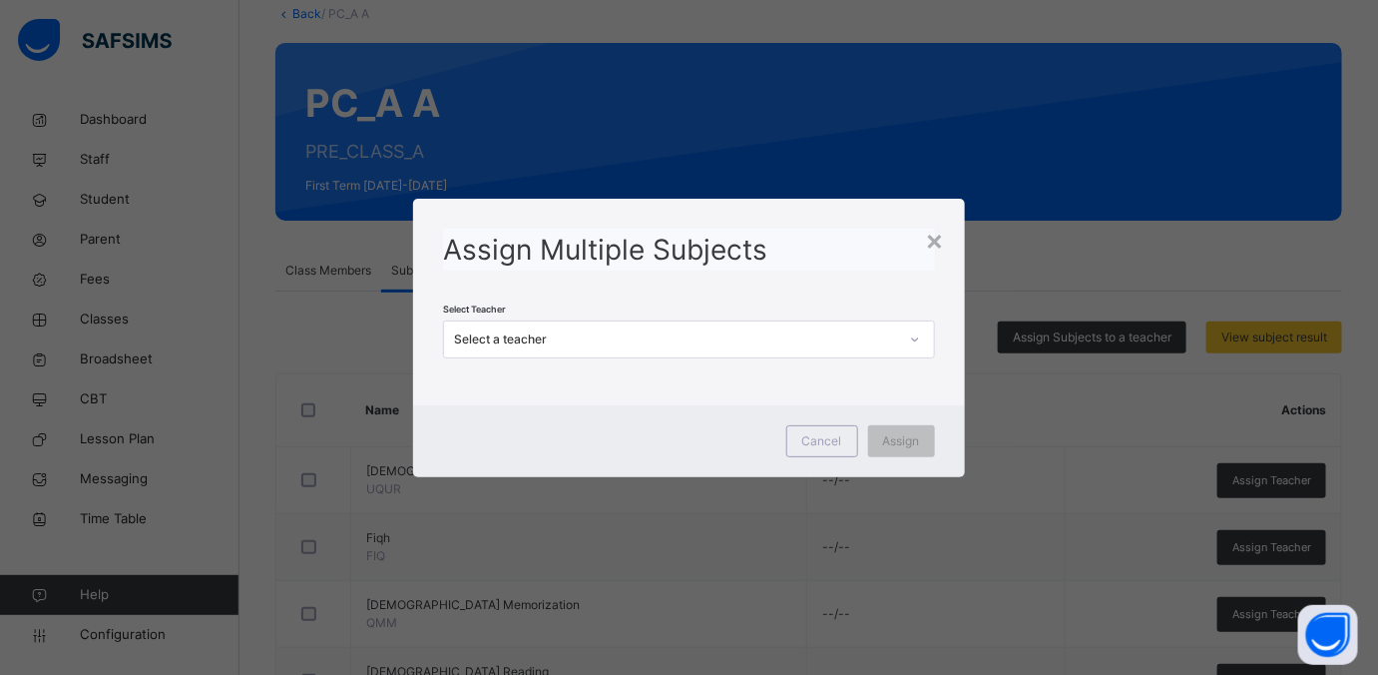
click at [905, 341] on div at bounding box center [915, 339] width 34 height 32
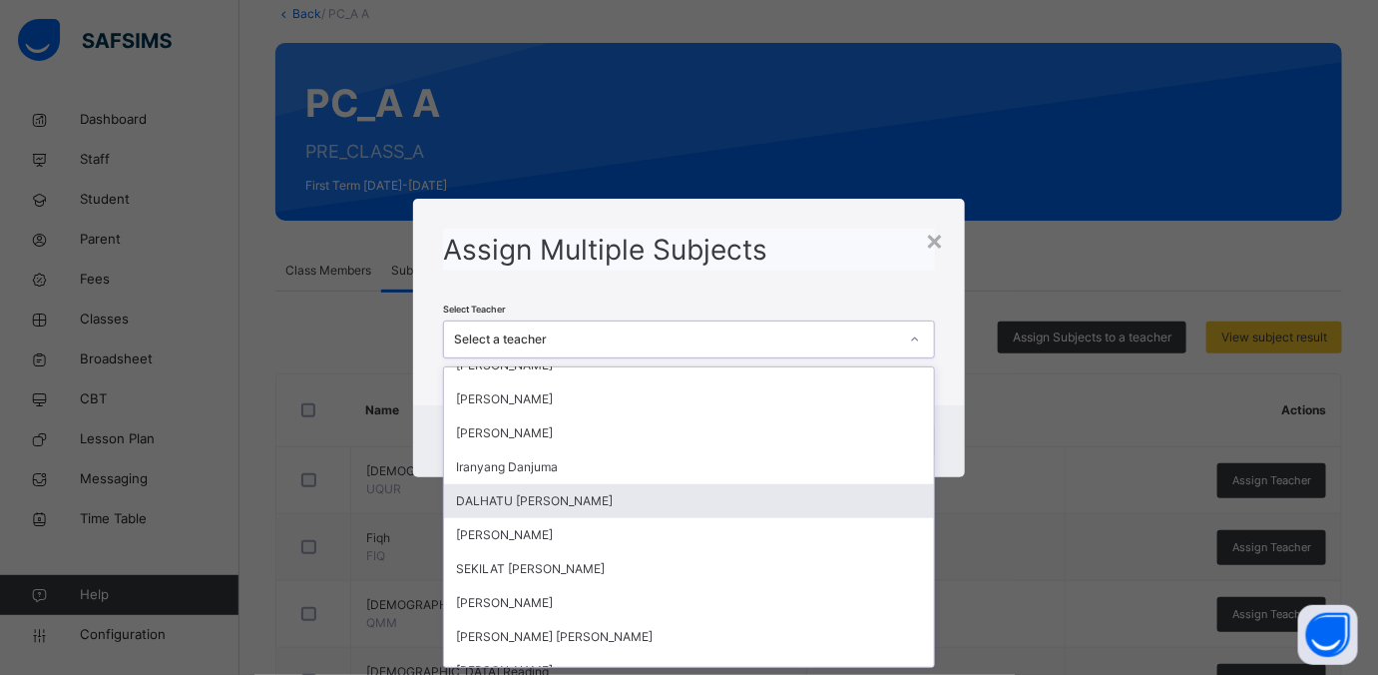
scroll to position [530, 0]
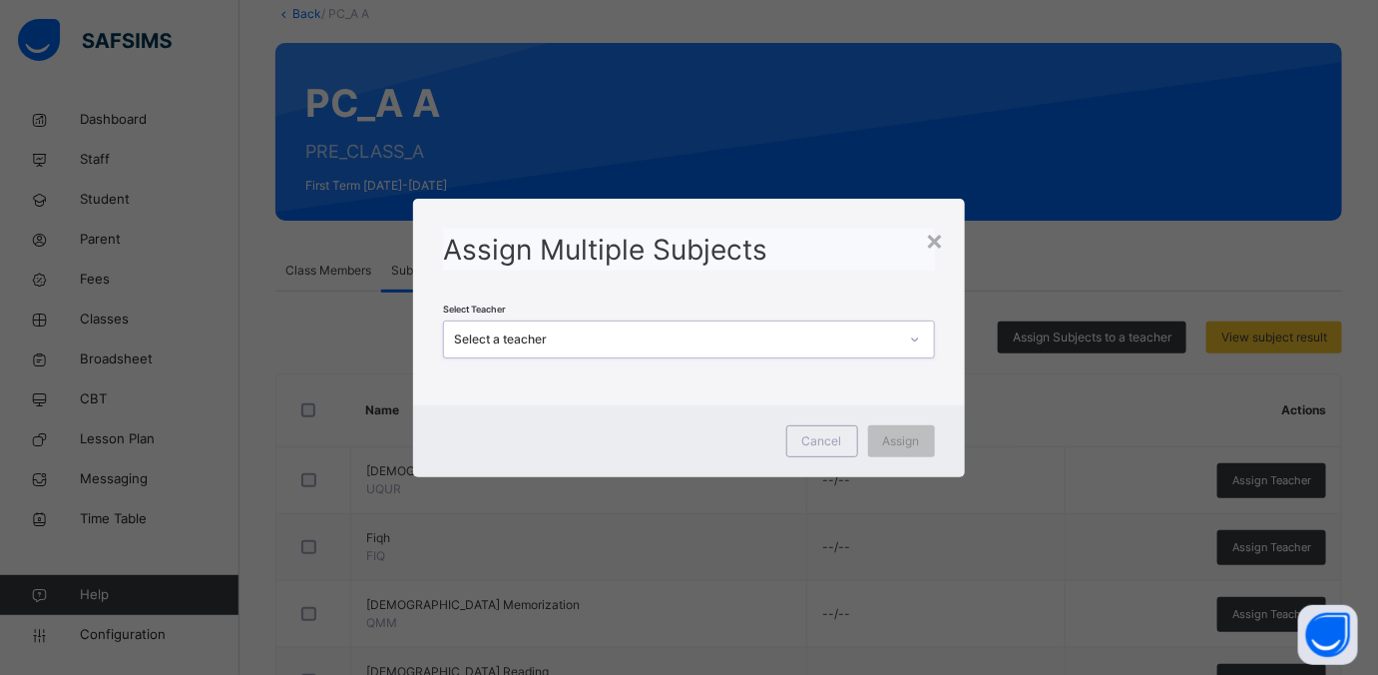
click at [539, 321] on div "Select a teacher" at bounding box center [688, 339] width 491 height 38
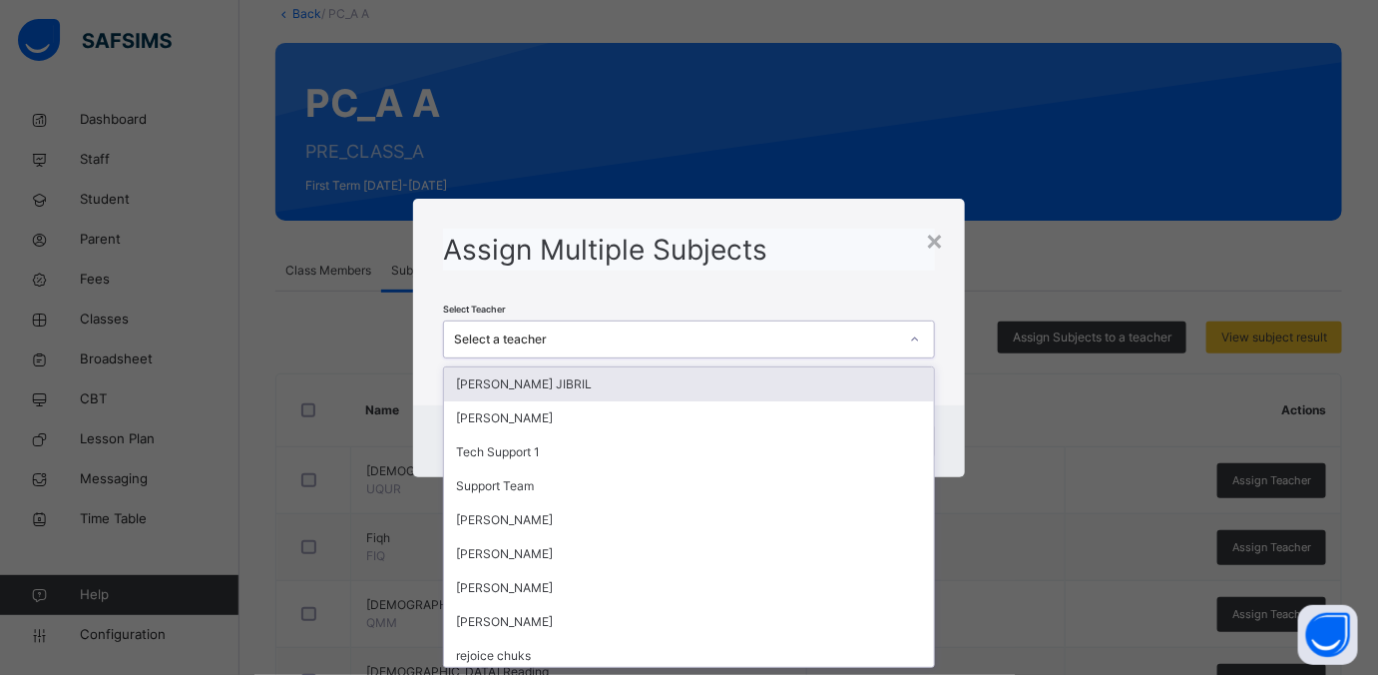
click at [533, 334] on div "Select a teacher" at bounding box center [675, 339] width 443 height 18
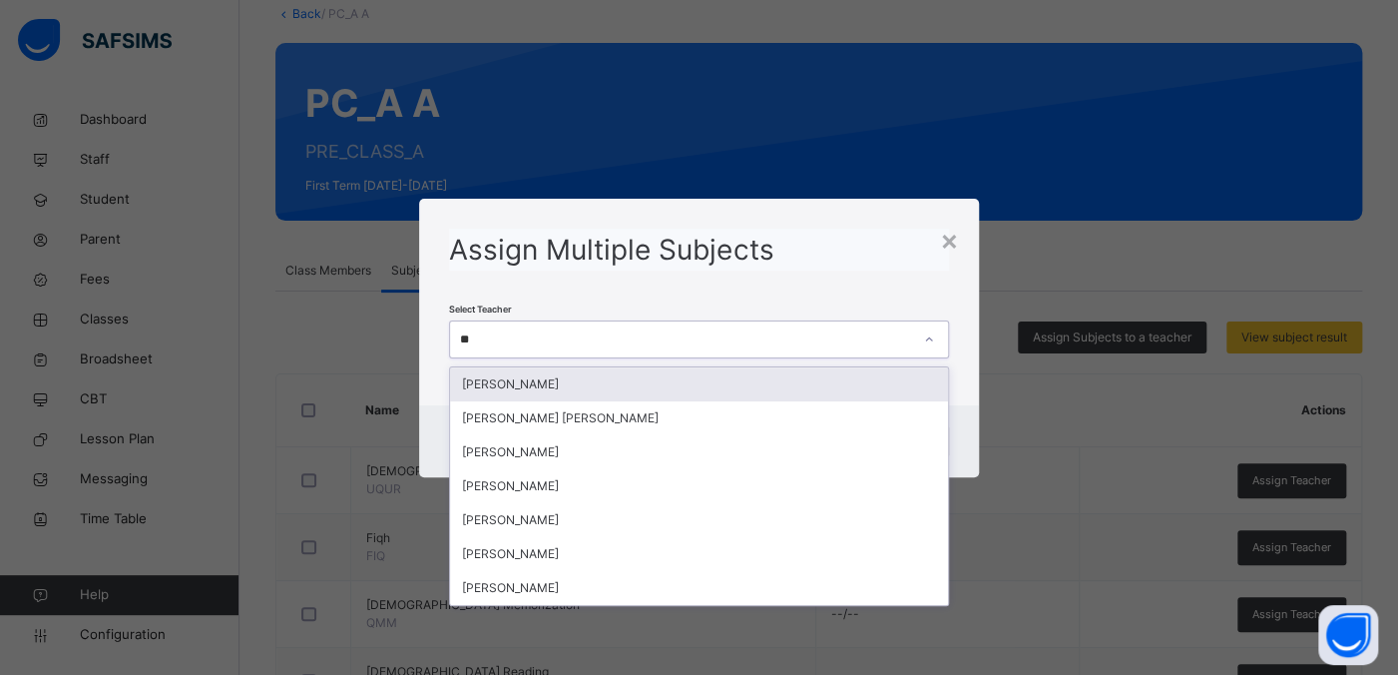
type input "*"
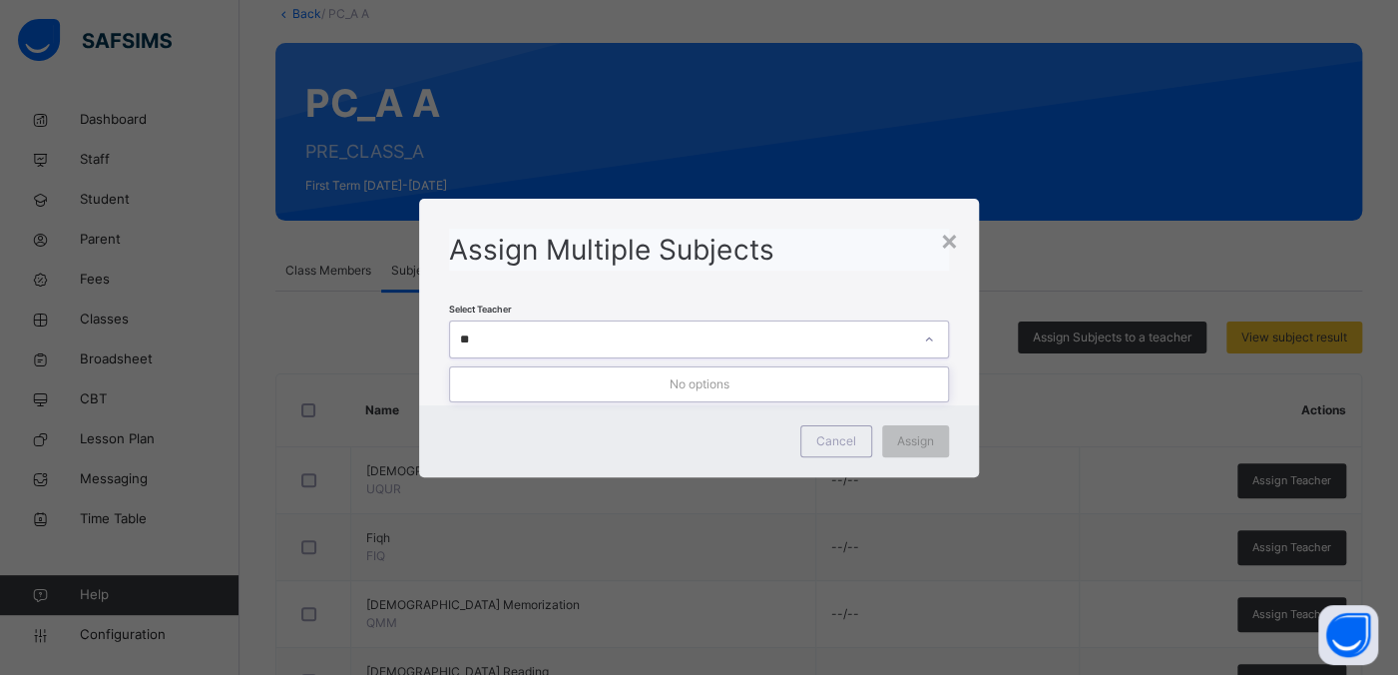
type input "*"
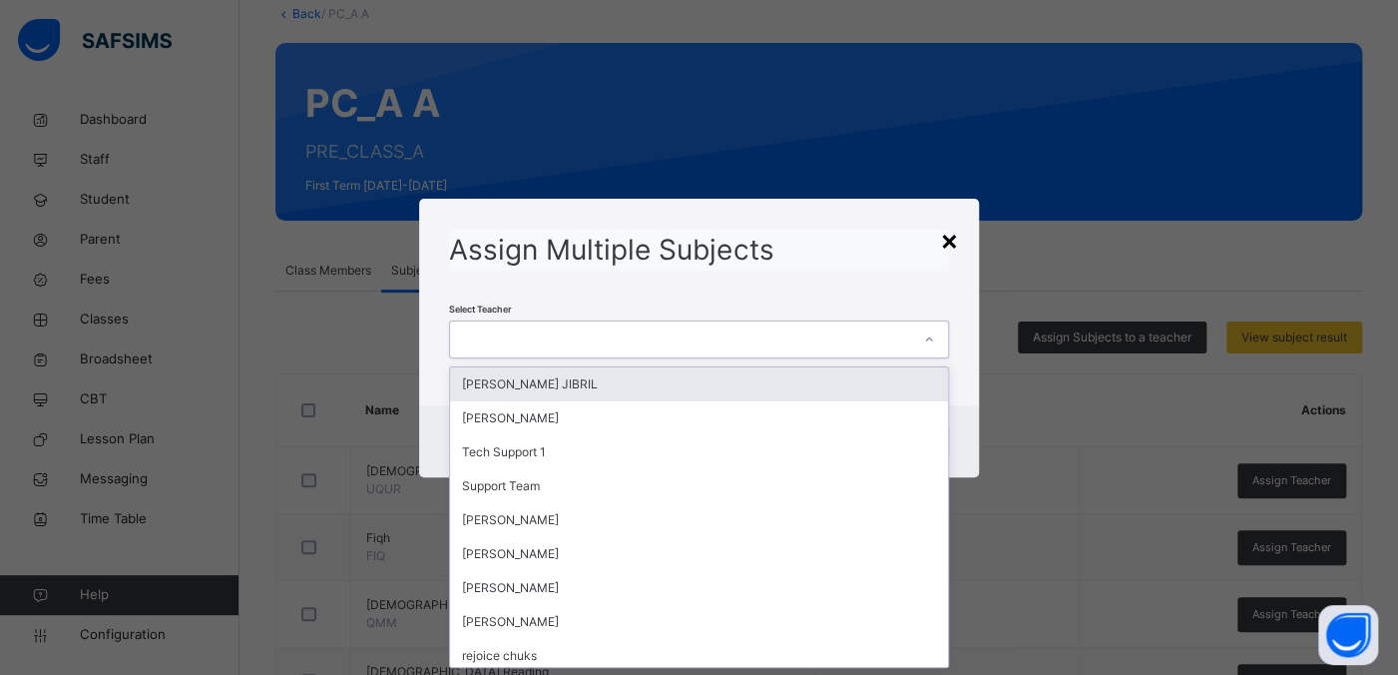
click at [951, 230] on div "×" at bounding box center [949, 240] width 19 height 42
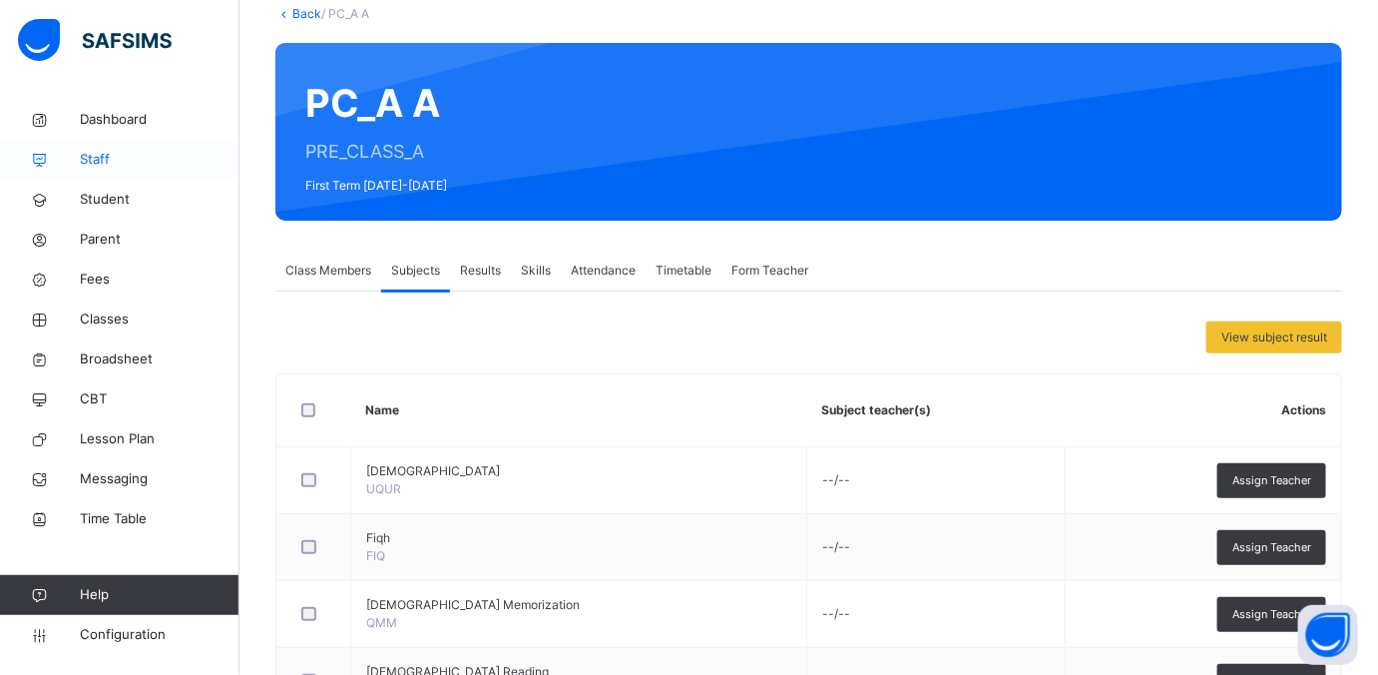
click at [117, 162] on span "Staff" at bounding box center [160, 160] width 160 height 20
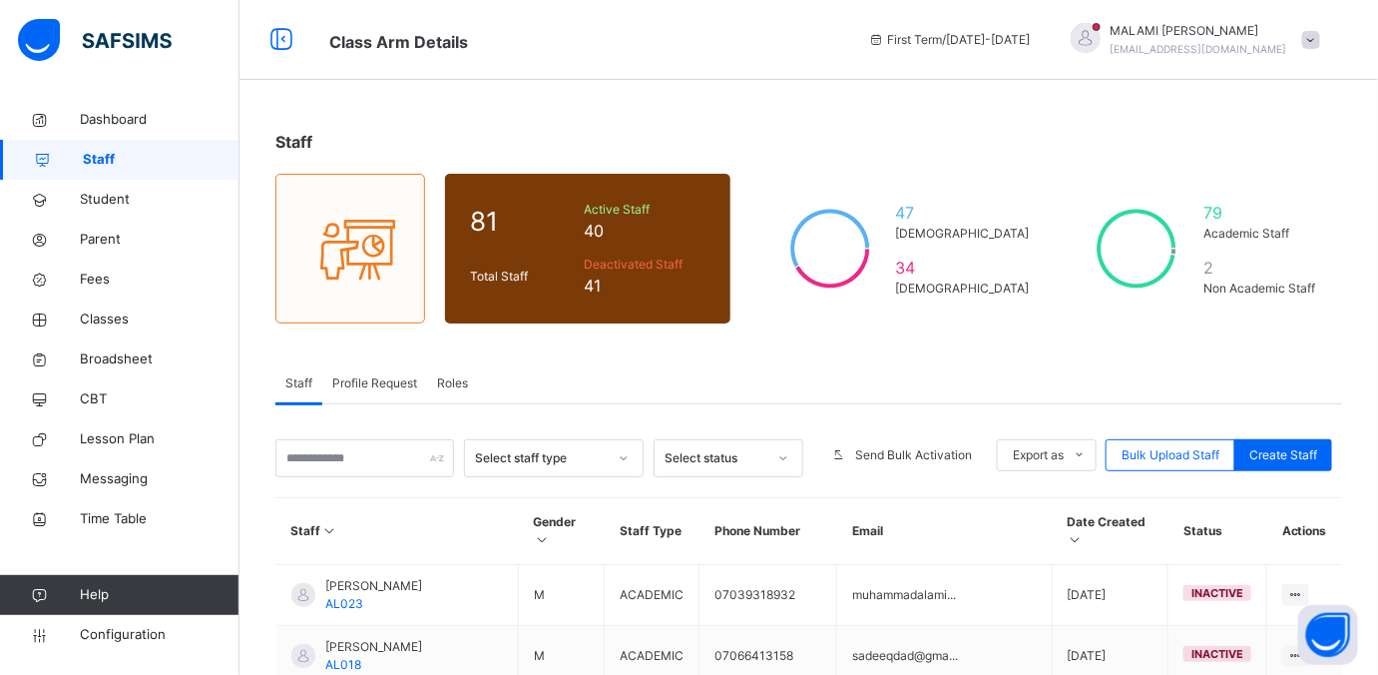
click at [104, 277] on span "Fees" at bounding box center [160, 279] width 160 height 20
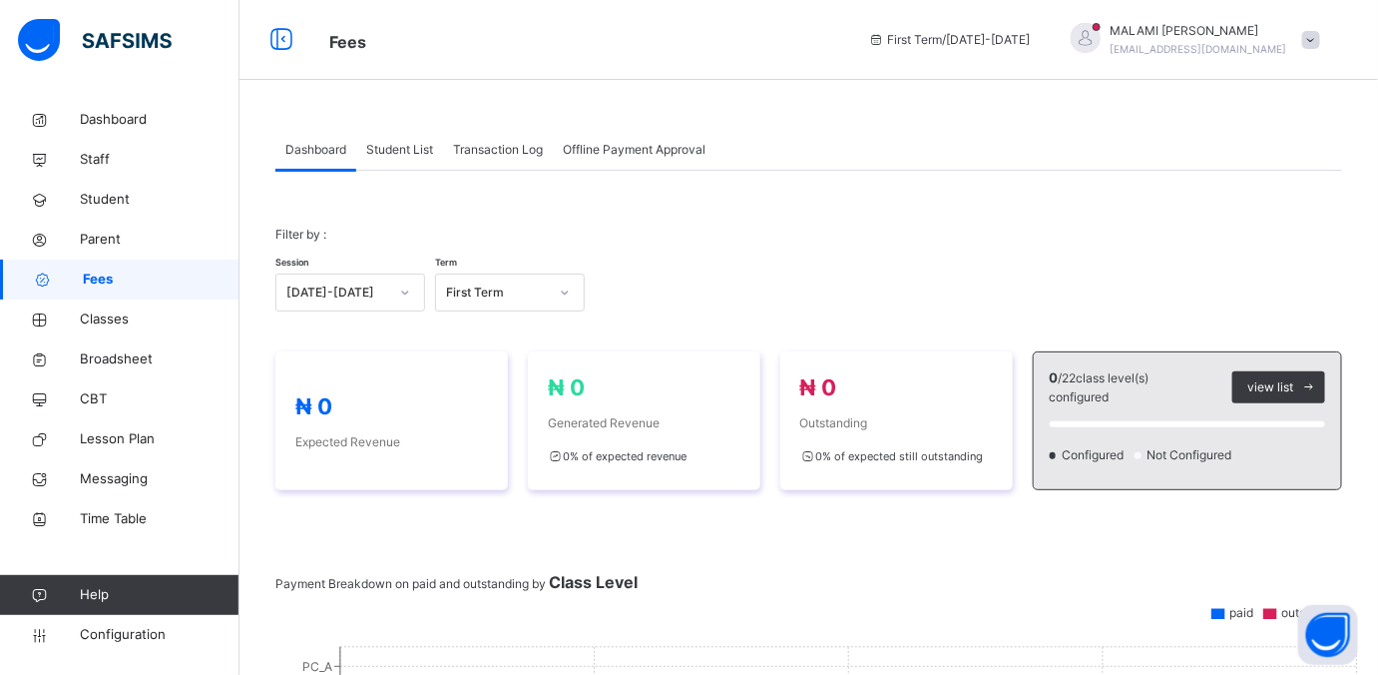
click at [378, 149] on span "Student List" at bounding box center [399, 150] width 67 height 18
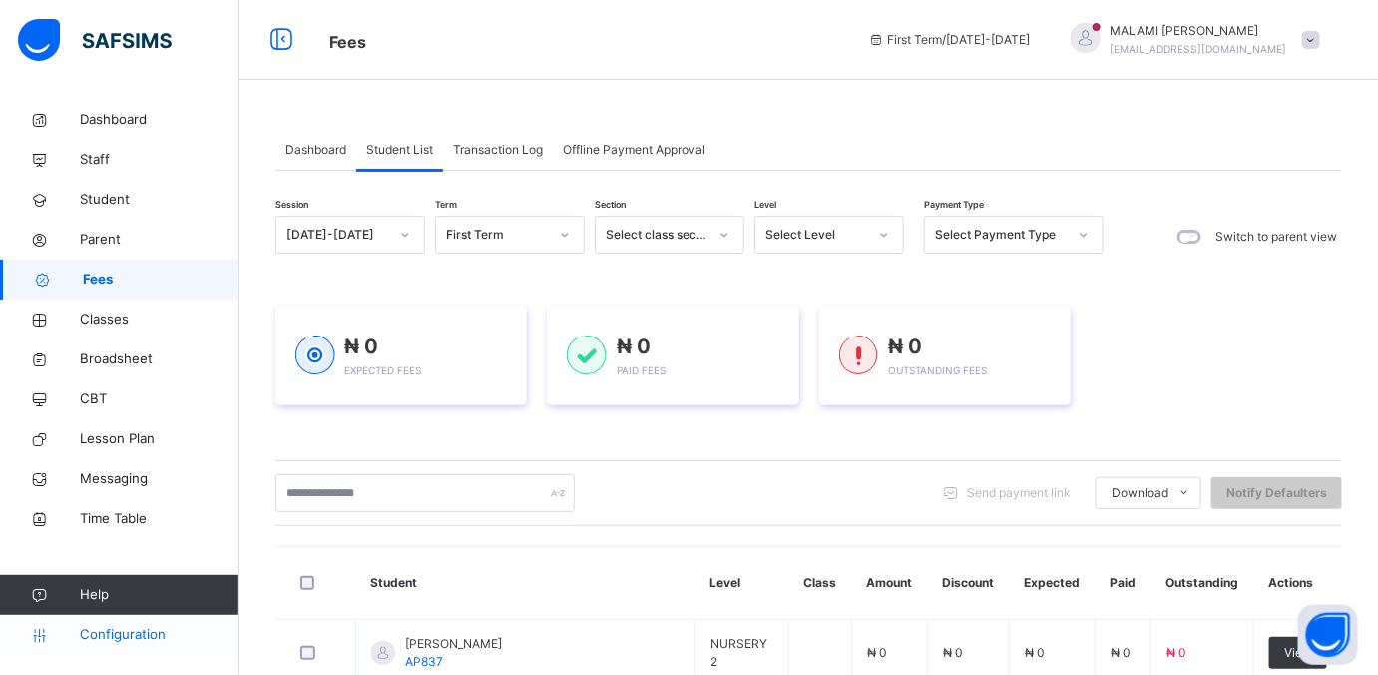
click at [114, 633] on span "Configuration" at bounding box center [159, 635] width 159 height 20
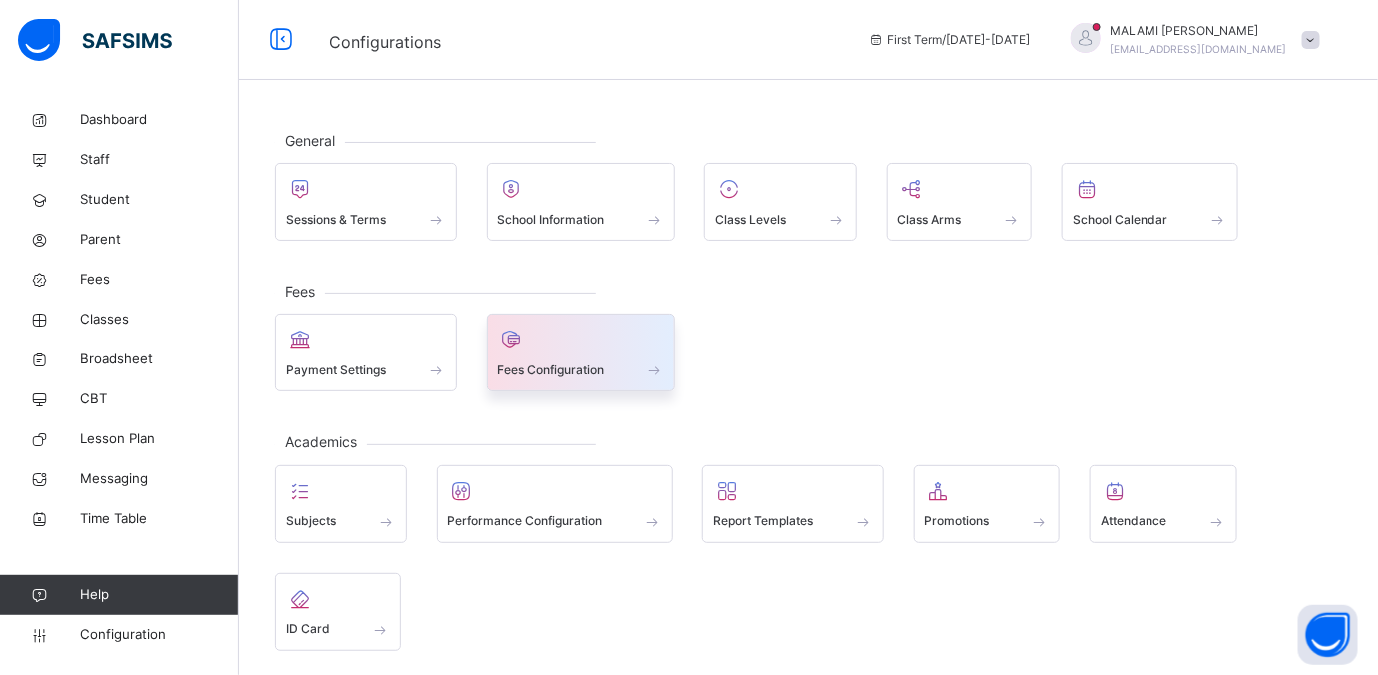
click at [527, 369] on span "Fees Configuration" at bounding box center [551, 370] width 107 height 18
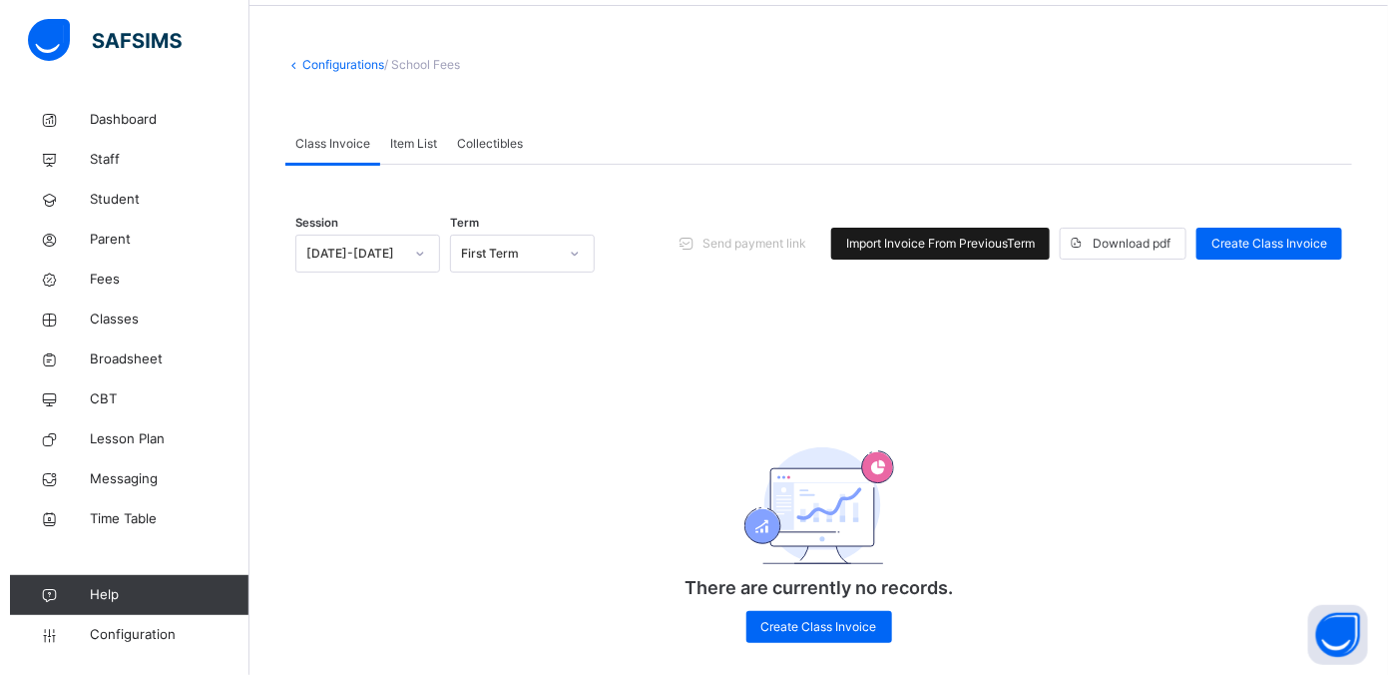
scroll to position [103, 0]
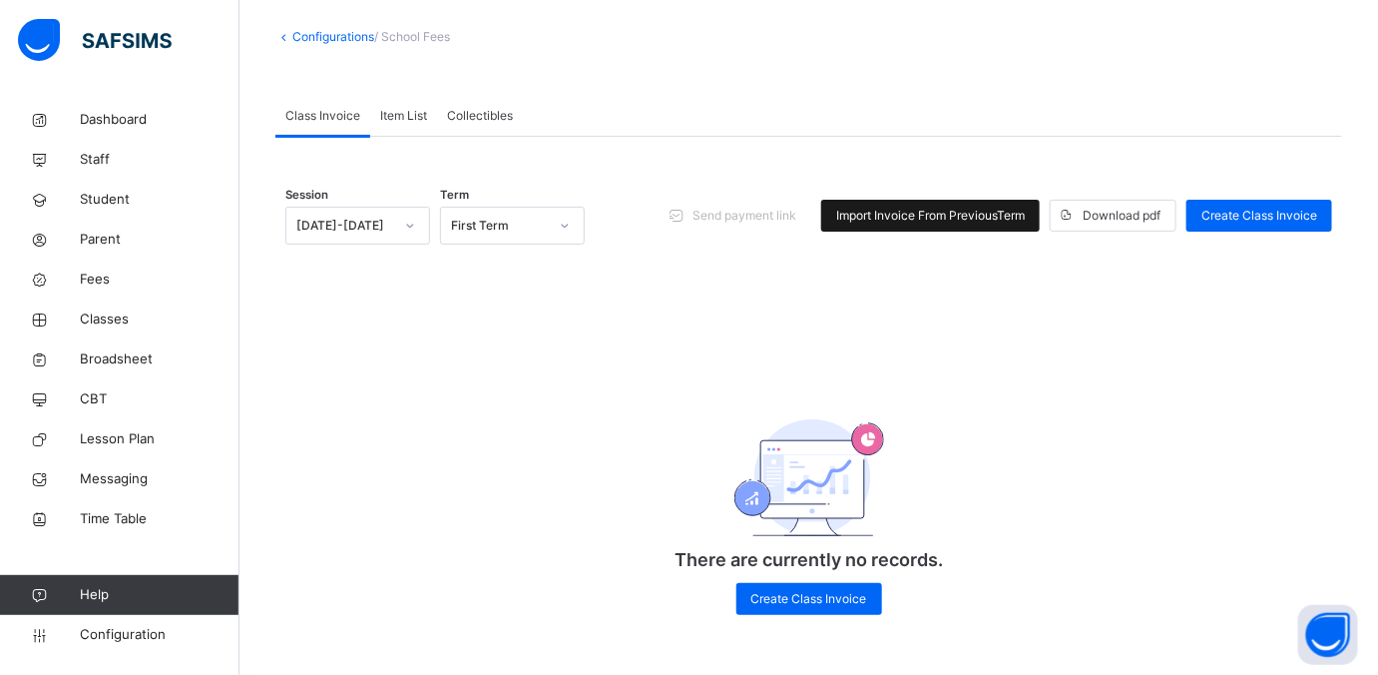
click at [1014, 218] on span "Import Invoice From Previous Term" at bounding box center [930, 216] width 189 height 18
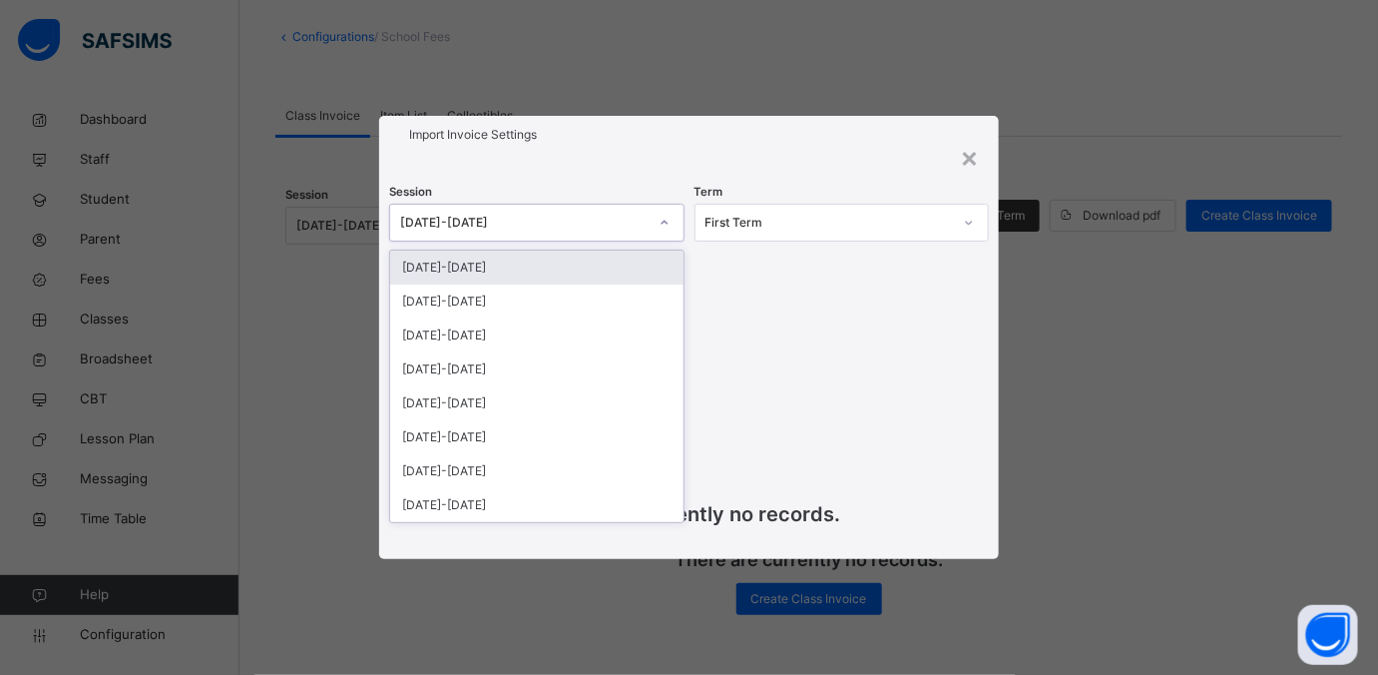
click at [663, 221] on icon at bounding box center [665, 223] width 12 height 20
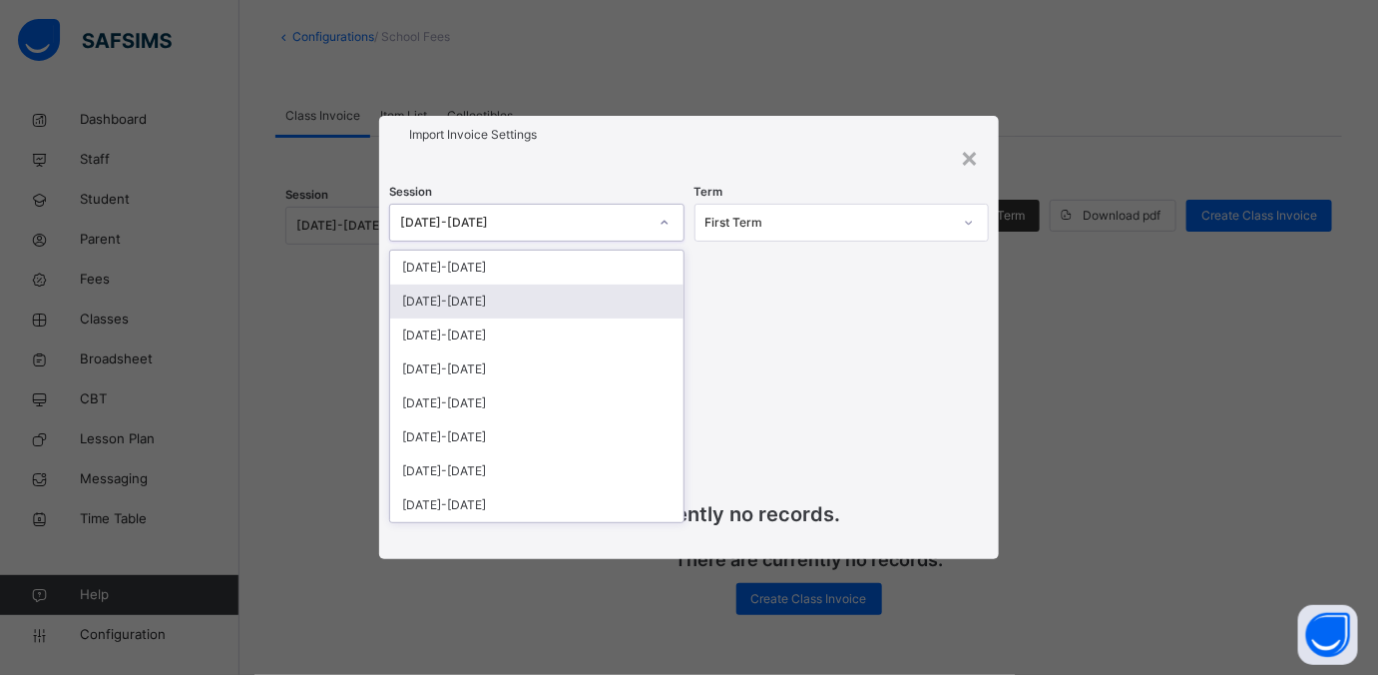
click at [517, 288] on div "[DATE]-[DATE]" at bounding box center [536, 301] width 293 height 34
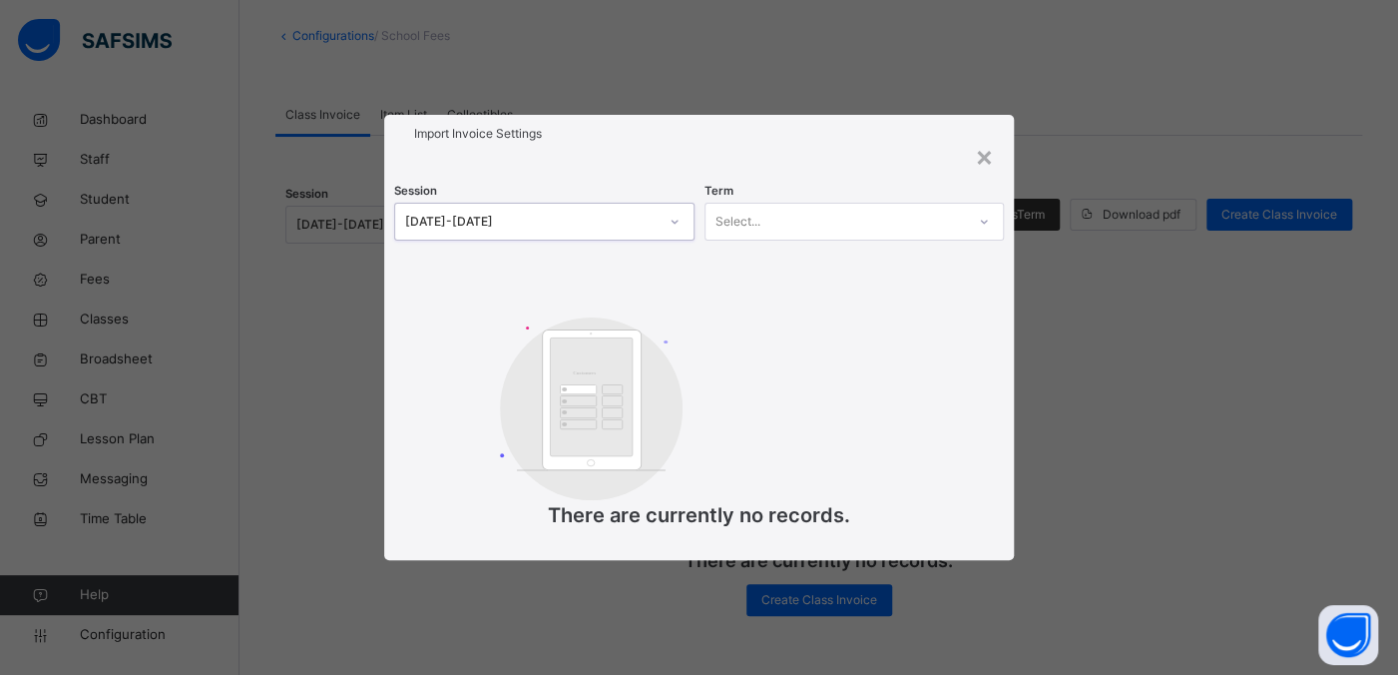
click at [841, 228] on div "Select..." at bounding box center [834, 222] width 259 height 31
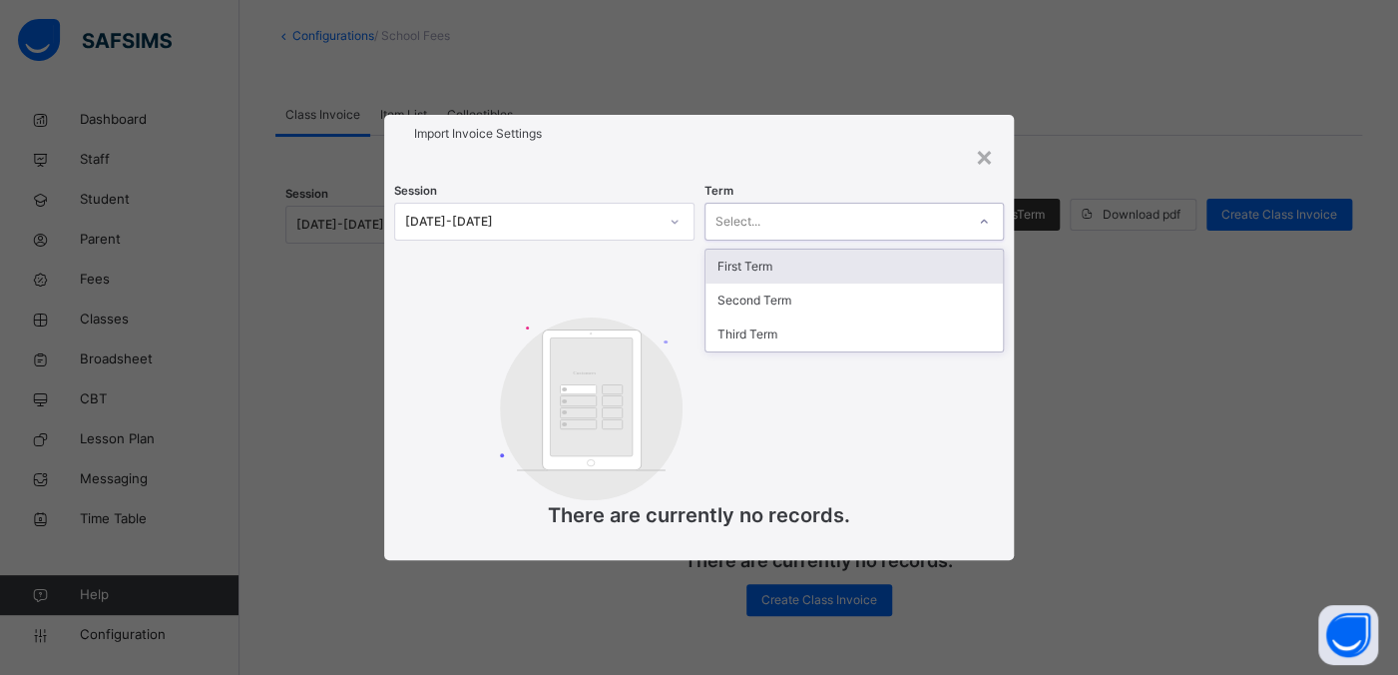
click at [787, 265] on div "First Term" at bounding box center [853, 266] width 297 height 34
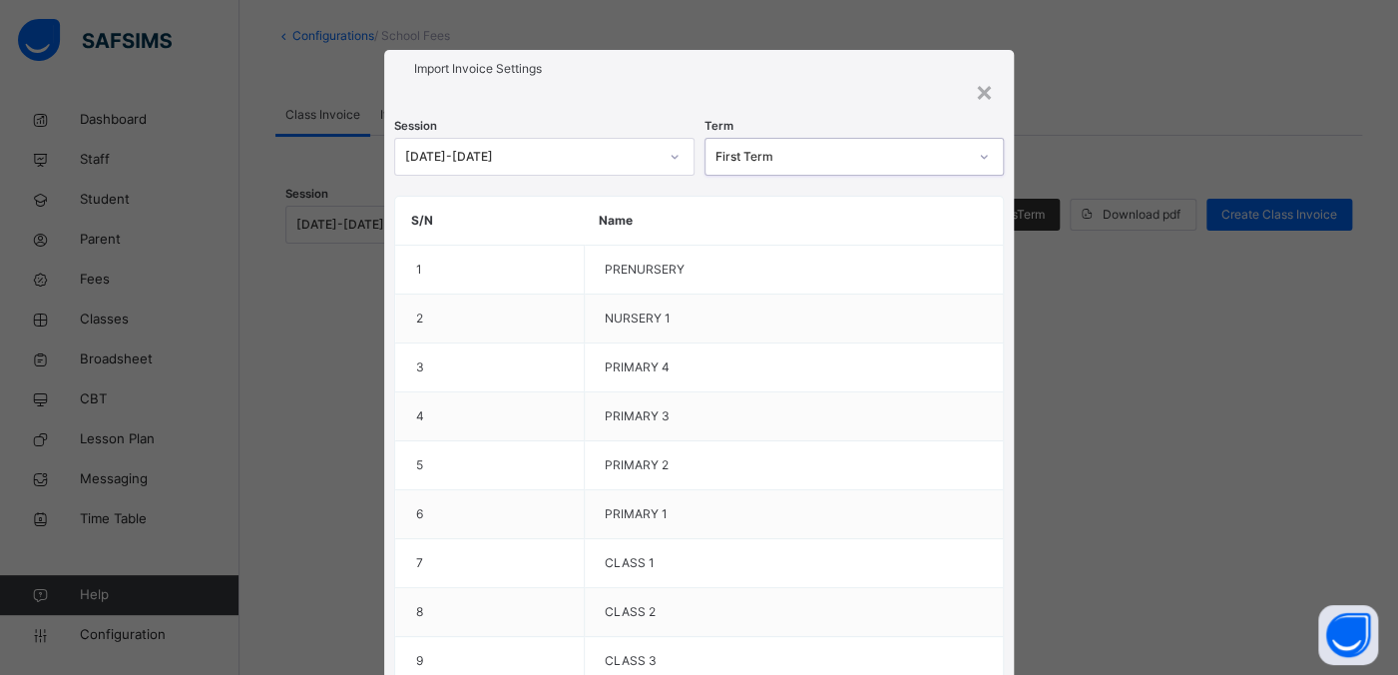
click at [970, 159] on div at bounding box center [984, 157] width 34 height 32
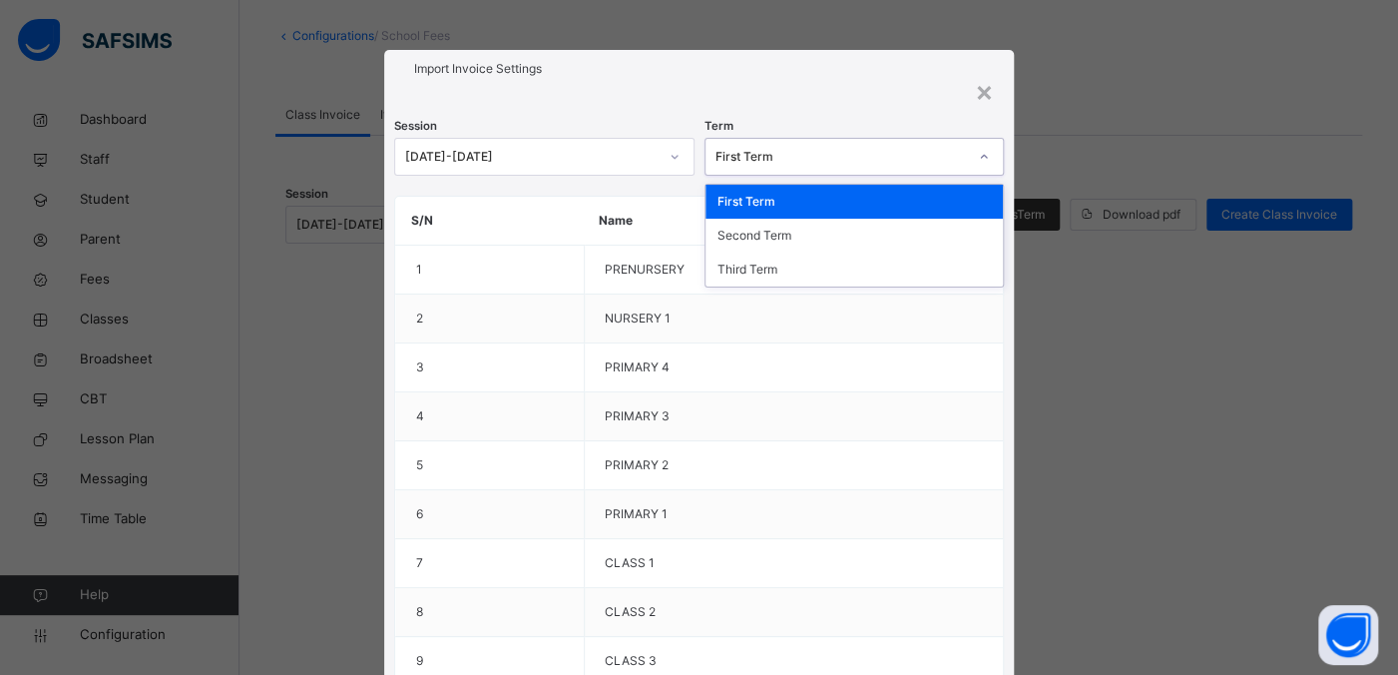
click at [844, 91] on div "Session 2024-2025 Term option First Term, selected. option First Term focused, …" at bounding box center [698, 683] width 629 height 1191
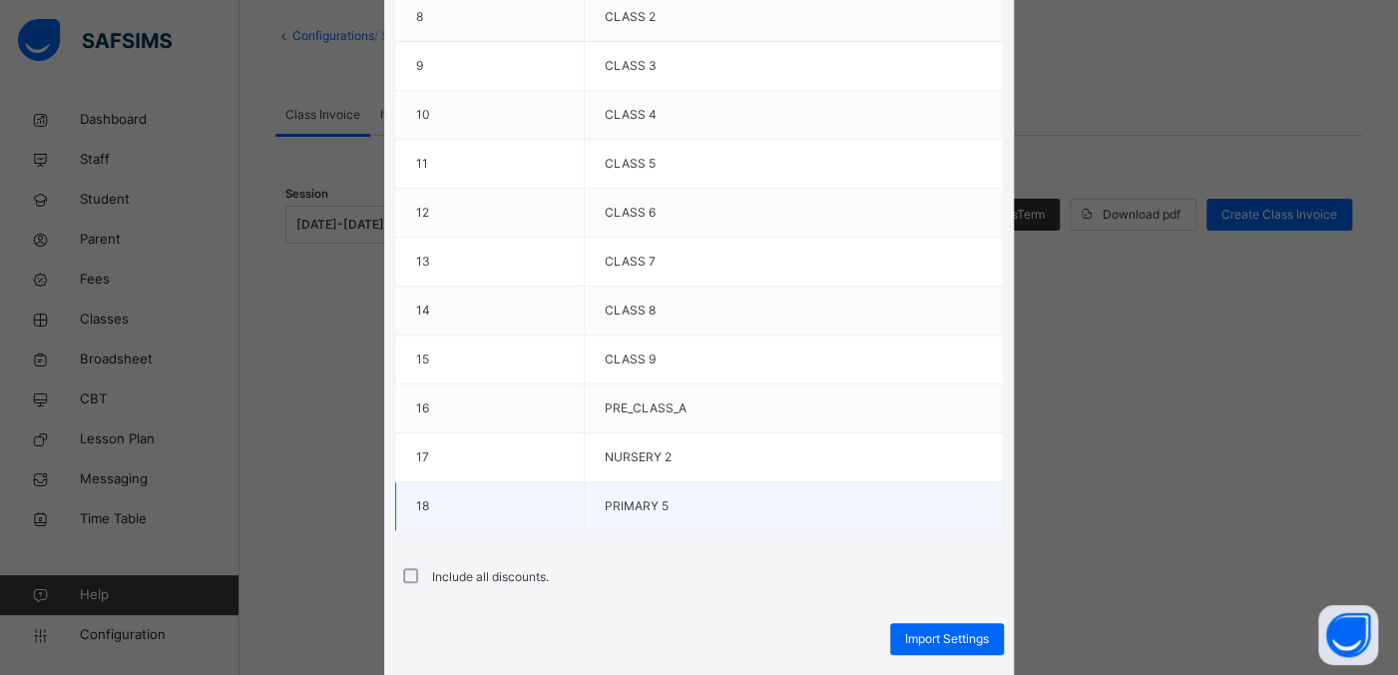
scroll to position [649, 0]
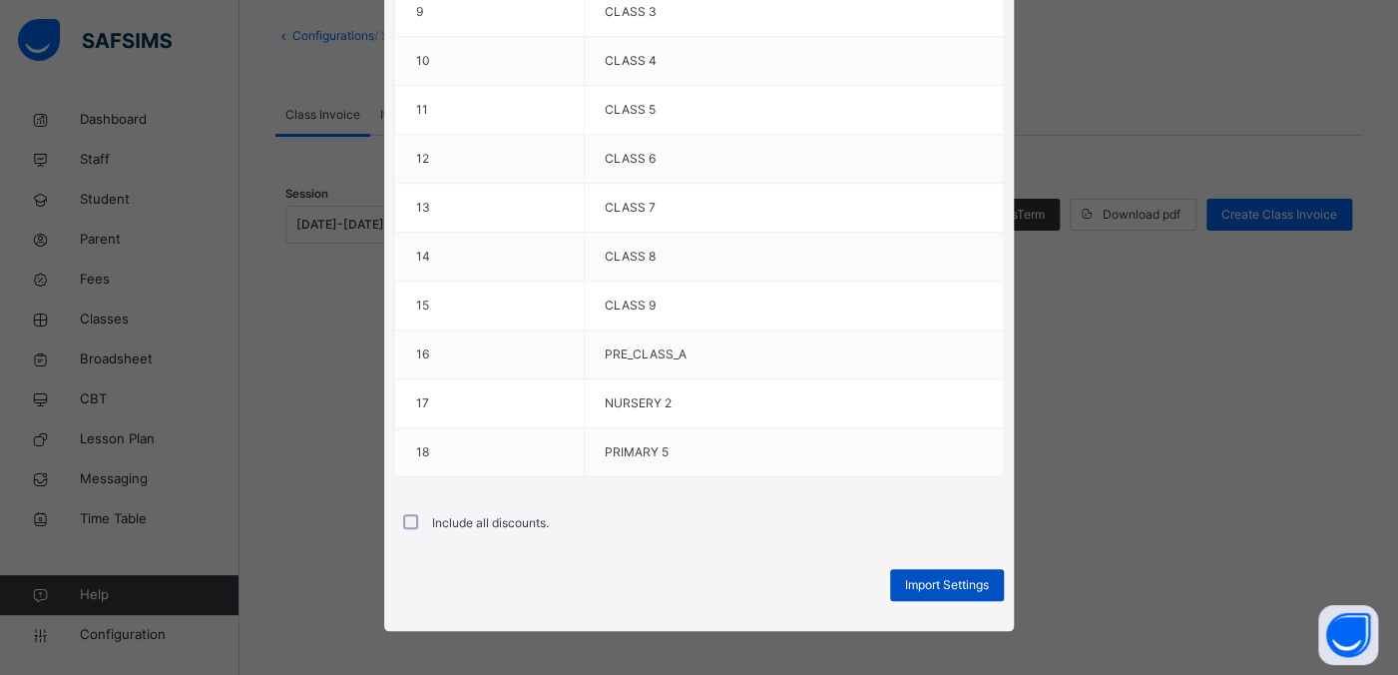
click at [965, 581] on span "Import Settings" at bounding box center [947, 585] width 84 height 18
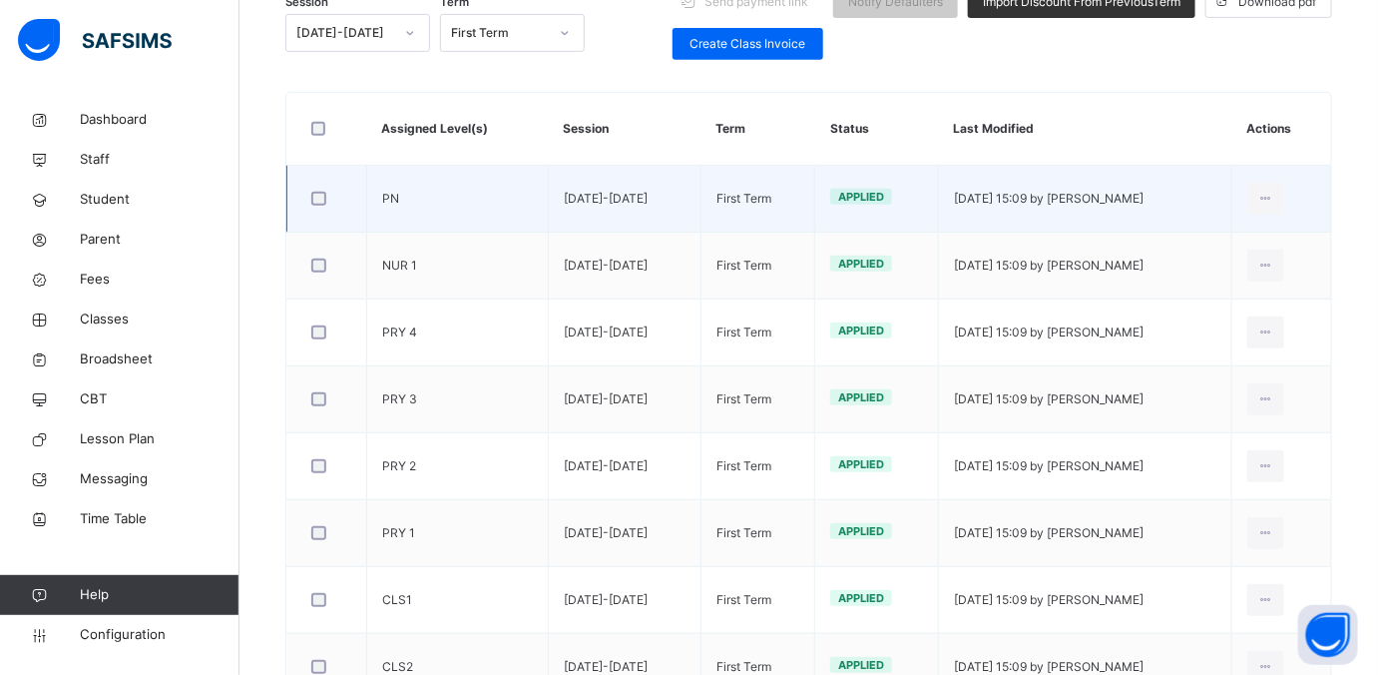
scroll to position [0, 0]
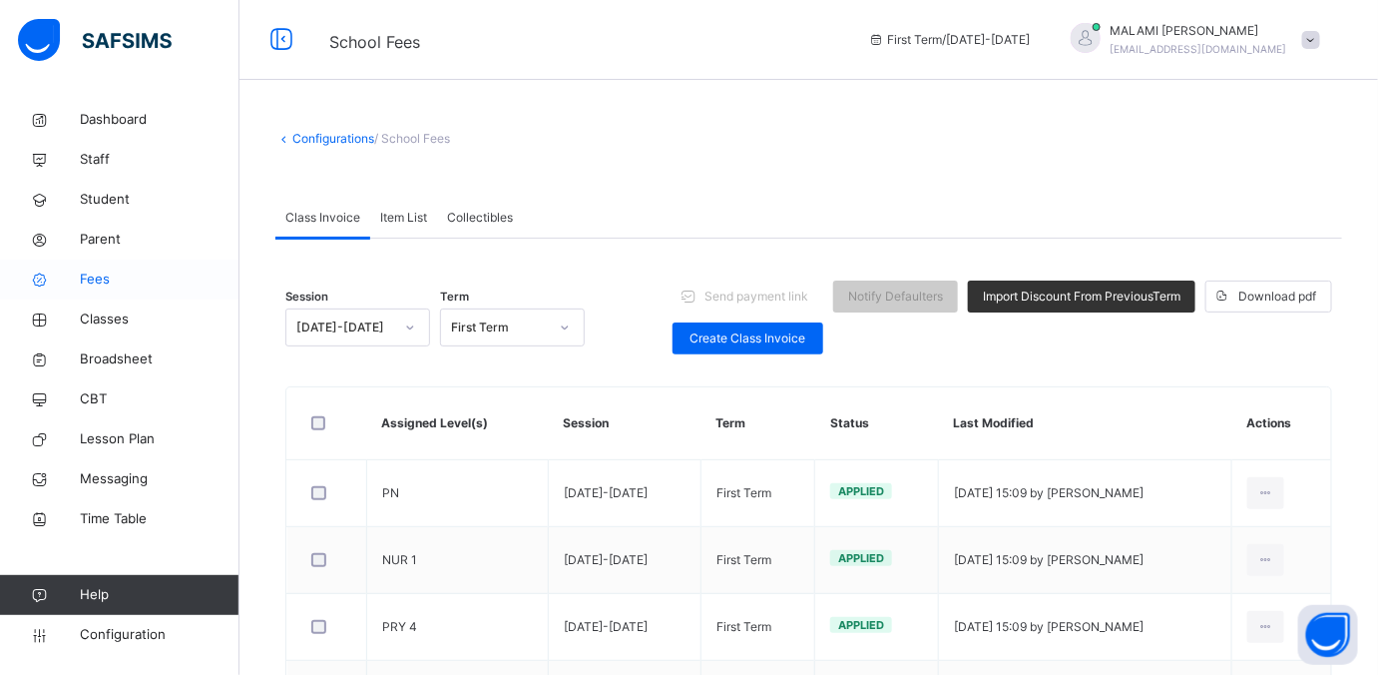
click at [101, 281] on span "Fees" at bounding box center [160, 279] width 160 height 20
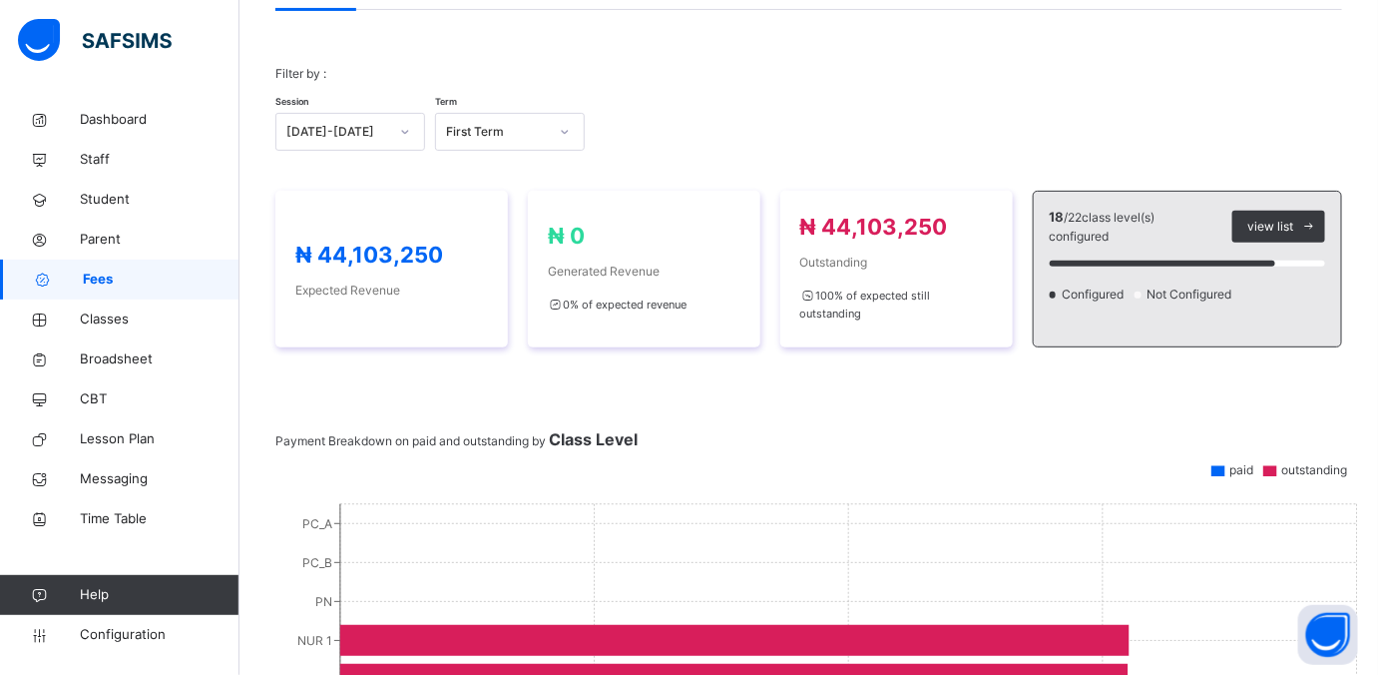
scroll to position [125, 0]
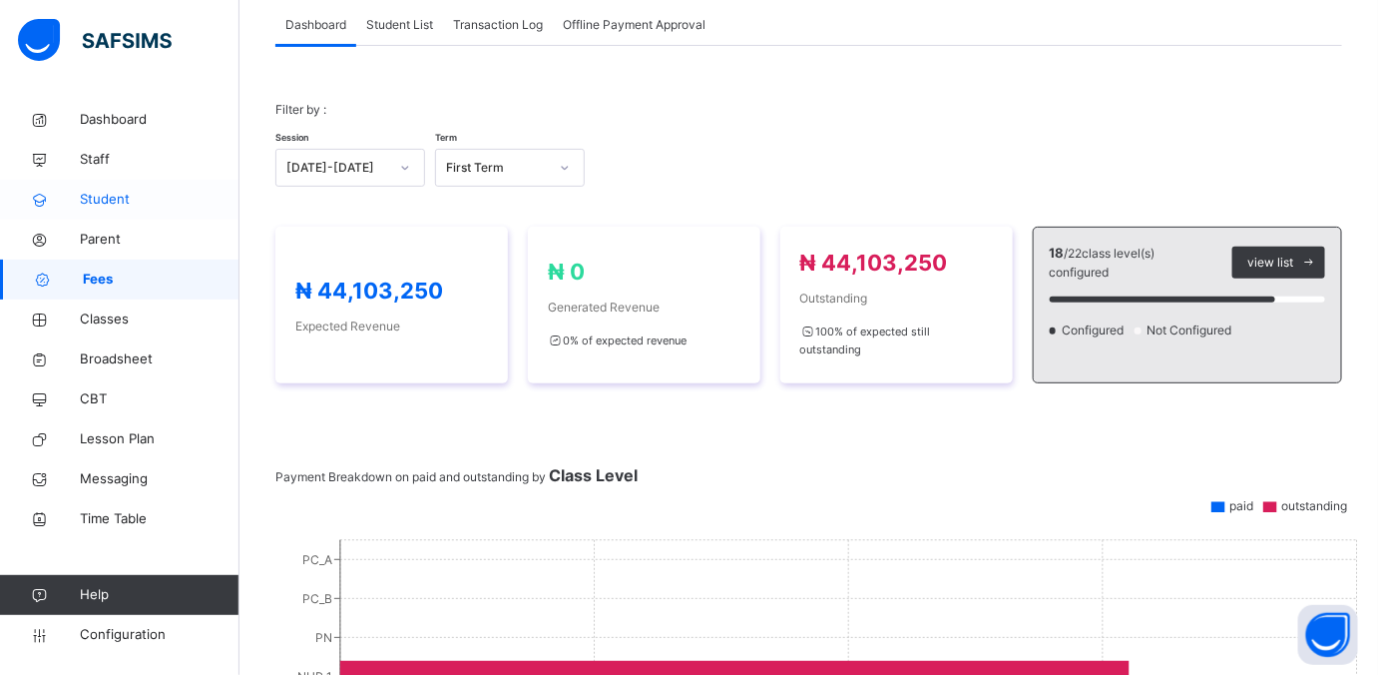
drag, startPoint x: 108, startPoint y: 194, endPoint x: 136, endPoint y: 194, distance: 27.9
click at [106, 194] on span "Student" at bounding box center [160, 200] width 160 height 20
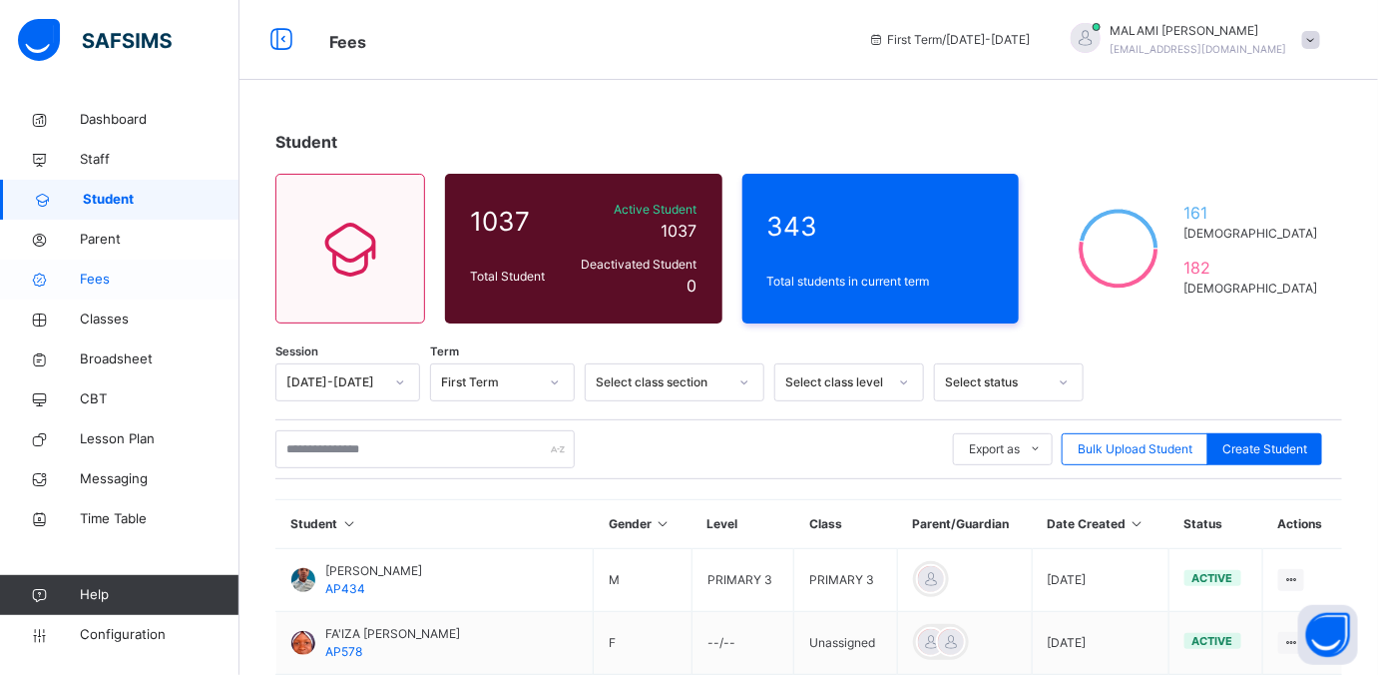
drag, startPoint x: 102, startPoint y: 274, endPoint x: 180, endPoint y: 272, distance: 77.9
click at [104, 275] on span "Fees" at bounding box center [160, 279] width 160 height 20
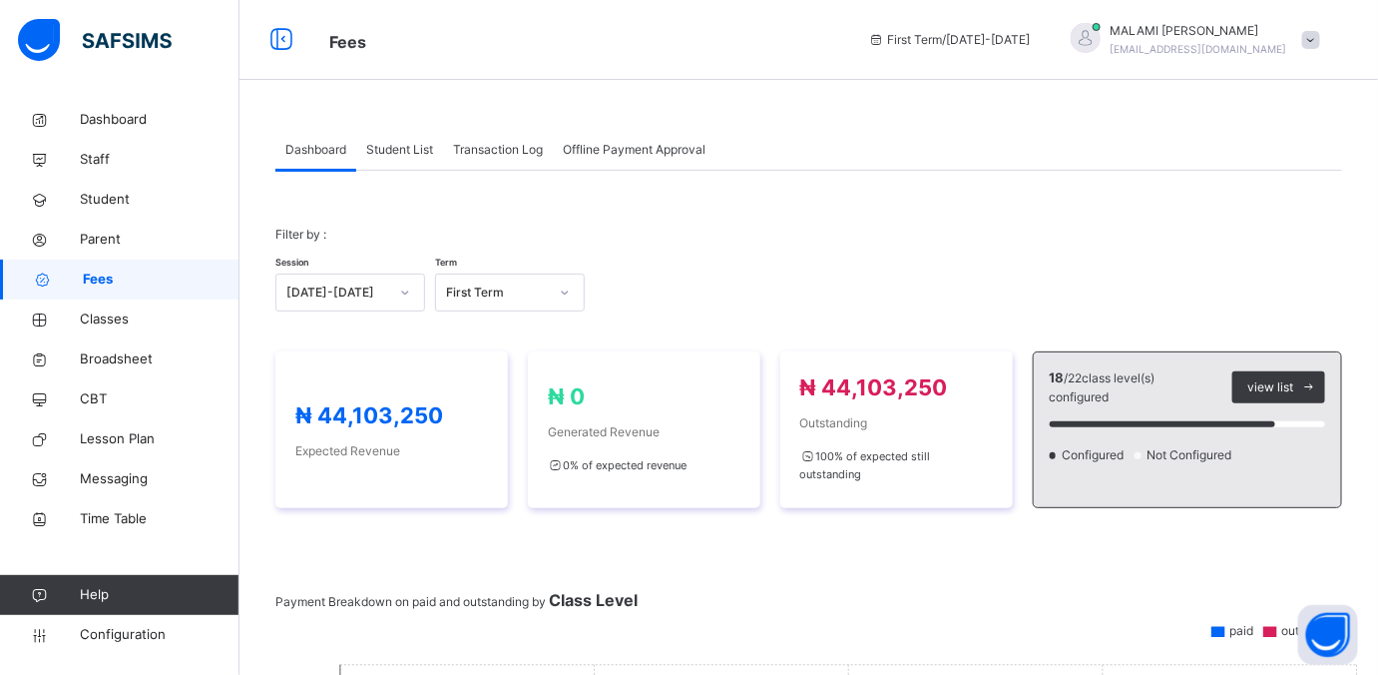
click at [410, 150] on span "Student List" at bounding box center [399, 150] width 67 height 18
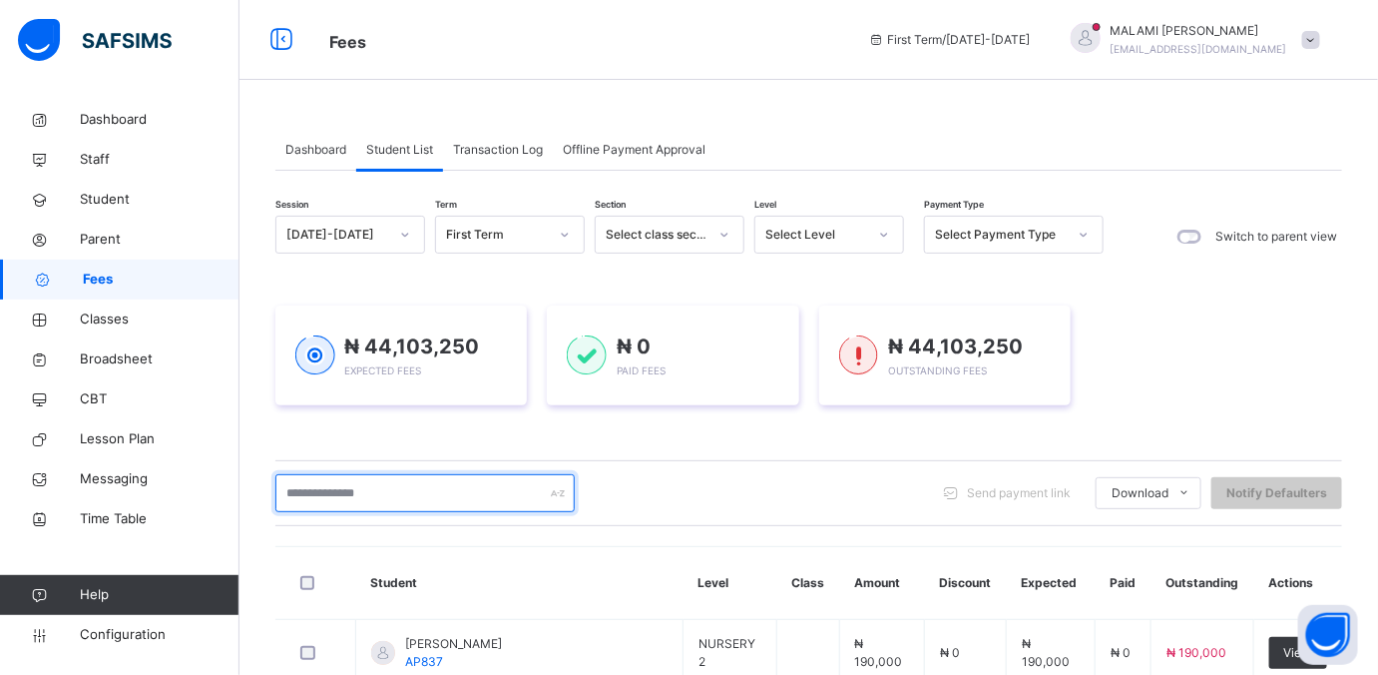
click at [556, 481] on input "text" at bounding box center [424, 493] width 299 height 38
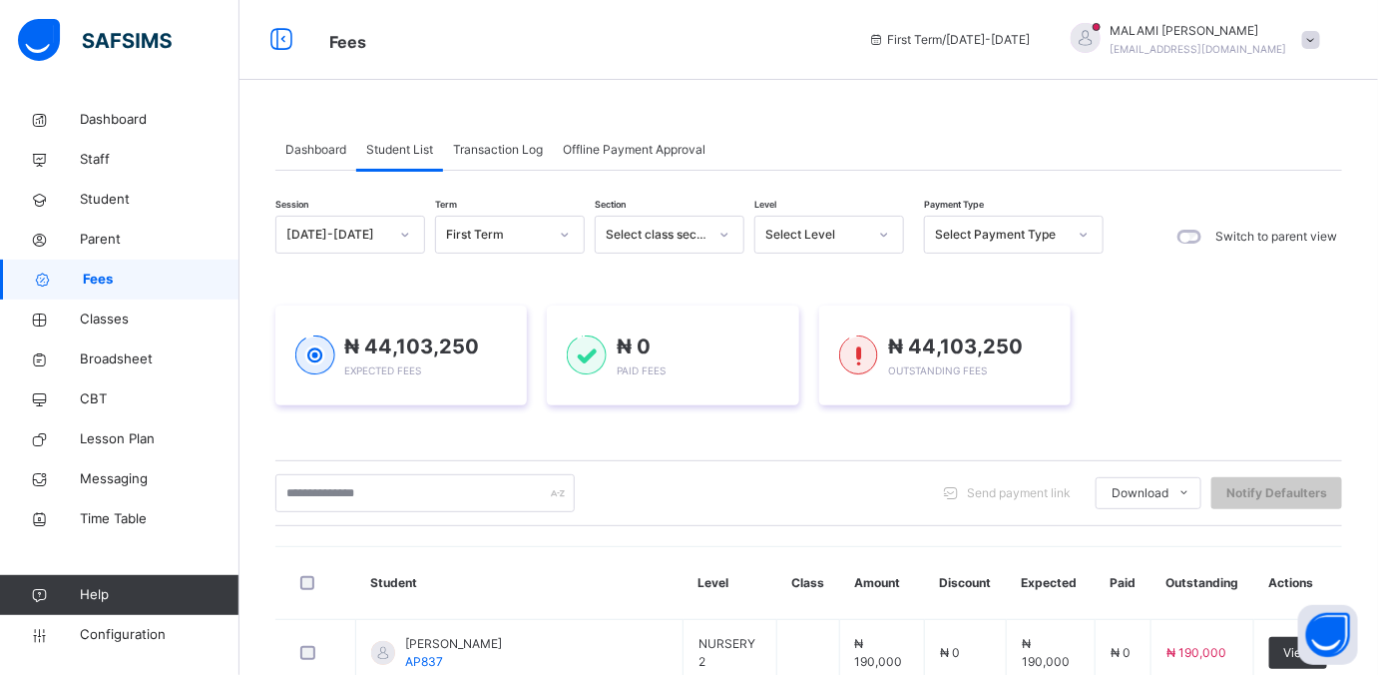
click at [886, 231] on icon at bounding box center [884, 235] width 12 height 20
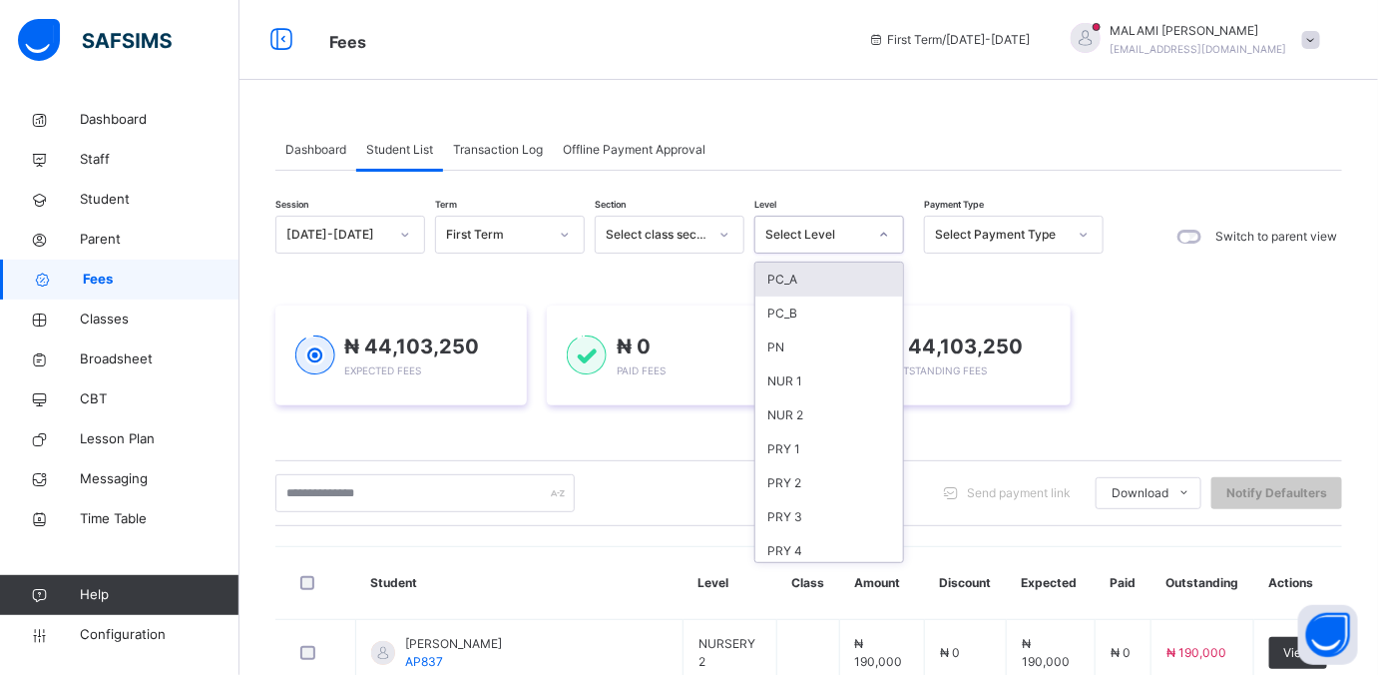
click at [850, 278] on div "PC_A" at bounding box center [829, 279] width 148 height 34
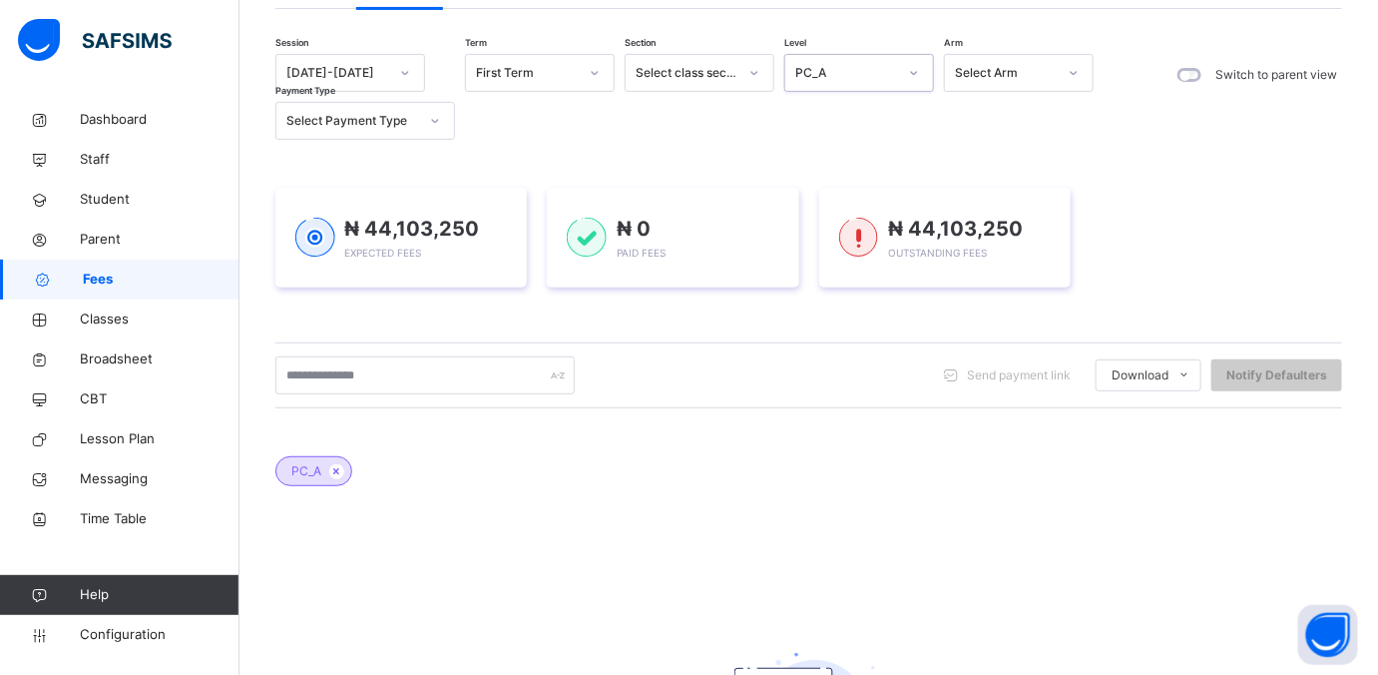
scroll to position [125, 0]
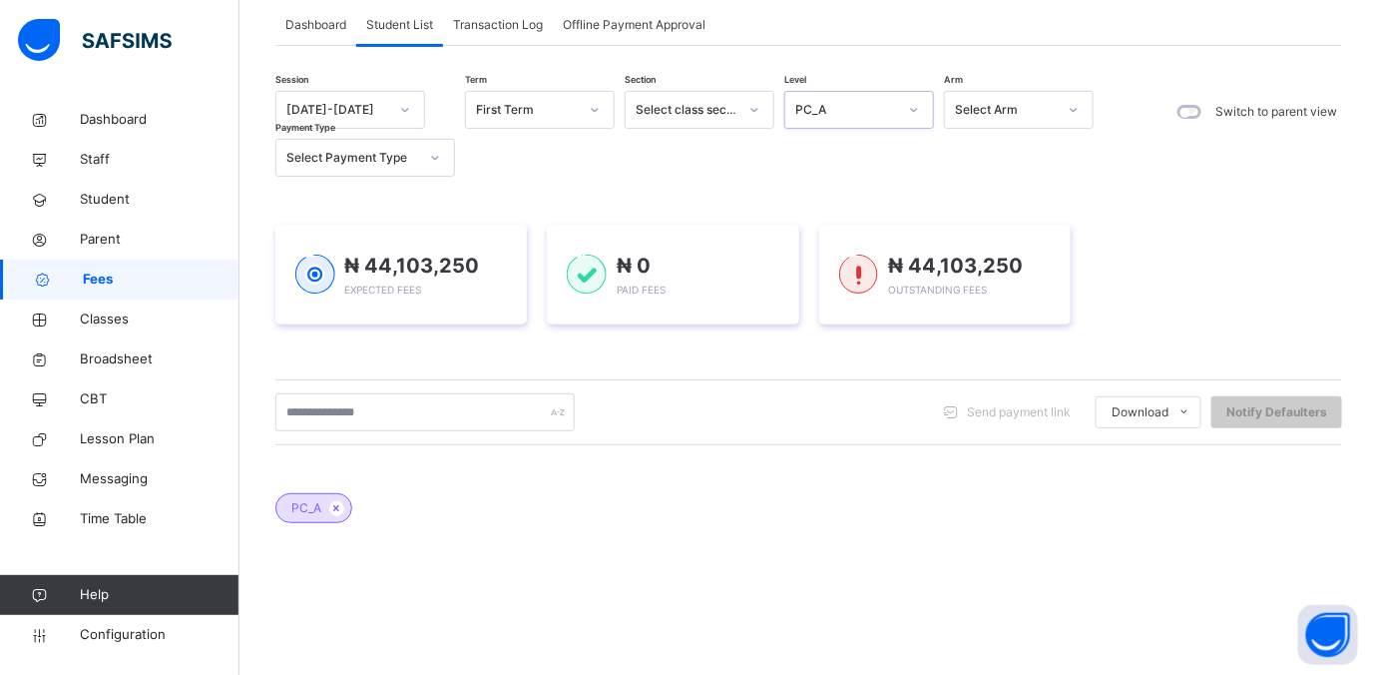
click at [911, 101] on div at bounding box center [914, 110] width 34 height 32
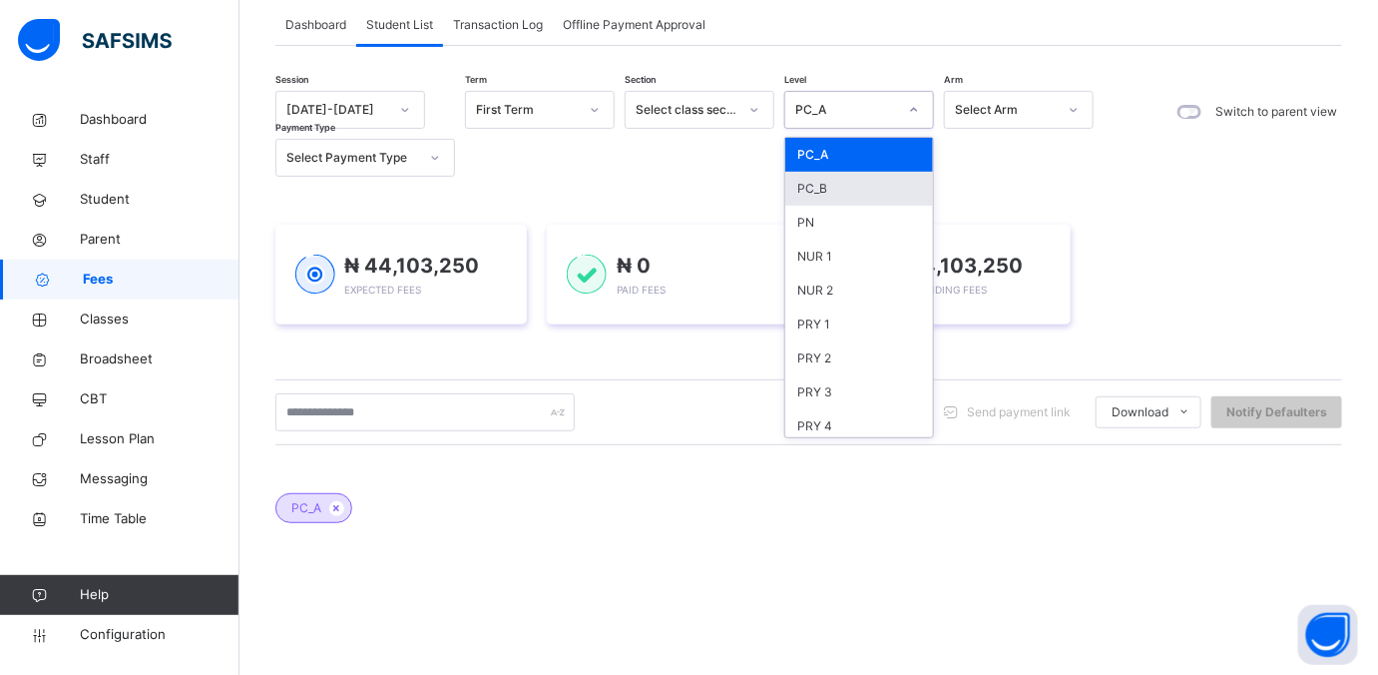
click at [843, 188] on div "PC_B" at bounding box center [859, 189] width 148 height 34
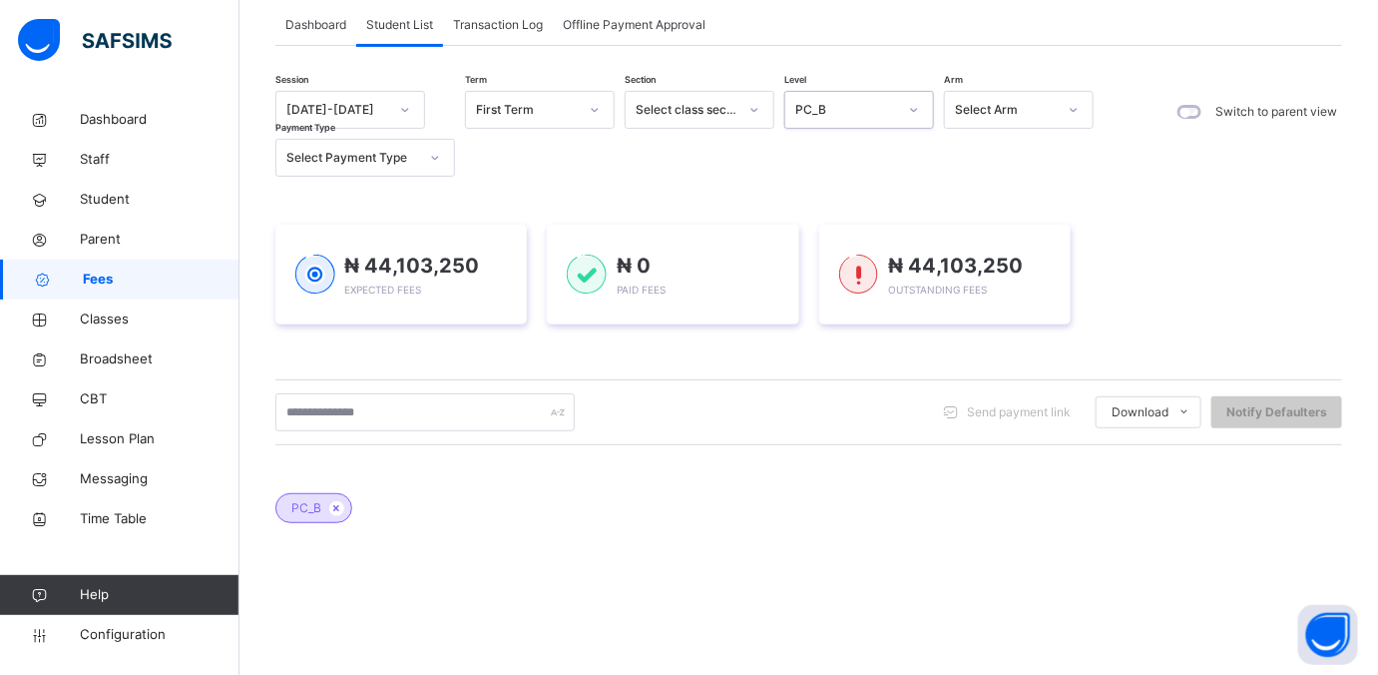
click at [912, 117] on icon at bounding box center [914, 110] width 12 height 20
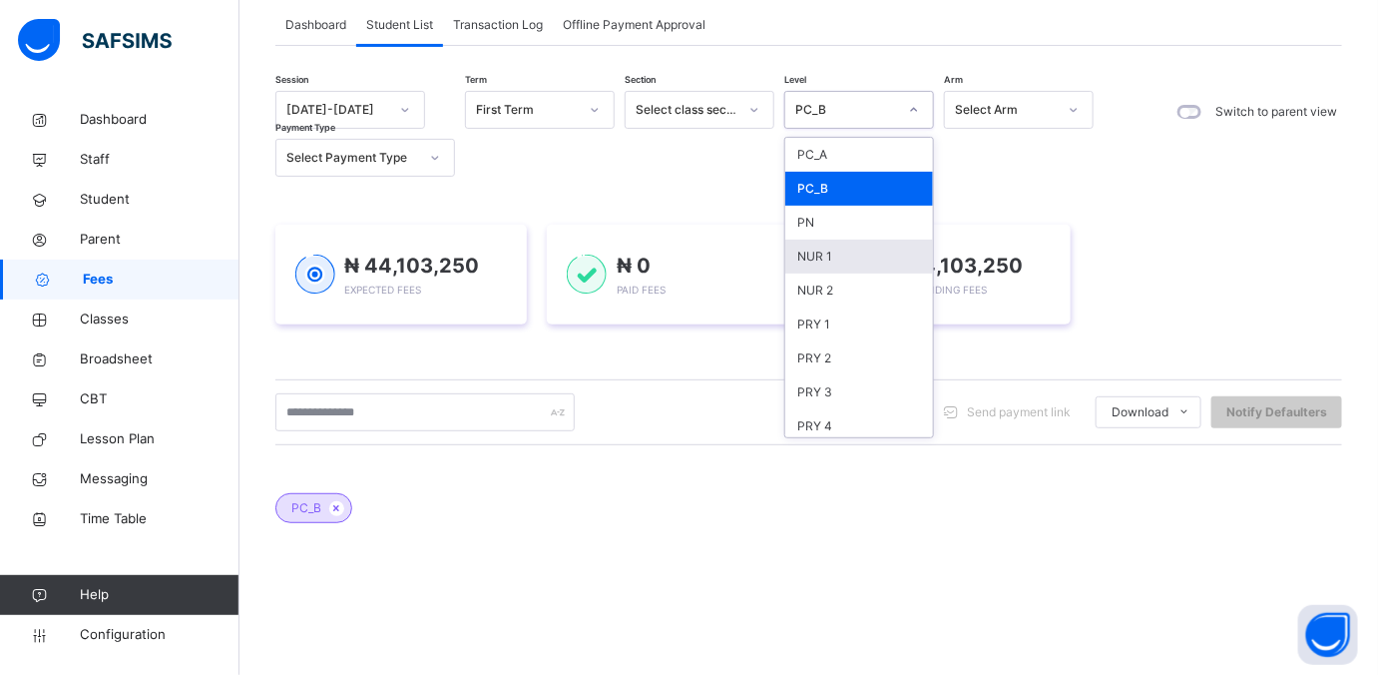
click at [834, 251] on div "NUR 1" at bounding box center [859, 256] width 148 height 34
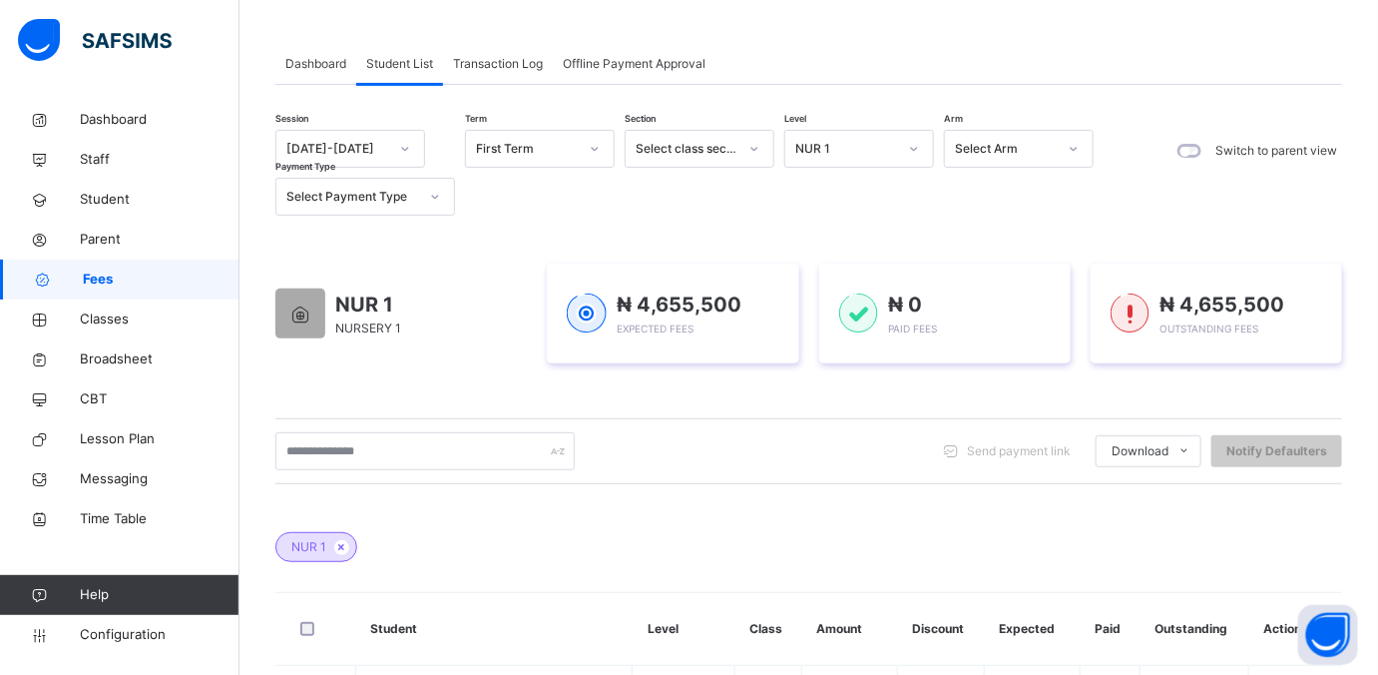
scroll to position [0, 0]
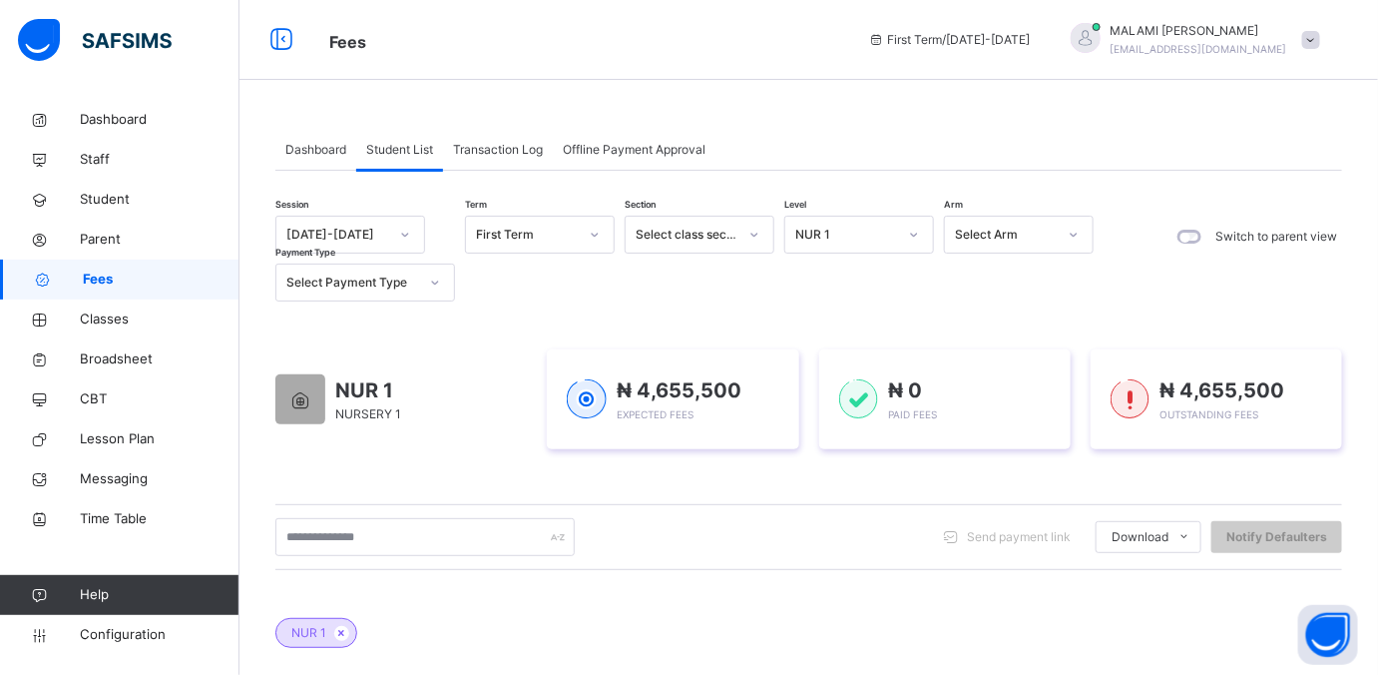
click at [921, 236] on div at bounding box center [914, 235] width 34 height 32
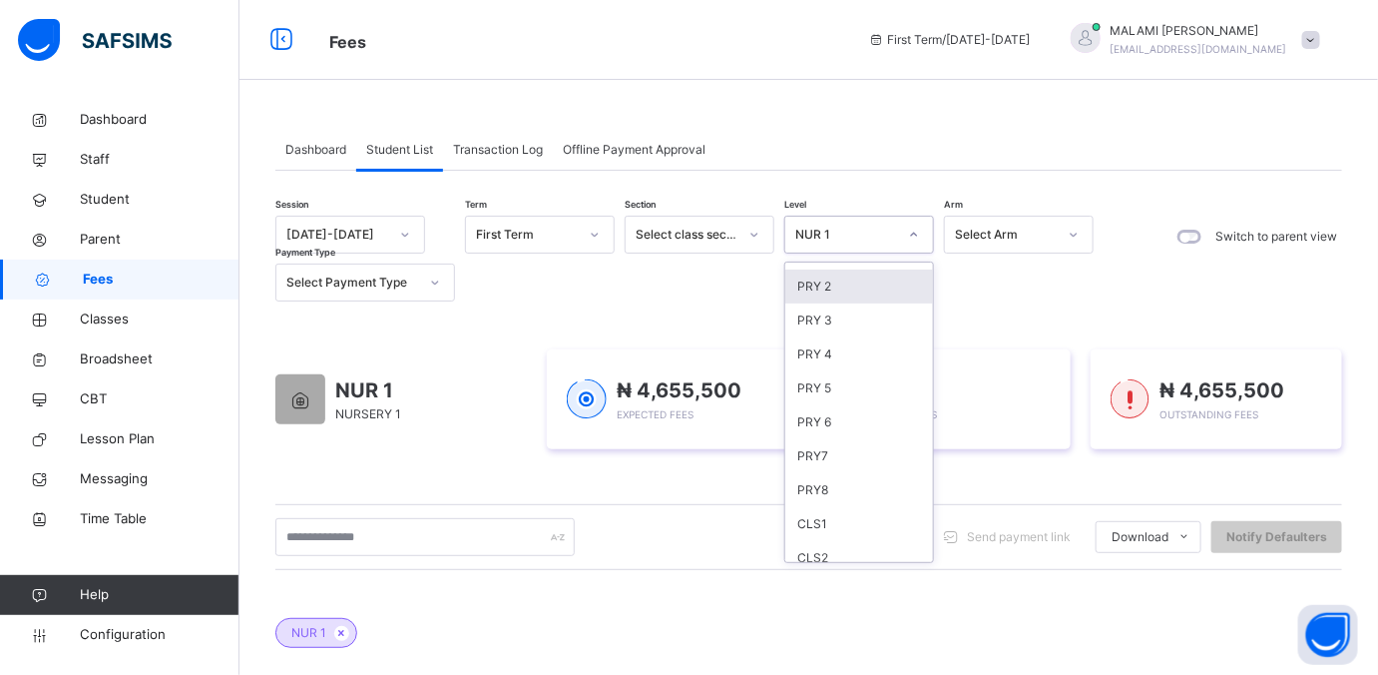
scroll to position [249, 0]
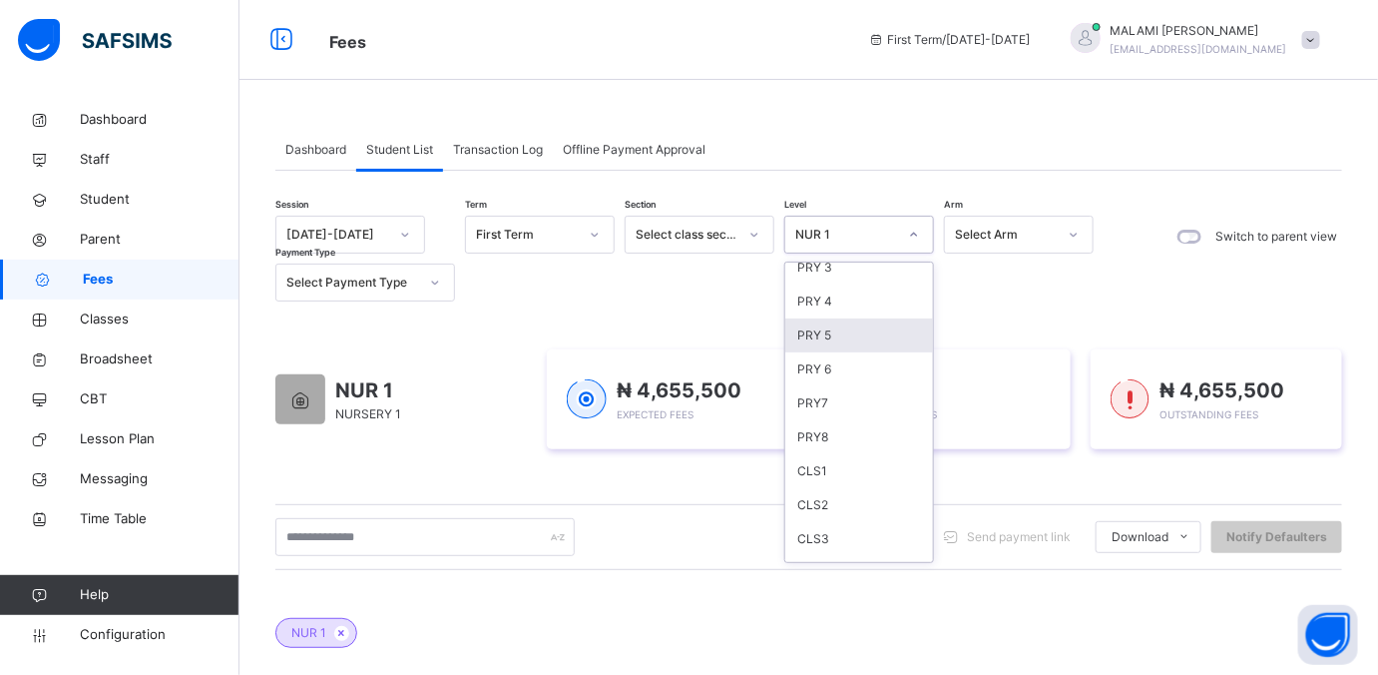
click at [840, 324] on div "PRY 5" at bounding box center [859, 335] width 148 height 34
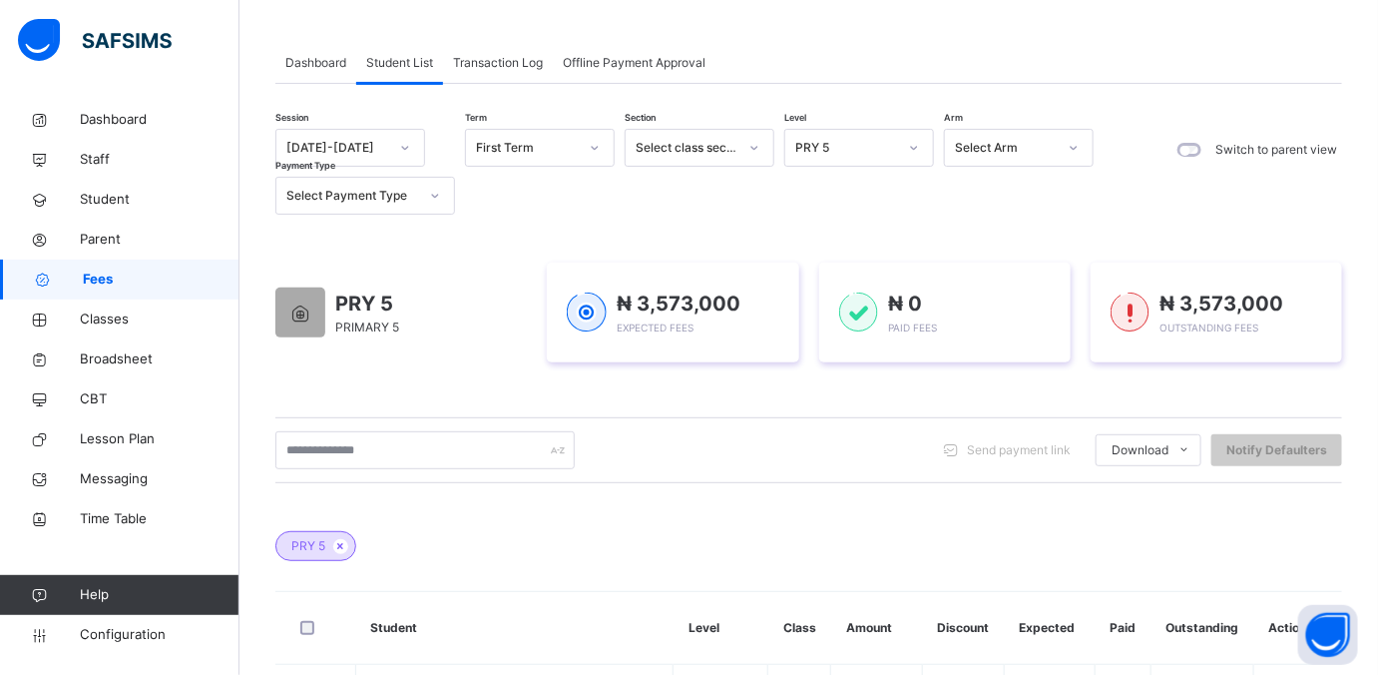
scroll to position [0, 0]
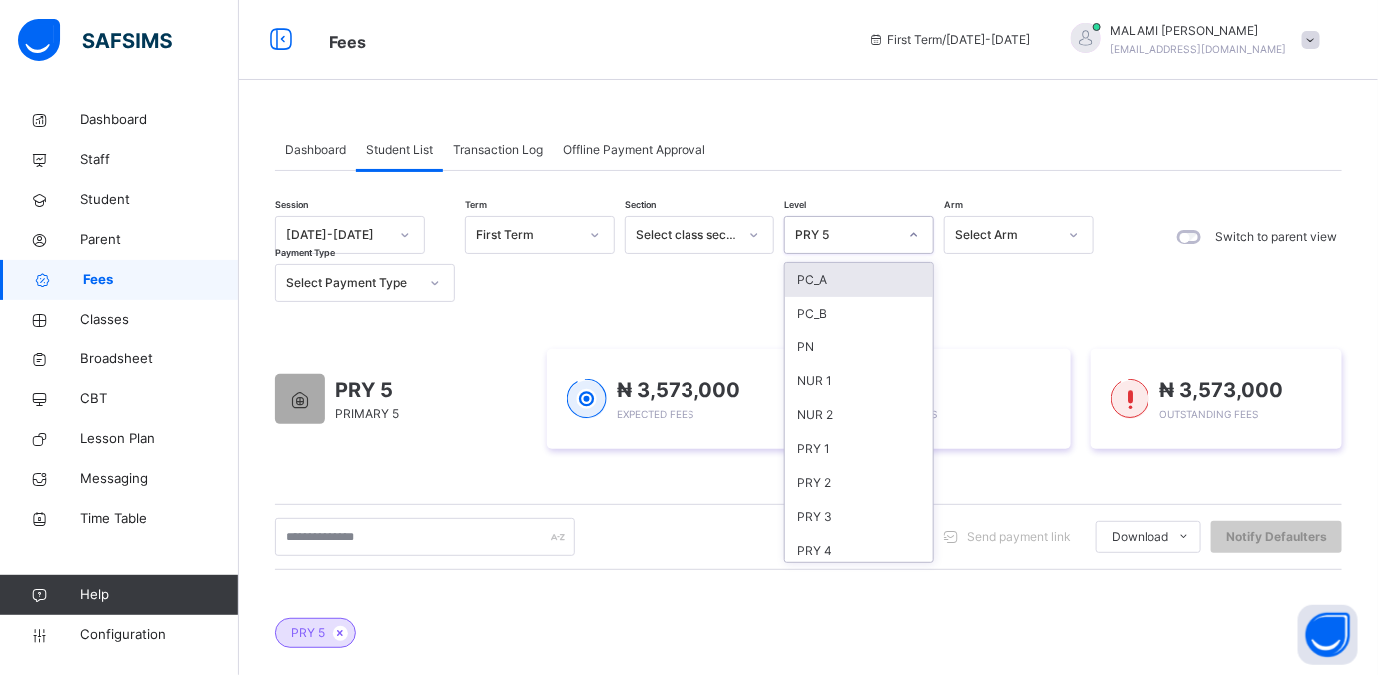
click at [859, 236] on div "PRY 5" at bounding box center [846, 235] width 102 height 18
click at [832, 451] on div "CLS4" at bounding box center [859, 448] width 148 height 34
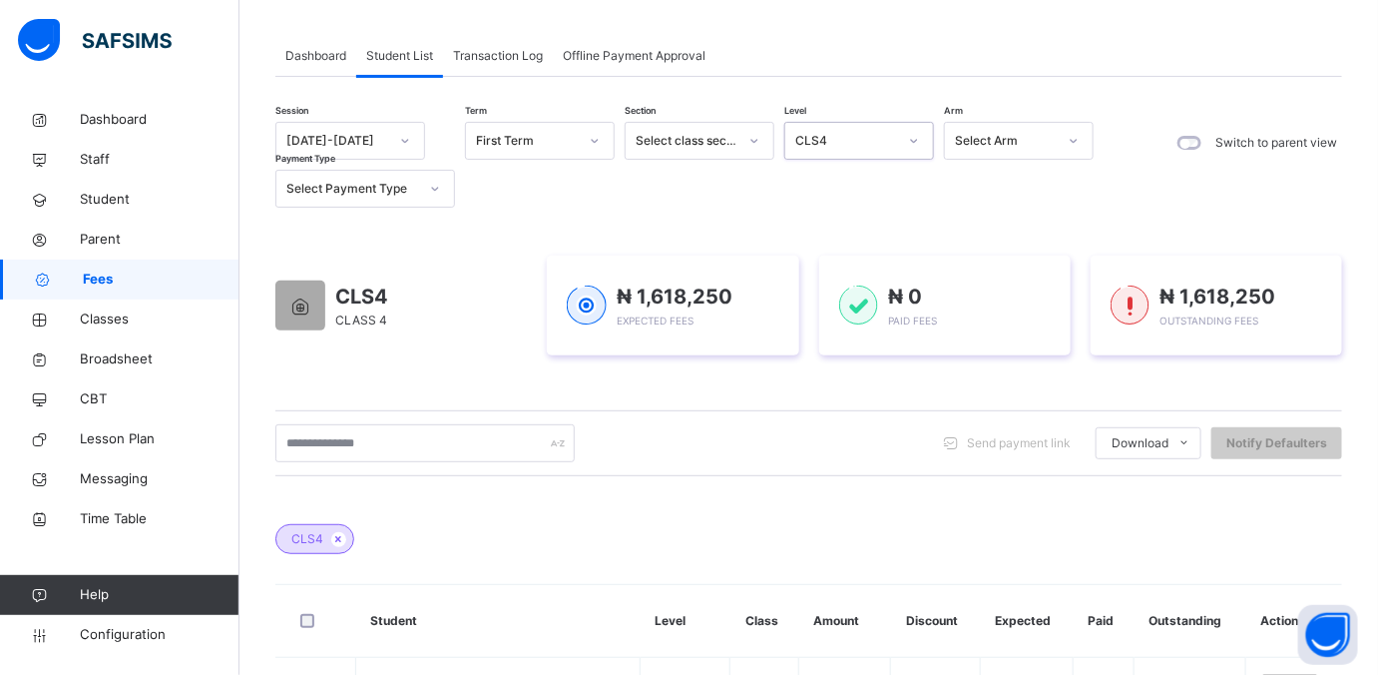
scroll to position [0, 0]
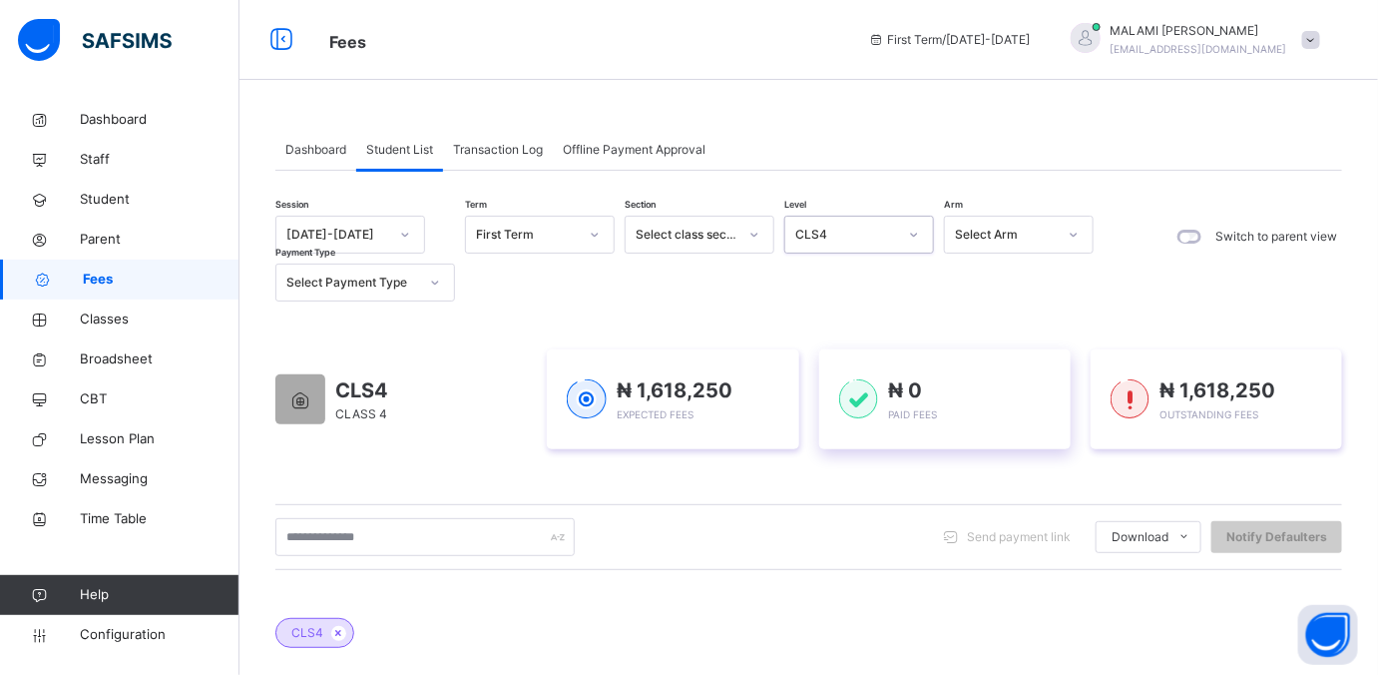
click at [956, 415] on div "₦ 0 Paid Fees" at bounding box center [945, 399] width 212 height 48
click at [125, 240] on span "Parent" at bounding box center [160, 240] width 160 height 20
